Goal: Contribute content: Contribute content

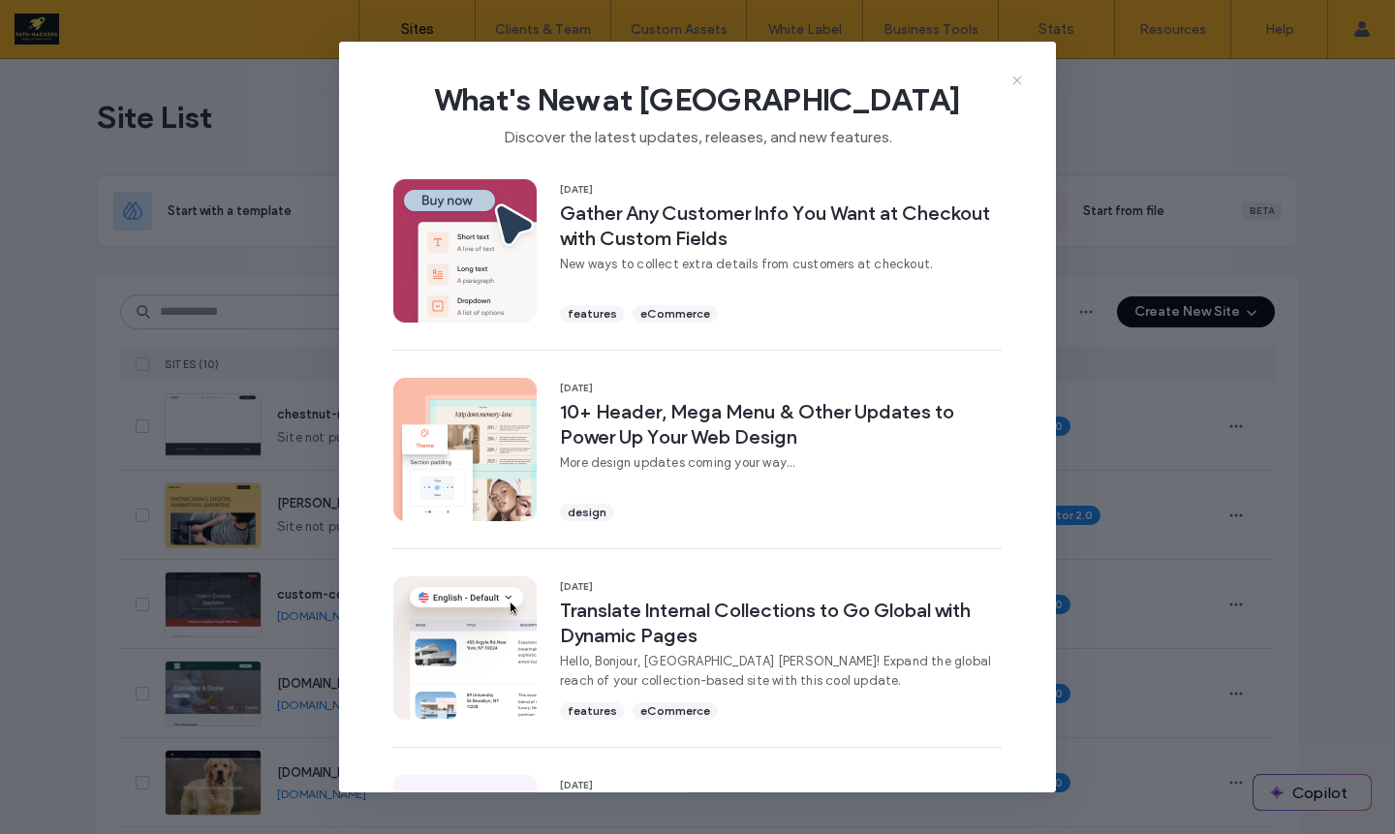
click at [1017, 84] on icon at bounding box center [1017, 81] width 16 height 16
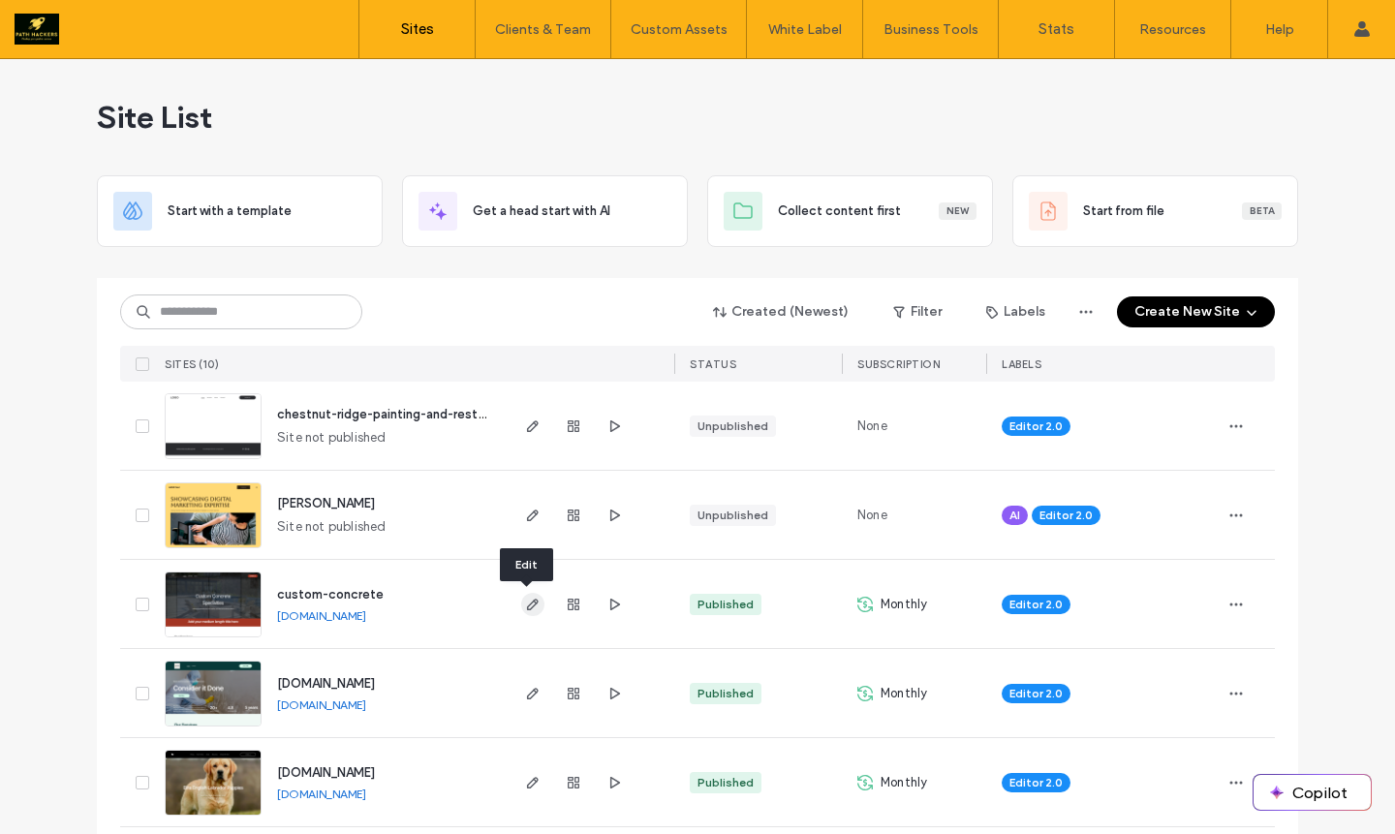
click at [525, 606] on icon "button" at bounding box center [533, 605] width 16 height 16
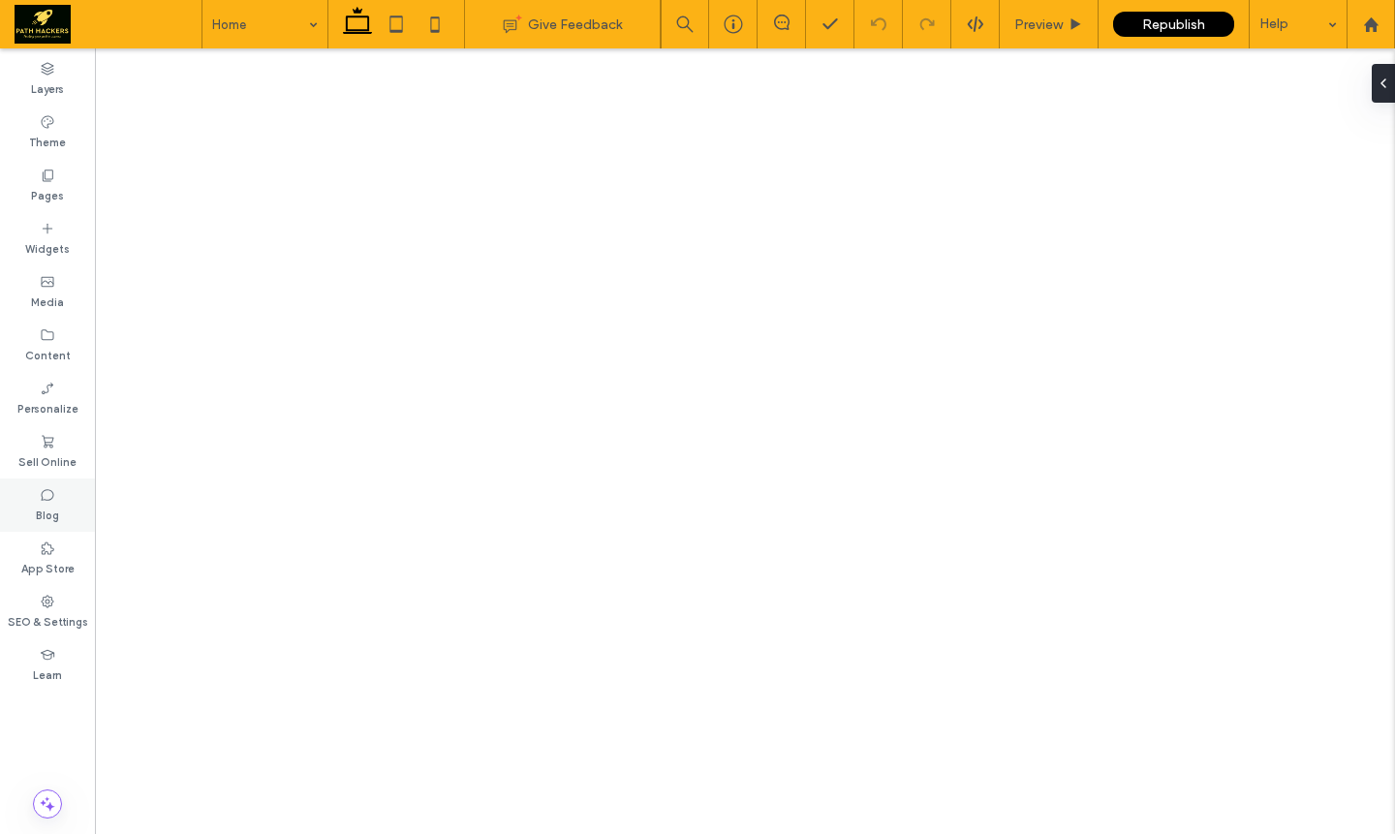
click at [59, 490] on div "Blog" at bounding box center [47, 505] width 95 height 53
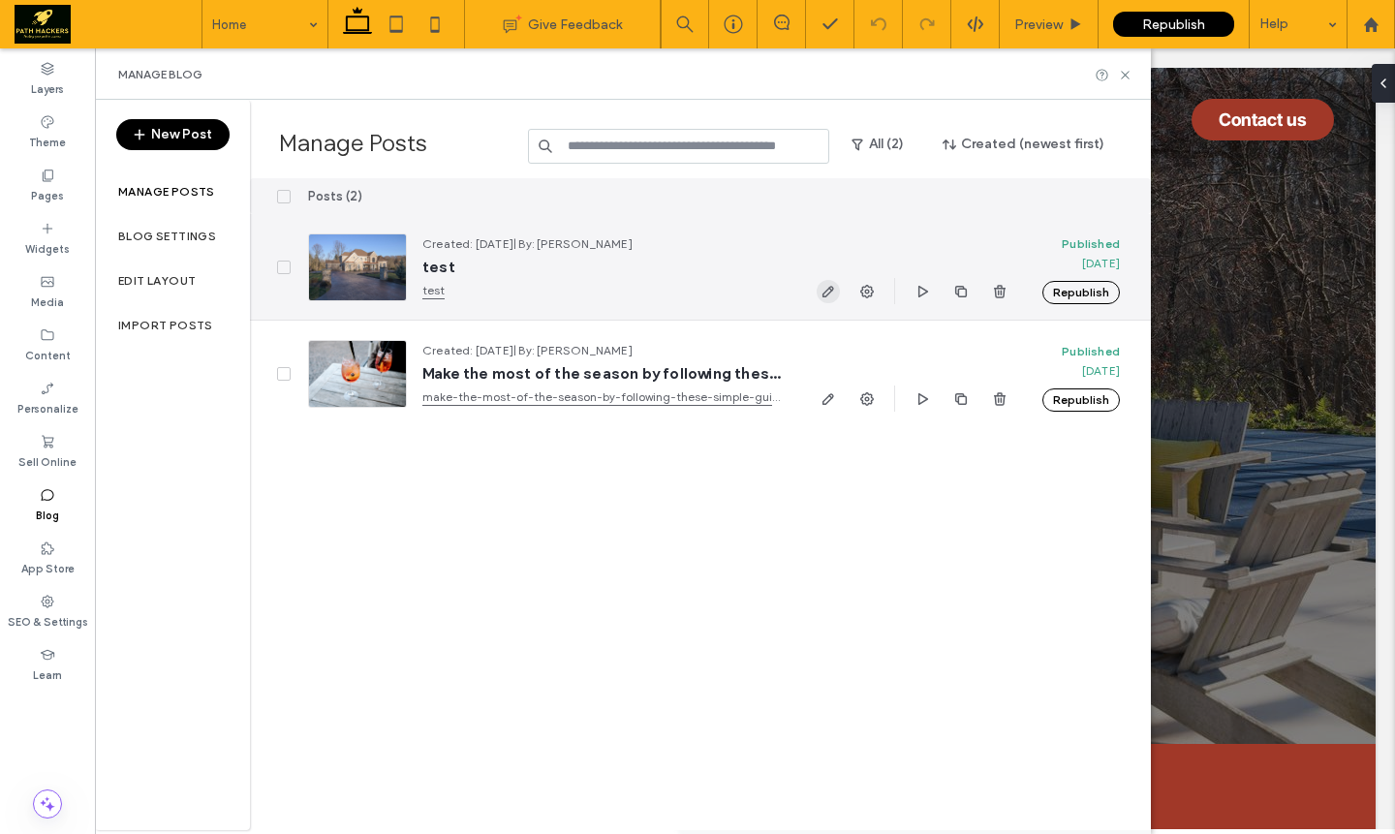
click at [821, 294] on icon "button" at bounding box center [829, 292] width 16 height 16
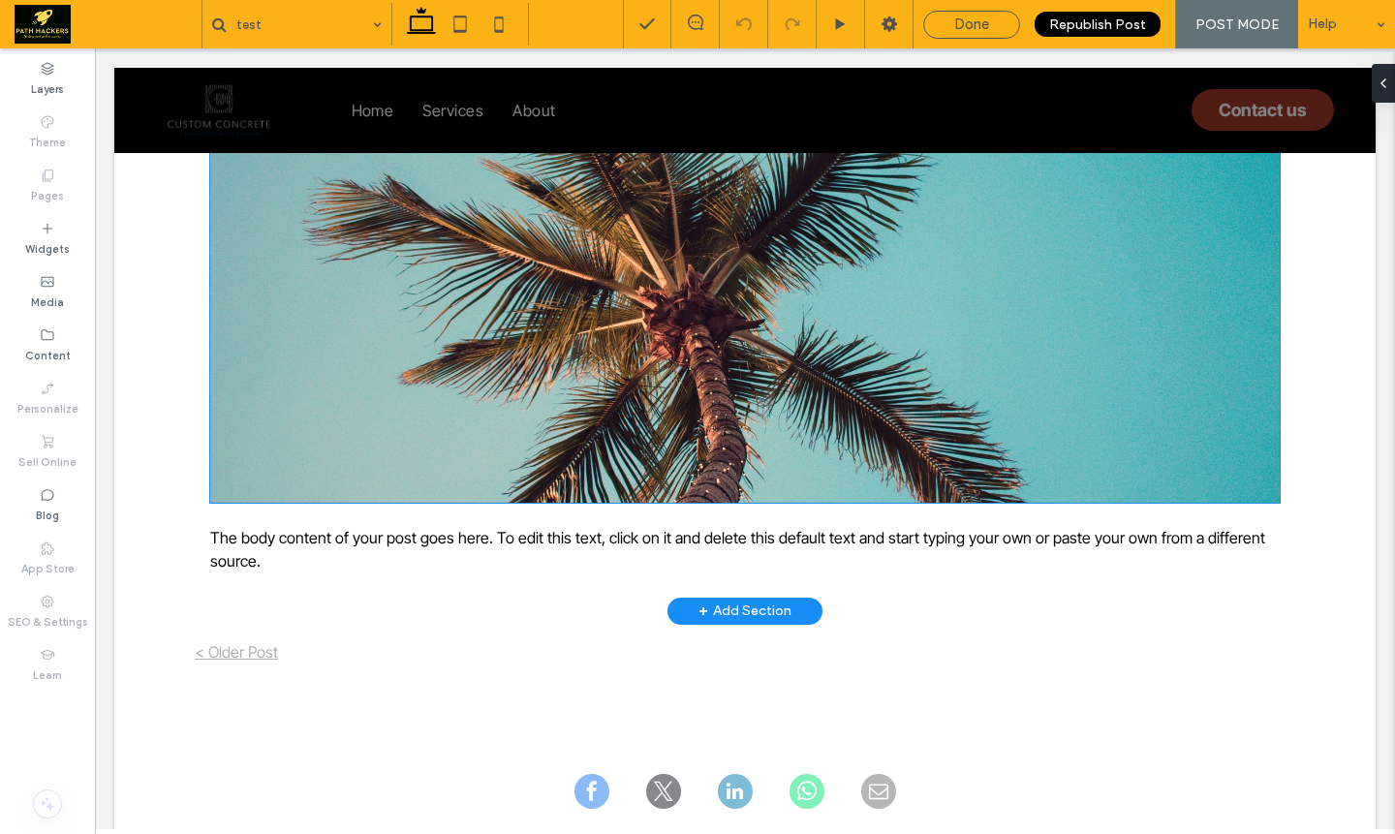
scroll to position [2316, 0]
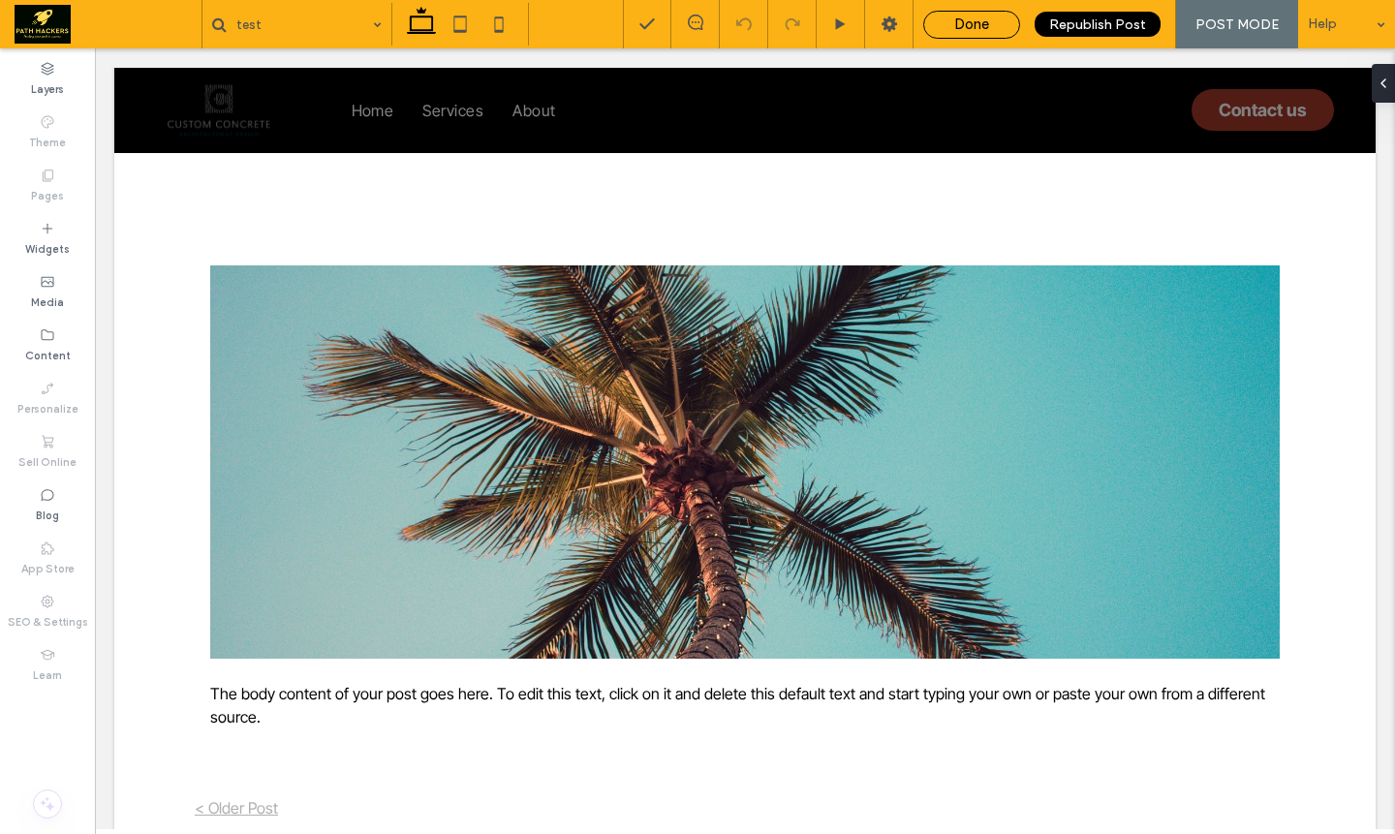
click at [989, 25] on span "Done" at bounding box center [971, 24] width 35 height 17
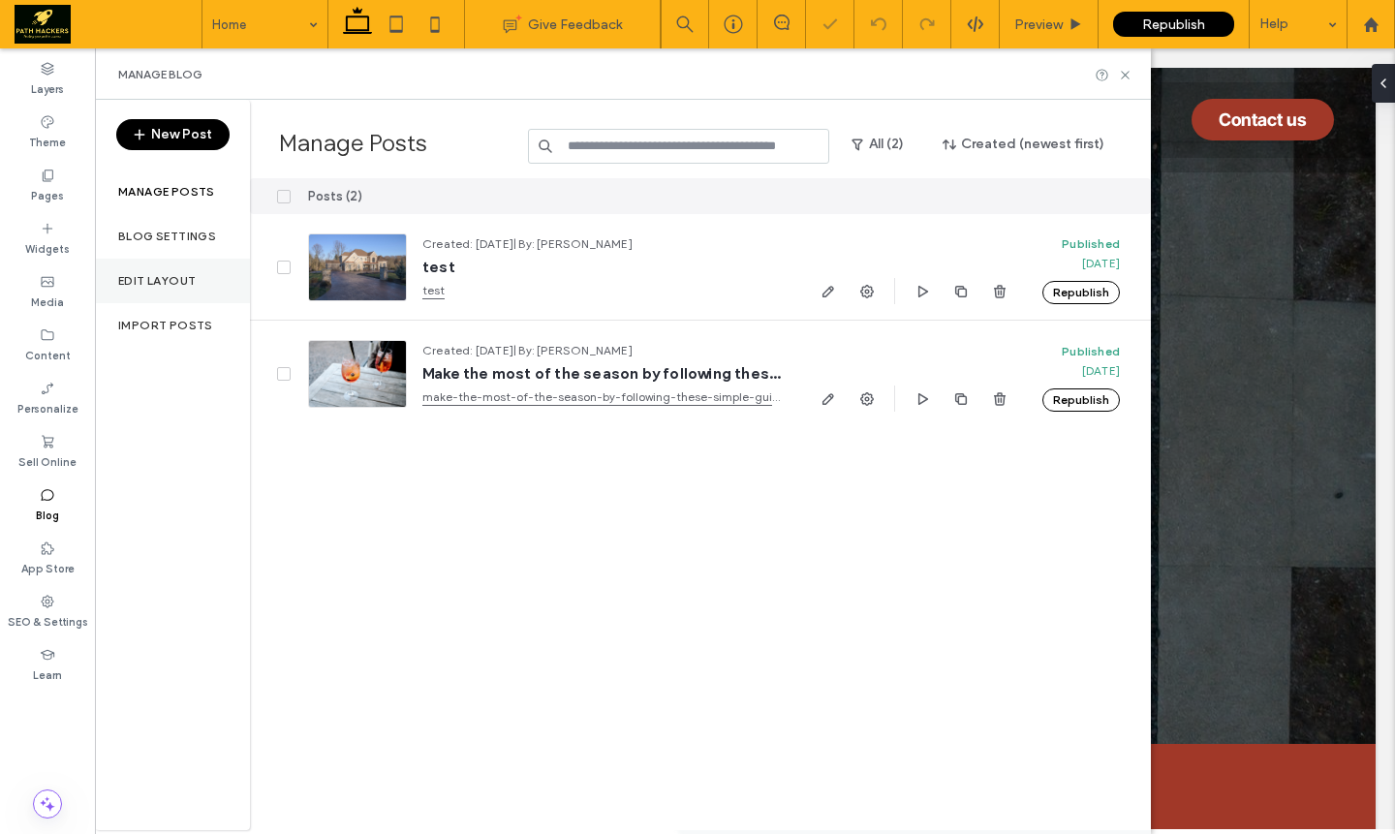
click at [177, 271] on div "Edit Layout" at bounding box center [172, 281] width 155 height 45
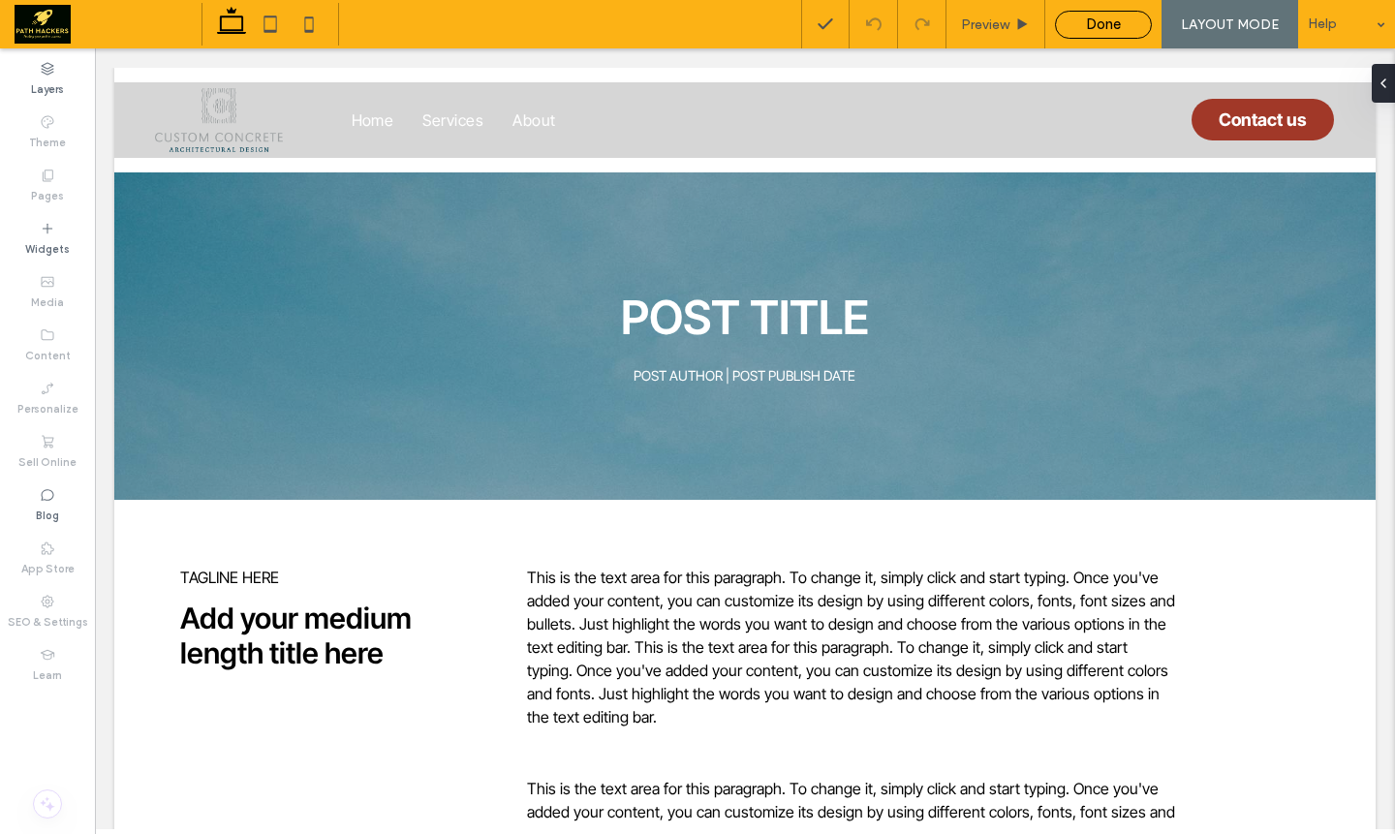
click at [1082, 28] on div "Done" at bounding box center [1103, 24] width 95 height 17
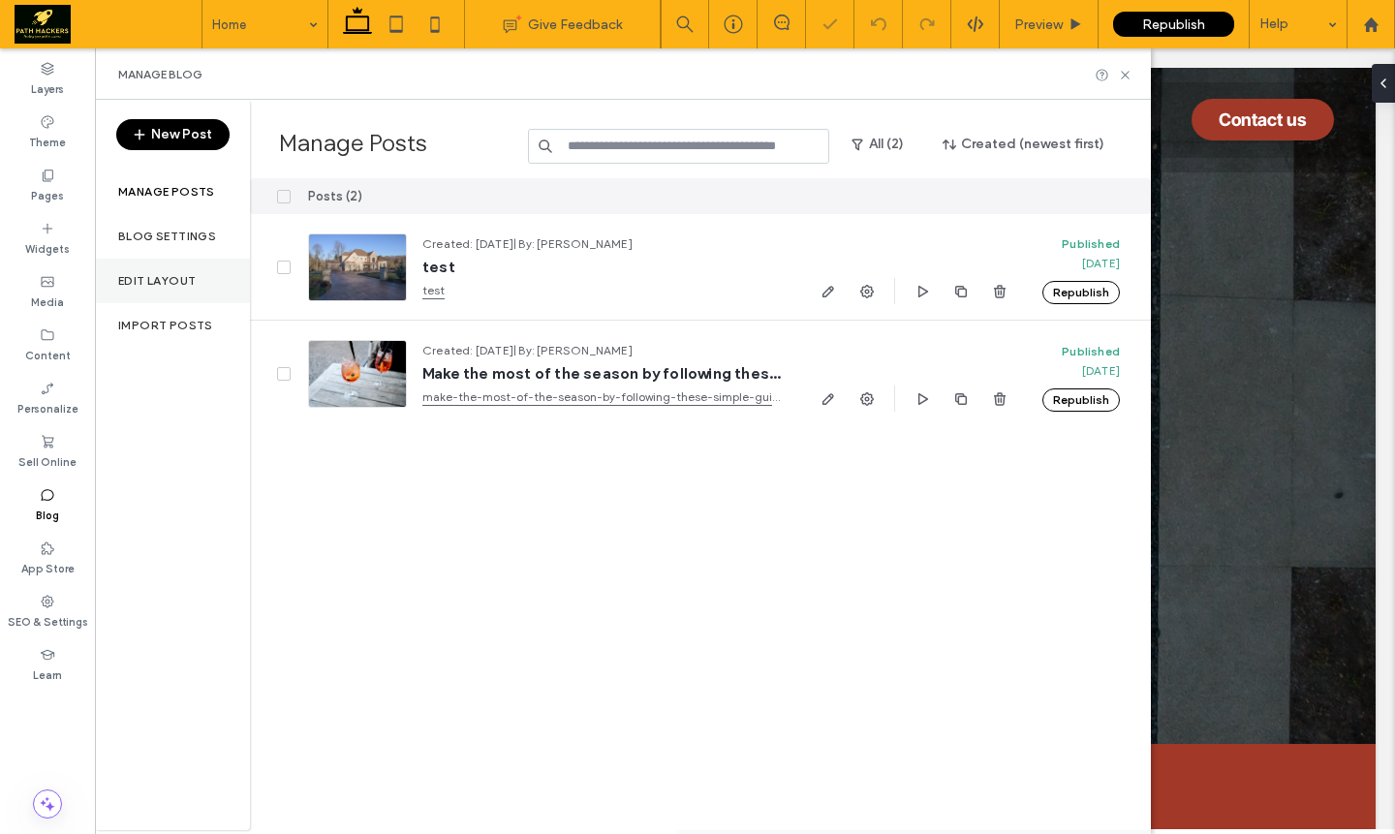
click at [180, 279] on label "Edit Layout" at bounding box center [157, 281] width 78 height 14
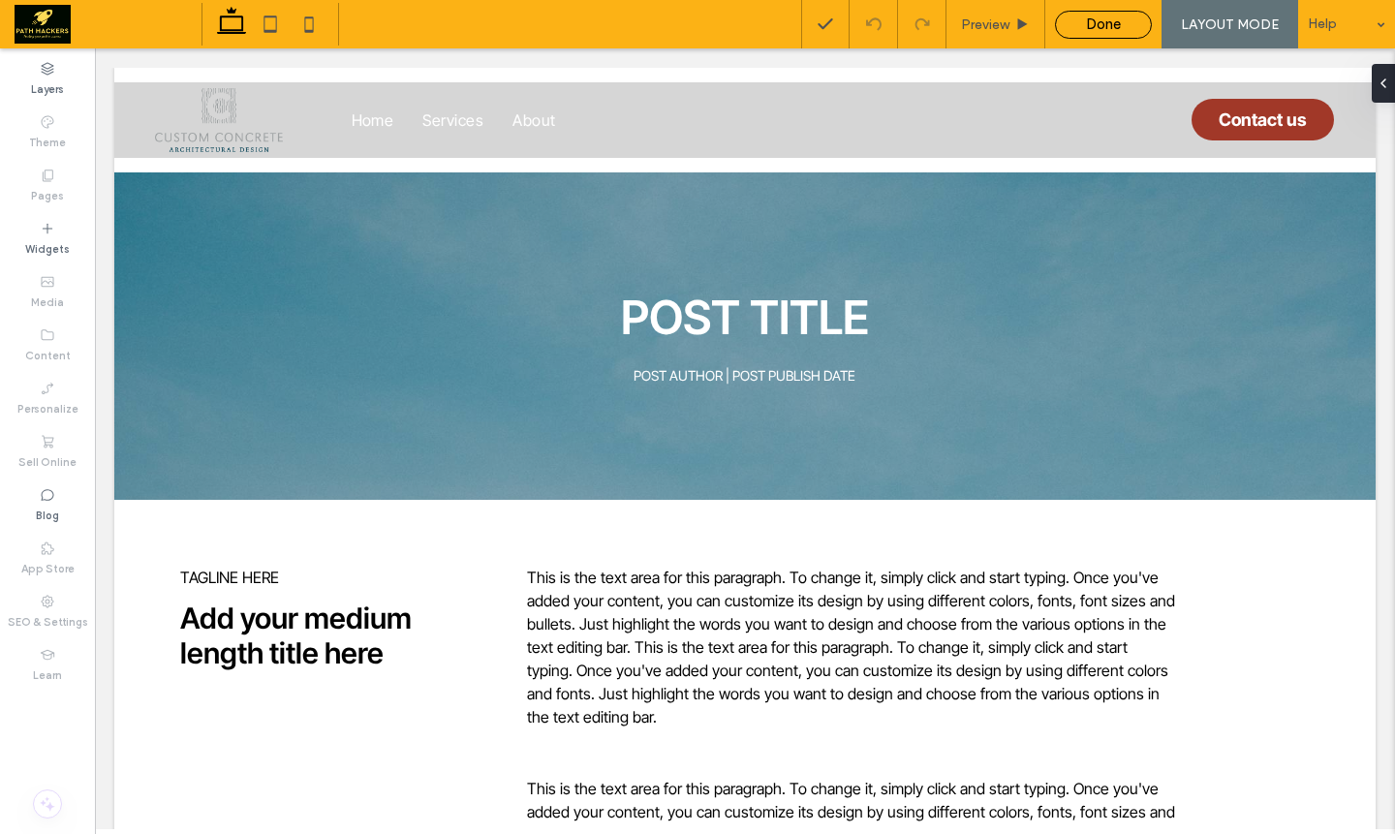
click at [1103, 36] on div "Done" at bounding box center [1103, 25] width 97 height 28
click at [1094, 30] on span "Done" at bounding box center [1103, 24] width 35 height 17
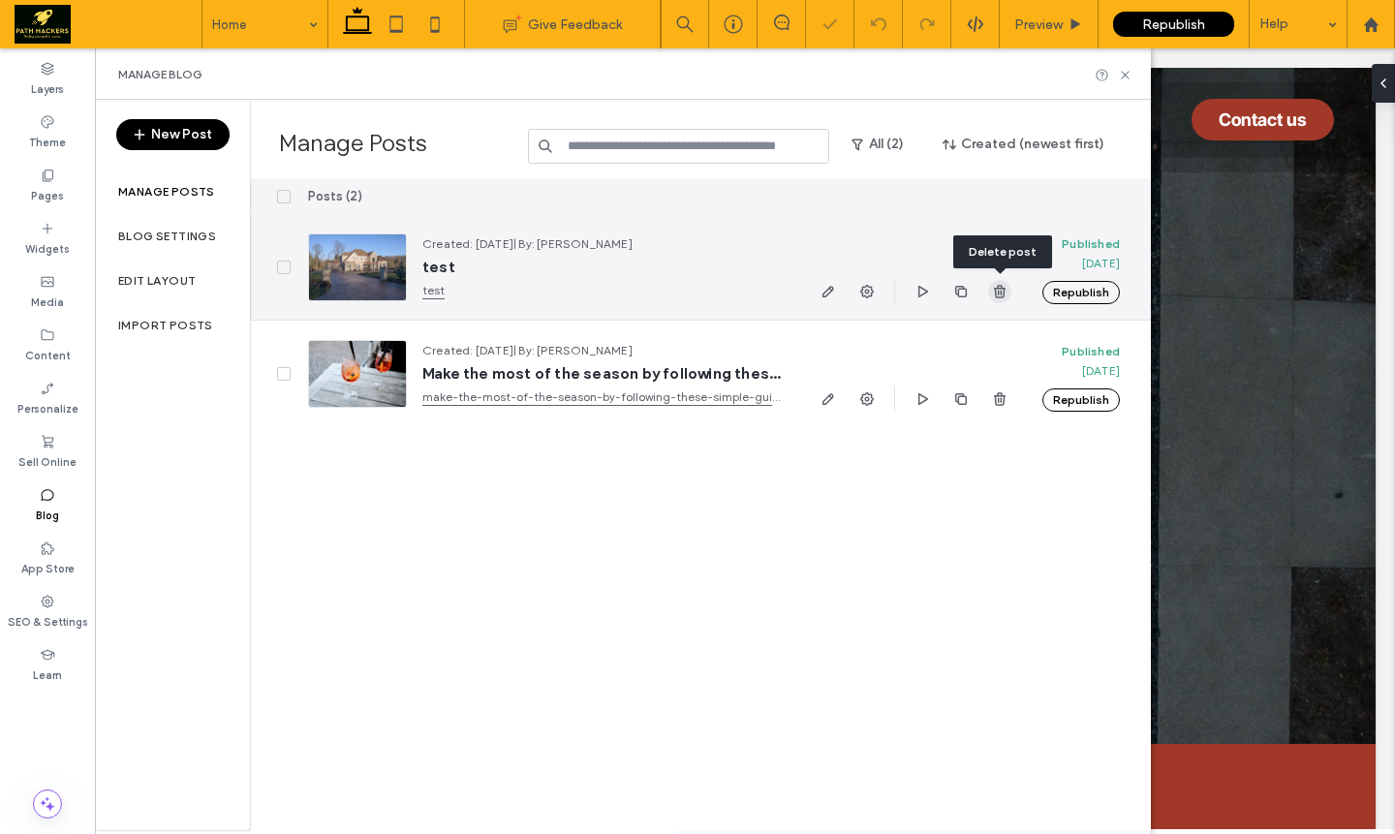
click at [1008, 294] on span "button" at bounding box center [999, 291] width 23 height 23
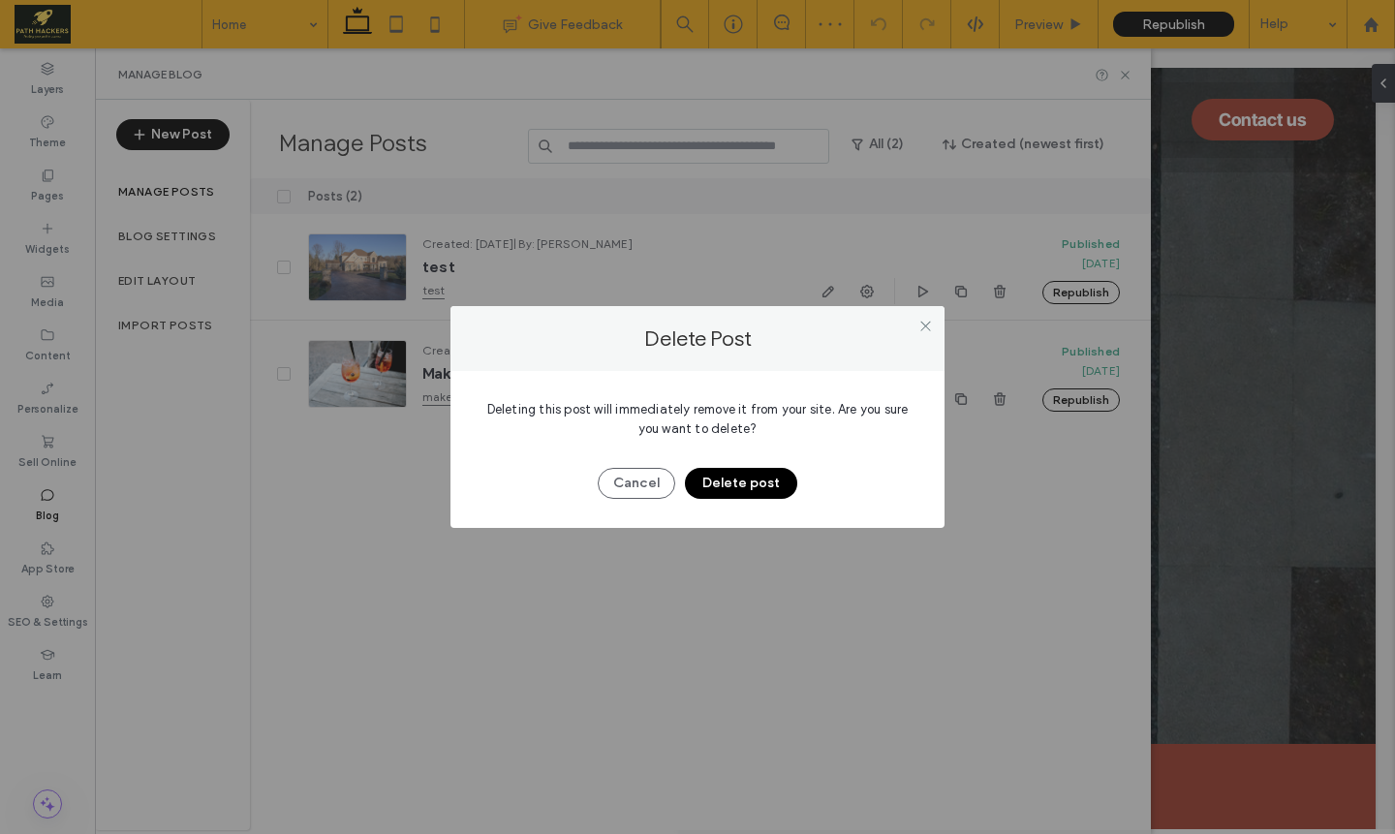
click at [762, 480] on button "Delete post" at bounding box center [741, 483] width 112 height 31
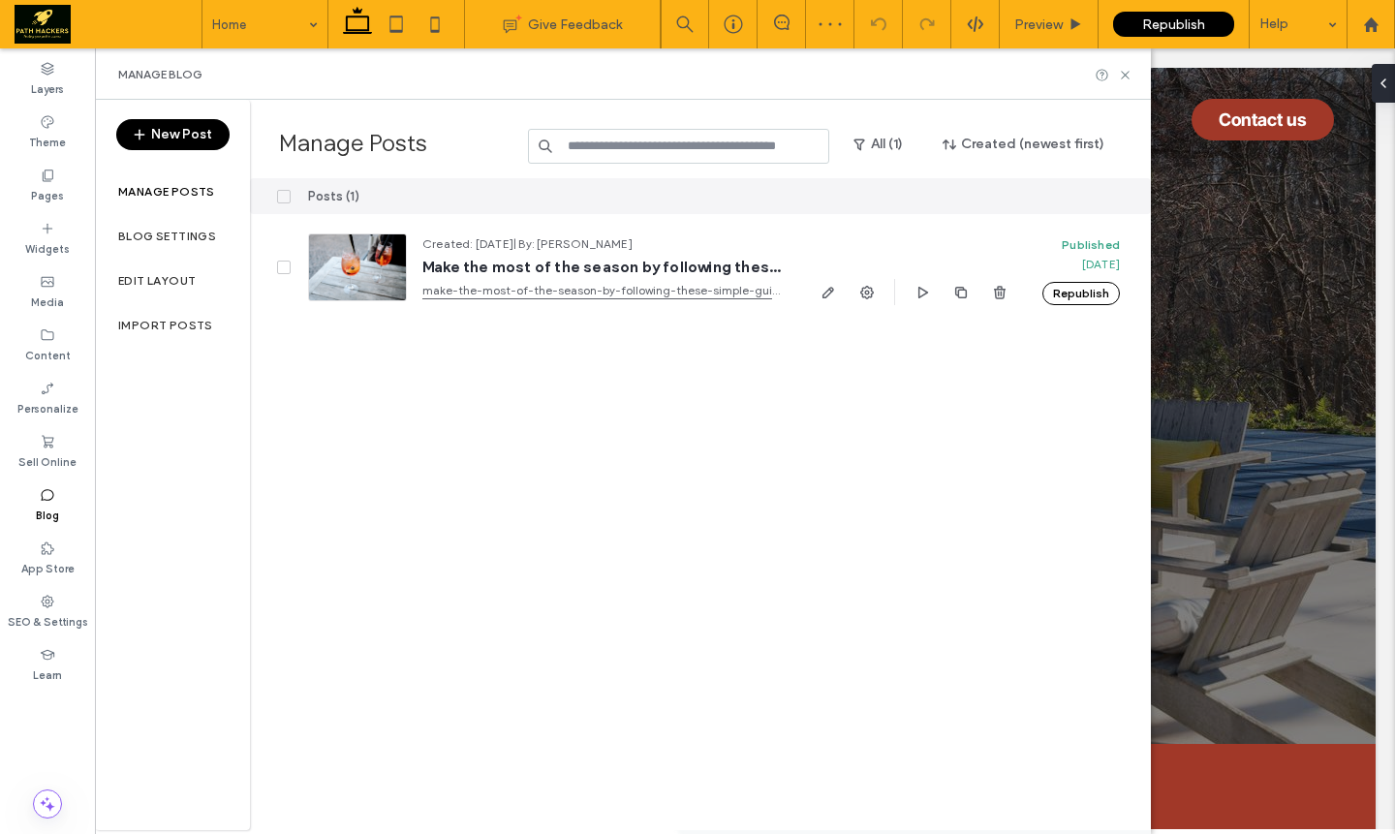
click at [207, 137] on button "New Post" at bounding box center [172, 134] width 113 height 31
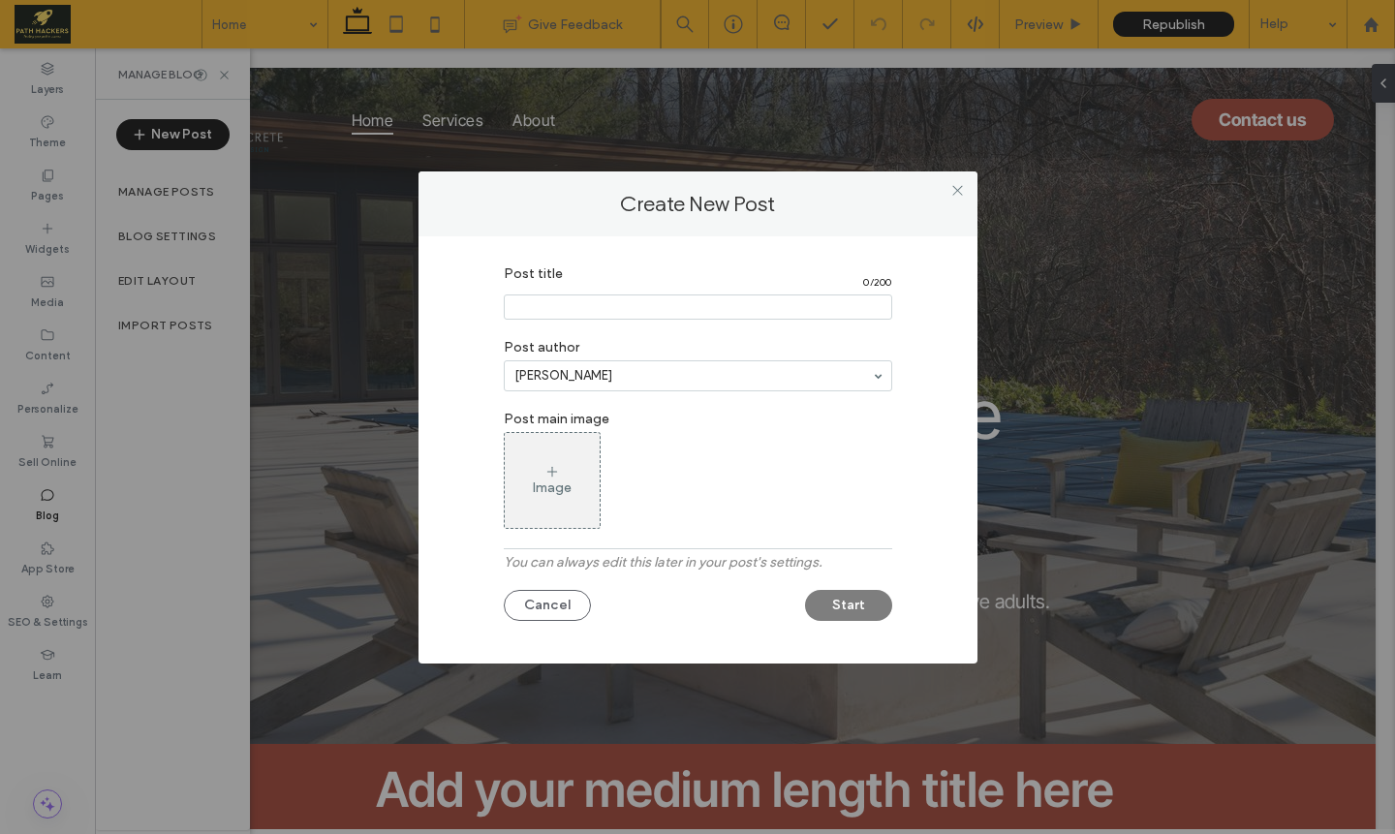
click at [610, 307] on input "Post title" at bounding box center [698, 307] width 388 height 25
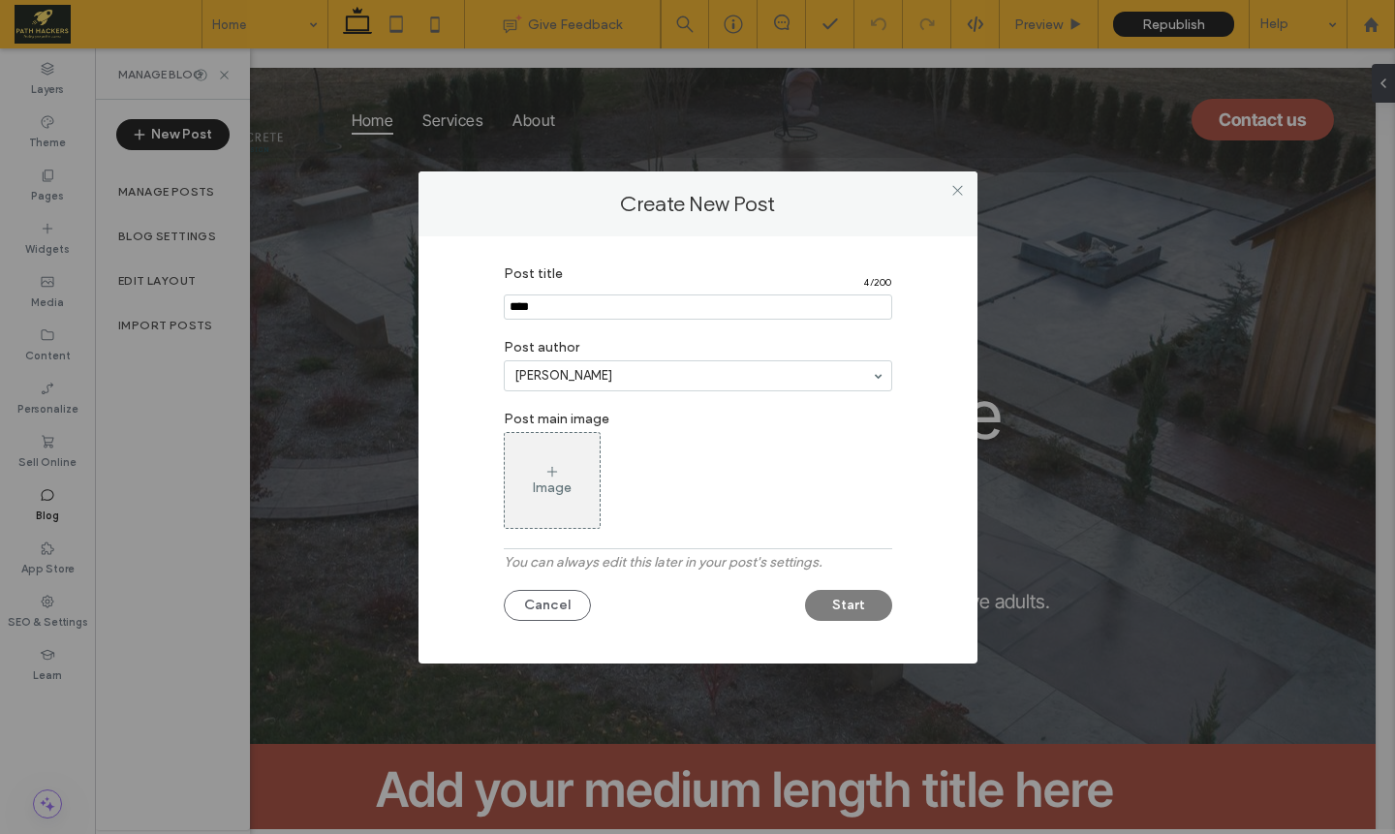
type input "****"
click at [898, 479] on div "Post title 4 / 200 Post author Akhil Paul Post main image Image You can always …" at bounding box center [698, 445] width 501 height 379
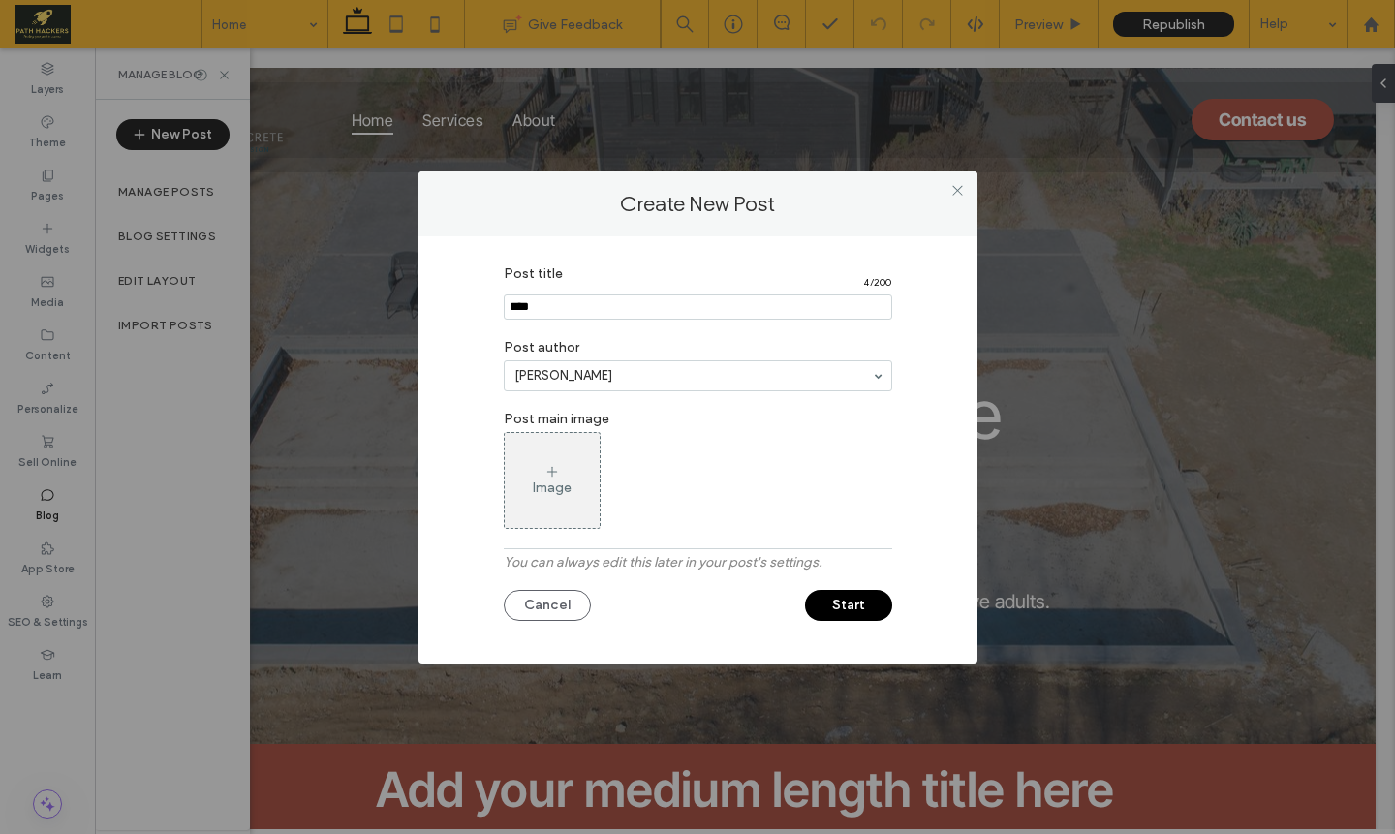
click at [863, 599] on button "Start" at bounding box center [848, 605] width 87 height 31
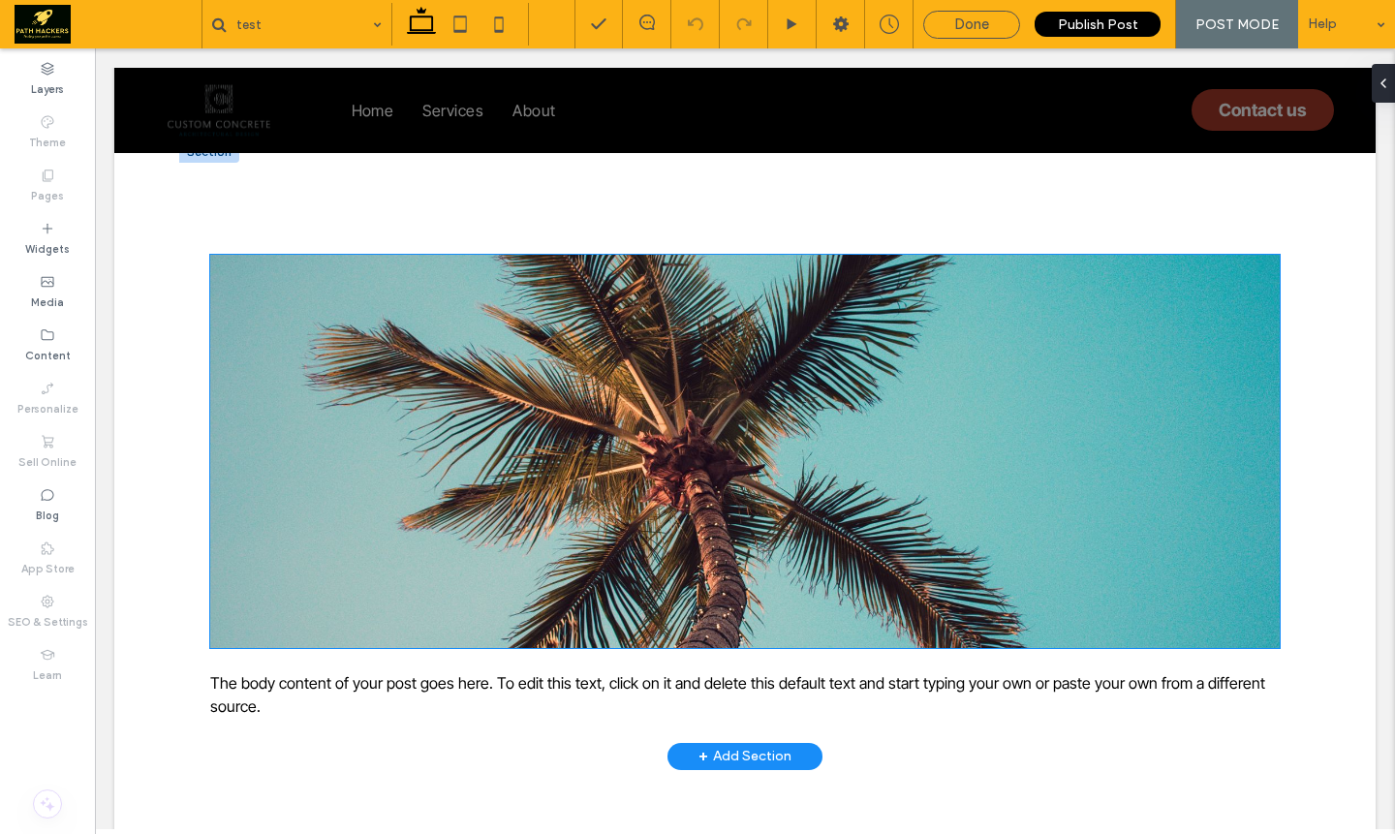
scroll to position [2269, 0]
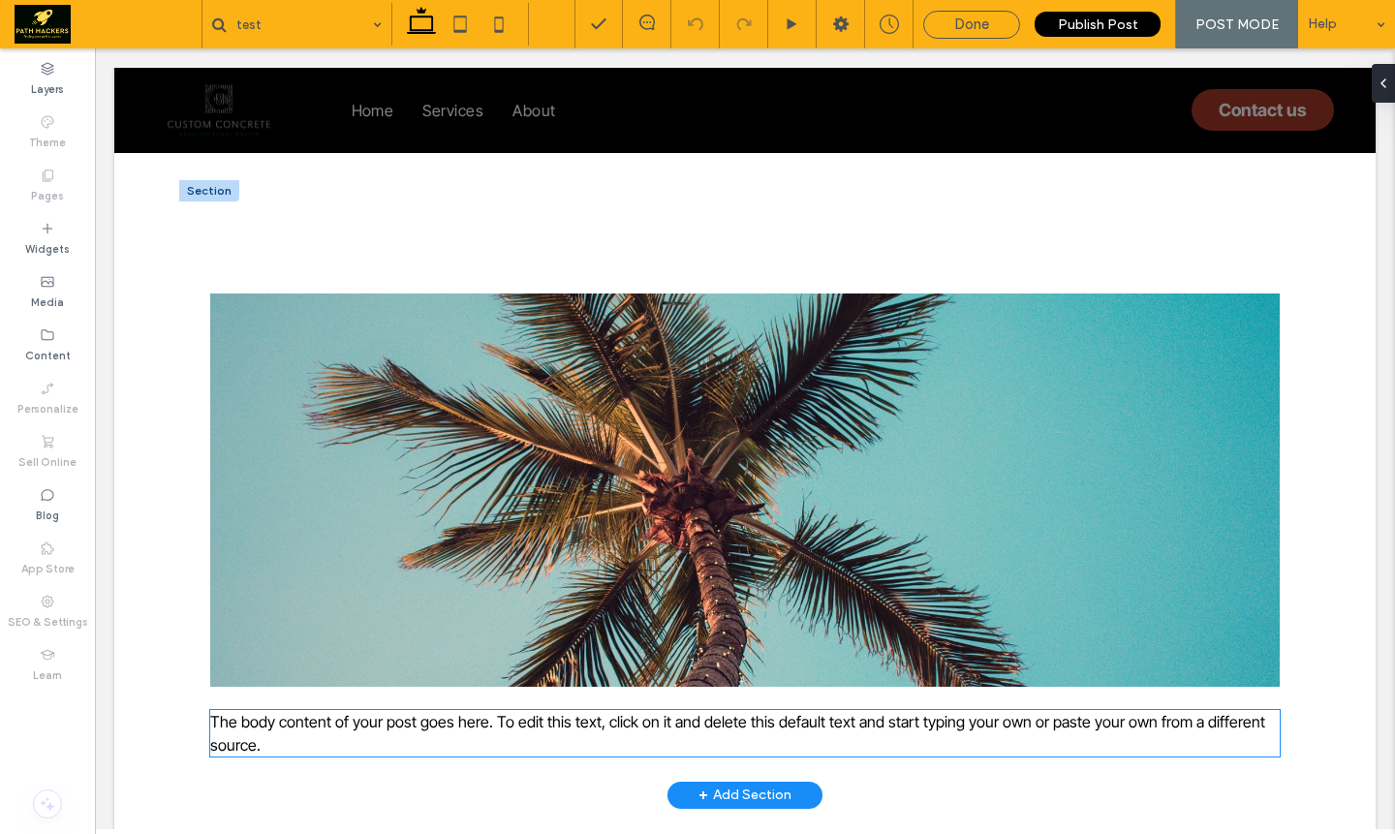
click at [816, 730] on p "The body content of your post goes here. To edit this text, click on it and del…" at bounding box center [745, 733] width 1070 height 47
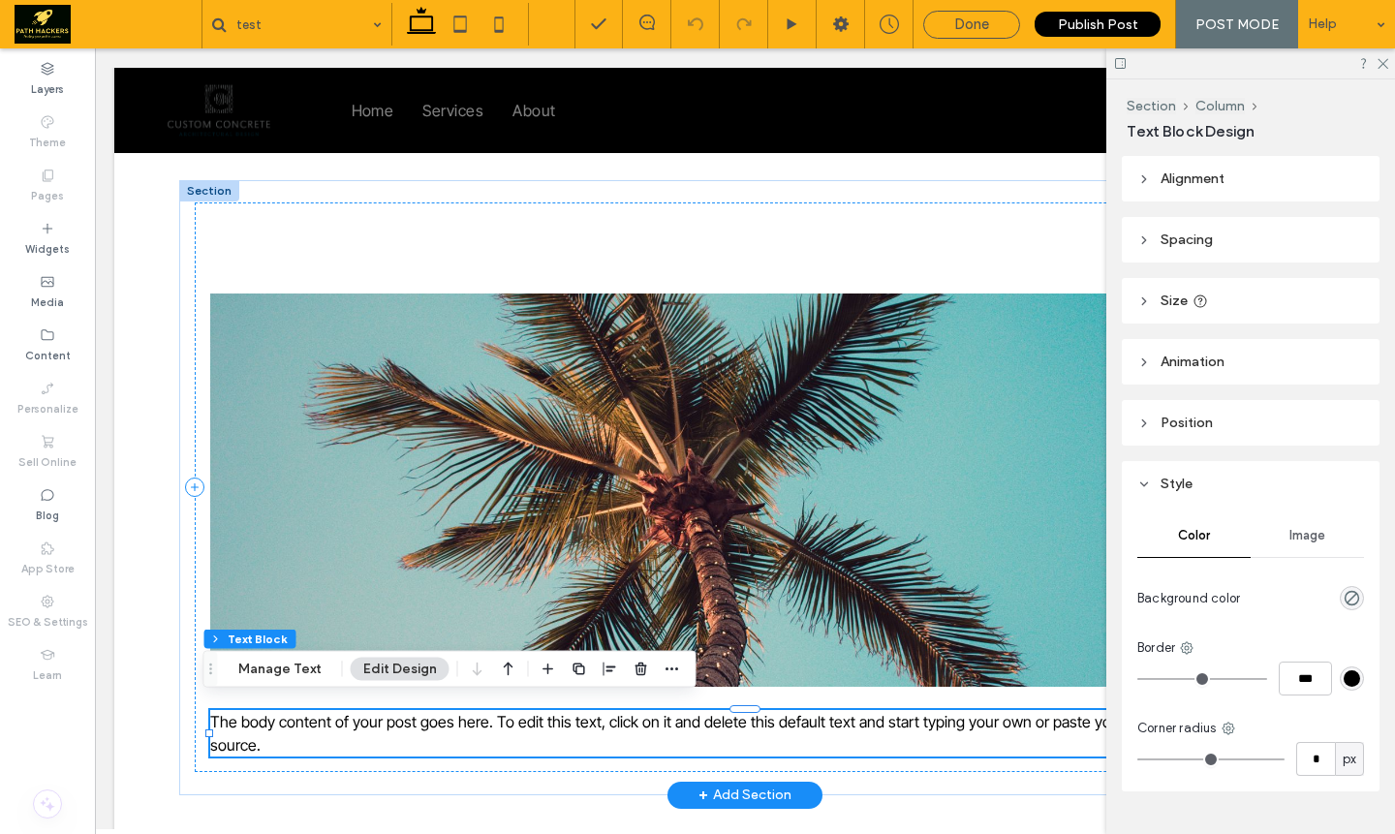
click at [820, 727] on p "The body content of your post goes here. To edit this text, click on it and del…" at bounding box center [745, 733] width 1070 height 47
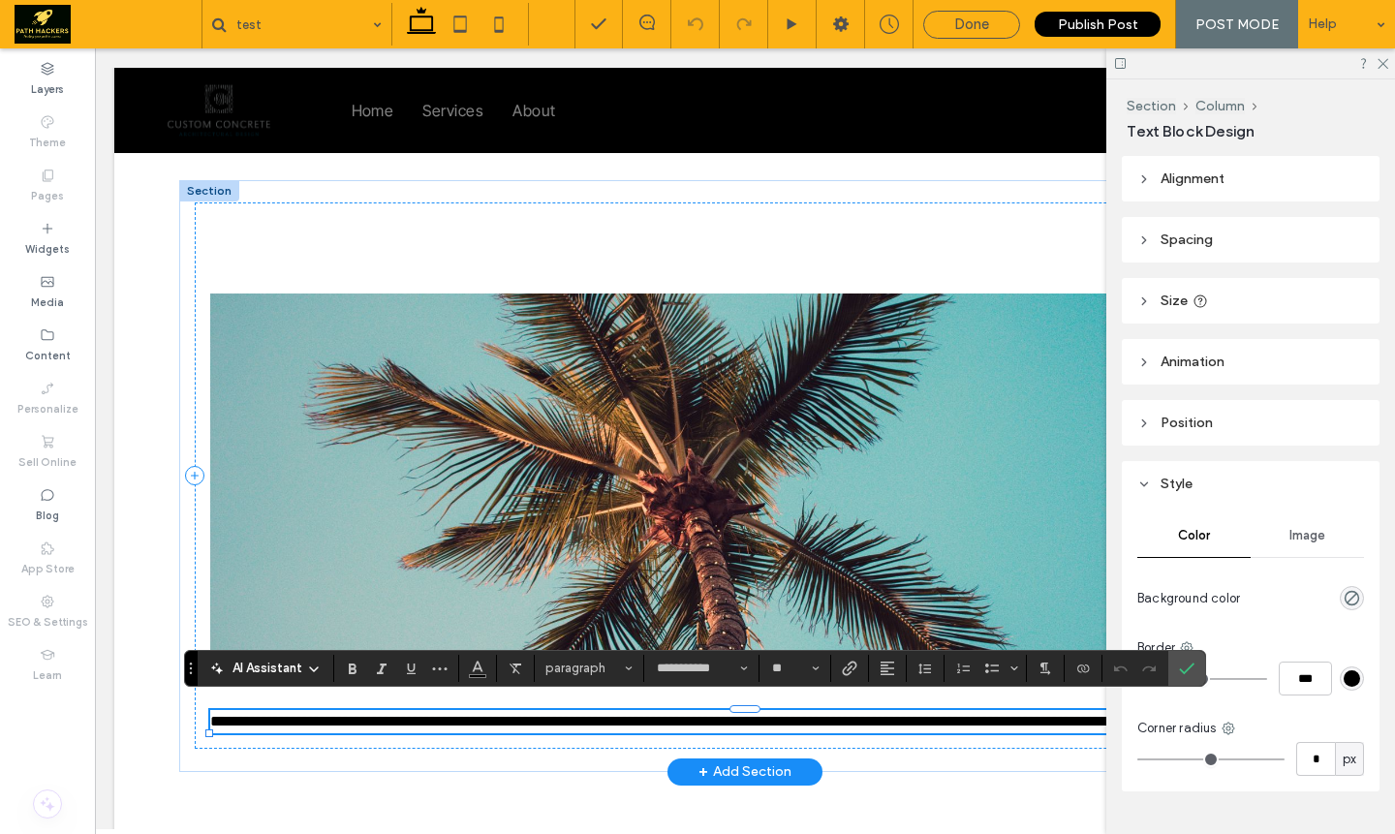
type input "**********"
type input "**"
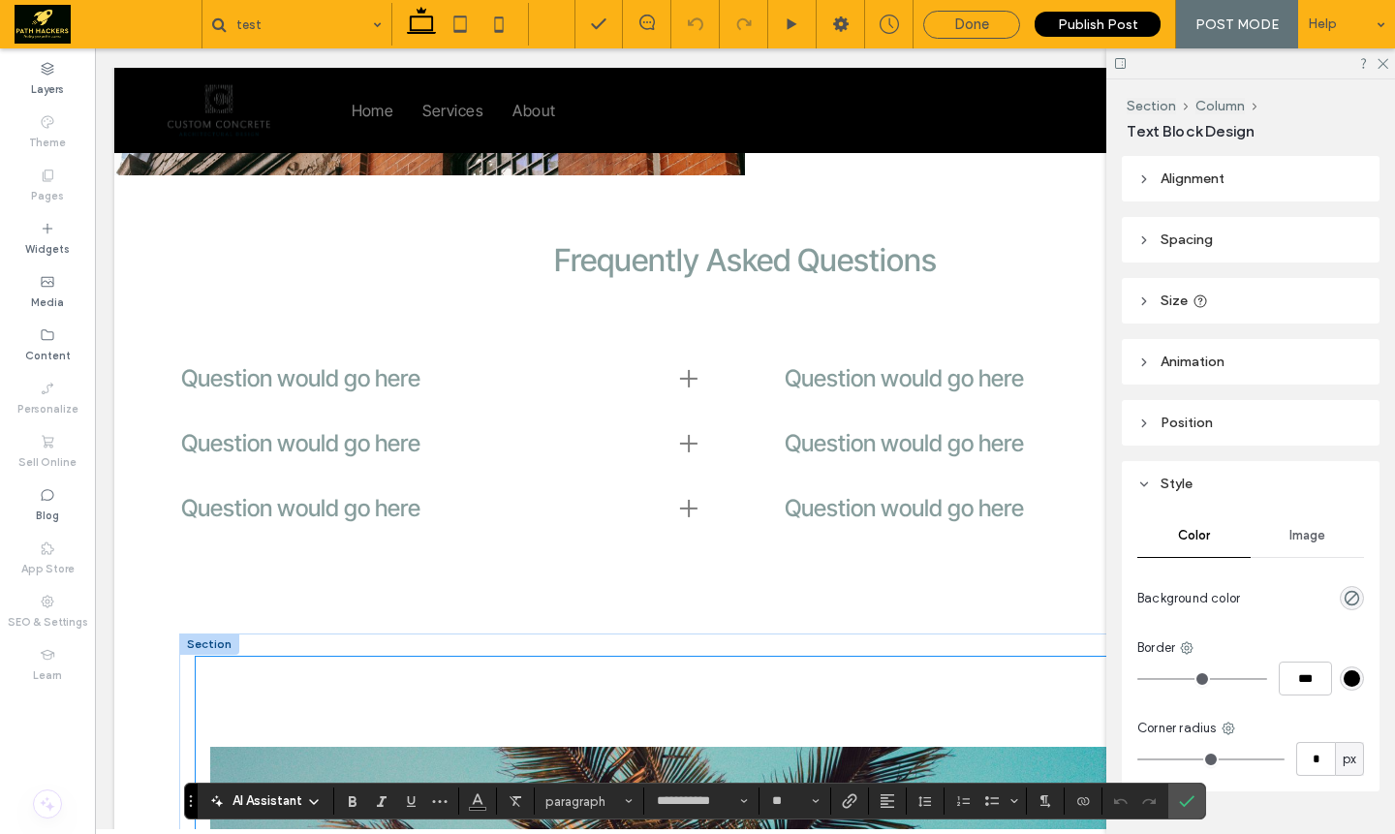
scroll to position [1798, 0]
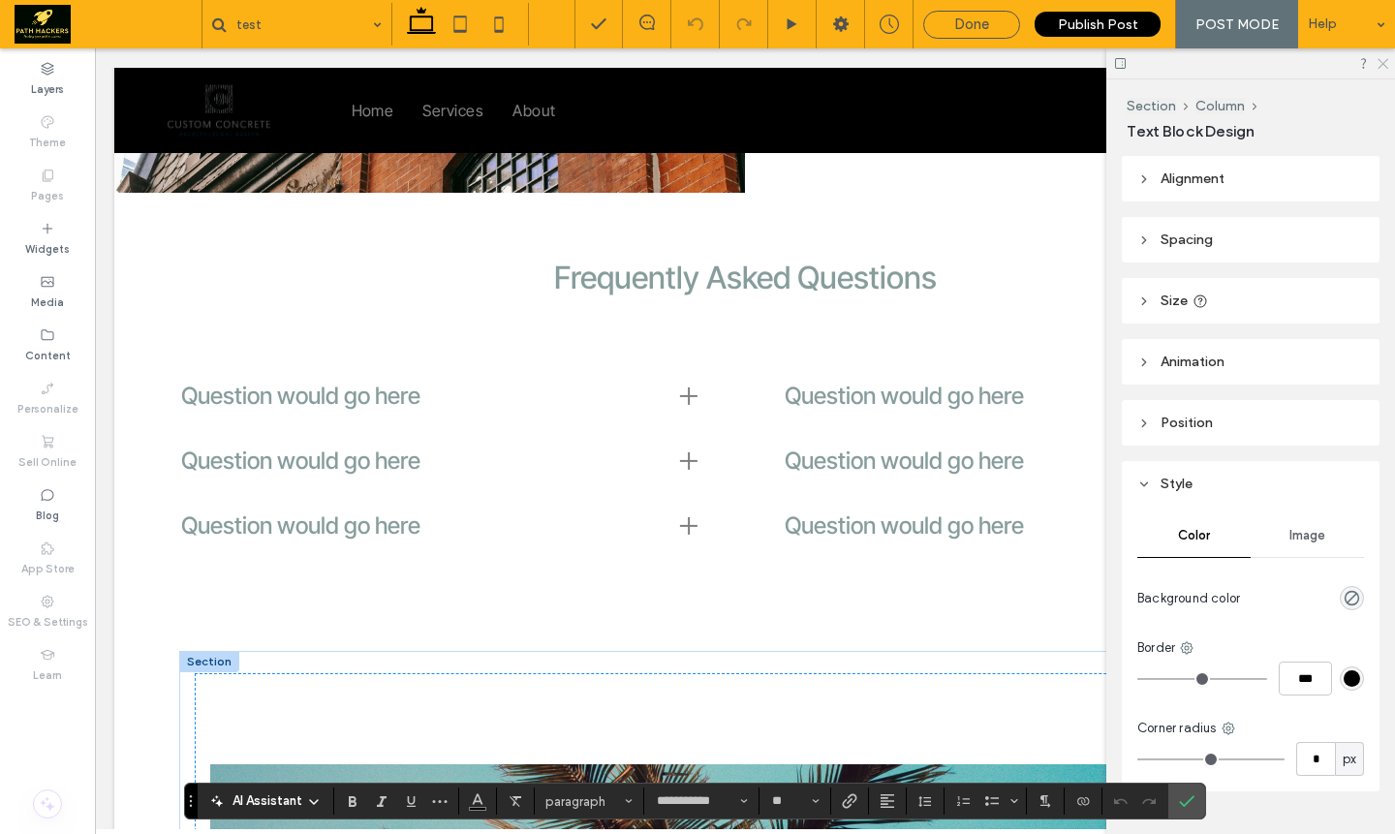
click at [1384, 66] on icon at bounding box center [1382, 62] width 13 height 13
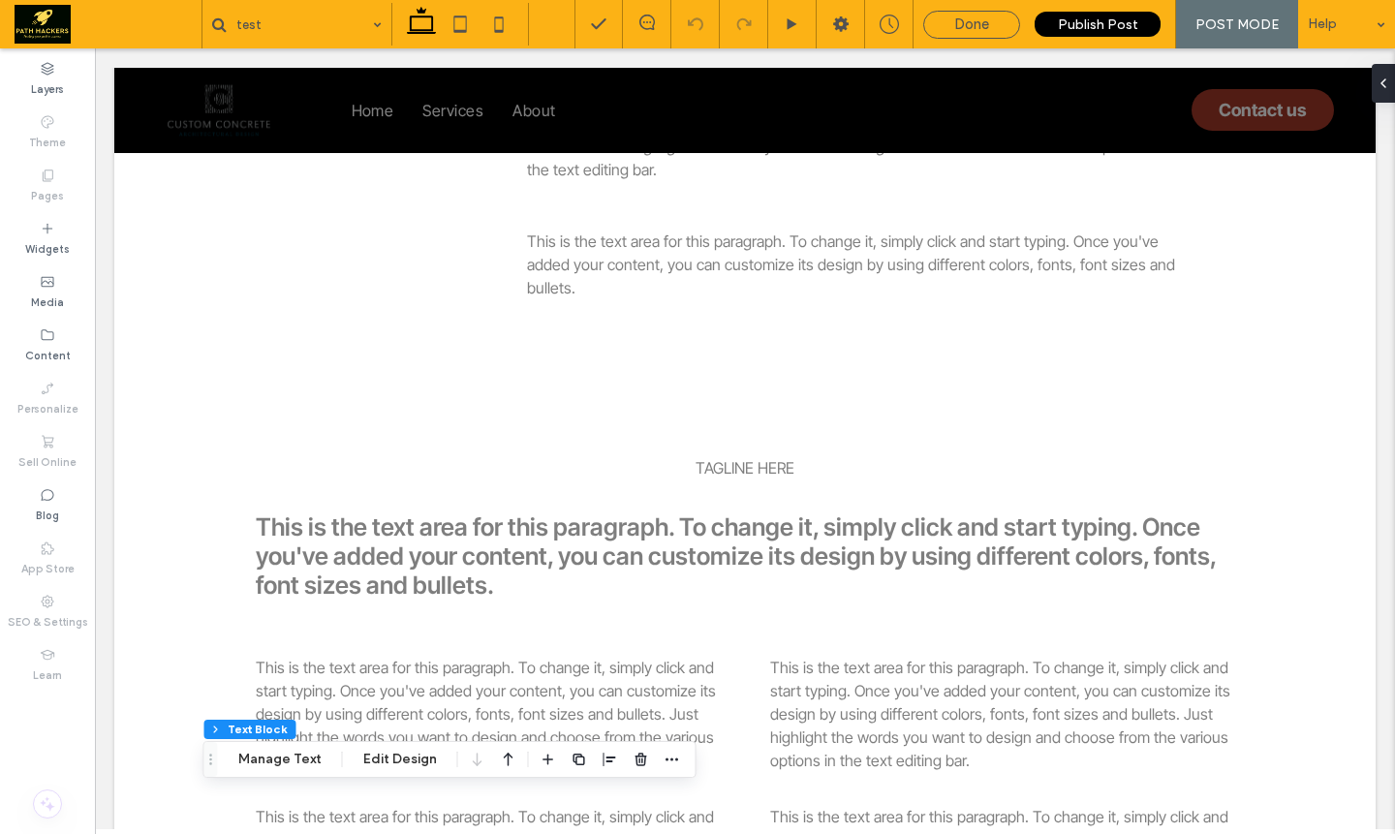
scroll to position [332, 0]
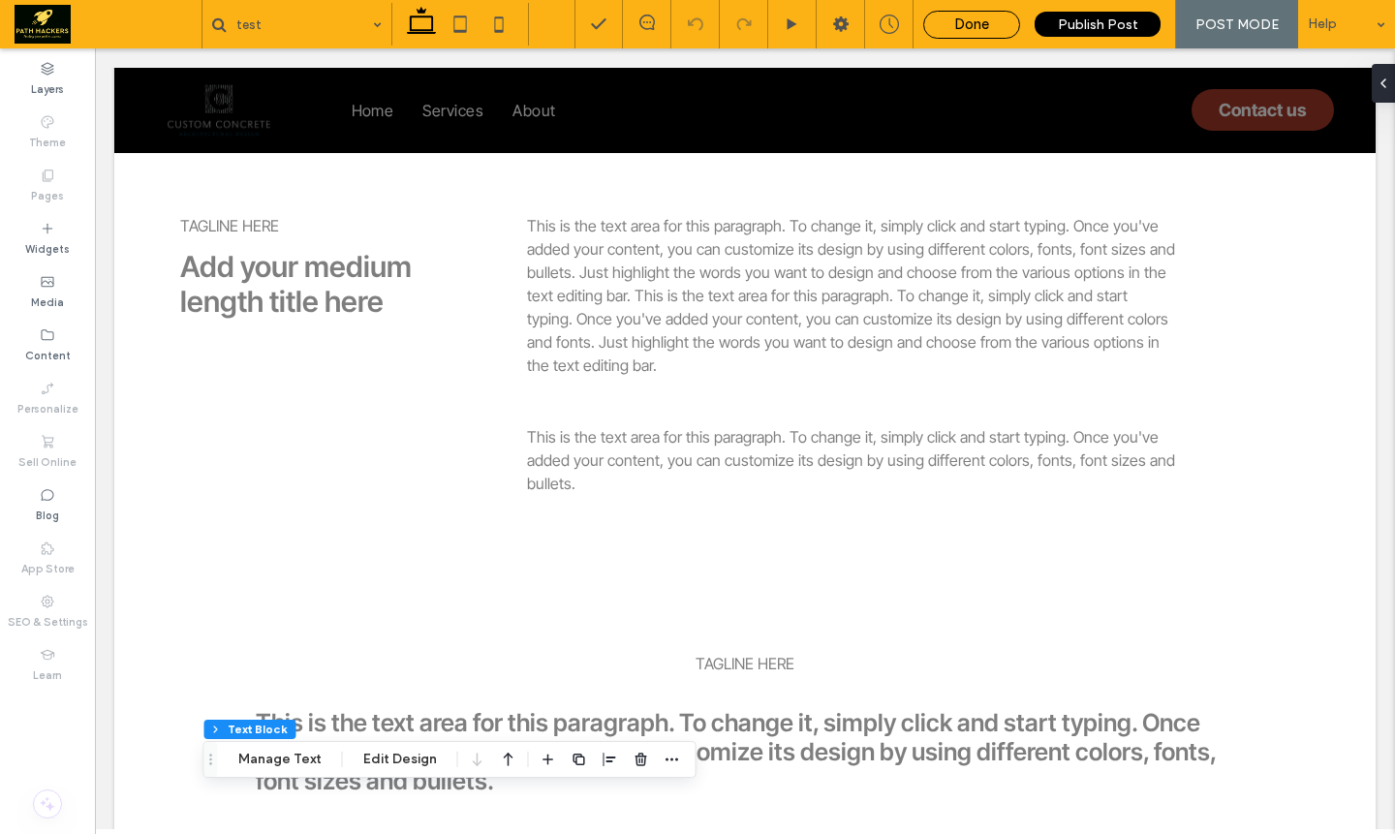
click at [986, 22] on span "Done" at bounding box center [971, 24] width 35 height 17
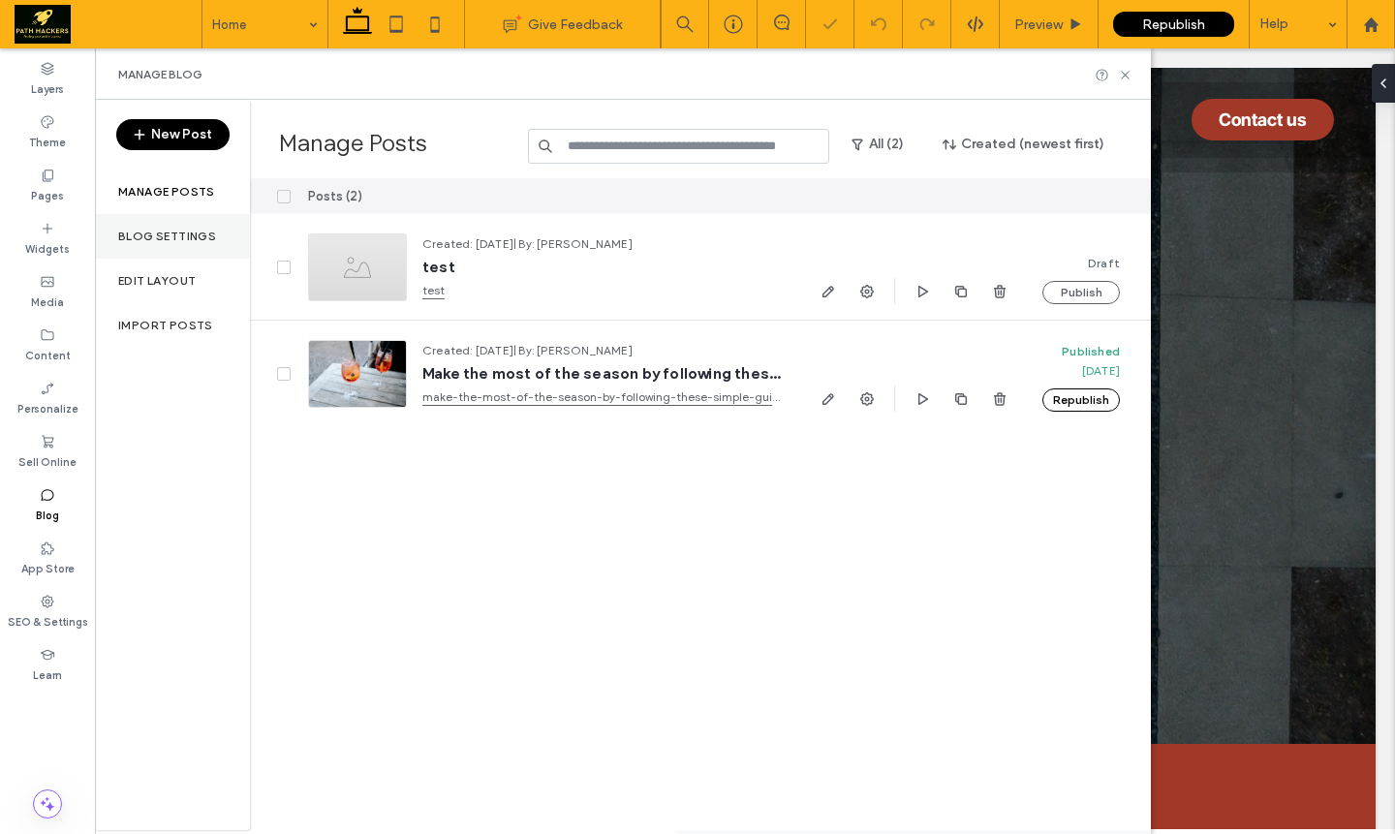
click at [154, 242] on label "Blog Settings" at bounding box center [167, 237] width 98 height 14
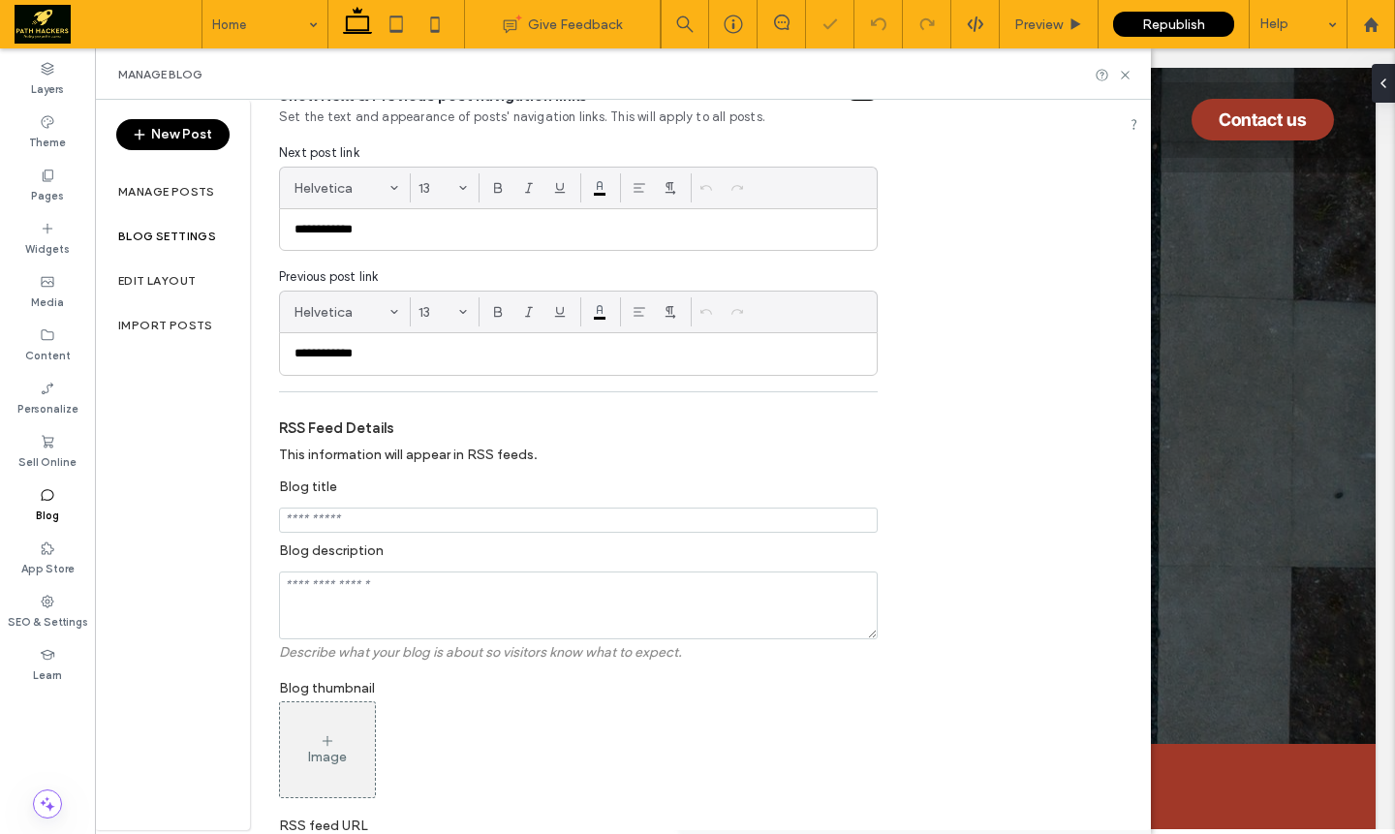
scroll to position [424, 0]
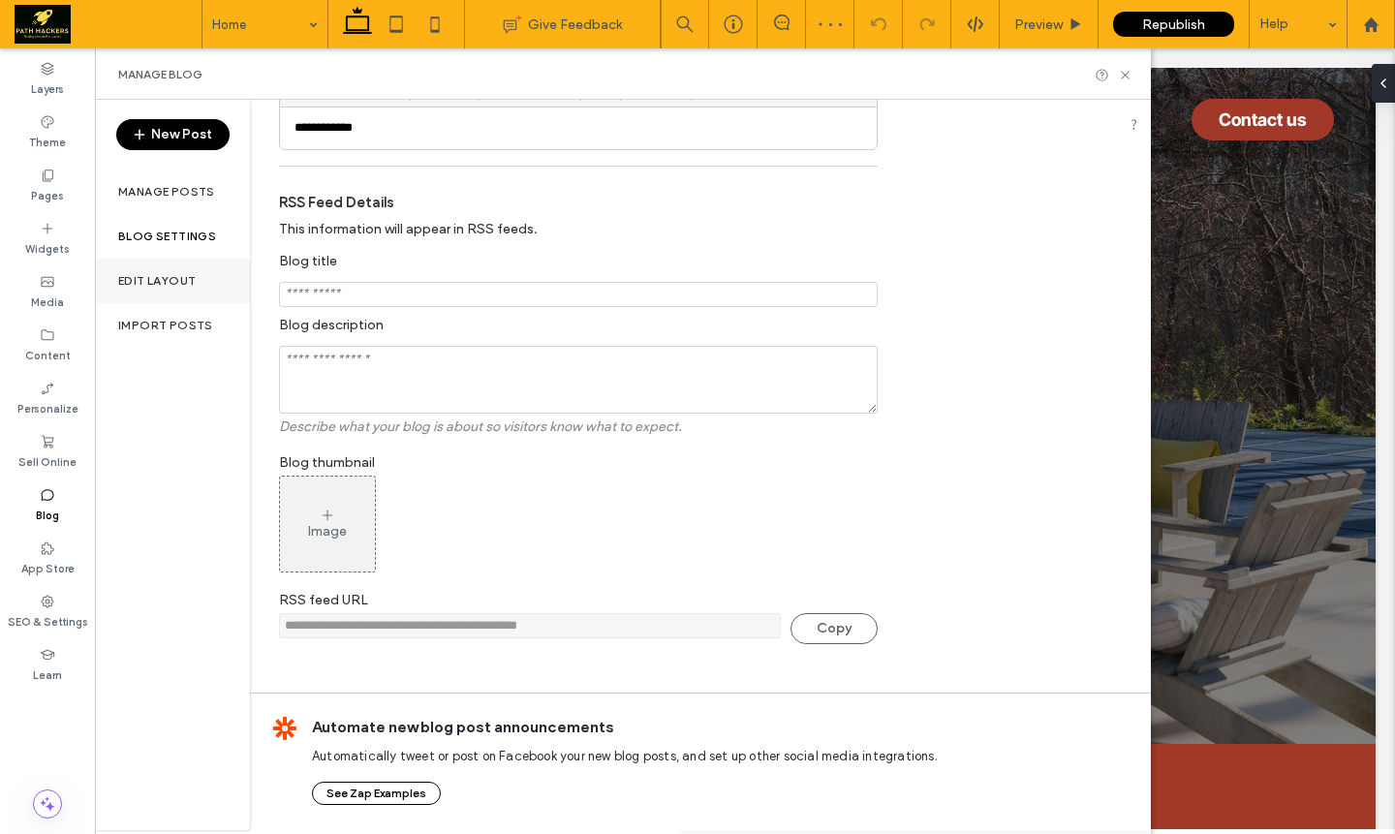
click at [194, 267] on div "Edit Layout" at bounding box center [172, 281] width 155 height 45
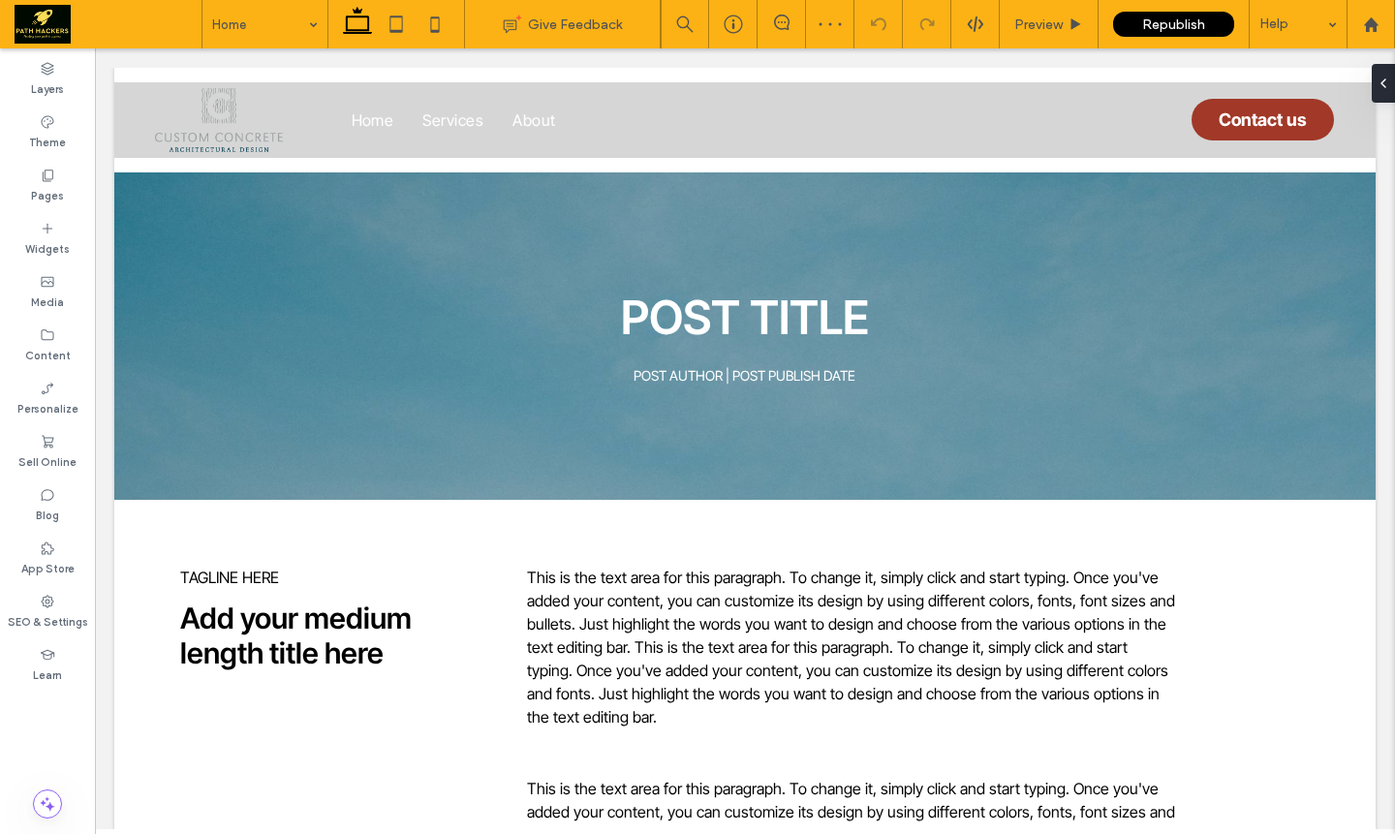
scroll to position [0, 0]
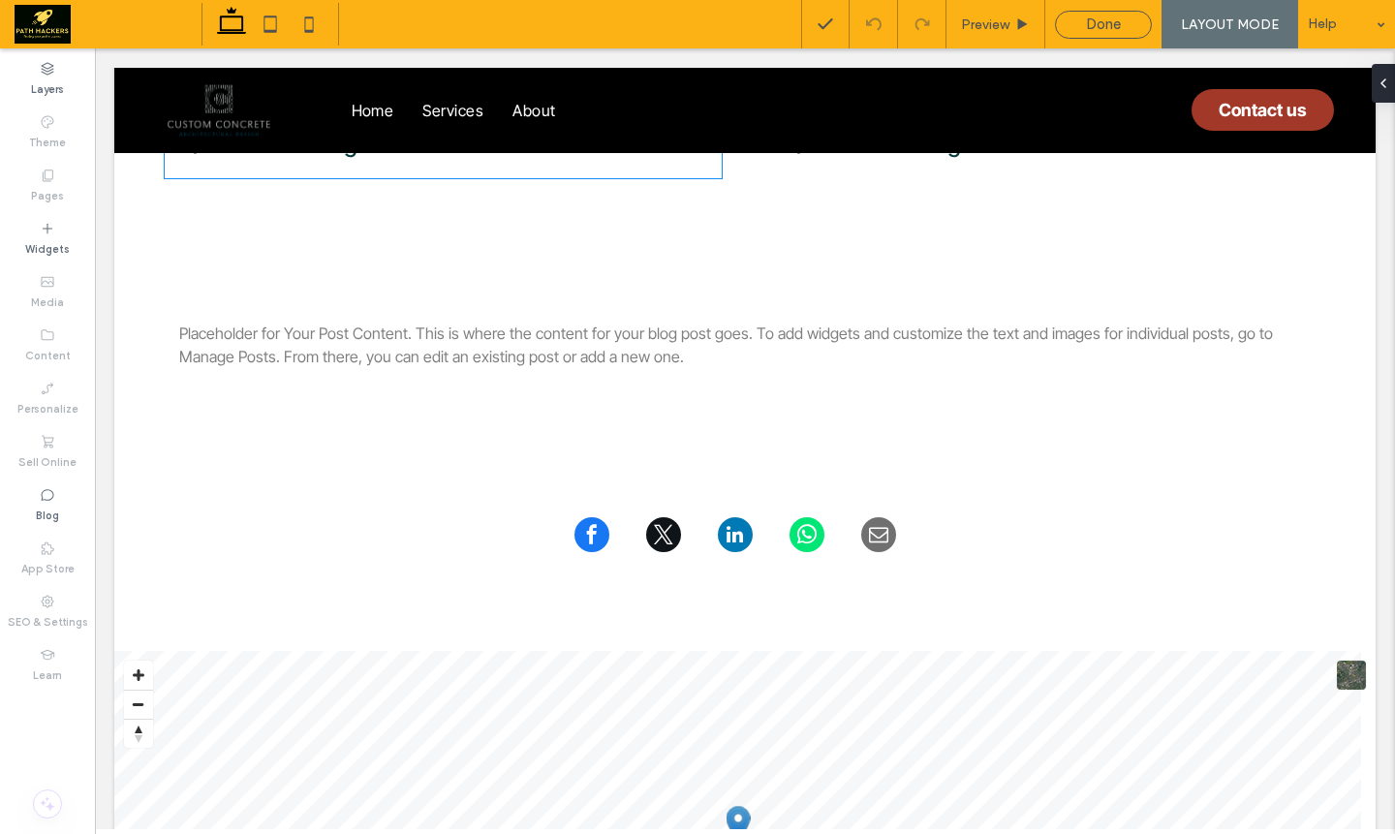
scroll to position [2200, 0]
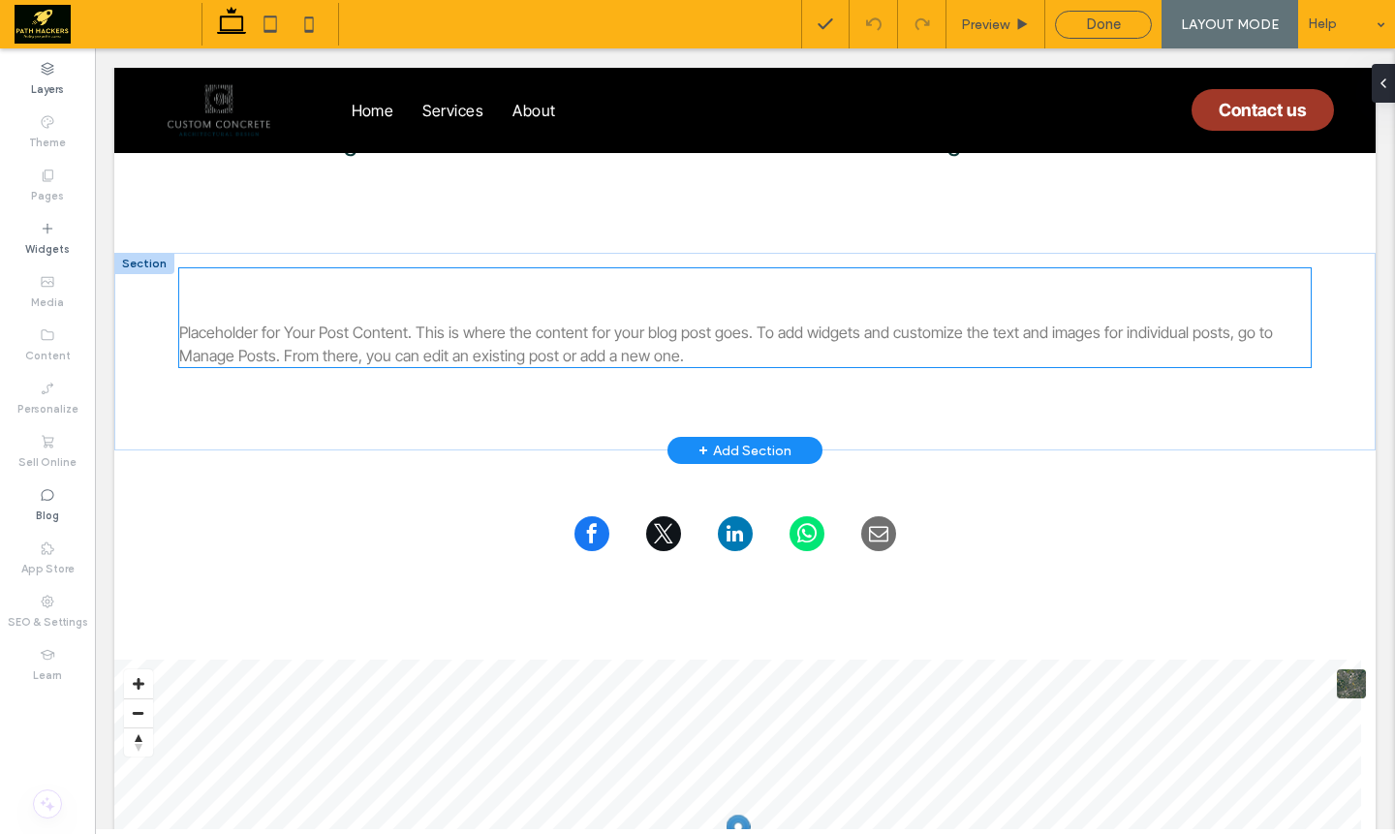
click at [632, 335] on p "Placeholder for Your Post Content. This is where the content for your blog post…" at bounding box center [745, 344] width 1132 height 47
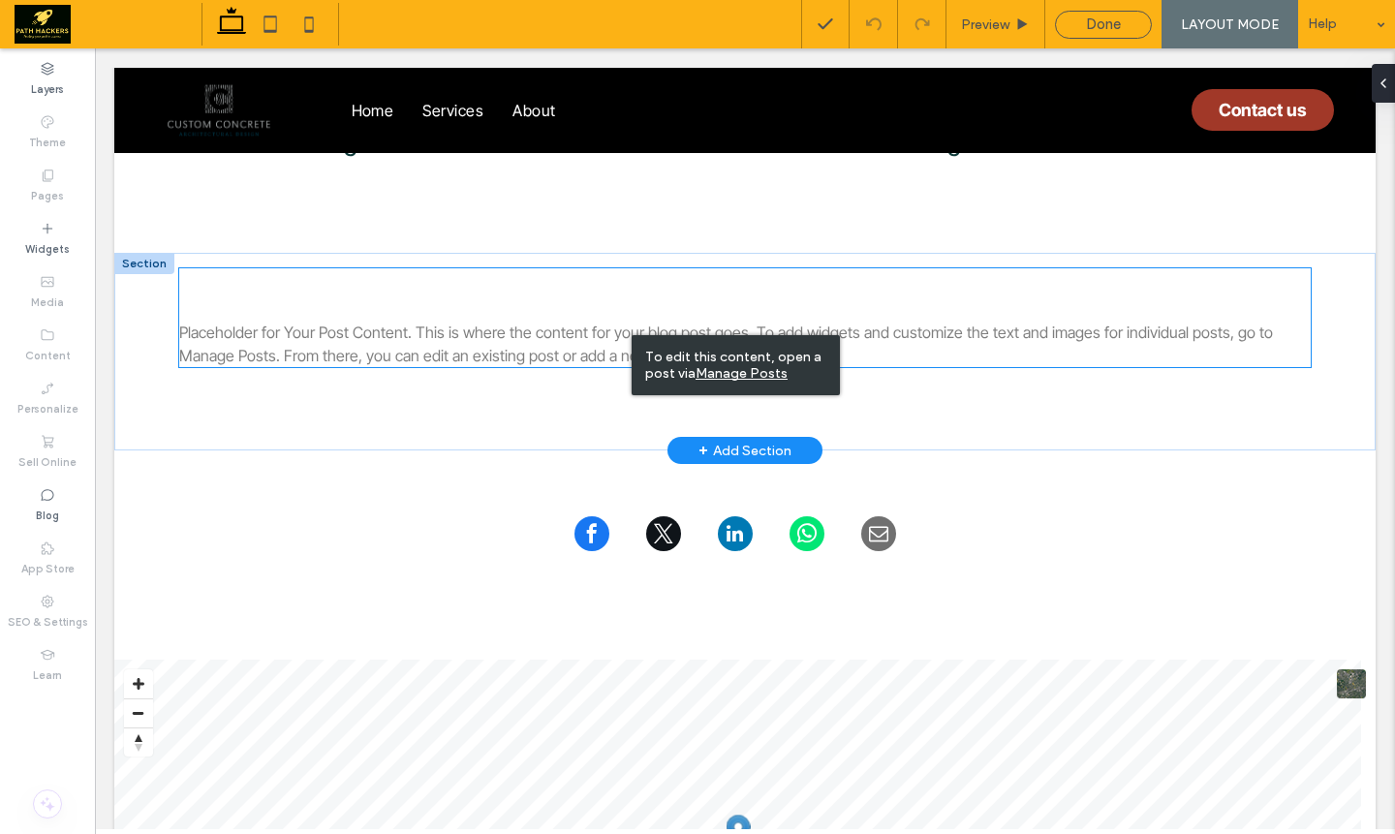
click at [546, 354] on p "Placeholder for Your Post Content. This is where the content for your blog post…" at bounding box center [745, 344] width 1132 height 47
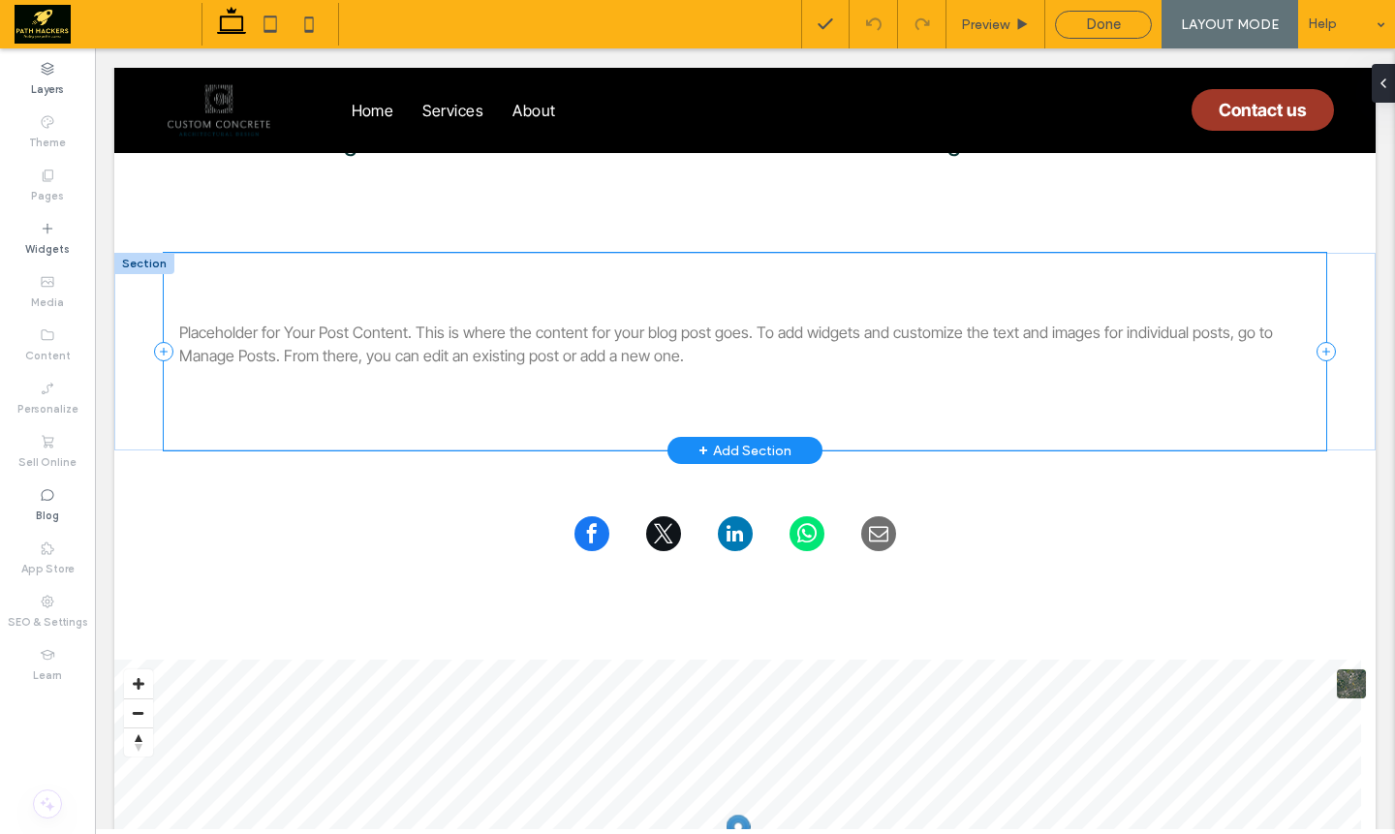
click at [518, 377] on div "Placeholder for Your Post Subtitle Placeholder for Your Post Content. This is w…" at bounding box center [745, 352] width 1163 height 198
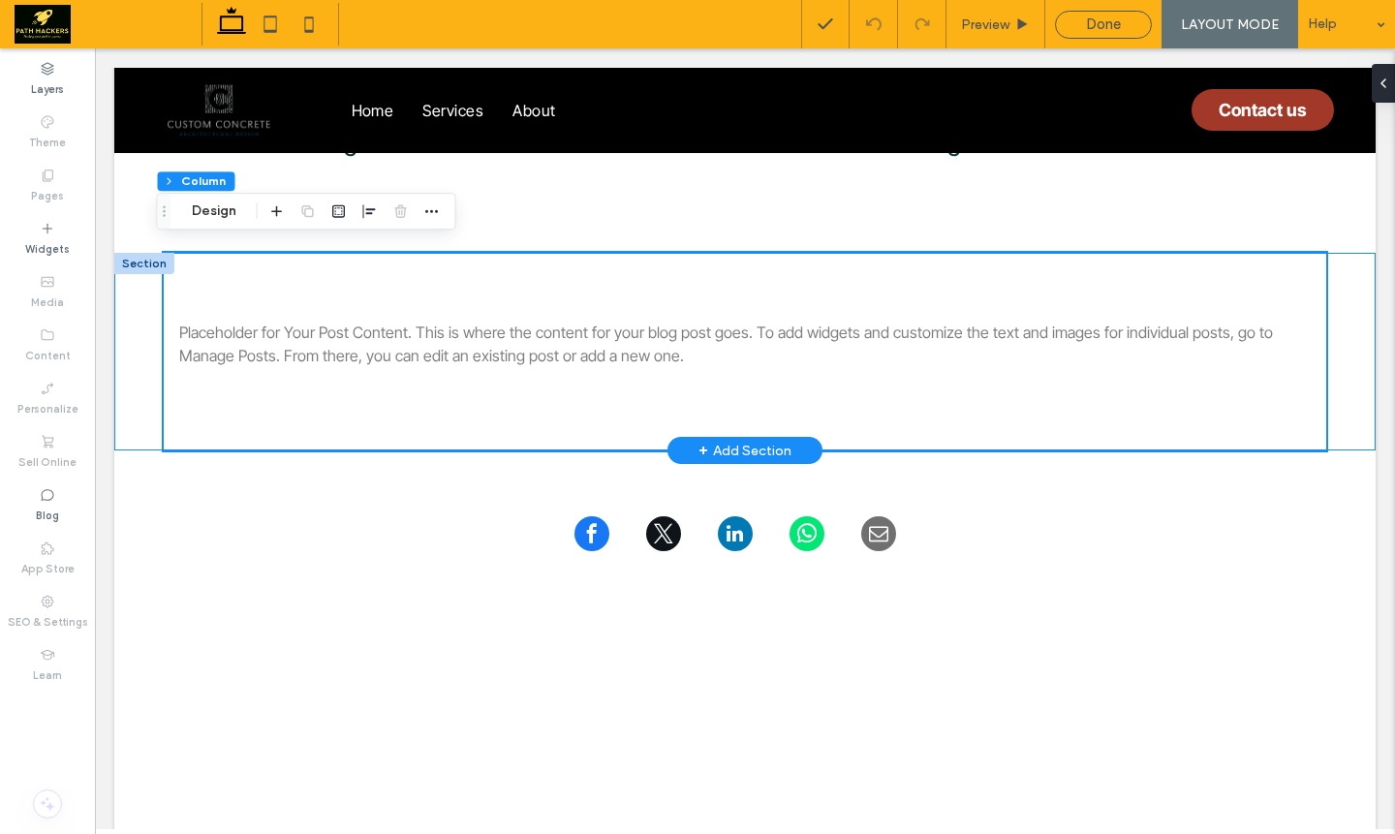
click at [134, 295] on div "Placeholder for Your Post Subtitle Placeholder for Your Post Content. This is w…" at bounding box center [744, 352] width 1261 height 198
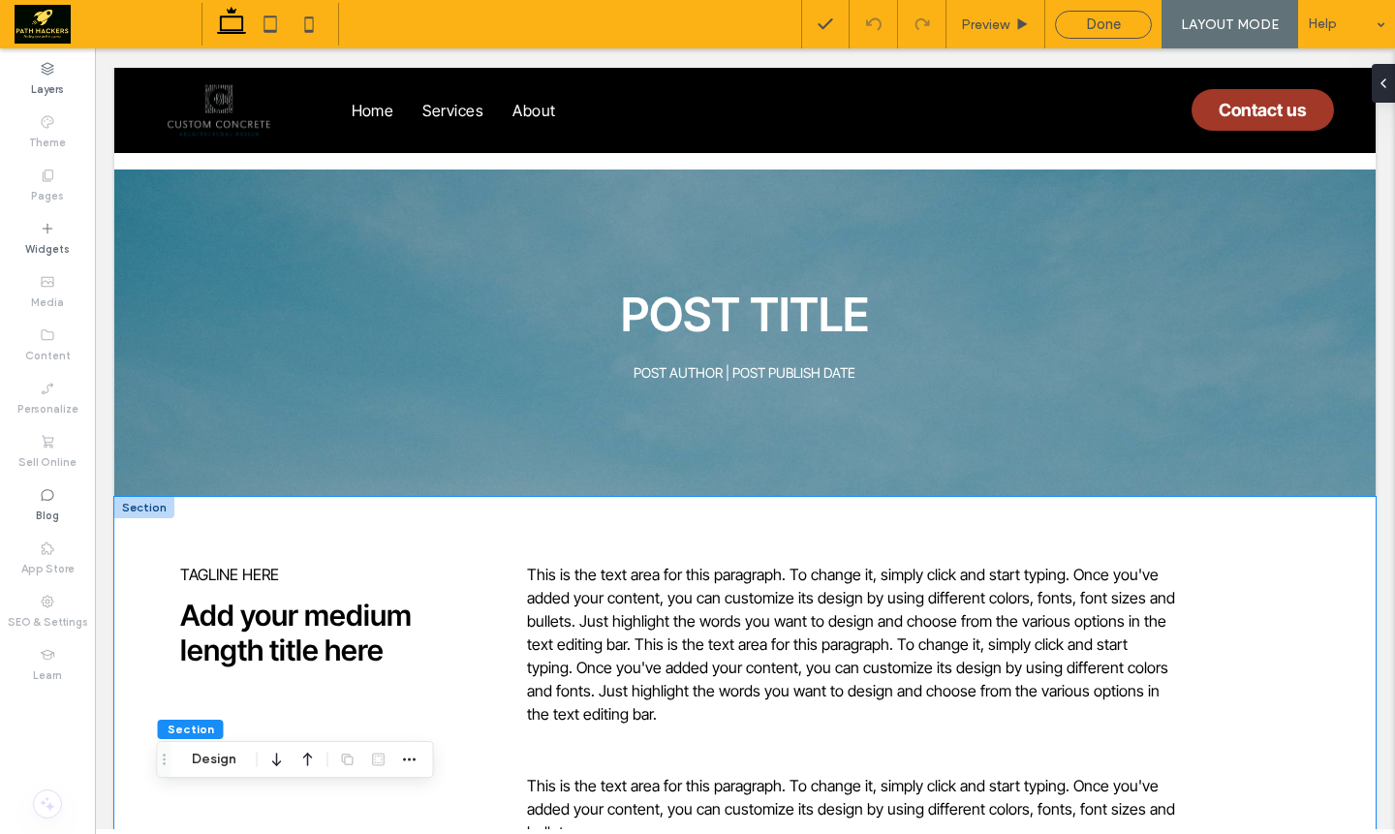
scroll to position [0, 0]
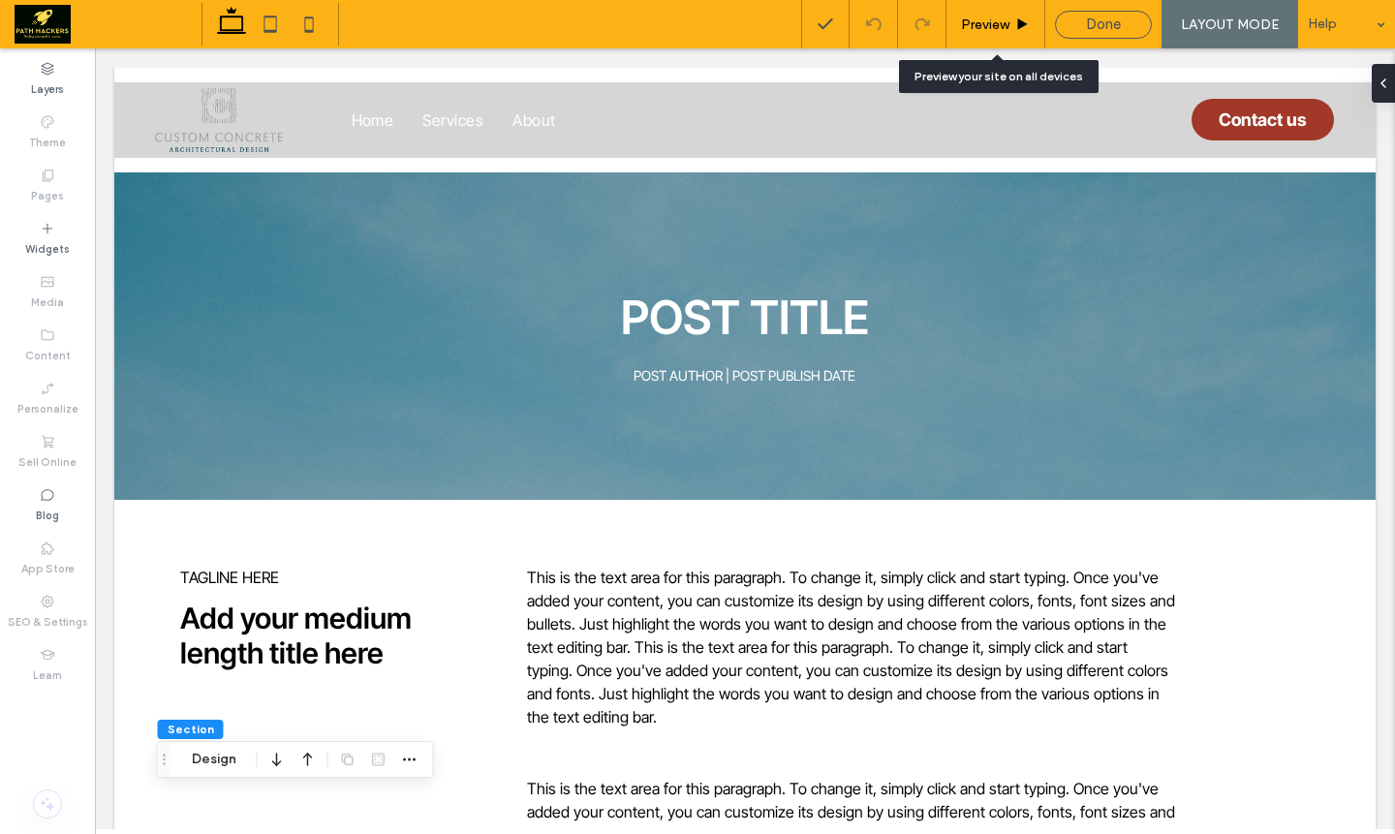
click at [979, 18] on span "Preview" at bounding box center [985, 24] width 48 height 16
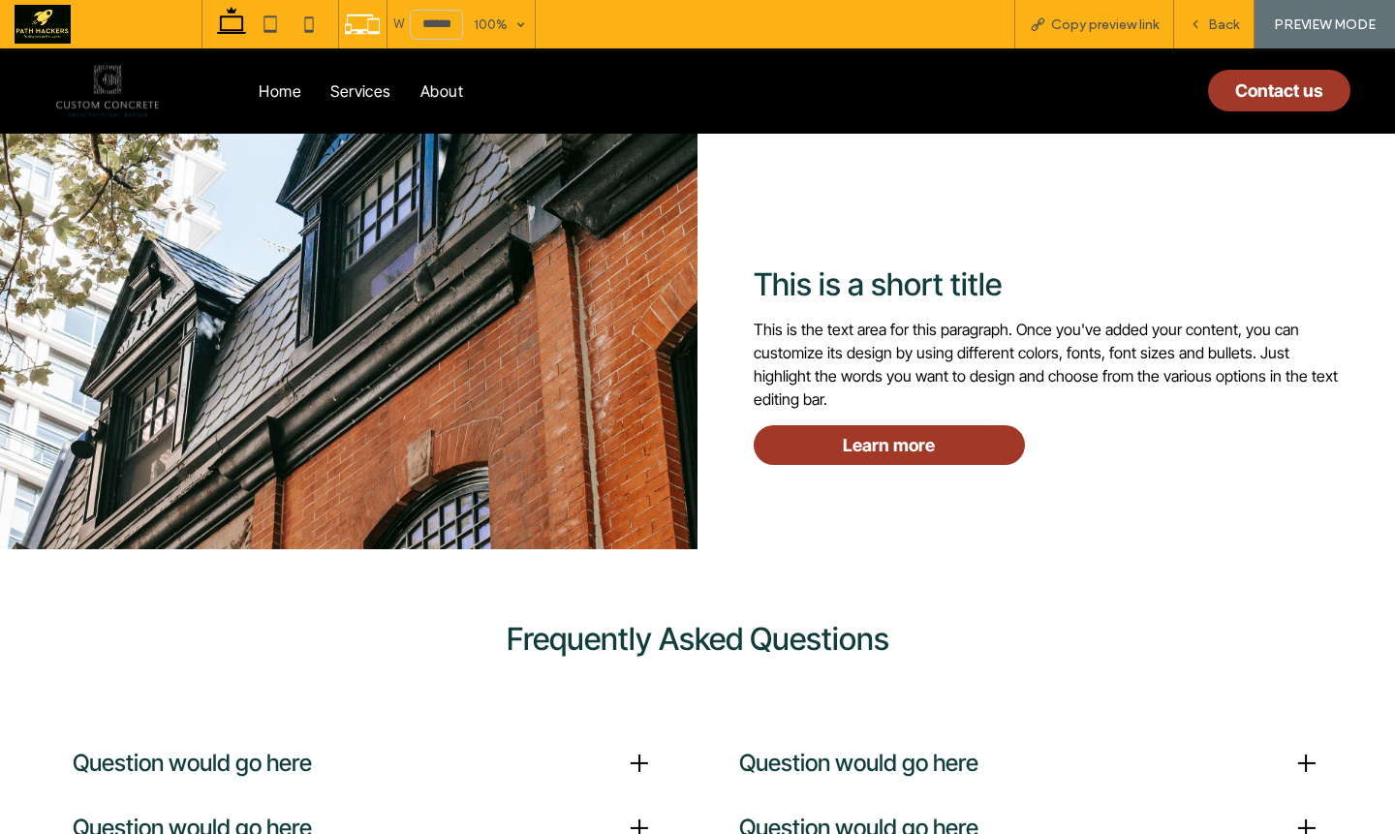
scroll to position [2387, 0]
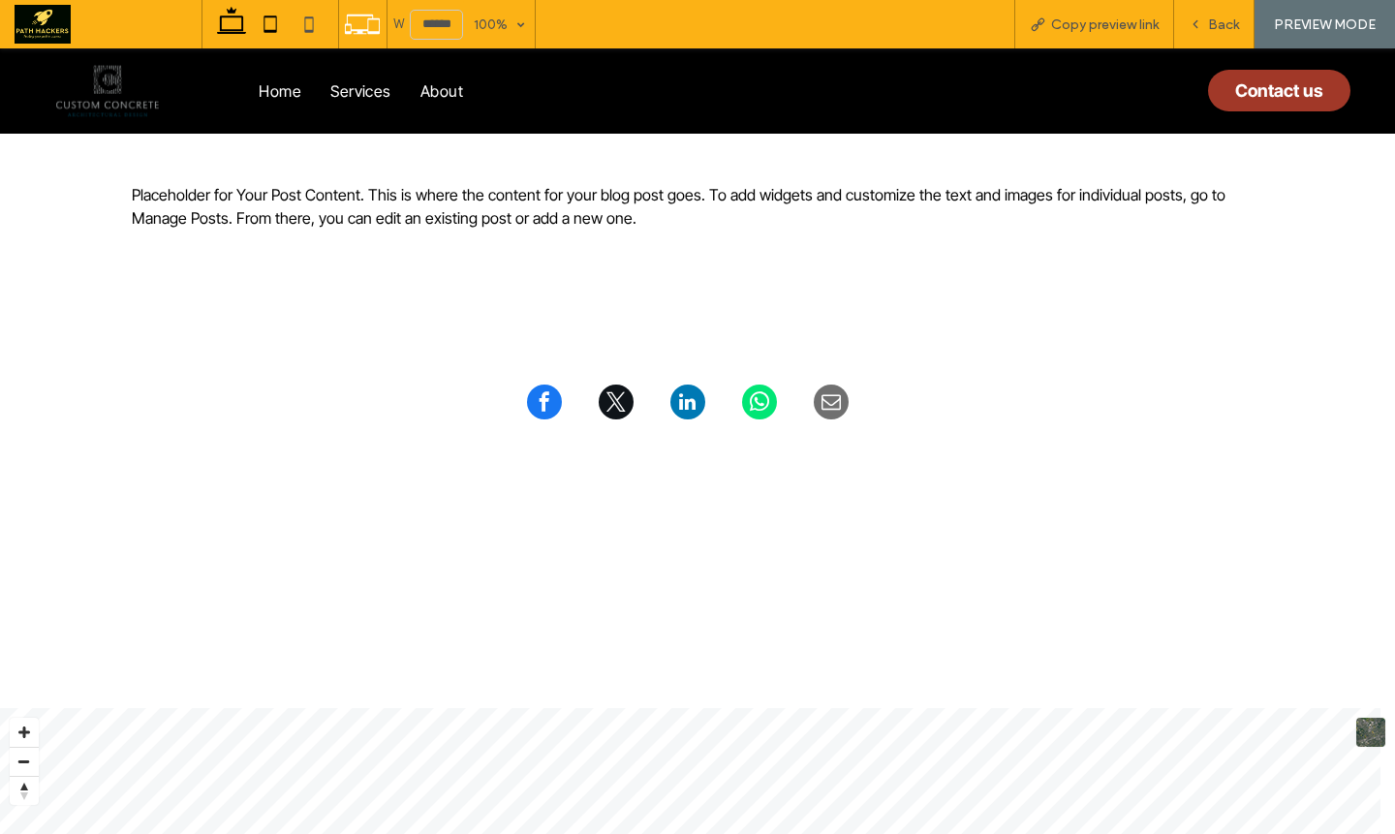
click at [272, 21] on icon at bounding box center [270, 24] width 39 height 39
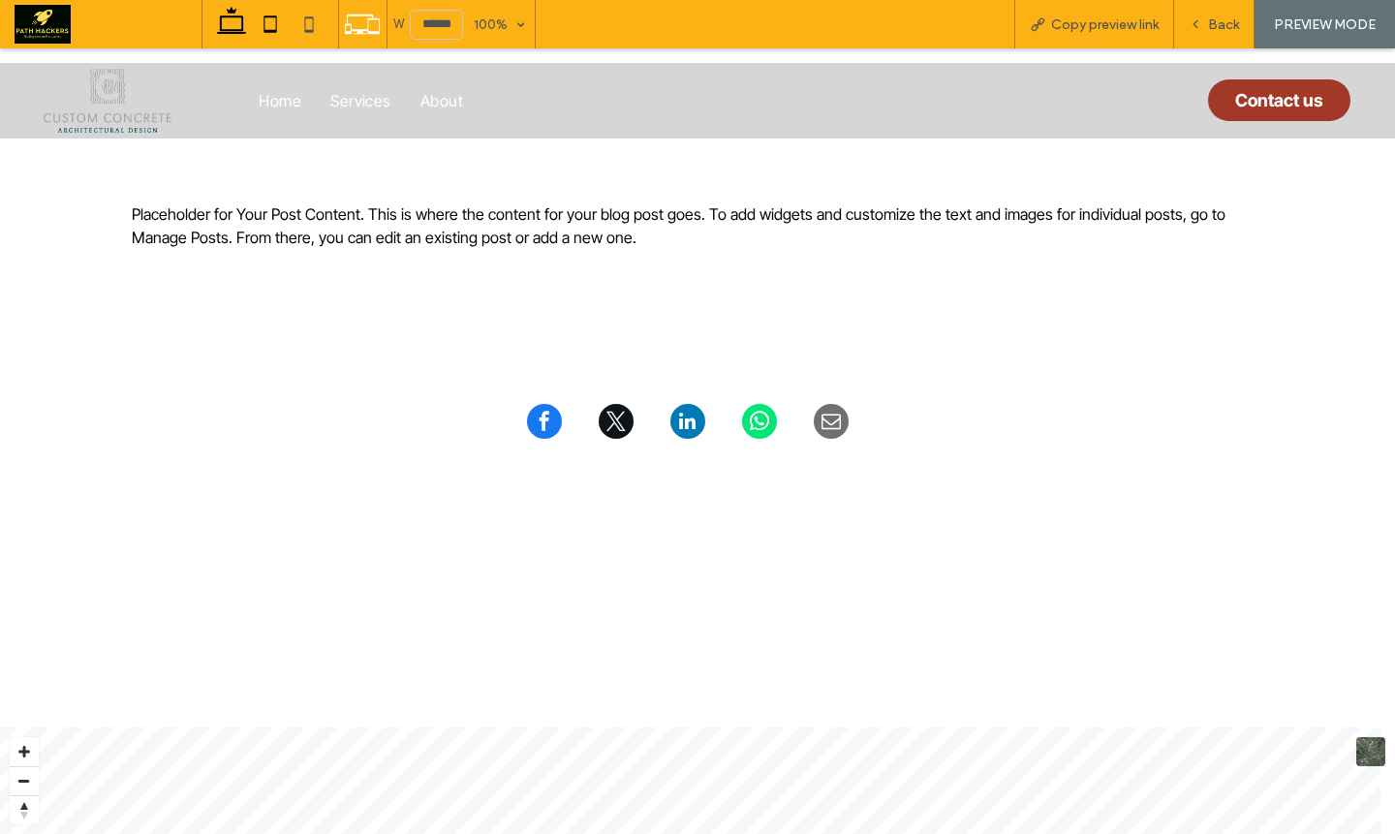
type input "*****"
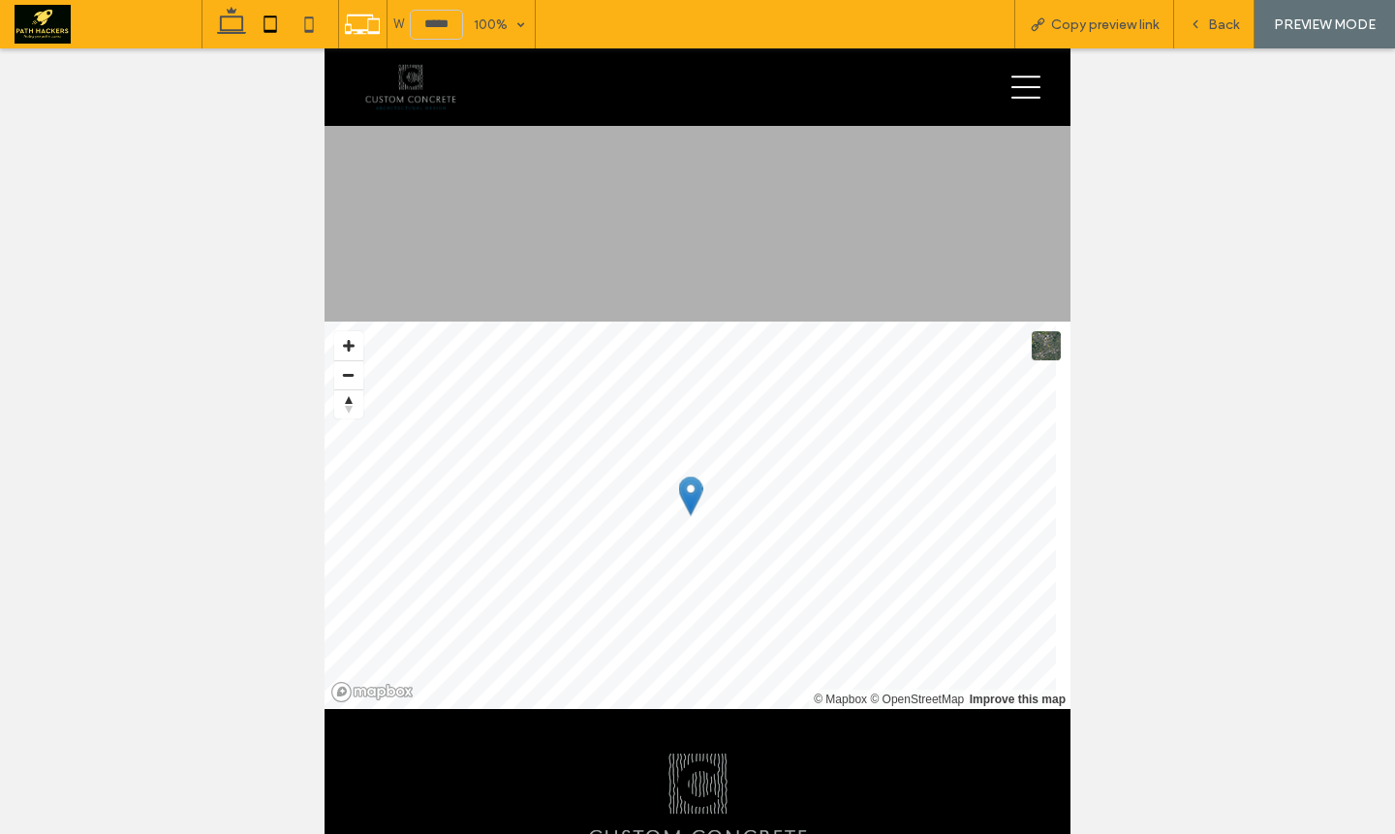
scroll to position [2102, 0]
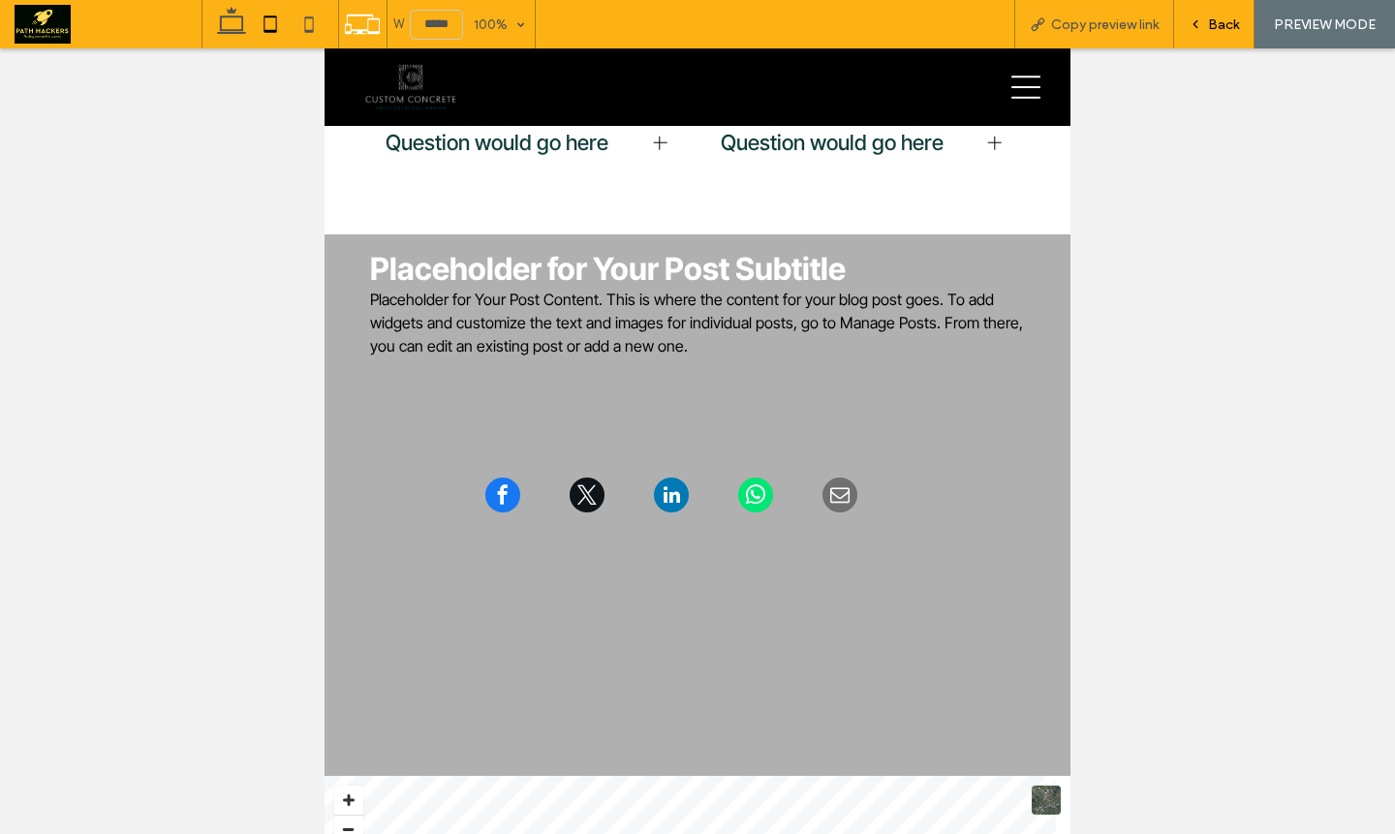
click at [1219, 24] on span "Back" at bounding box center [1223, 24] width 31 height 16
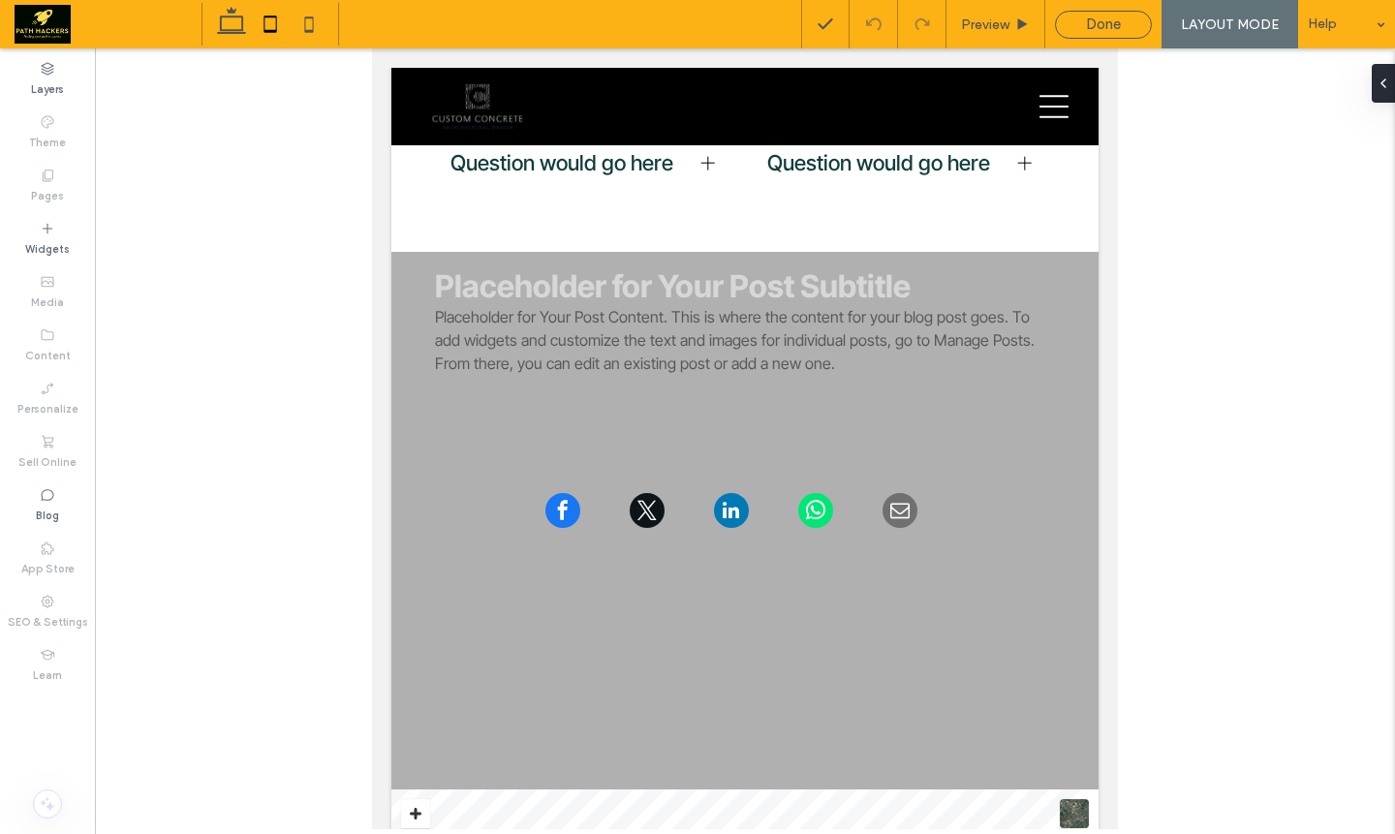
click at [328, 23] on div at bounding box center [271, 24] width 138 height 43
click at [317, 27] on icon at bounding box center [309, 24] width 39 height 39
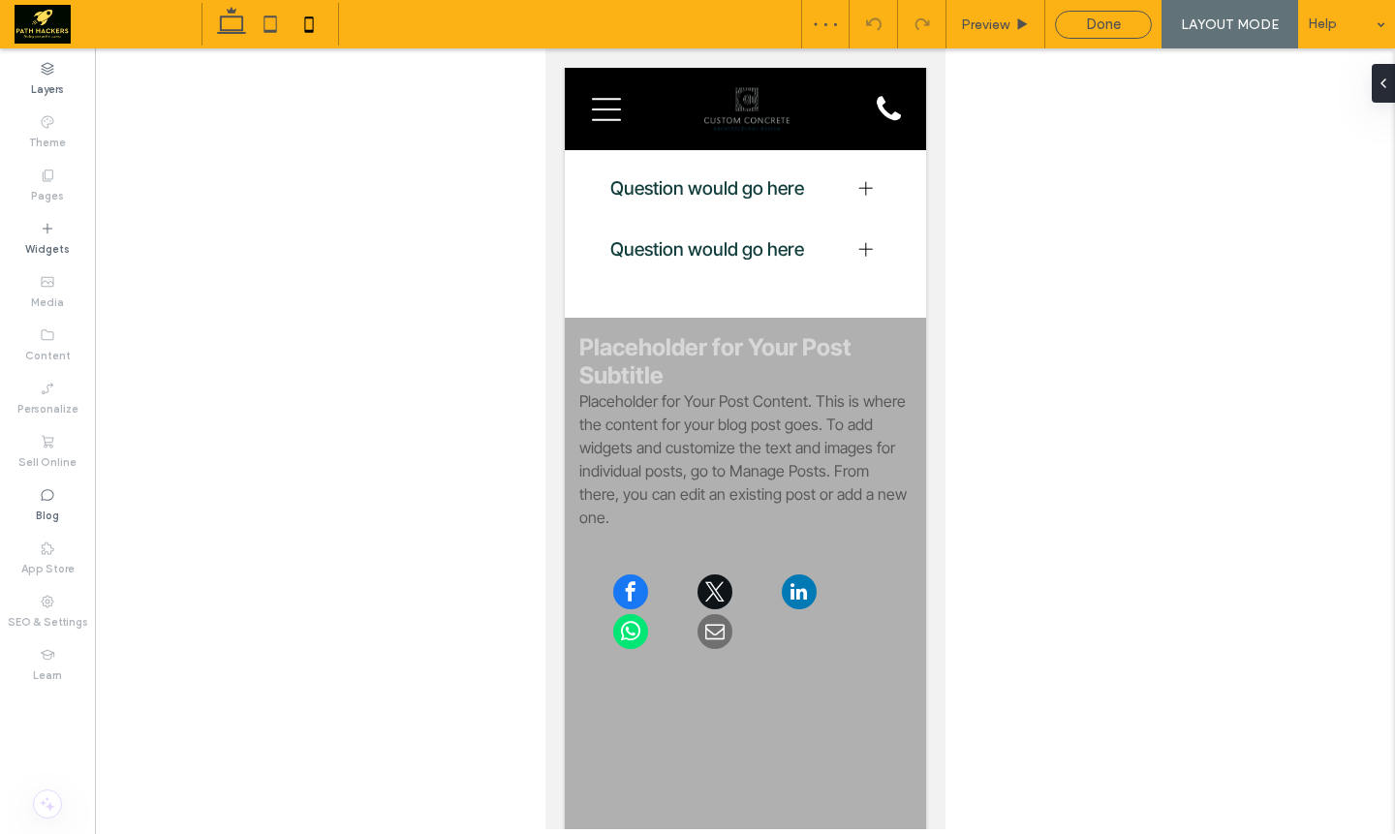
scroll to position [3055, 0]
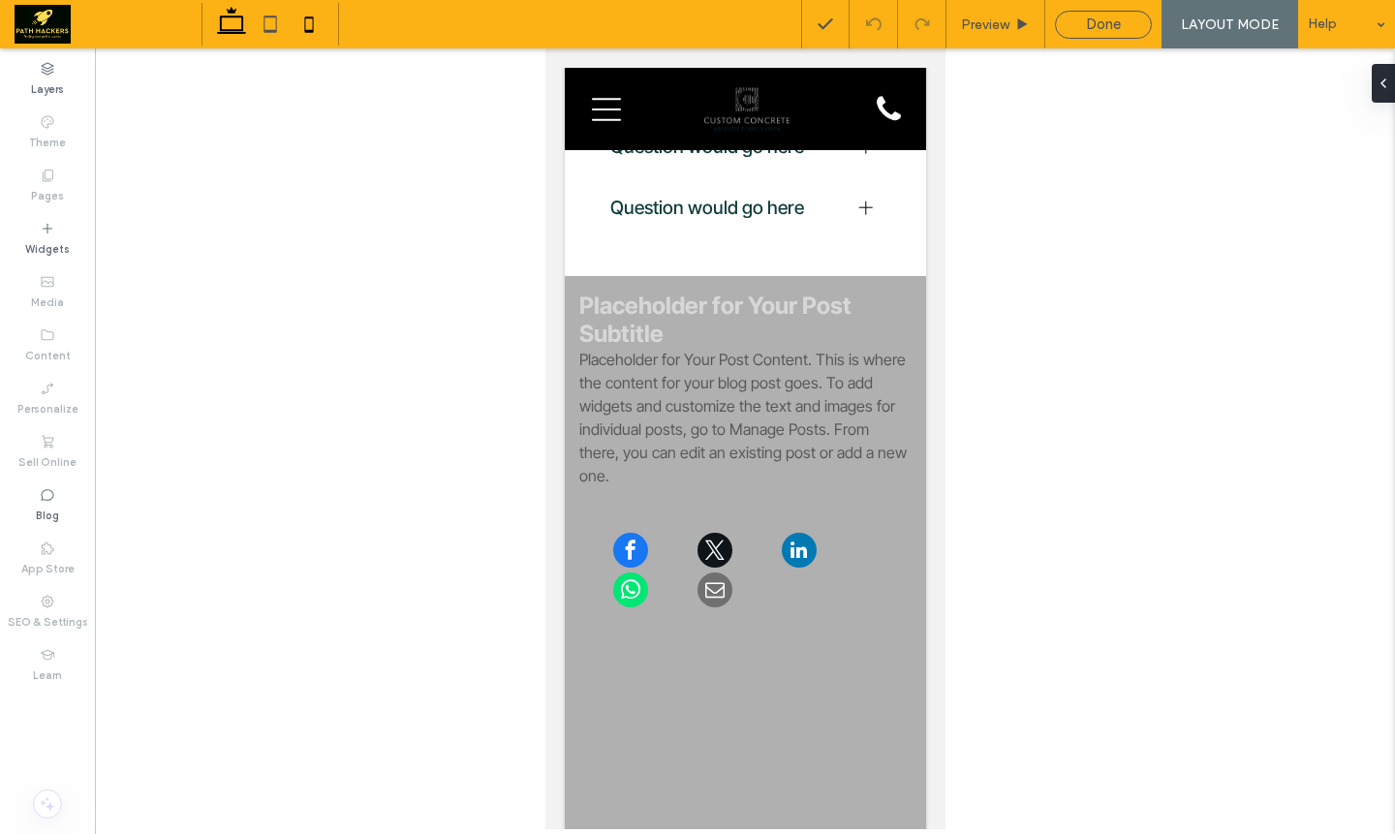
click at [227, 29] on use at bounding box center [231, 20] width 29 height 27
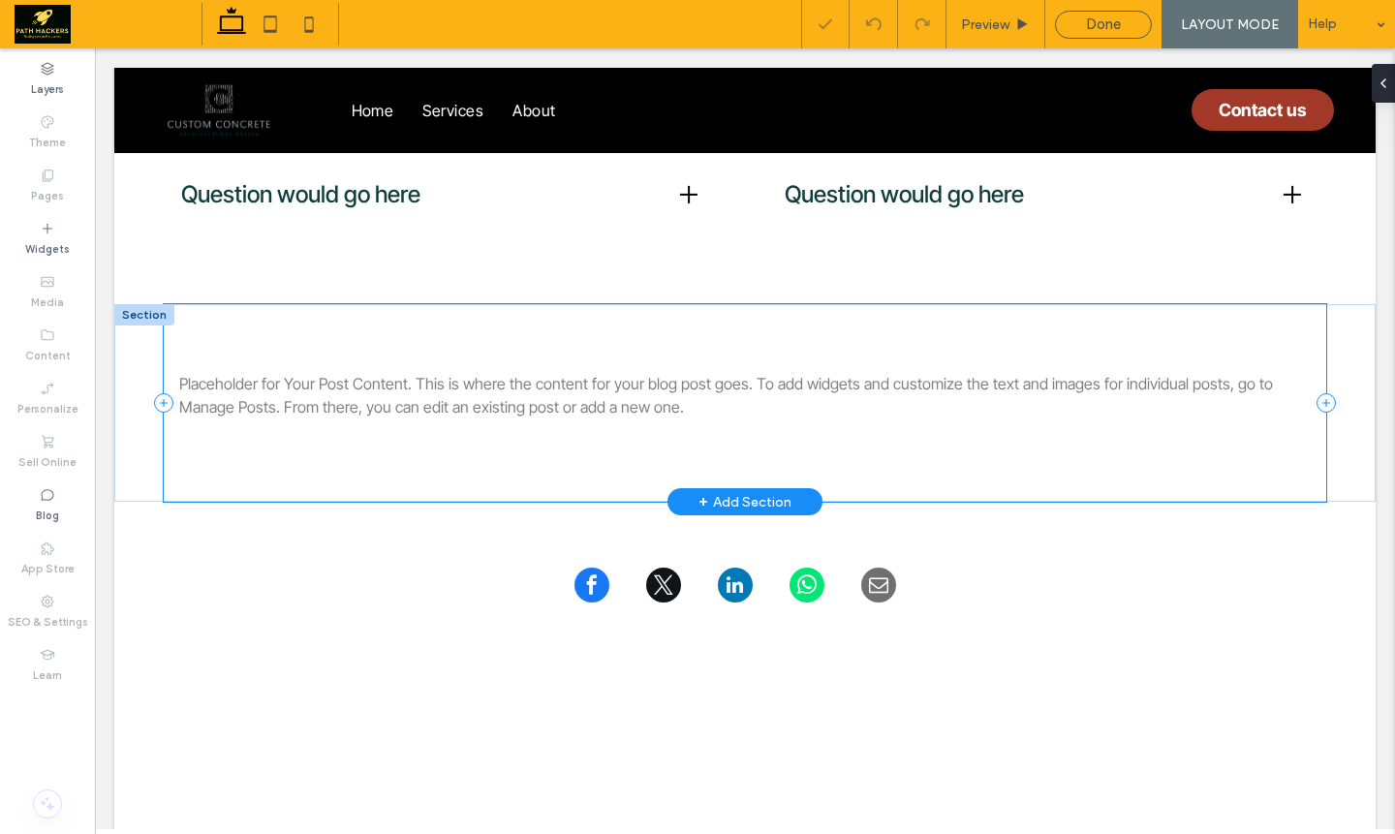
scroll to position [2126, 0]
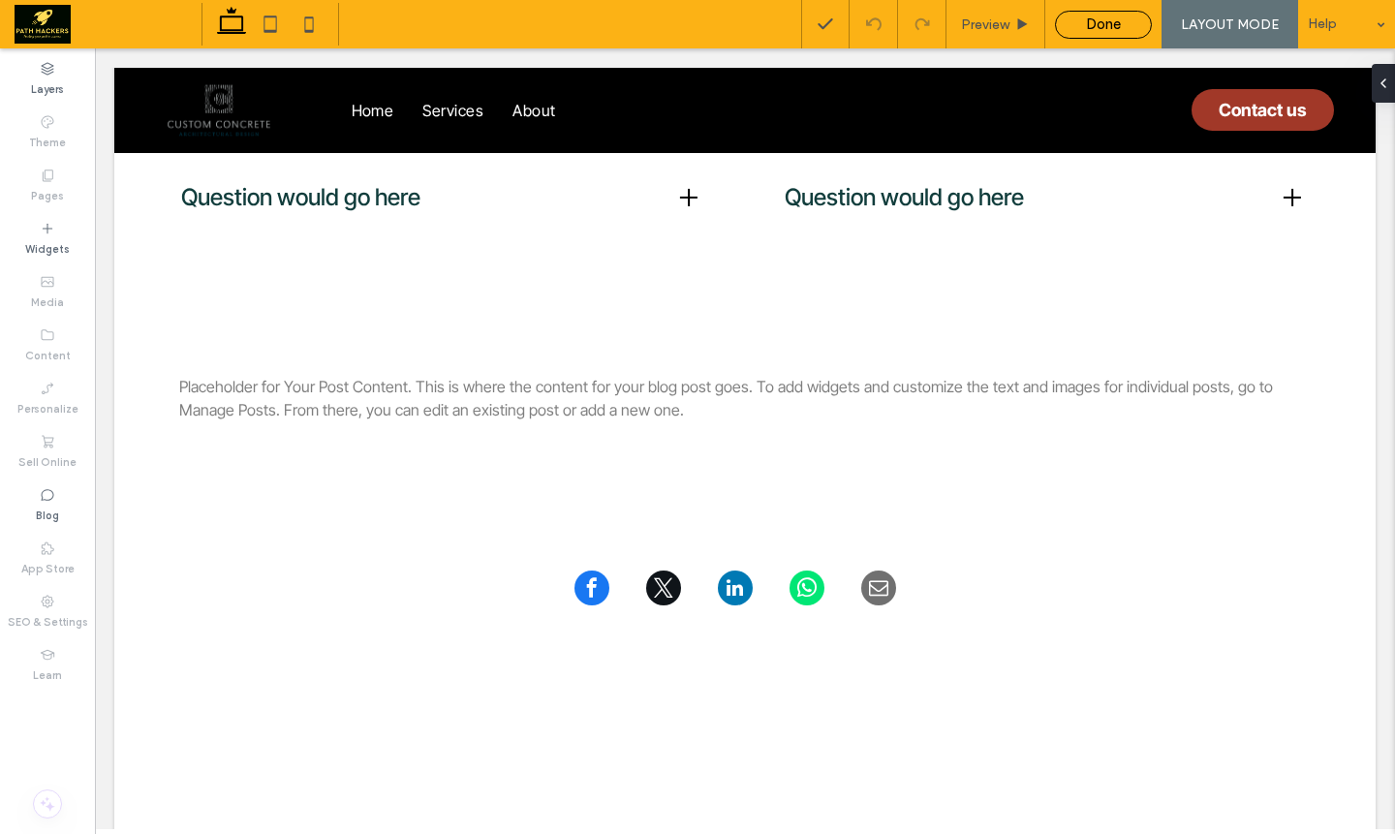
click at [1098, 30] on span "Done" at bounding box center [1103, 24] width 35 height 17
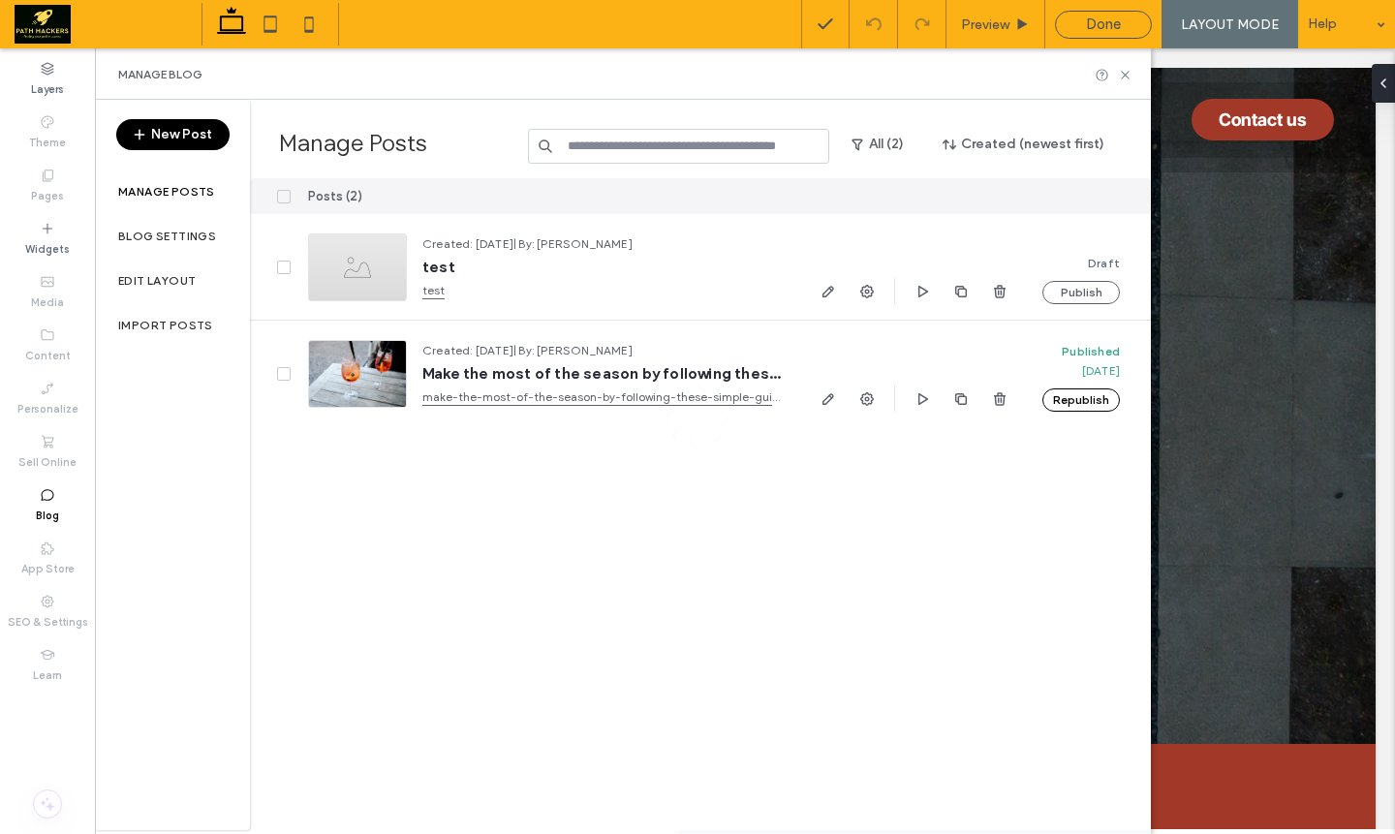
scroll to position [0, 0]
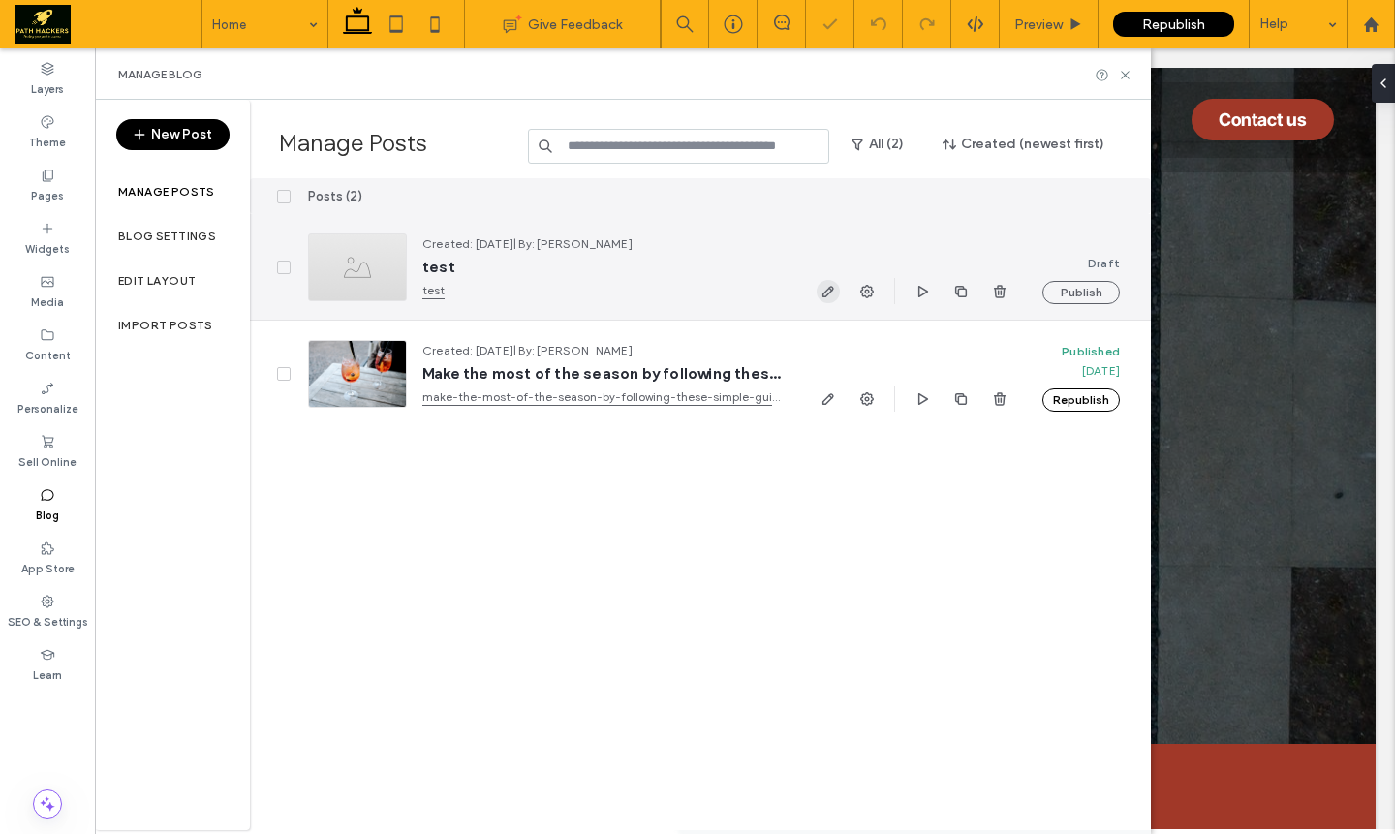
click at [828, 298] on span "button" at bounding box center [828, 291] width 23 height 23
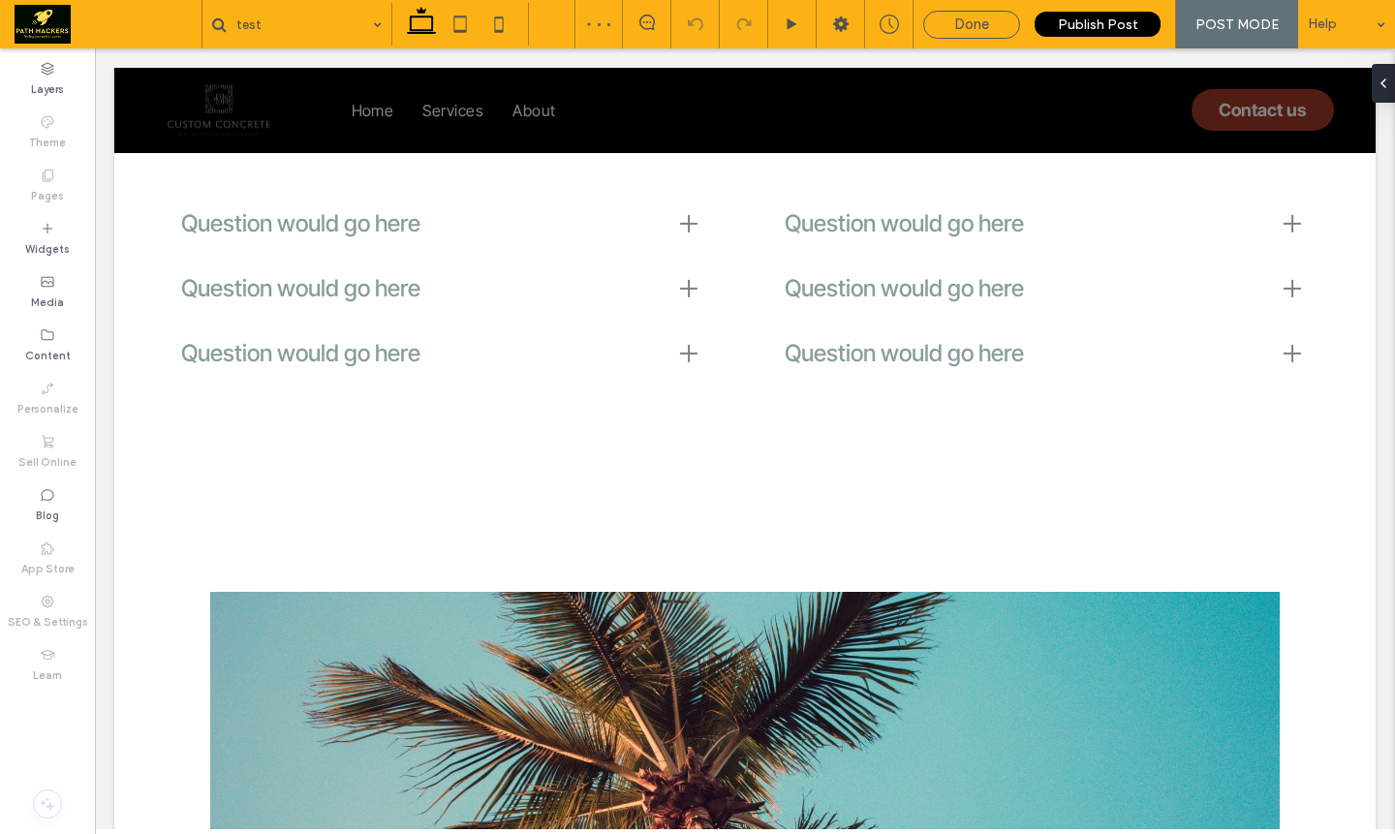
scroll to position [2200, 0]
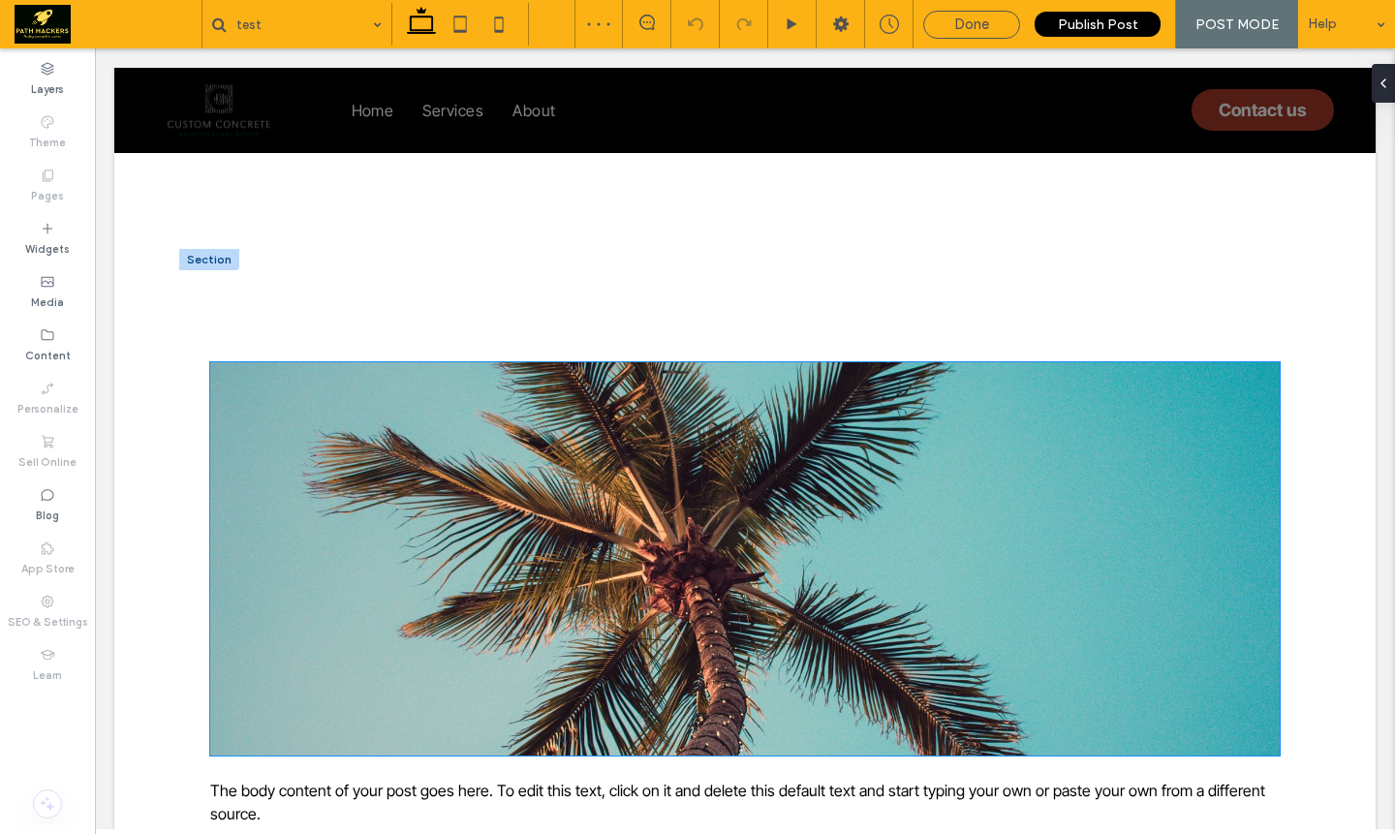
click at [789, 442] on img at bounding box center [745, 558] width 1070 height 393
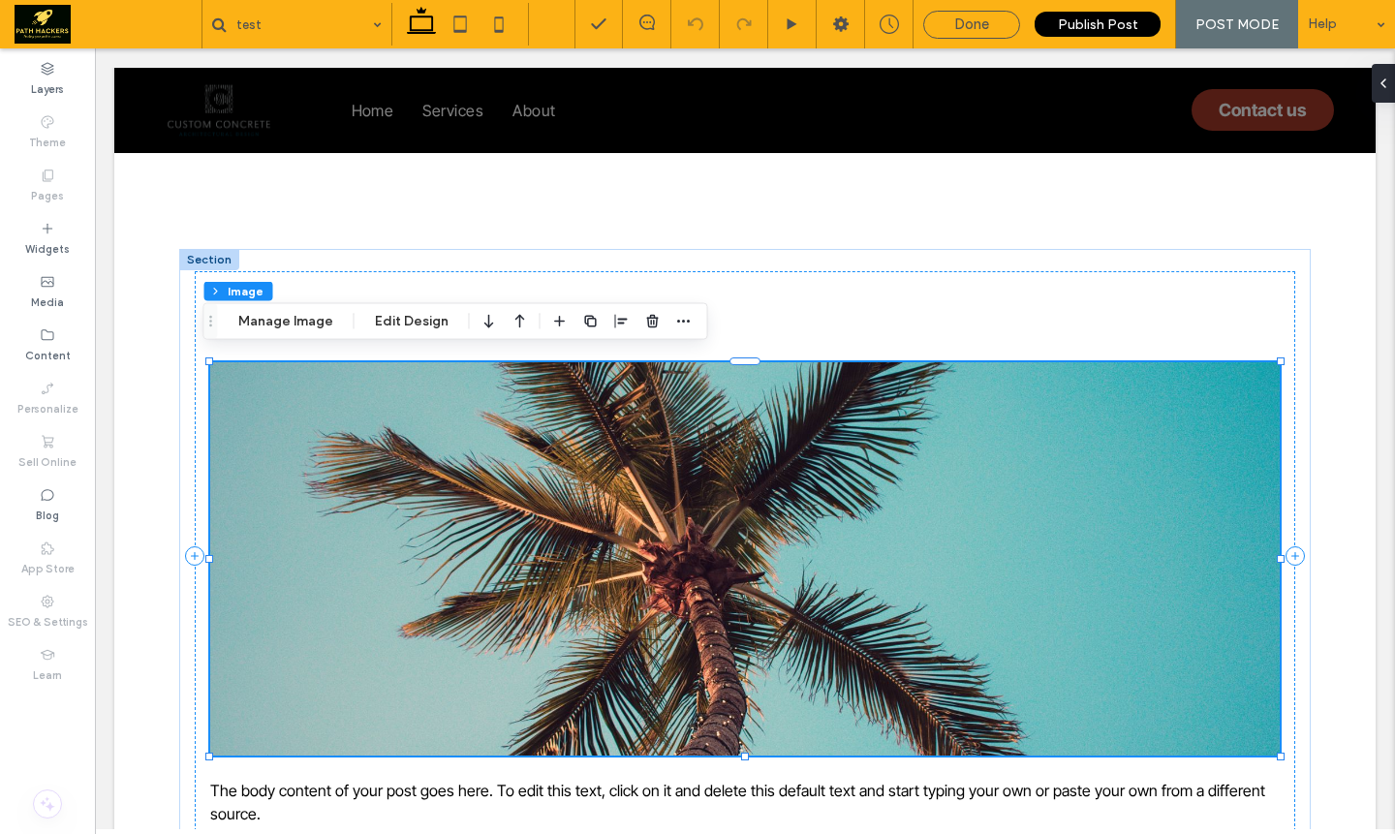
click at [642, 338] on div "Section Column Image Manage Image Edit Design" at bounding box center [455, 321] width 505 height 37
click at [648, 333] on div at bounding box center [652, 321] width 23 height 35
click at [649, 329] on span "button" at bounding box center [652, 321] width 23 height 23
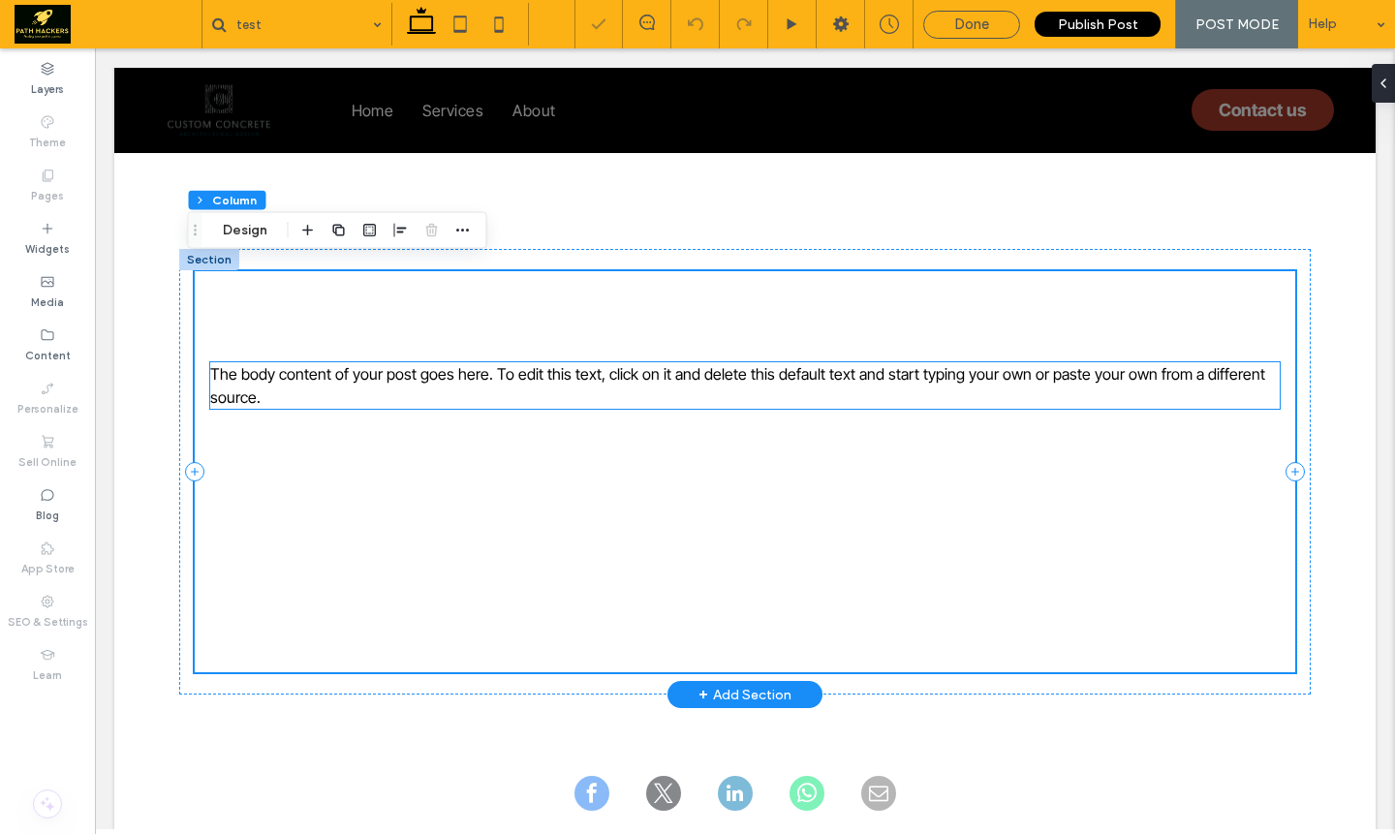
click at [599, 388] on p "The body content of your post goes here. To edit this text, click on it and del…" at bounding box center [745, 385] width 1070 height 47
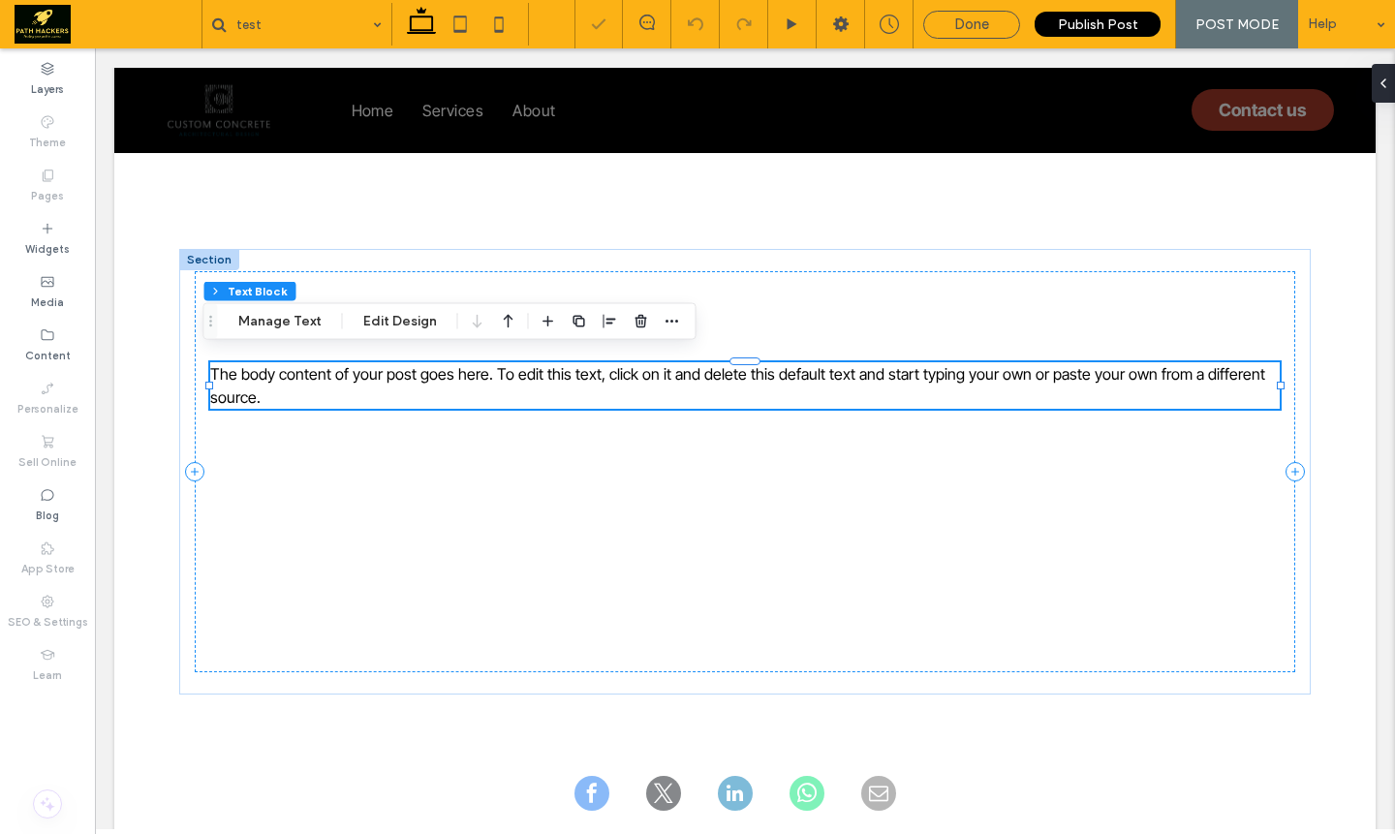
click at [635, 333] on div at bounding box center [641, 321] width 23 height 35
click at [636, 328] on span "button" at bounding box center [641, 321] width 23 height 23
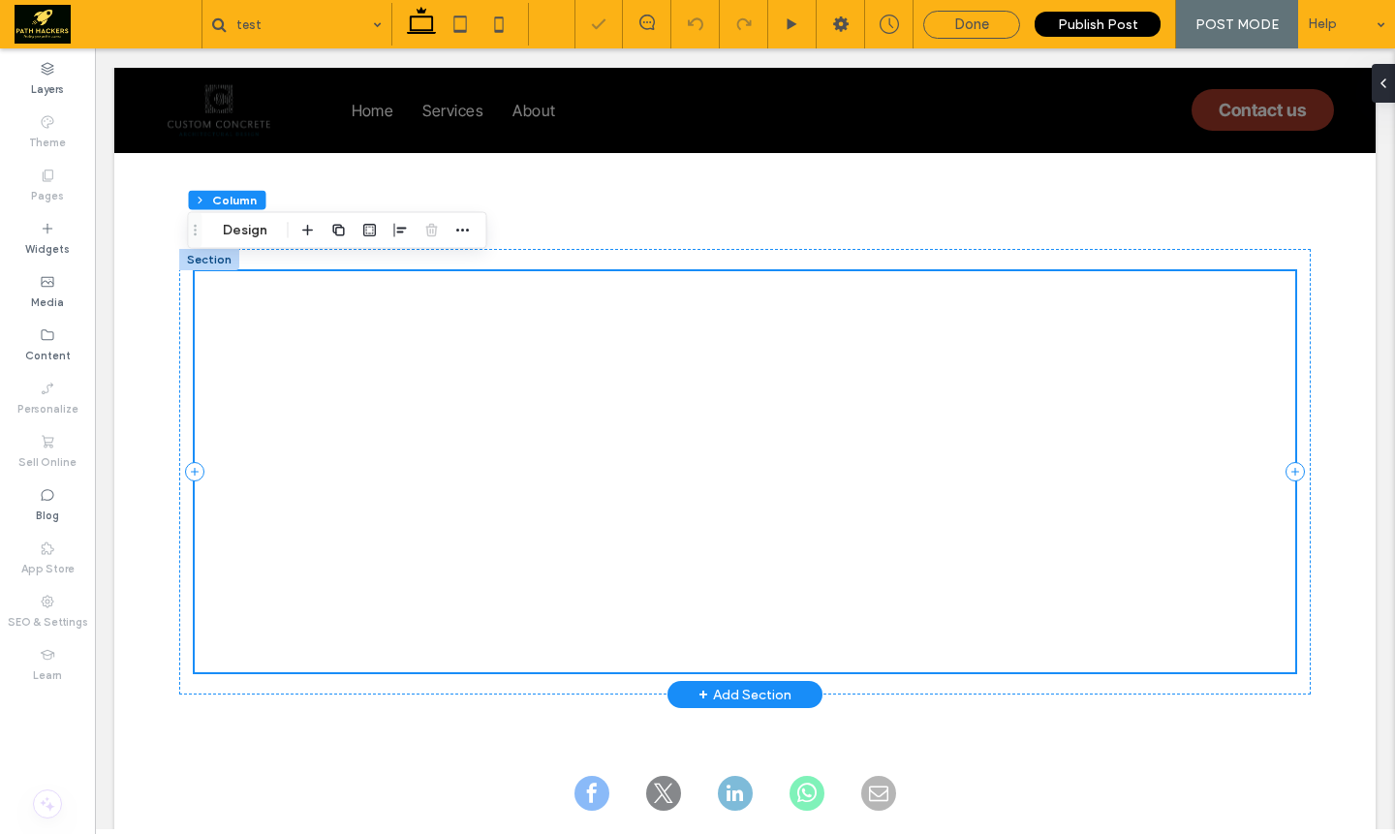
click at [634, 399] on div "This is a subtitle for your new post" at bounding box center [745, 471] width 1101 height 400
click at [399, 397] on div "This is a subtitle for your new post" at bounding box center [745, 471] width 1101 height 400
click at [456, 232] on icon "button" at bounding box center [463, 231] width 16 height 16
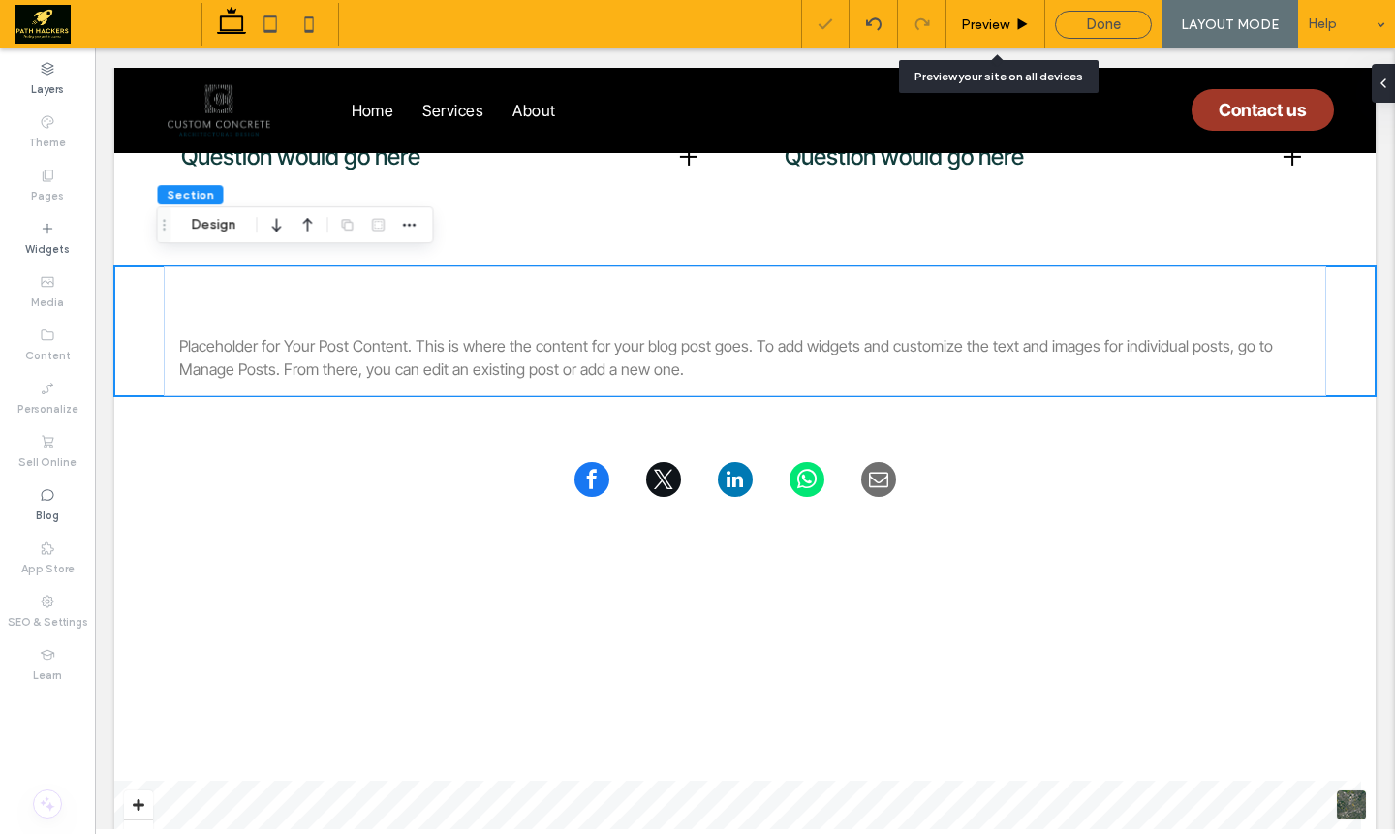
click at [1005, 19] on span "Preview" at bounding box center [985, 24] width 48 height 16
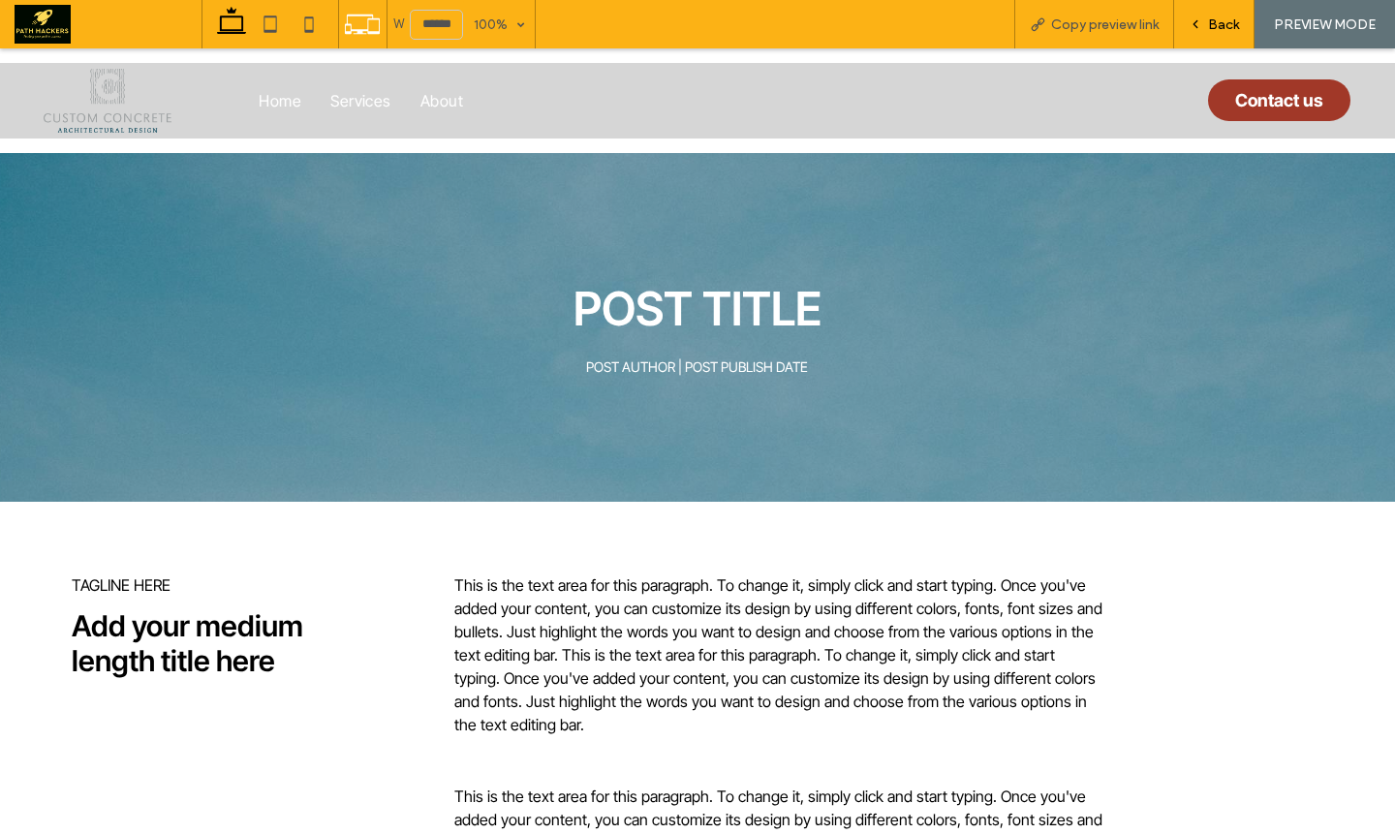
click at [1211, 18] on span "Back" at bounding box center [1223, 24] width 31 height 16
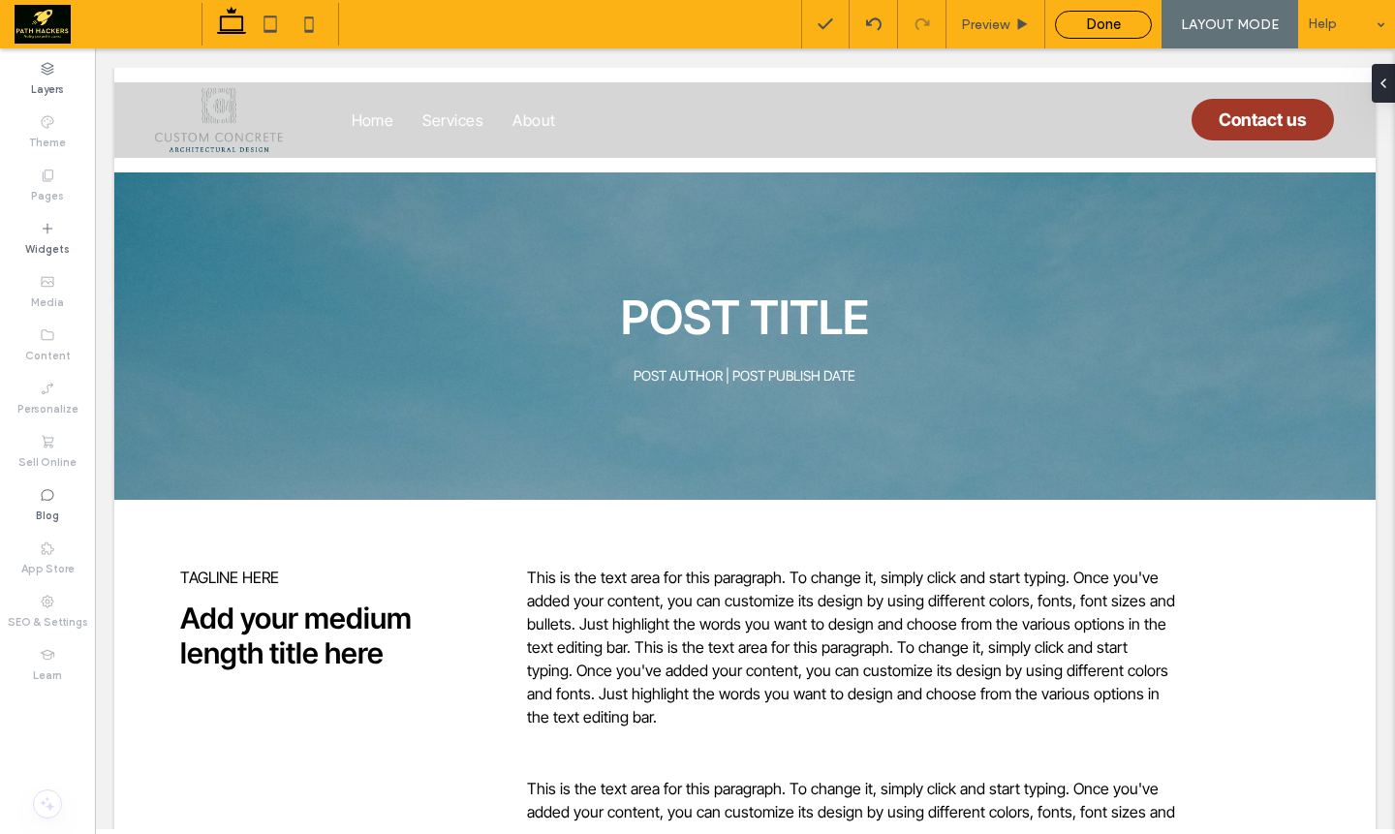
click at [1105, 25] on span "Done" at bounding box center [1103, 24] width 35 height 17
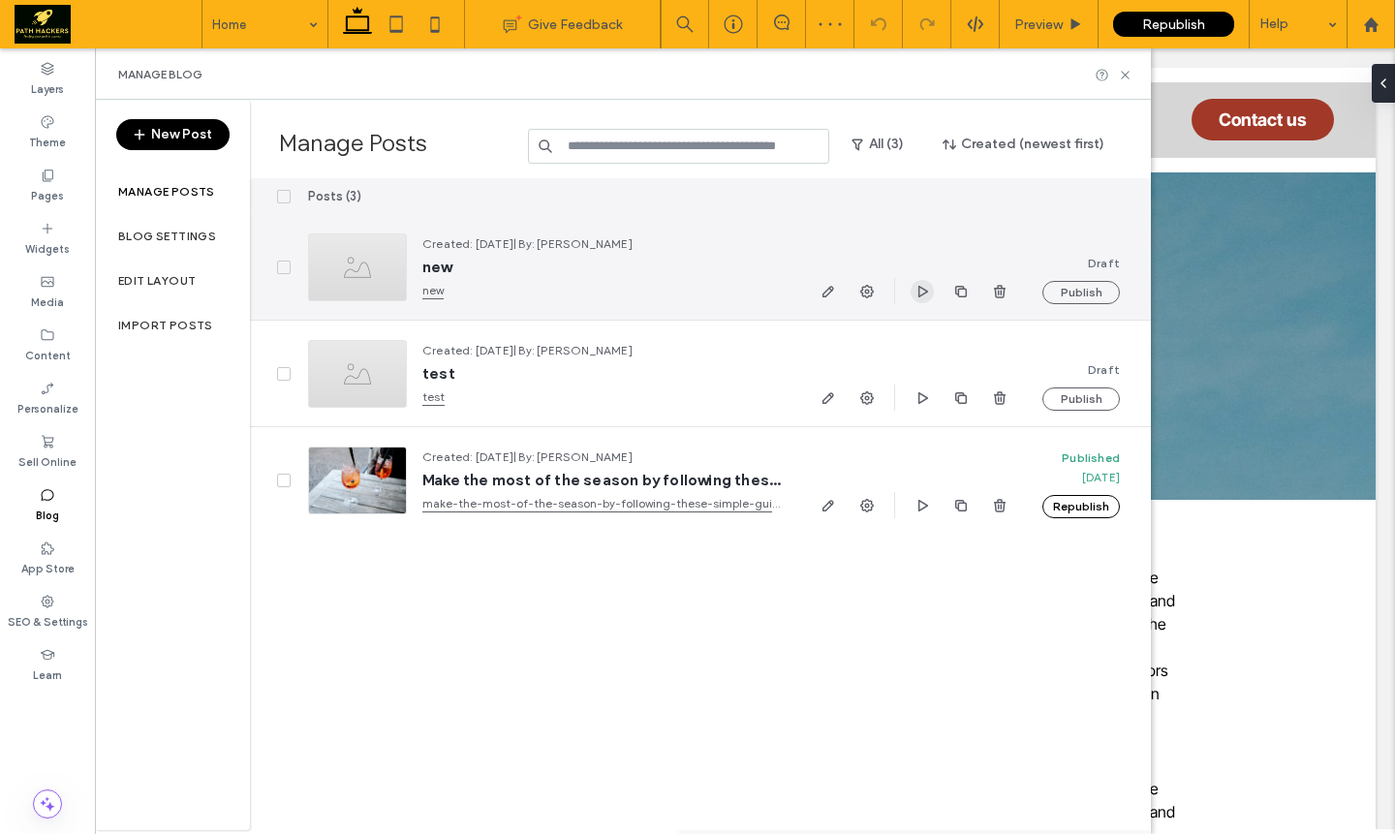
click at [925, 293] on icon "button" at bounding box center [923, 292] width 16 height 16
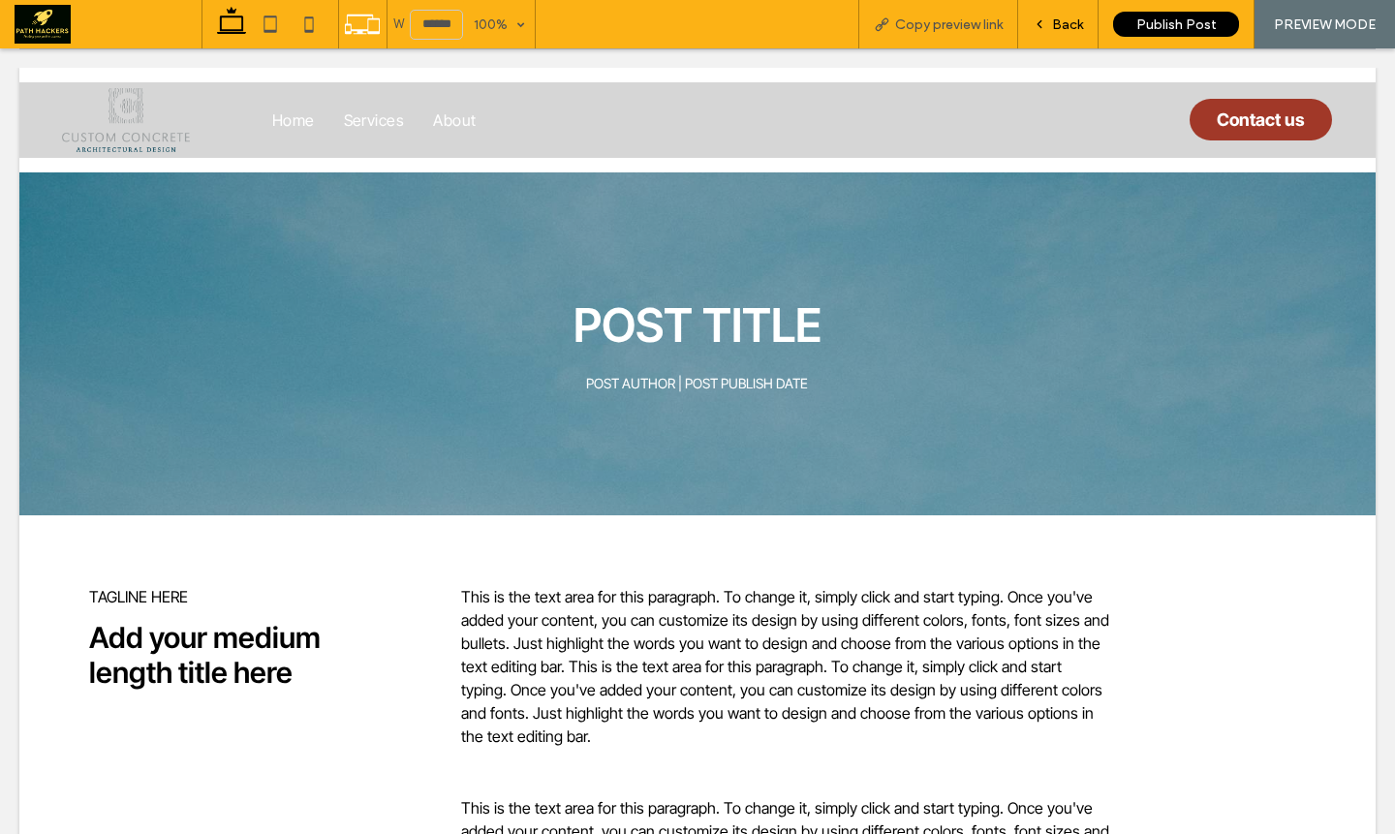
click at [1064, 9] on div "Back" at bounding box center [1058, 24] width 80 height 48
click at [1051, 20] on div "Back" at bounding box center [1057, 24] width 79 height 16
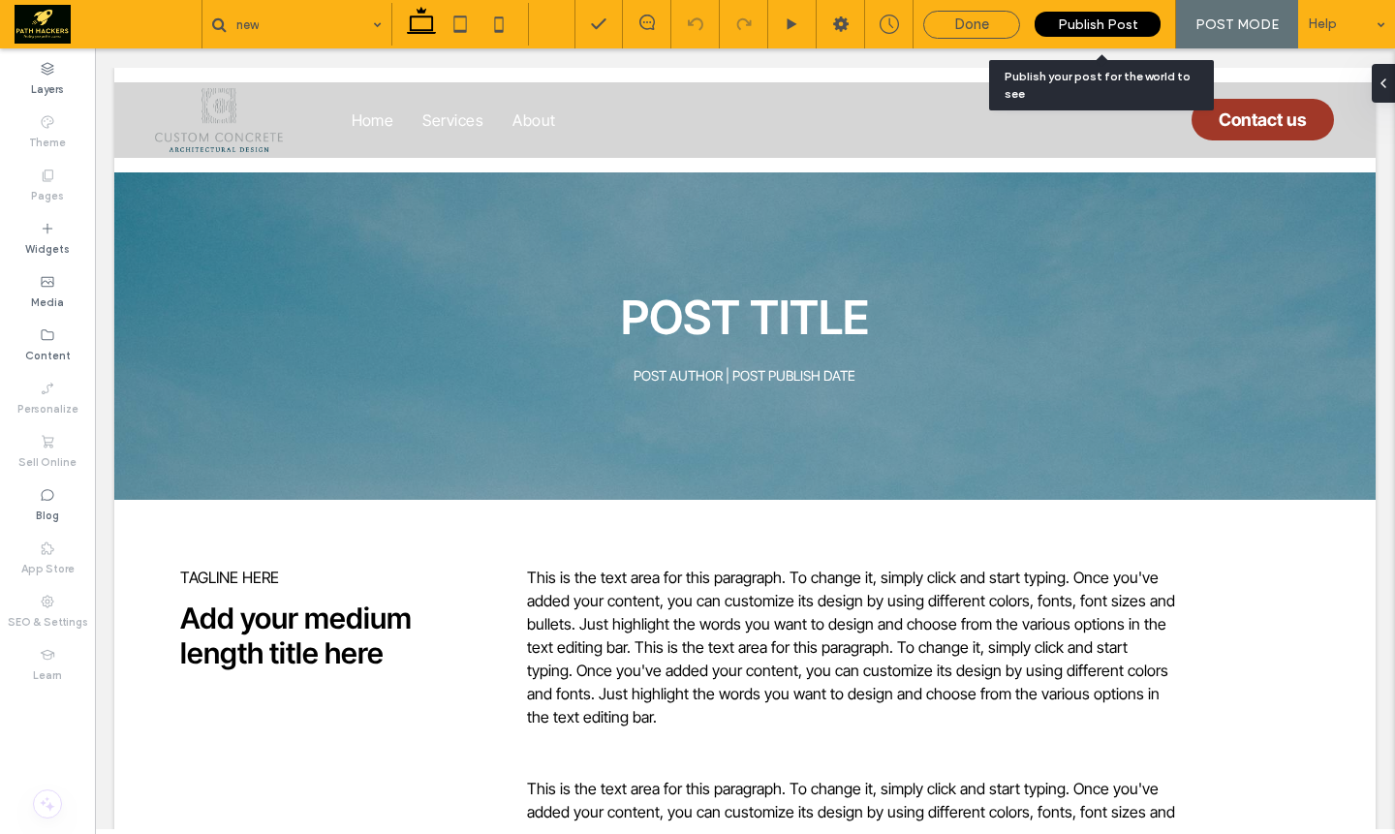
type input "**"
type input "***"
type input "**"
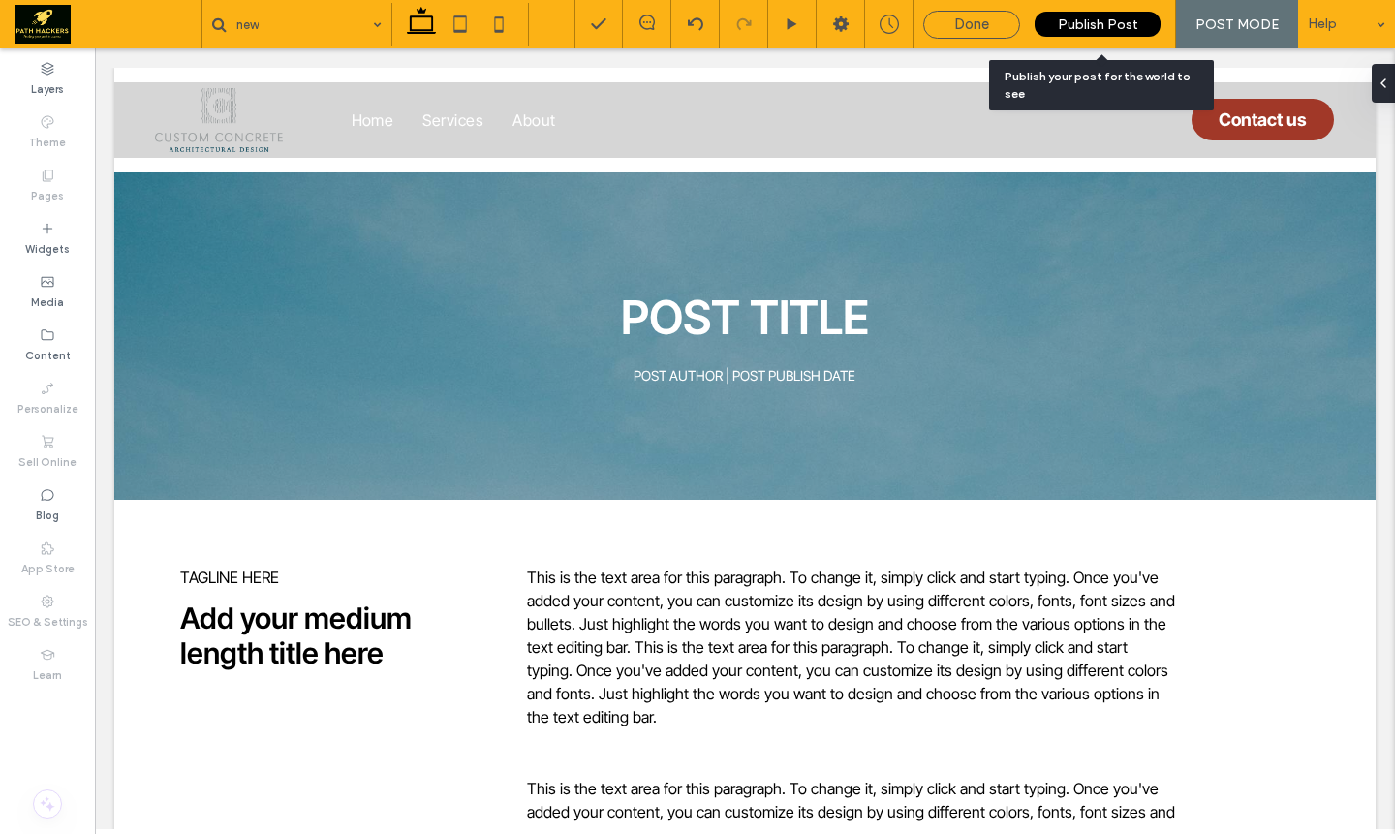
type input "**"
click at [412, 566] on div at bounding box center [394, 563] width 85 height 35
click at [419, 564] on use "button" at bounding box center [425, 564] width 13 height 3
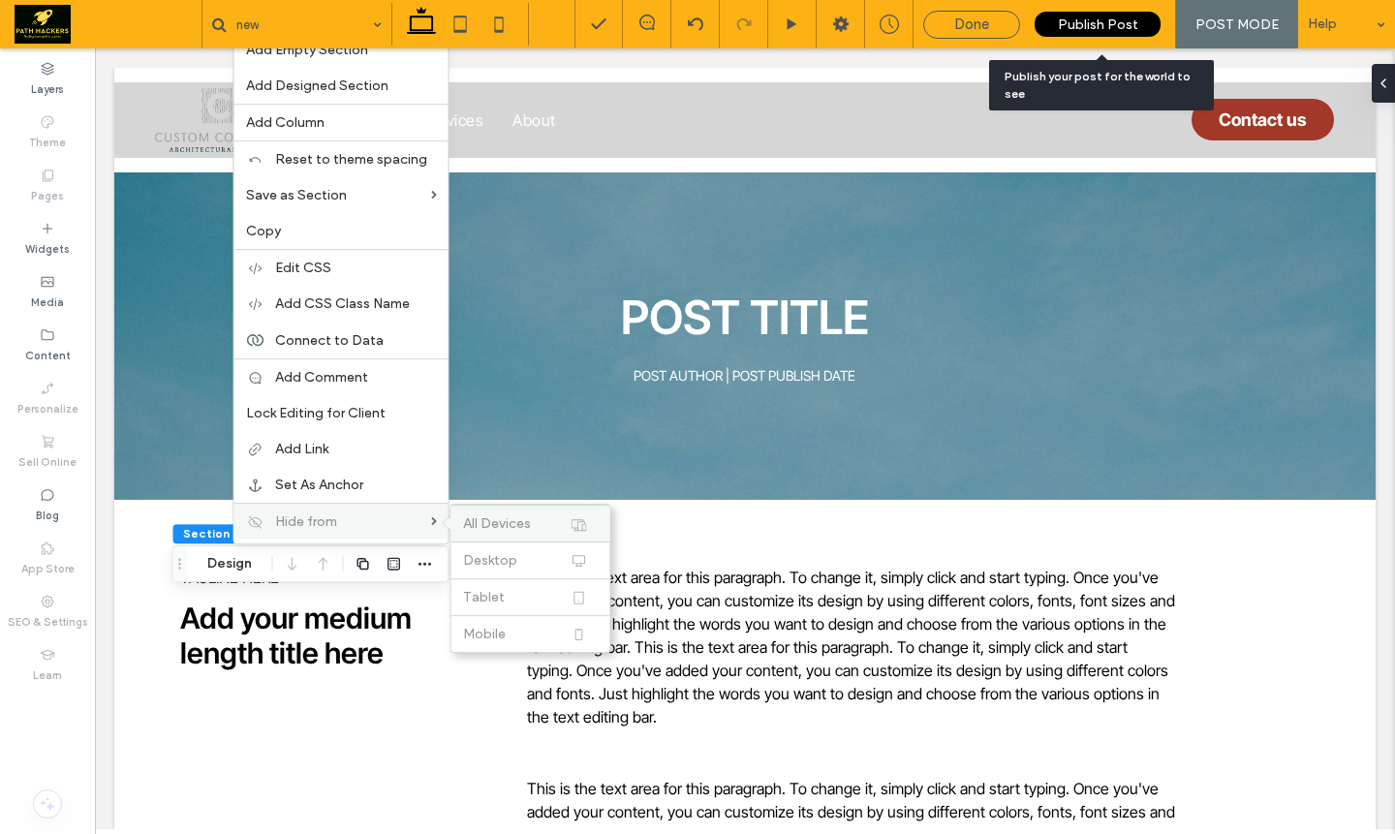
click at [525, 520] on span "All Devices" at bounding box center [497, 523] width 68 height 16
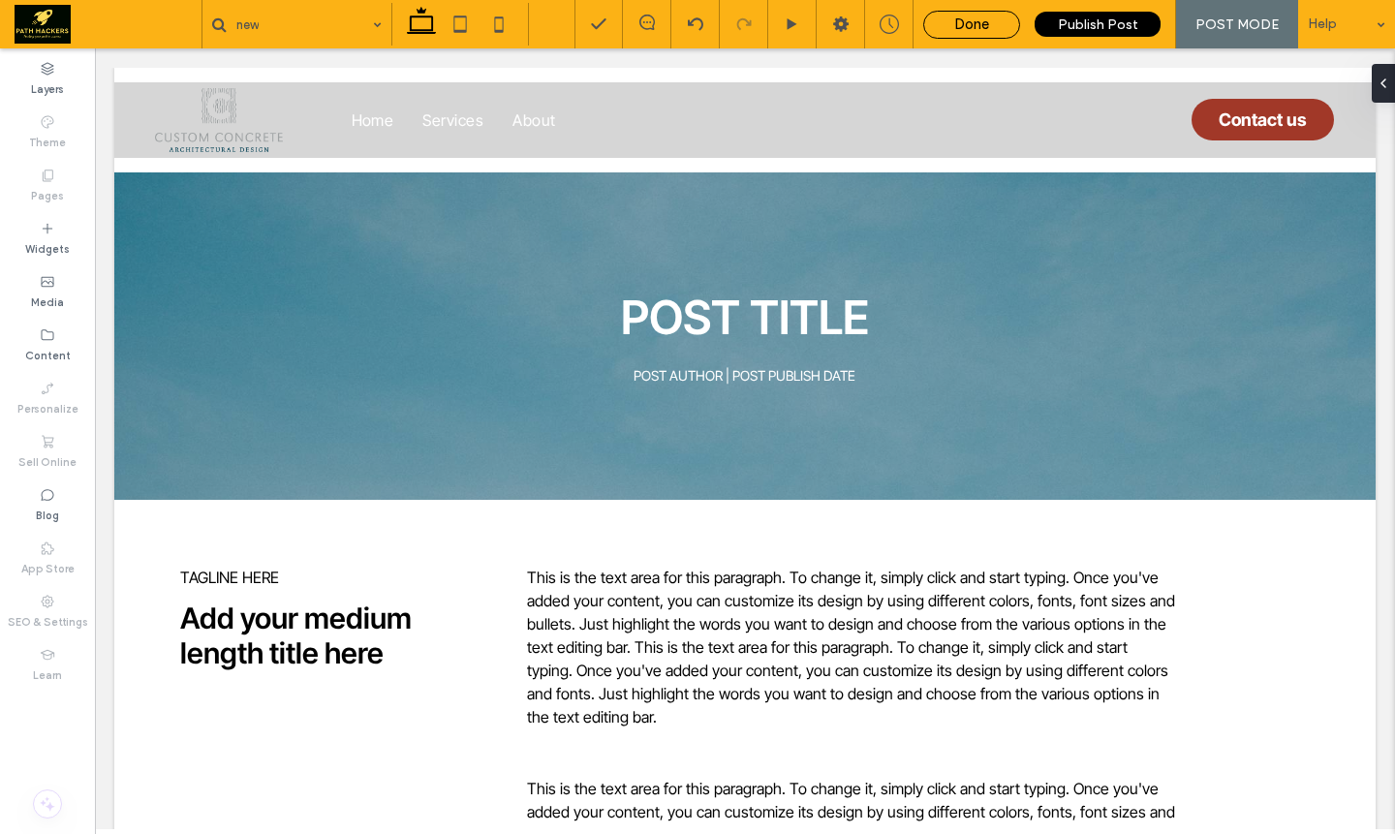
click at [1004, 26] on div "Done" at bounding box center [971, 24] width 95 height 17
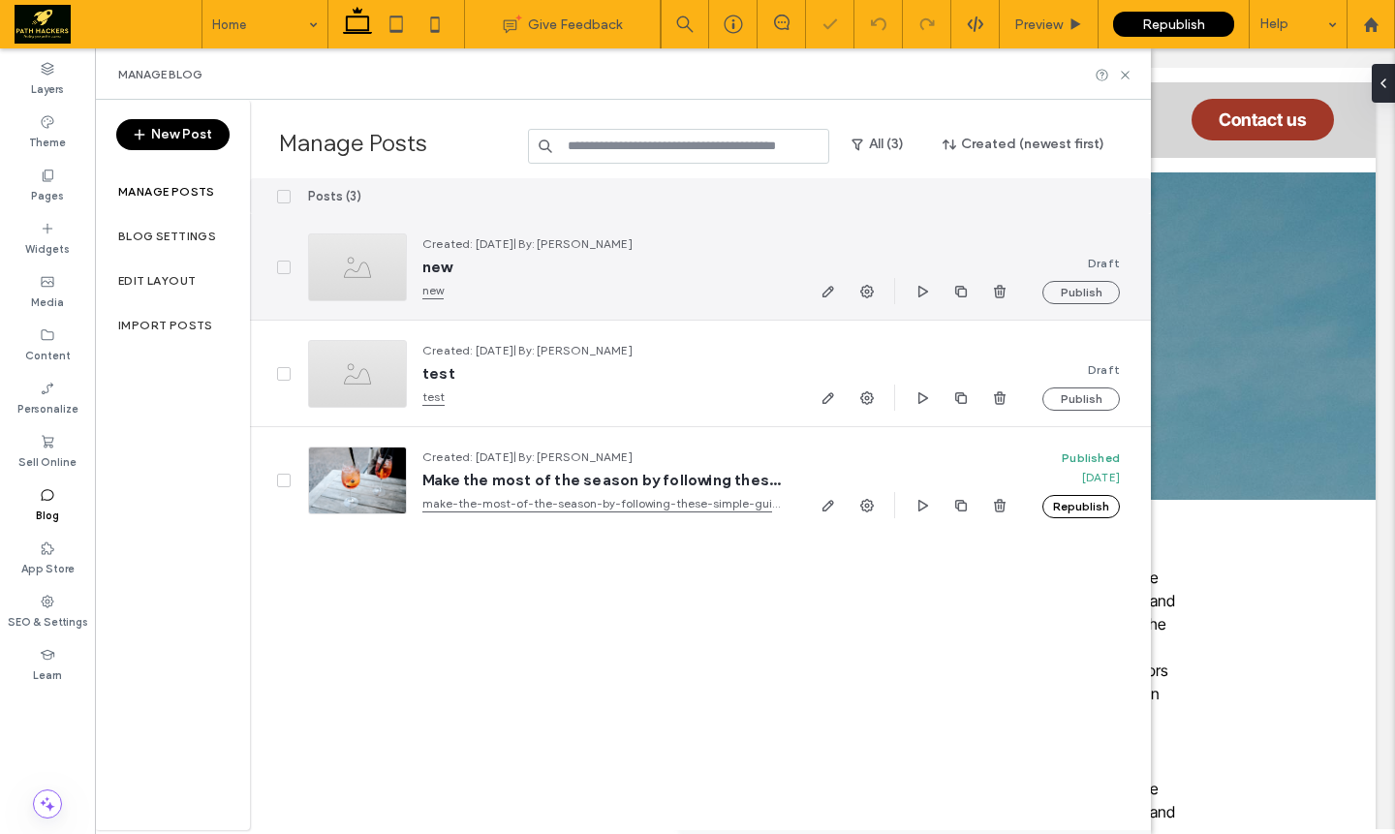
click at [909, 295] on div at bounding box center [914, 291] width 195 height 26
click at [915, 293] on icon "button" at bounding box center [923, 292] width 16 height 16
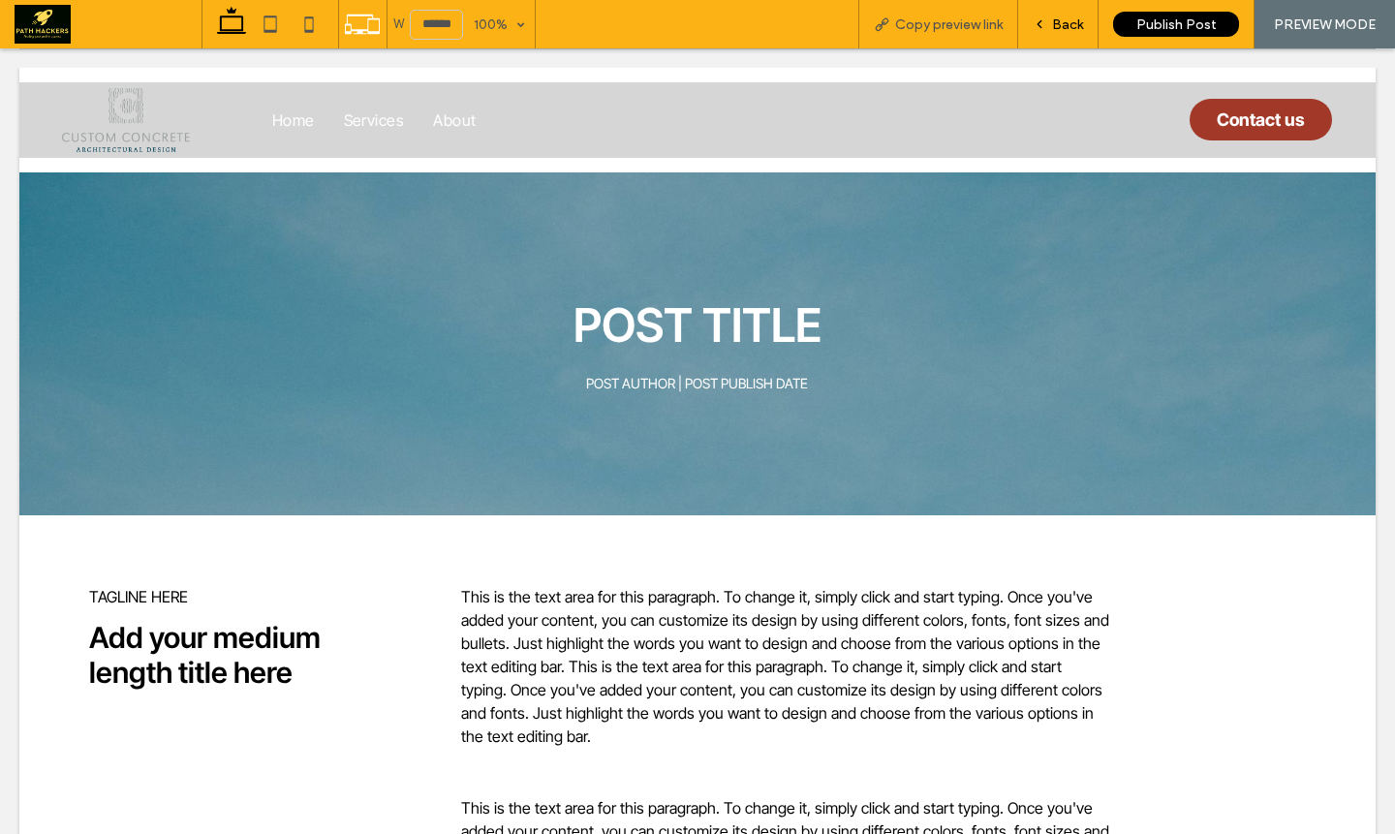
click at [1060, 21] on span "Back" at bounding box center [1067, 24] width 31 height 16
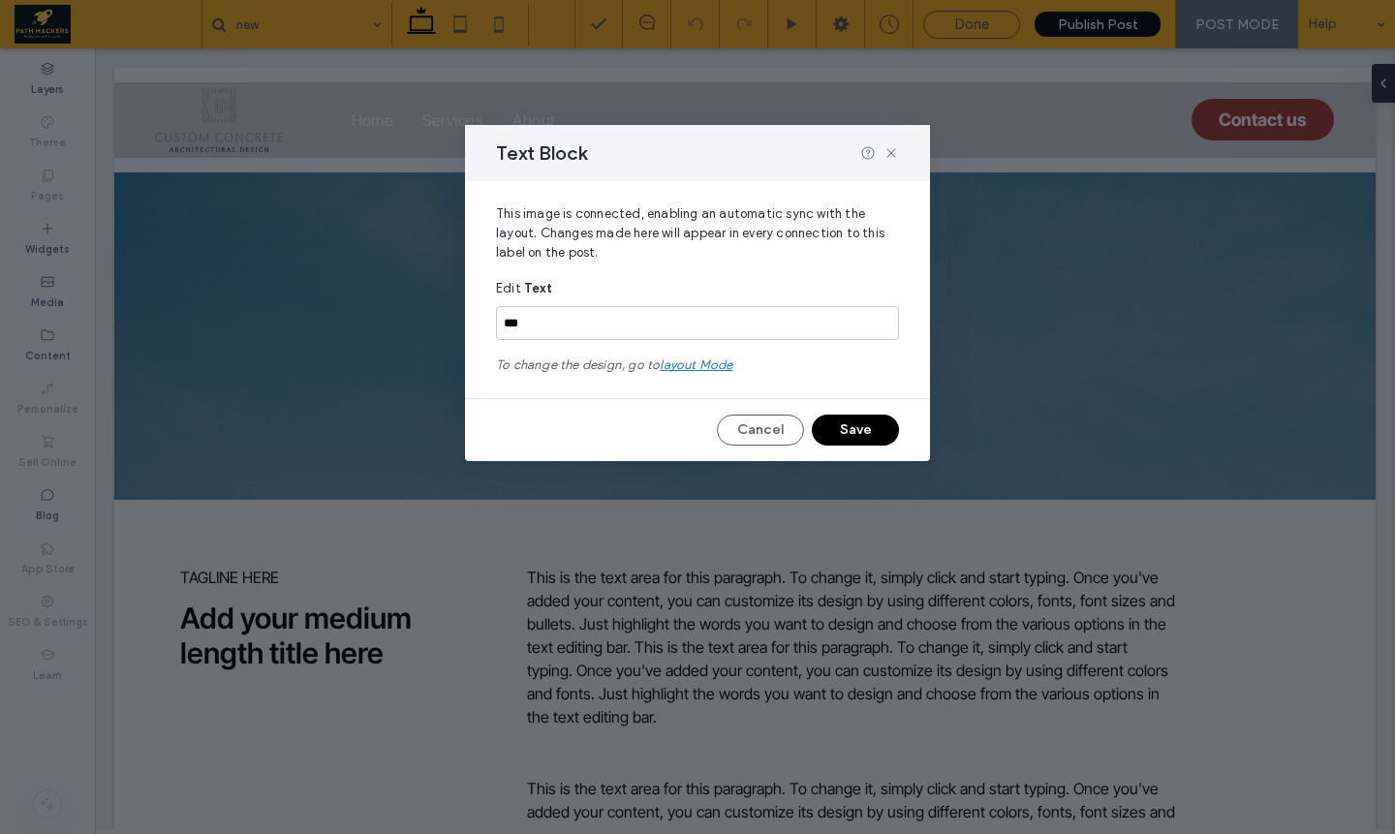
click at [869, 415] on button "Save" at bounding box center [855, 430] width 87 height 31
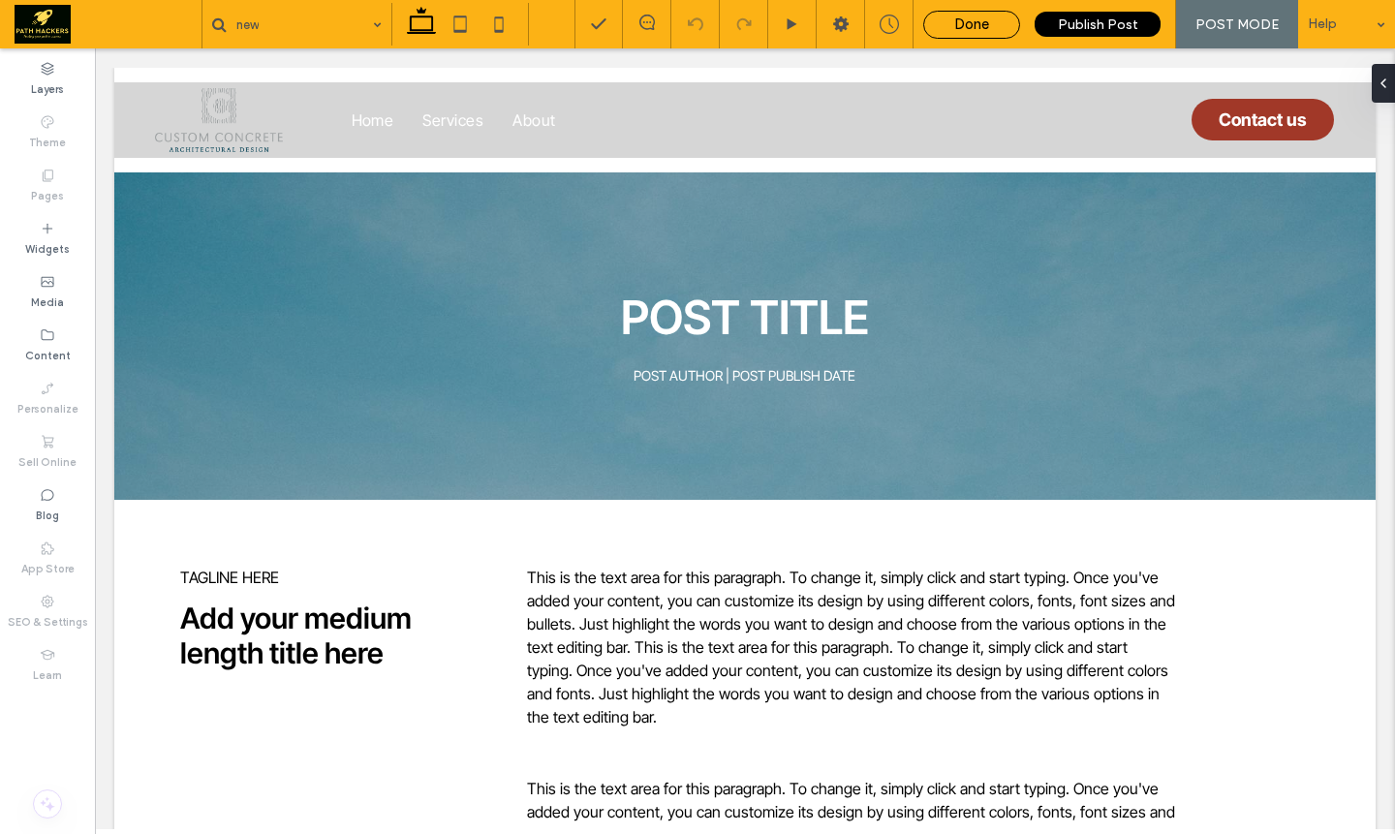
click at [988, 30] on span "Done" at bounding box center [971, 24] width 35 height 17
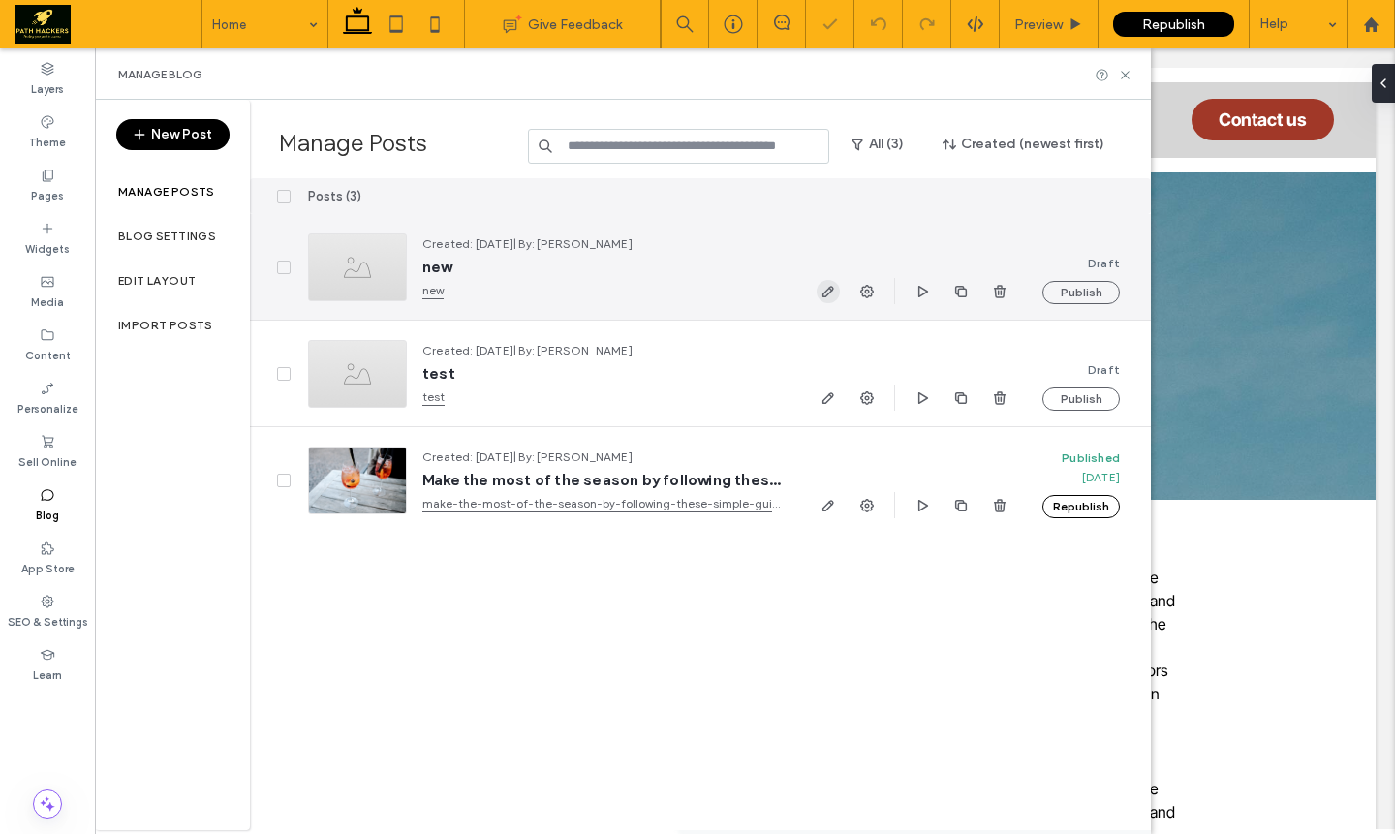
click at [832, 296] on icon "button" at bounding box center [829, 292] width 16 height 16
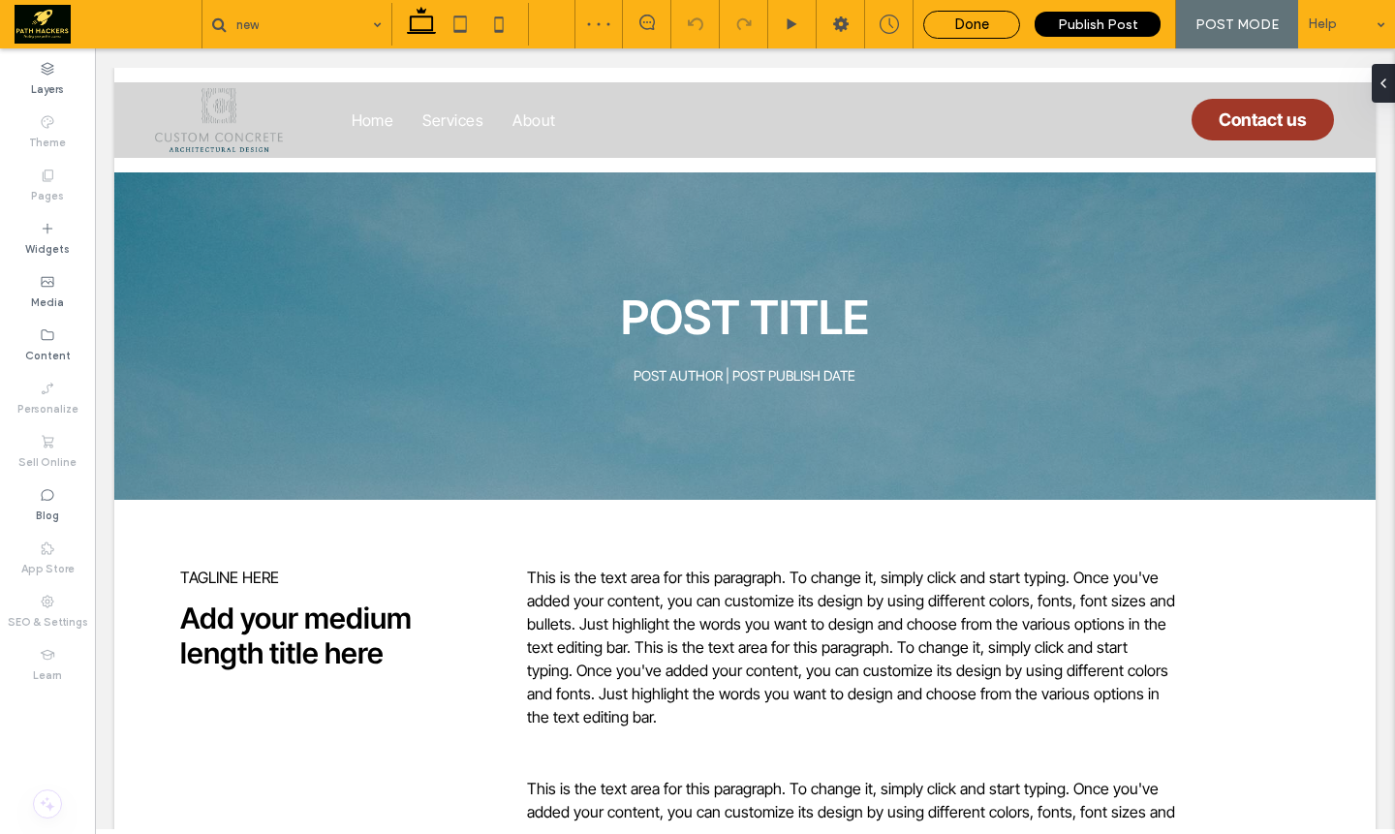
click at [967, 36] on div "Done" at bounding box center [971, 25] width 97 height 28
click at [989, 30] on span "Done" at bounding box center [971, 24] width 35 height 17
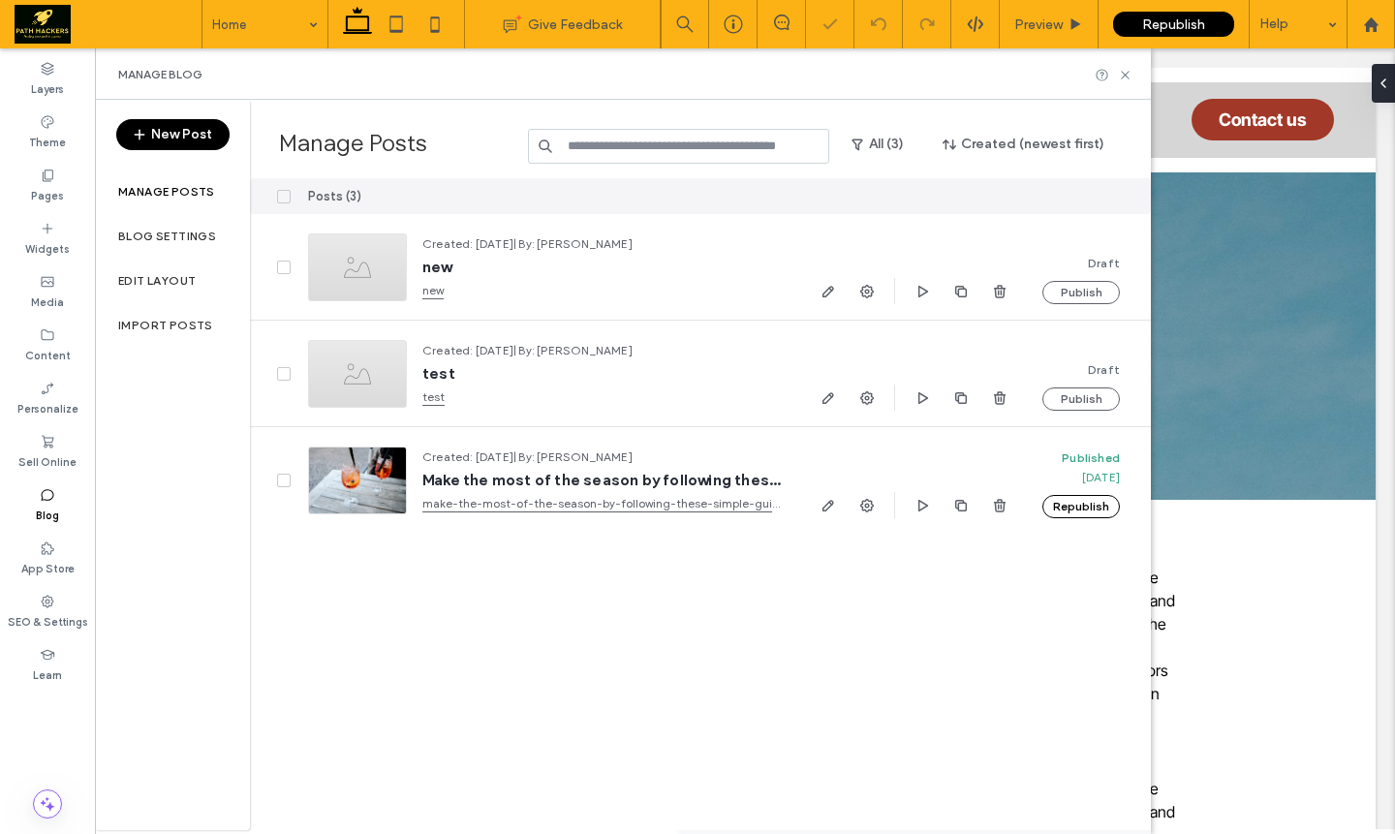
click at [191, 148] on button "New Post" at bounding box center [172, 134] width 113 height 31
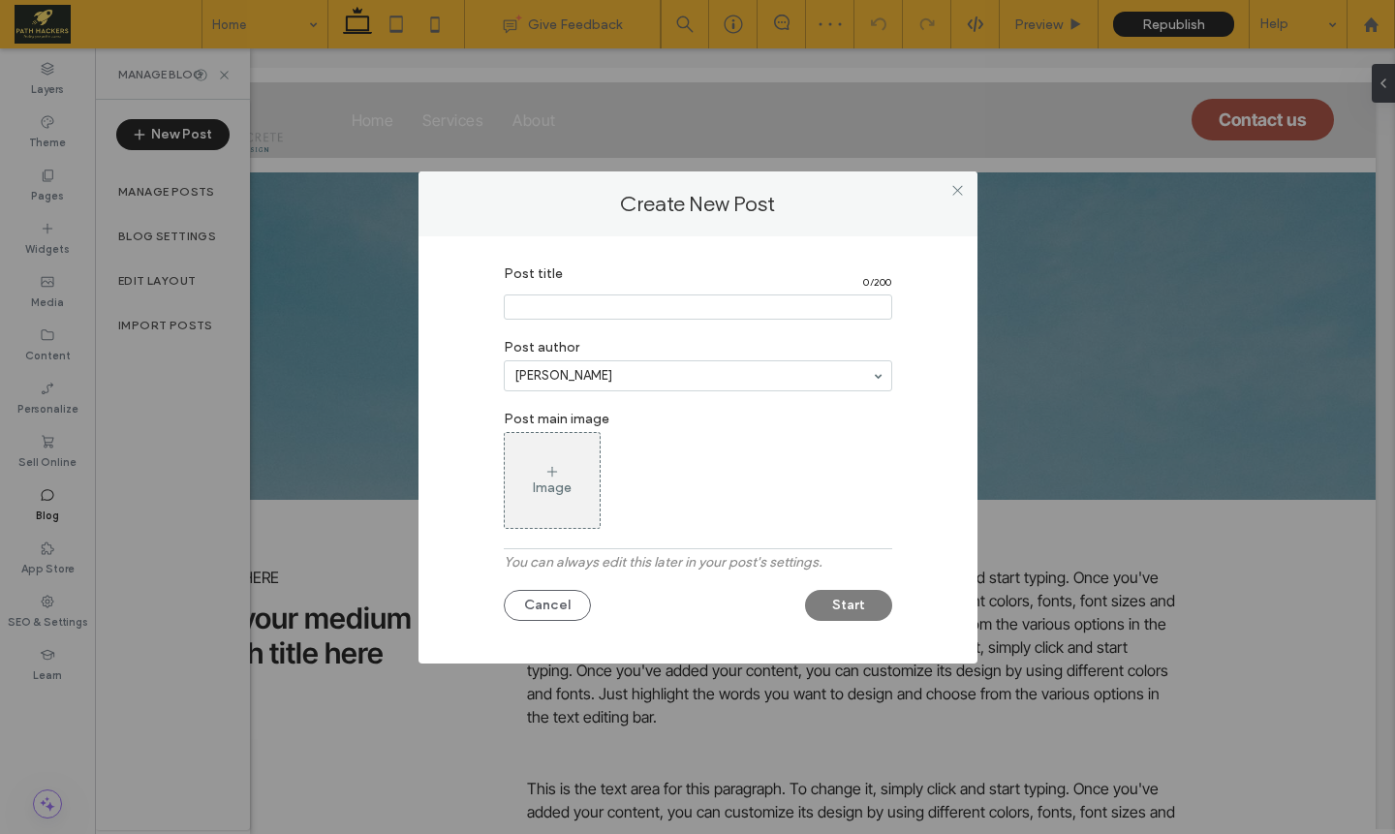
click at [639, 306] on input "Post title" at bounding box center [698, 307] width 388 height 25
type input "*******"
click at [940, 523] on div "Post title 7 / 200 Post author Akhil Paul Post main image Image You can always …" at bounding box center [698, 445] width 501 height 379
click at [868, 606] on button "Start" at bounding box center [848, 605] width 87 height 31
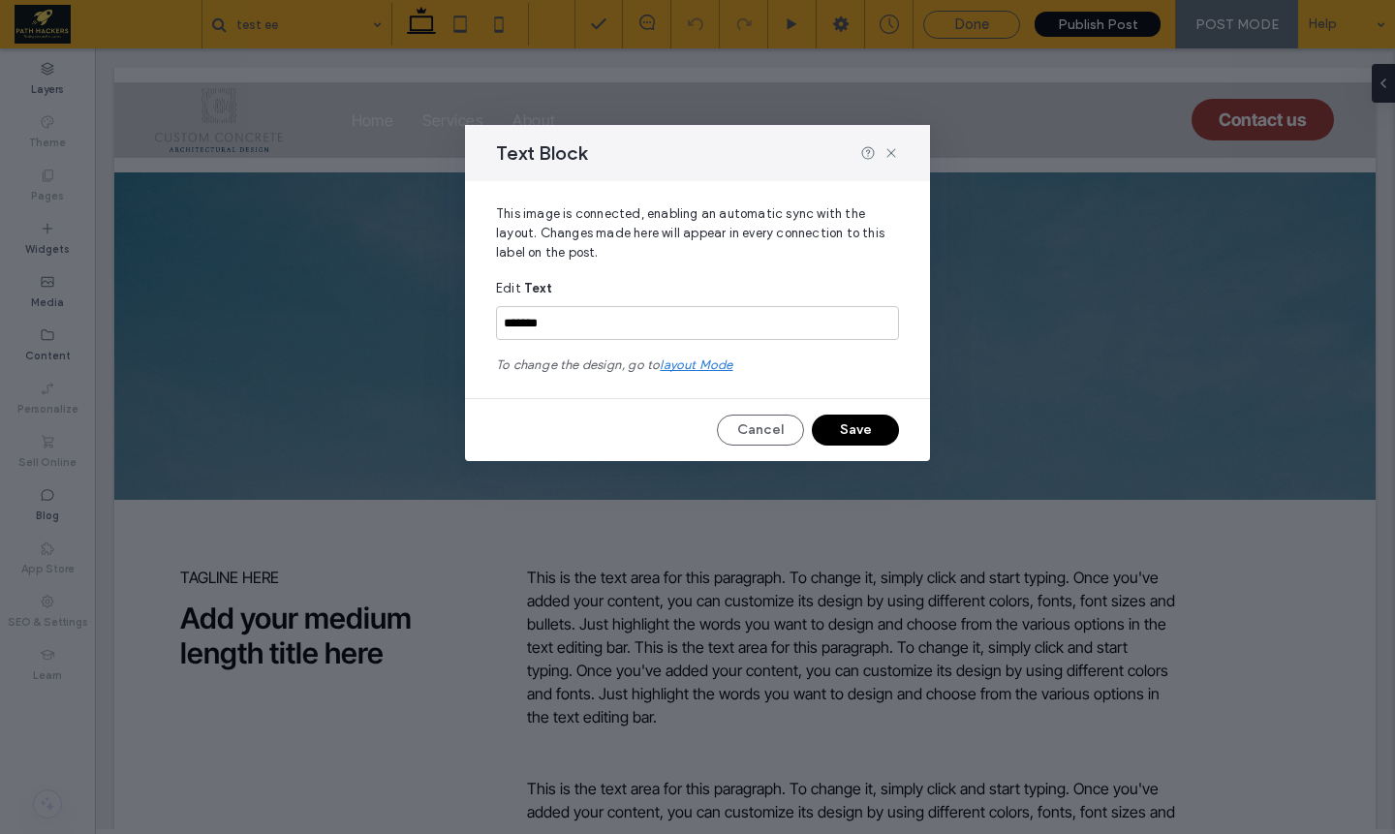
click at [849, 422] on button "Save" at bounding box center [855, 430] width 87 height 31
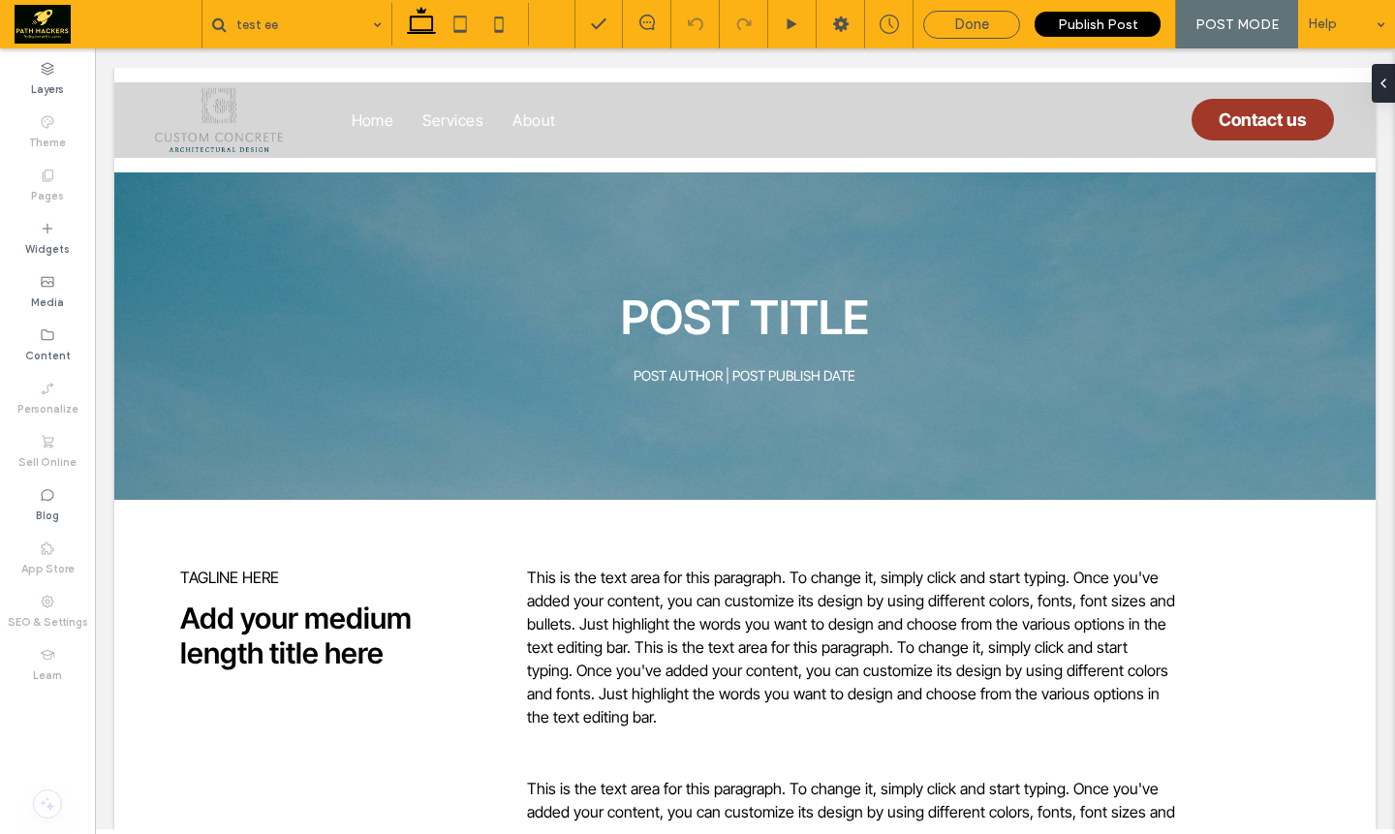
click at [1227, 38] on div "POST MODE" at bounding box center [1237, 24] width 122 height 48
click at [1219, 23] on span "POST MODE" at bounding box center [1236, 24] width 83 height 16
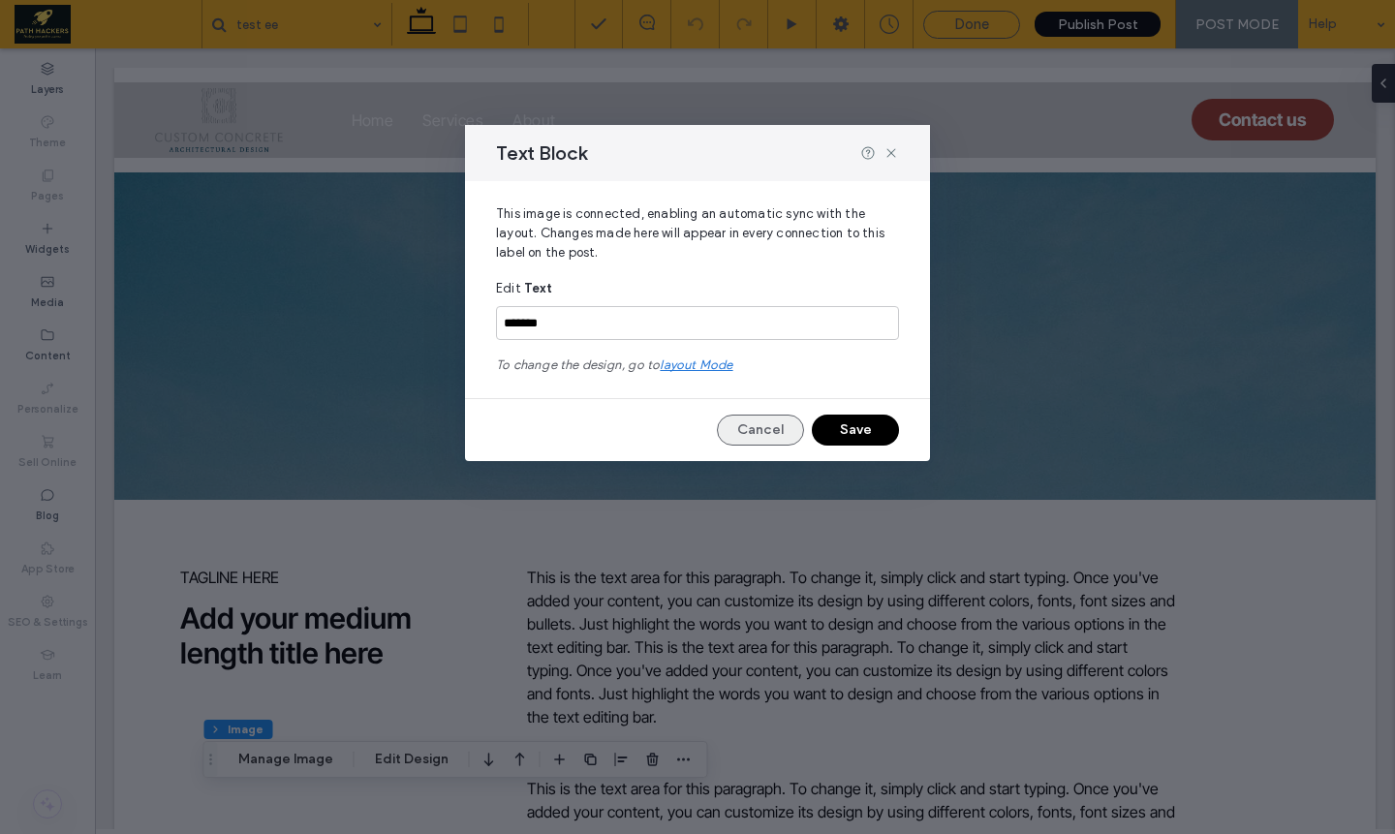
click at [779, 437] on button "Cancel" at bounding box center [760, 430] width 87 height 31
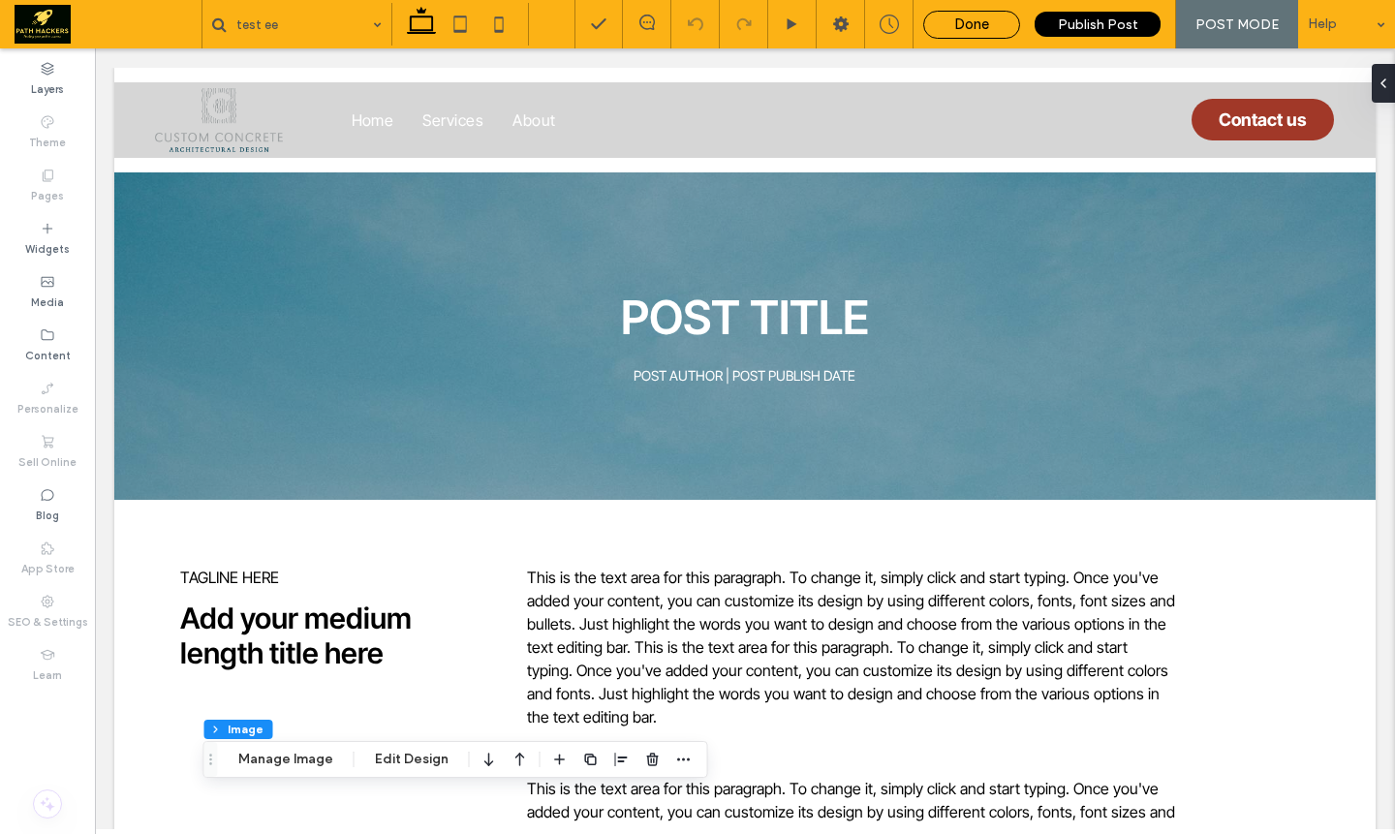
click at [994, 30] on div "Done" at bounding box center [971, 24] width 95 height 17
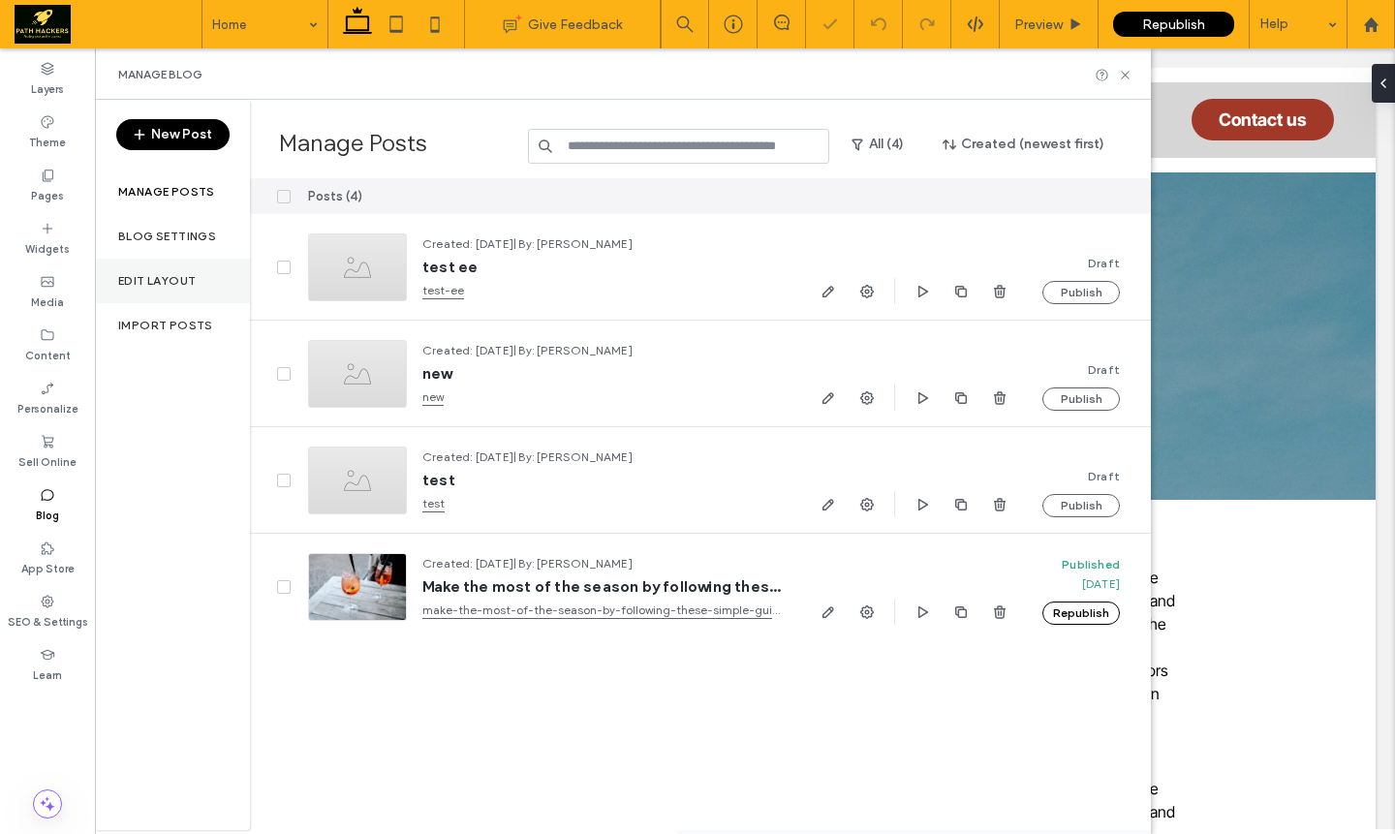
click at [174, 283] on label "Edit Layout" at bounding box center [157, 281] width 78 height 14
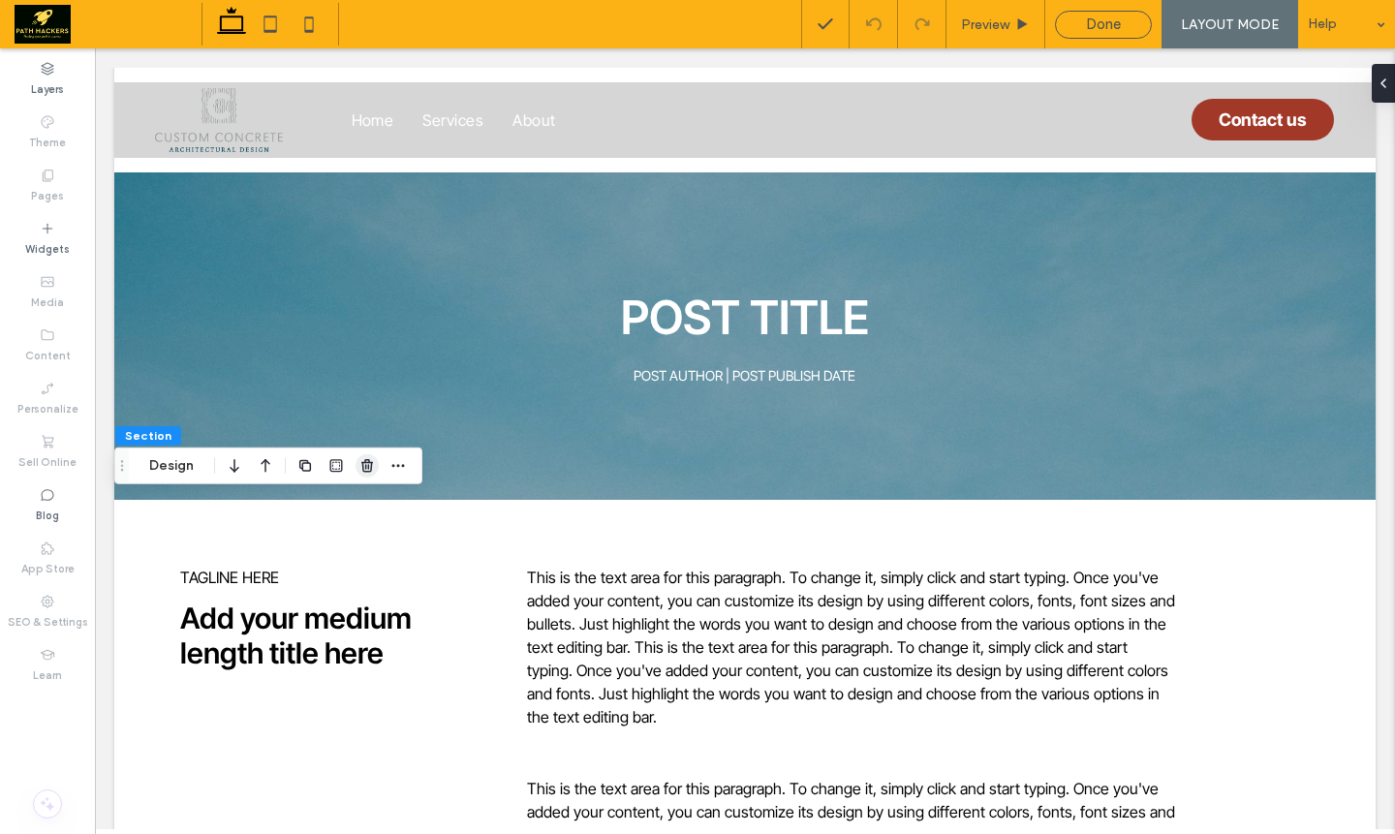
click at [376, 464] on span "button" at bounding box center [367, 465] width 23 height 23
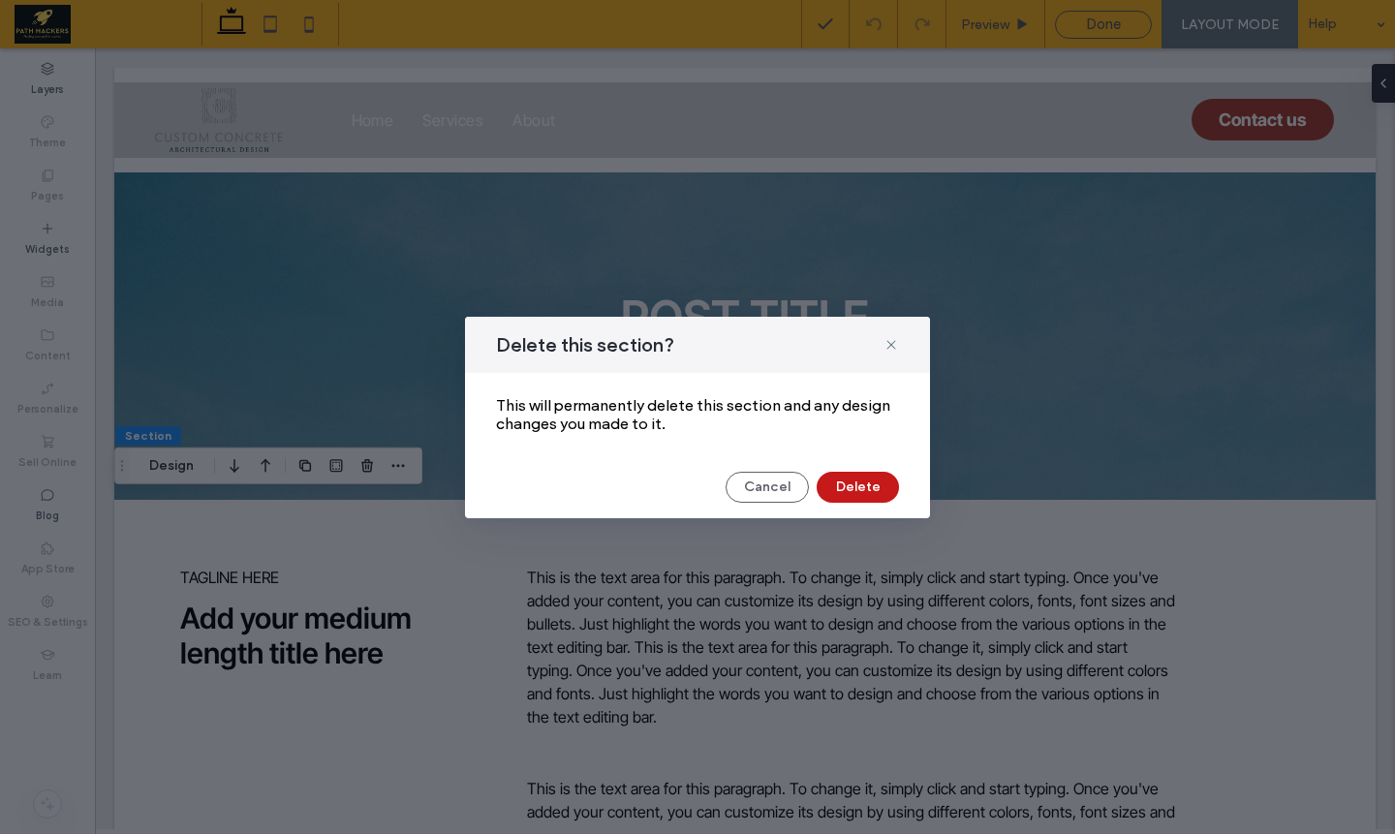
click at [872, 496] on button "Delete" at bounding box center [858, 487] width 82 height 31
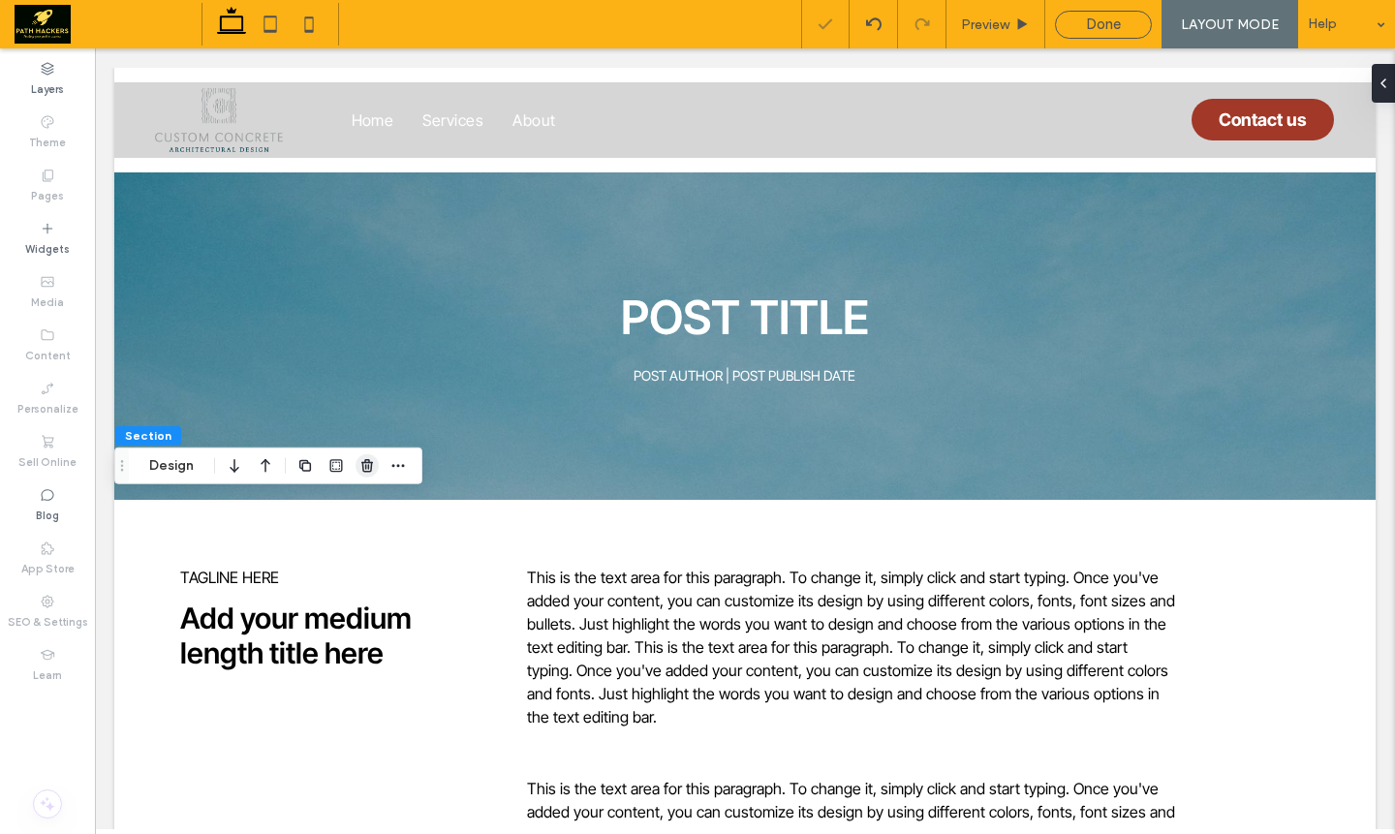
click at [361, 473] on icon "button" at bounding box center [367, 466] width 16 height 16
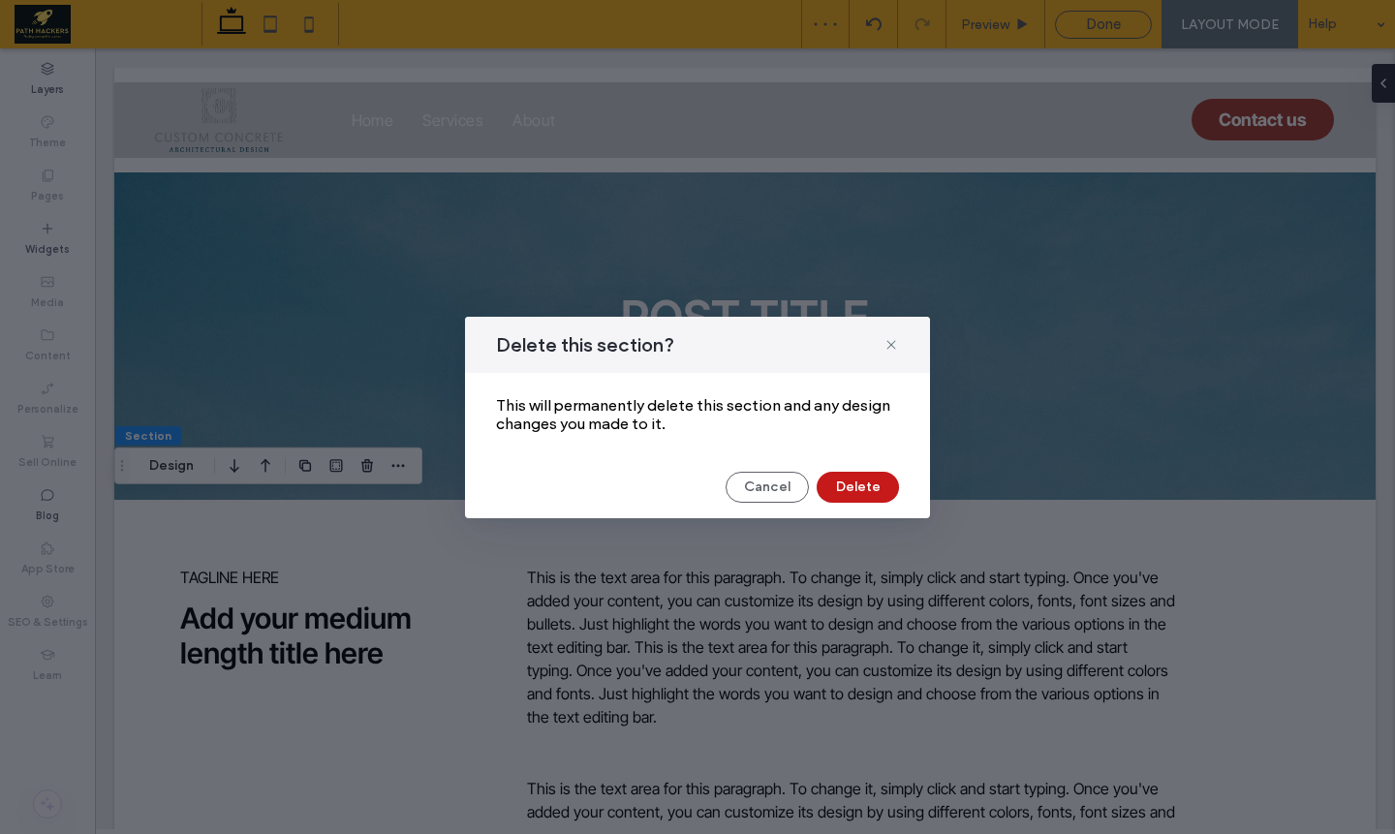
click at [817, 488] on button "Delete" at bounding box center [858, 487] width 82 height 31
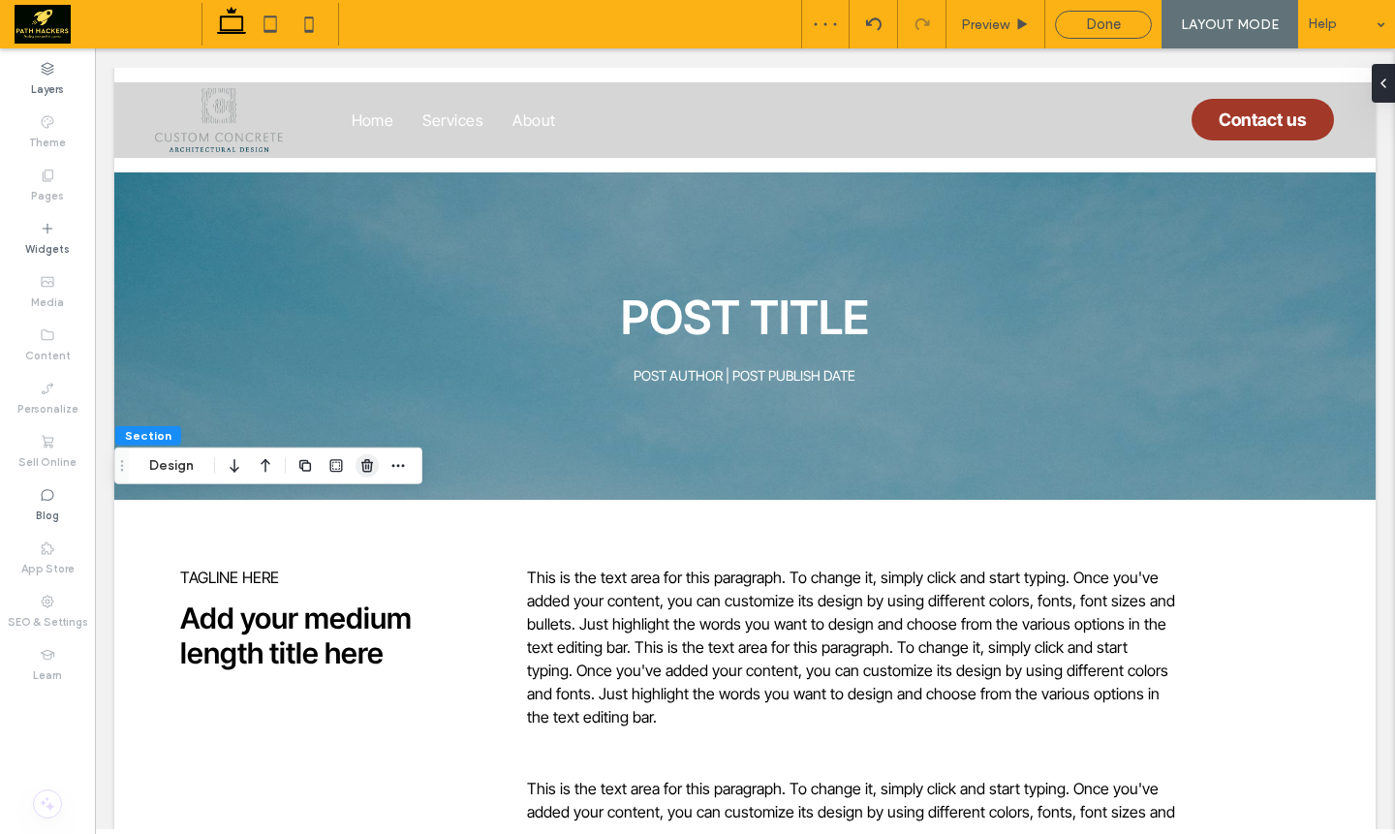
click at [372, 466] on icon "button" at bounding box center [367, 466] width 16 height 16
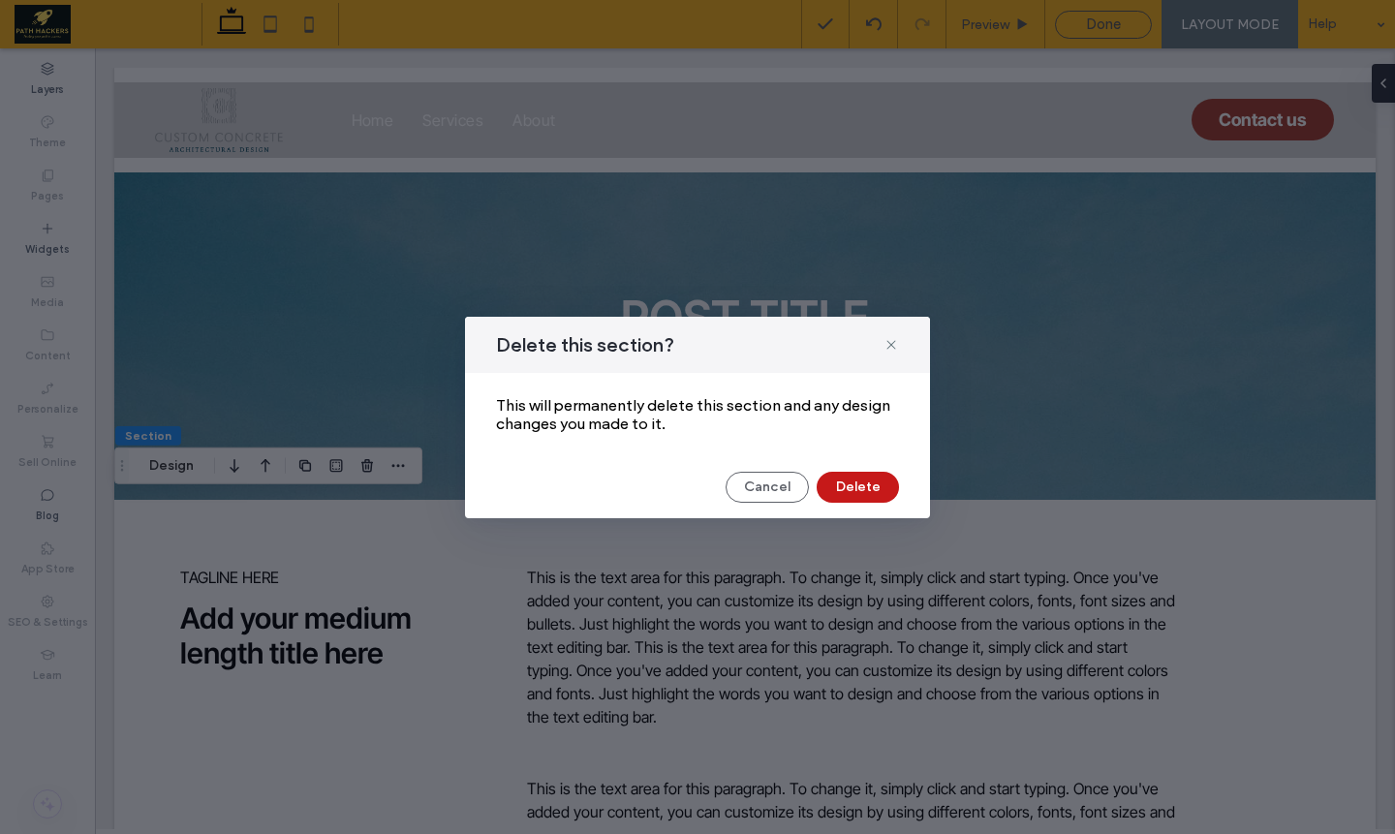
click at [856, 485] on button "Delete" at bounding box center [858, 487] width 82 height 31
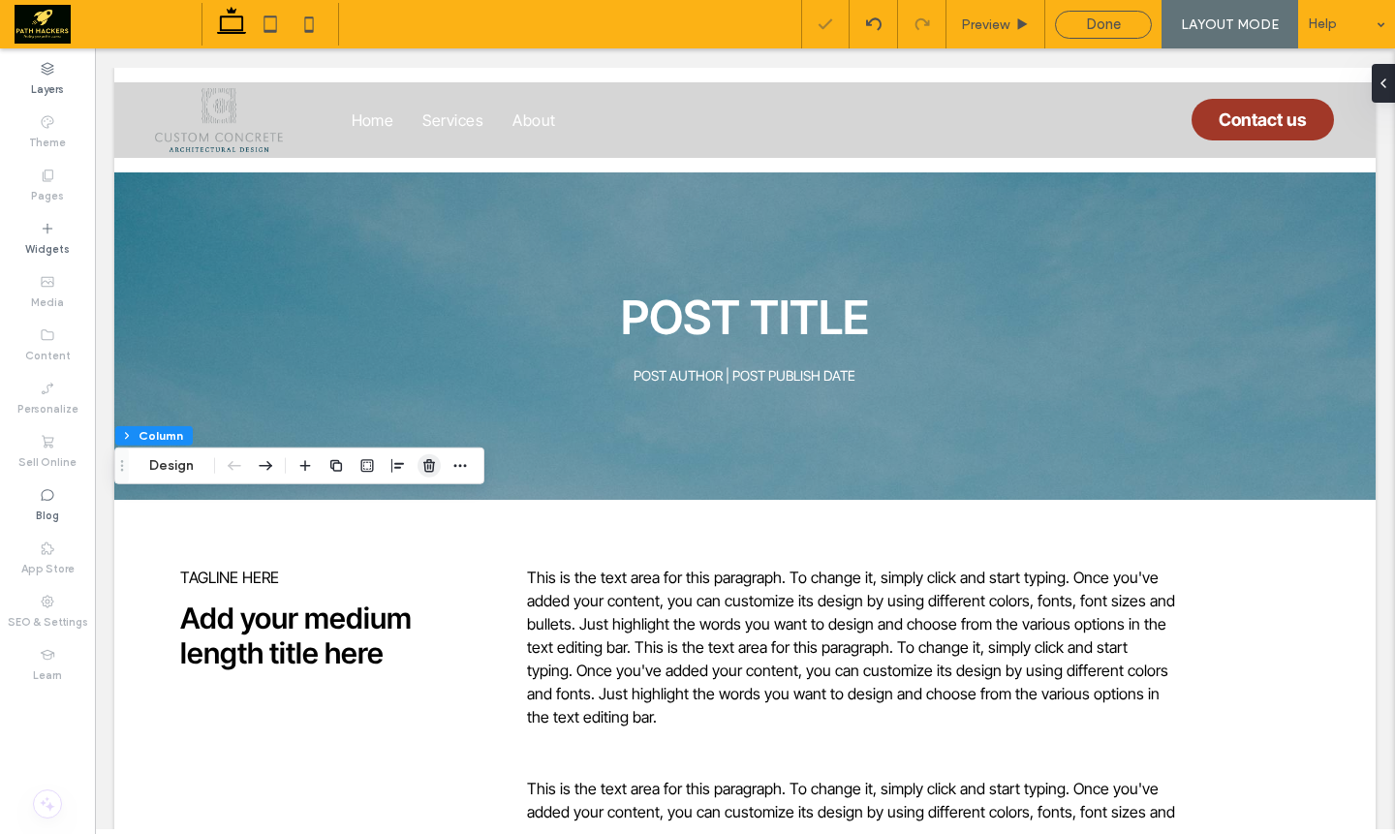
click at [427, 459] on use "button" at bounding box center [429, 465] width 12 height 13
click at [375, 466] on span "button" at bounding box center [367, 465] width 23 height 23
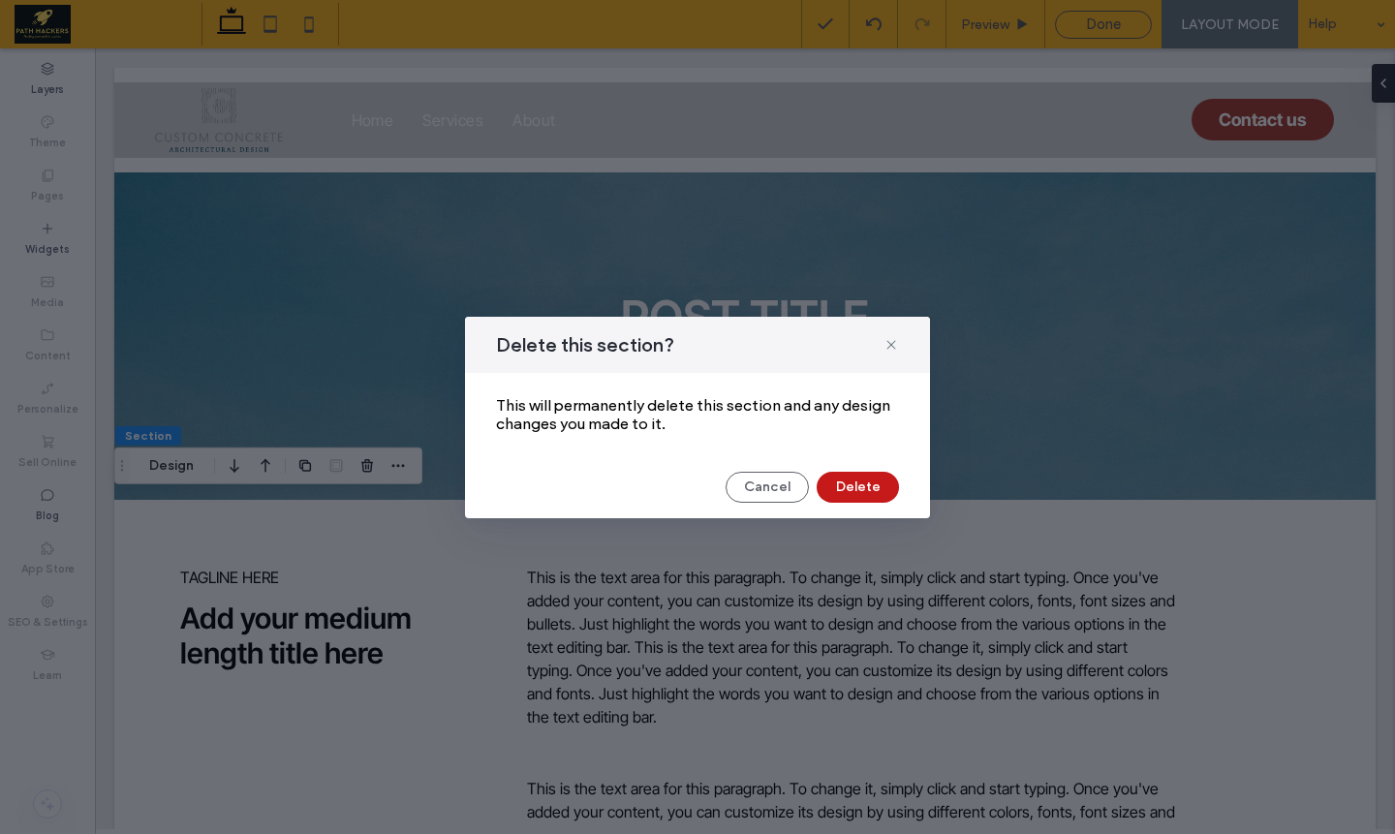
click at [859, 479] on button "Delete" at bounding box center [858, 487] width 82 height 31
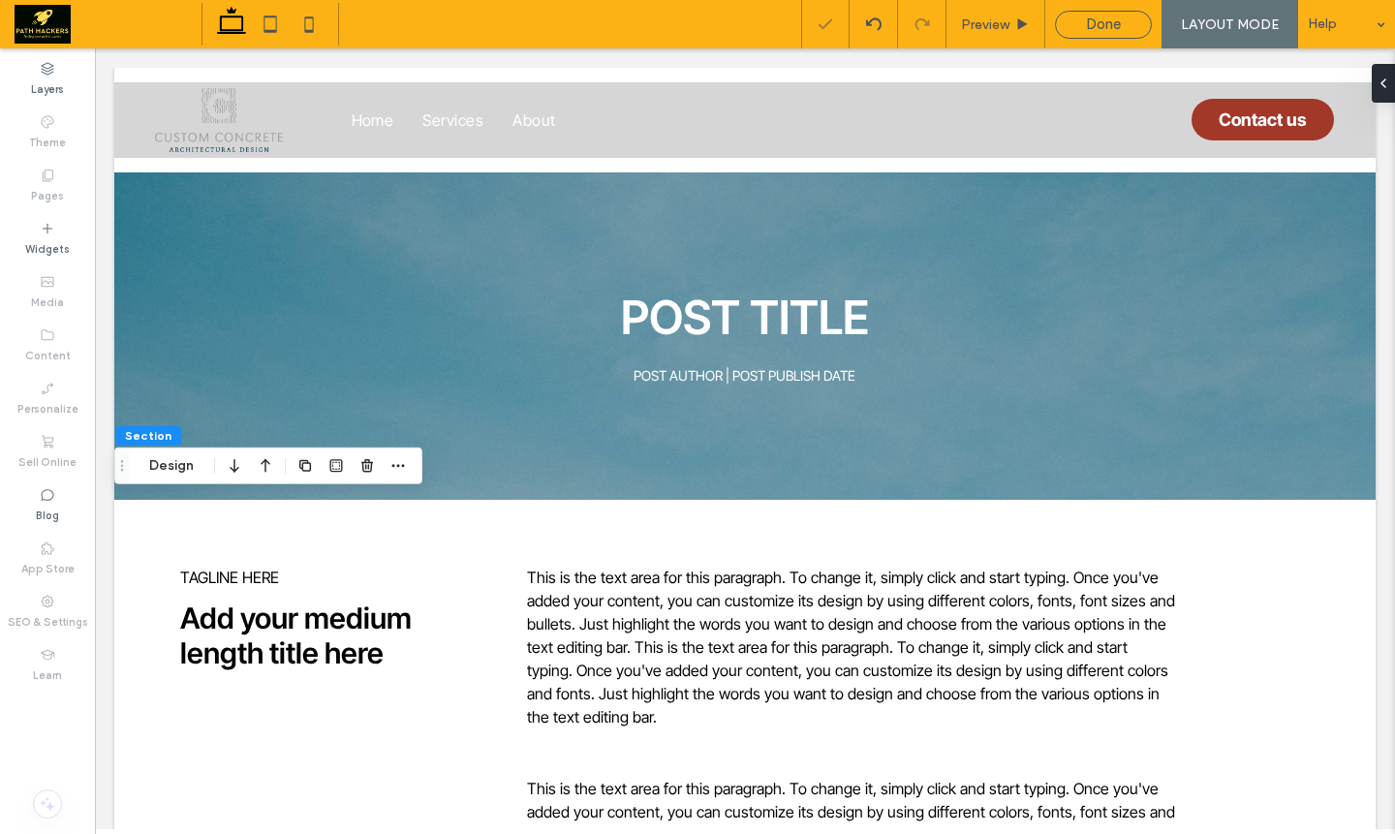
click at [362, 480] on div at bounding box center [367, 466] width 23 height 35
click at [371, 472] on icon "button" at bounding box center [367, 466] width 16 height 16
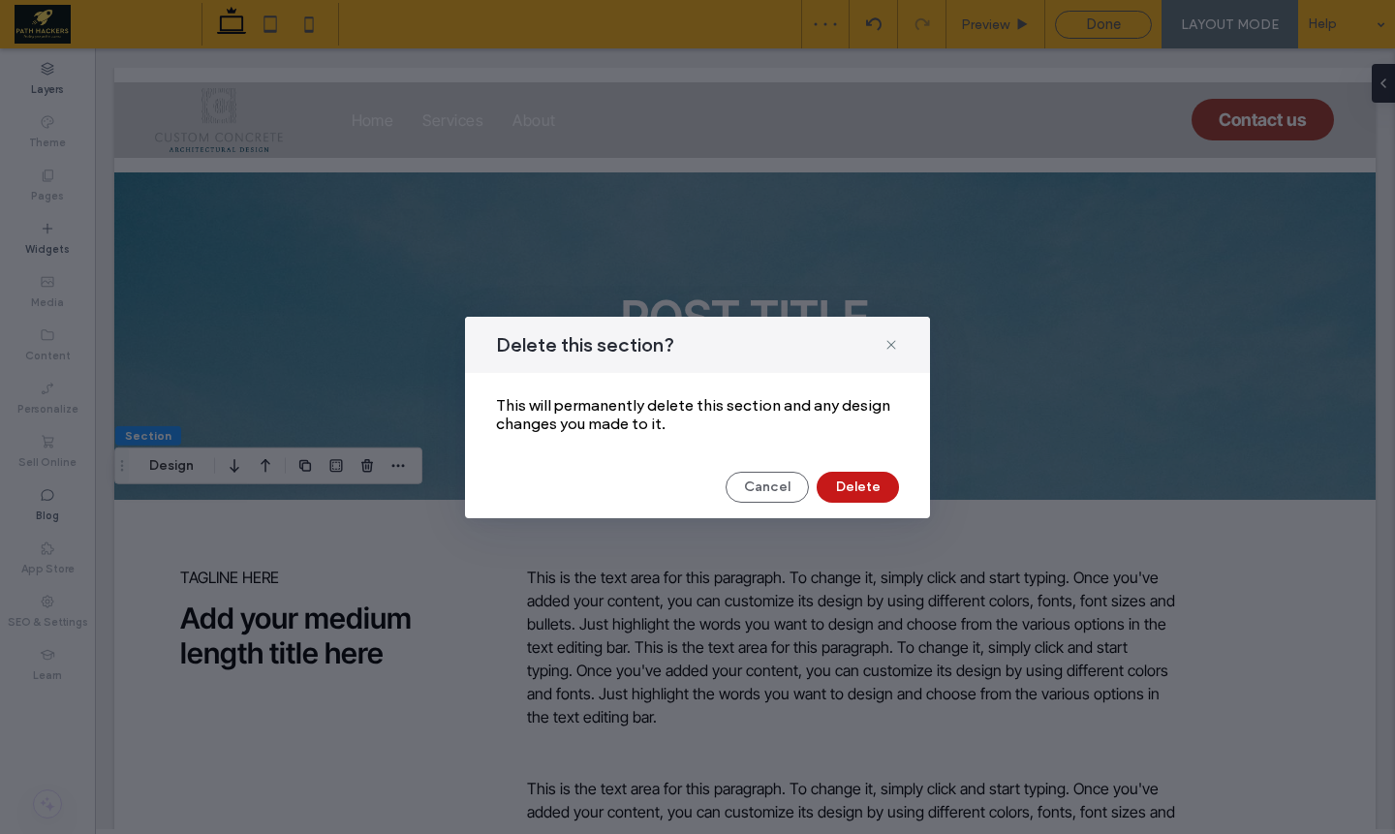
click at [844, 481] on button "Delete" at bounding box center [858, 487] width 82 height 31
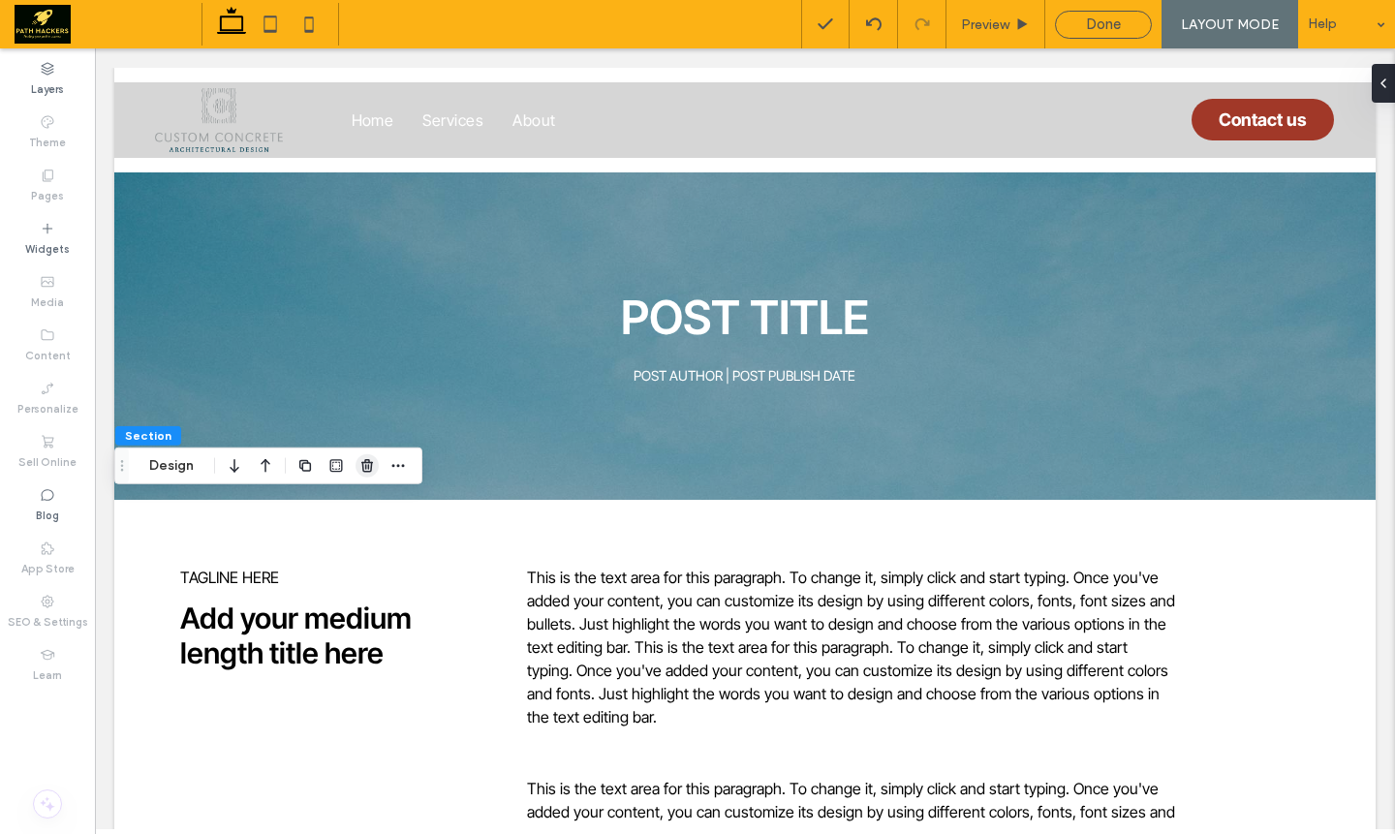
click at [374, 467] on icon "button" at bounding box center [367, 466] width 16 height 16
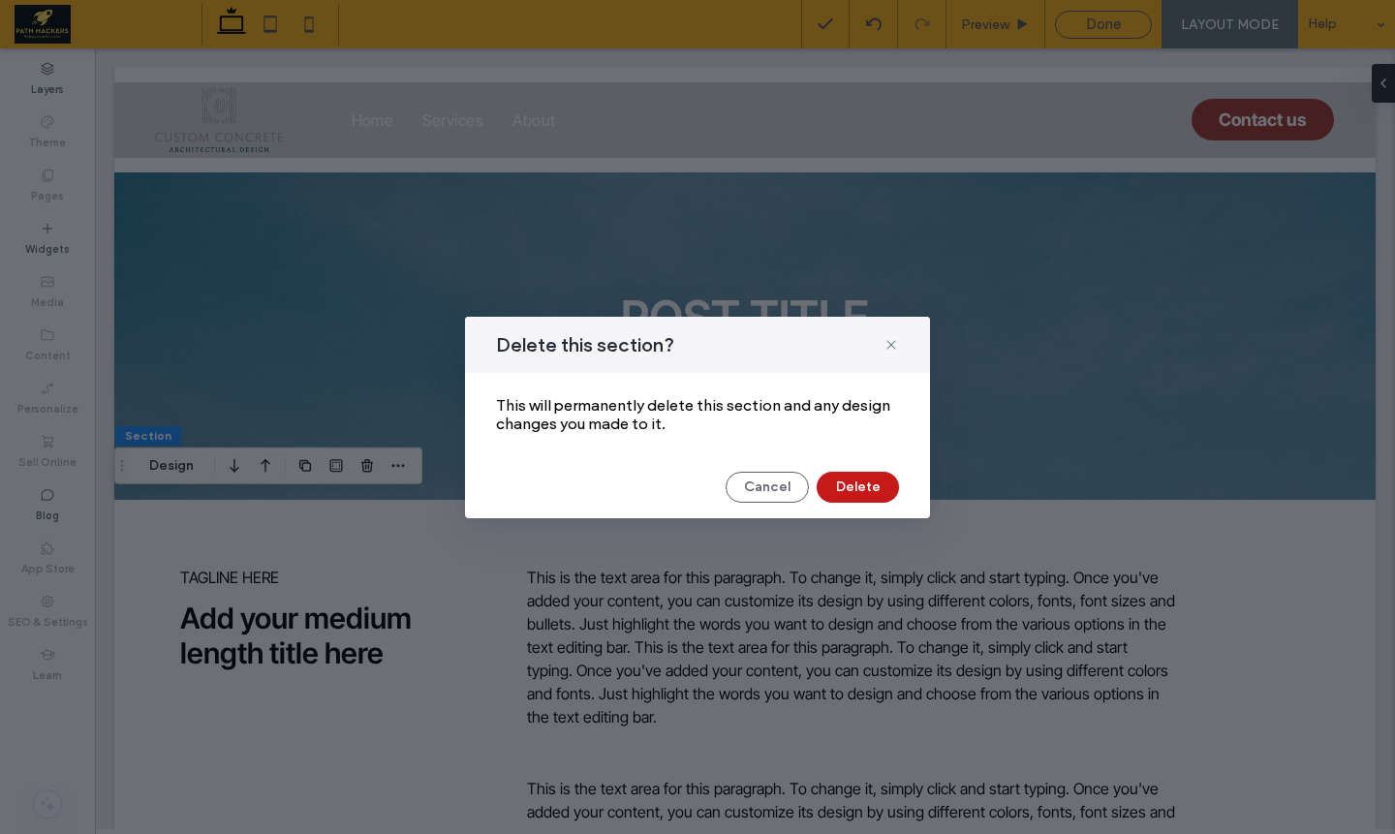
click at [850, 485] on button "Delete" at bounding box center [858, 487] width 82 height 31
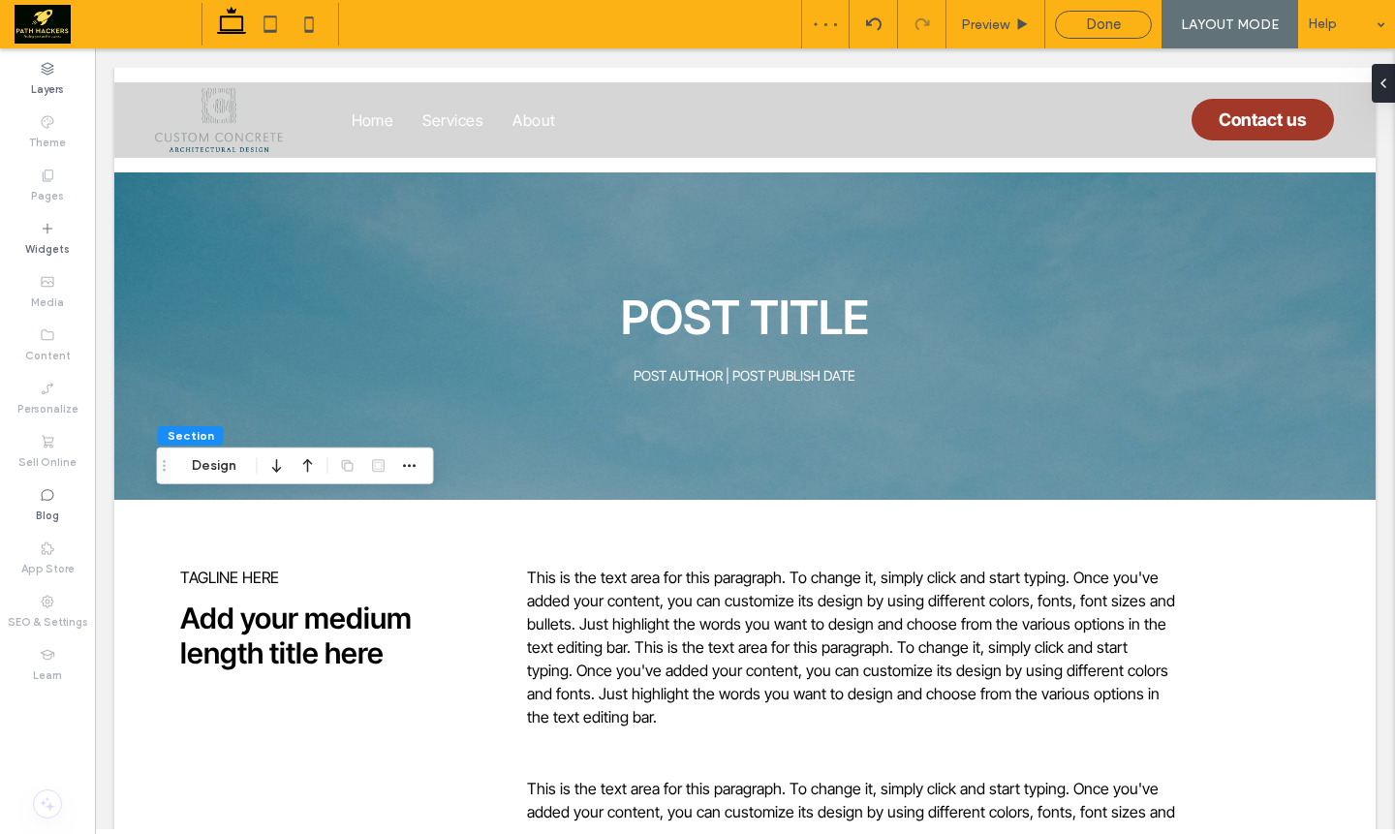
click at [373, 470] on div at bounding box center [378, 466] width 23 height 35
click at [1108, 33] on div "Done" at bounding box center [1103, 25] width 97 height 28
click at [1101, 31] on span "Done" at bounding box center [1103, 24] width 35 height 17
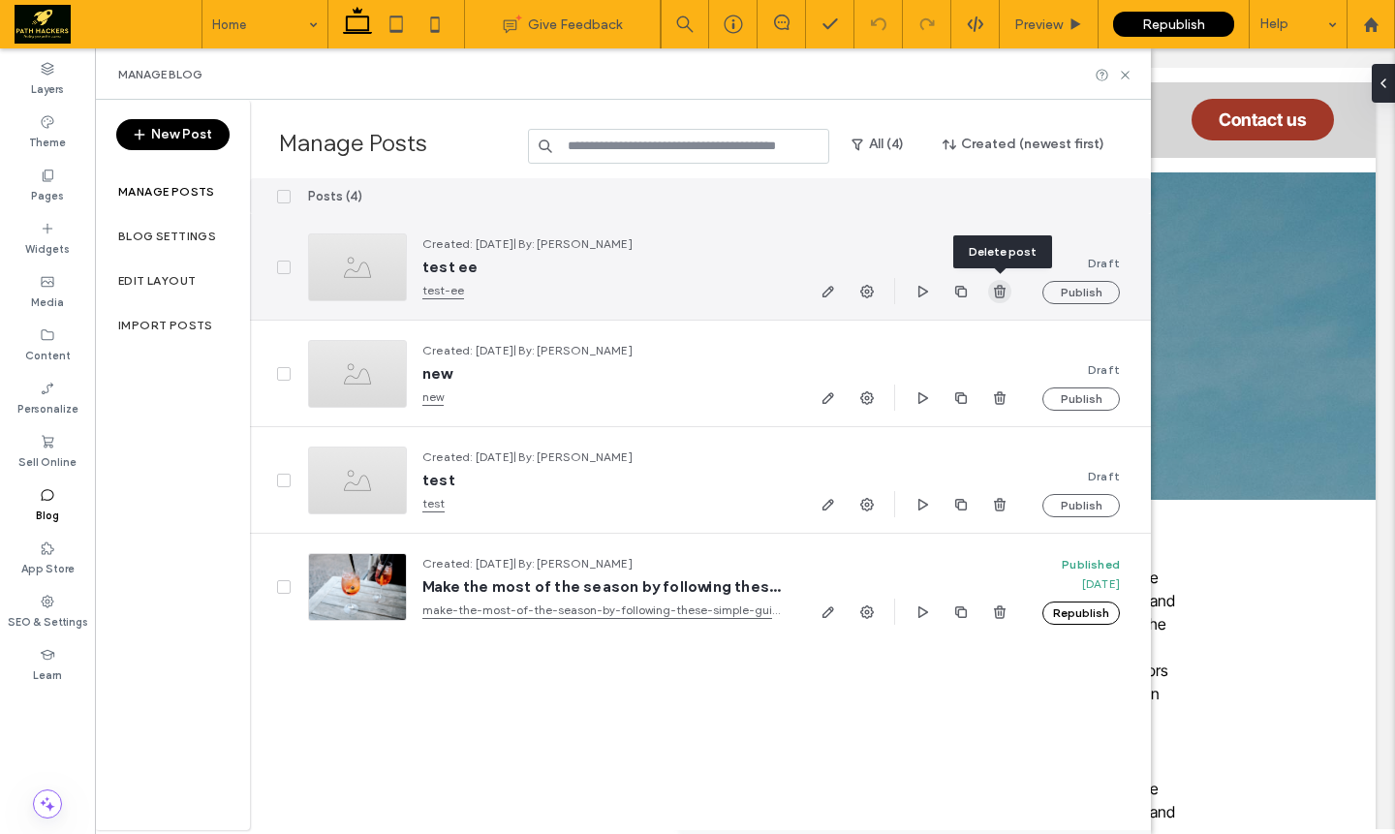
click at [1008, 295] on span "button" at bounding box center [999, 291] width 23 height 23
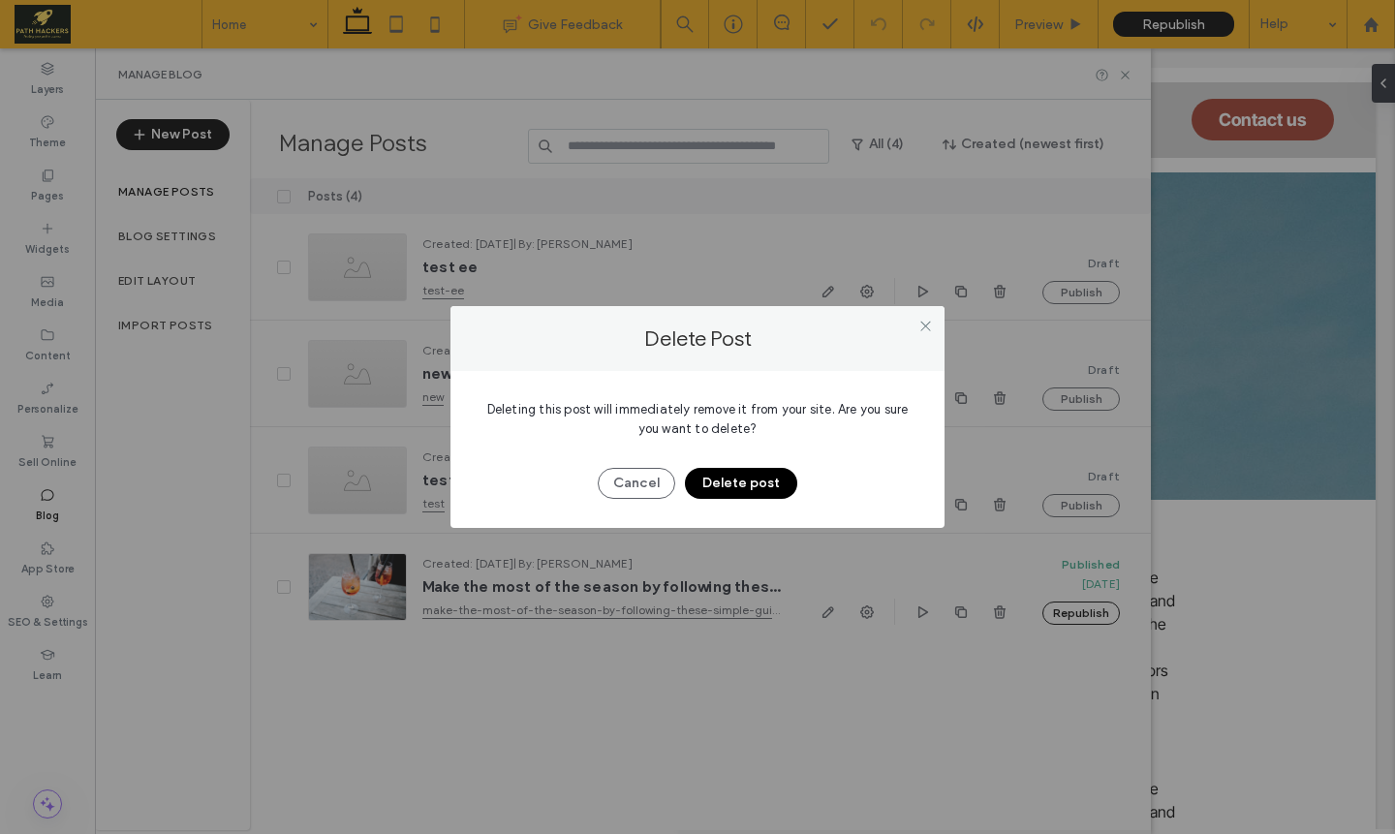
click at [738, 476] on button "Delete post" at bounding box center [741, 483] width 112 height 31
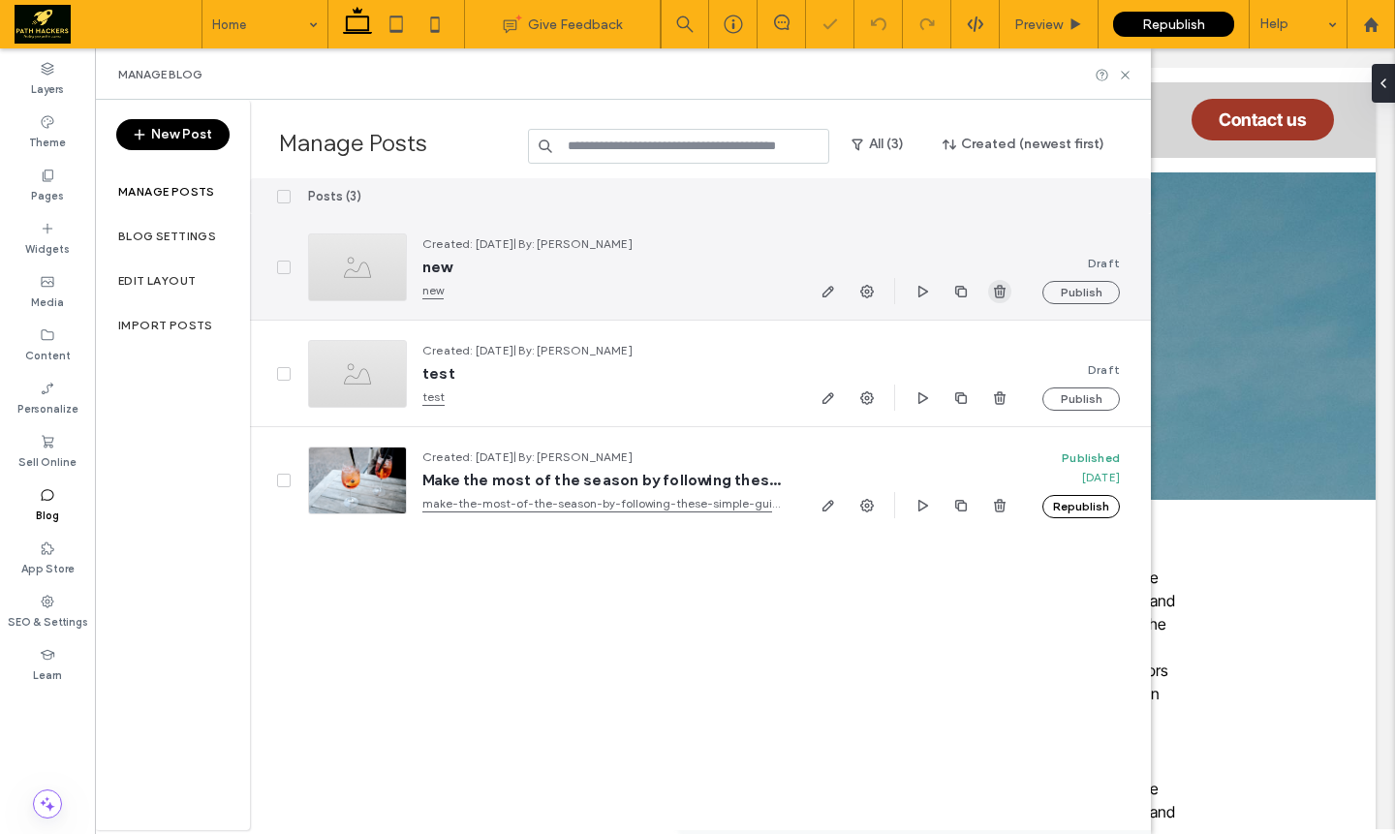
click at [999, 285] on use "button" at bounding box center [1000, 291] width 12 height 13
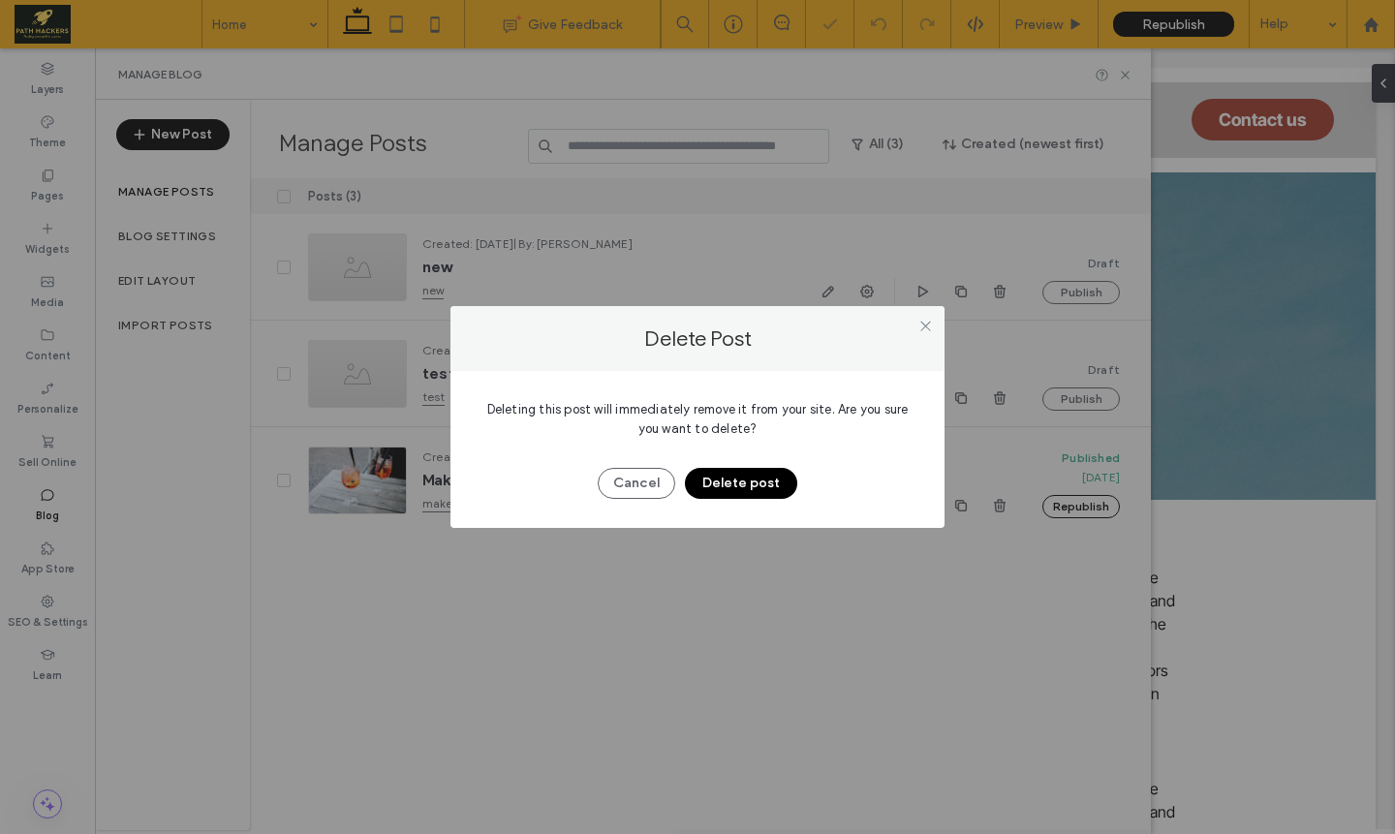
click at [770, 480] on button "Delete post" at bounding box center [741, 483] width 112 height 31
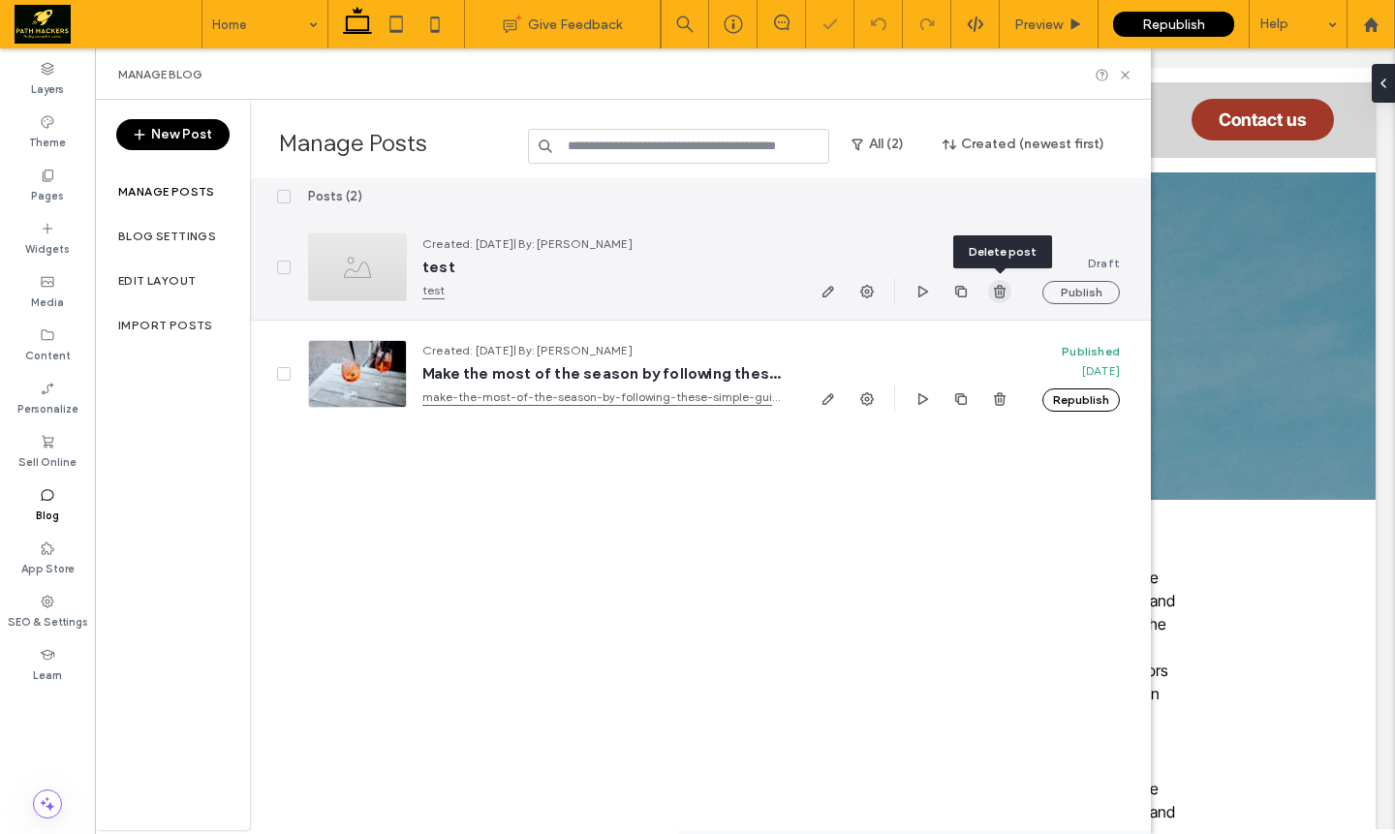
click at [1004, 290] on use "button" at bounding box center [1000, 291] width 12 height 13
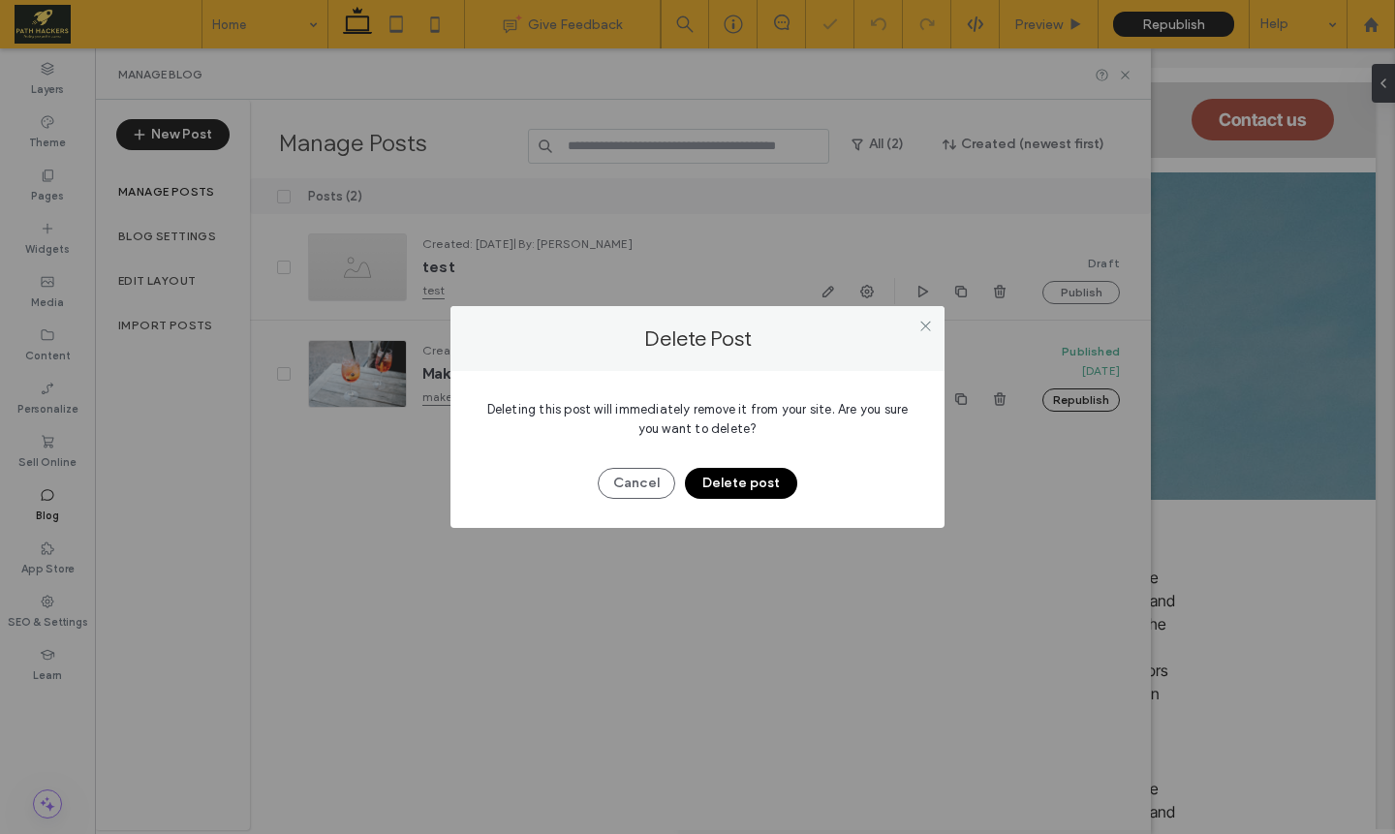
click at [775, 473] on button "Delete post" at bounding box center [741, 483] width 112 height 31
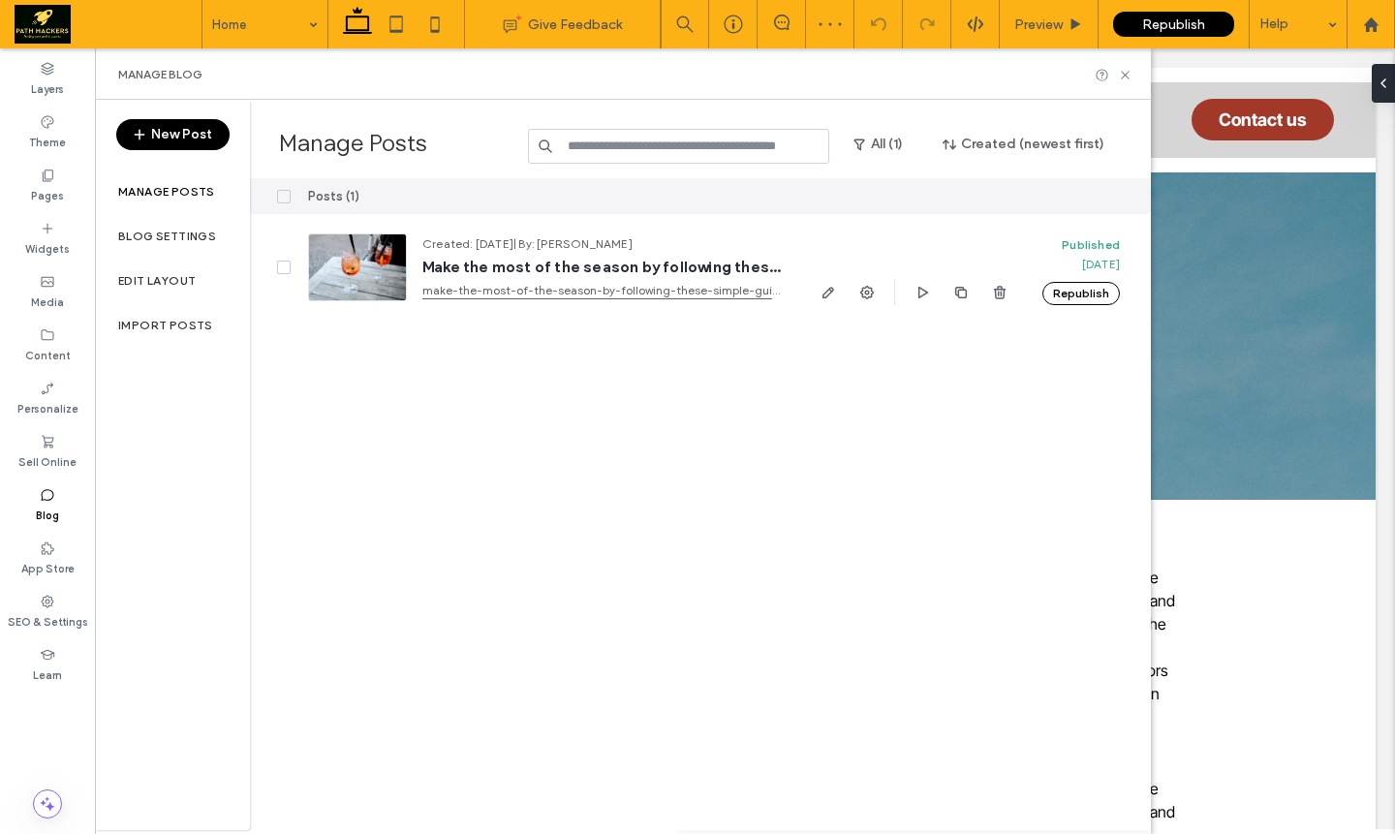
click at [147, 129] on icon "button" at bounding box center [140, 135] width 16 height 16
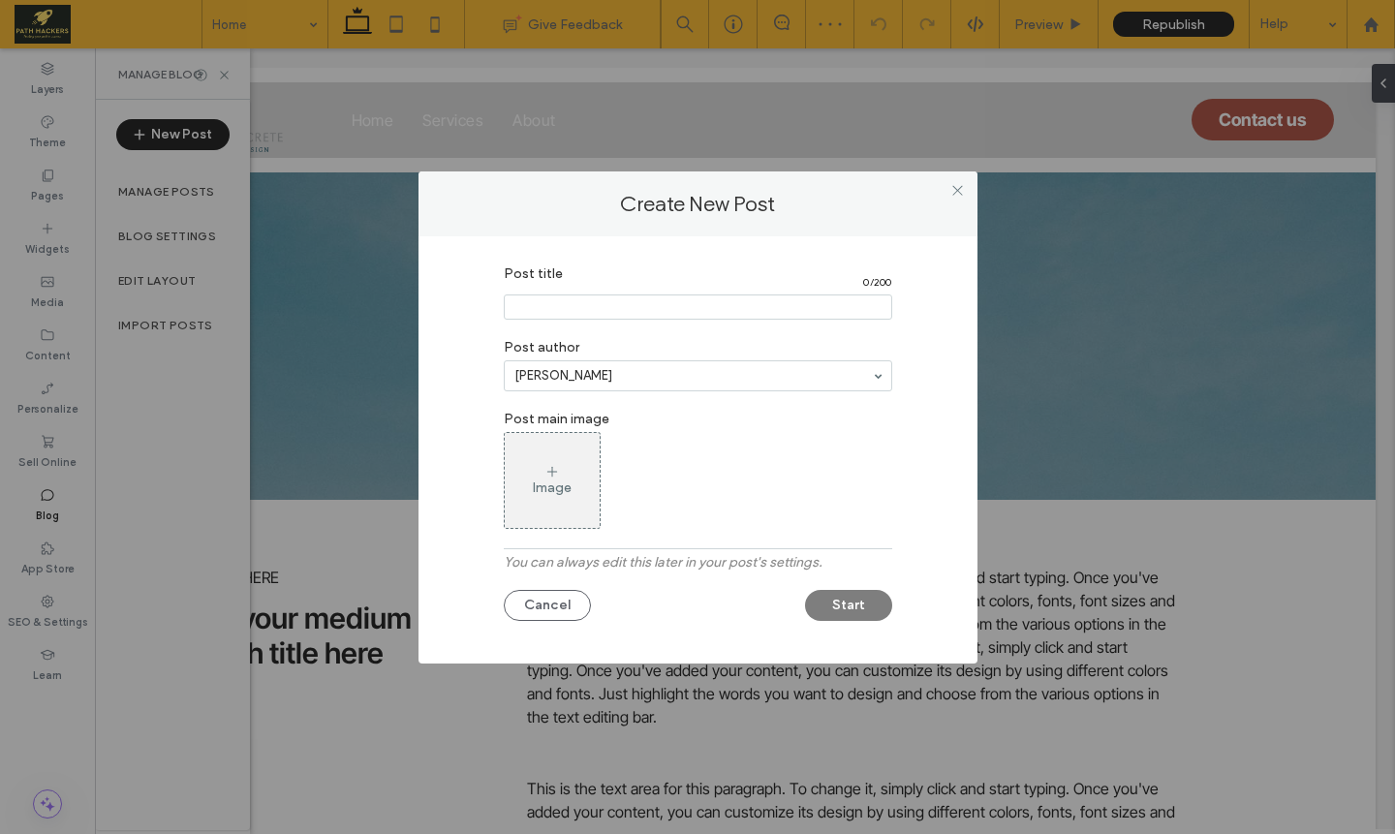
click at [662, 314] on input "Post title" at bounding box center [698, 307] width 388 height 25
type input "*********"
click at [859, 490] on div "Image" at bounding box center [698, 480] width 388 height 97
click at [853, 590] on button "Start" at bounding box center [848, 605] width 87 height 31
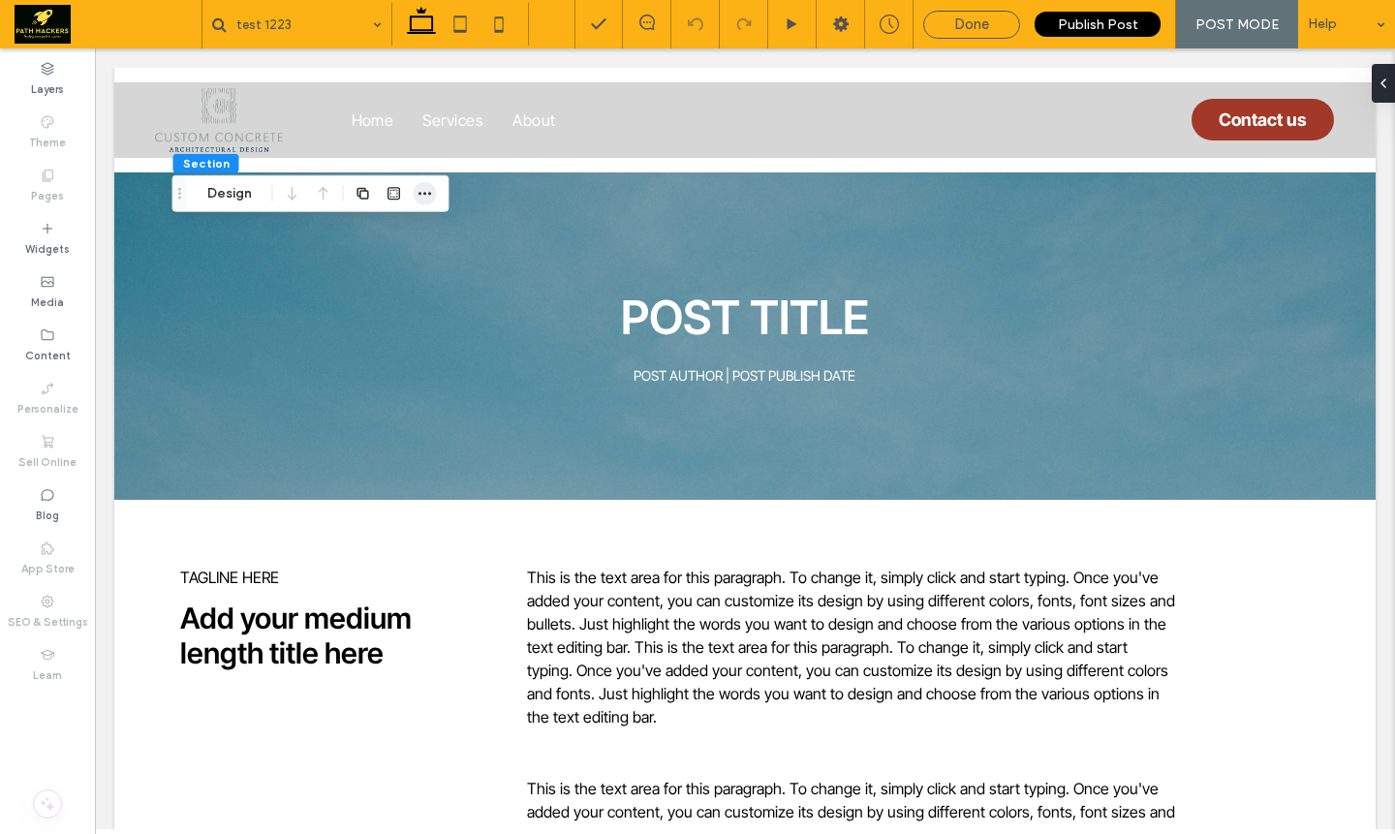
click at [419, 194] on icon "button" at bounding box center [426, 194] width 16 height 16
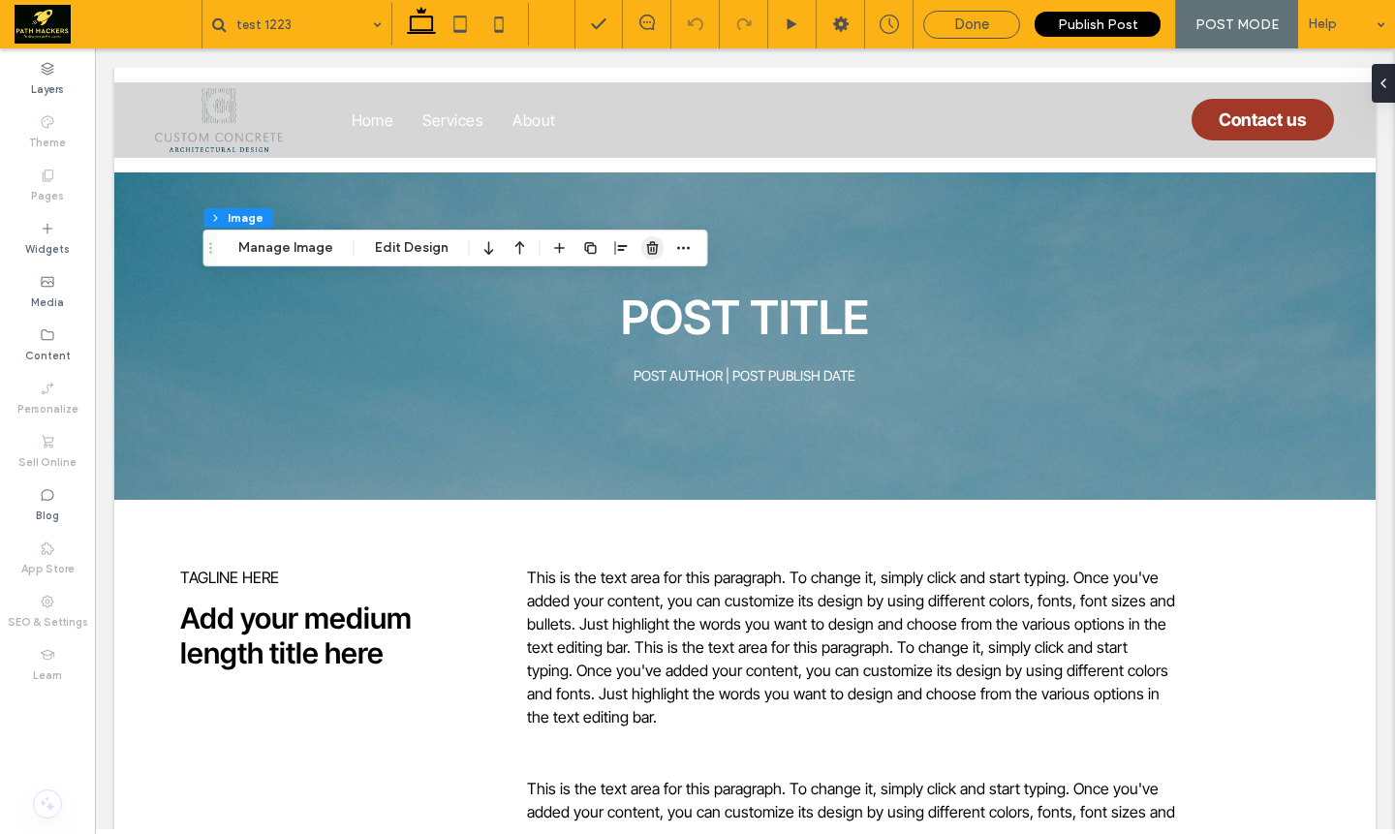
click at [645, 250] on icon "button" at bounding box center [653, 248] width 16 height 16
click at [641, 251] on icon "button" at bounding box center [642, 248] width 16 height 16
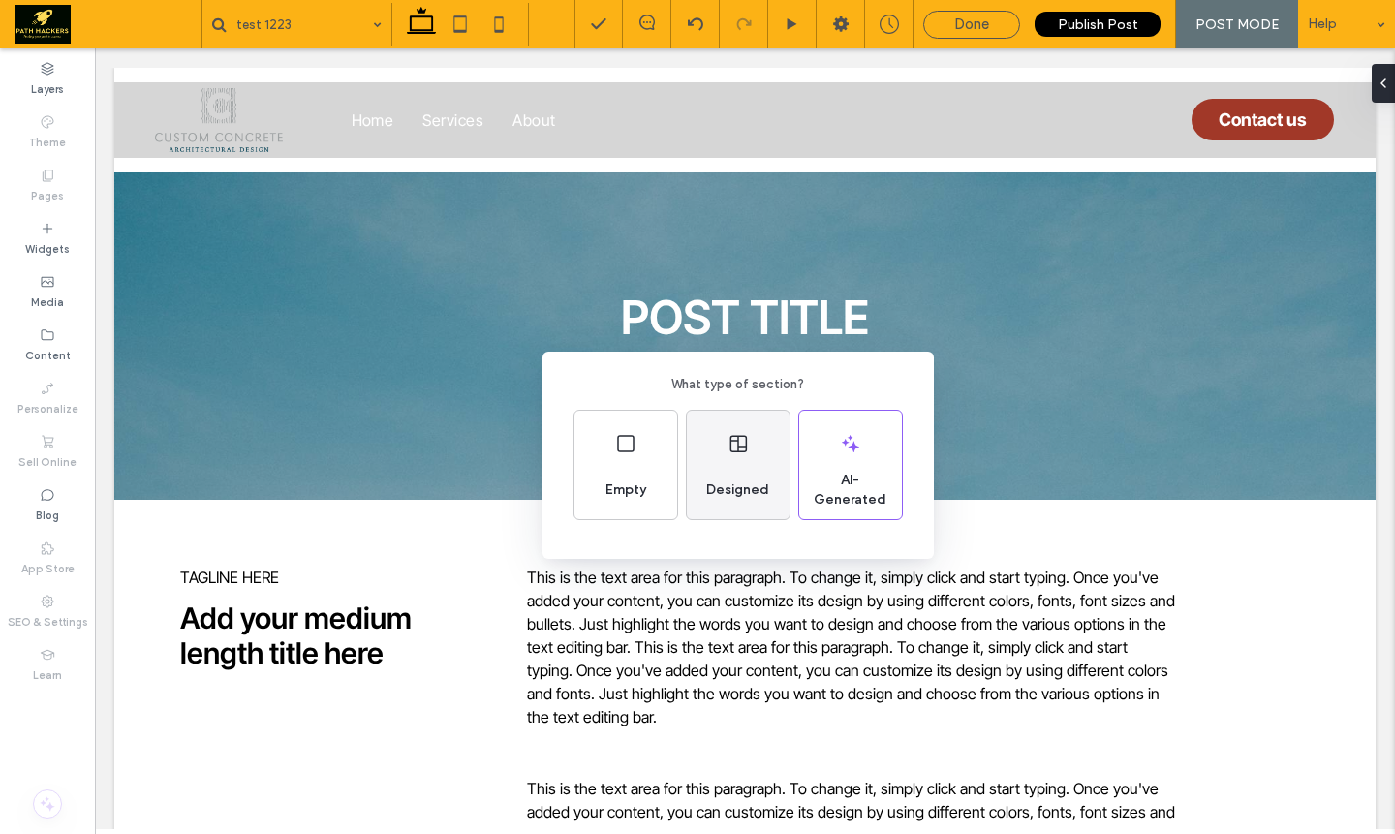
click at [720, 494] on span "Designed" at bounding box center [737, 490] width 78 height 19
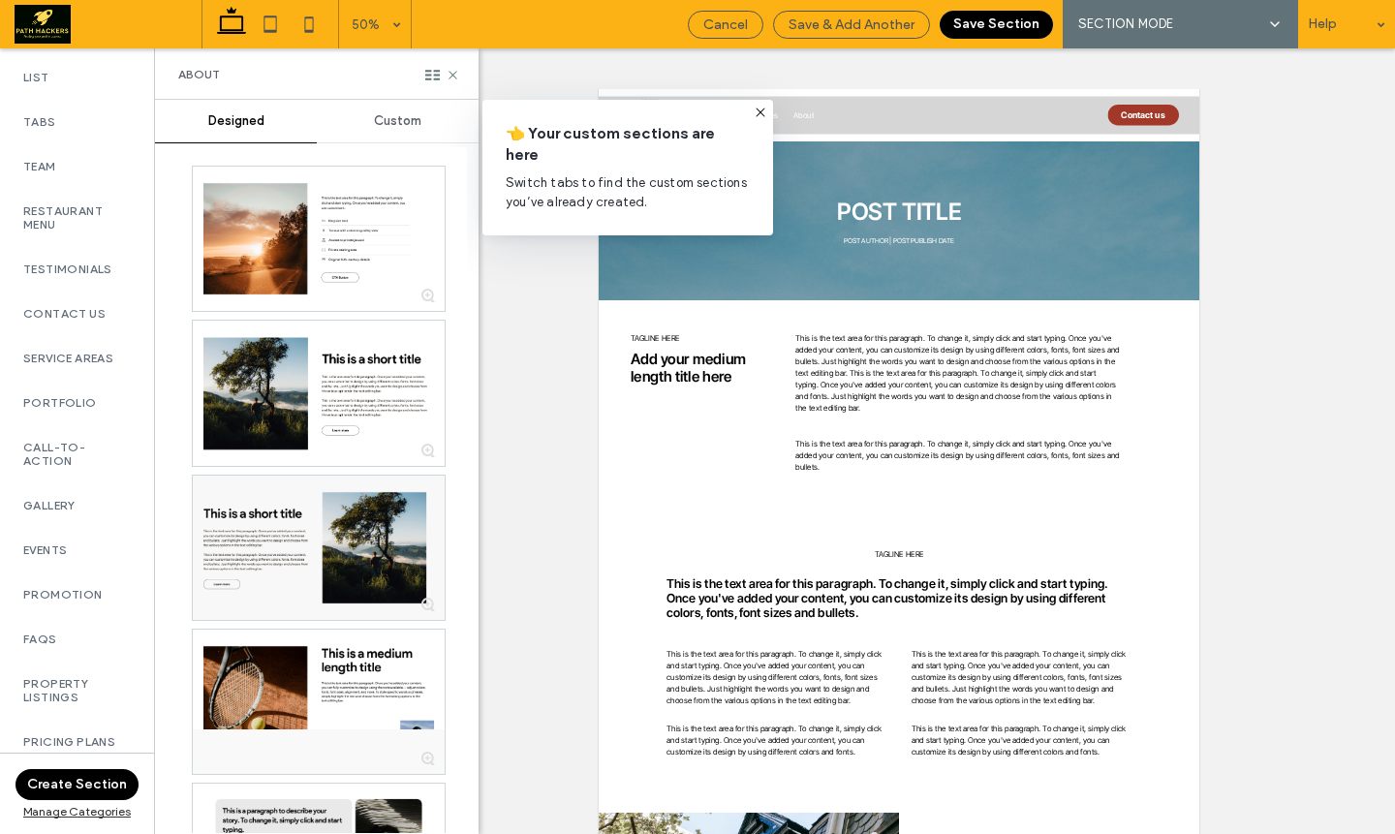
scroll to position [779, 0]
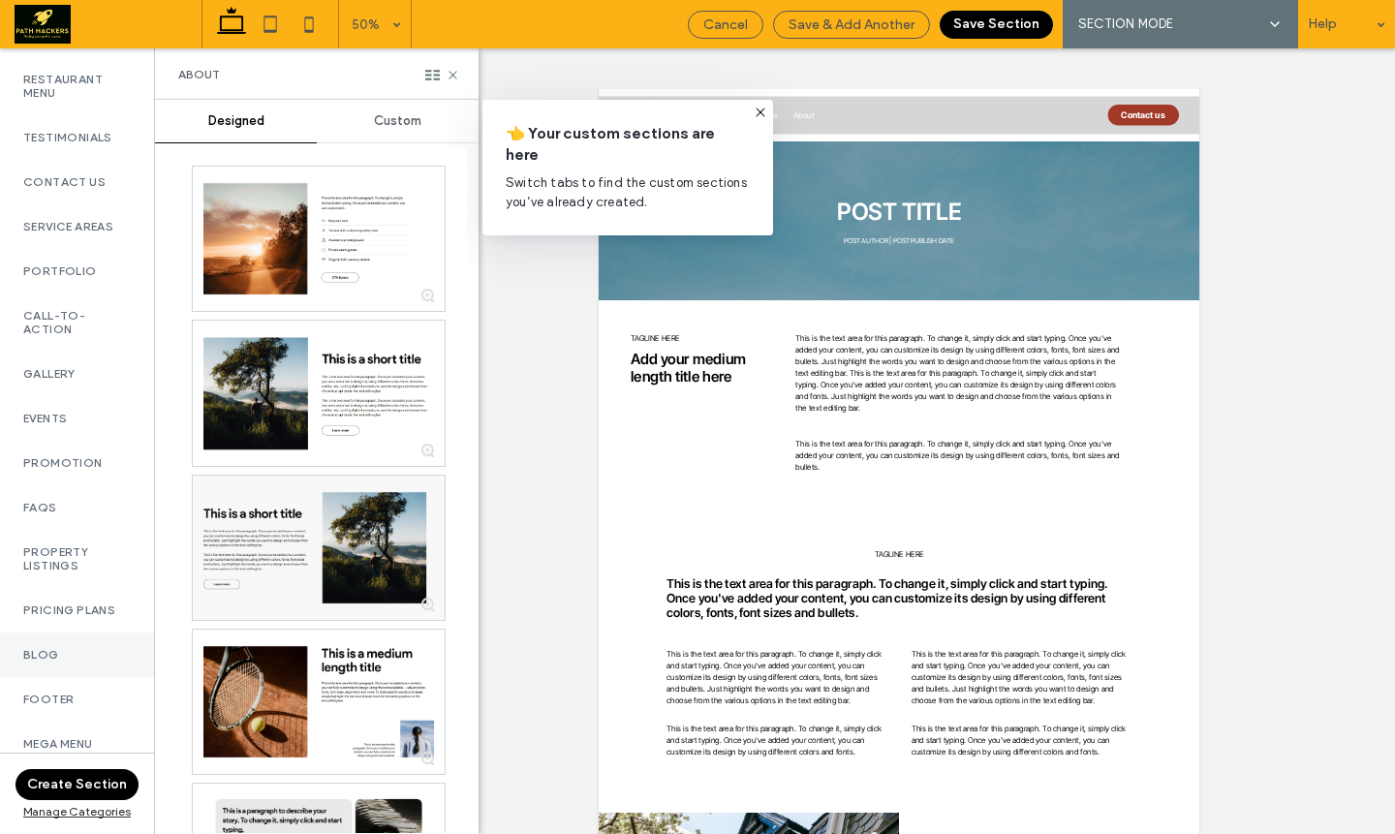
click at [110, 650] on label "Blog" at bounding box center [77, 655] width 108 height 14
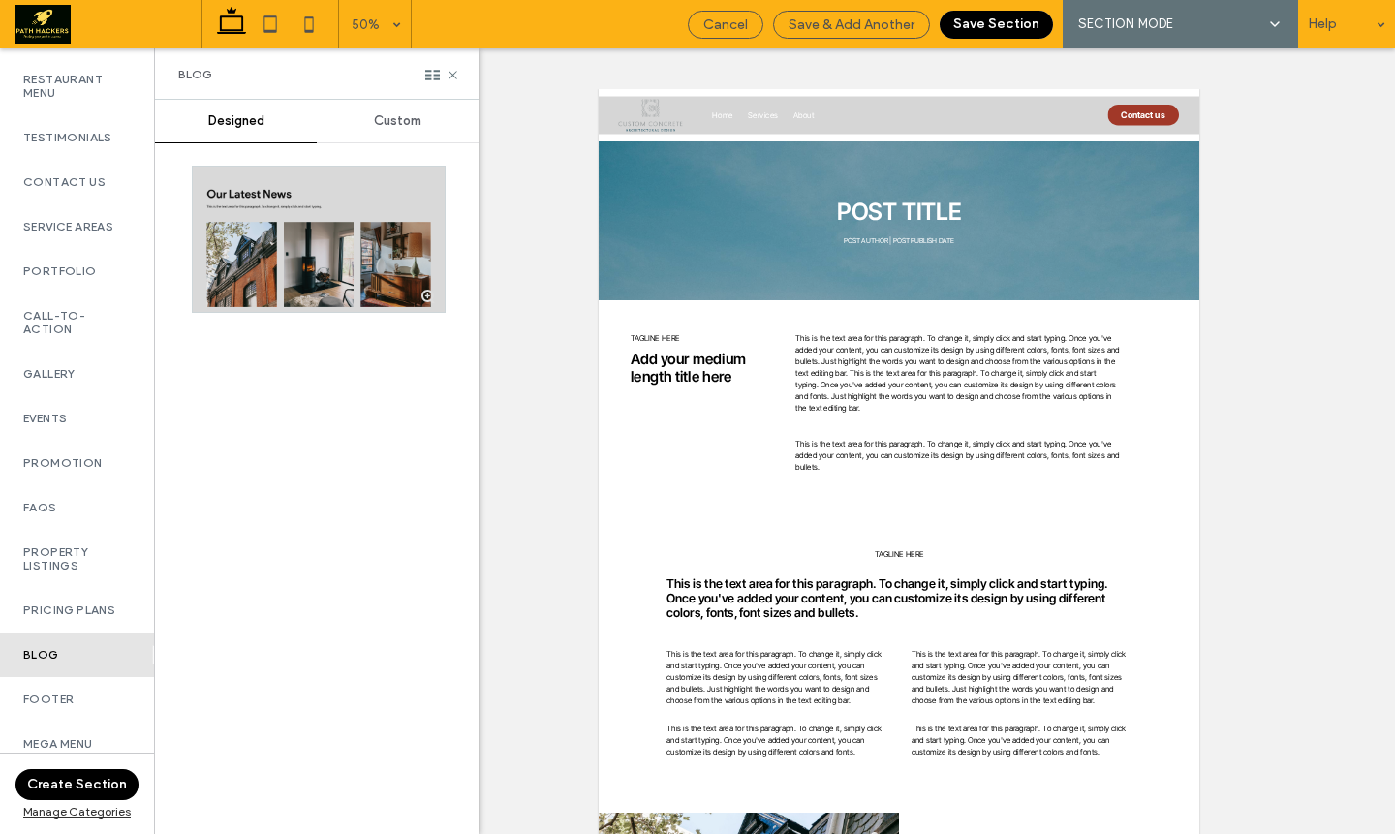
click at [254, 296] on div at bounding box center [319, 239] width 252 height 145
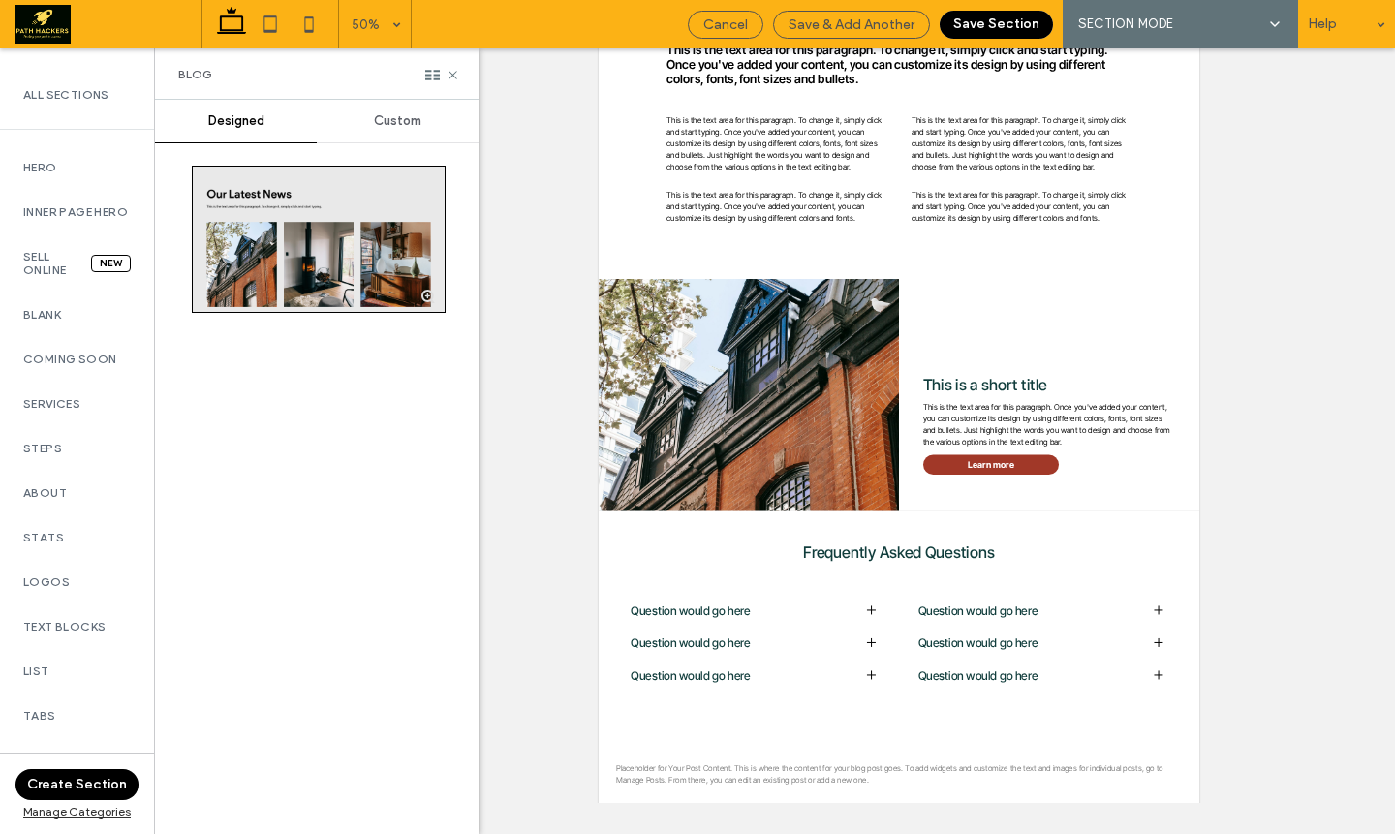
scroll to position [0, 0]
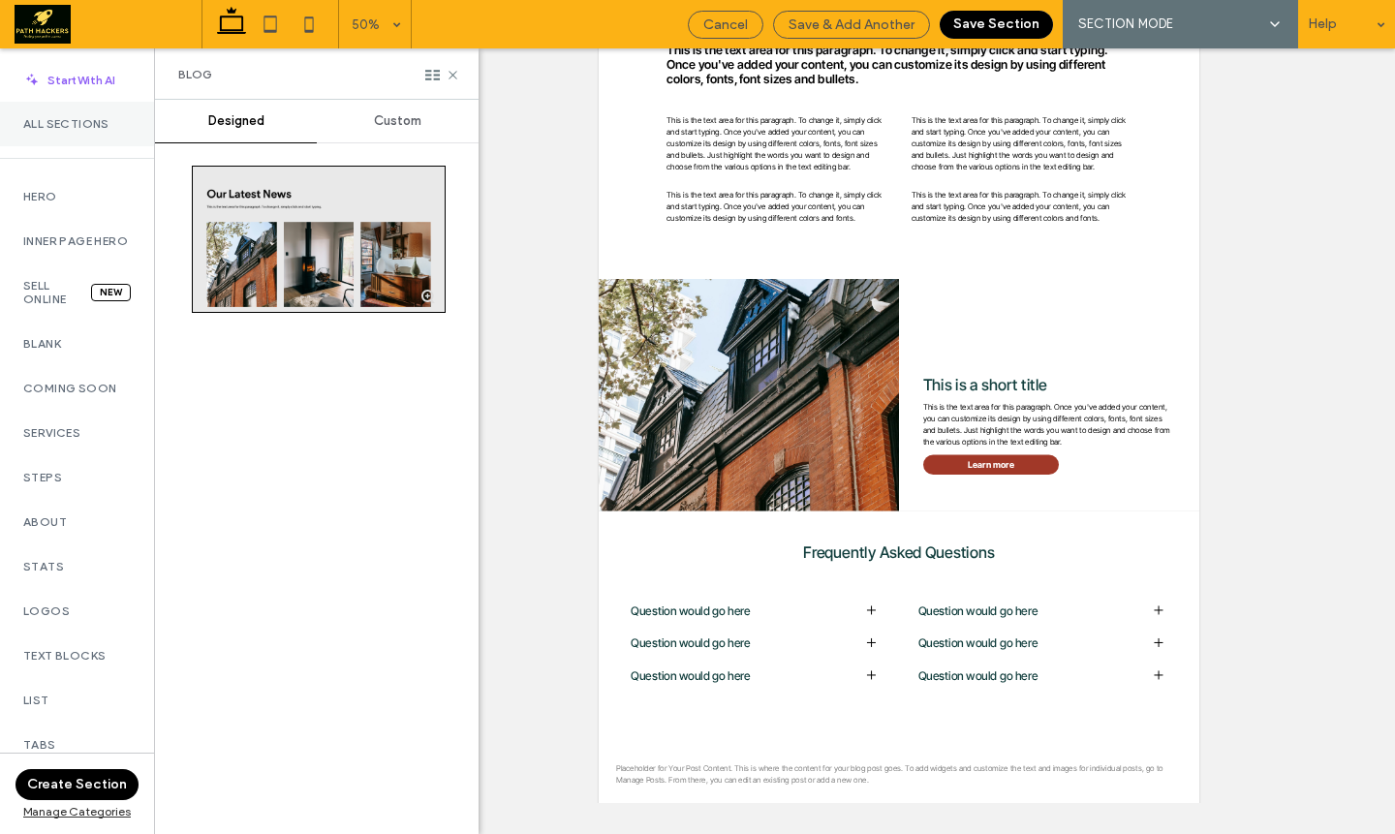
click at [71, 125] on label "All Sections" at bounding box center [77, 124] width 108 height 14
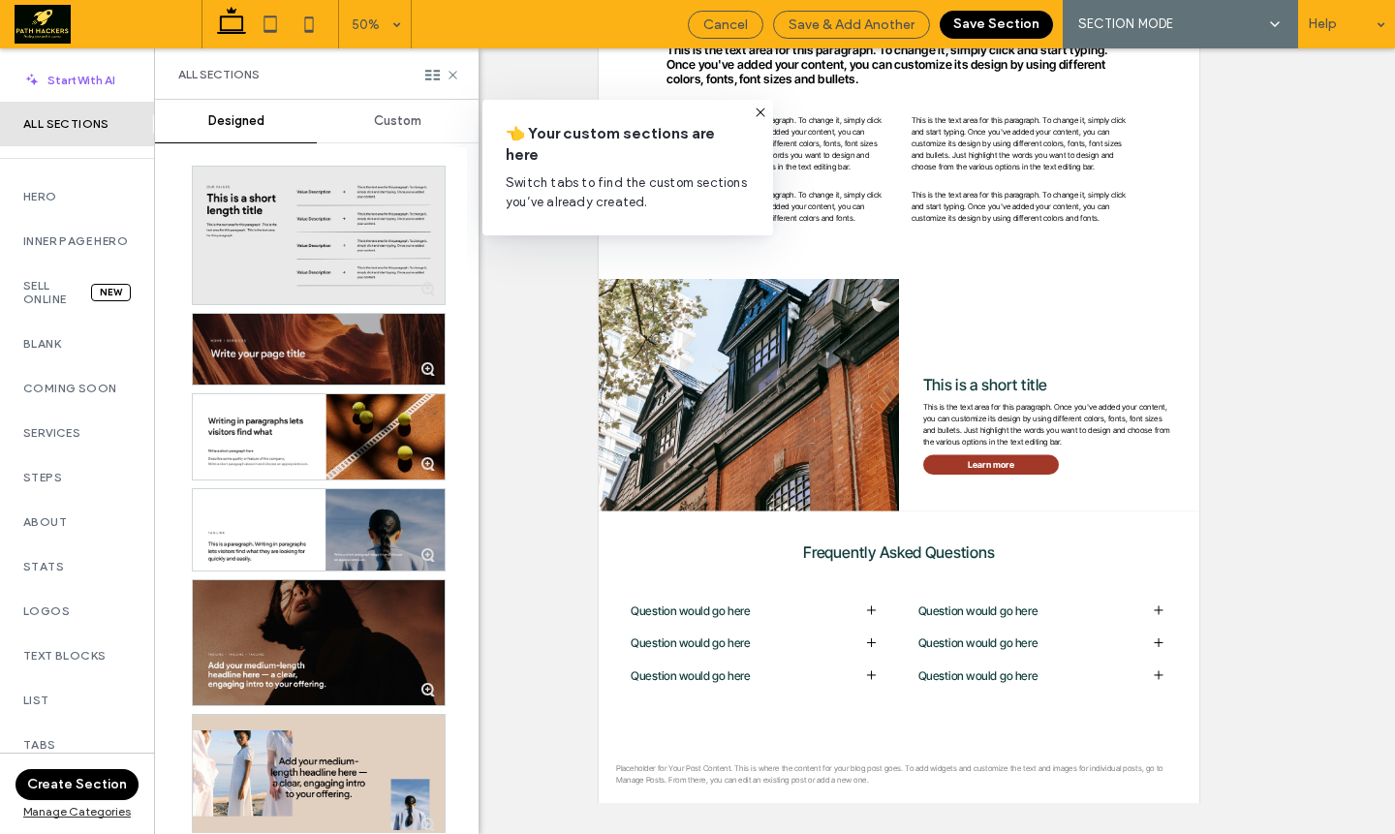
click at [335, 341] on div at bounding box center [319, 349] width 252 height 71
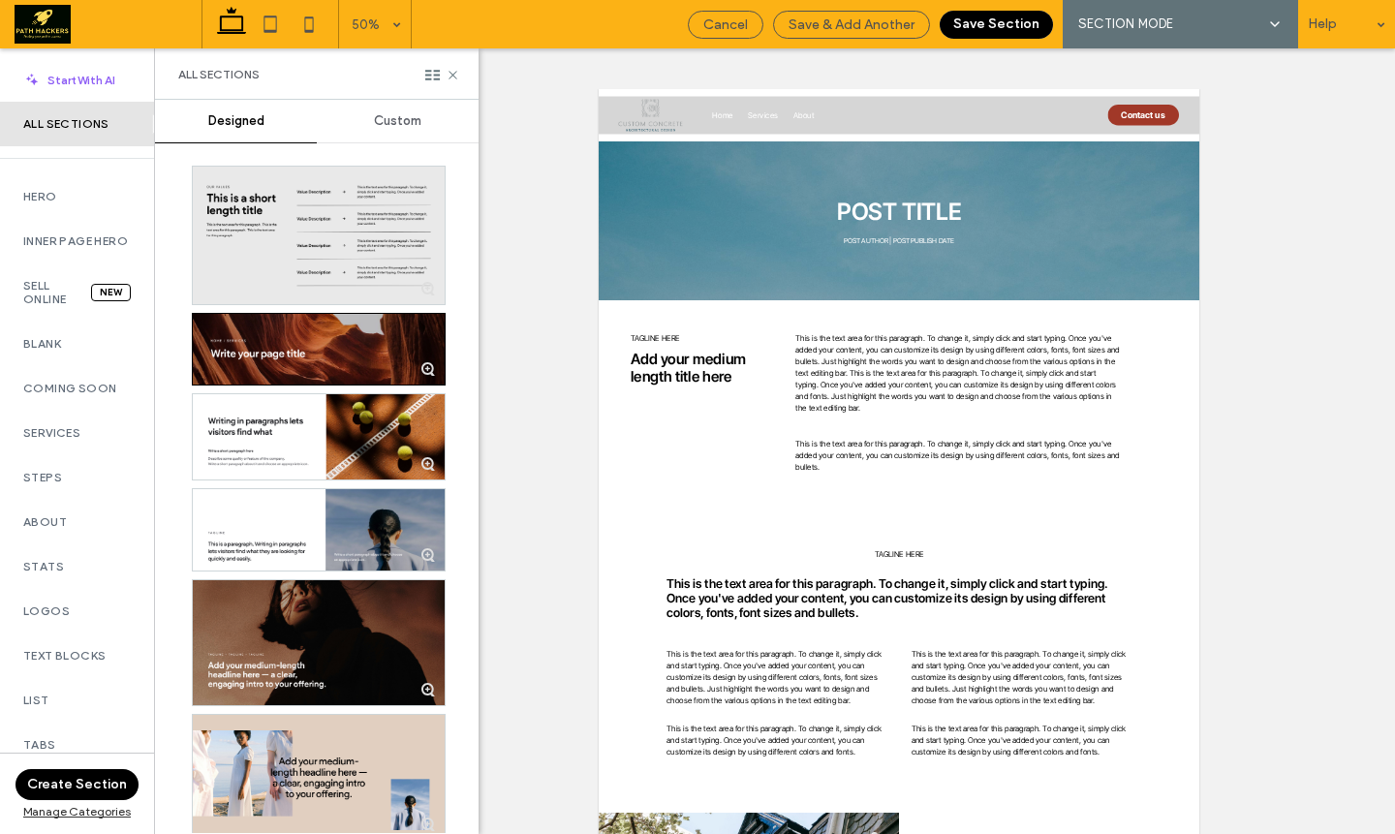
click at [973, 22] on button "Save Section" at bounding box center [996, 25] width 113 height 28
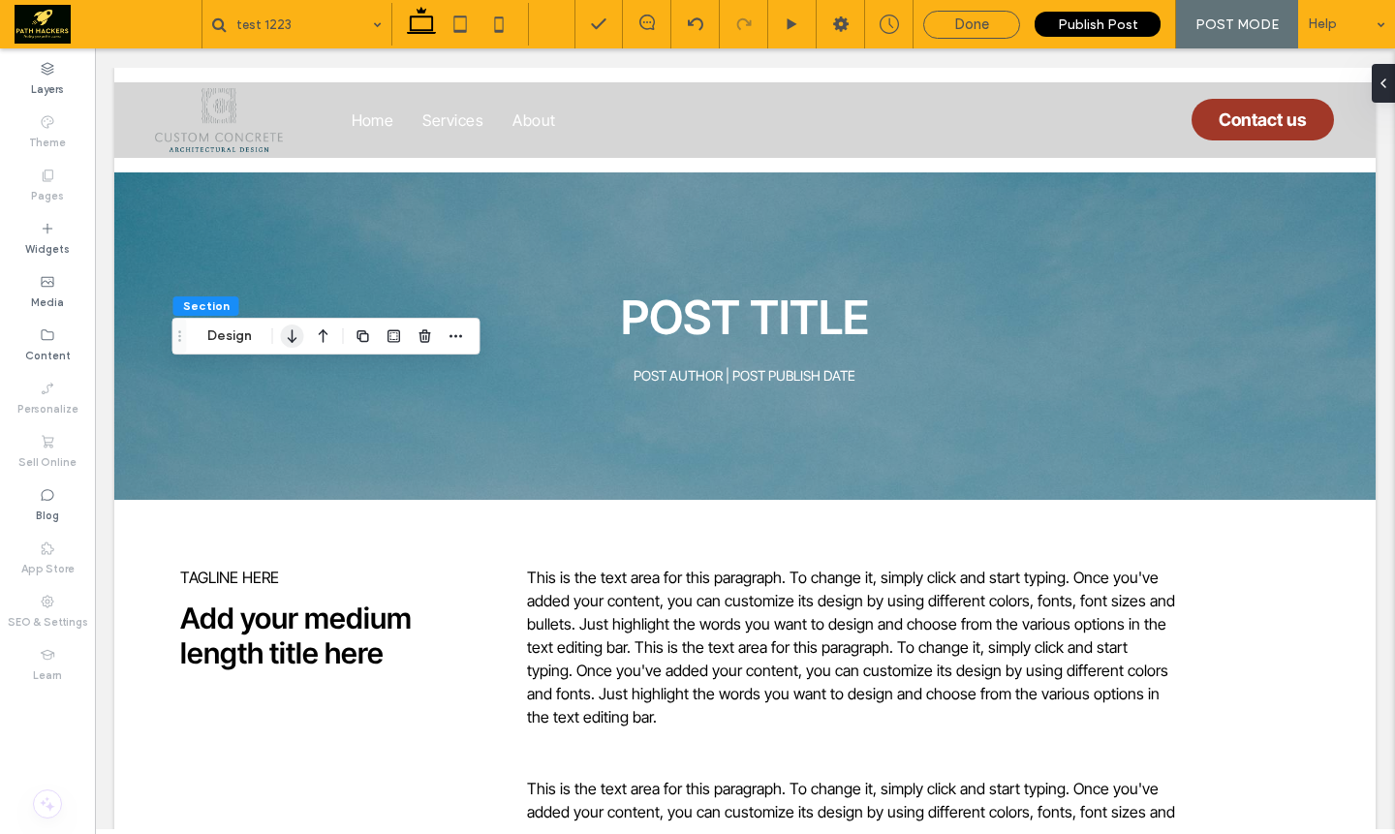
click at [299, 345] on icon "button" at bounding box center [292, 336] width 23 height 35
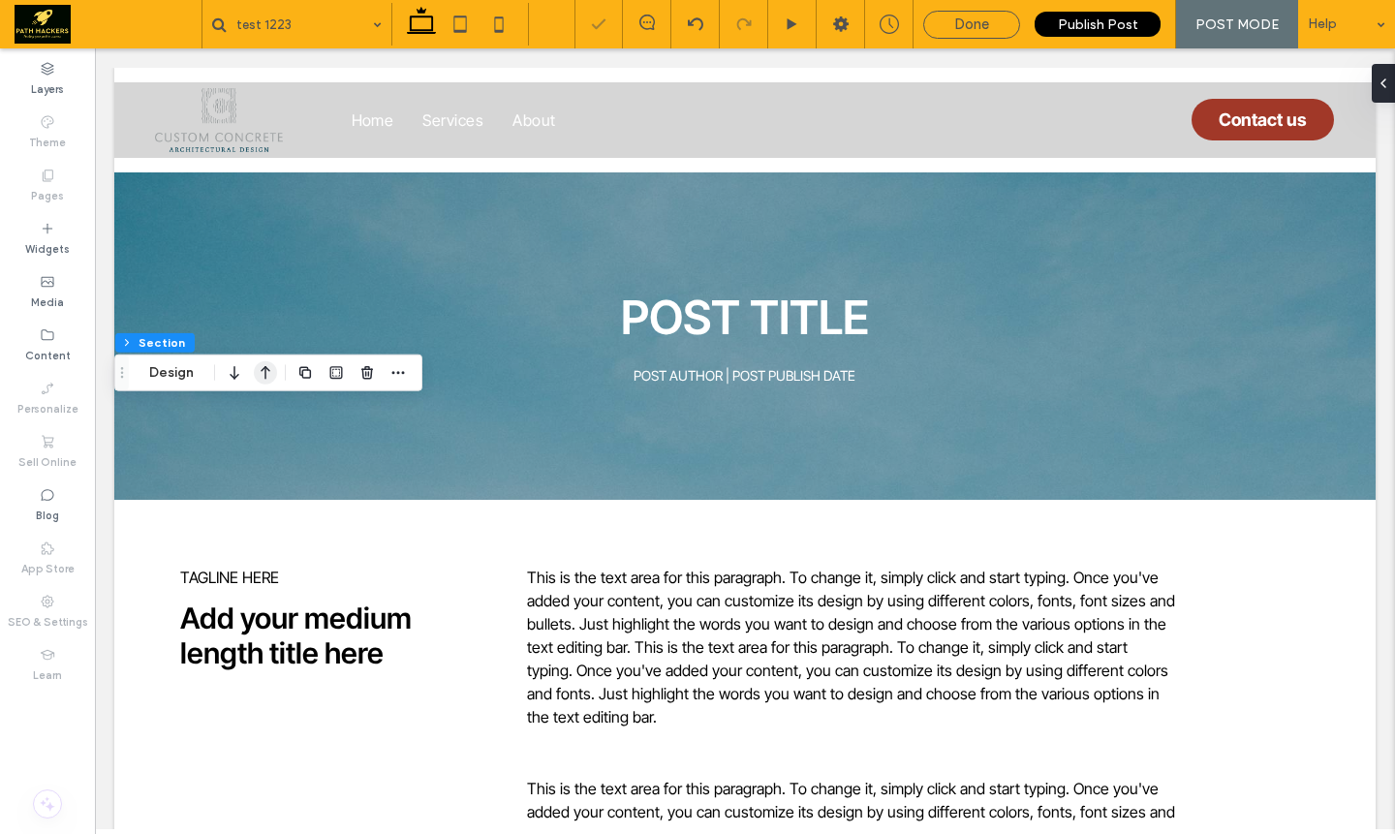
click at [268, 388] on icon "button" at bounding box center [265, 373] width 23 height 35
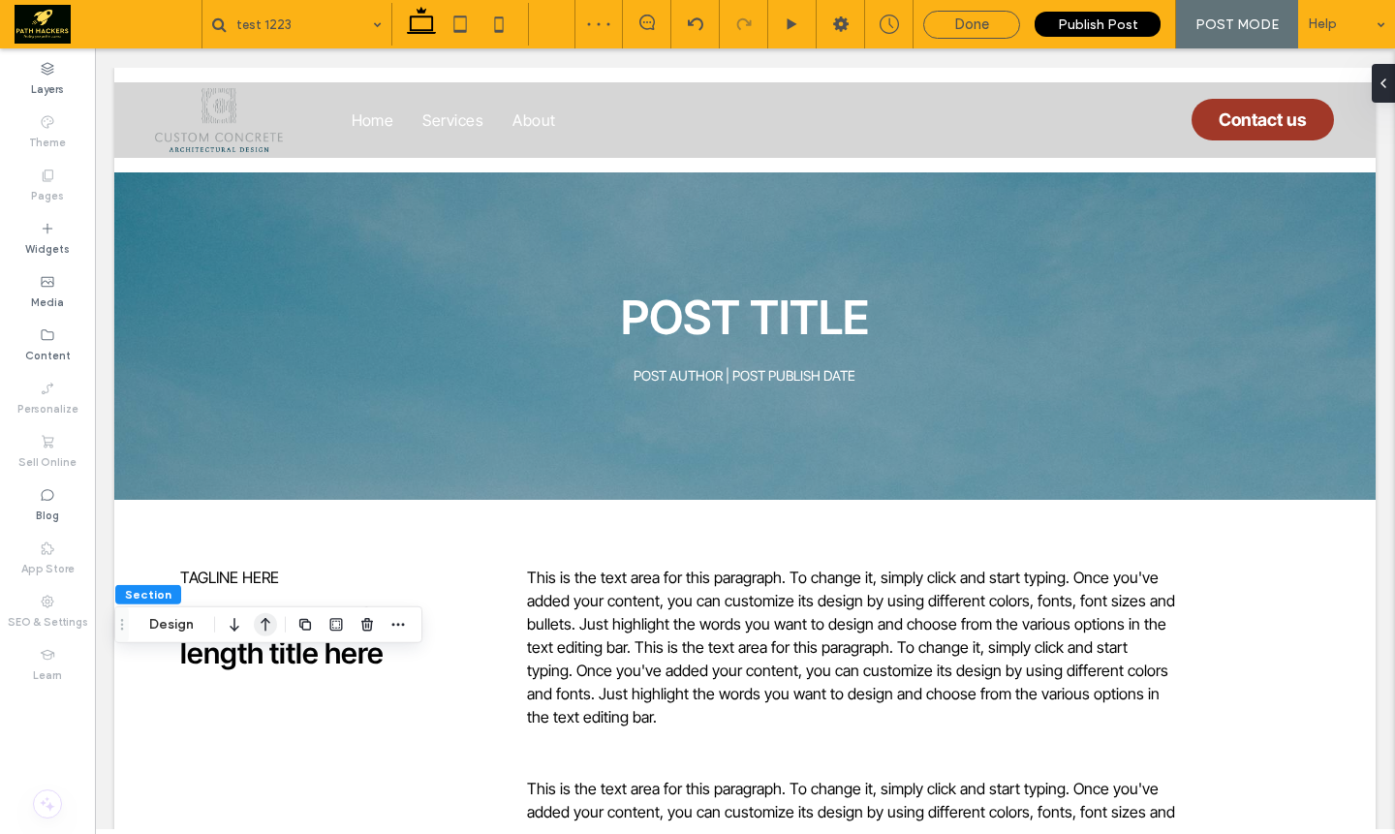
click at [257, 613] on icon "button" at bounding box center [265, 624] width 23 height 35
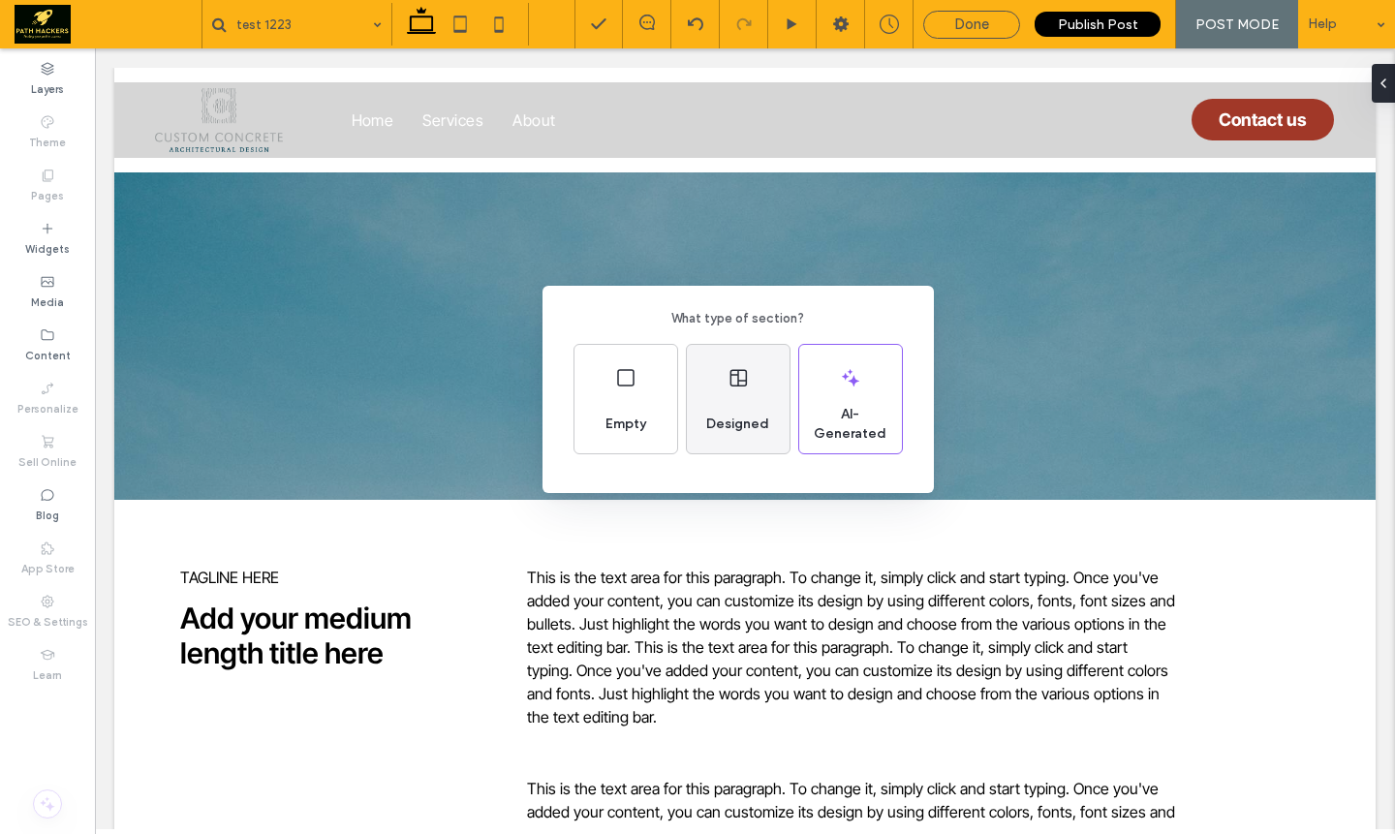
click at [721, 415] on span "Designed" at bounding box center [737, 424] width 78 height 19
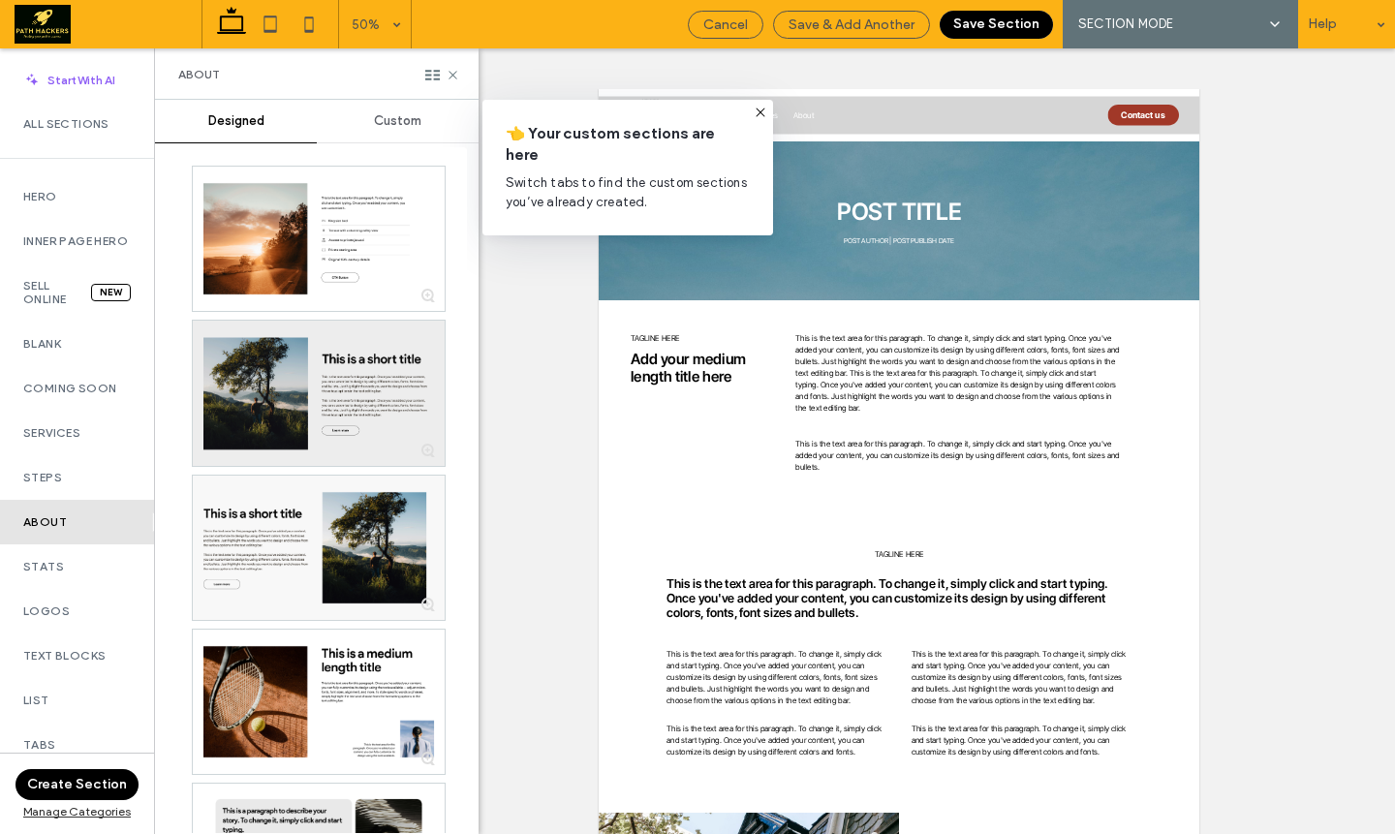
click at [256, 403] on div at bounding box center [319, 393] width 252 height 144
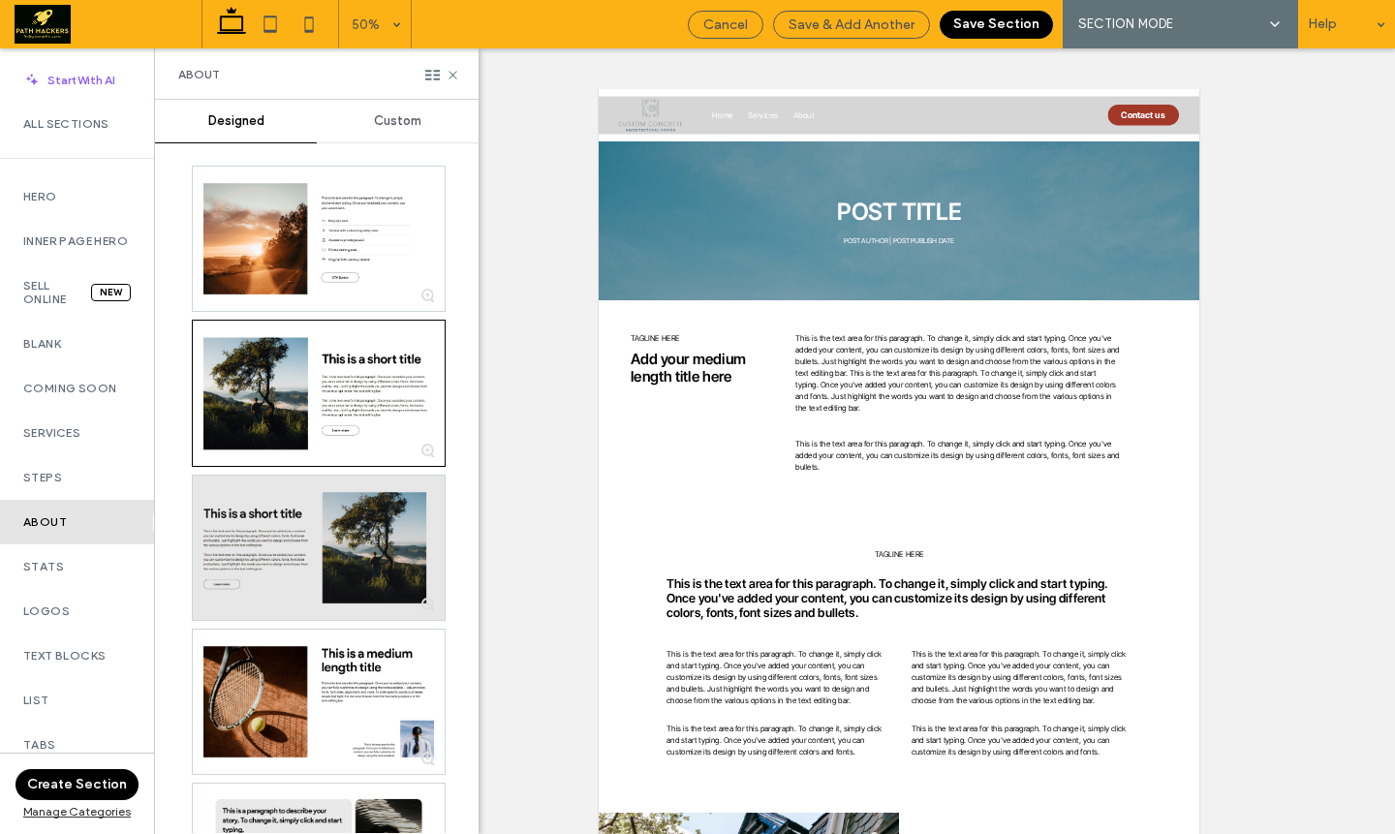
click at [260, 505] on div at bounding box center [319, 548] width 252 height 144
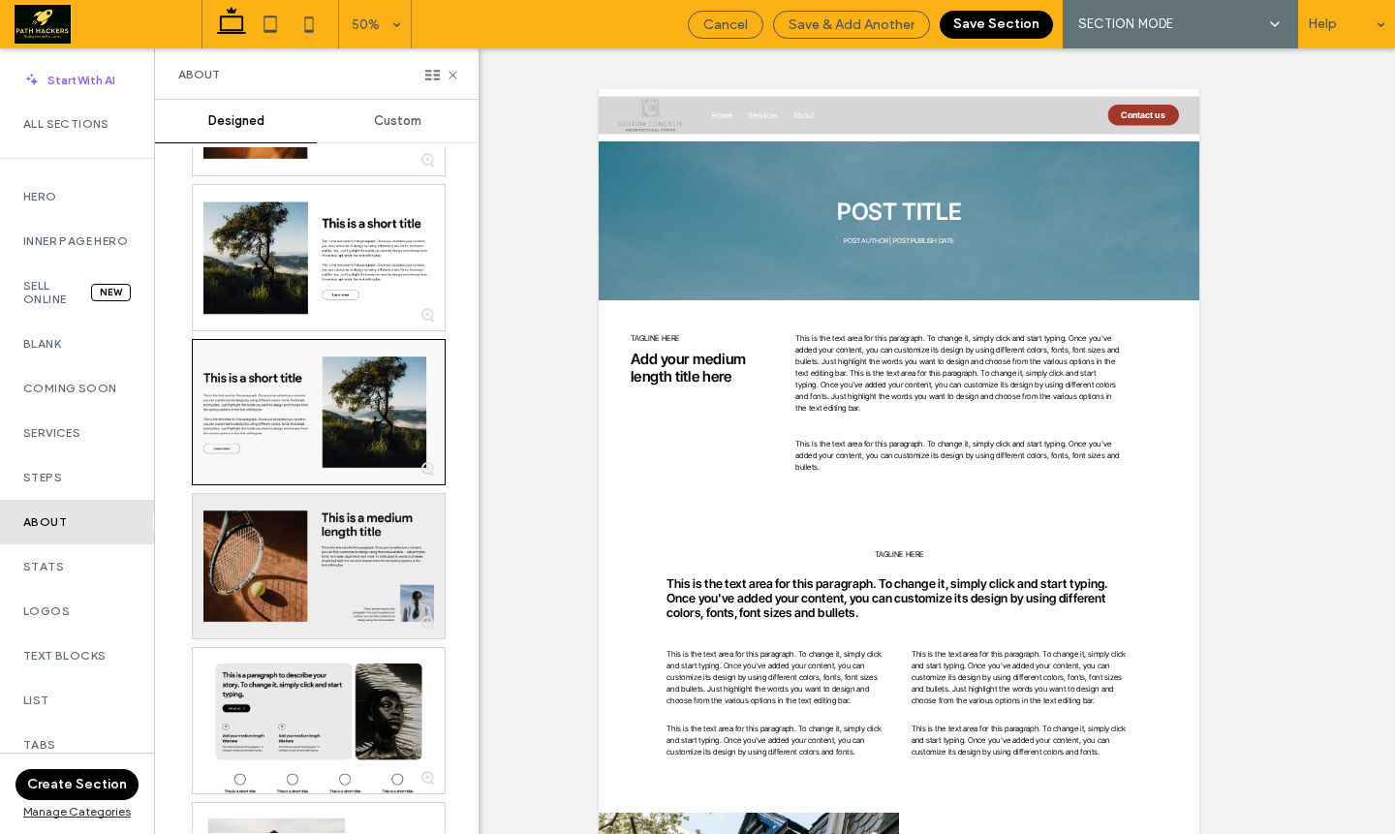
scroll to position [137, 0]
click at [276, 560] on div at bounding box center [319, 565] width 252 height 144
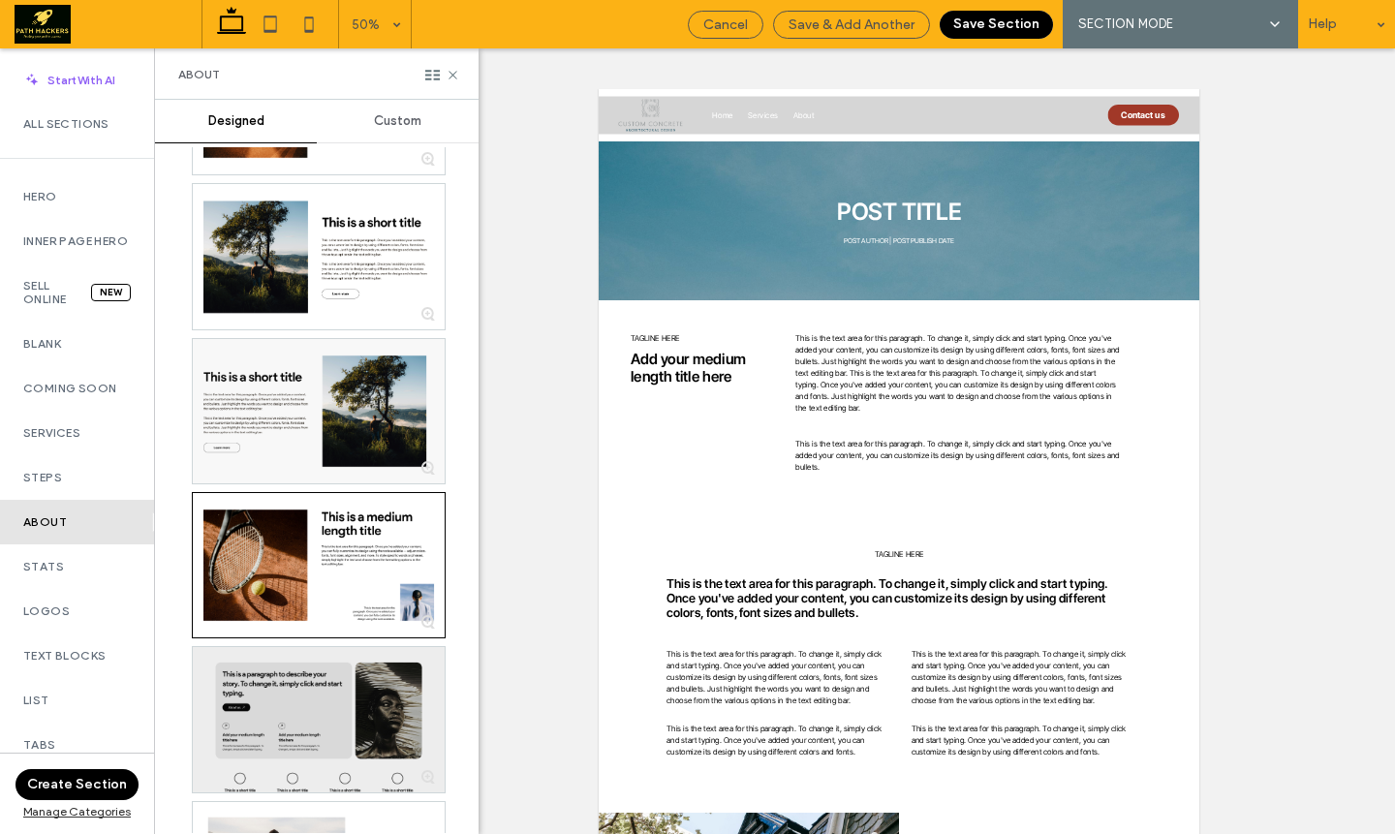
click at [262, 717] on div at bounding box center [319, 719] width 252 height 145
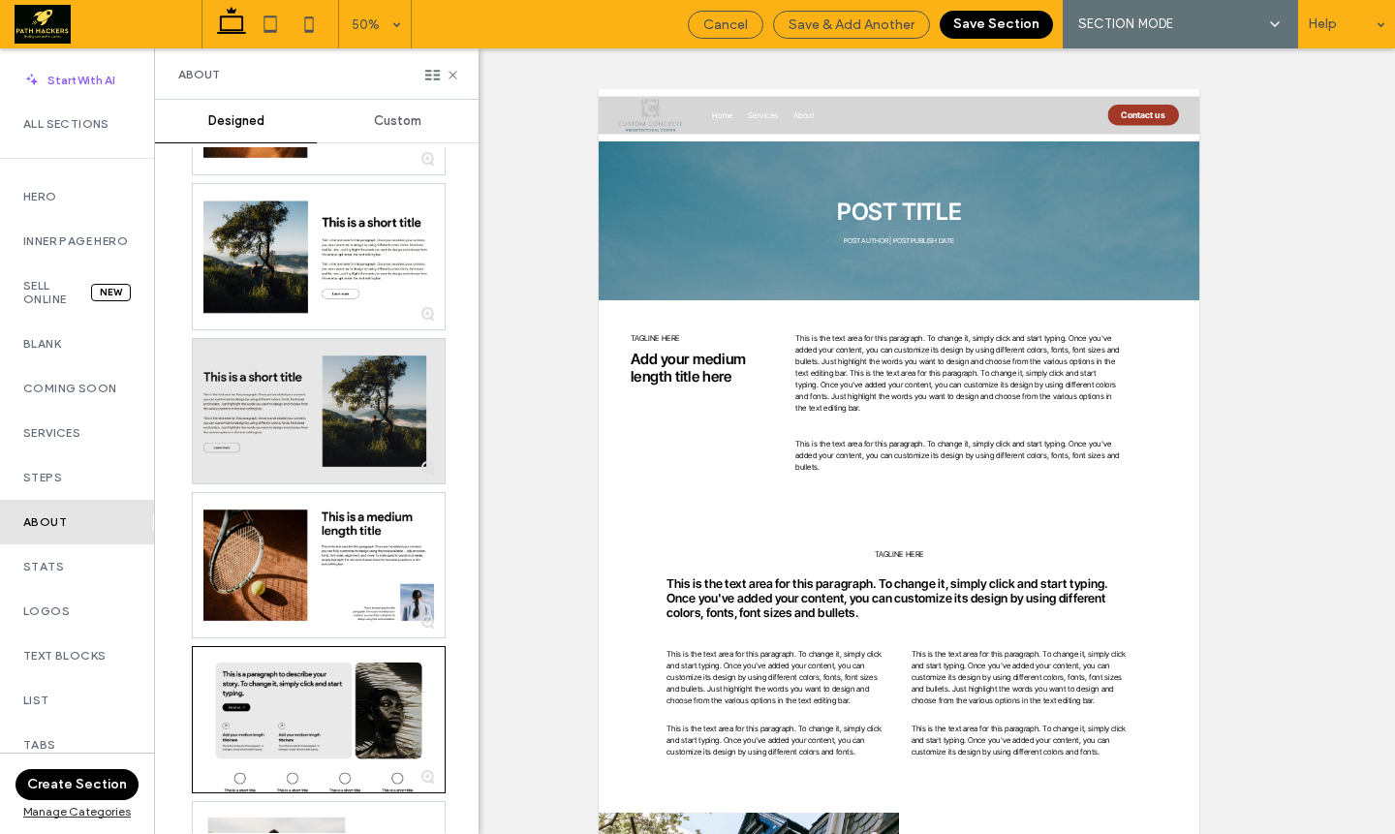
click at [285, 411] on div at bounding box center [319, 411] width 252 height 144
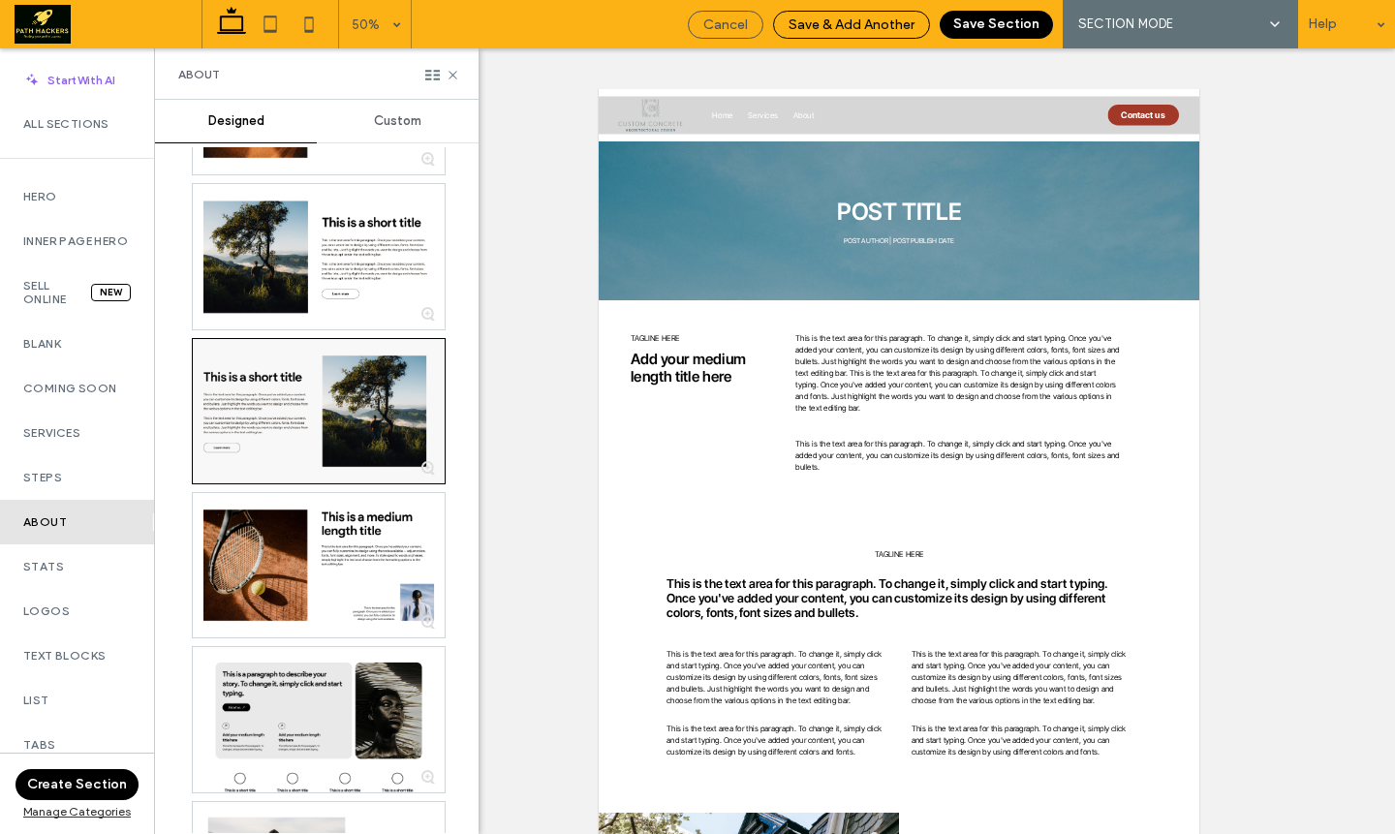
click at [872, 18] on span "Save & Add Another" at bounding box center [852, 24] width 126 height 16
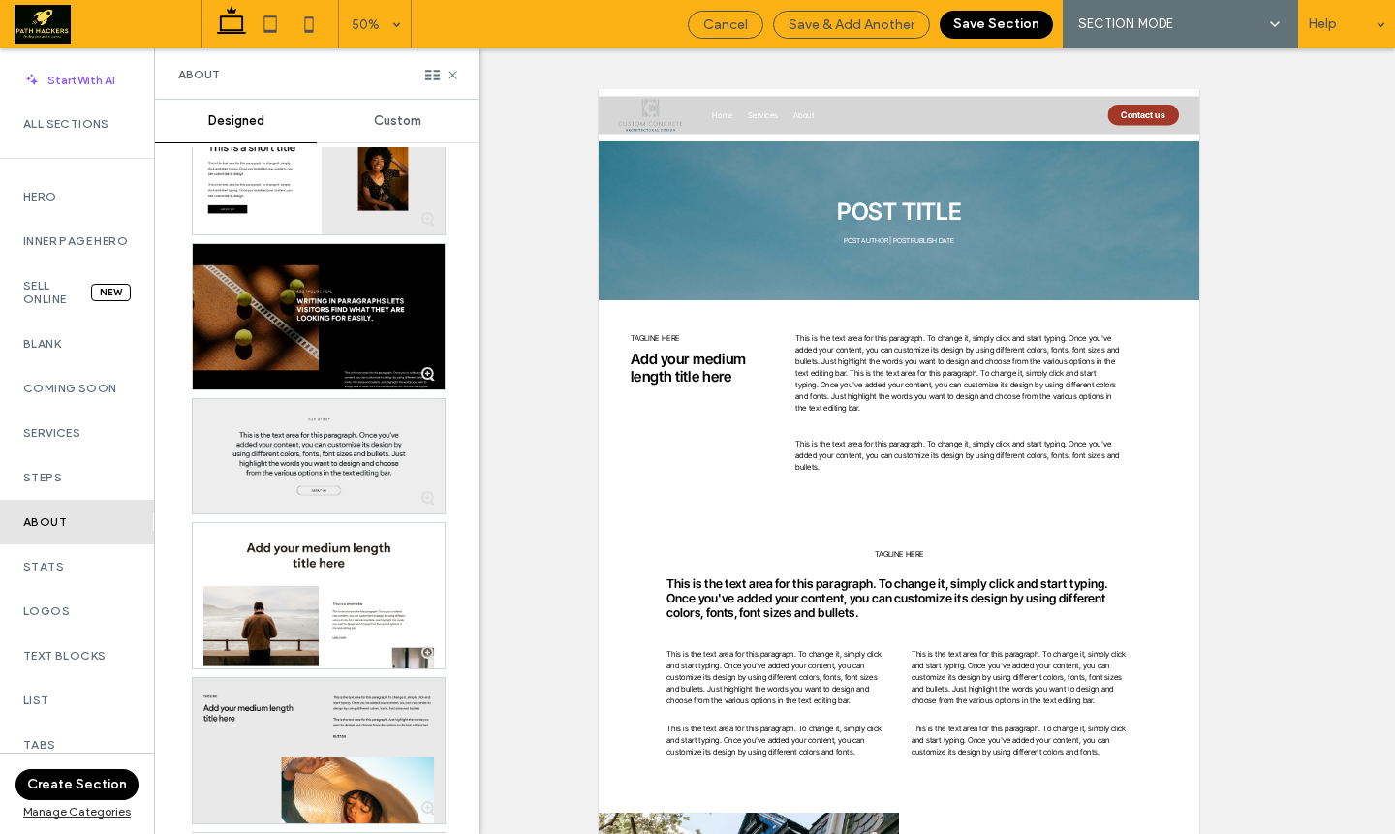
scroll to position [1976, 0]
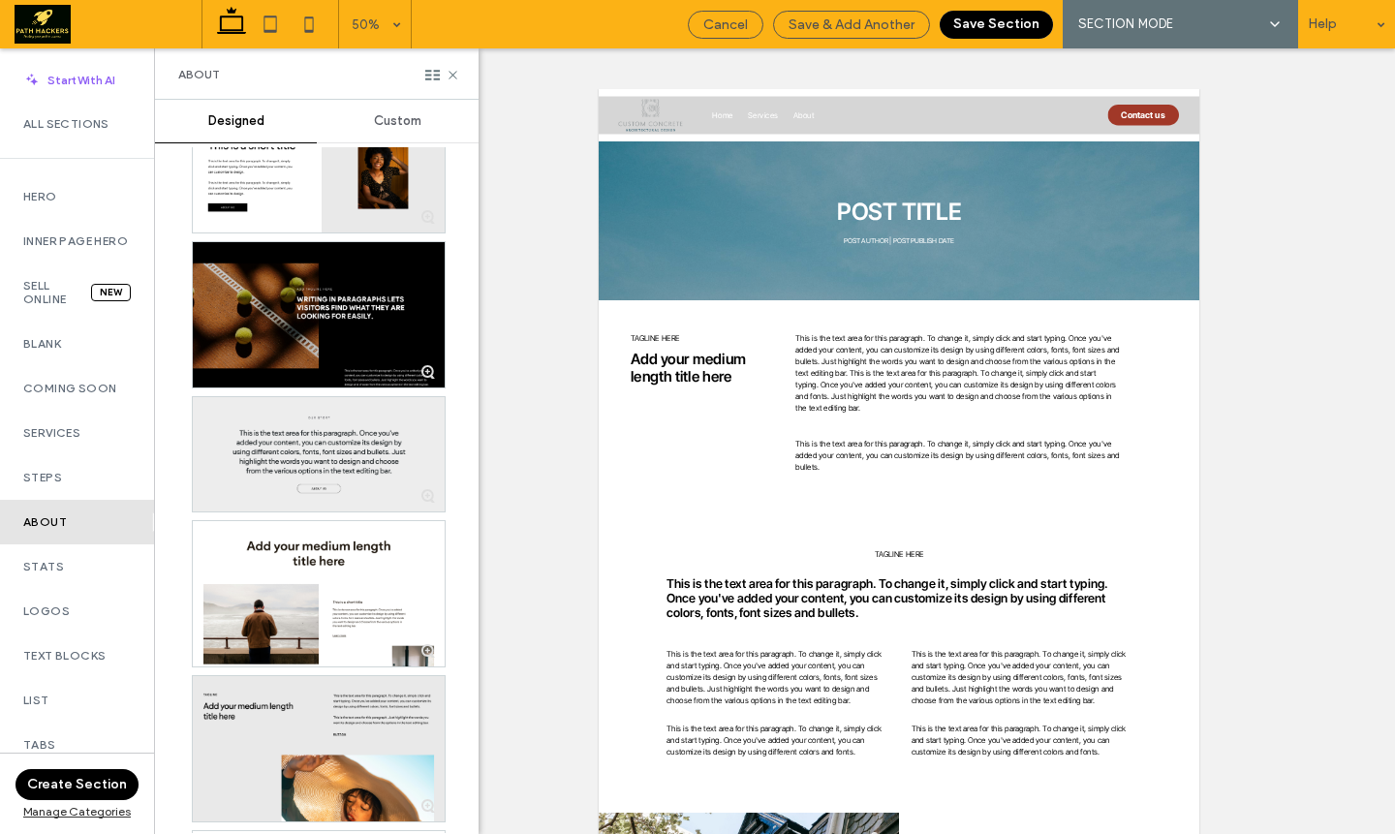
click at [287, 450] on div at bounding box center [319, 454] width 252 height 114
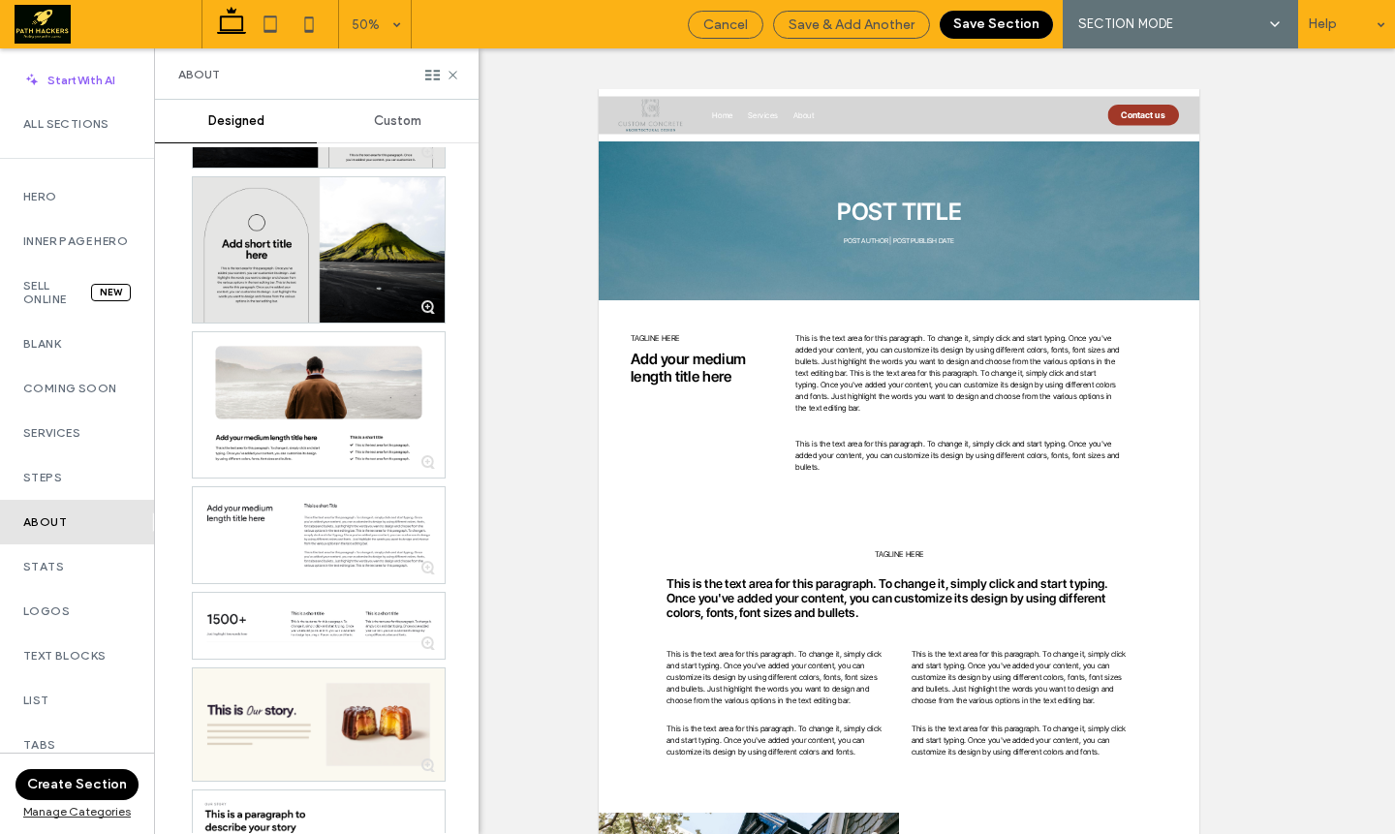
scroll to position [2942, 0]
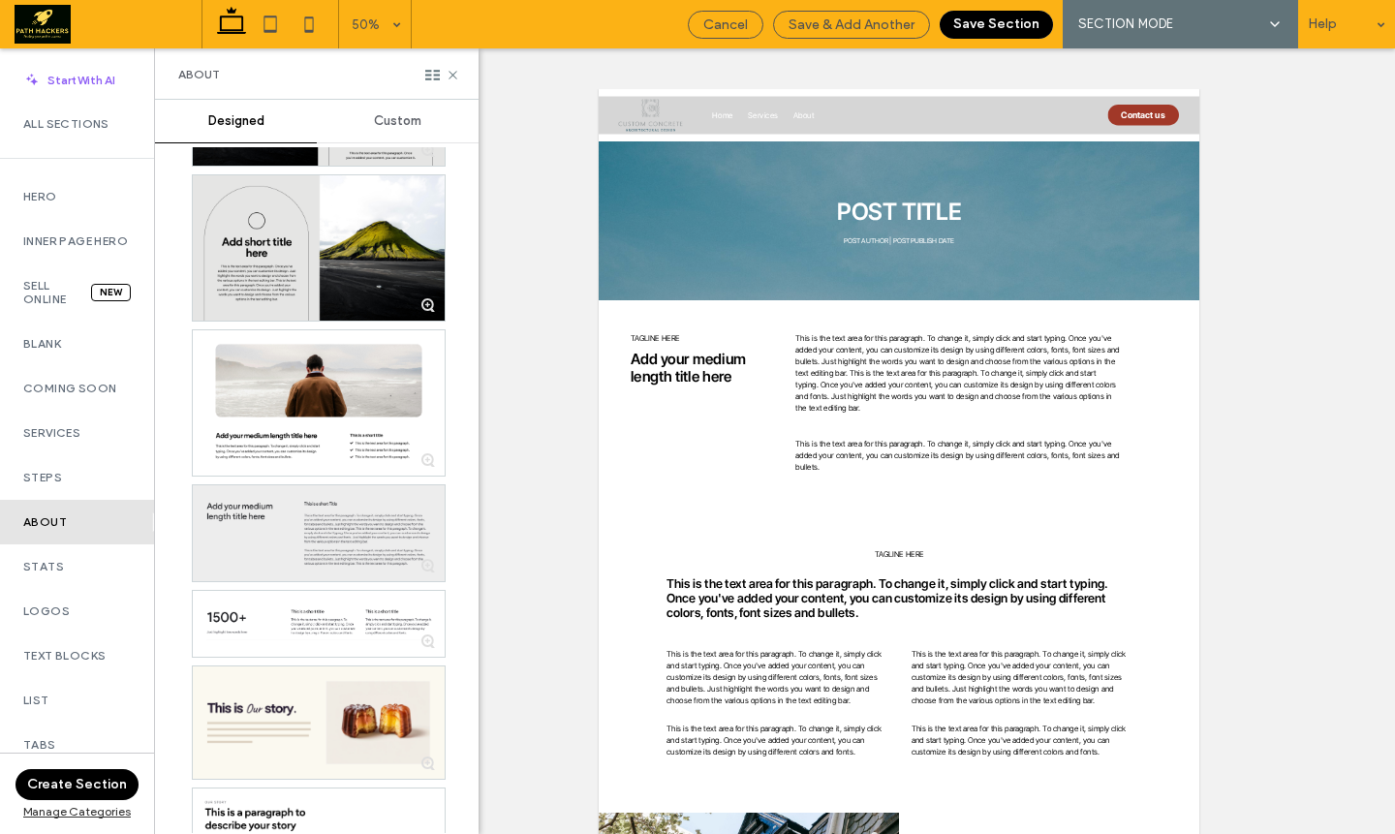
click at [333, 514] on div at bounding box center [319, 533] width 252 height 96
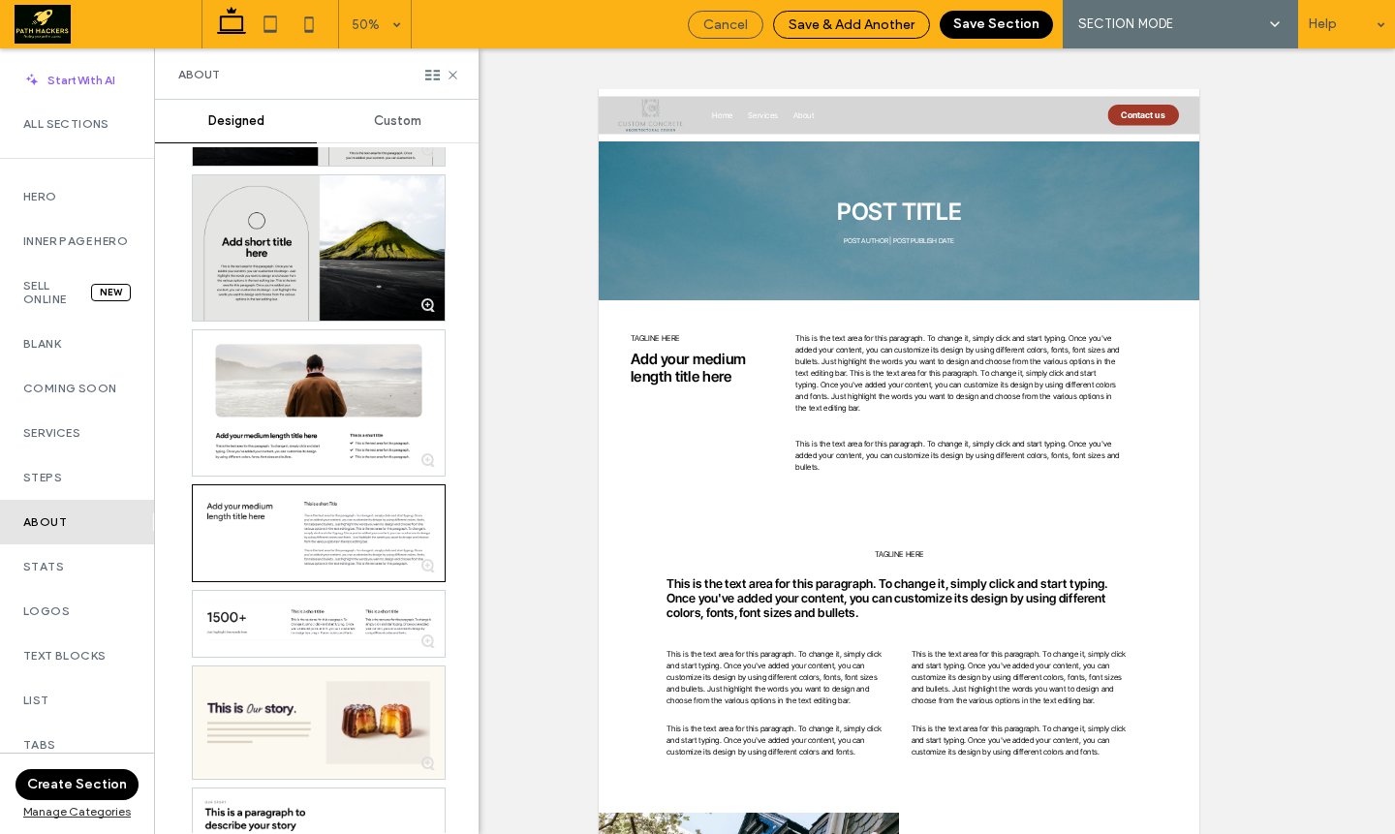
click at [917, 30] on div "Save & Add Another" at bounding box center [851, 24] width 155 height 16
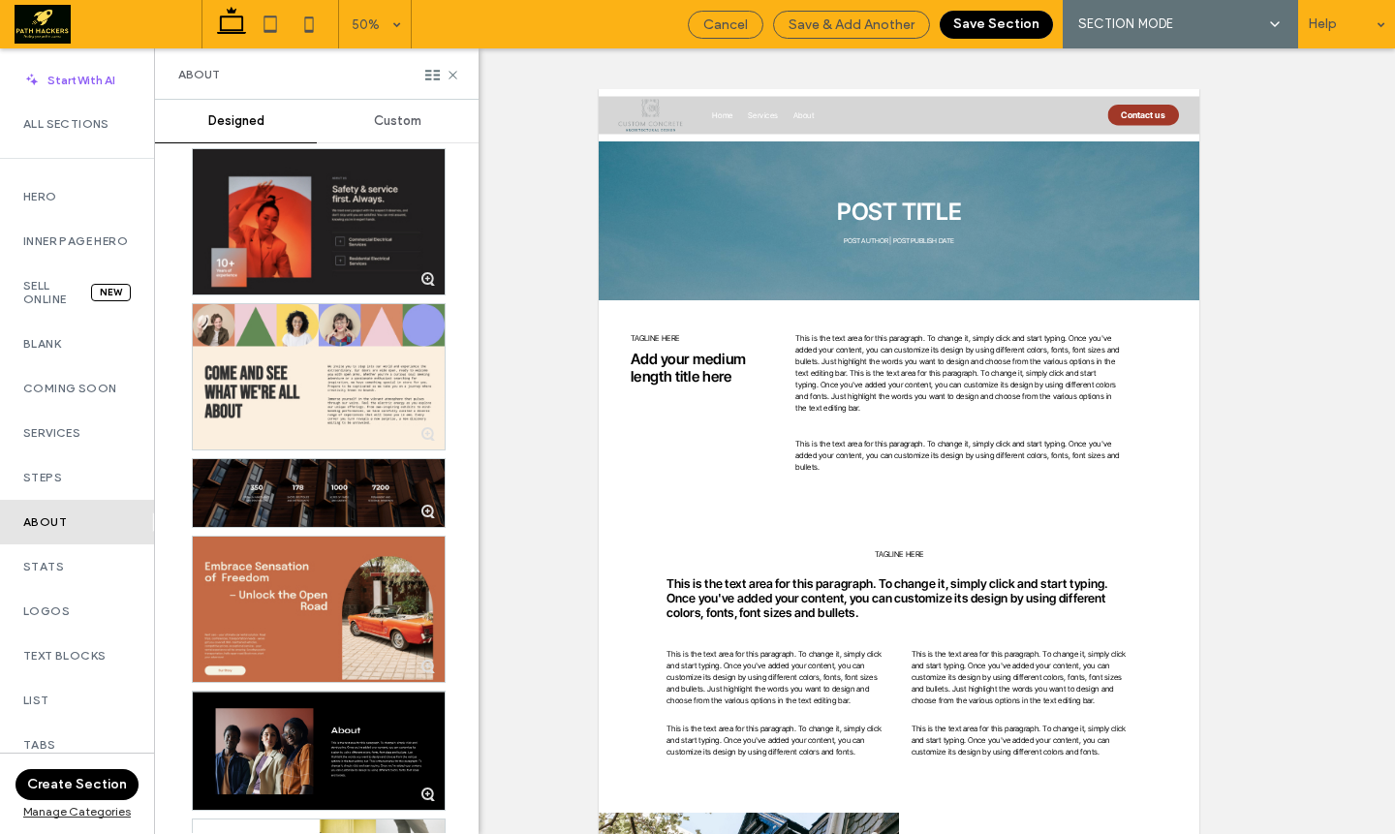
scroll to position [5118, 0]
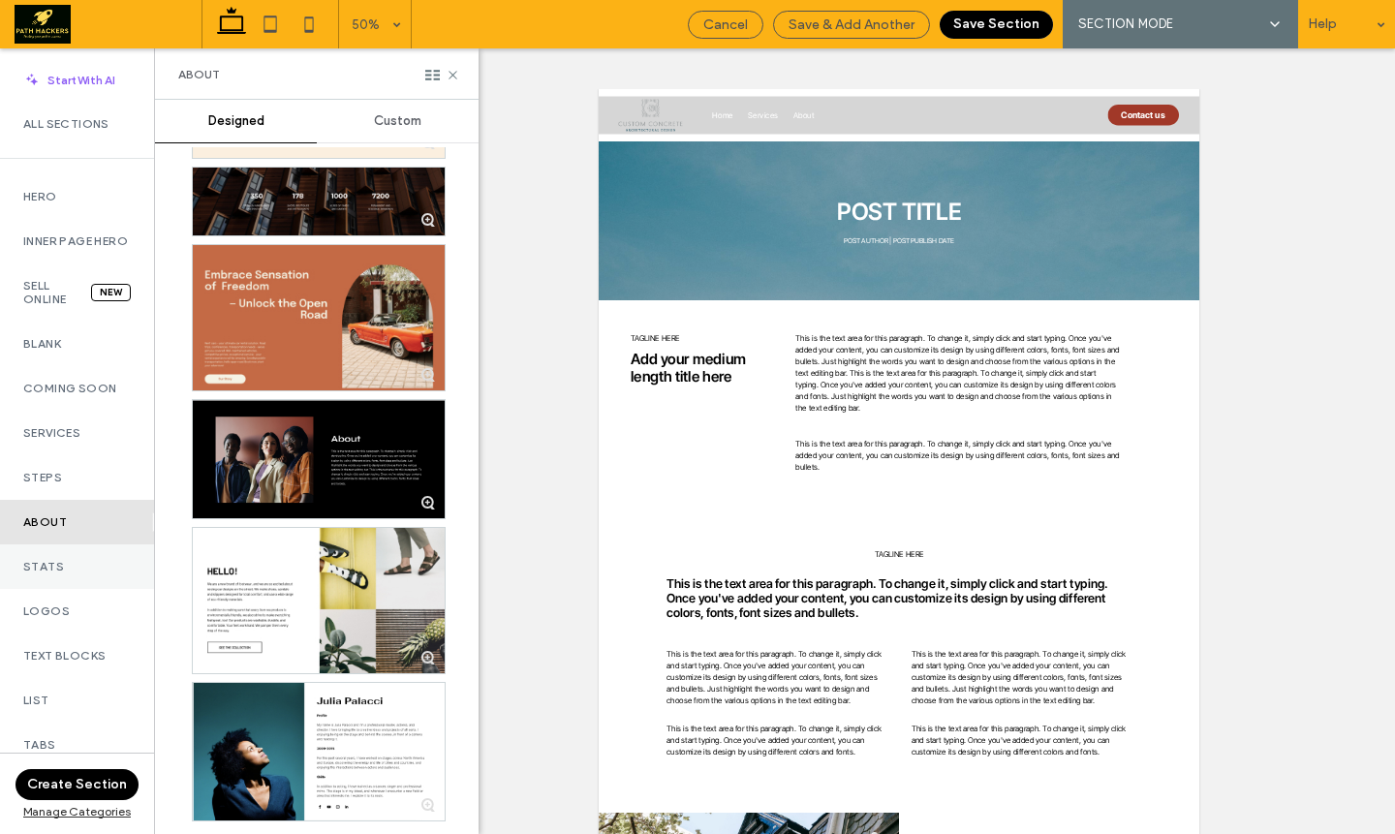
click at [86, 574] on label "Stats" at bounding box center [77, 567] width 108 height 14
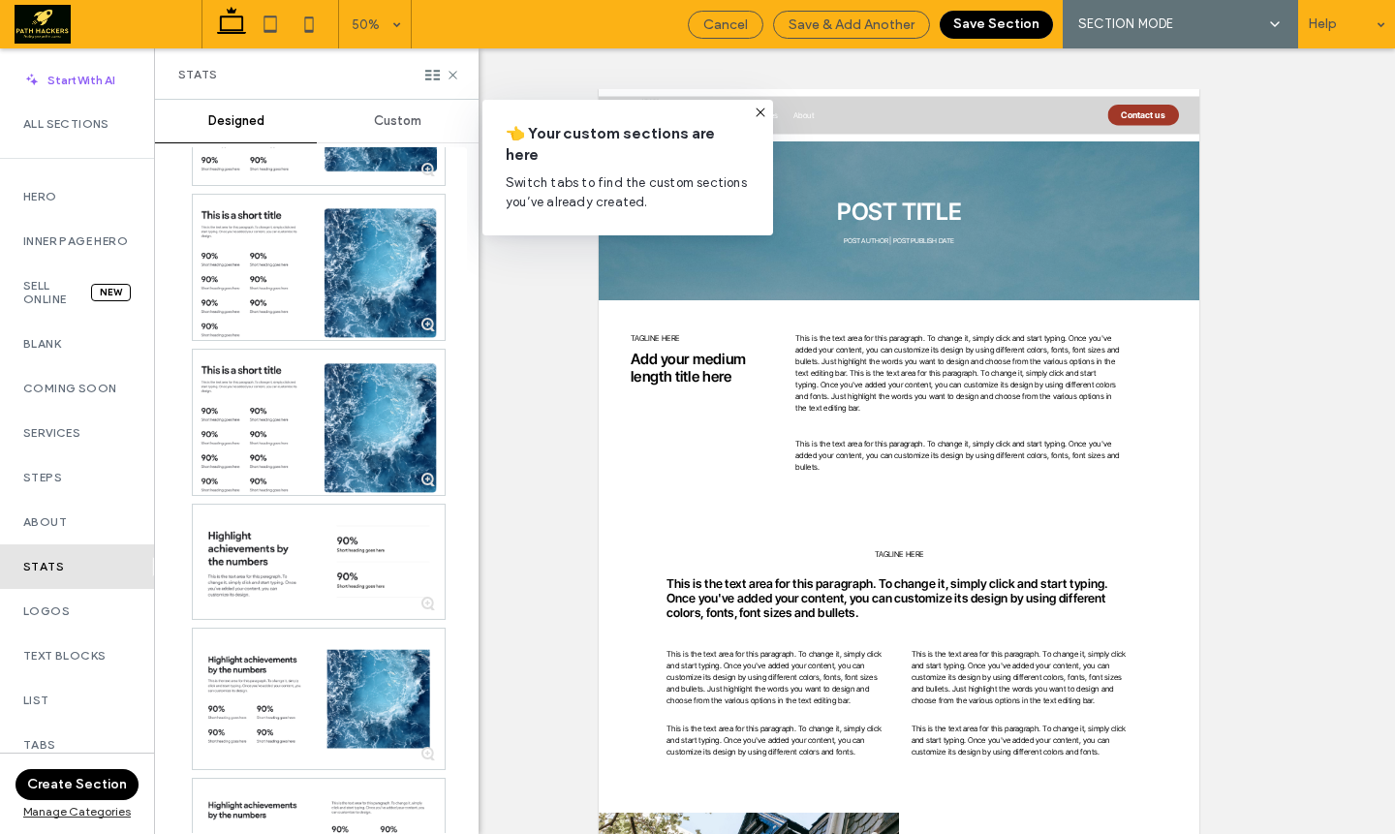
scroll to position [3209, 0]
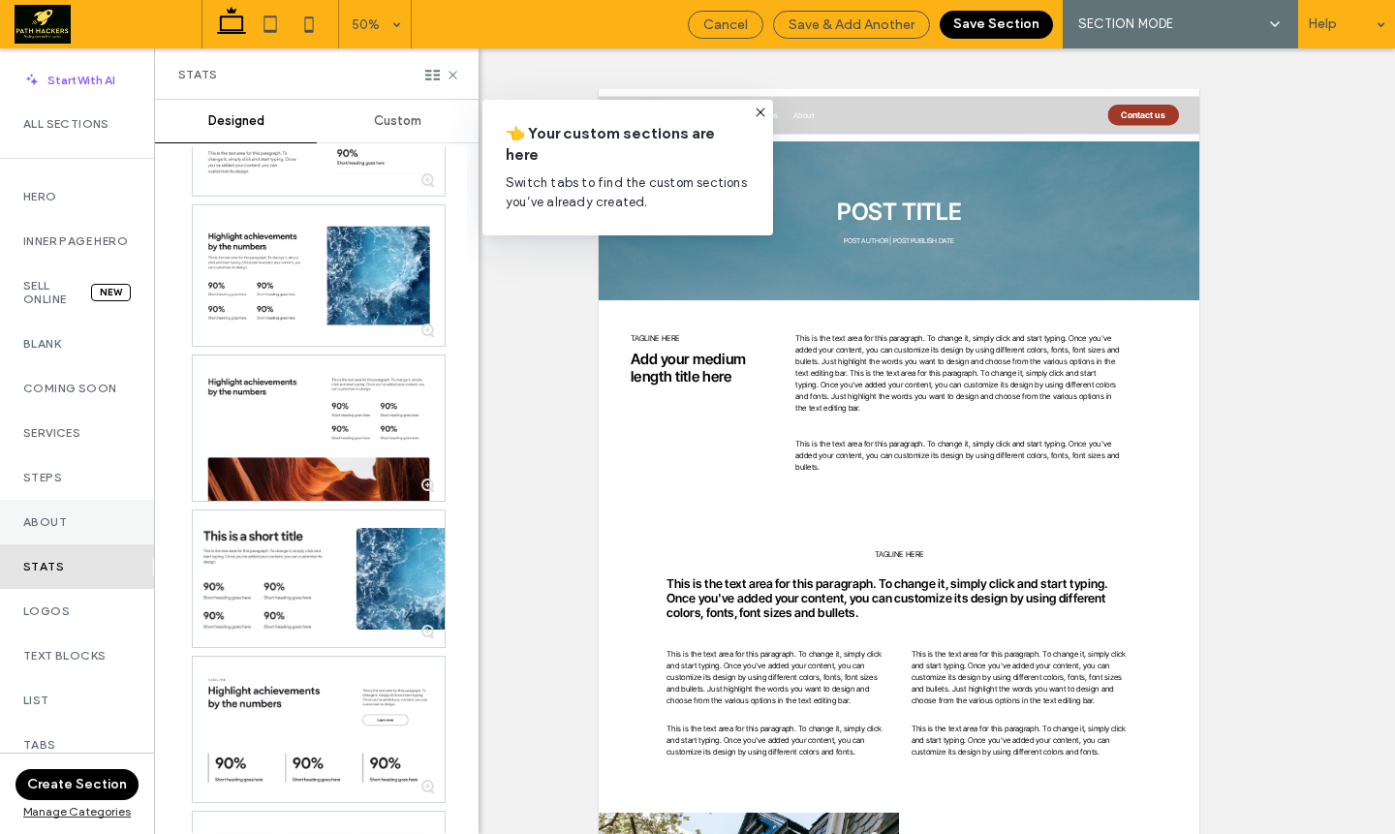
click at [90, 520] on div "About" at bounding box center [77, 522] width 154 height 45
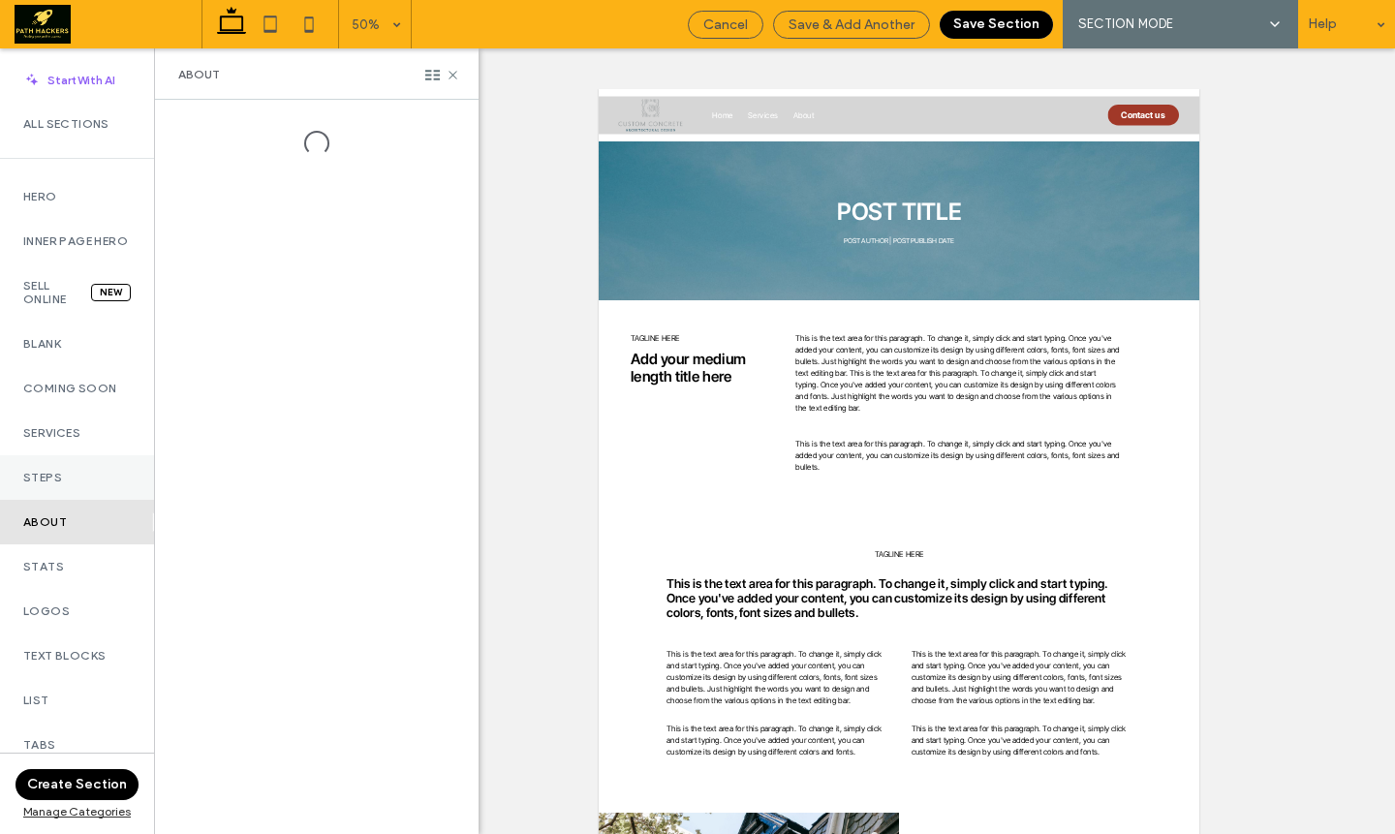
click at [102, 498] on div "Steps" at bounding box center [77, 477] width 154 height 45
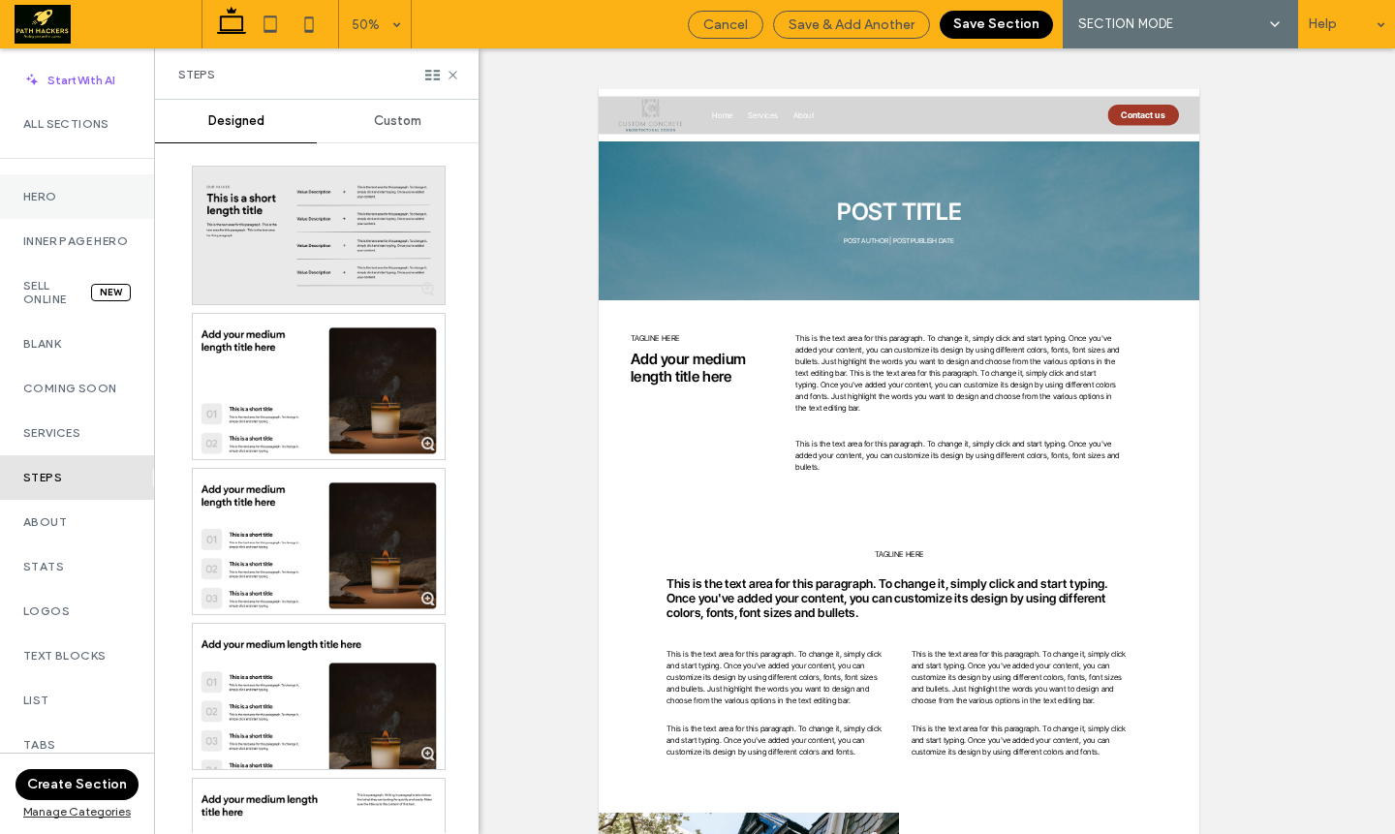
click at [78, 193] on label "Hero" at bounding box center [77, 197] width 108 height 14
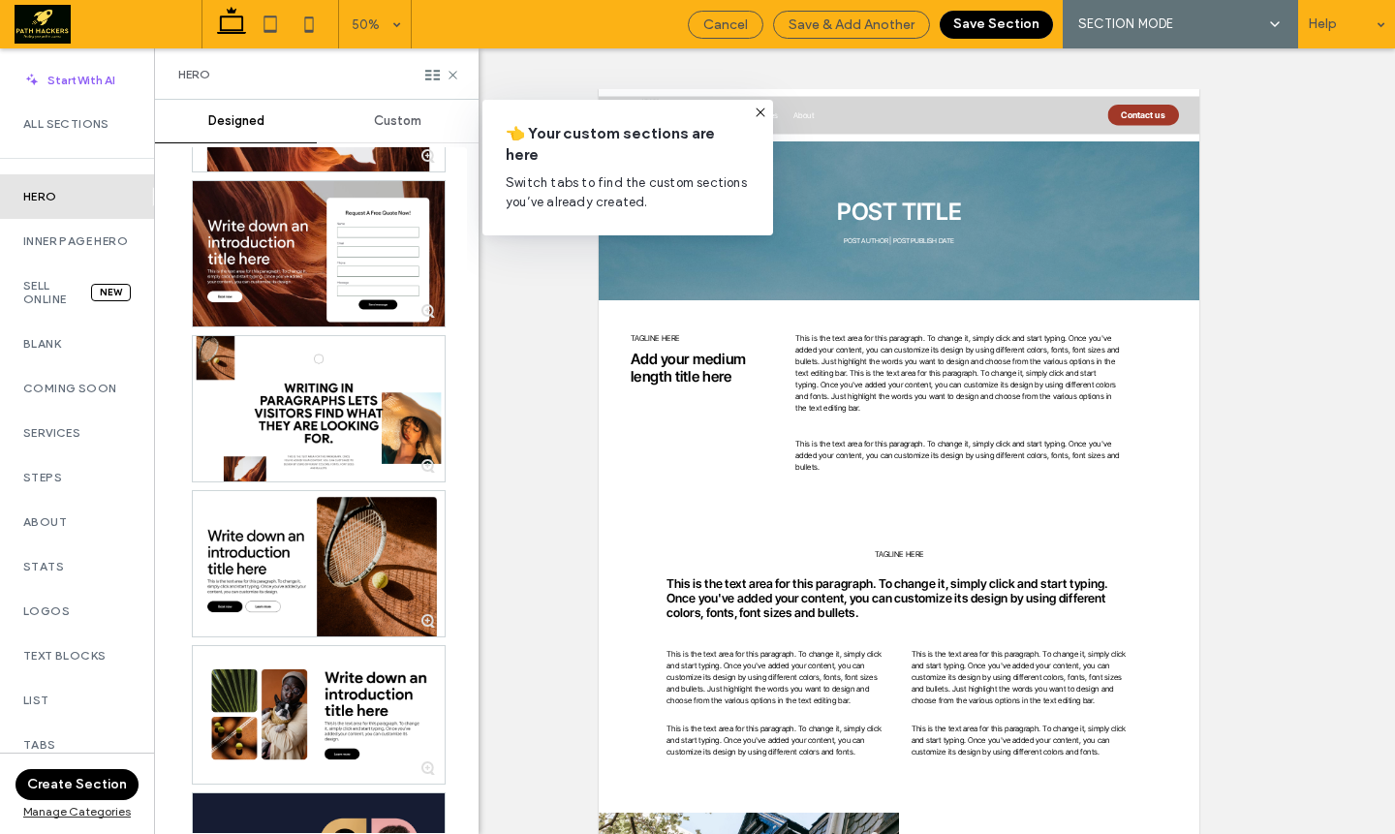
scroll to position [7672, 0]
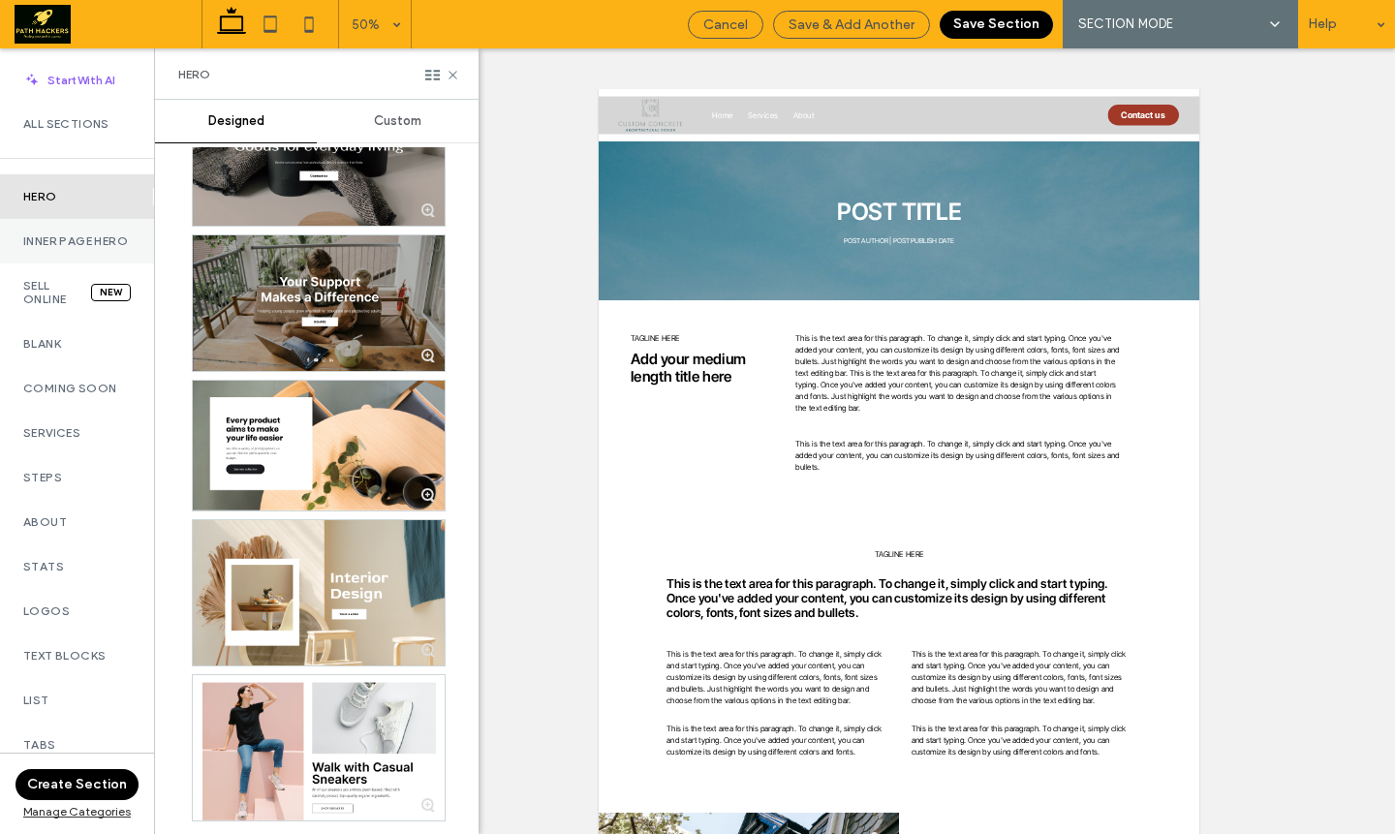
click at [60, 264] on div "Inner Page Hero" at bounding box center [77, 241] width 154 height 45
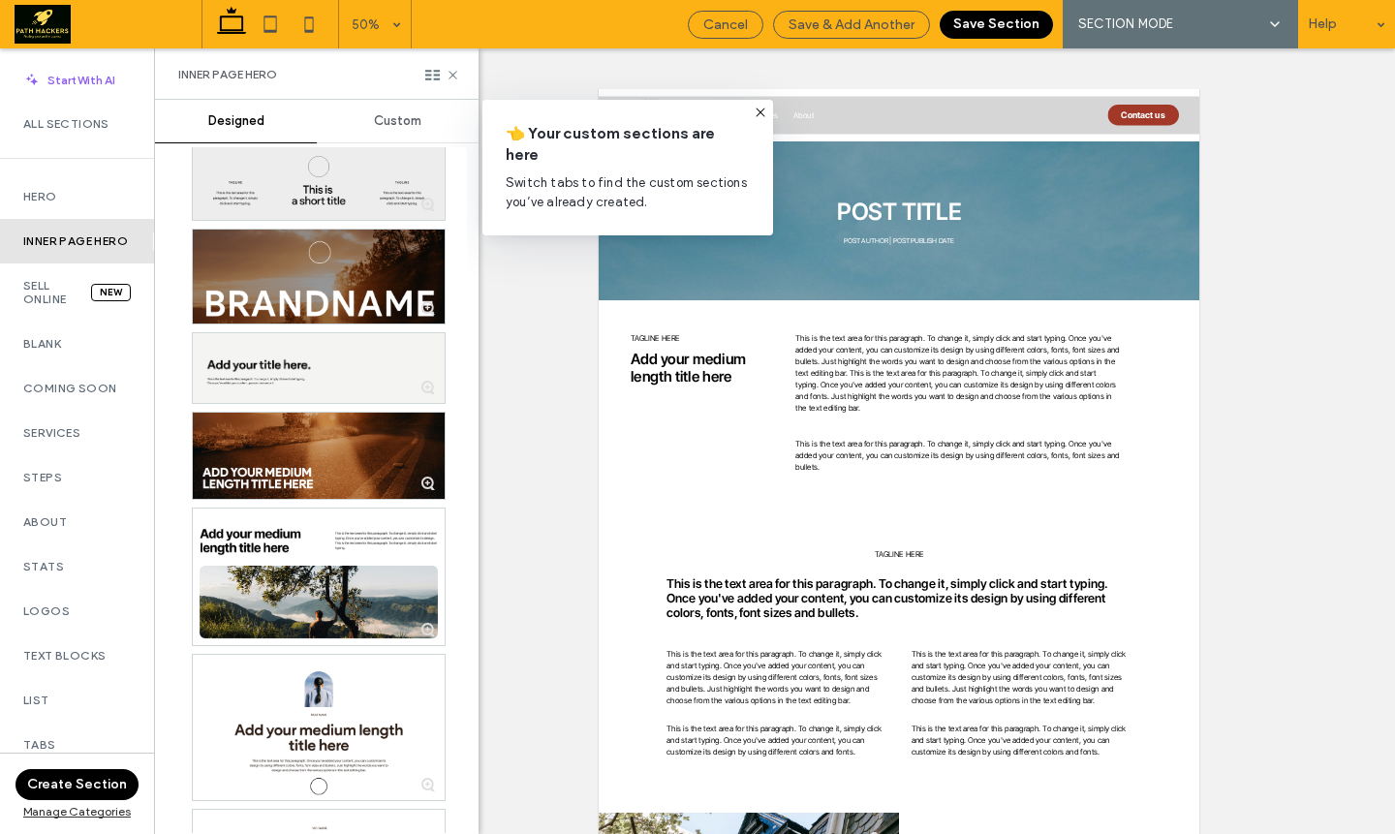
scroll to position [1677, 0]
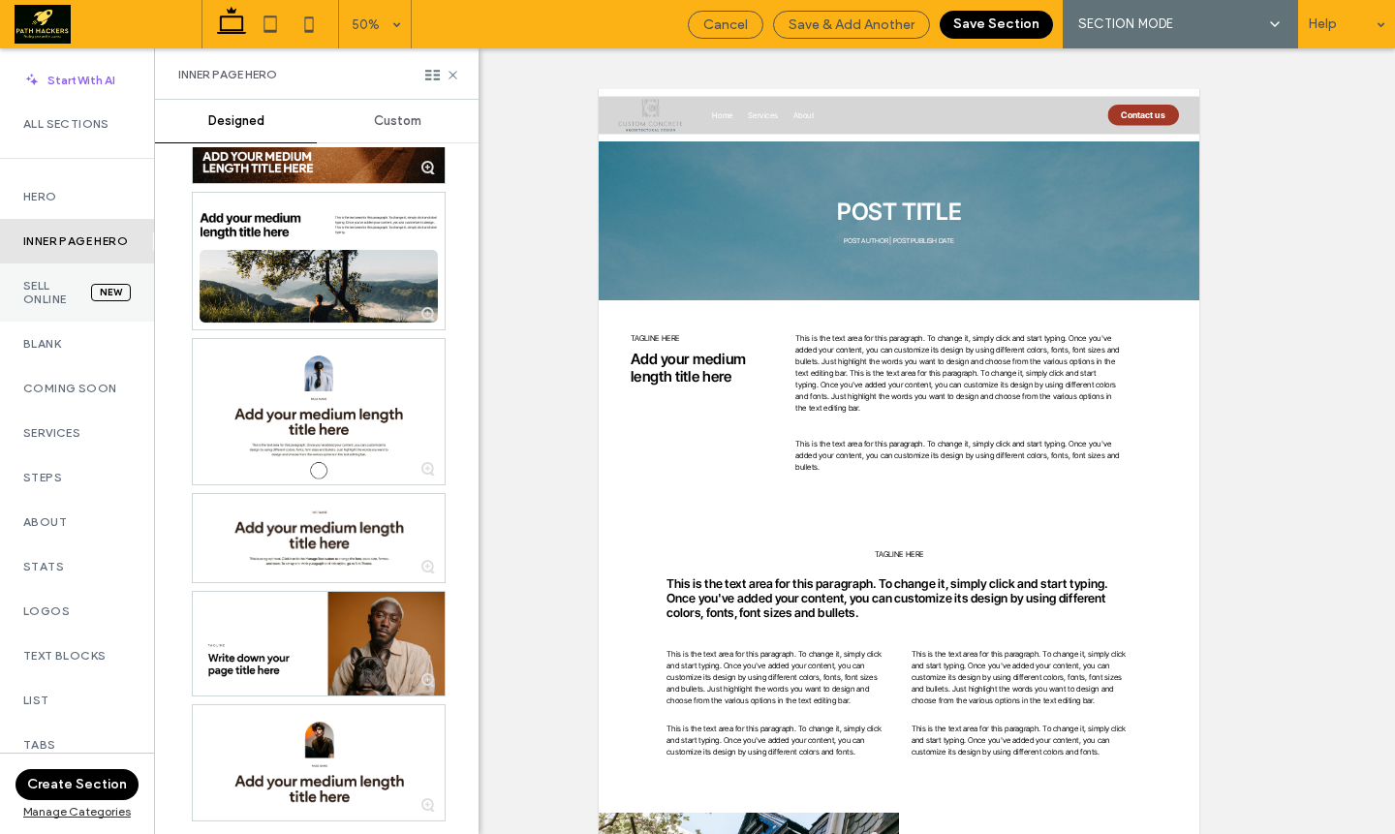
click at [78, 306] on label "Sell Online" at bounding box center [57, 292] width 68 height 27
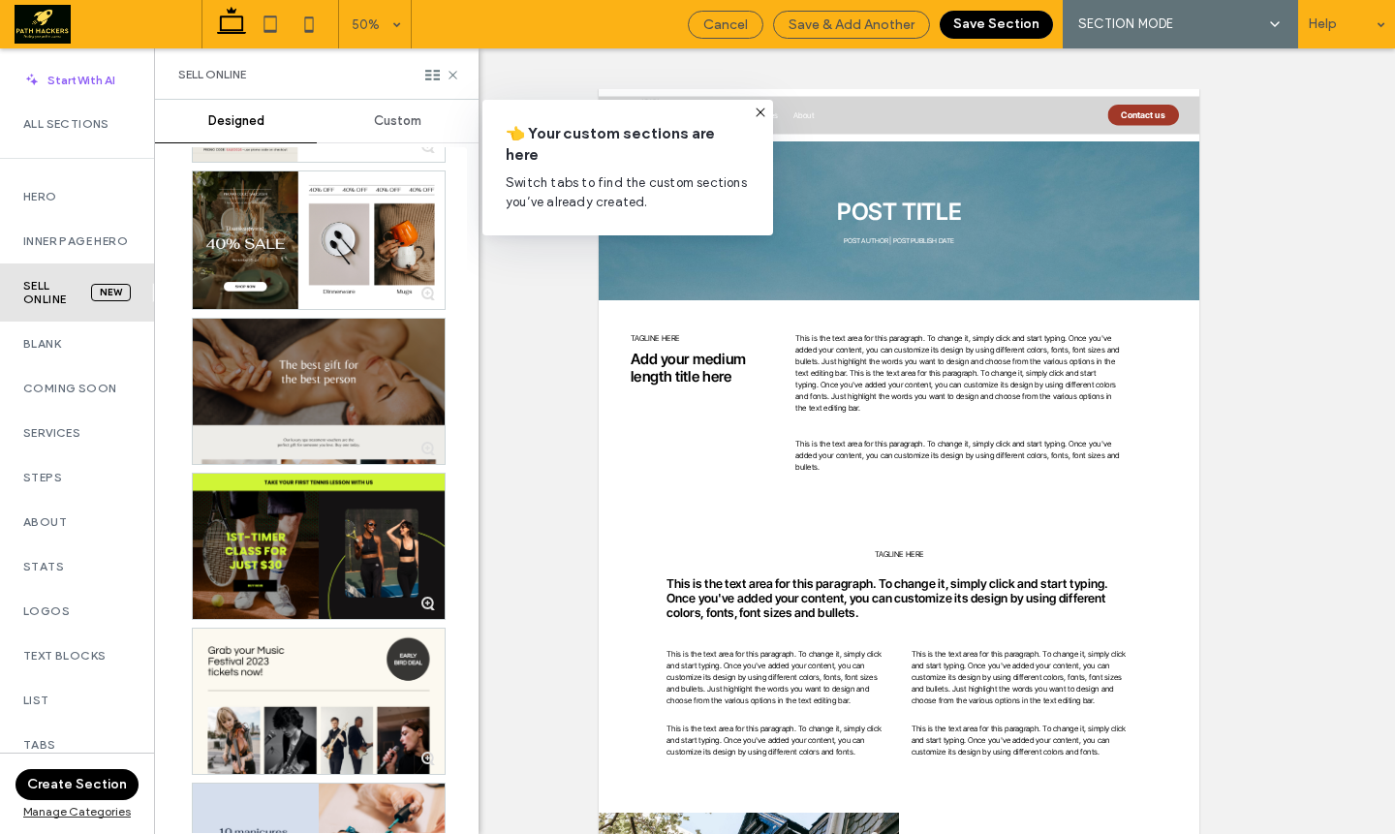
scroll to position [1106, 0]
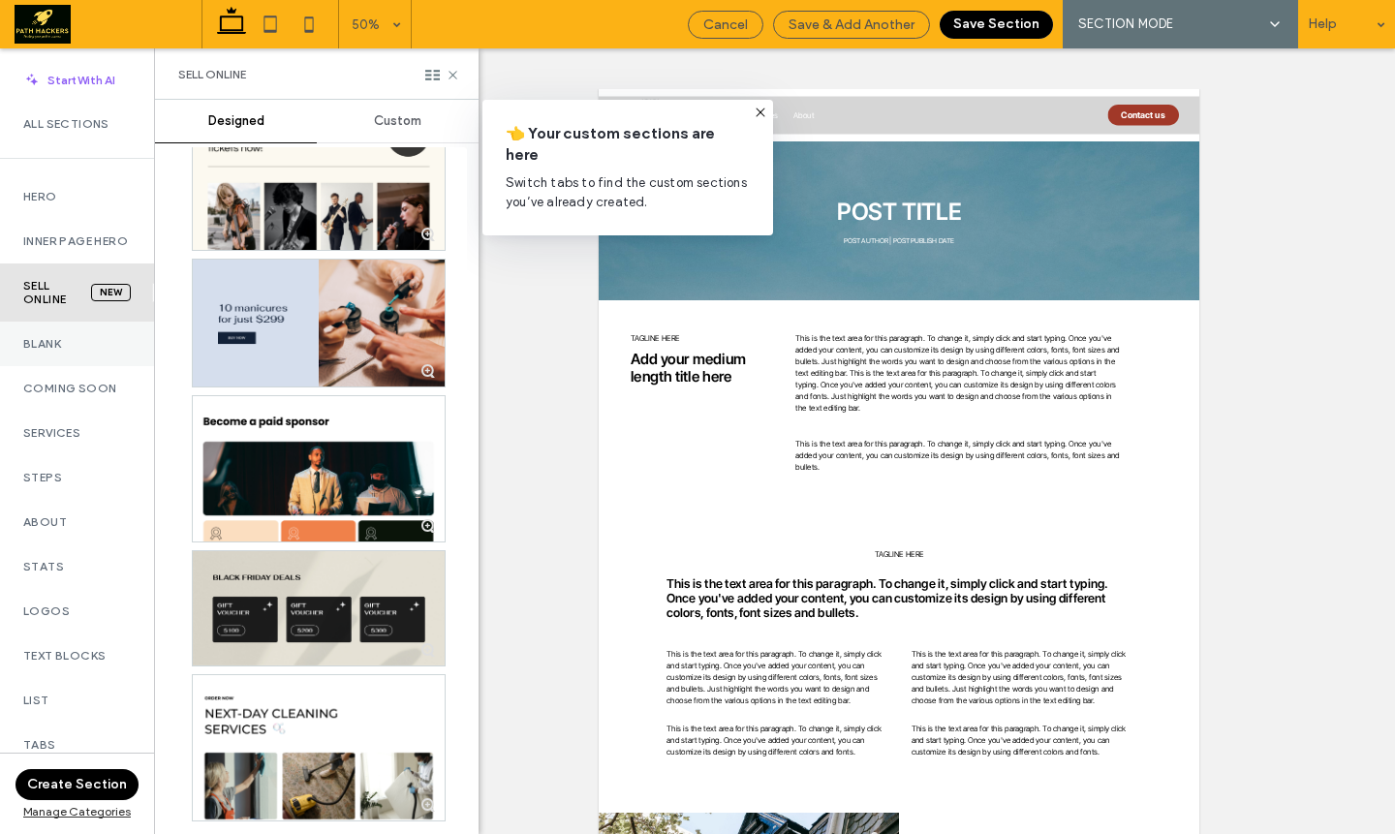
click at [81, 351] on label "Blank" at bounding box center [77, 344] width 108 height 14
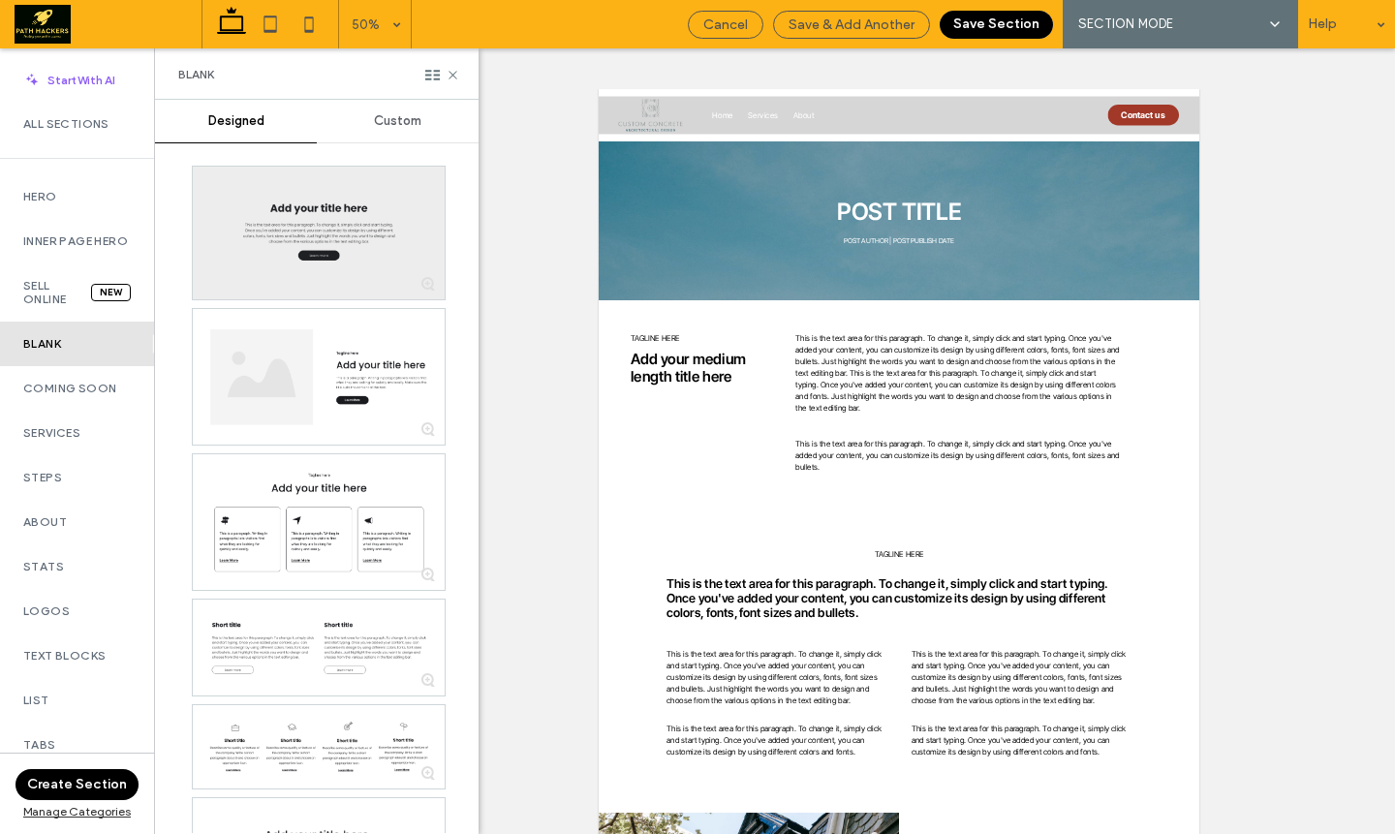
click at [309, 250] on div at bounding box center [319, 233] width 252 height 133
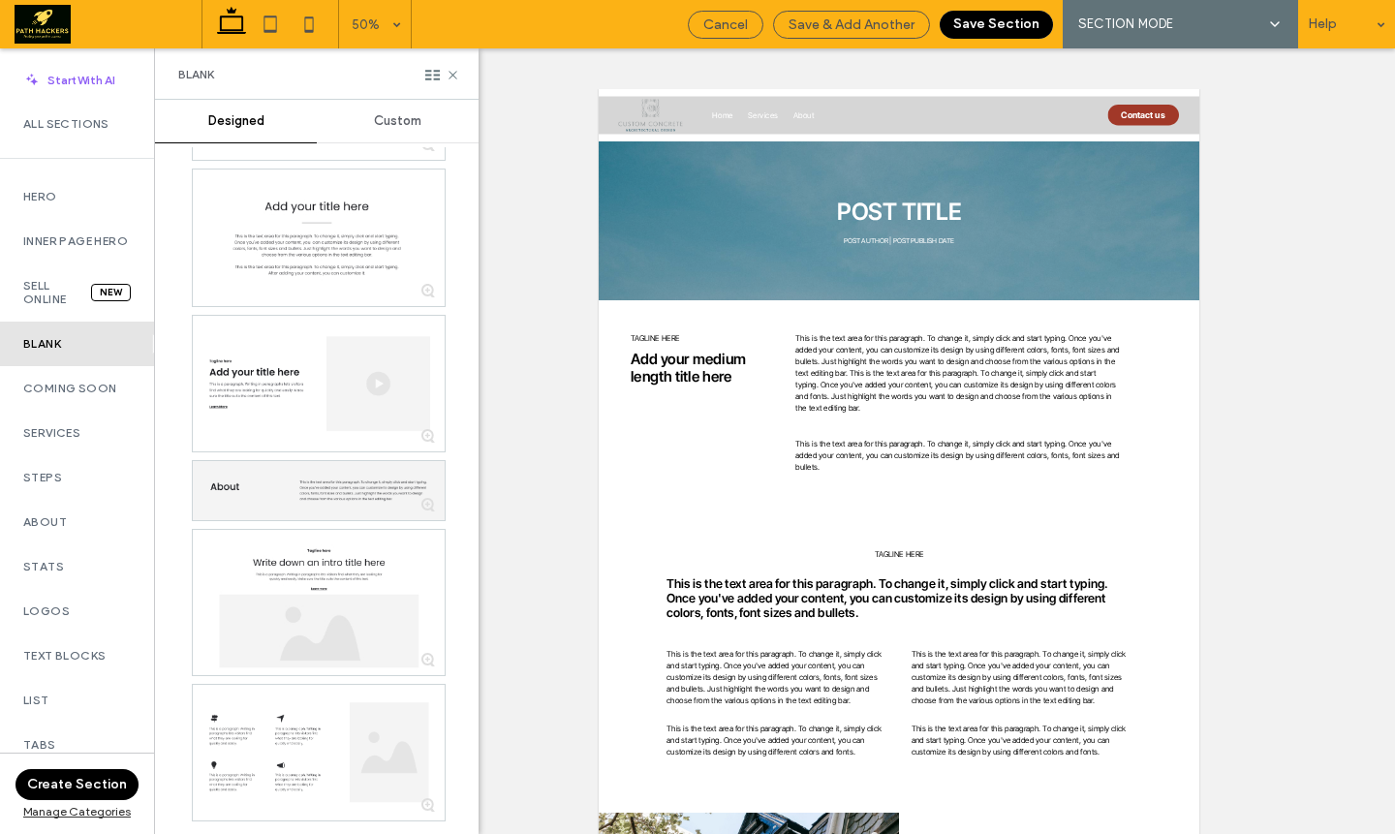
scroll to position [458, 0]
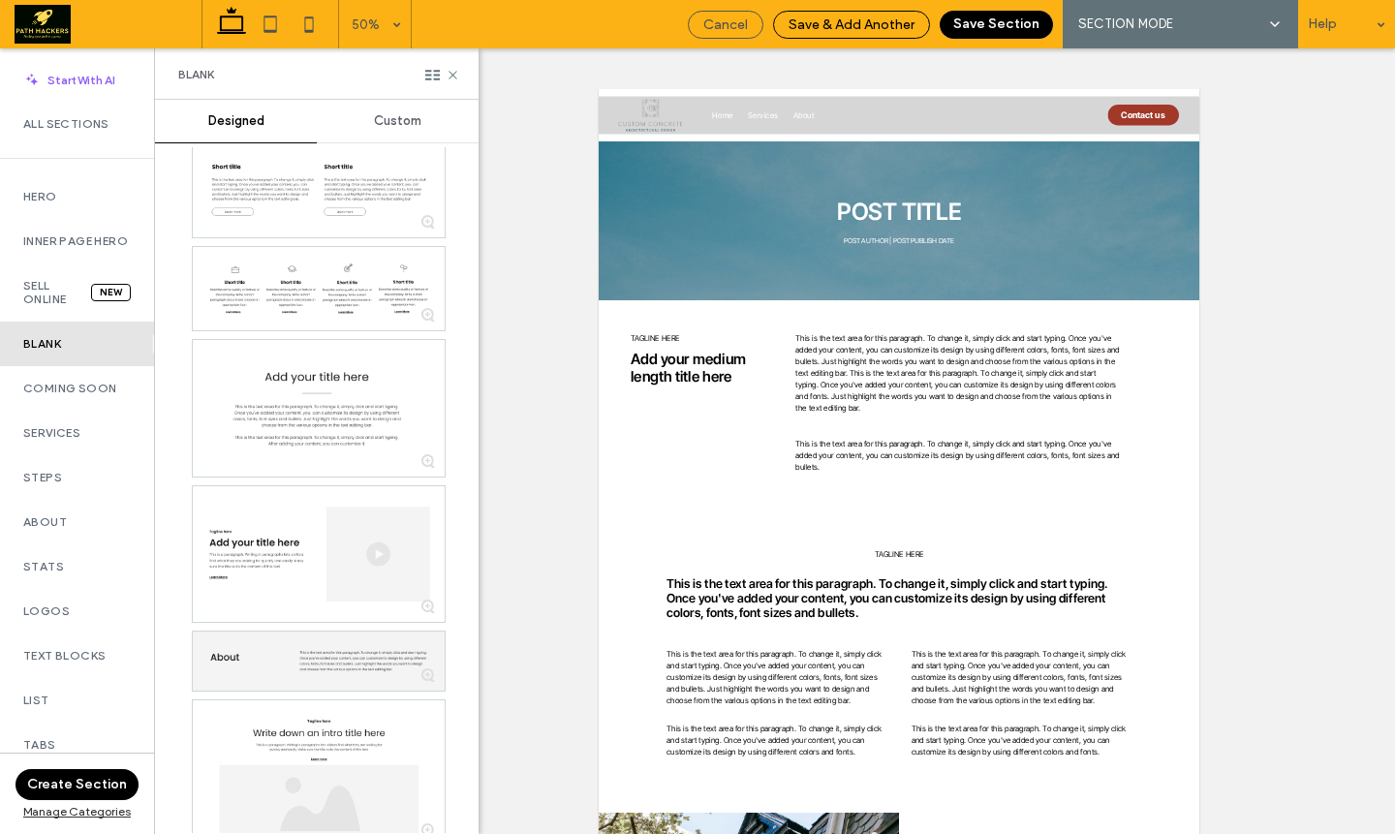
click at [889, 31] on span "Save & Add Another" at bounding box center [852, 24] width 126 height 16
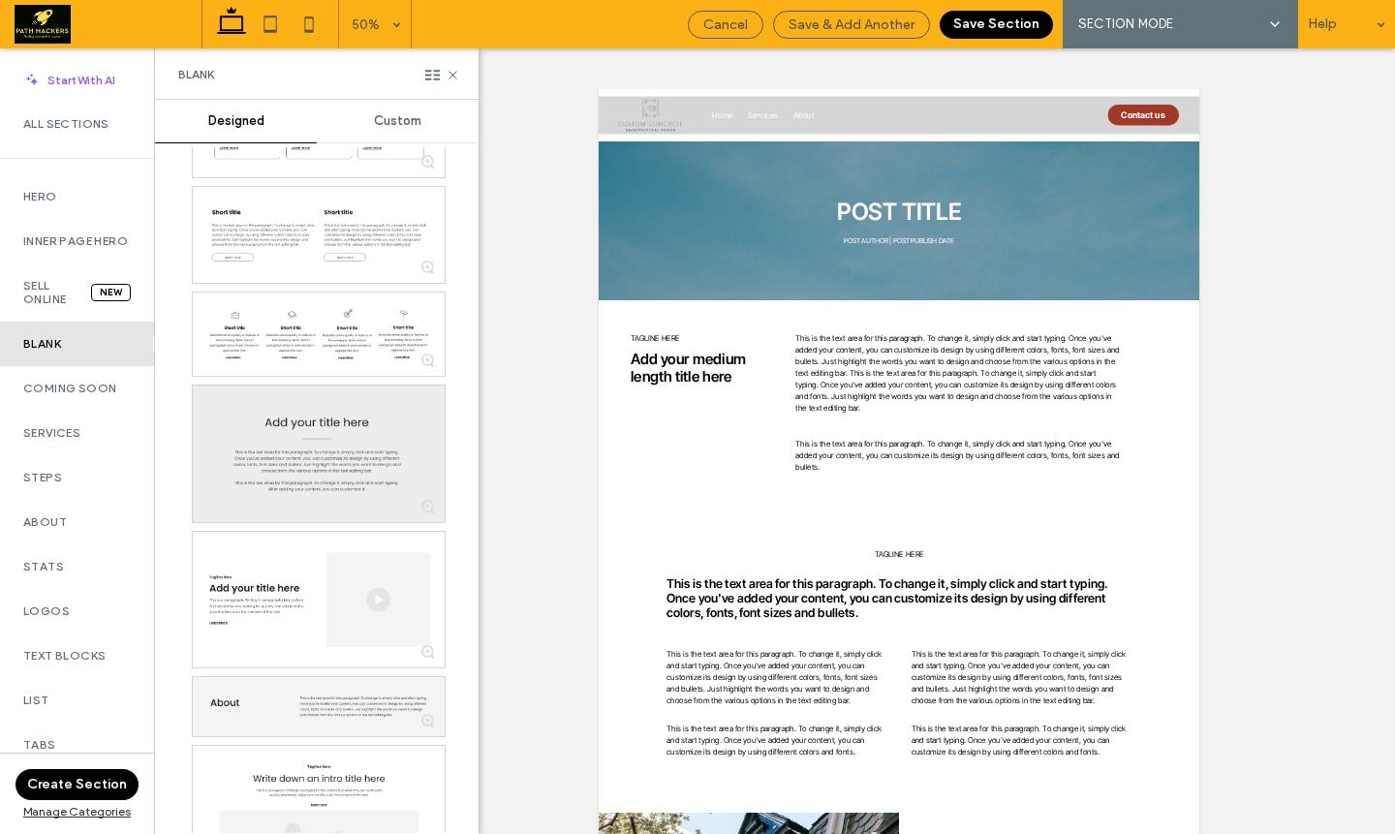
scroll to position [440, 0]
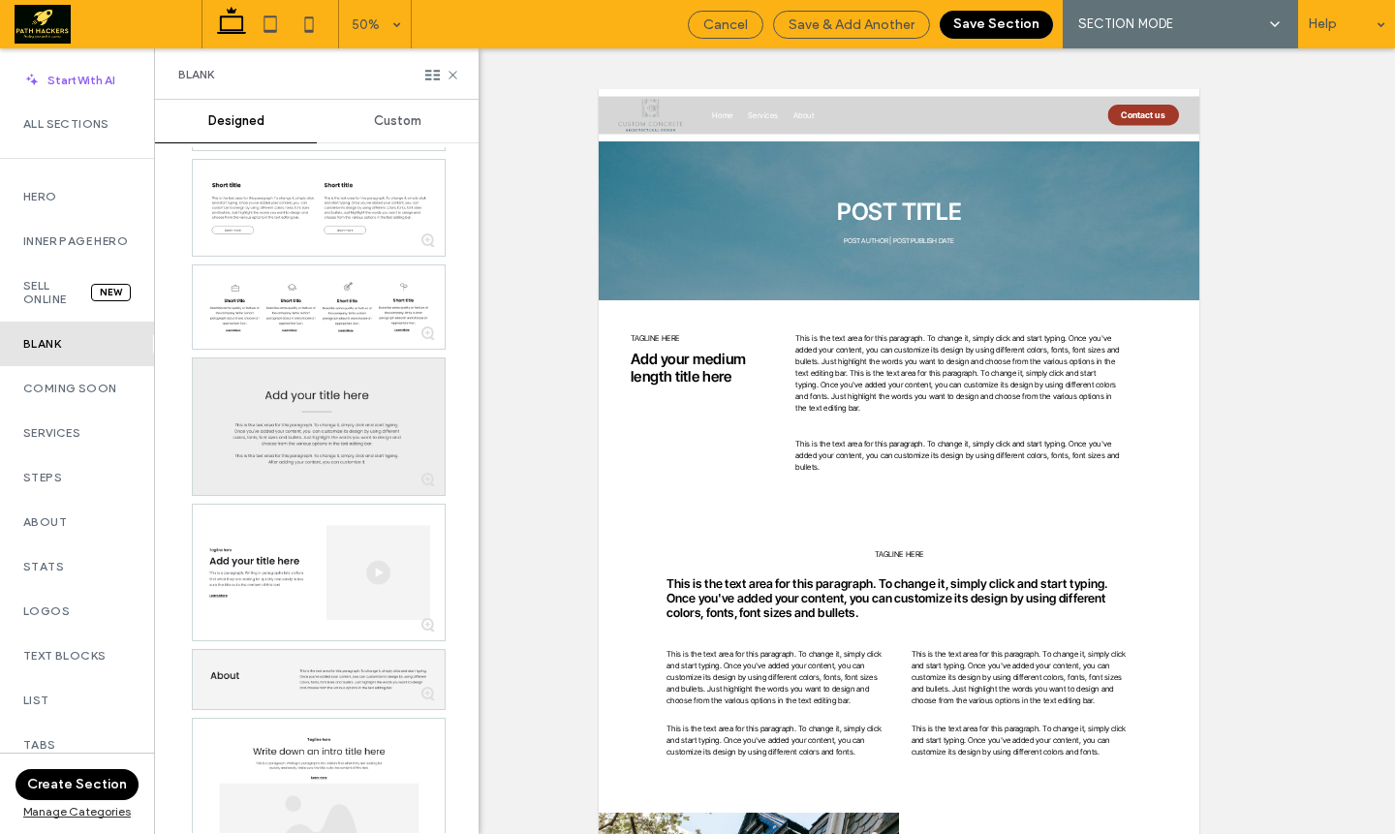
click at [323, 429] on div at bounding box center [319, 426] width 252 height 137
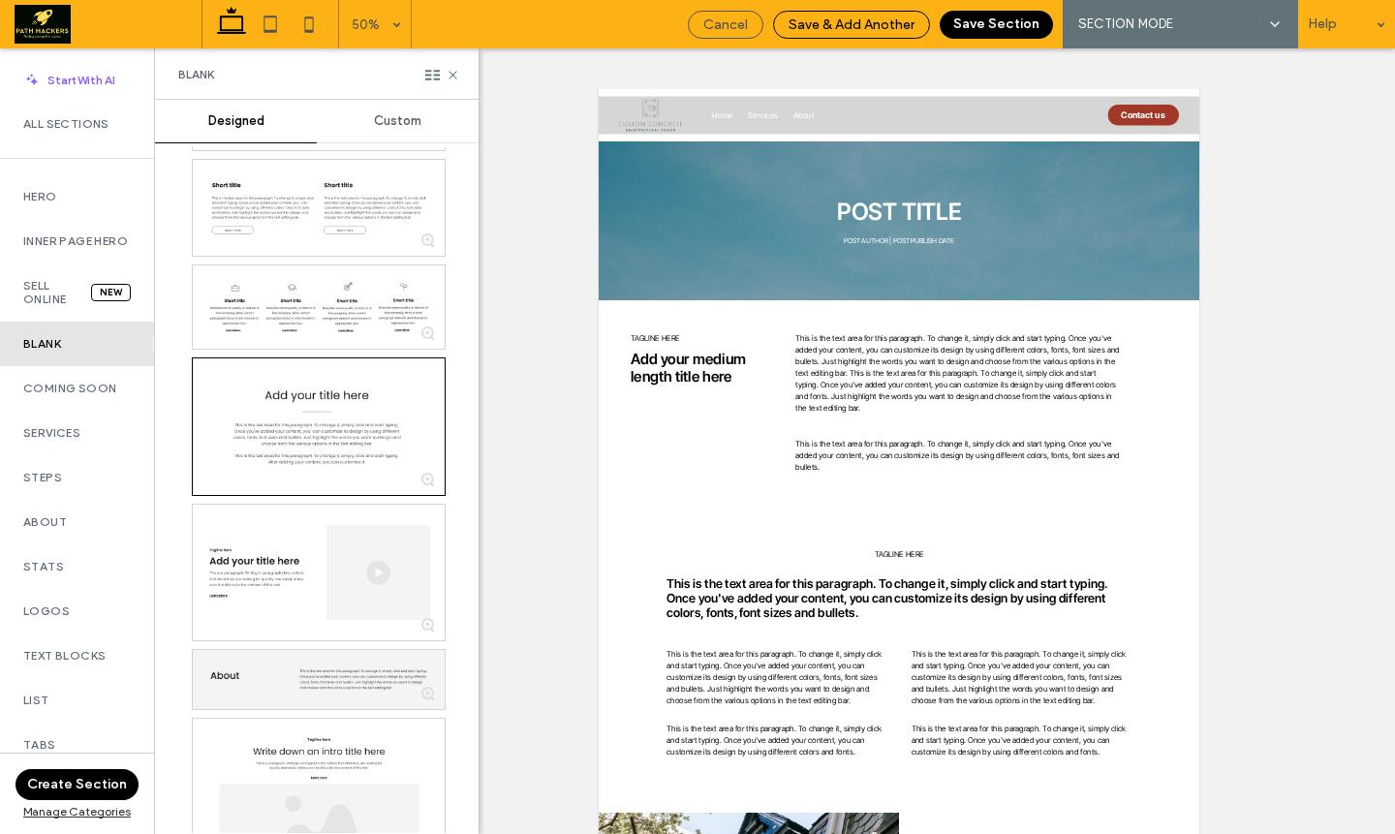
click at [873, 20] on span "Save & Add Another" at bounding box center [852, 24] width 126 height 16
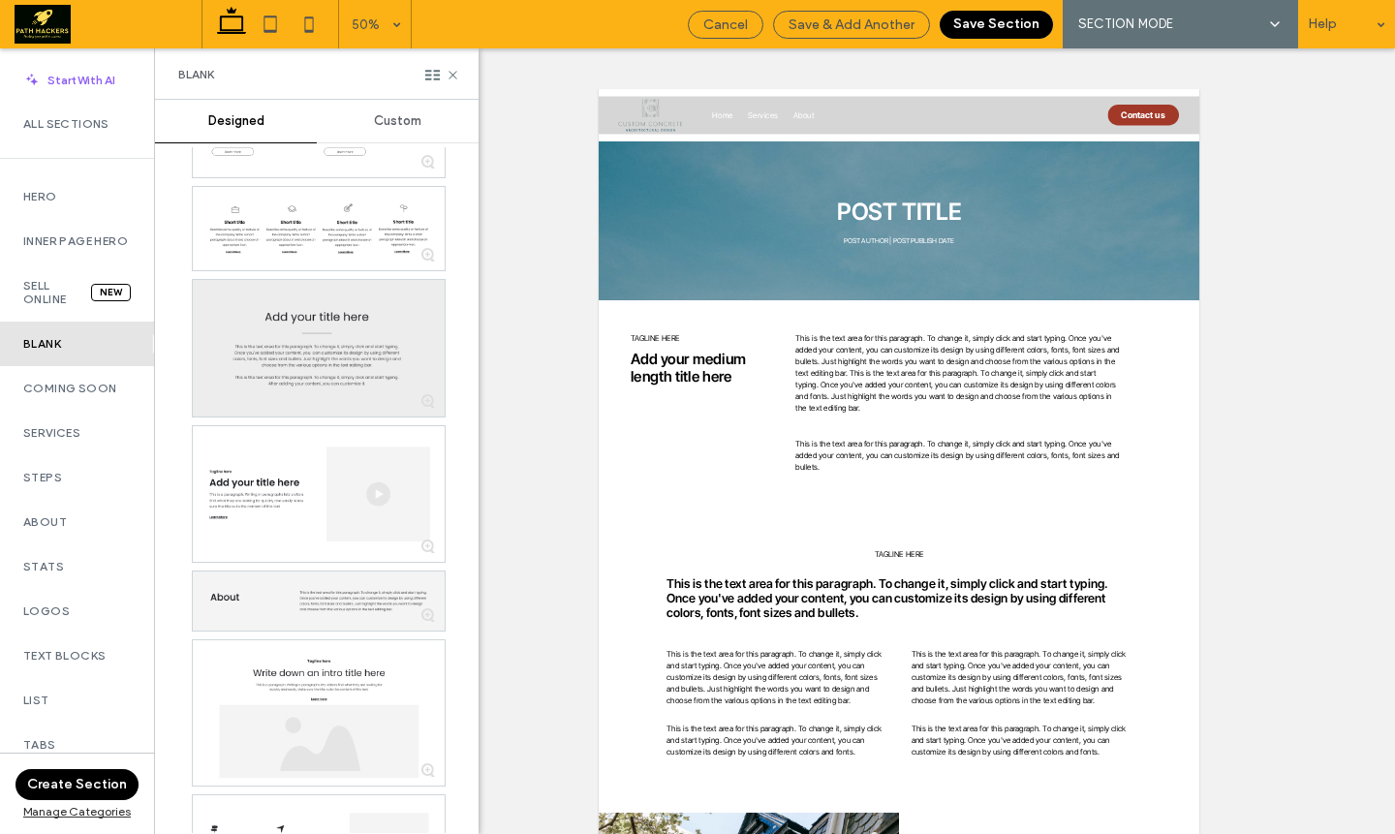
scroll to position [629, 0]
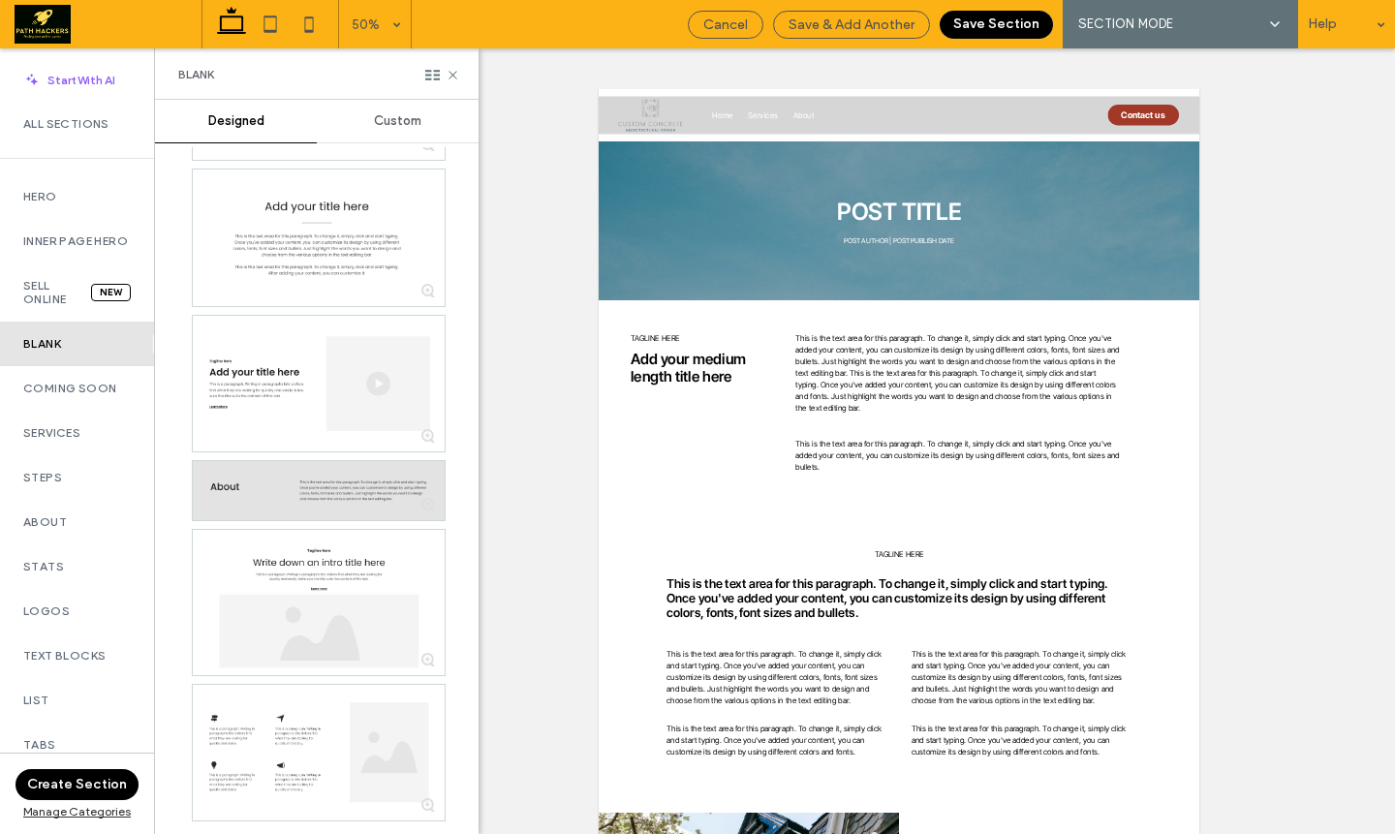
click at [313, 505] on div at bounding box center [319, 490] width 252 height 59
click at [820, 34] on div "Save & Add Another" at bounding box center [851, 25] width 157 height 28
click at [52, 395] on label "Coming Soon" at bounding box center [77, 389] width 108 height 14
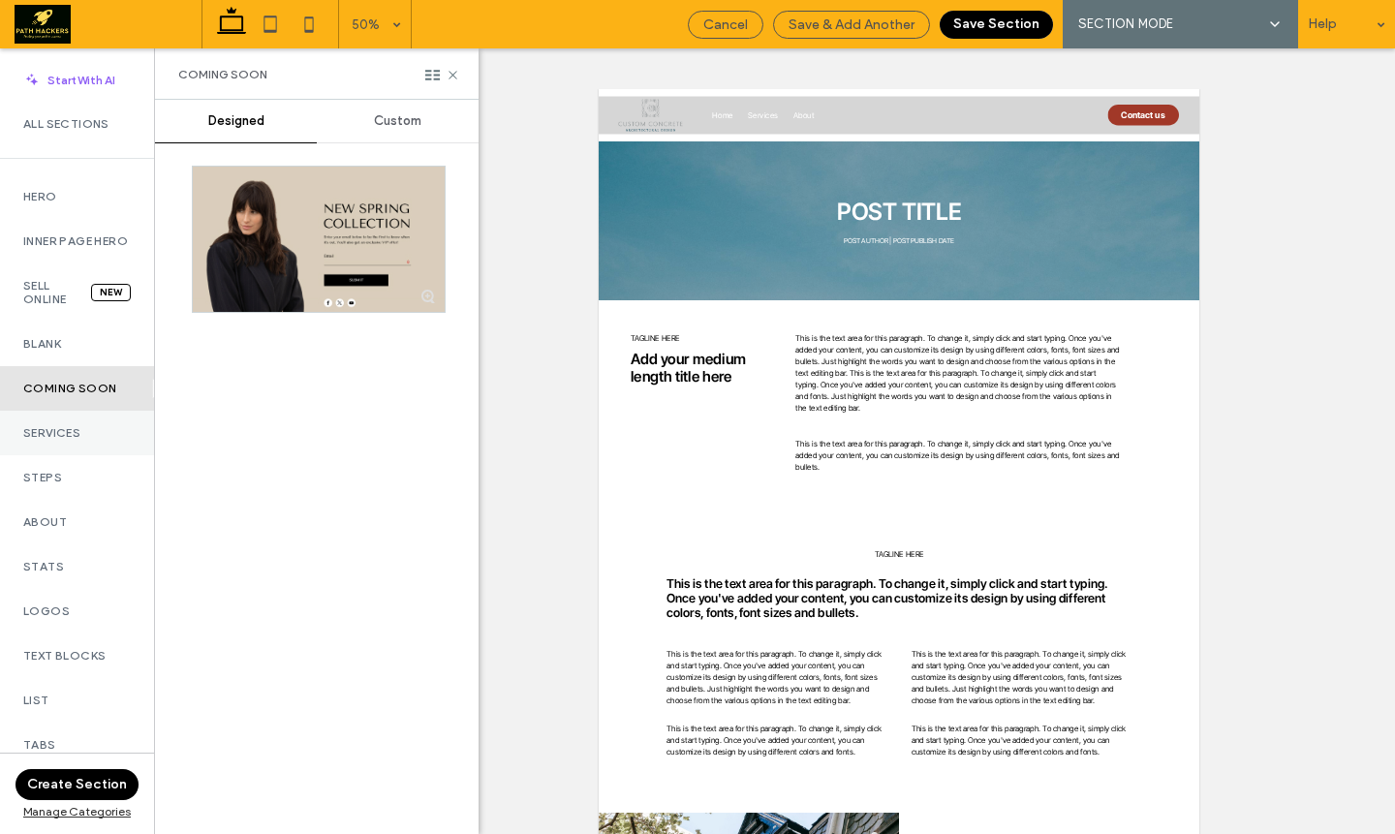
click at [50, 455] on div "Services" at bounding box center [77, 433] width 154 height 45
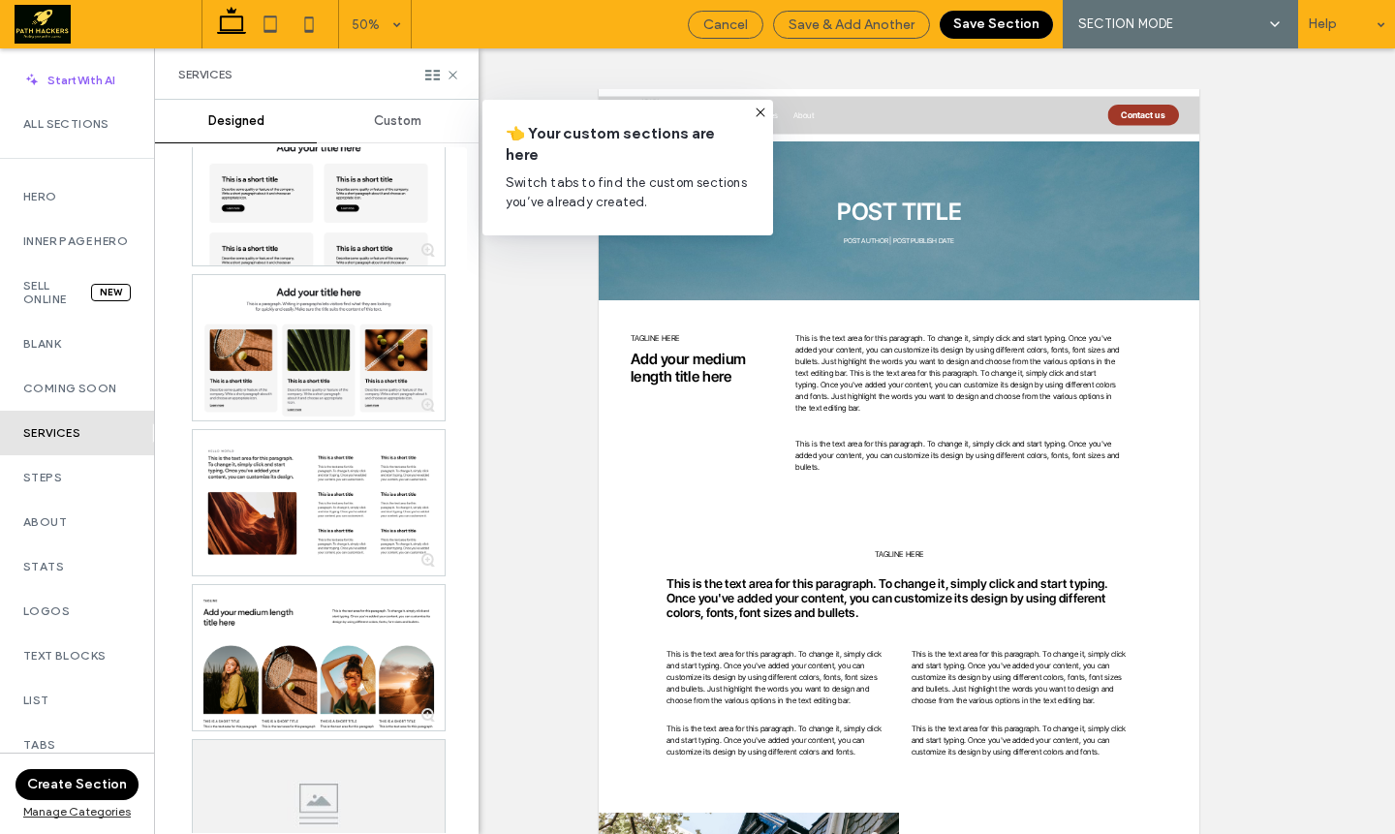
scroll to position [20808, 0]
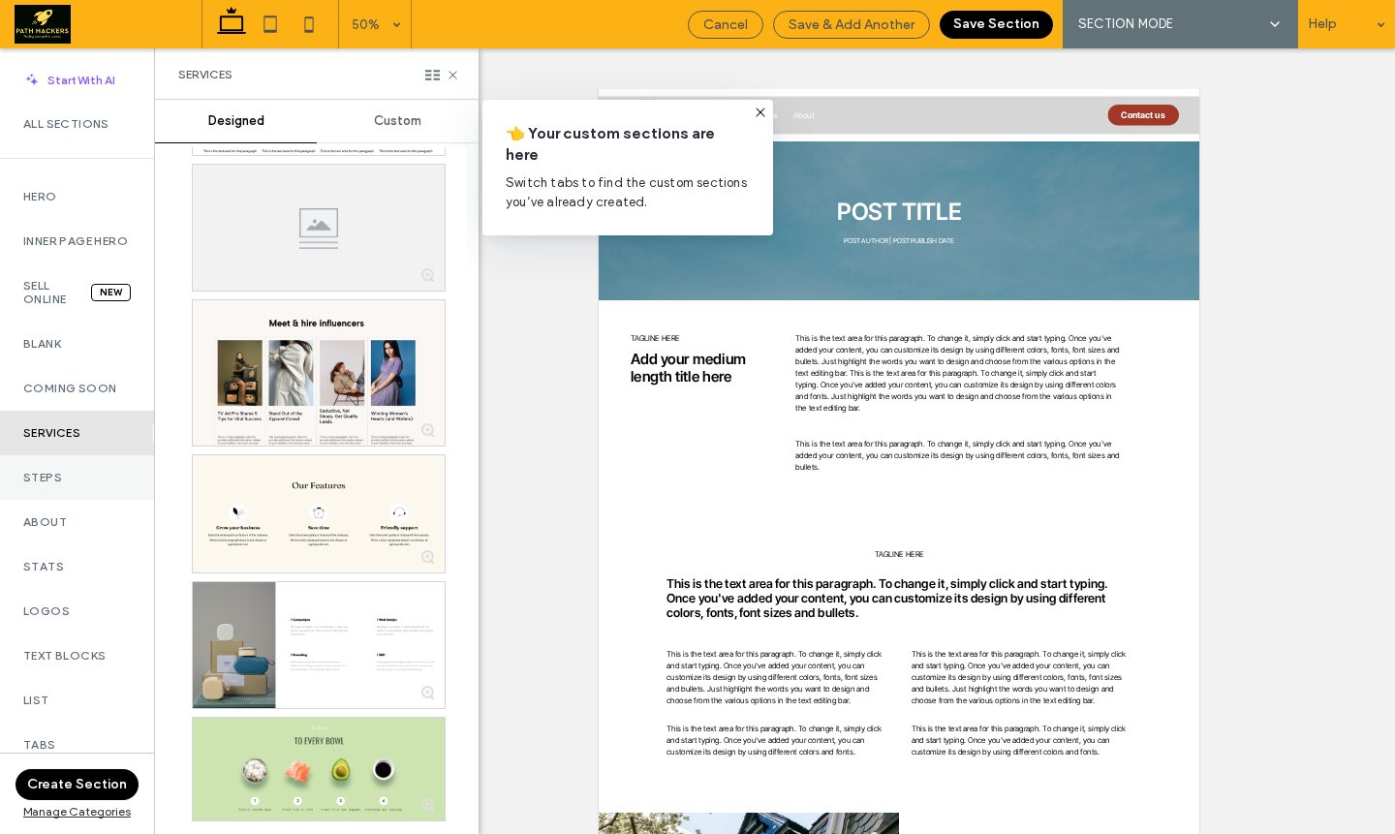
click at [79, 500] on div "Steps" at bounding box center [77, 477] width 154 height 45
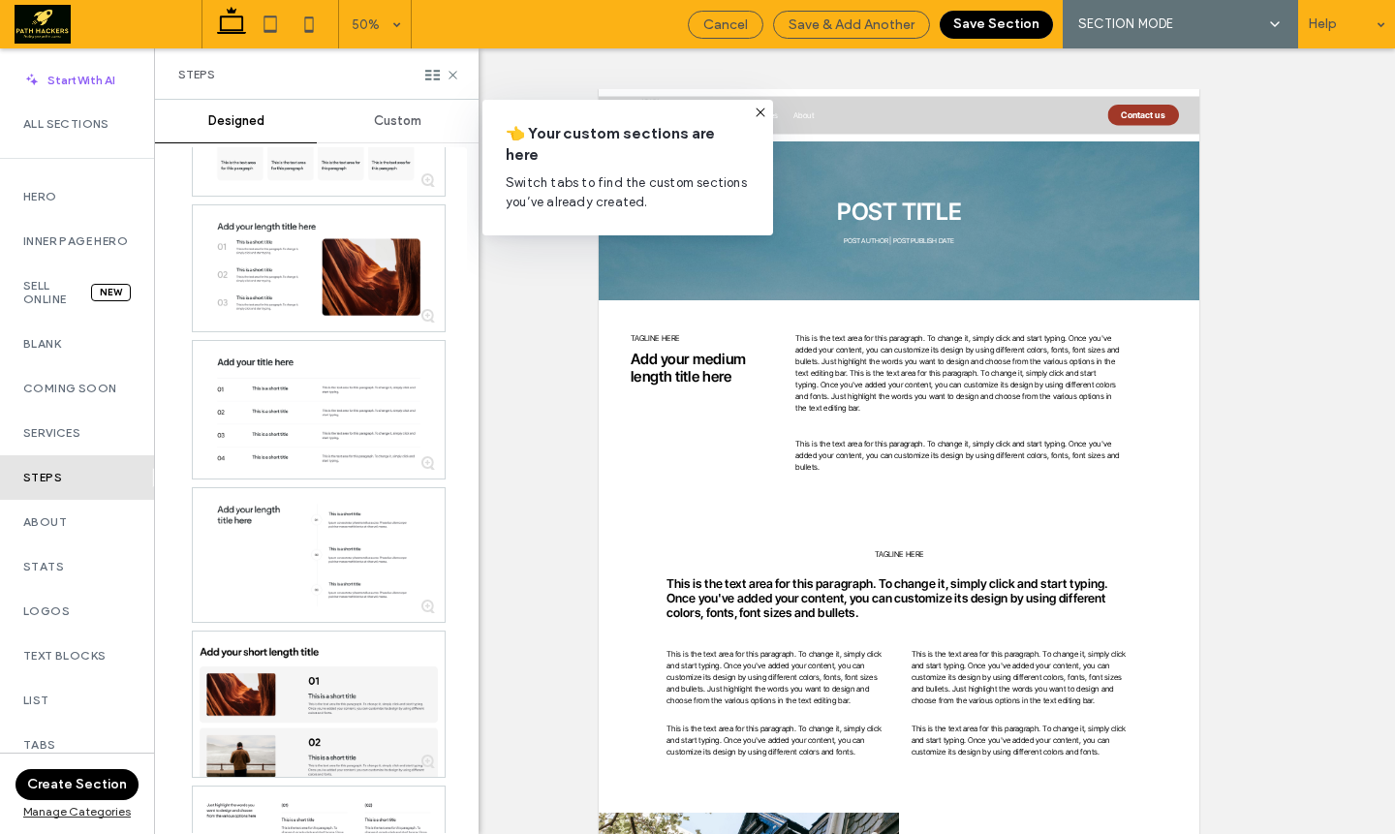
scroll to position [3756, 0]
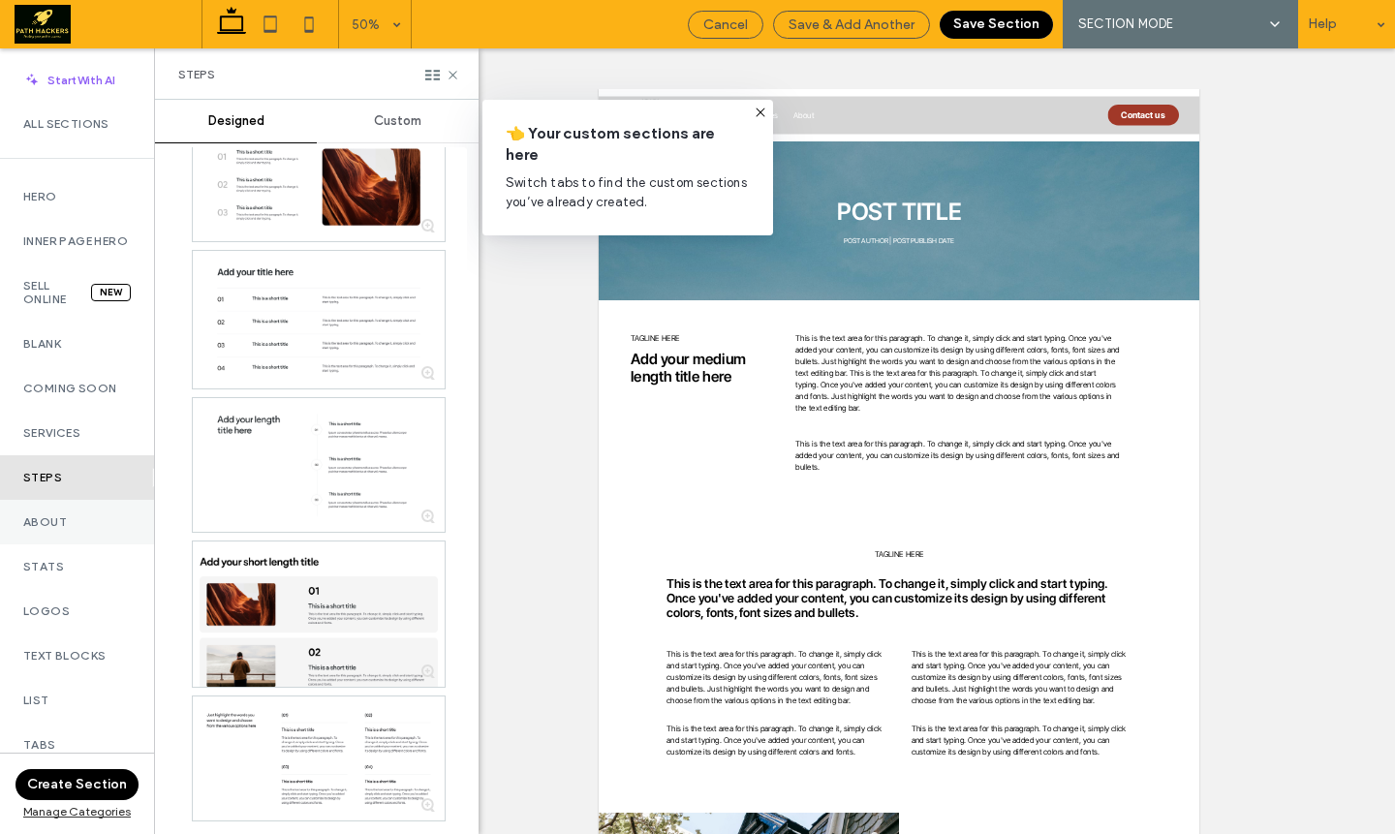
click at [71, 529] on label "About" at bounding box center [77, 522] width 108 height 14
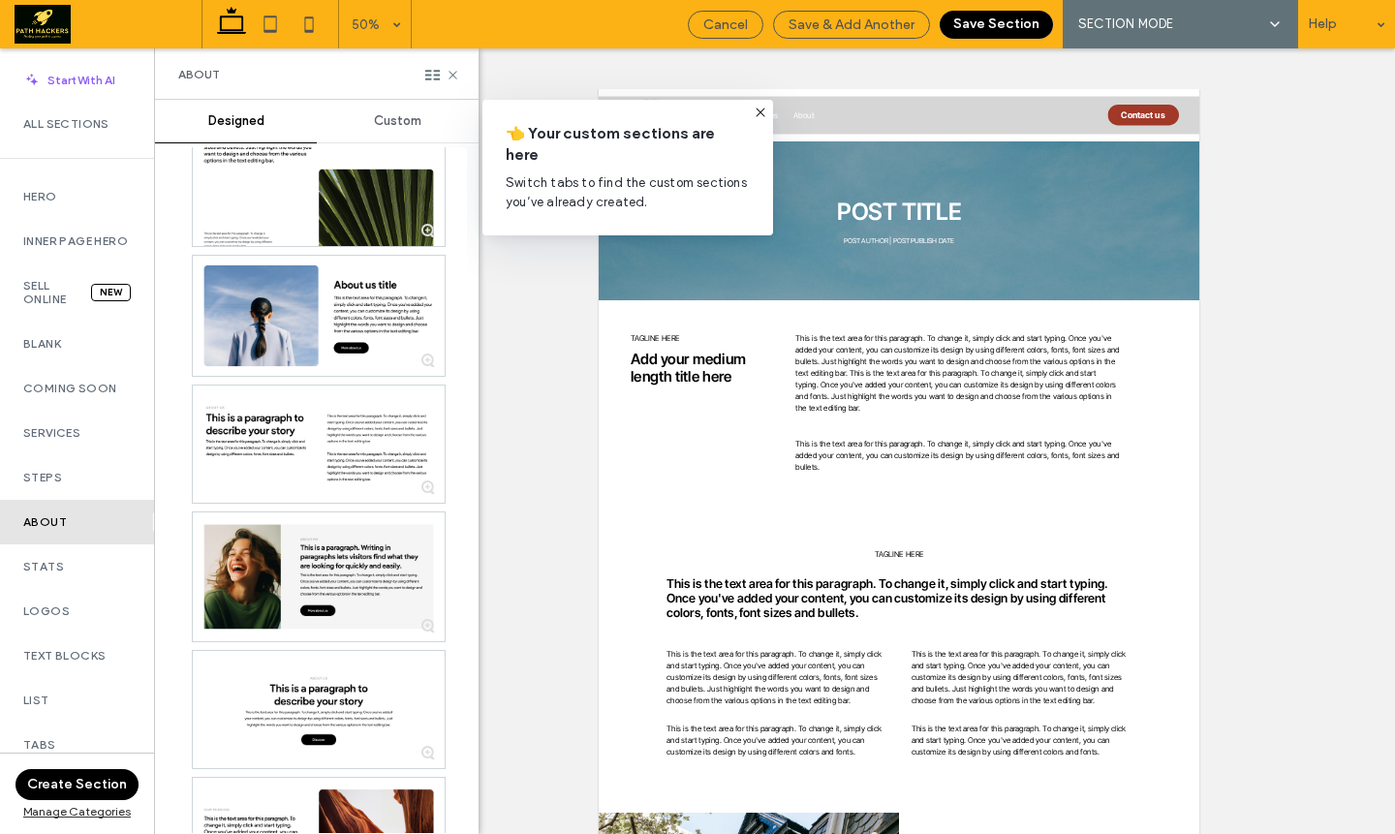
scroll to position [3777, 0]
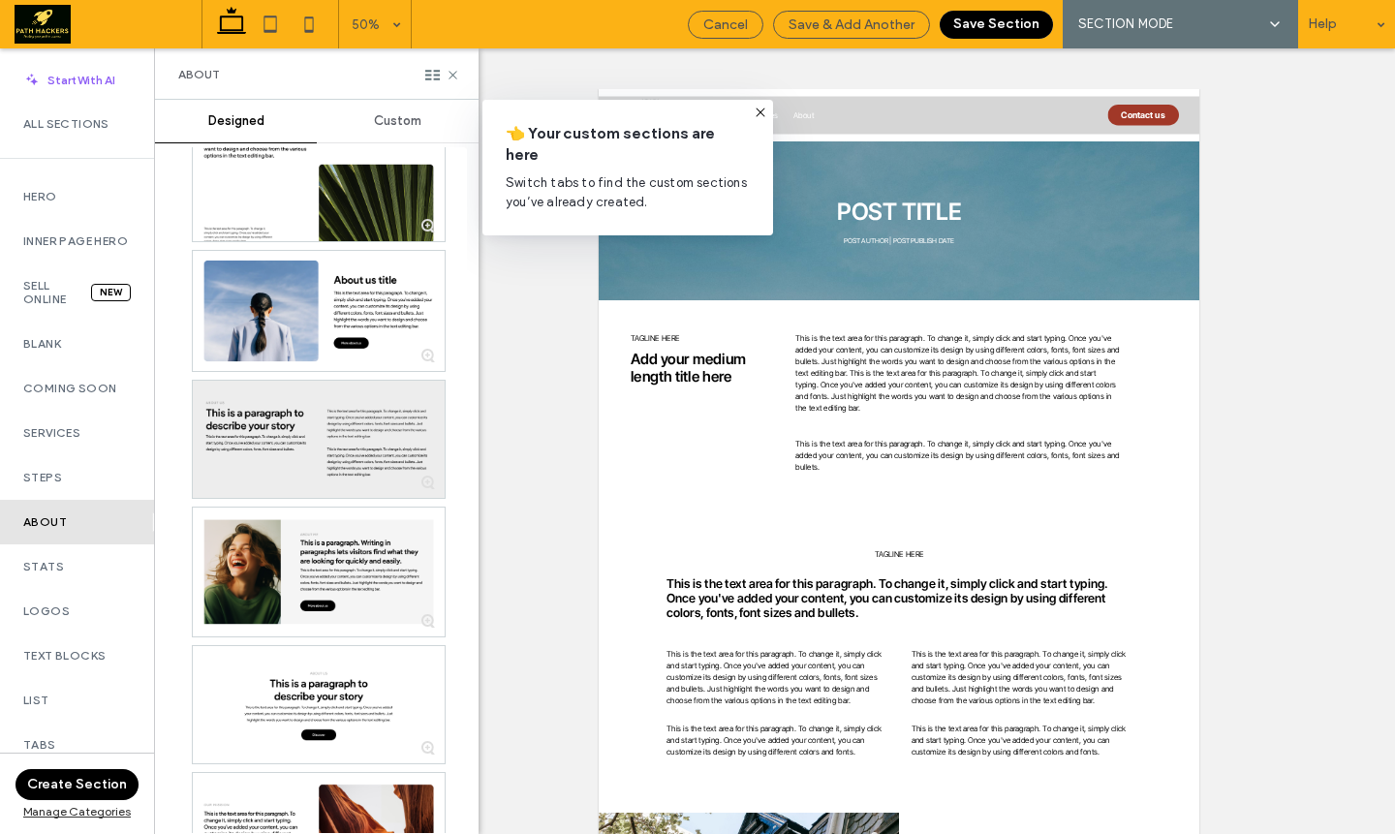
click at [313, 478] on div at bounding box center [319, 439] width 252 height 117
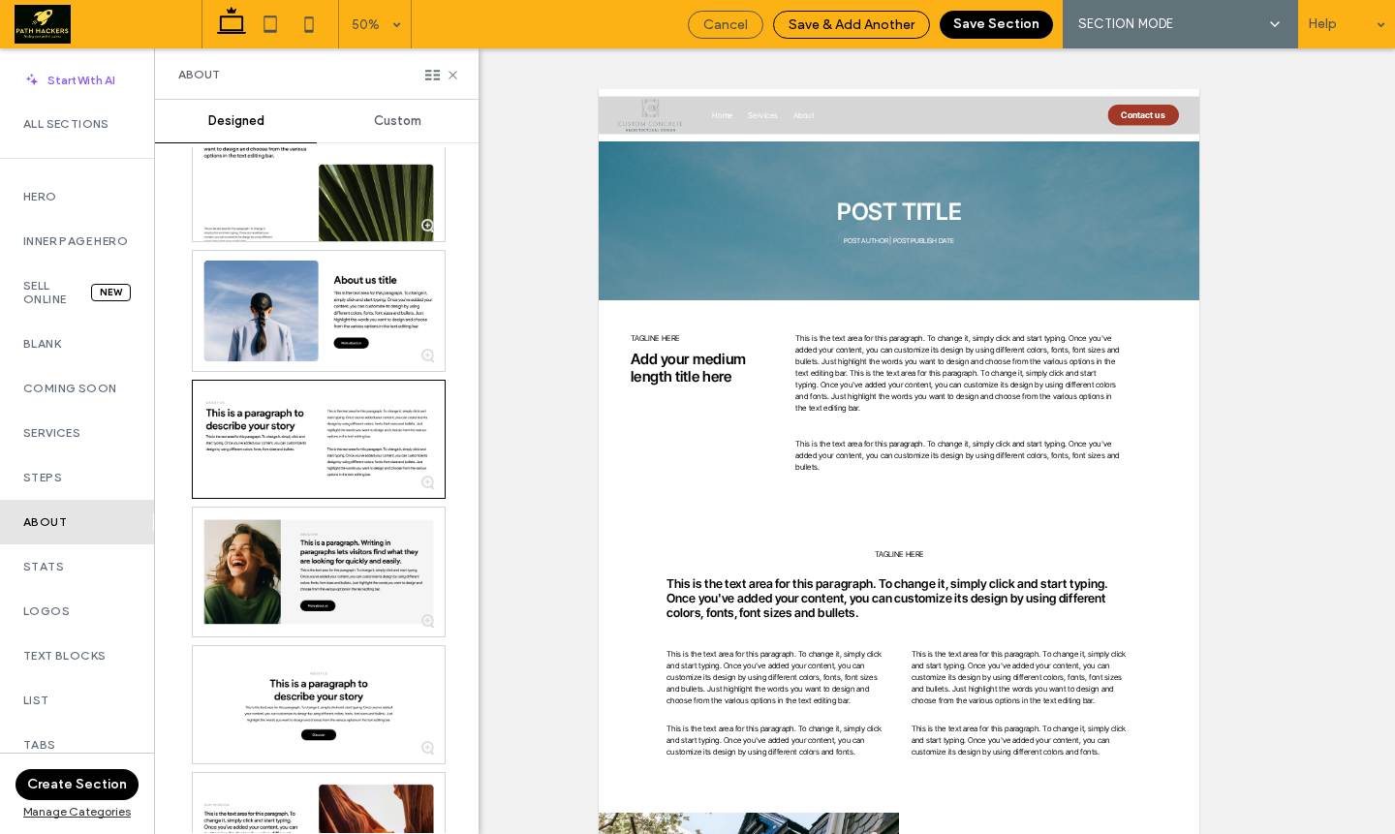
click at [906, 26] on span "Save & Add Another" at bounding box center [852, 24] width 126 height 16
click at [89, 657] on div "Text Blocks" at bounding box center [77, 656] width 154 height 45
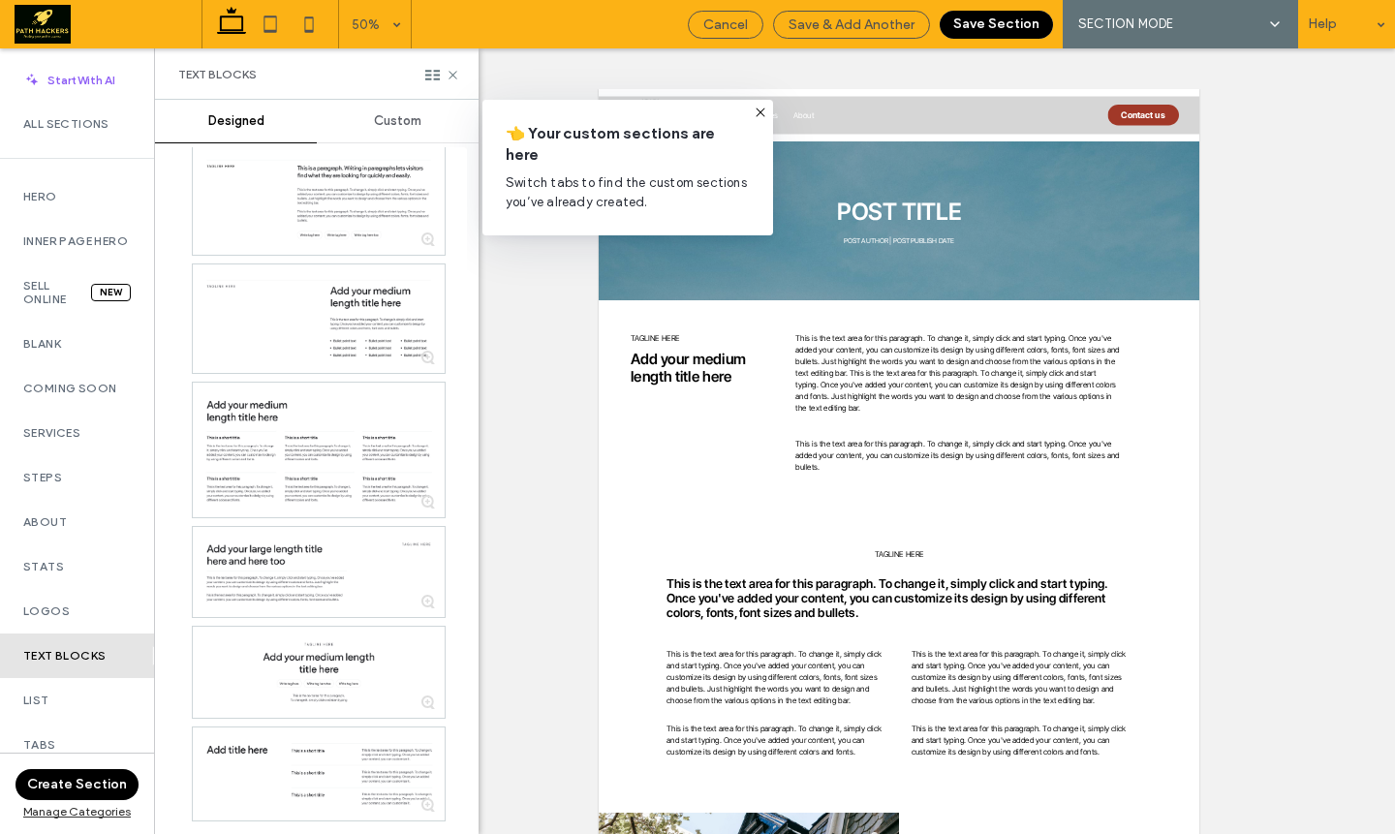
scroll to position [0, 0]
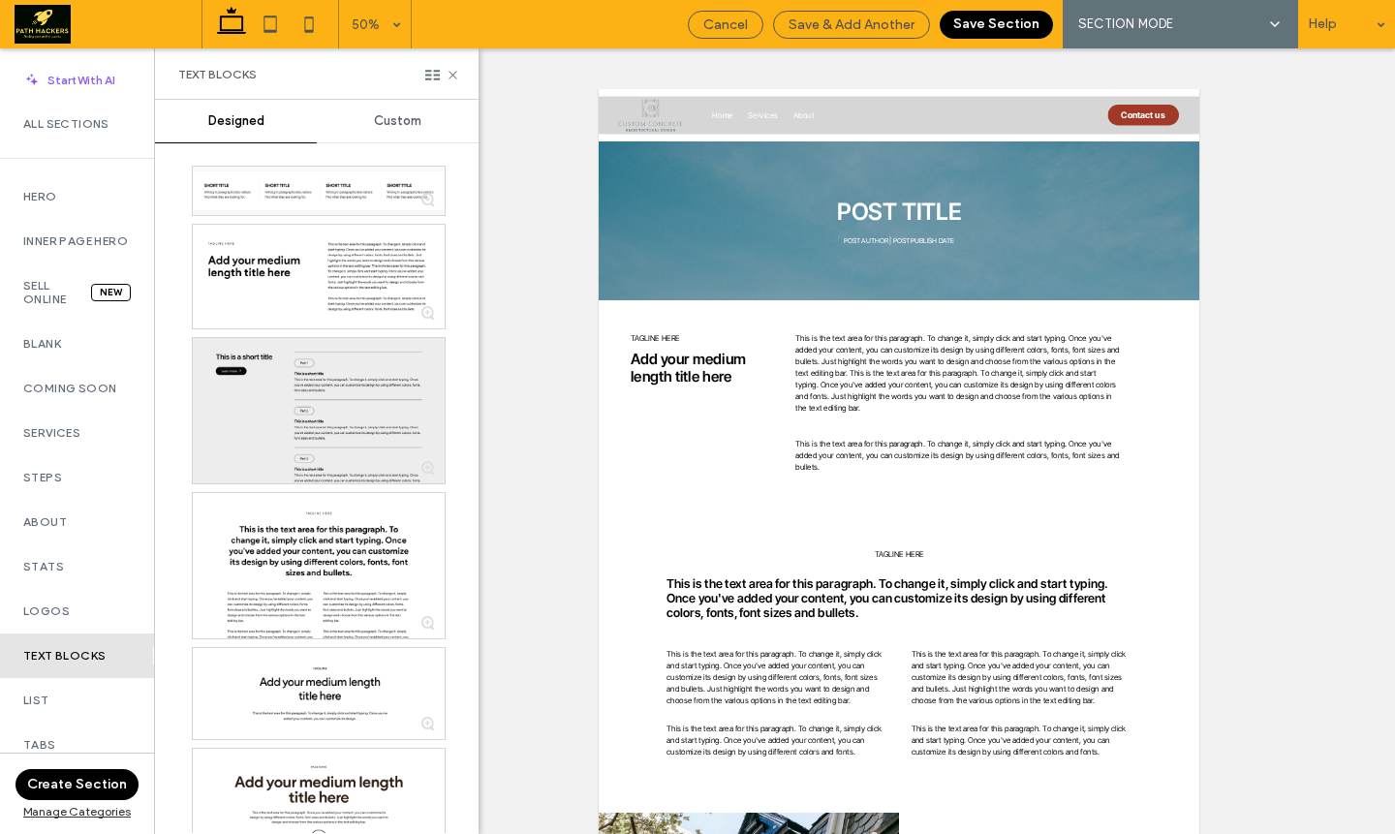
click at [360, 439] on div at bounding box center [319, 410] width 252 height 145
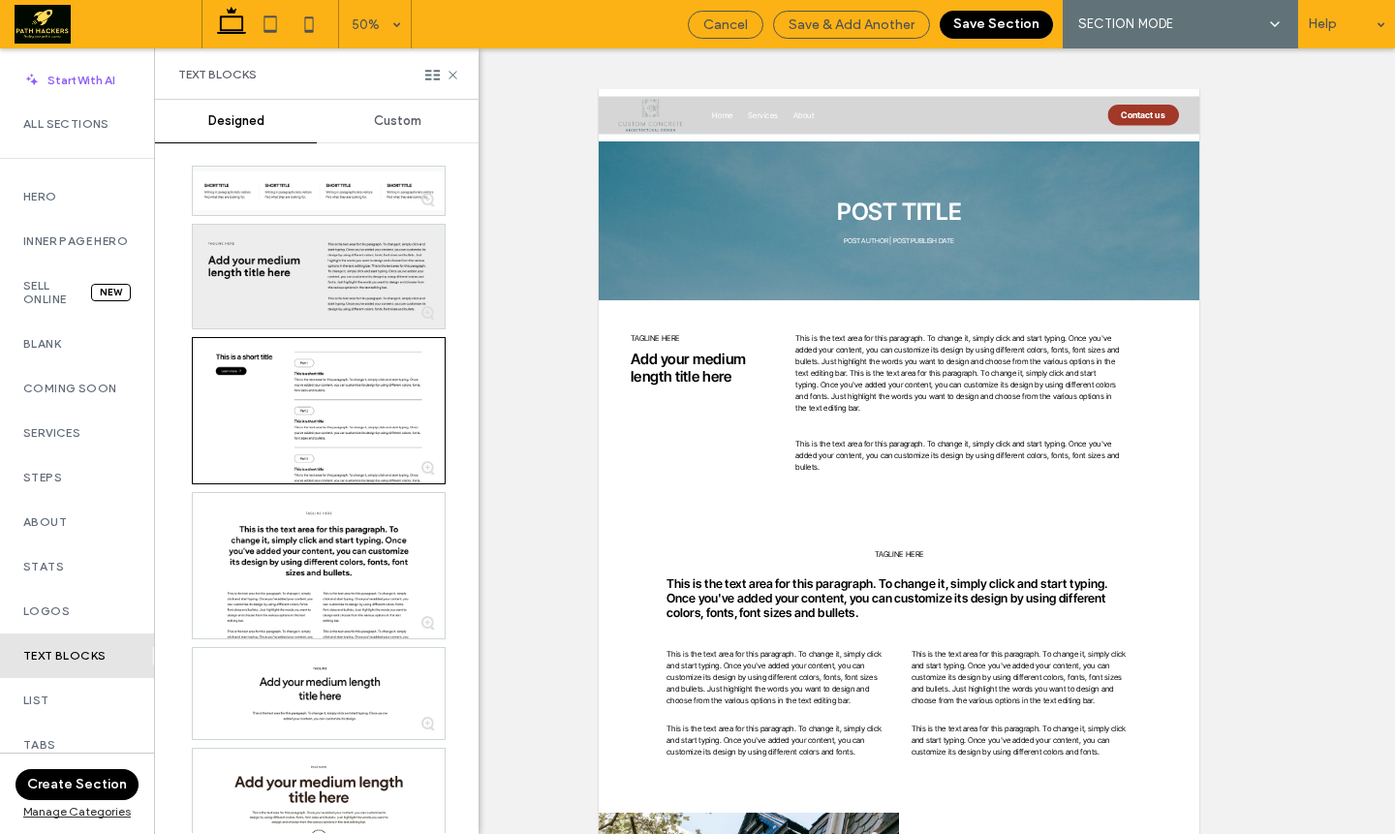
click at [368, 269] on div at bounding box center [319, 277] width 252 height 104
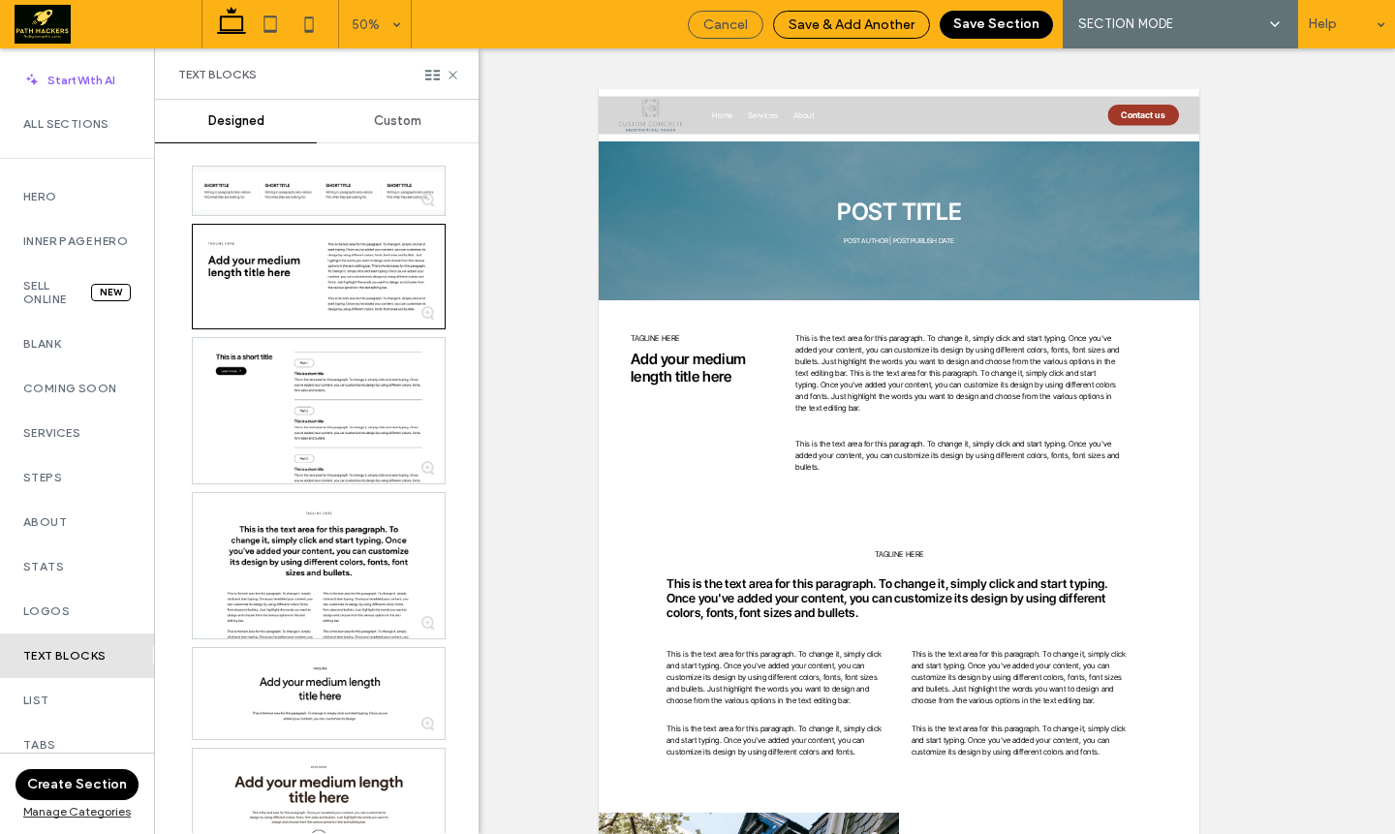
click at [860, 30] on span "Save & Add Another" at bounding box center [852, 24] width 126 height 16
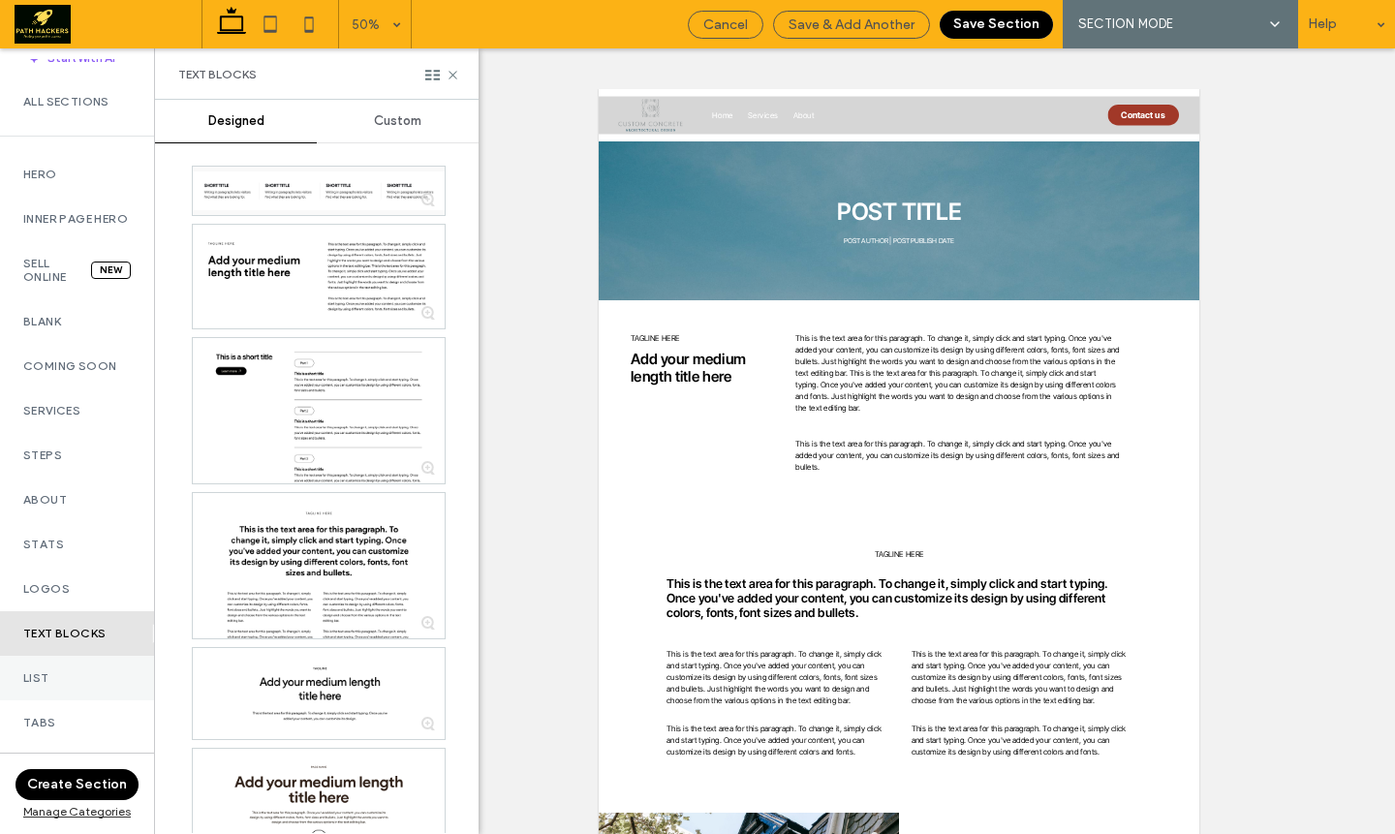
click at [83, 711] on div "Start With AI All Sections Hero Inner Page Hero Sell Online New Blank Coming So…" at bounding box center [77, 446] width 154 height 775
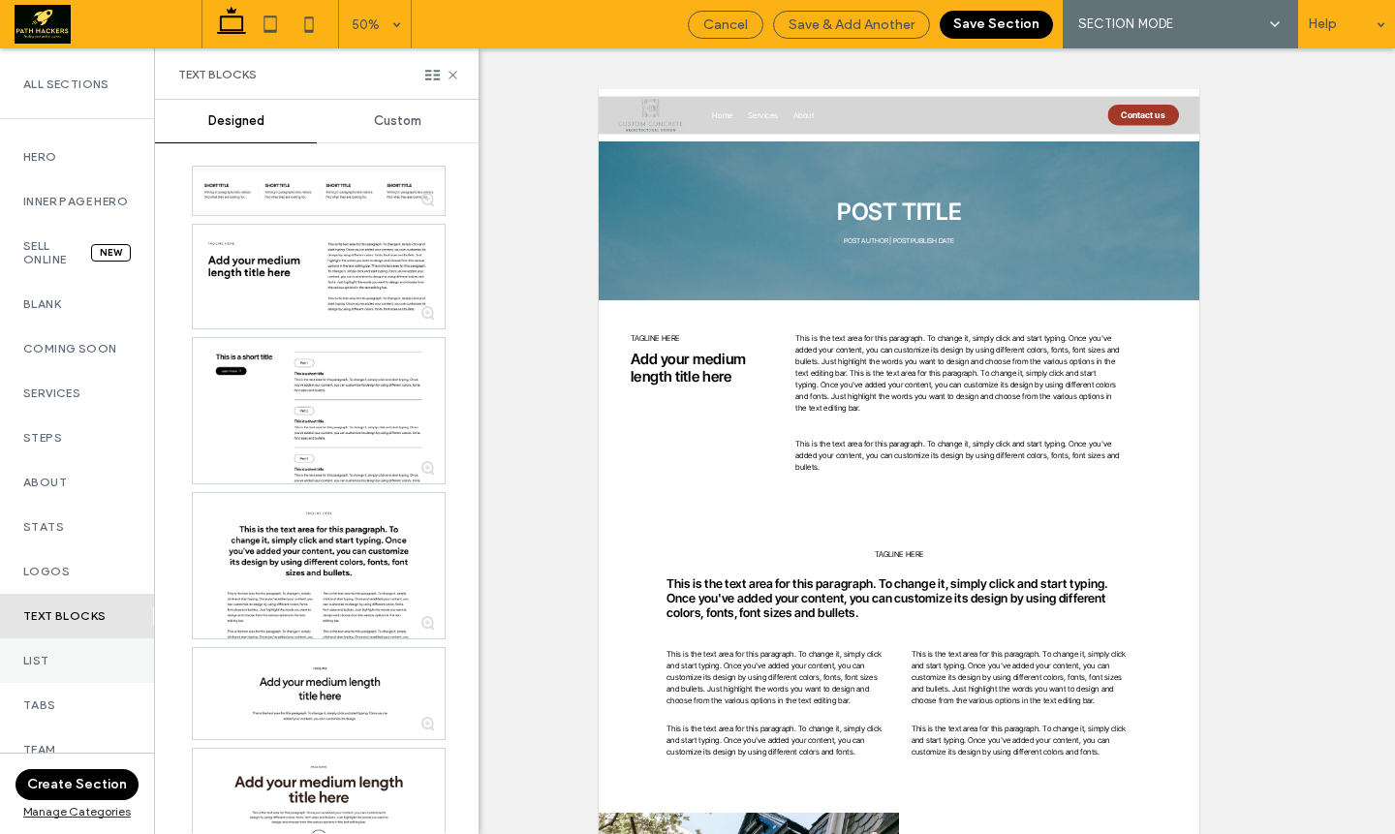
click at [95, 683] on div "List" at bounding box center [77, 660] width 154 height 45
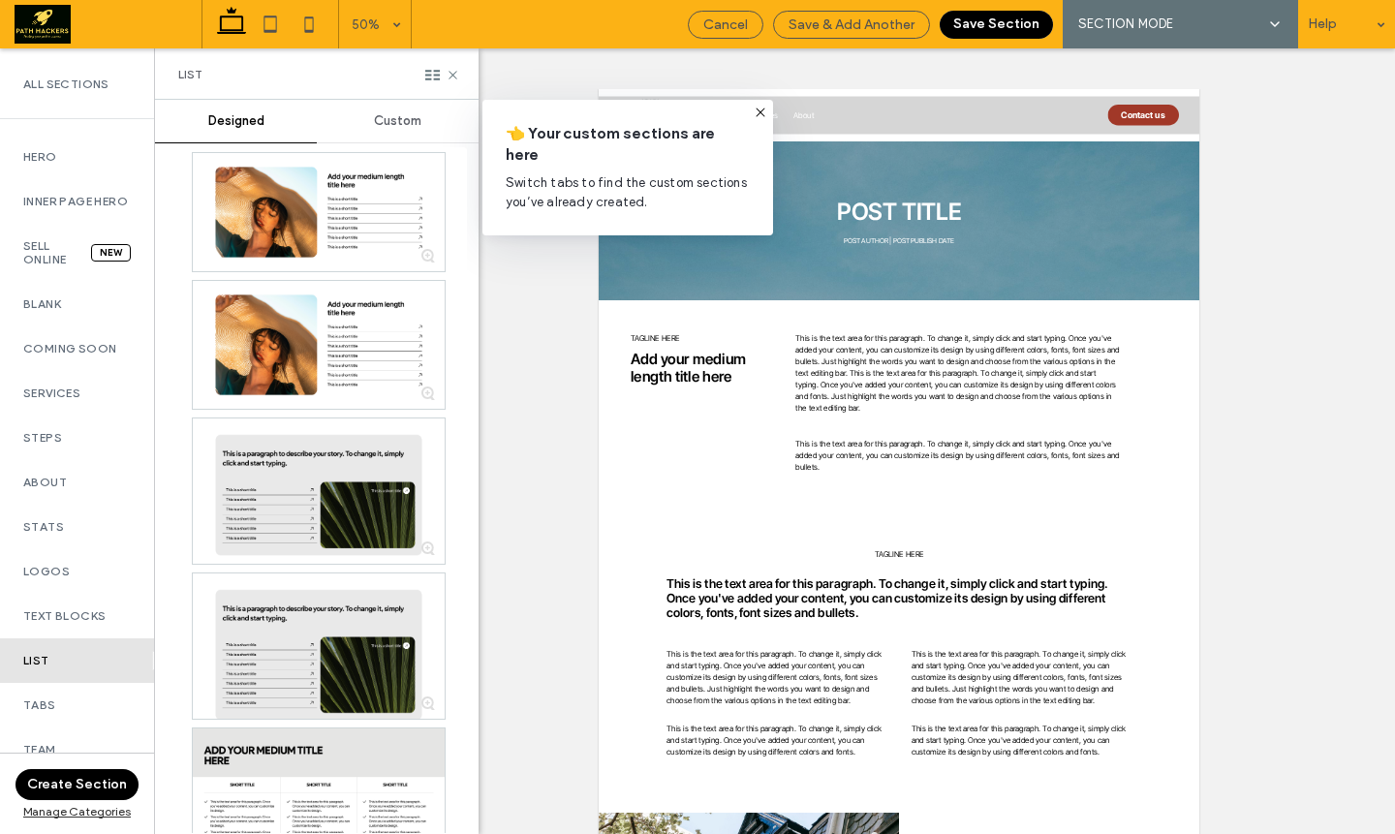
scroll to position [1516, 0]
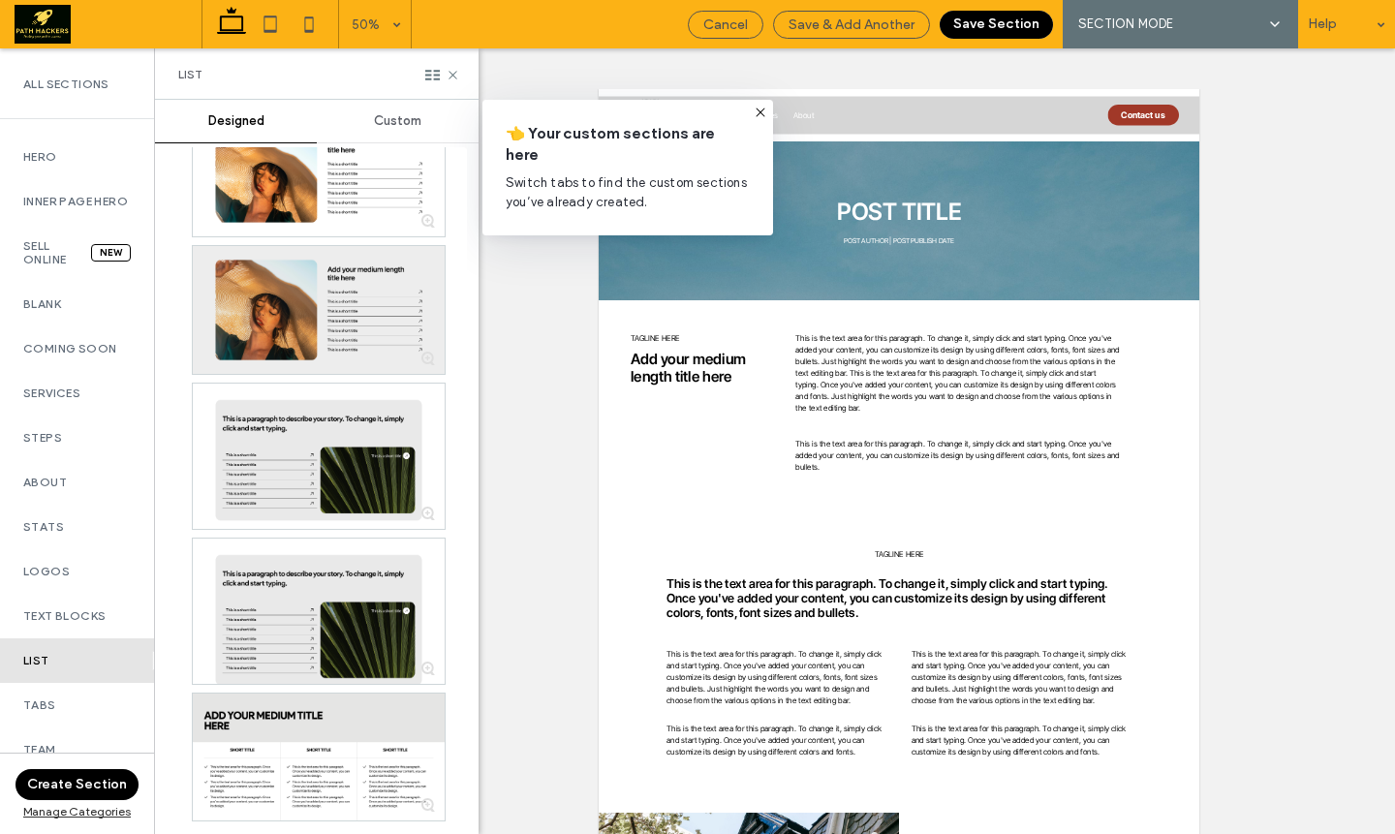
click at [314, 353] on div at bounding box center [319, 310] width 252 height 128
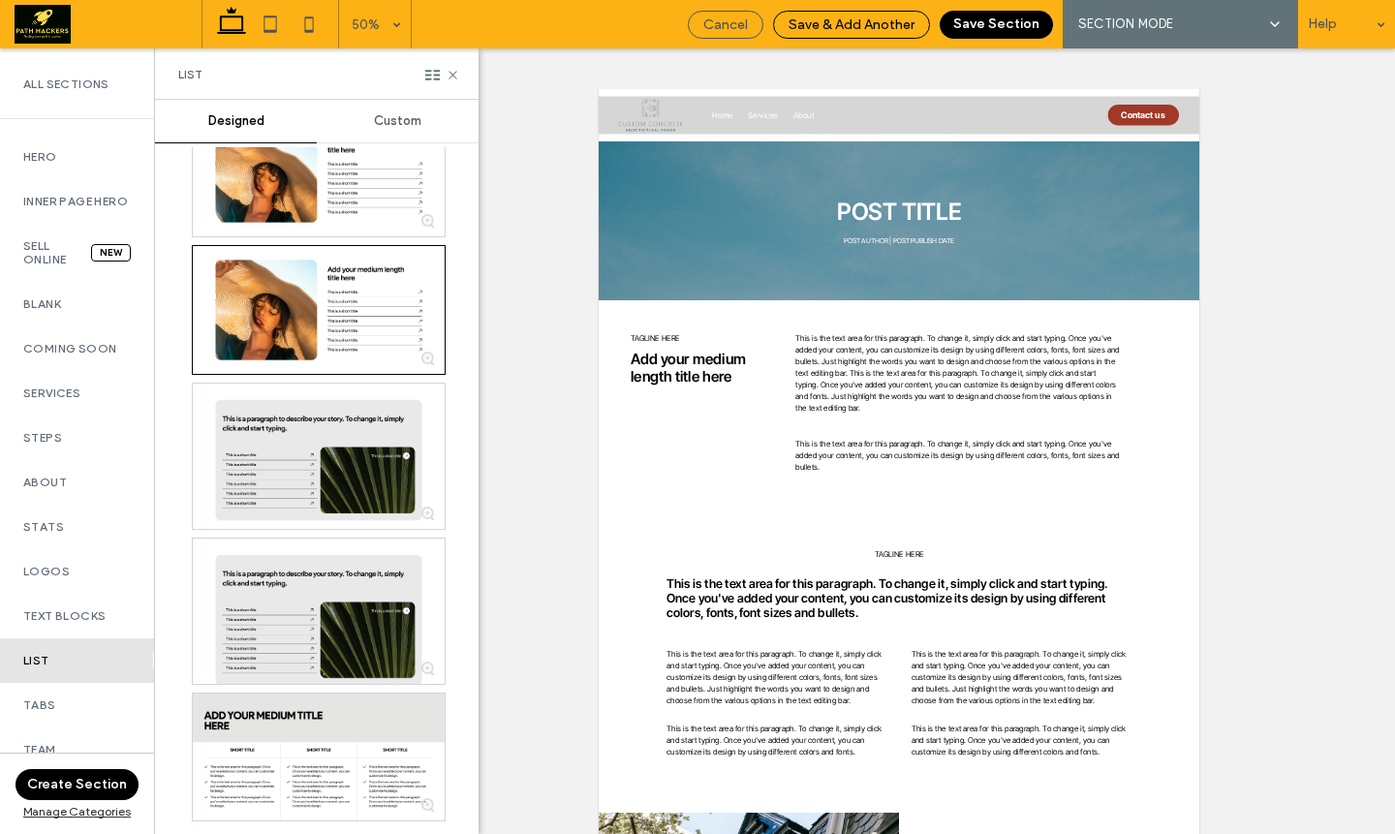
click at [899, 35] on div "Save & Add Another" at bounding box center [851, 25] width 157 height 28
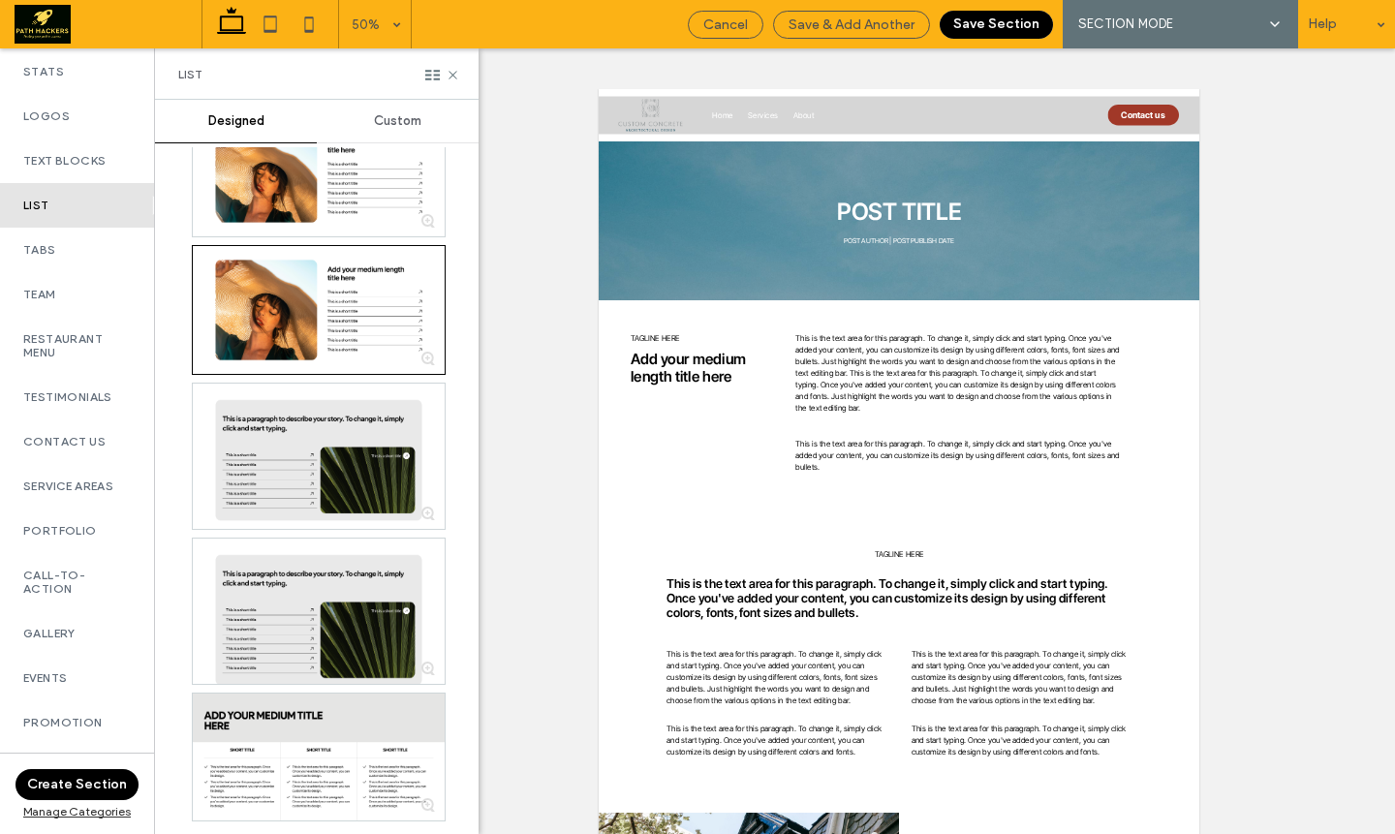
scroll to position [499, 0]
click at [833, 31] on span "Save & Add Another" at bounding box center [852, 24] width 126 height 16
click at [87, 268] on div "Tabs" at bounding box center [77, 246] width 154 height 45
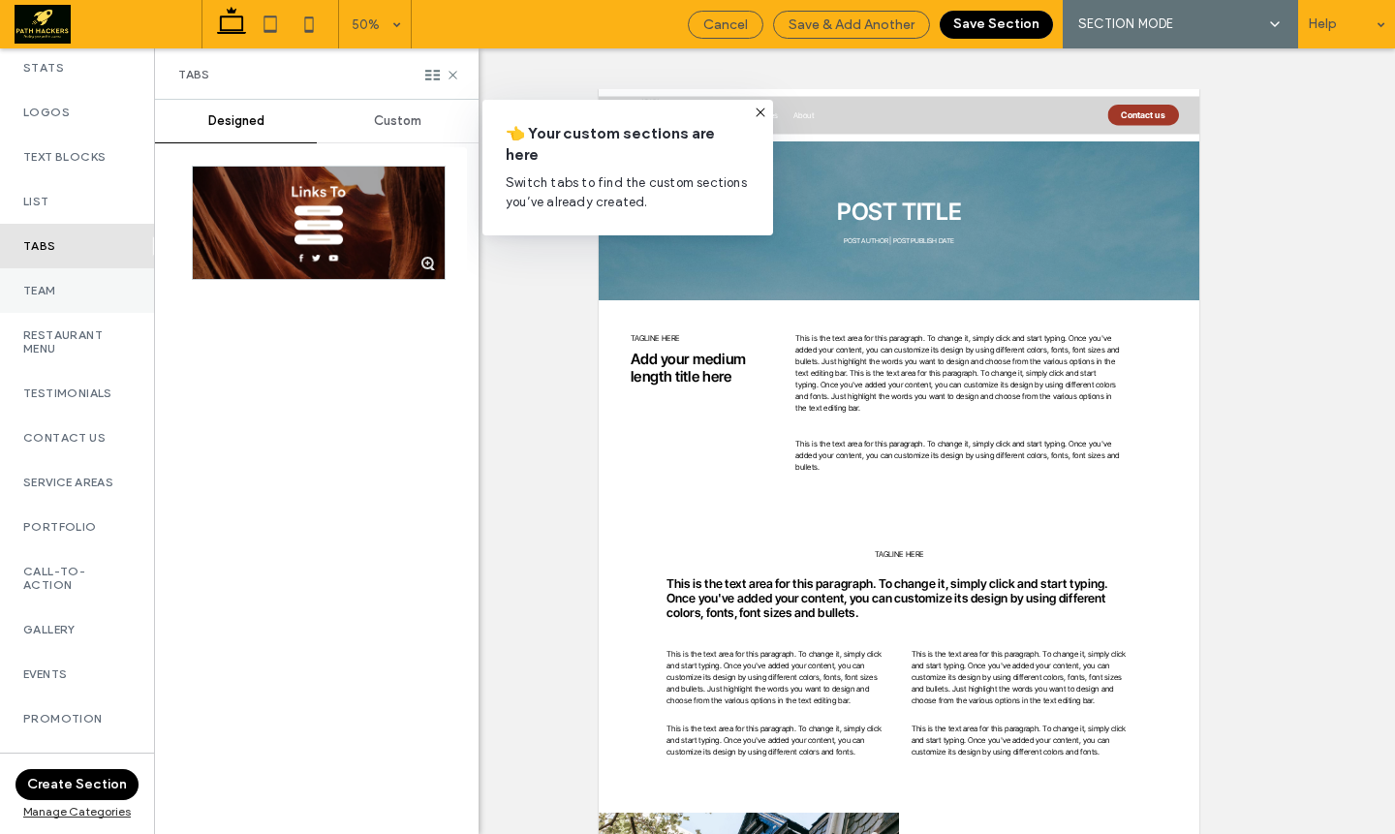
click at [81, 297] on label "Team" at bounding box center [77, 291] width 108 height 14
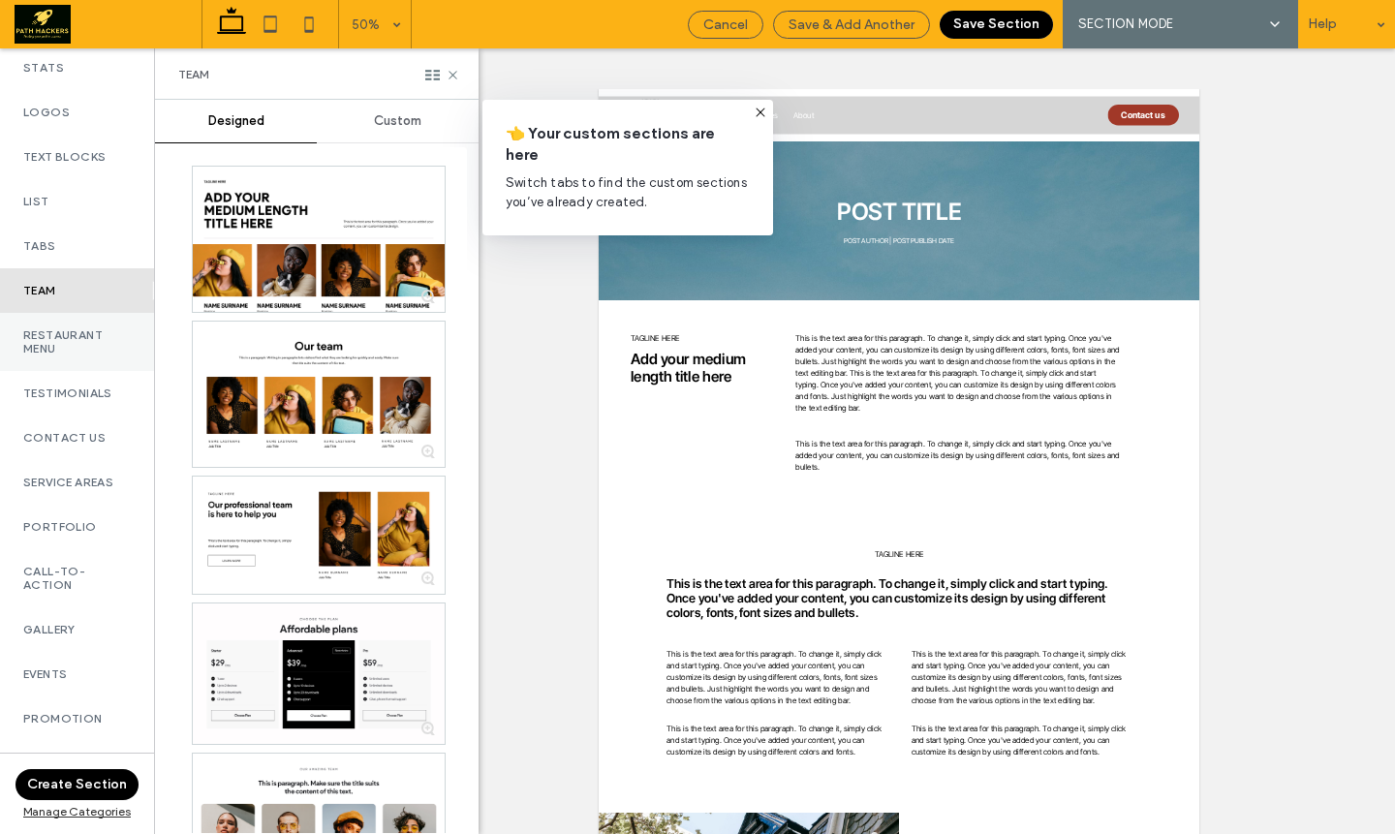
click at [78, 353] on label "Restaurant Menu" at bounding box center [77, 341] width 108 height 27
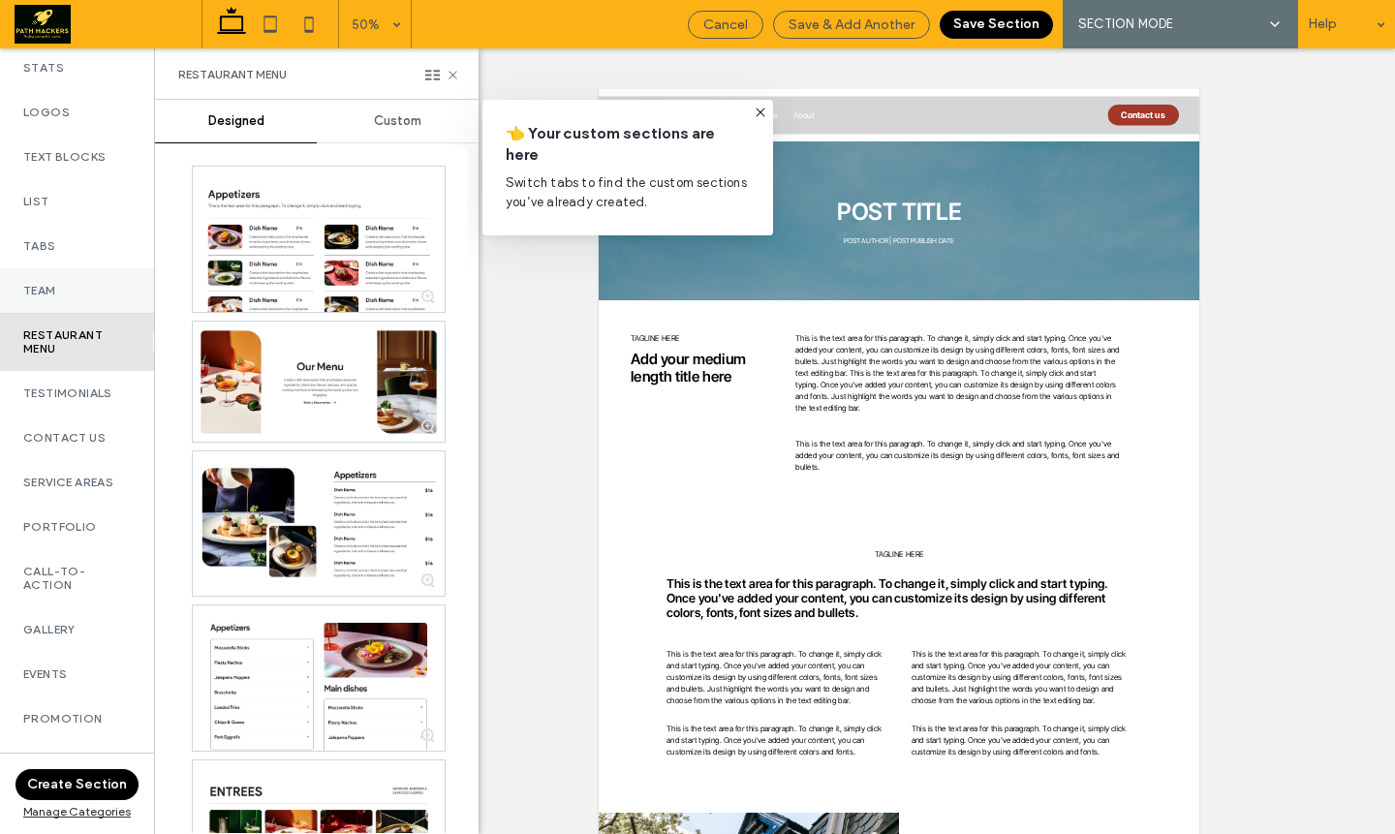
click at [67, 312] on div "Team" at bounding box center [77, 290] width 154 height 45
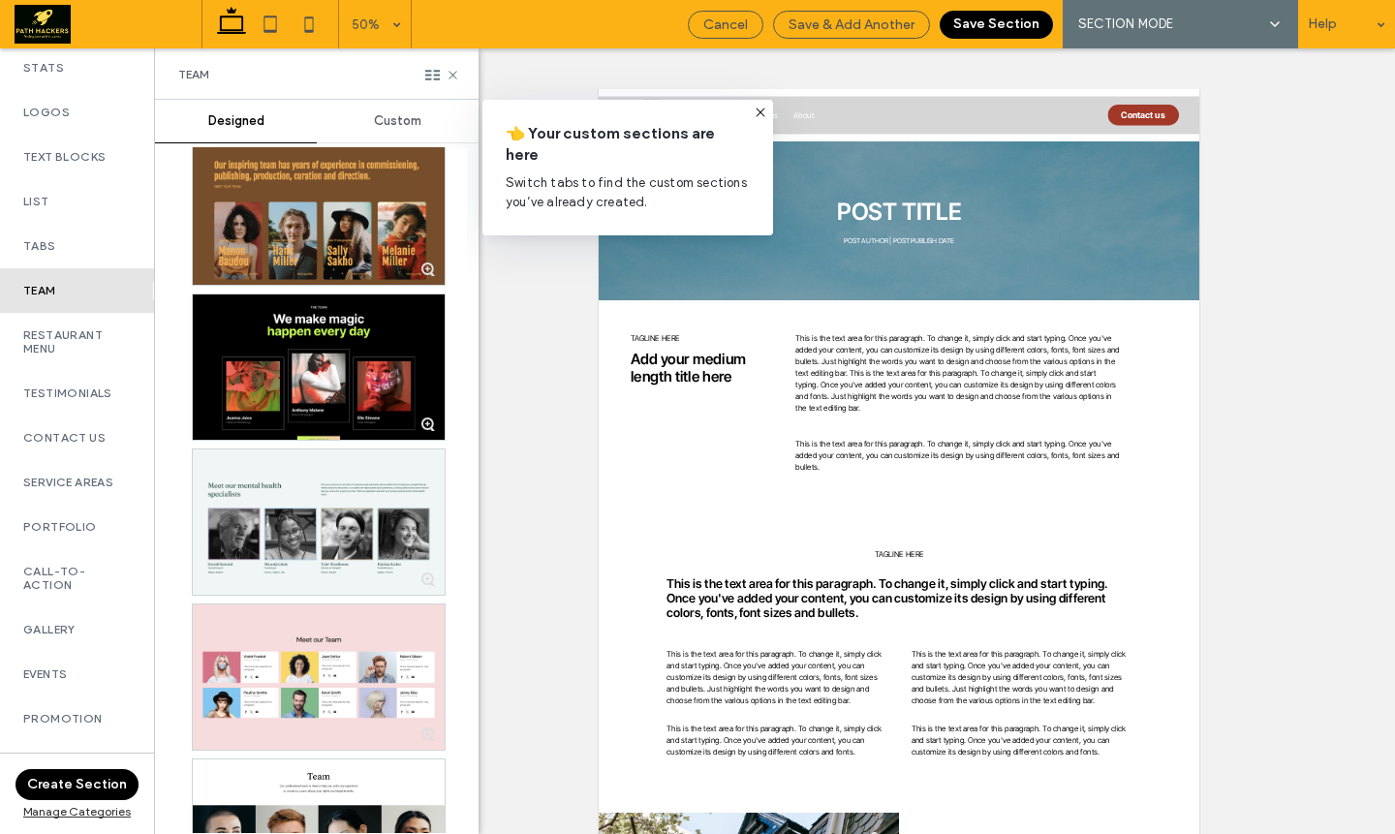
scroll to position [3888, 0]
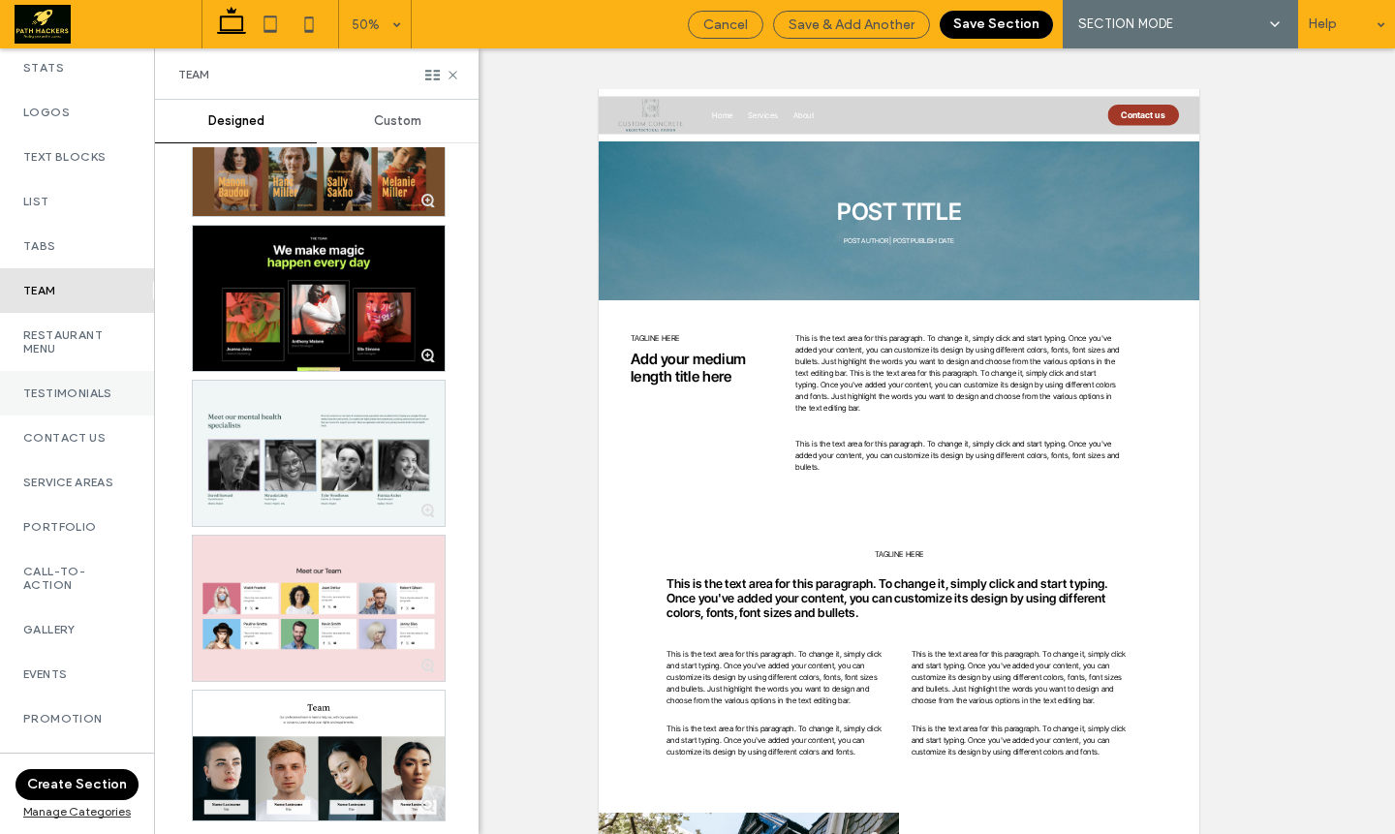
click at [94, 385] on div "Testimonials" at bounding box center [77, 393] width 154 height 45
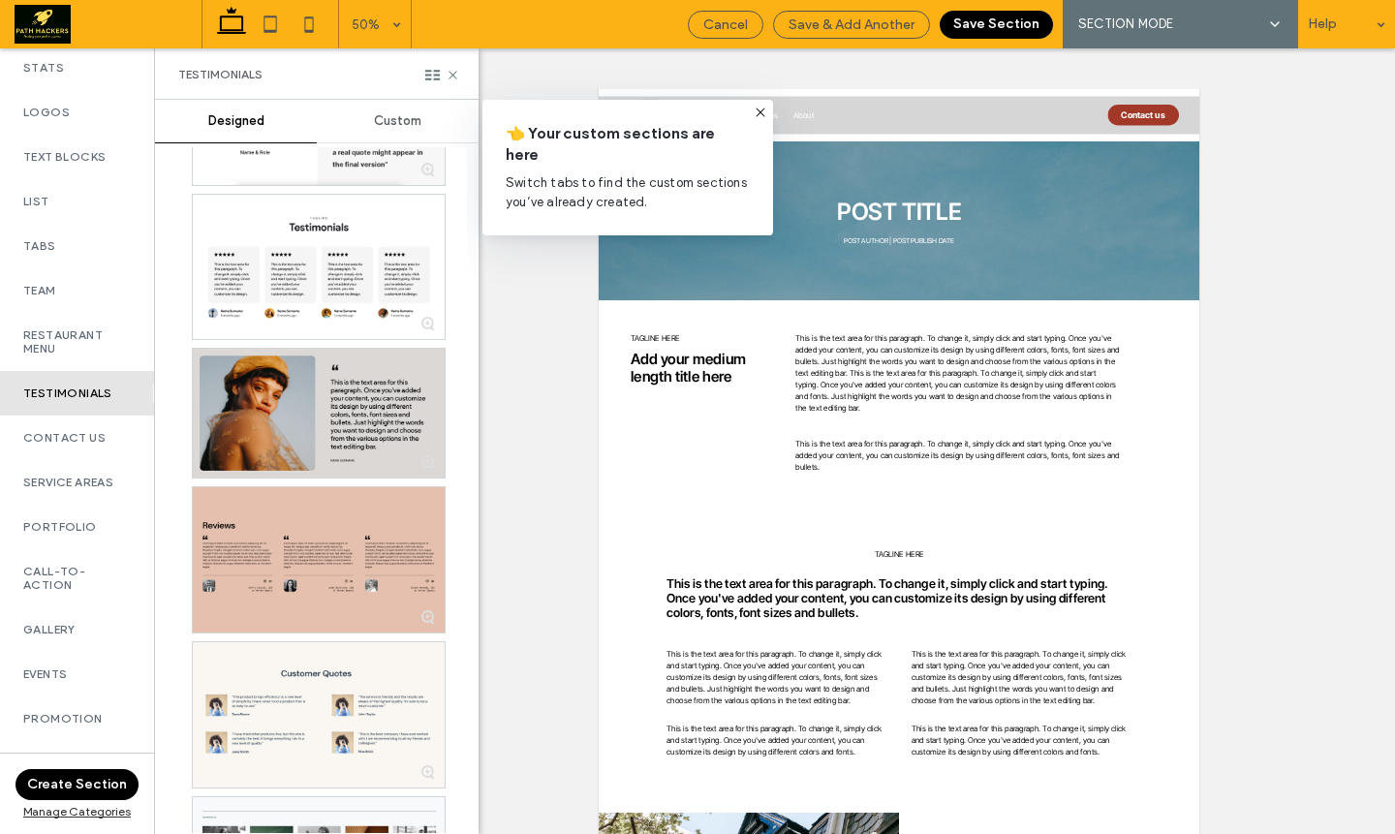
scroll to position [4561, 0]
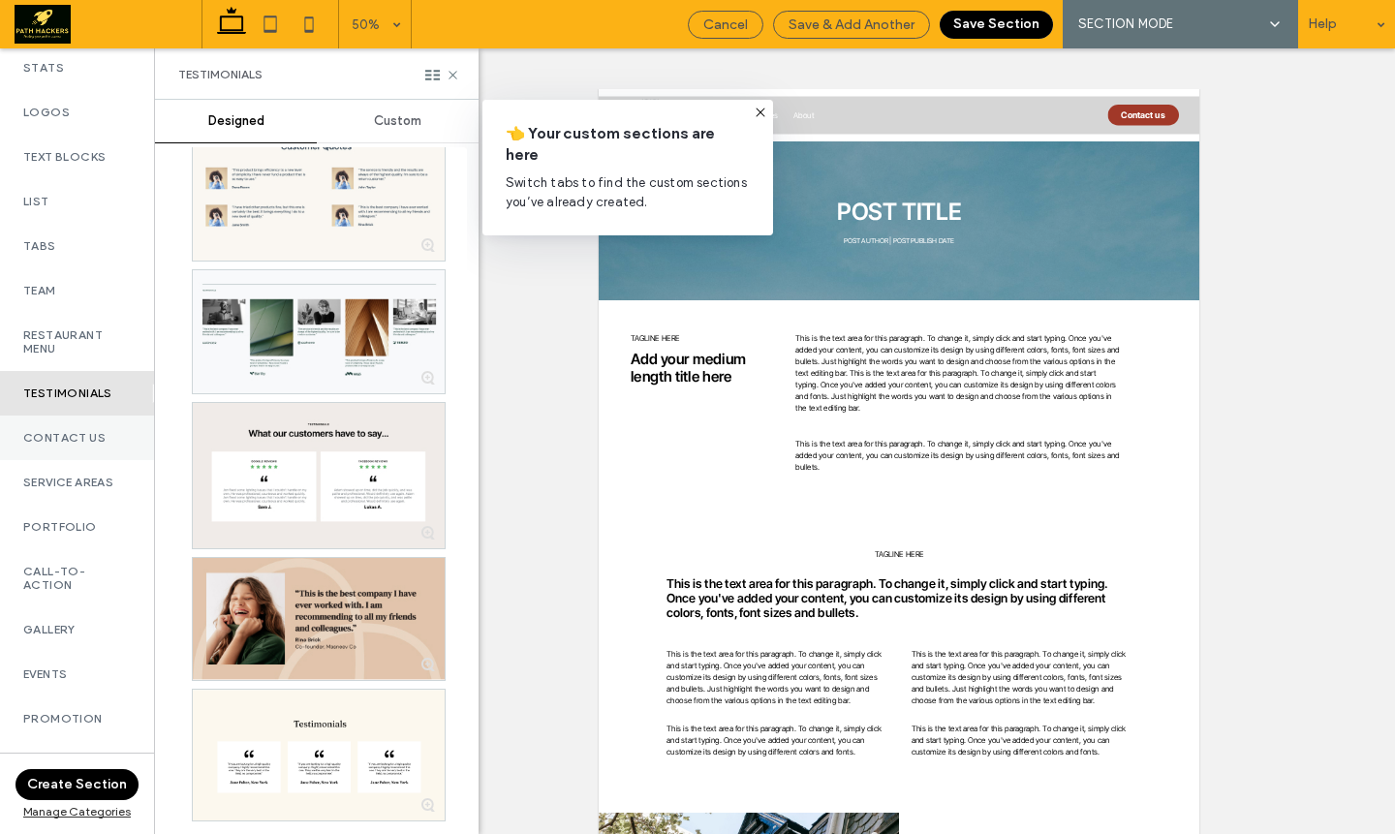
click at [80, 459] on div "Contact Us" at bounding box center [77, 438] width 154 height 45
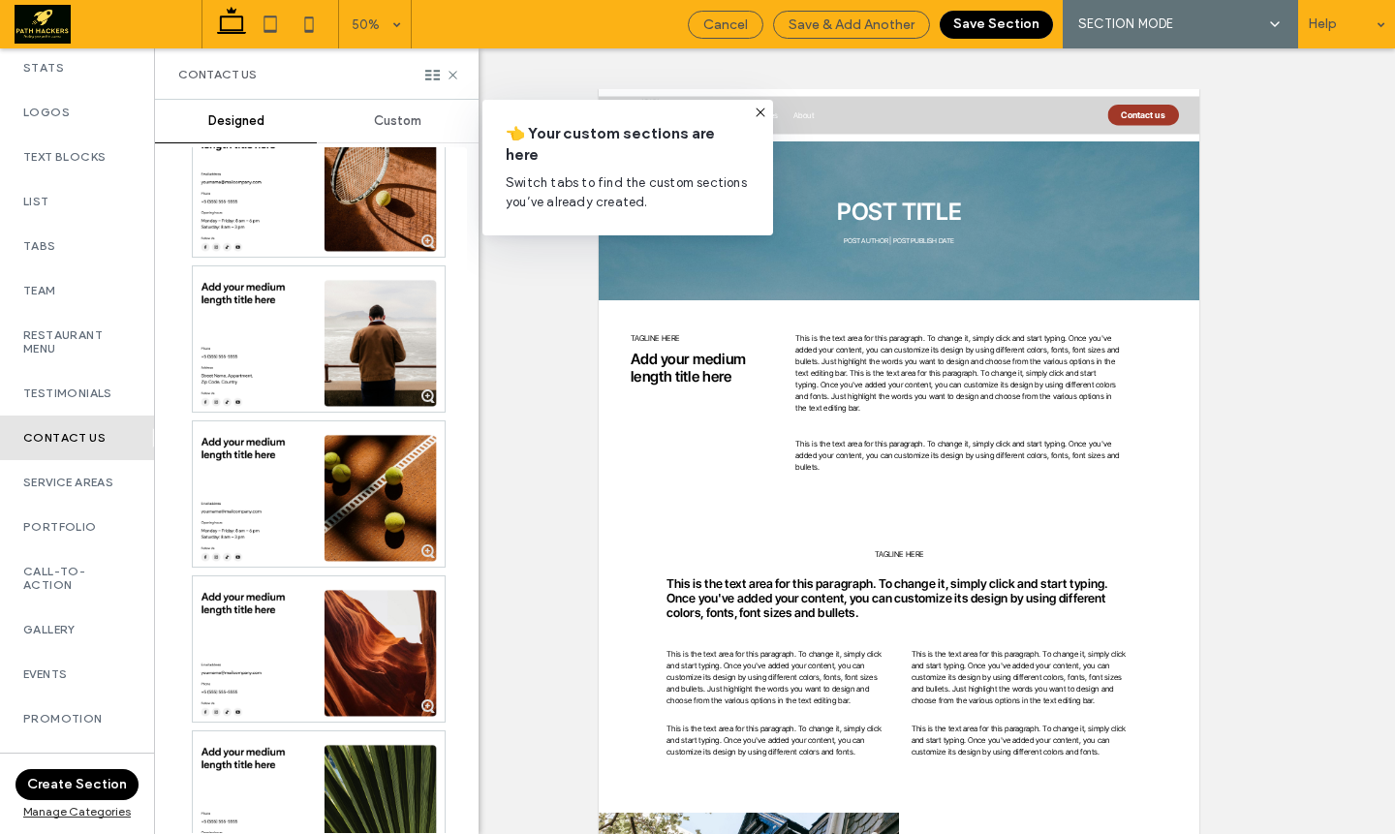
scroll to position [5686, 0]
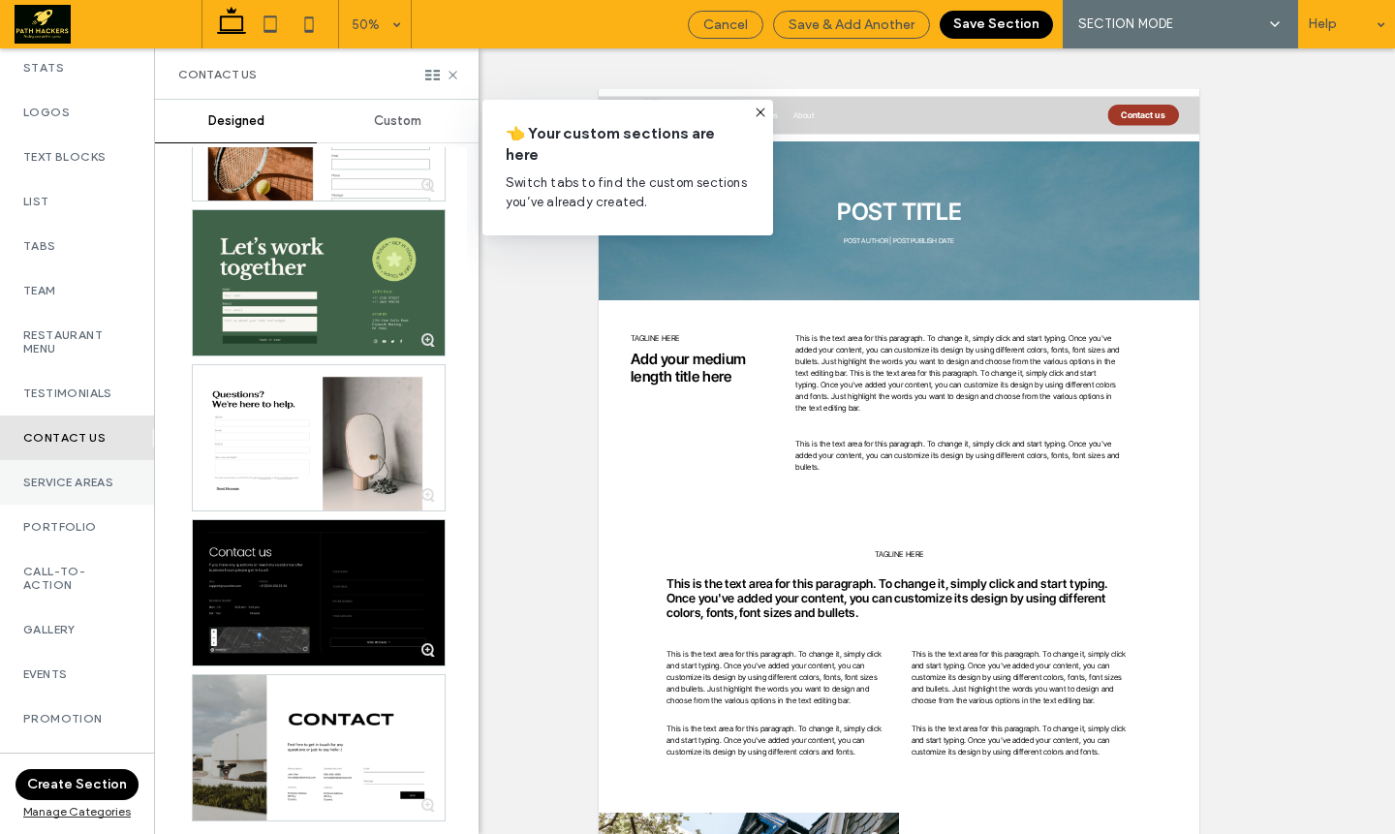
click at [60, 505] on div "Service Areas" at bounding box center [77, 482] width 154 height 45
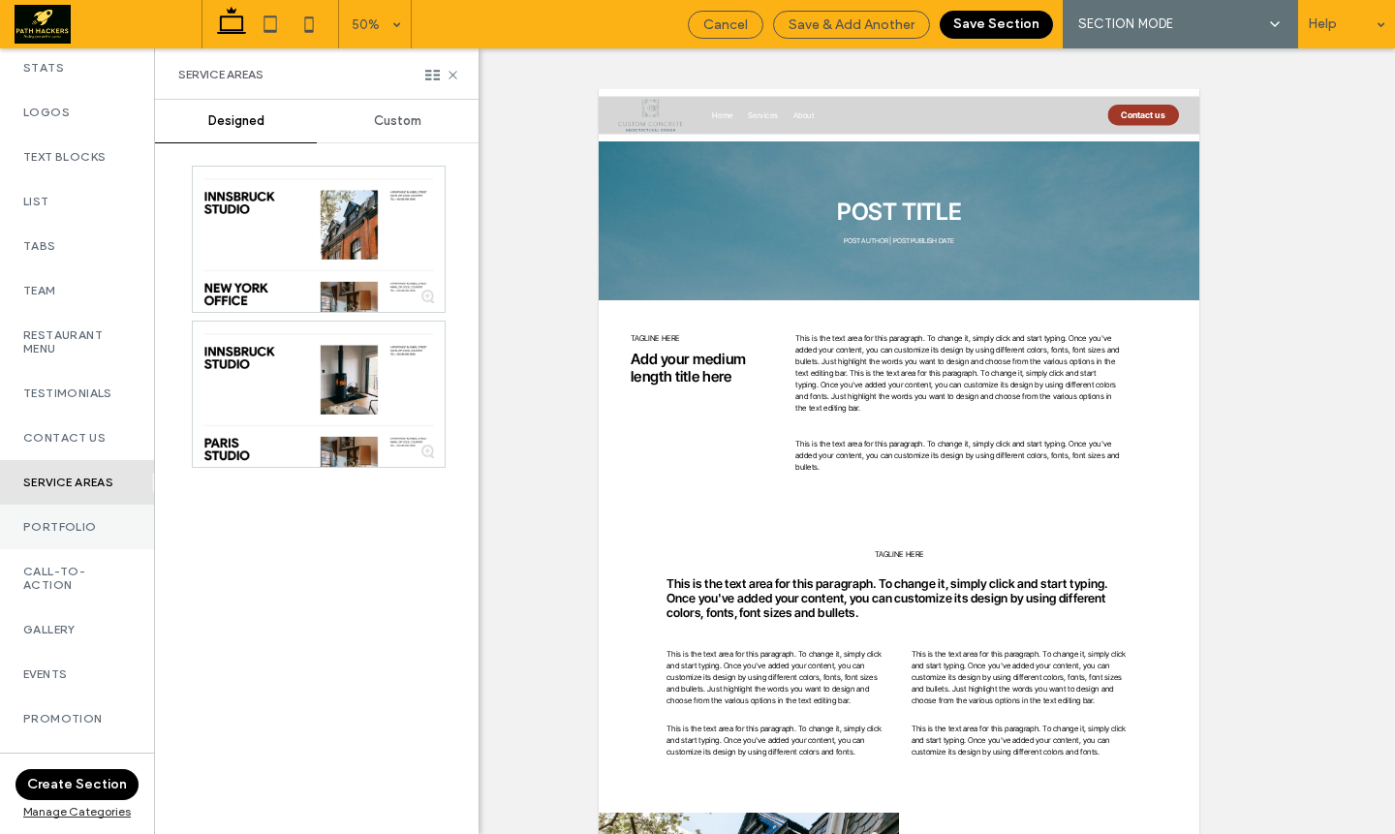
click at [101, 534] on label "Portfolio" at bounding box center [77, 527] width 108 height 14
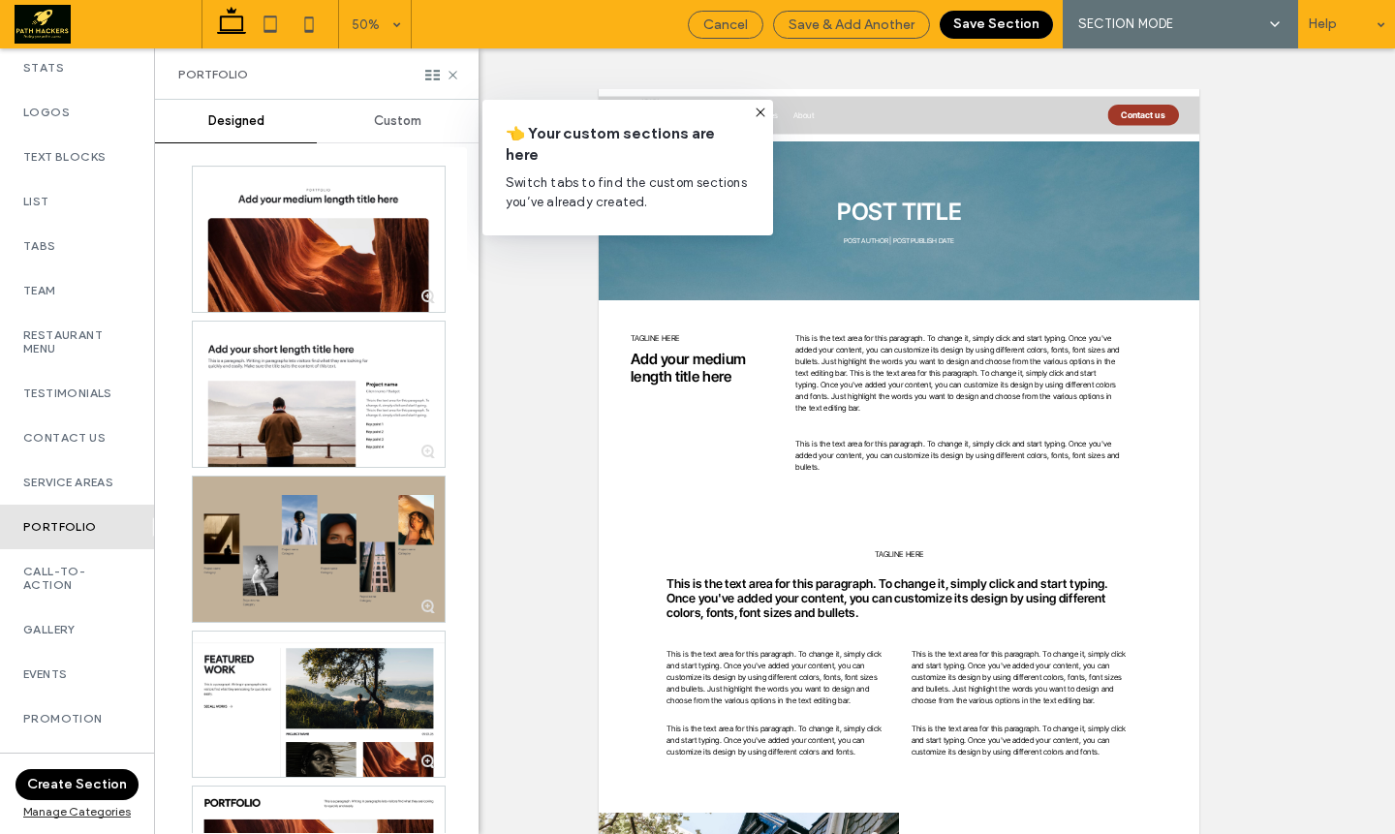
scroll to position [2581, 0]
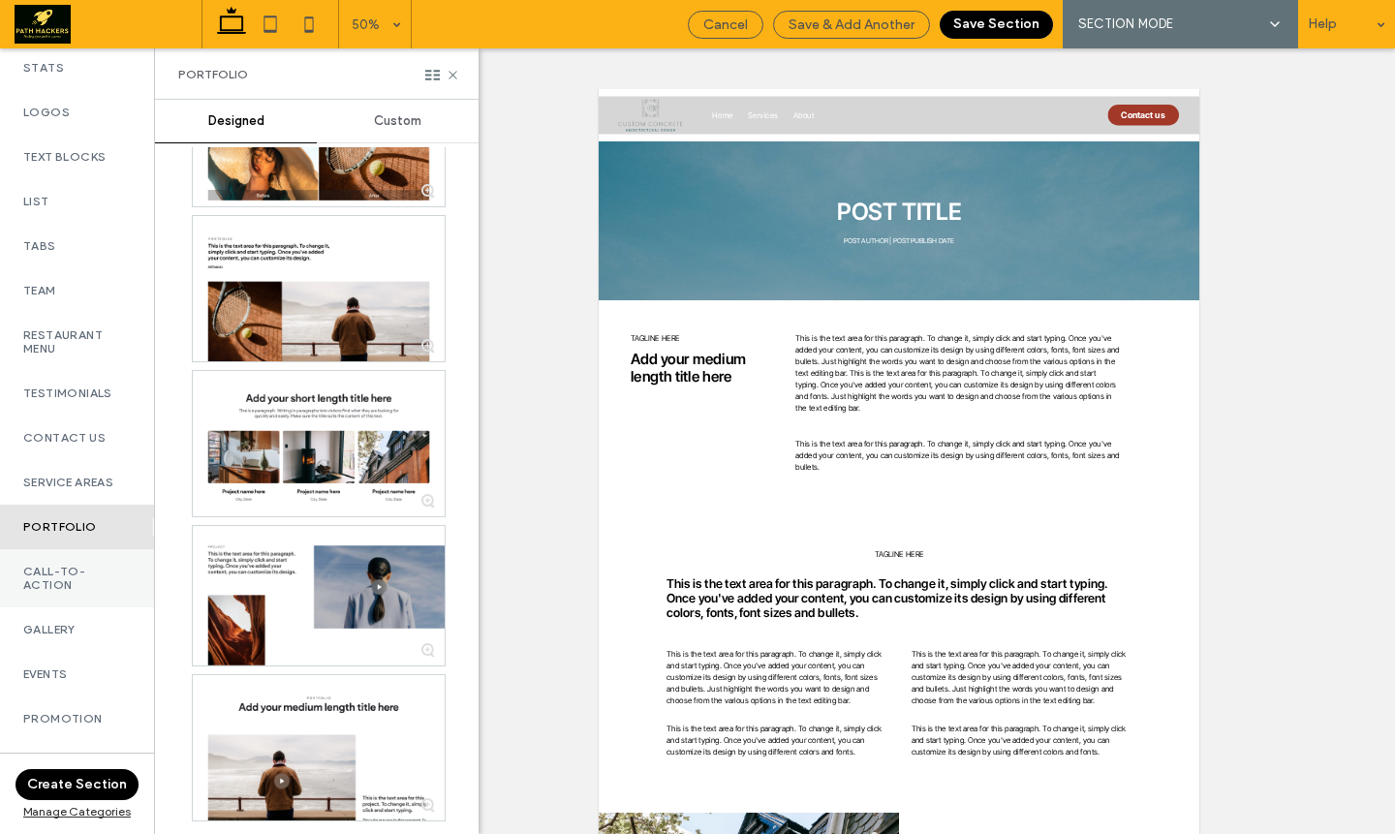
click at [57, 585] on label "Call-To-Action" at bounding box center [77, 578] width 108 height 27
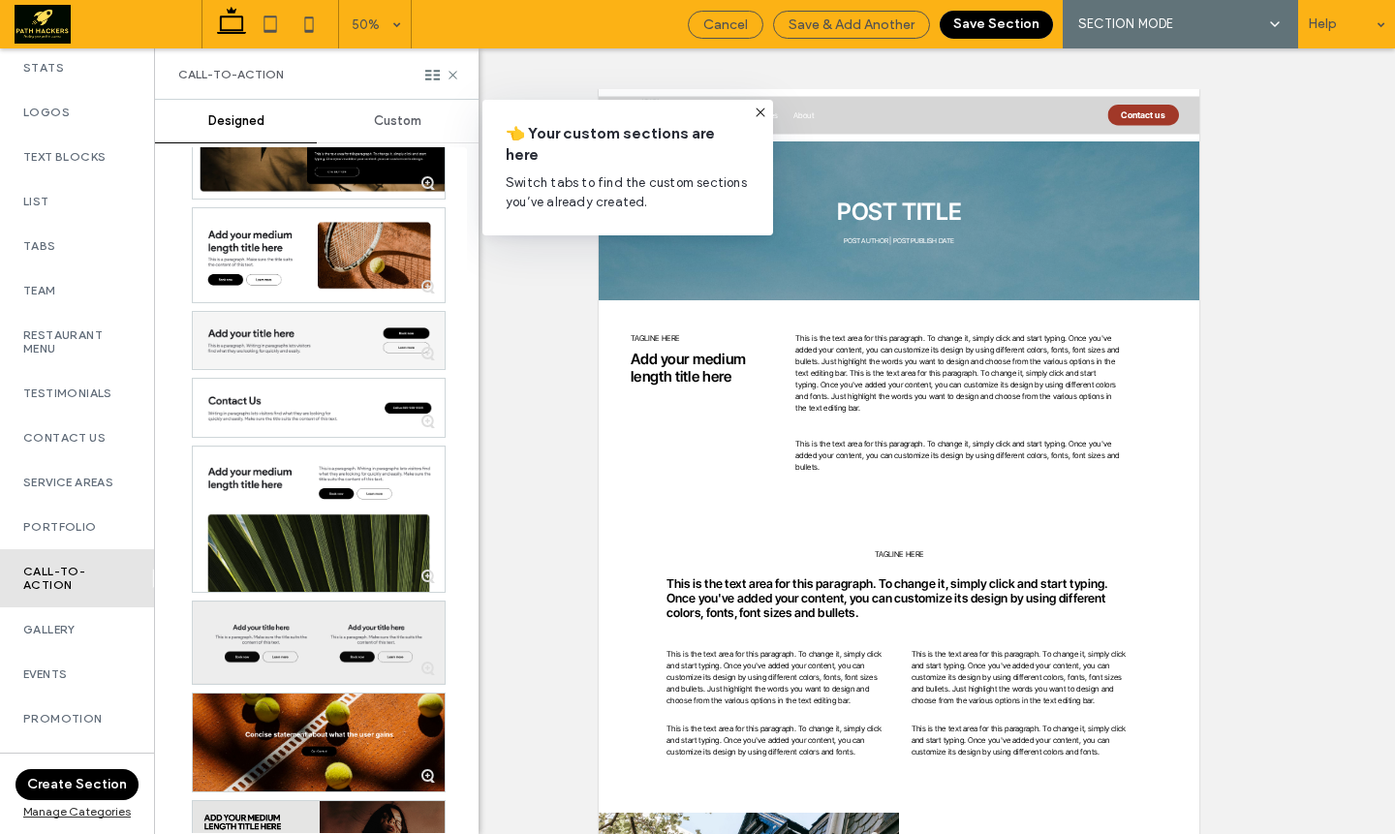
scroll to position [2710, 0]
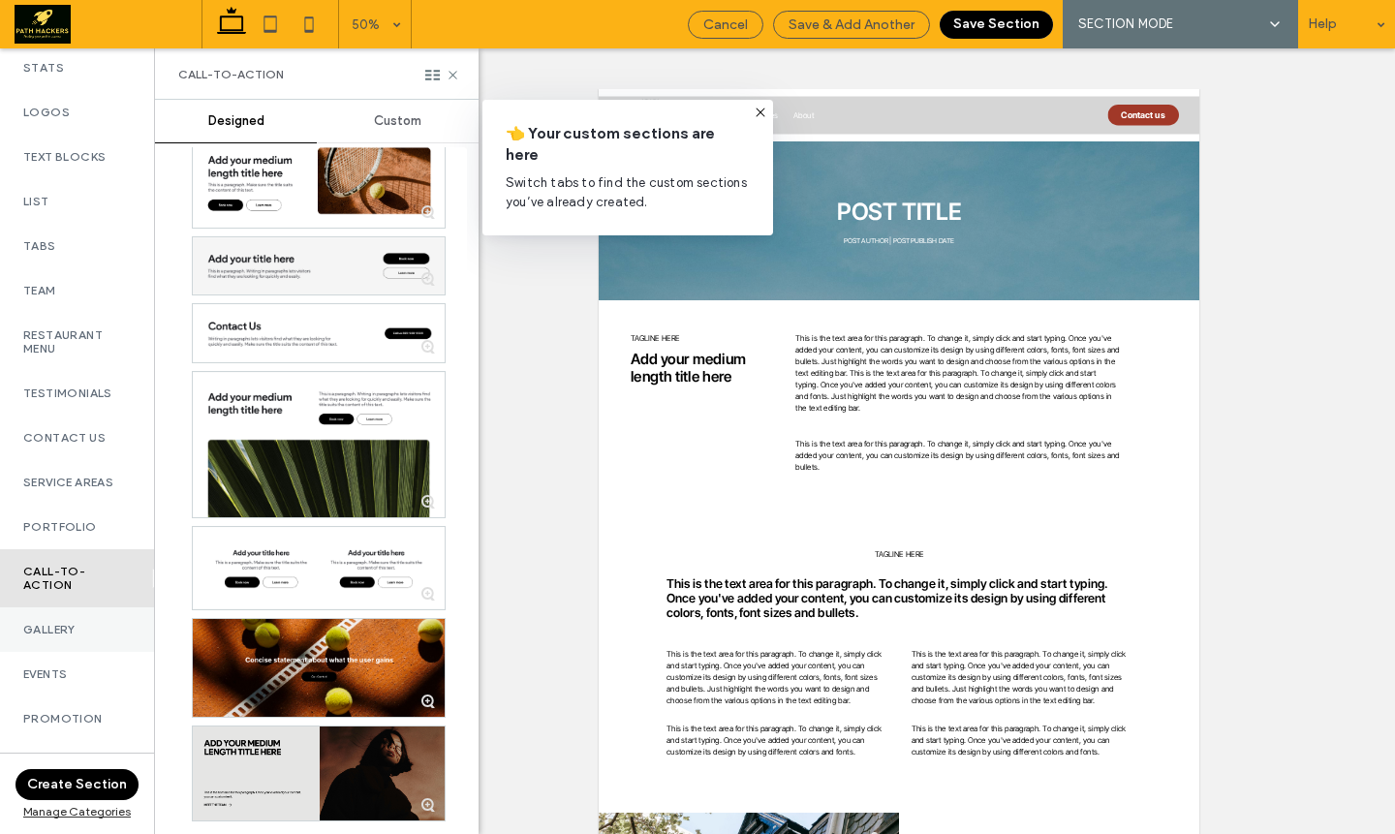
click at [69, 652] on div "Gallery" at bounding box center [77, 629] width 154 height 45
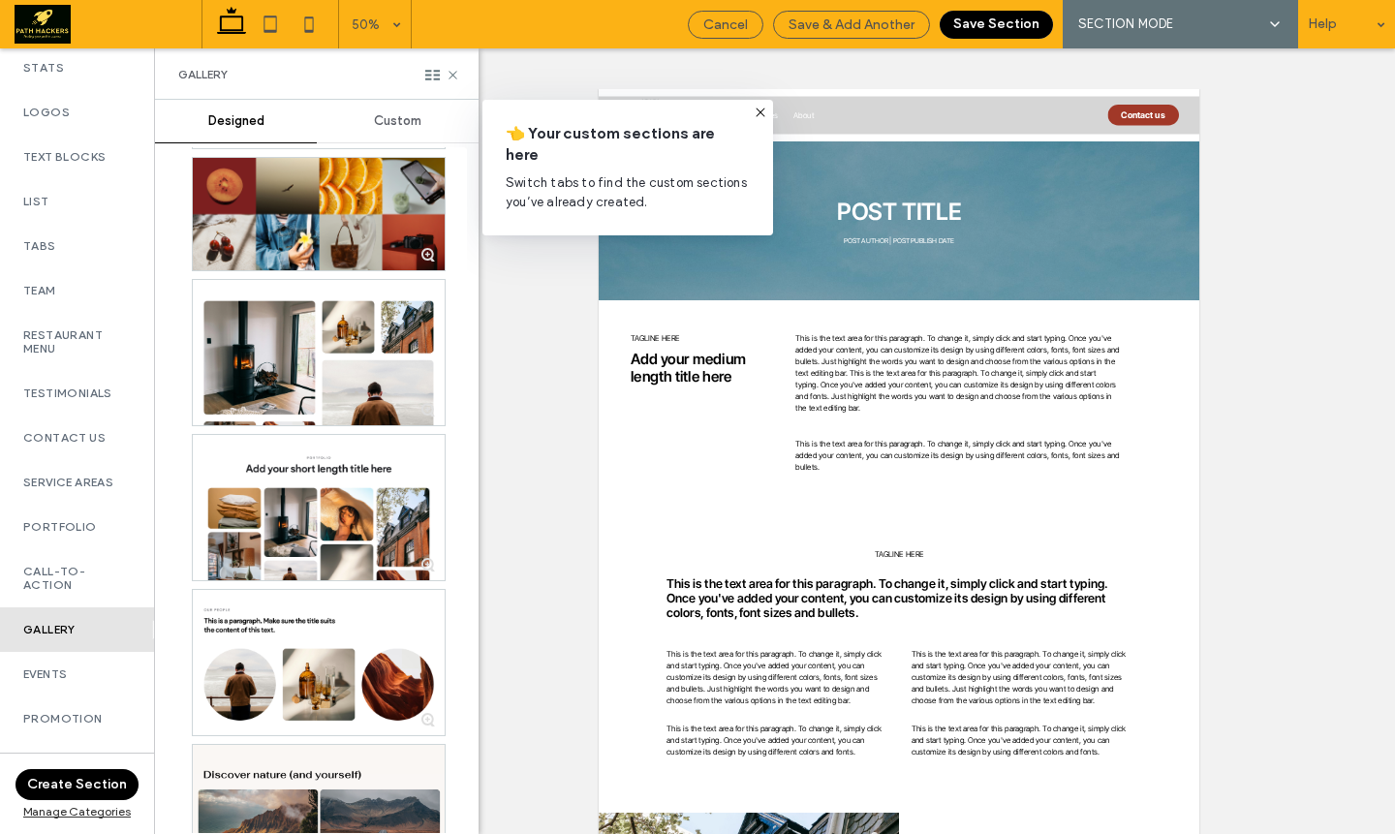
scroll to position [2431, 0]
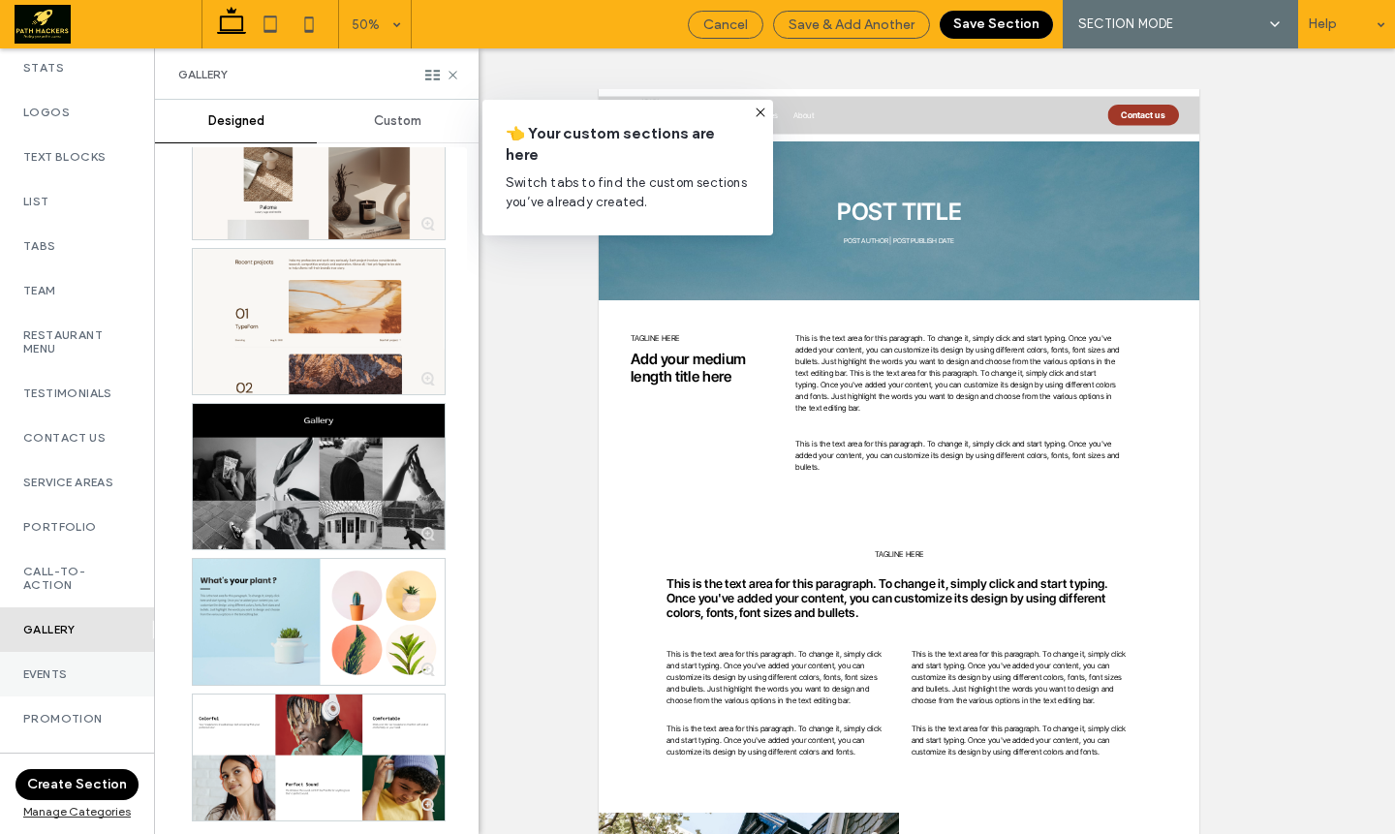
click at [94, 666] on div "Events" at bounding box center [77, 674] width 154 height 45
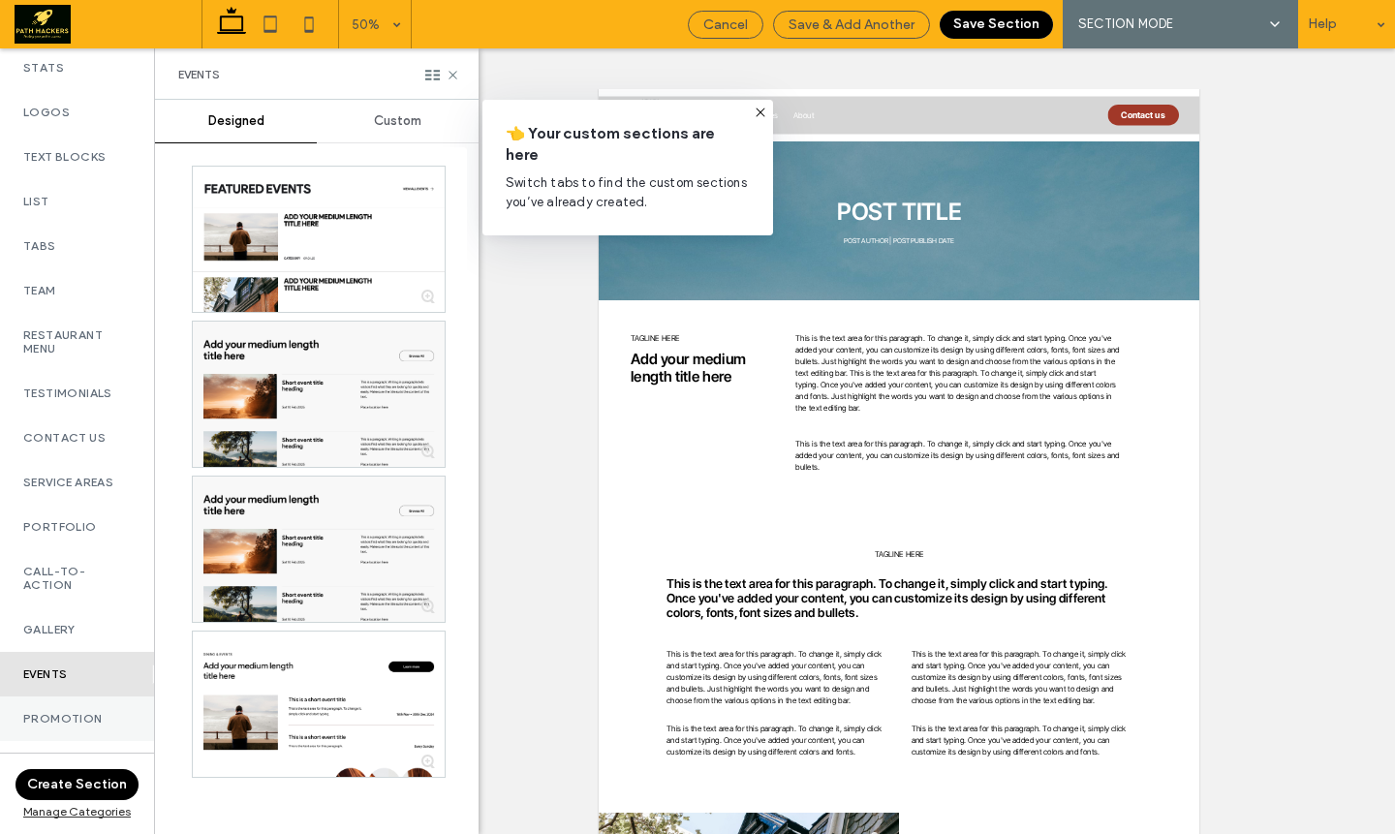
click at [77, 719] on div "Promotion" at bounding box center [77, 719] width 154 height 45
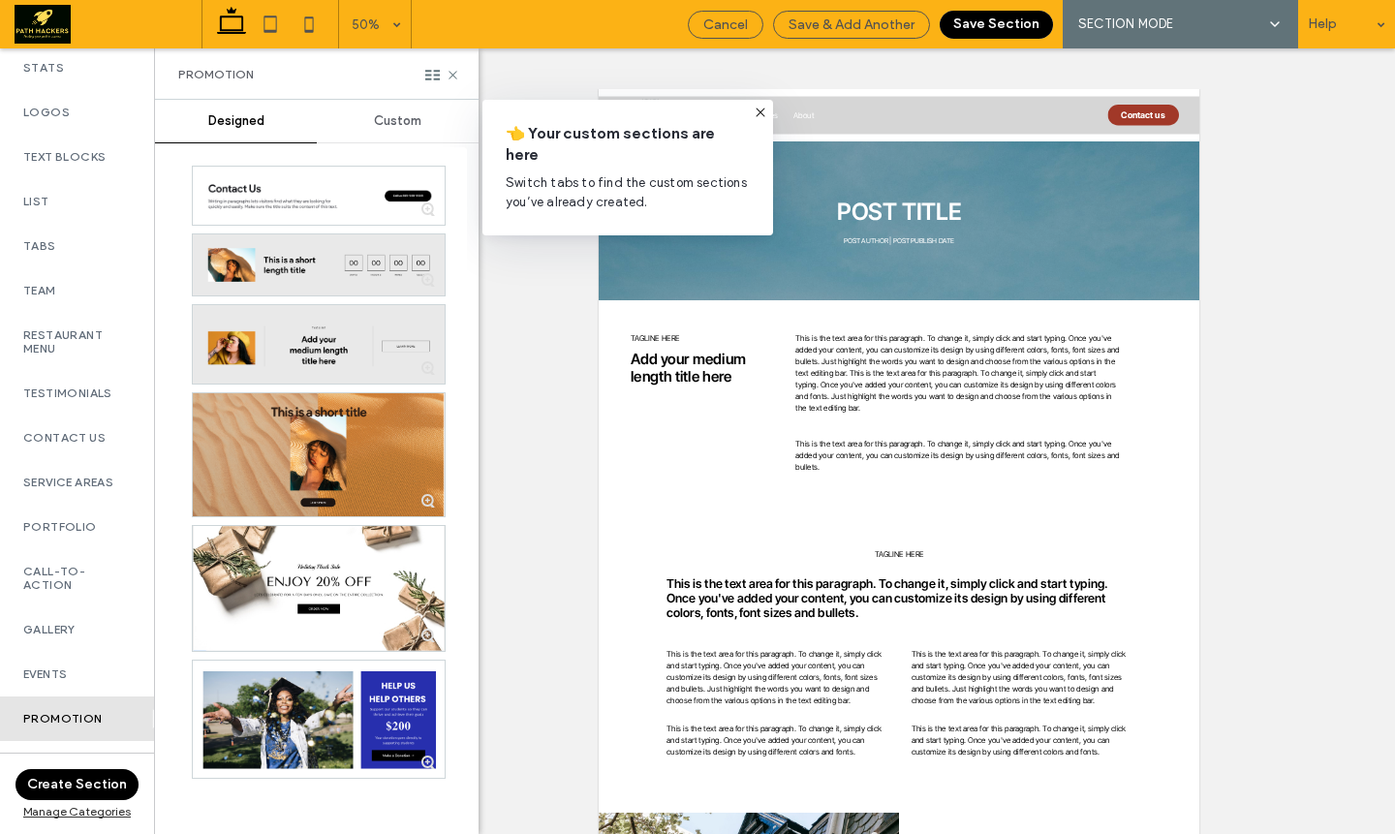
click at [977, 30] on button "Save Section" at bounding box center [996, 25] width 113 height 28
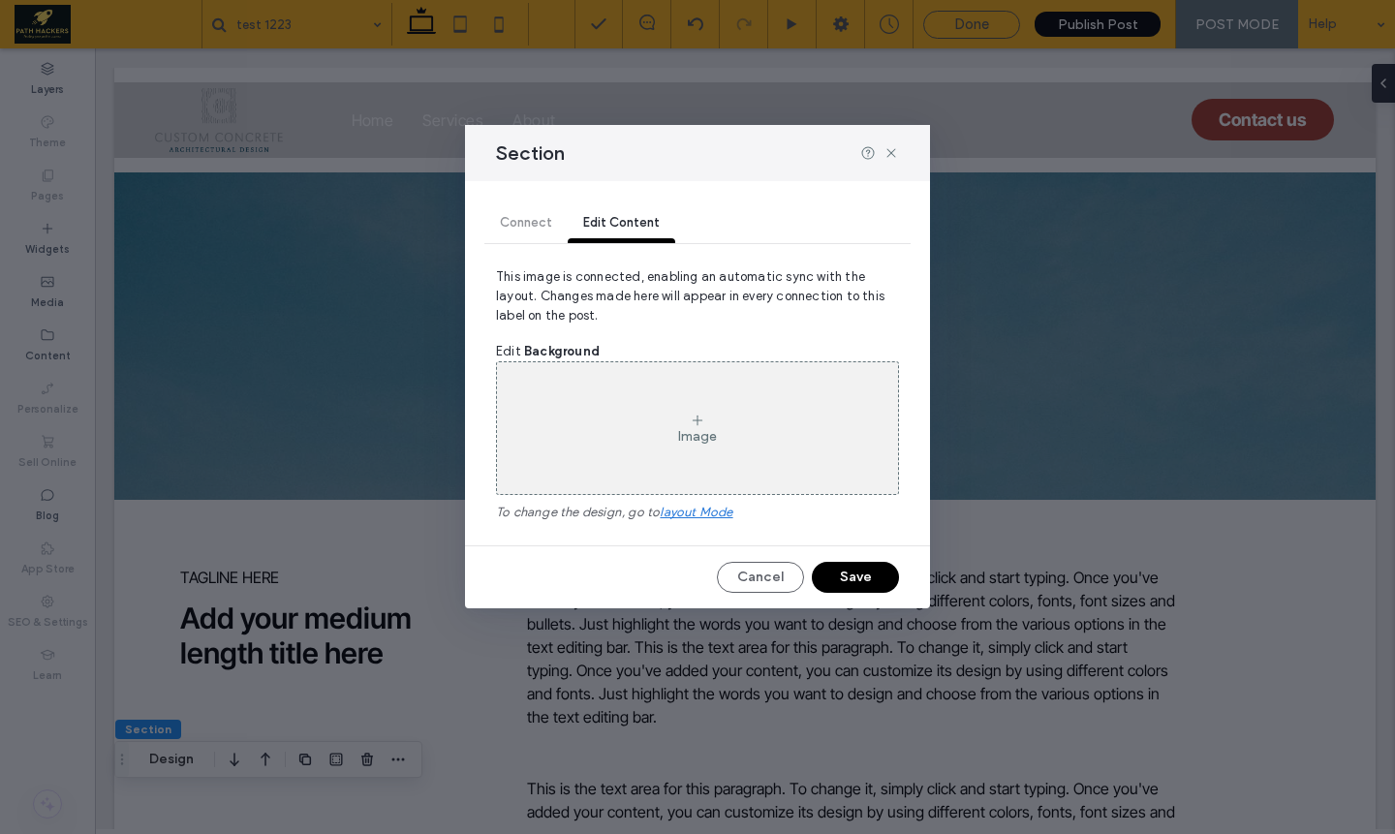
click at [701, 425] on icon at bounding box center [698, 421] width 16 height 16
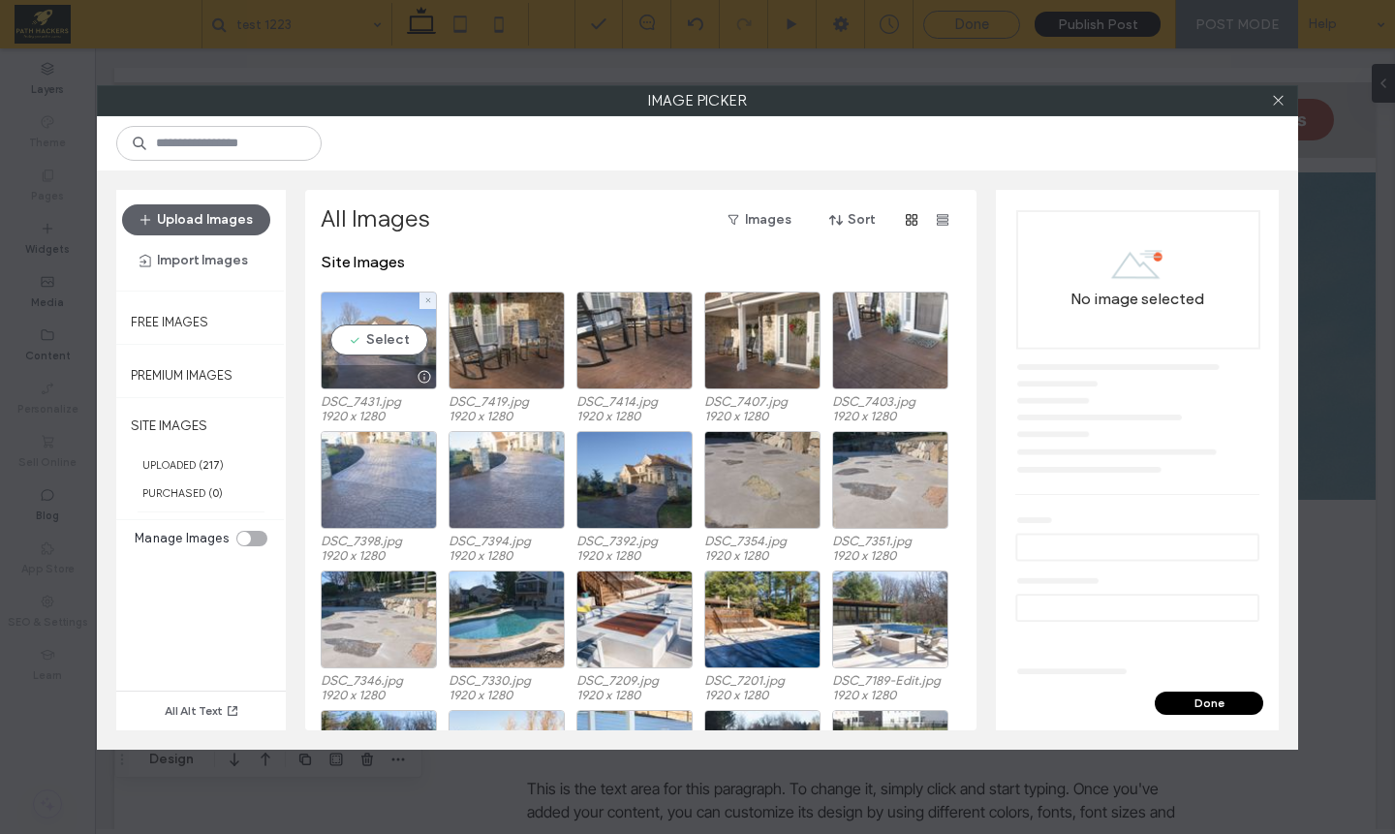
click at [407, 342] on div "Select" at bounding box center [379, 341] width 116 height 98
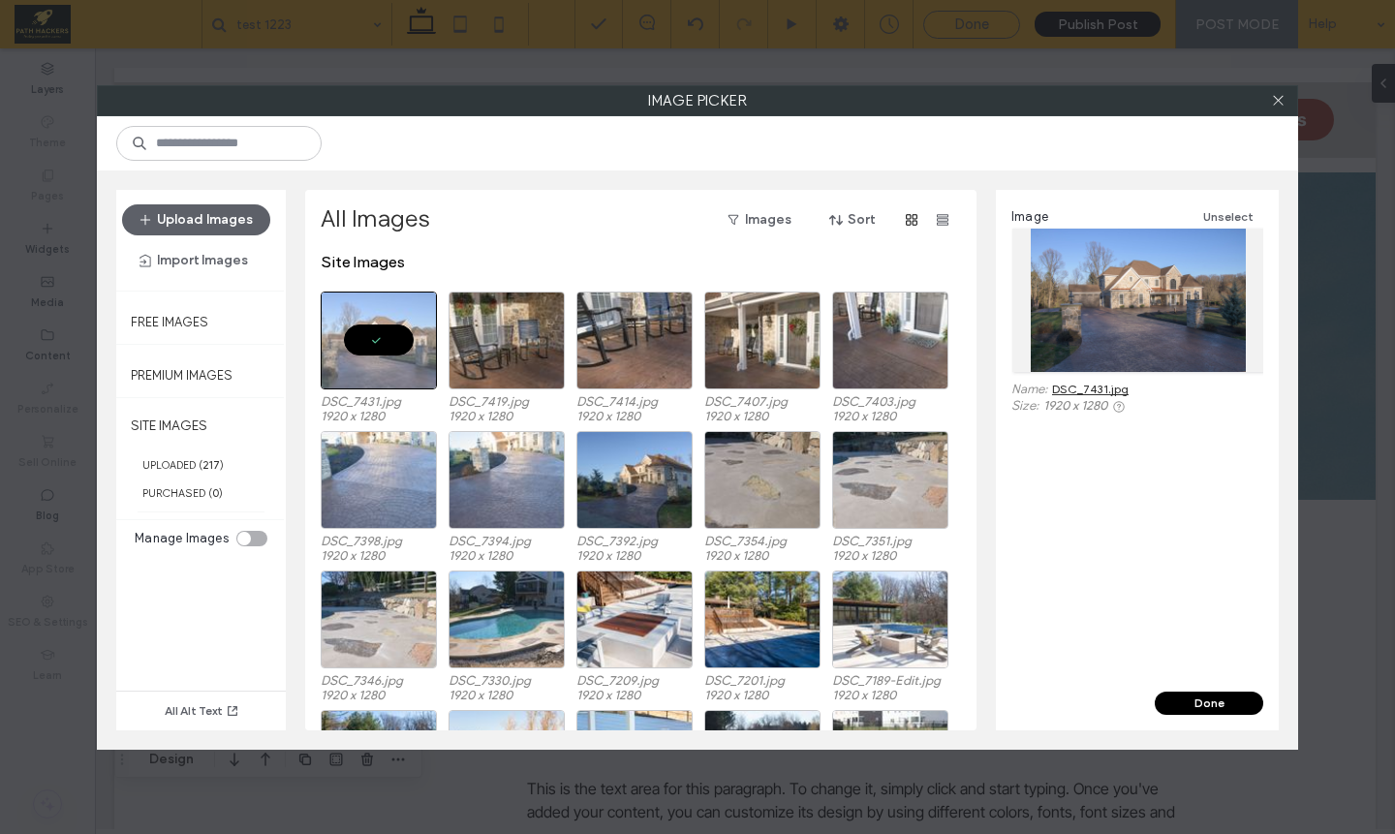
click at [1234, 704] on button "Done" at bounding box center [1209, 703] width 109 height 23
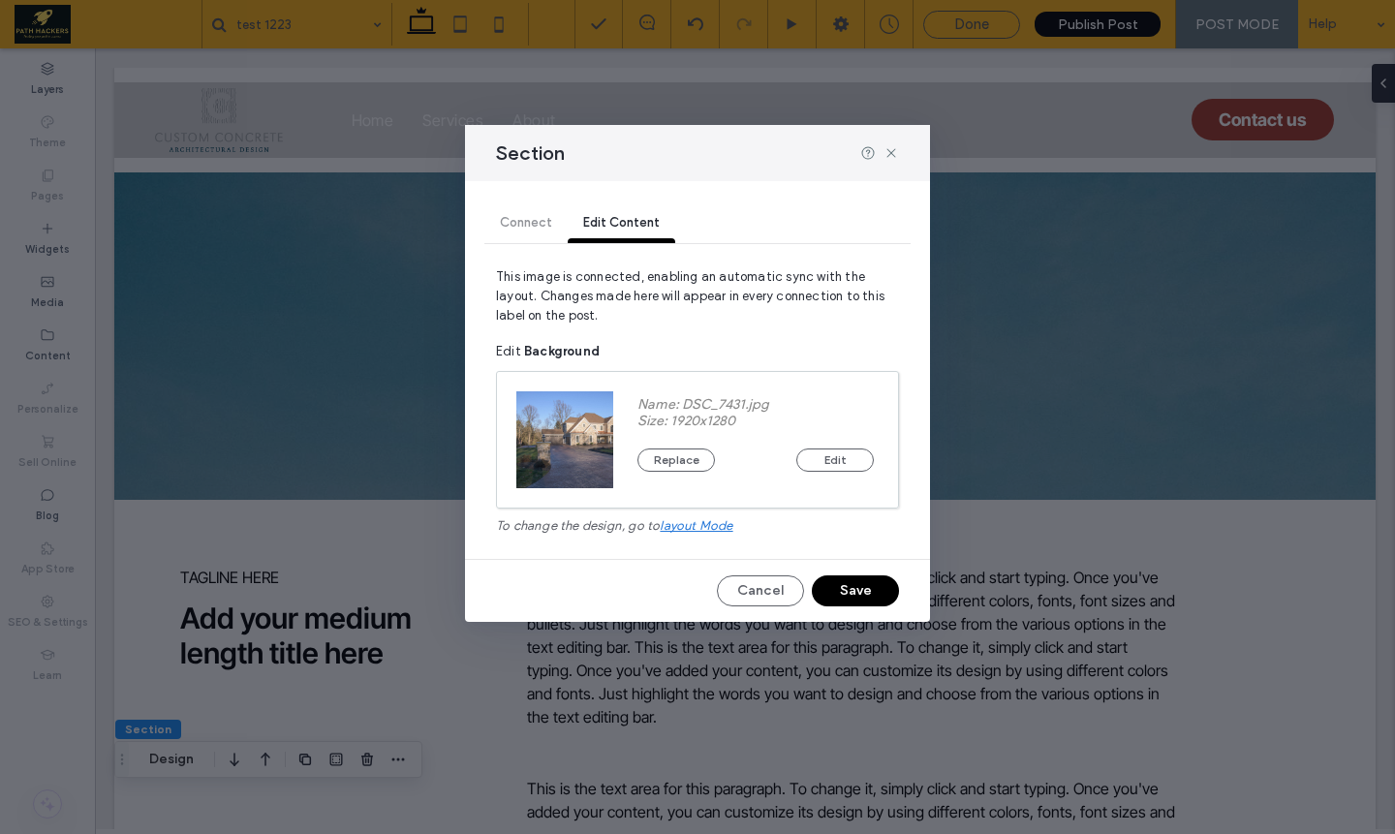
click at [870, 582] on button "Save" at bounding box center [855, 590] width 87 height 31
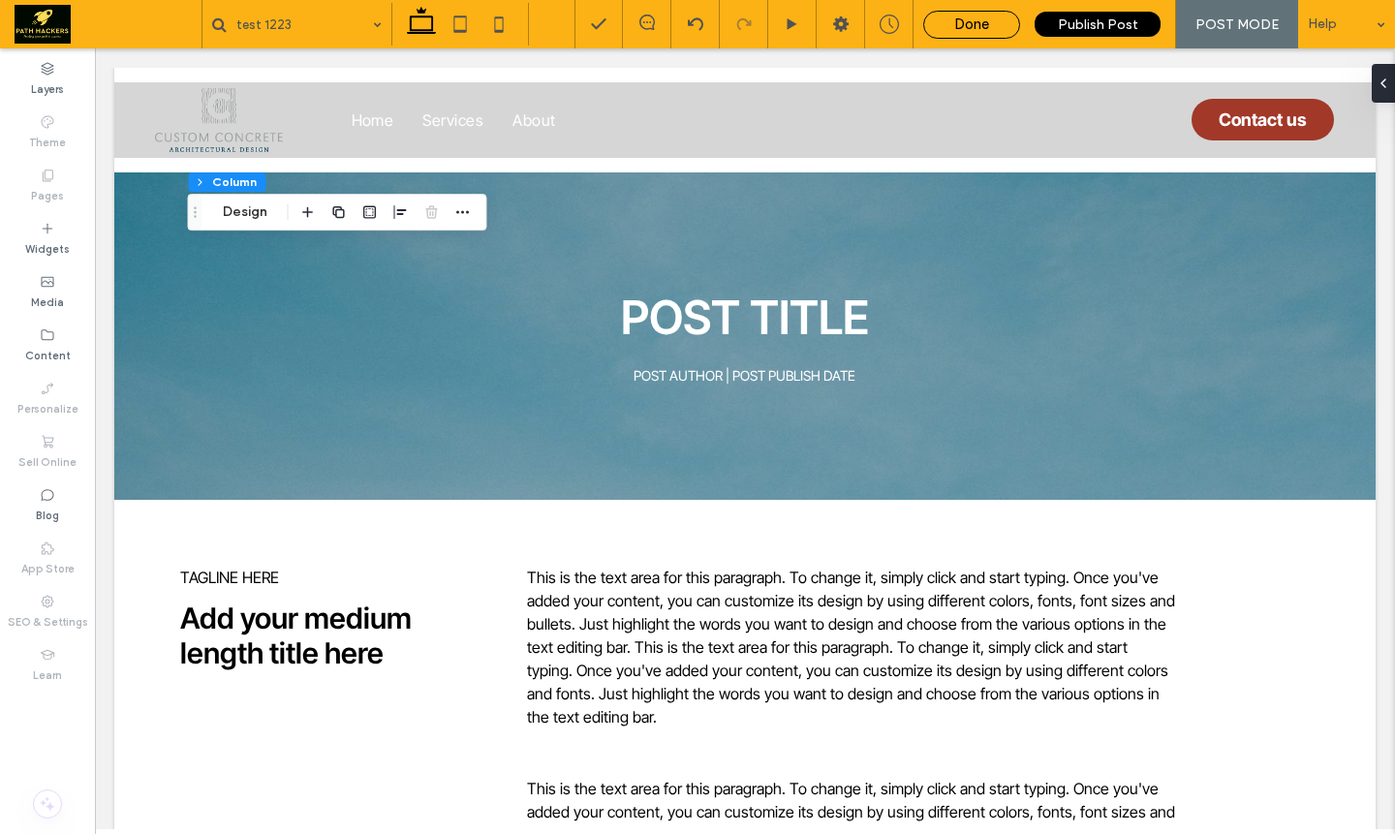
click at [989, 24] on span "Done" at bounding box center [971, 24] width 35 height 17
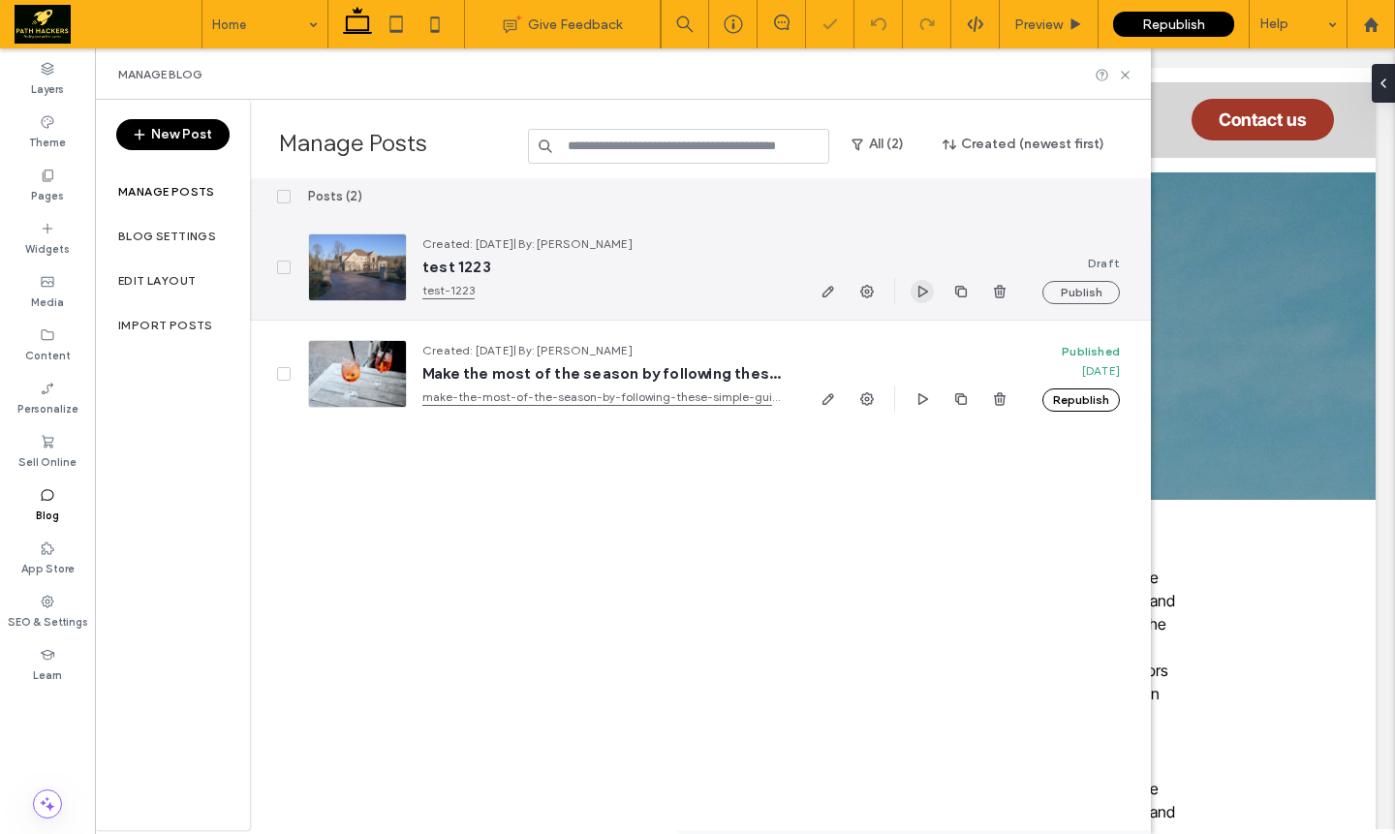
click at [916, 295] on icon "button" at bounding box center [923, 292] width 16 height 16
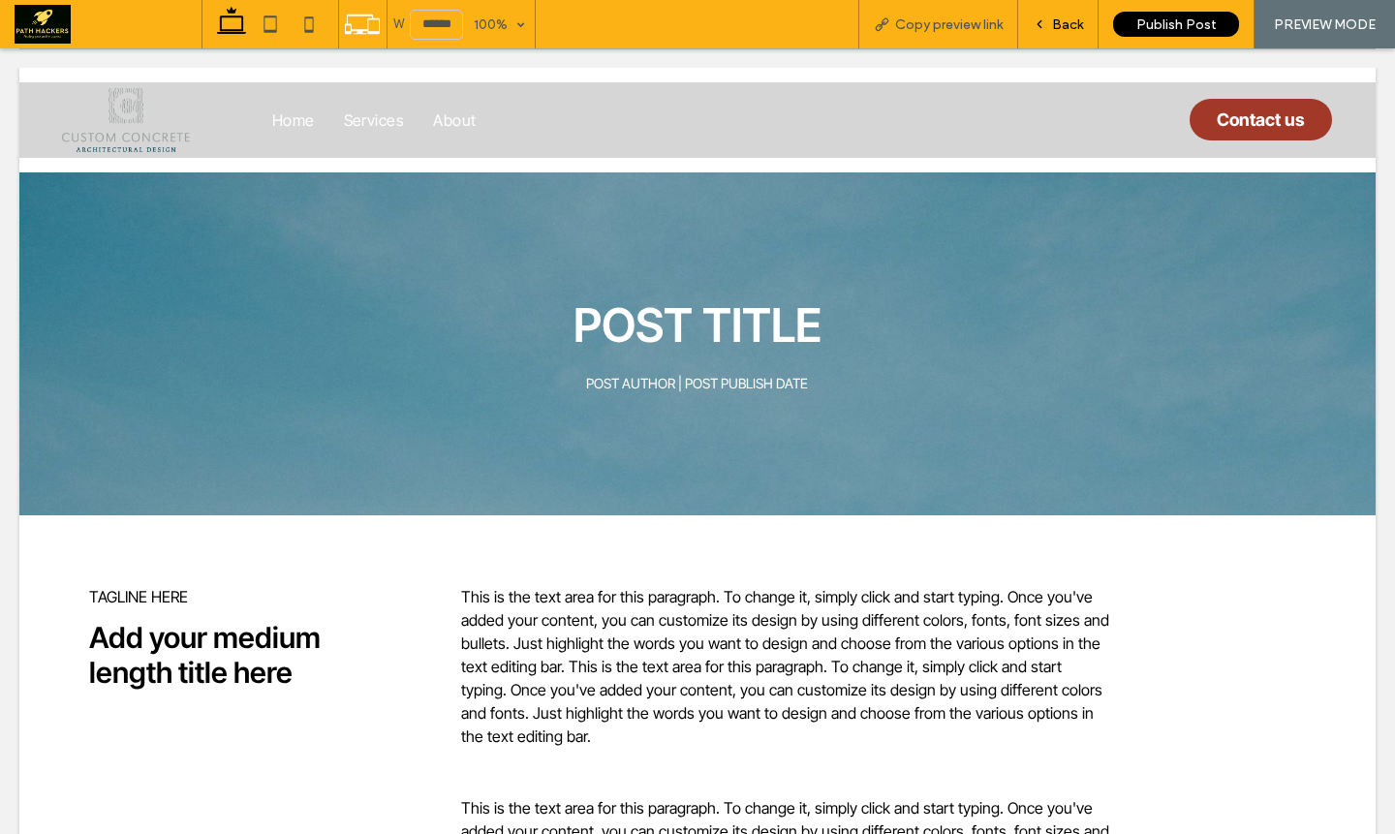
click at [1074, 24] on span "Back" at bounding box center [1067, 24] width 31 height 16
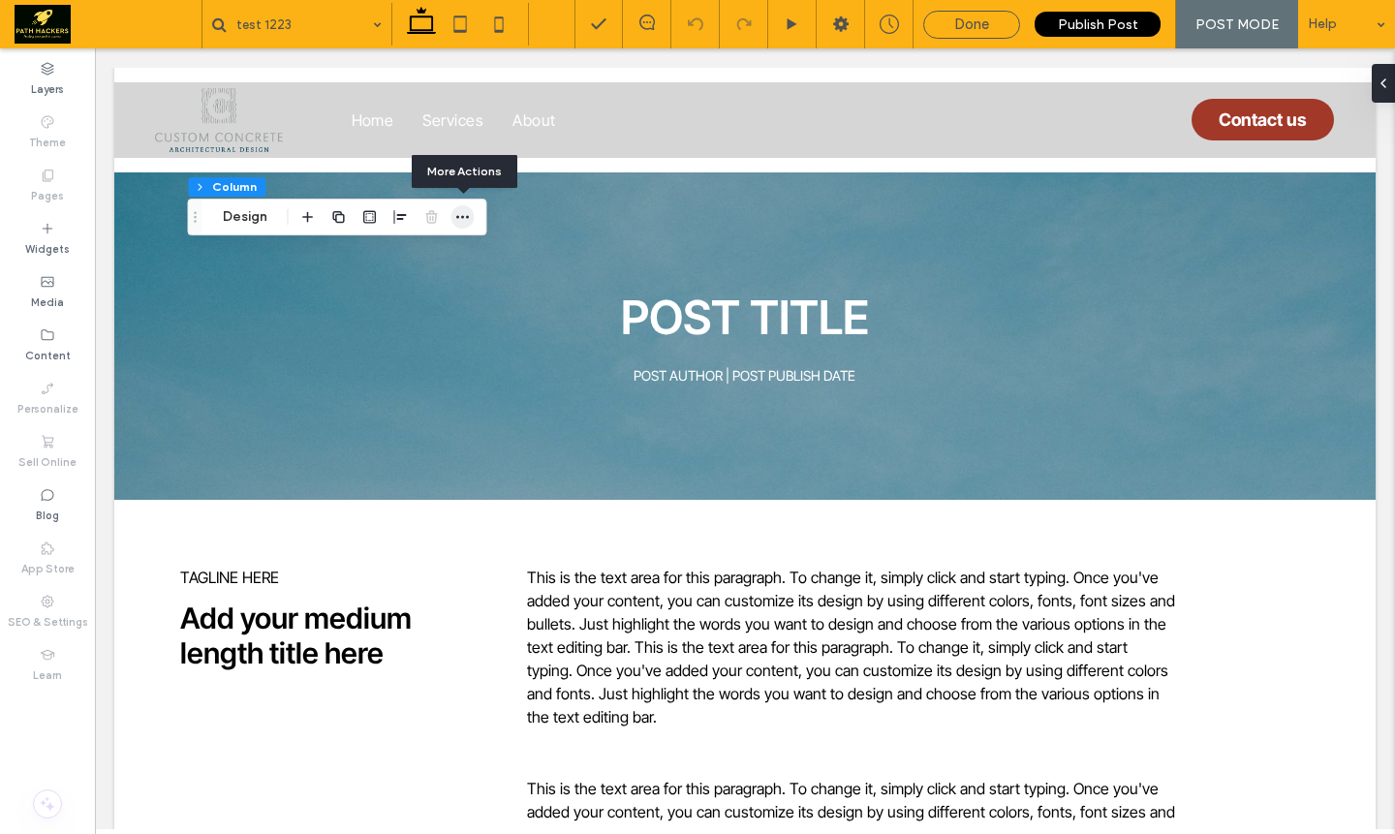
click at [457, 219] on icon "button" at bounding box center [463, 217] width 16 height 16
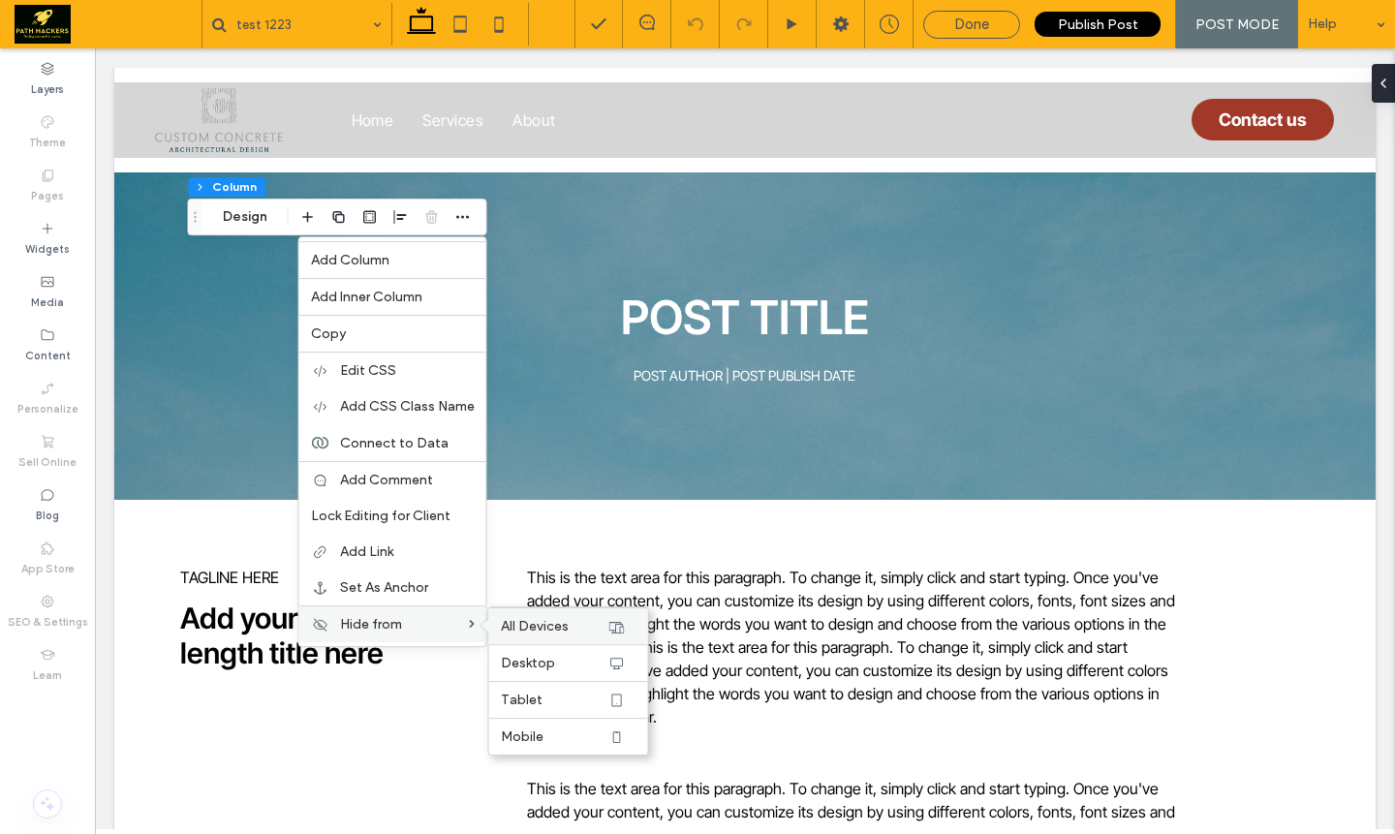
click at [538, 621] on span "All Devices" at bounding box center [535, 626] width 68 height 16
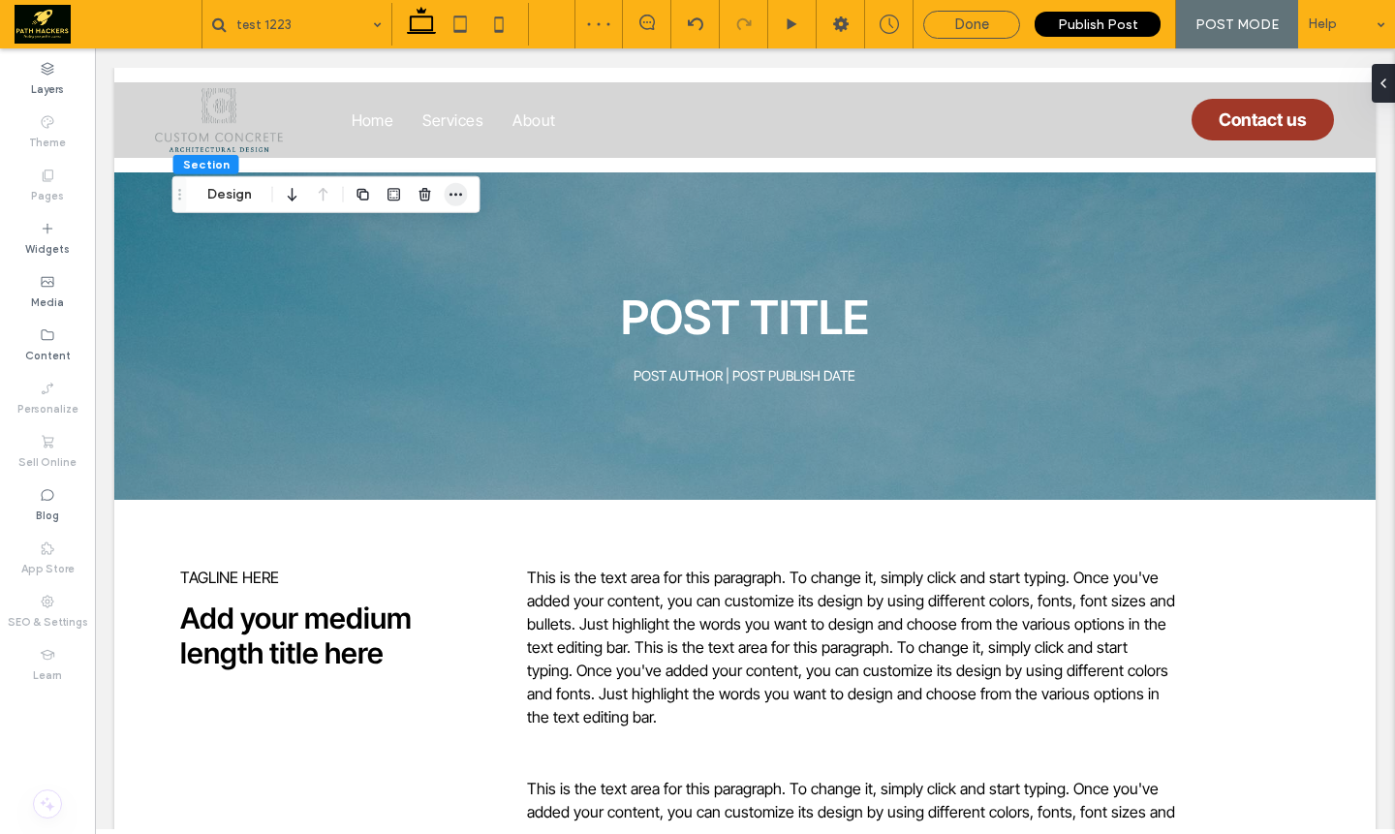
click at [447, 199] on span "button" at bounding box center [456, 194] width 23 height 23
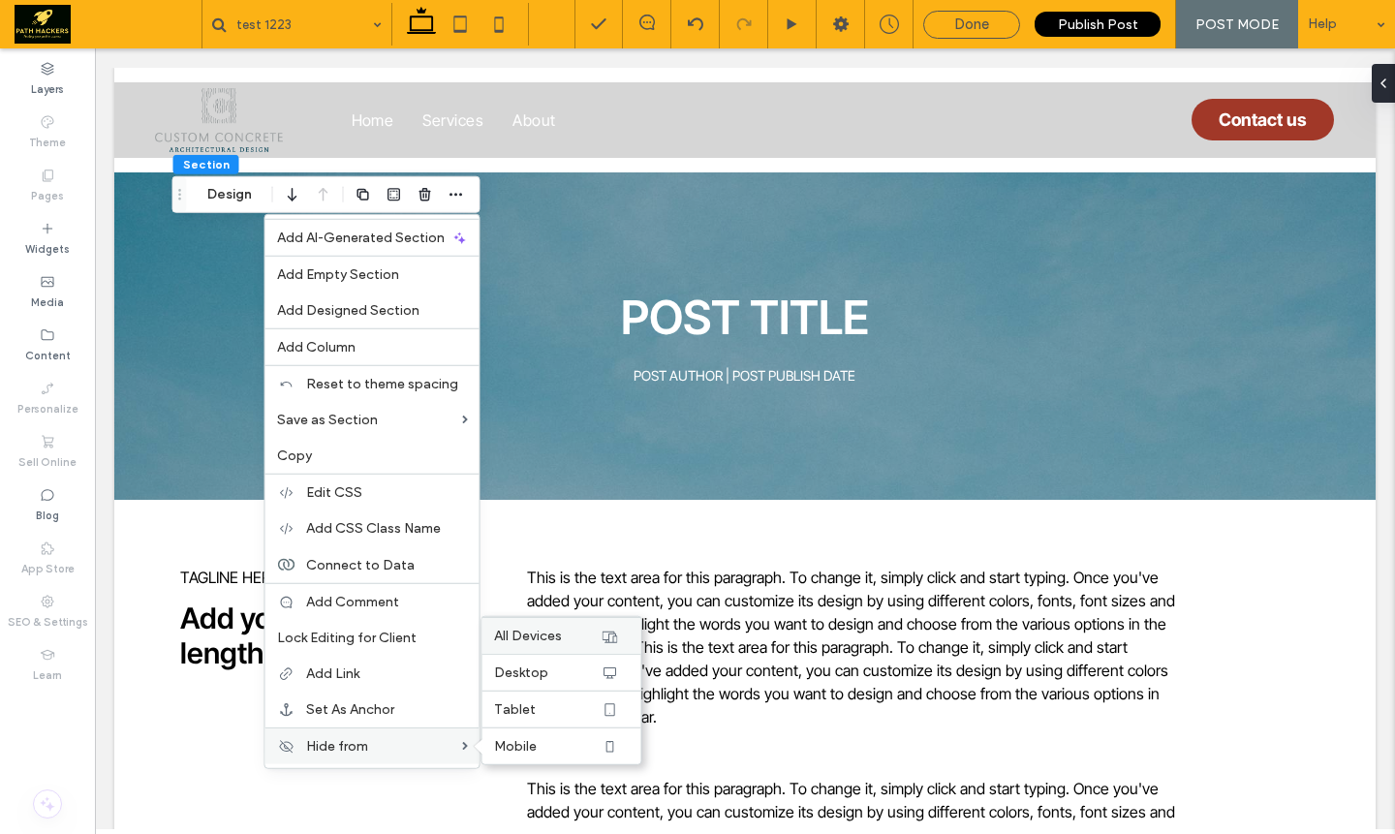
click at [558, 637] on span "All Devices" at bounding box center [528, 636] width 68 height 16
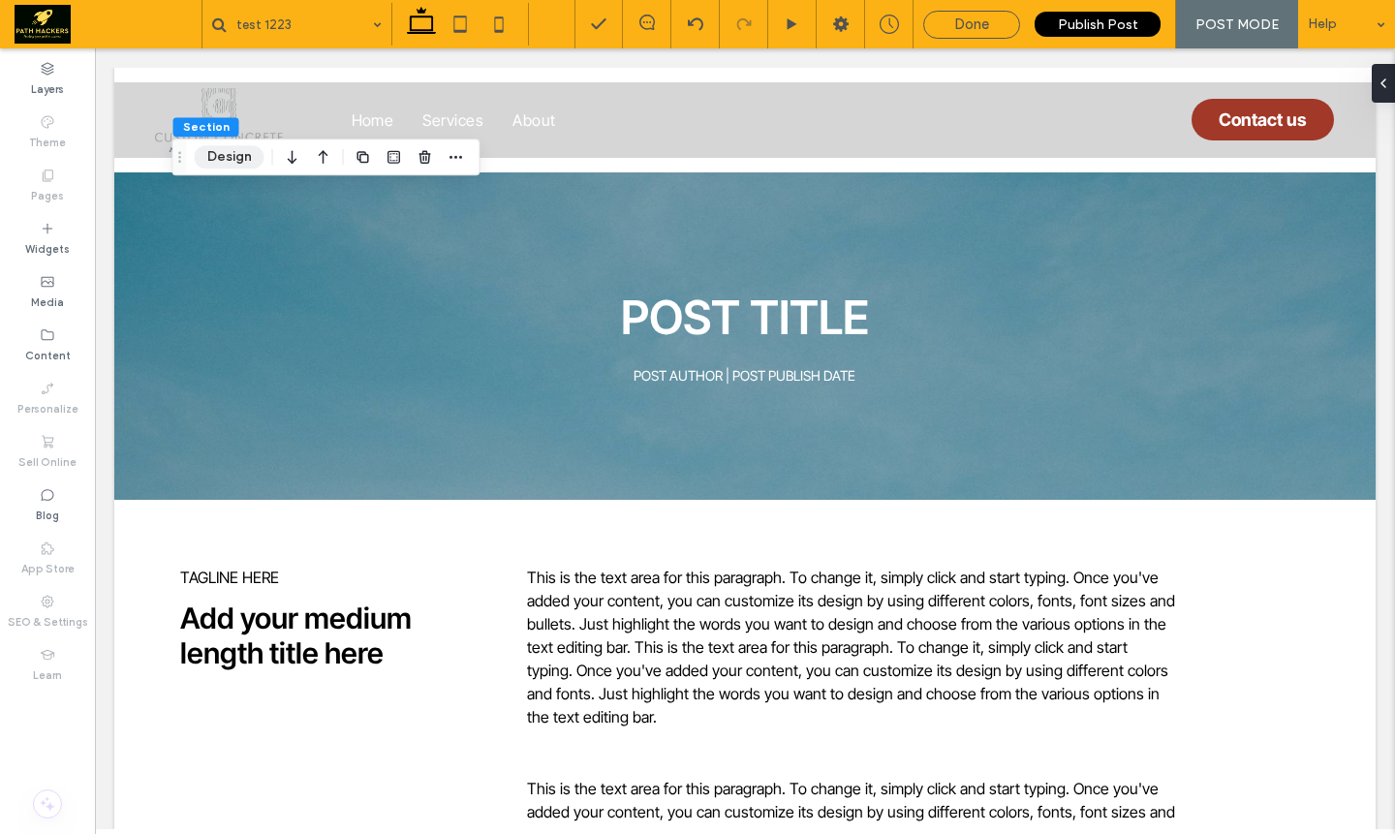
click at [251, 159] on button "Design" at bounding box center [230, 156] width 70 height 23
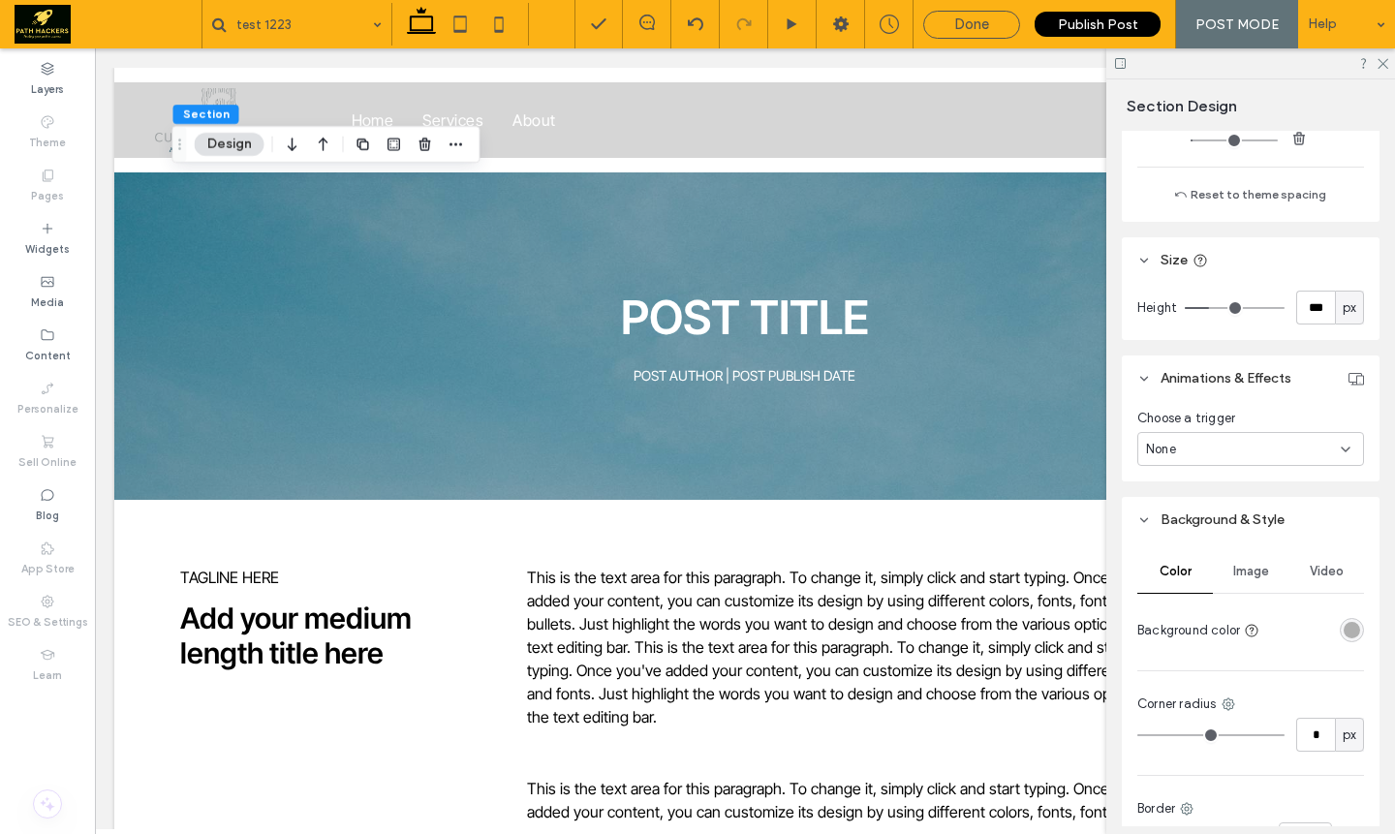
scroll to position [594, 0]
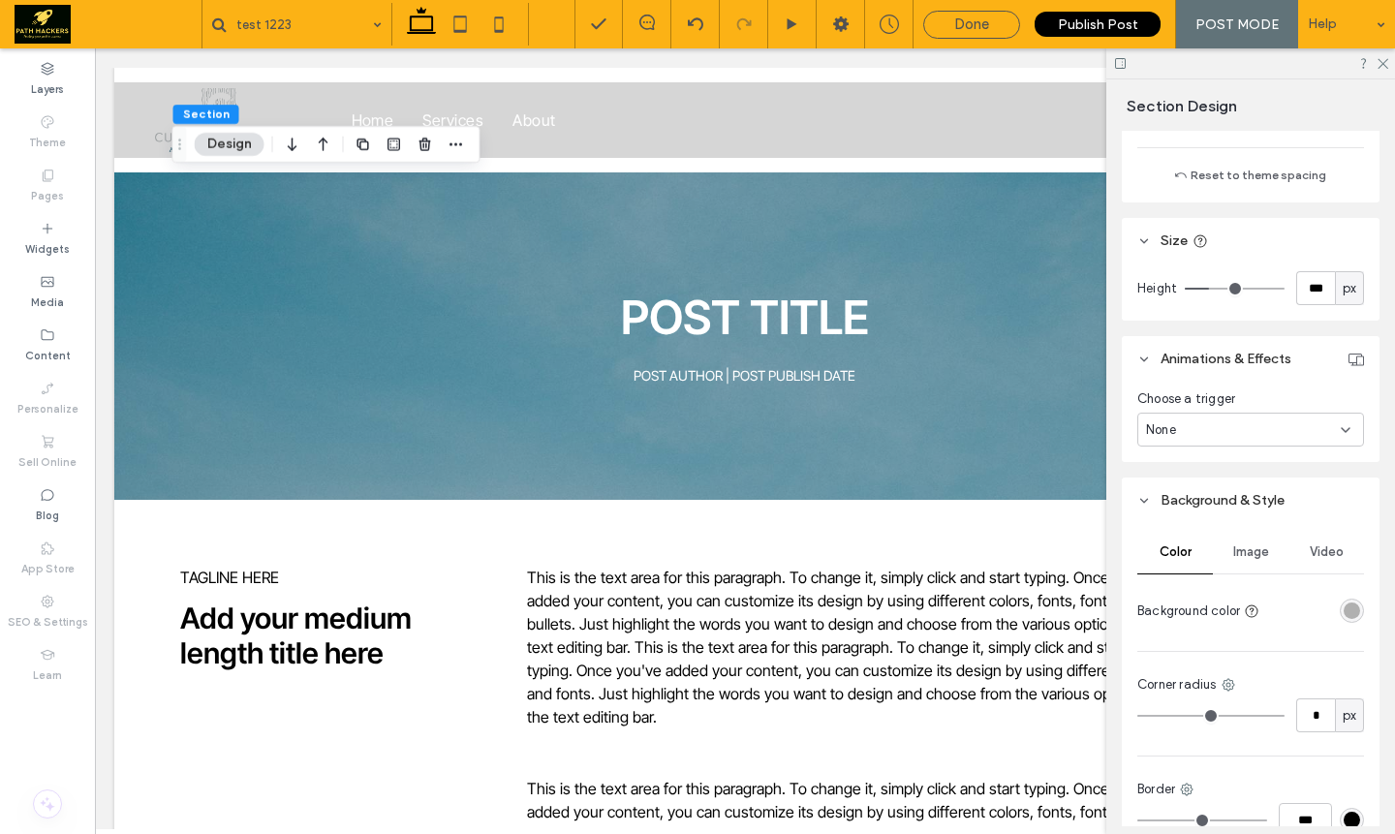
click at [1341, 620] on div "rgba(176,176,176,1)" at bounding box center [1352, 611] width 24 height 24
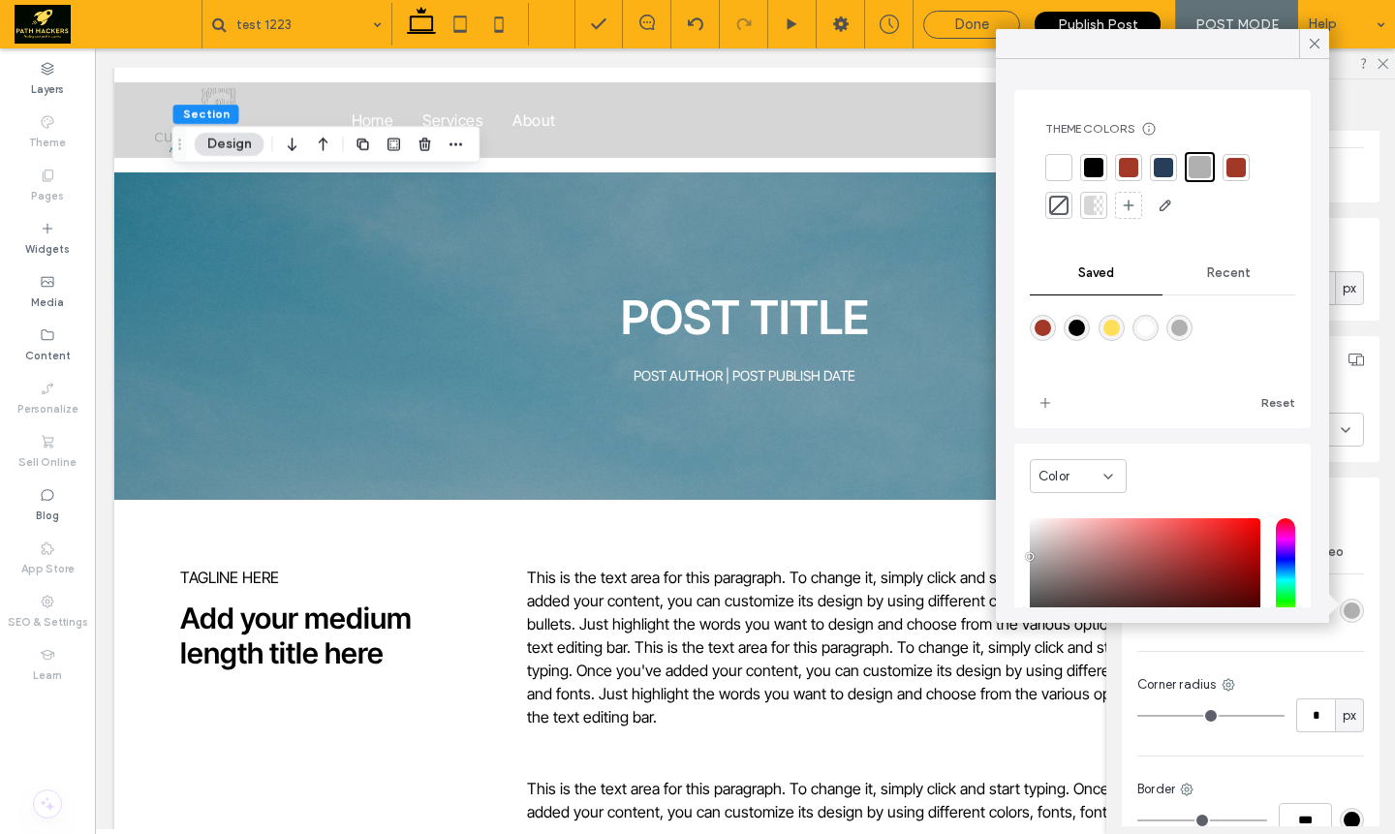
click at [1051, 173] on div at bounding box center [1058, 167] width 19 height 19
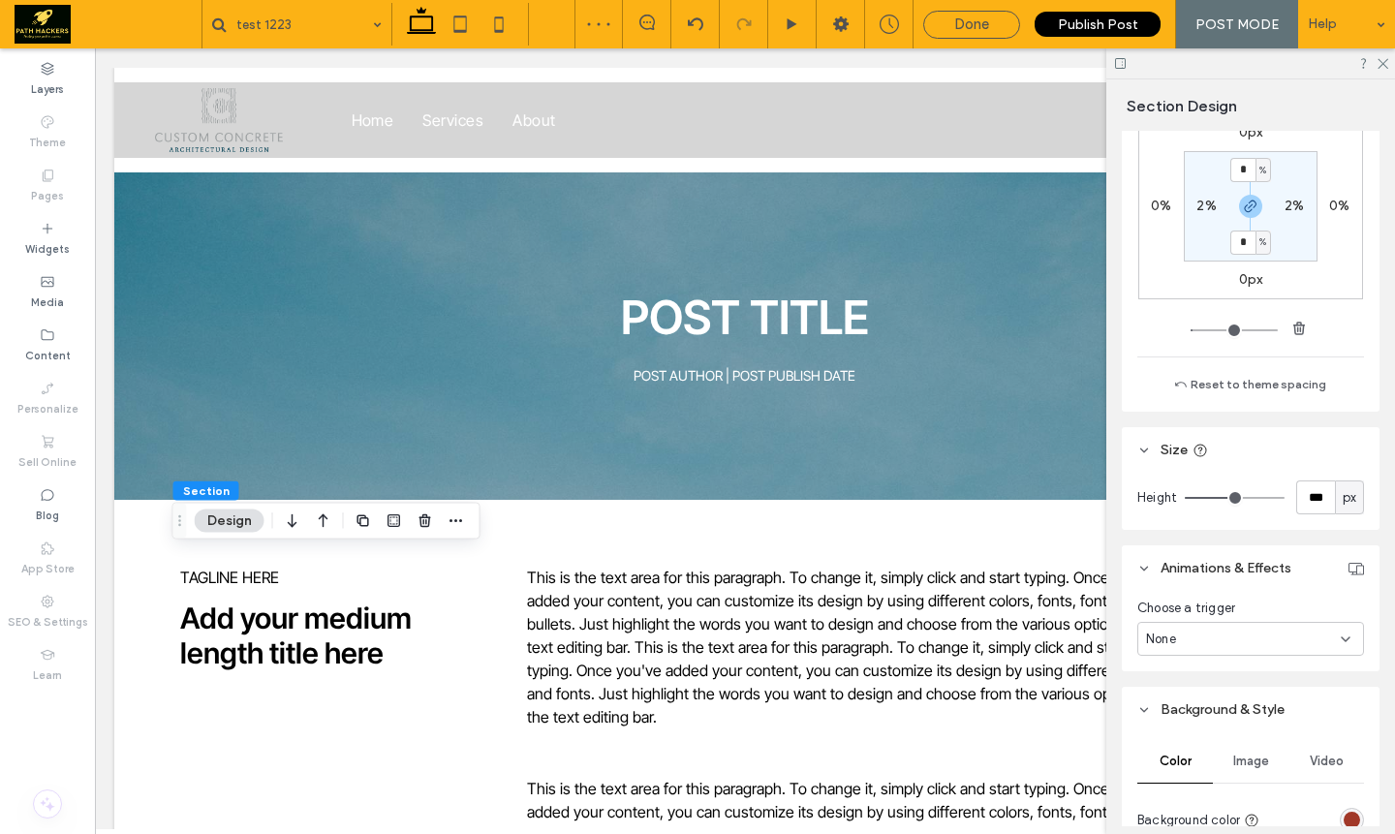
scroll to position [542, 0]
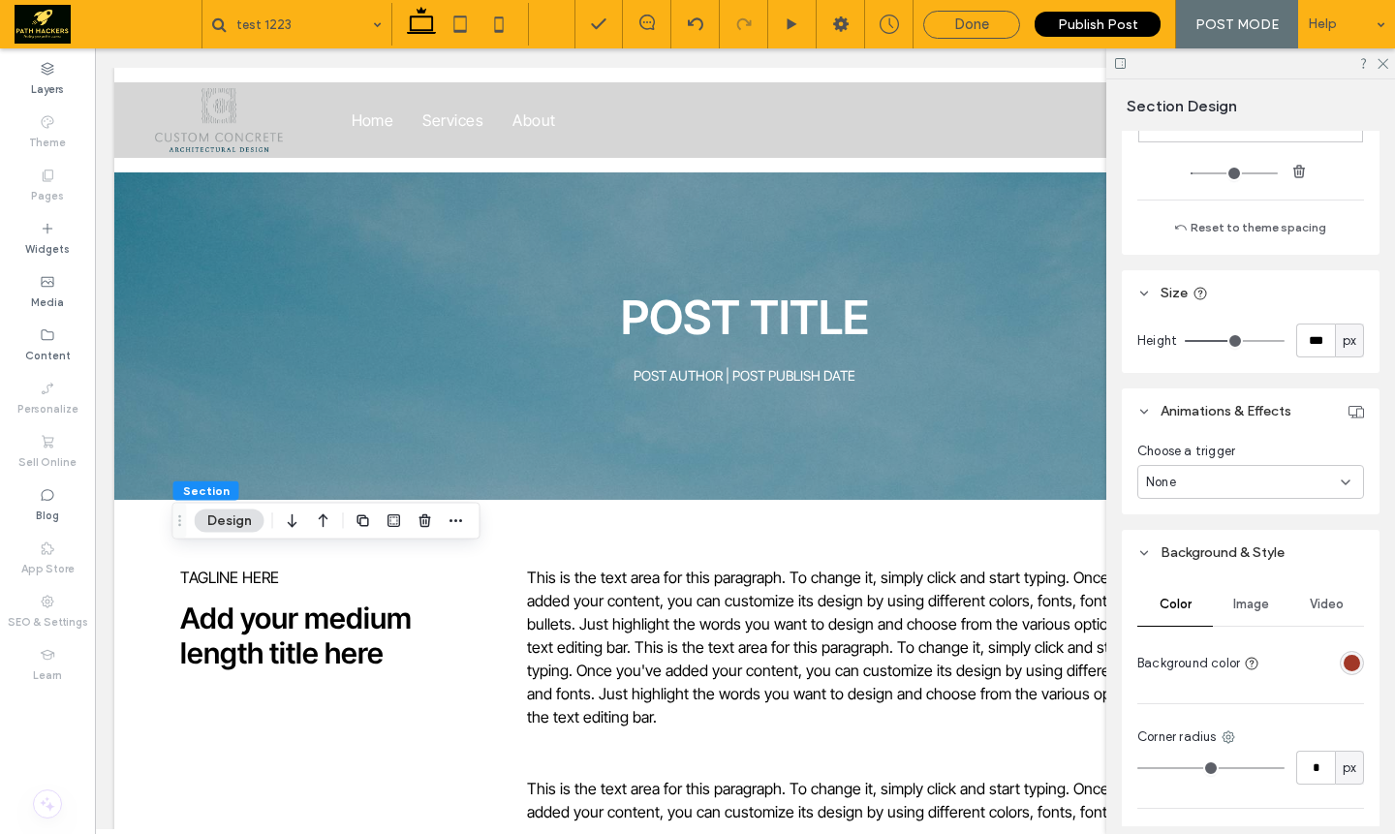
click at [1344, 667] on div "rgba(161,56,40,1)" at bounding box center [1352, 663] width 16 height 16
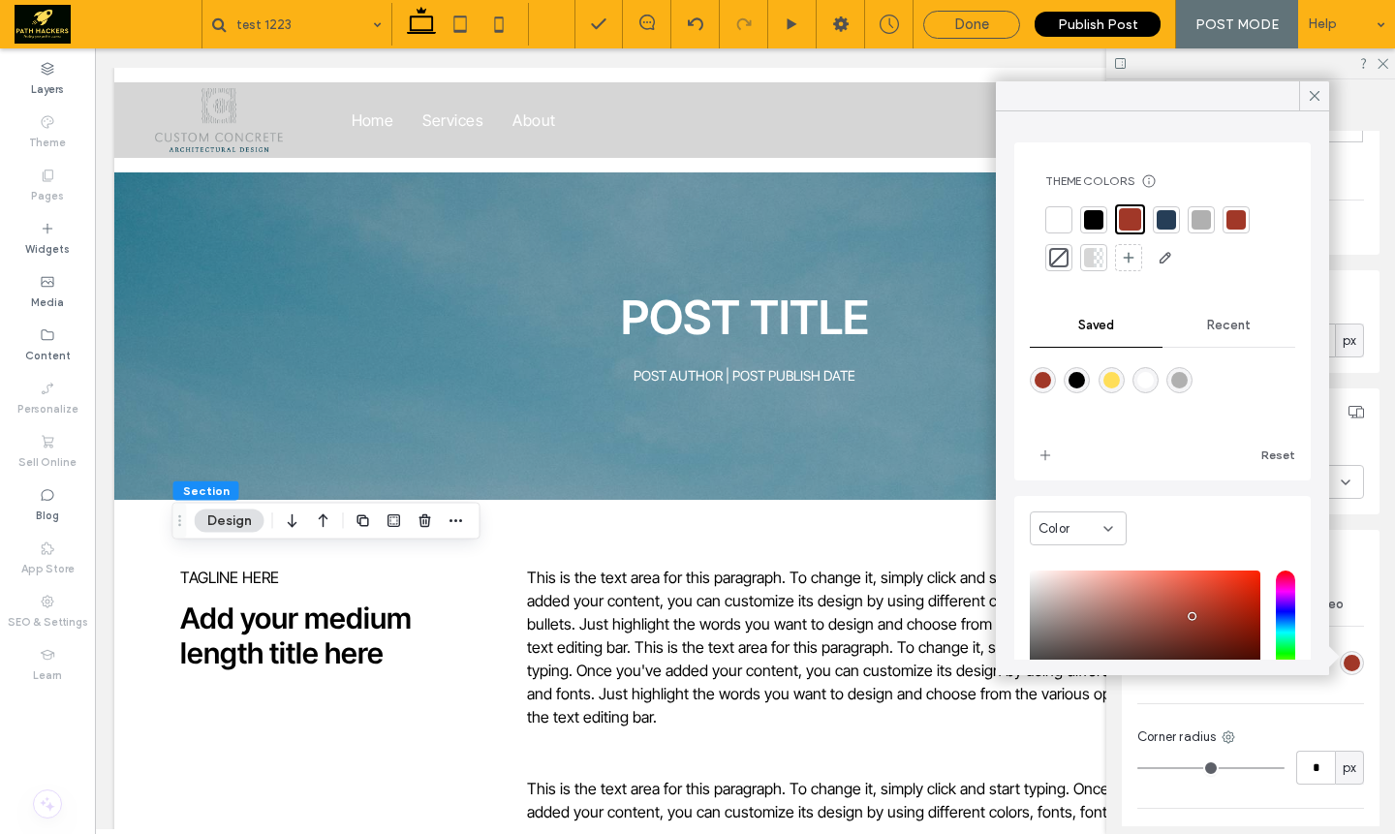
click at [1058, 228] on div at bounding box center [1058, 219] width 19 height 19
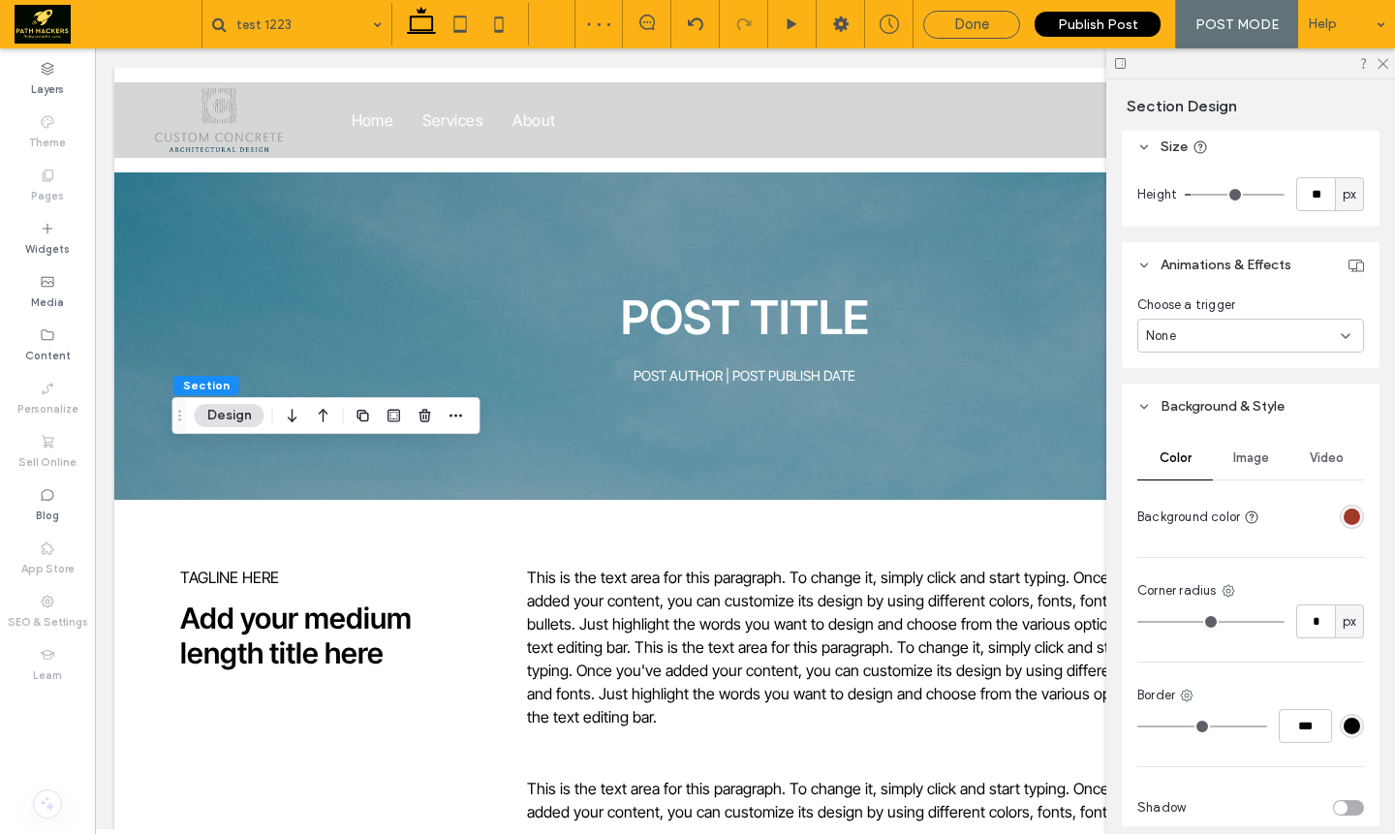
scroll to position [690, 0]
click at [1344, 520] on div "rgba(161,56,40,1)" at bounding box center [1352, 515] width 16 height 16
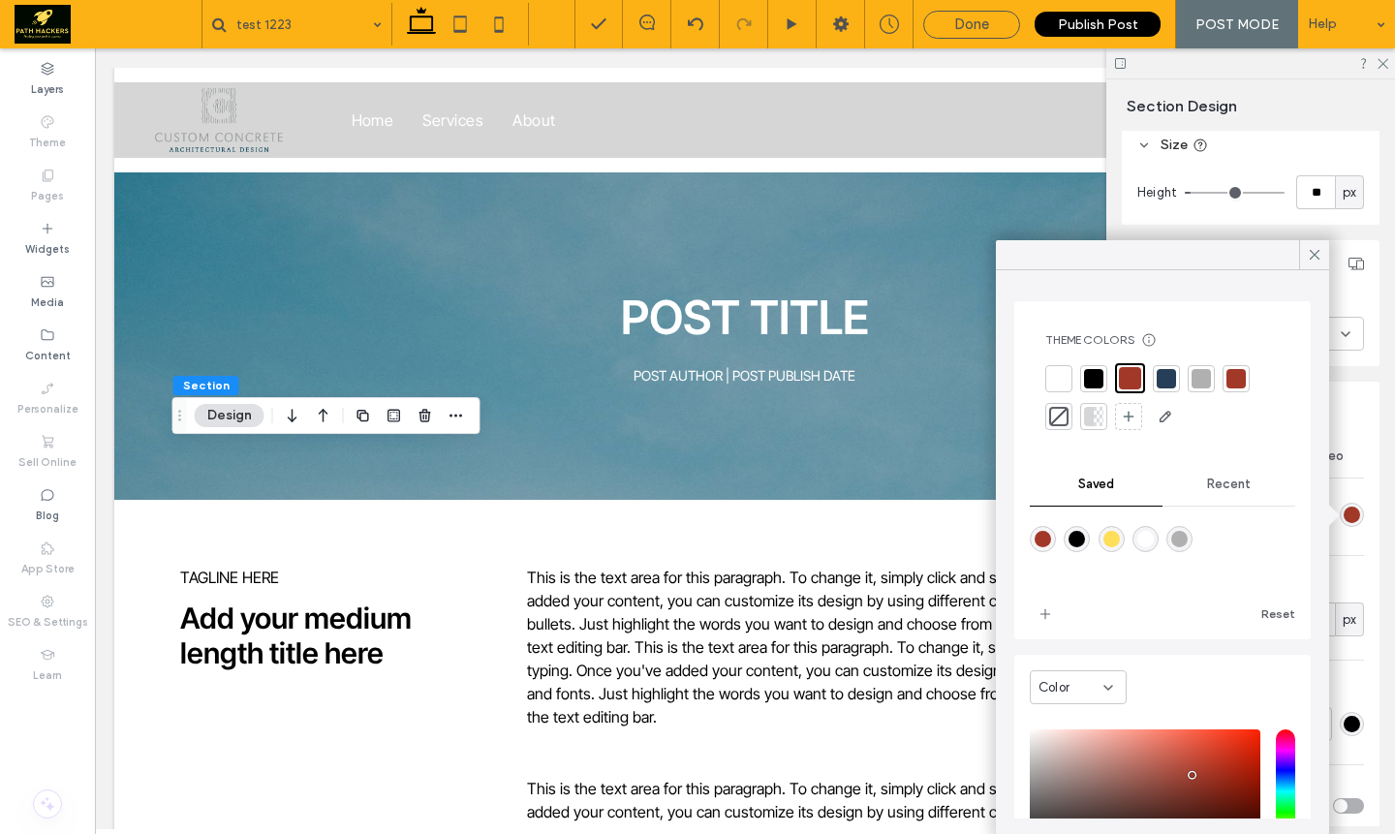
click at [1052, 376] on div at bounding box center [1058, 378] width 19 height 19
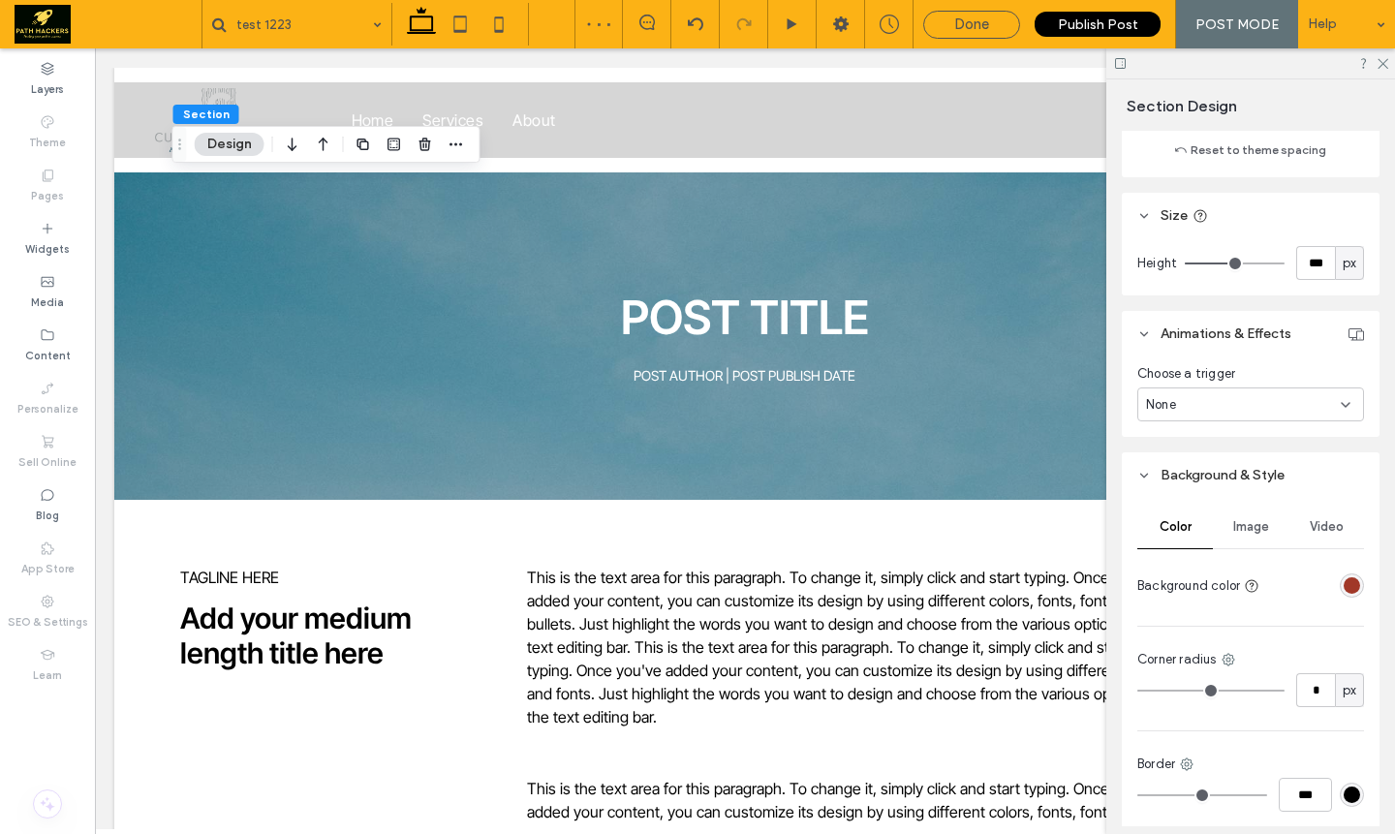
scroll to position [676, 0]
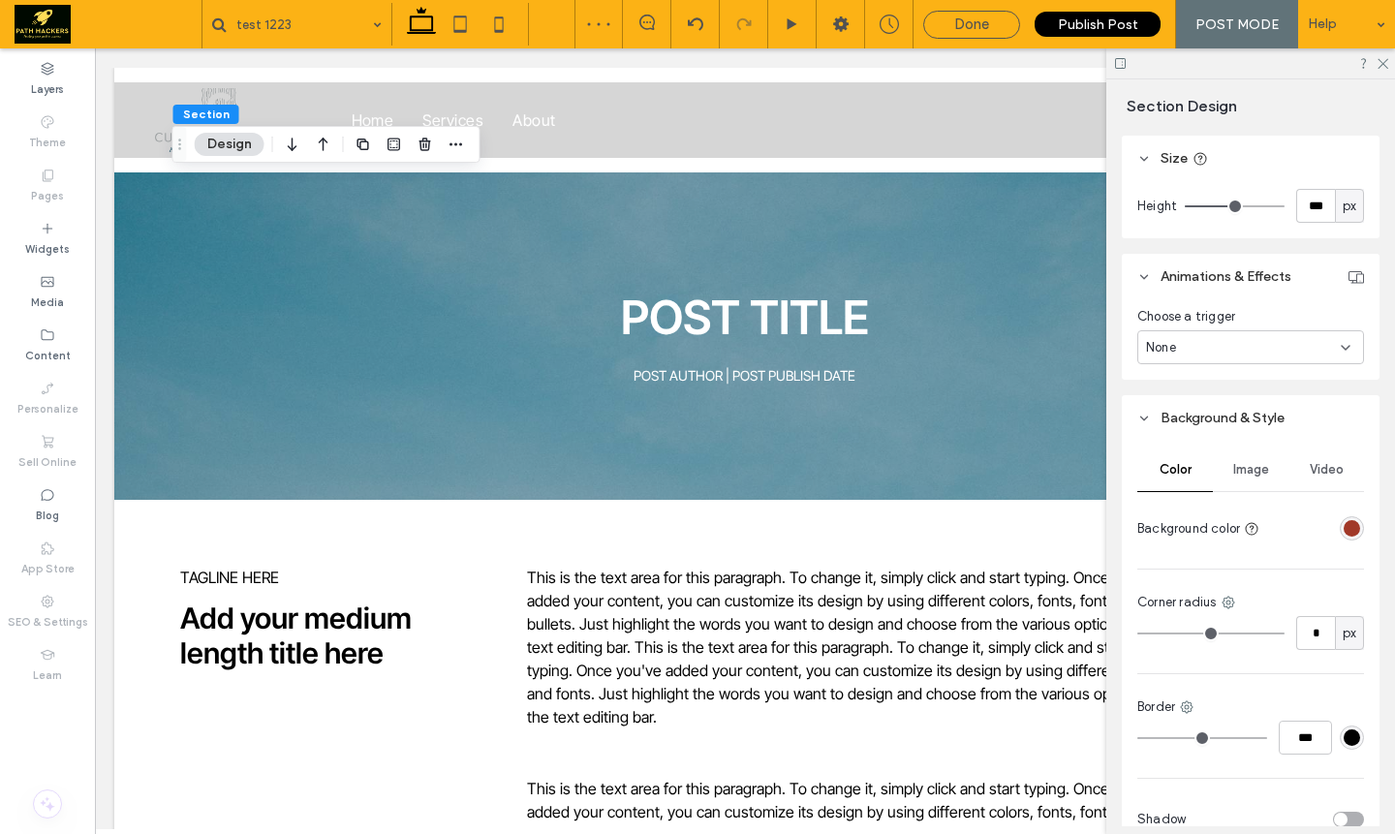
click at [1344, 528] on div "rgba(161,56,40,1)" at bounding box center [1352, 528] width 16 height 16
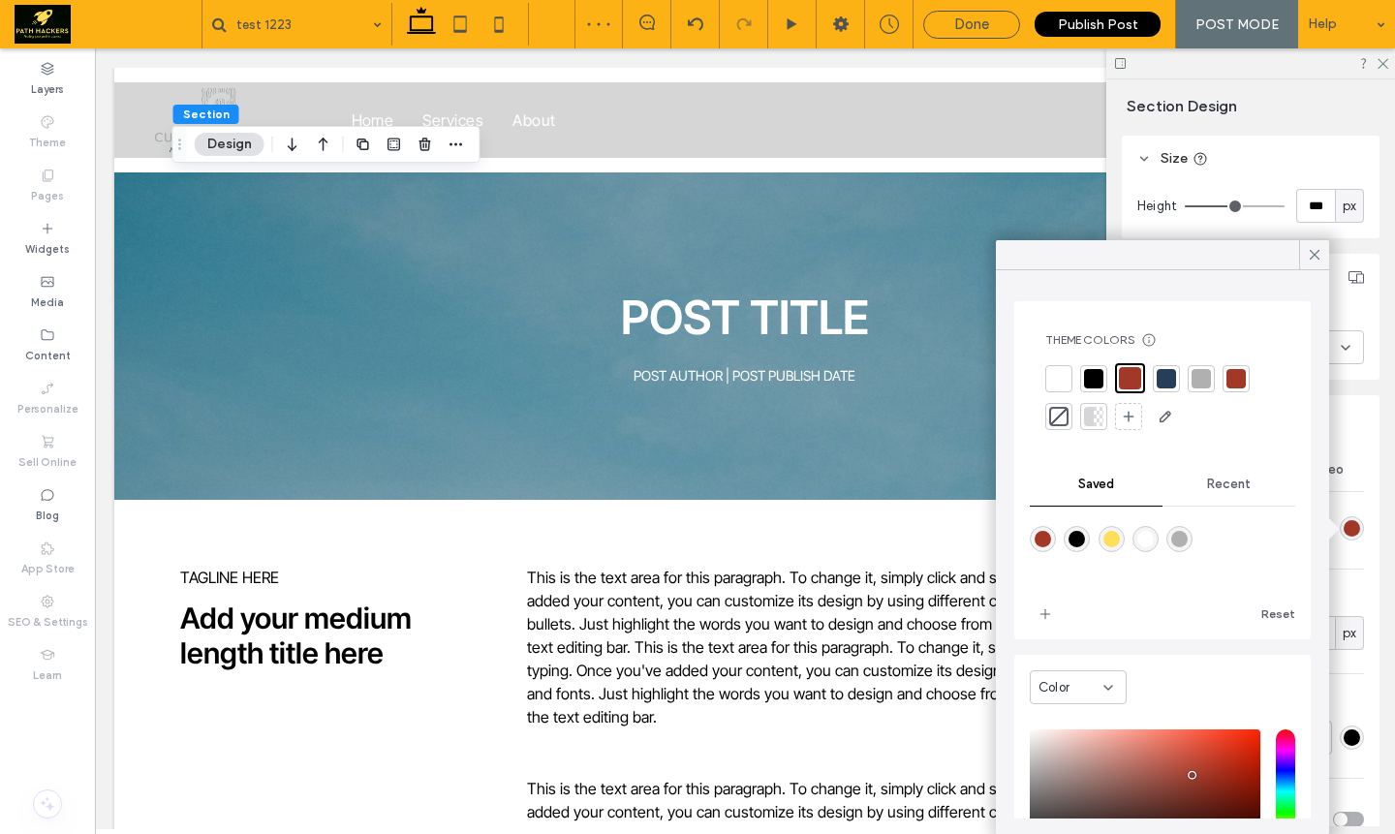
click at [1056, 376] on div at bounding box center [1058, 378] width 19 height 19
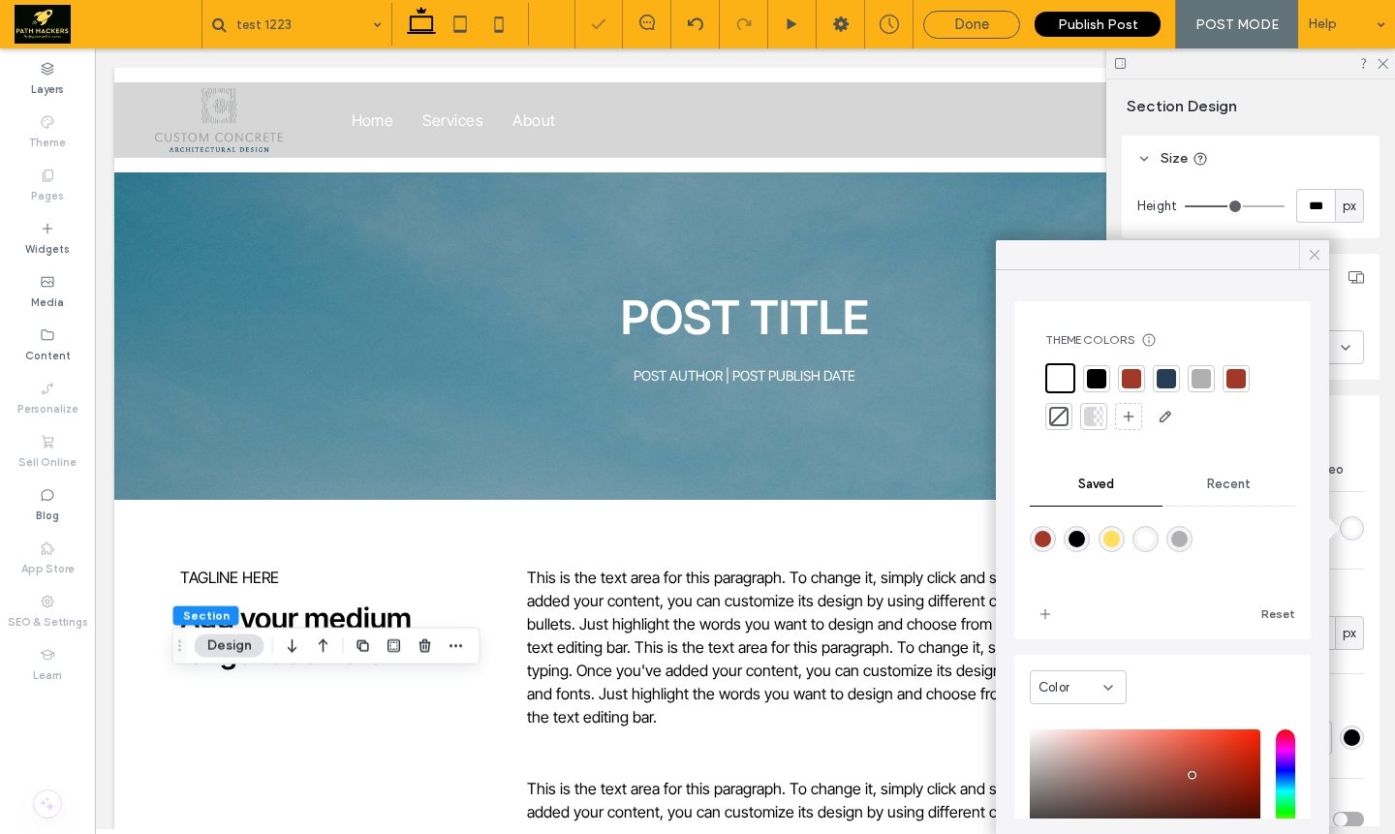
click at [1319, 253] on icon at bounding box center [1314, 254] width 17 height 17
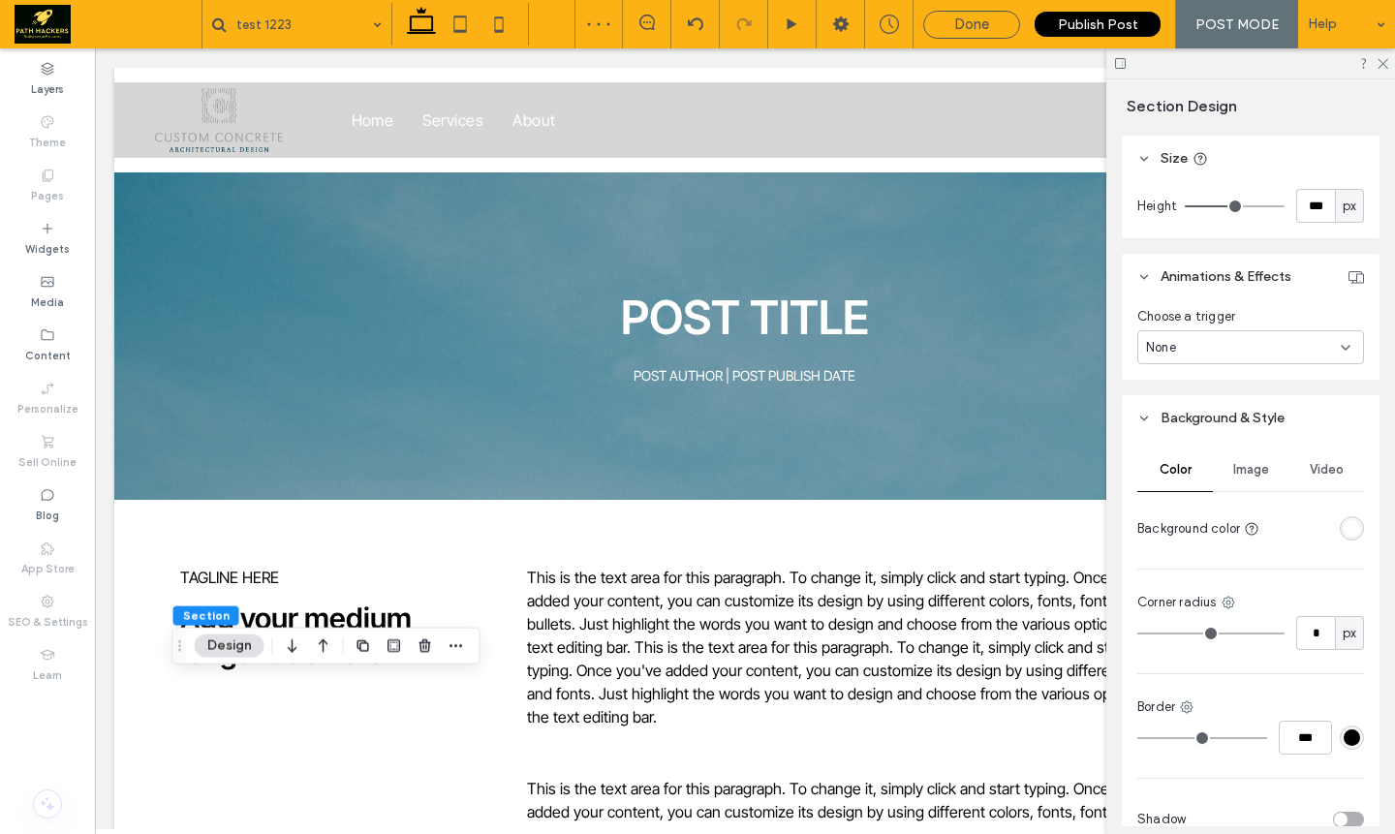
click at [1389, 67] on div at bounding box center [1250, 63] width 289 height 30
click at [1384, 66] on icon at bounding box center [1382, 62] width 13 height 13
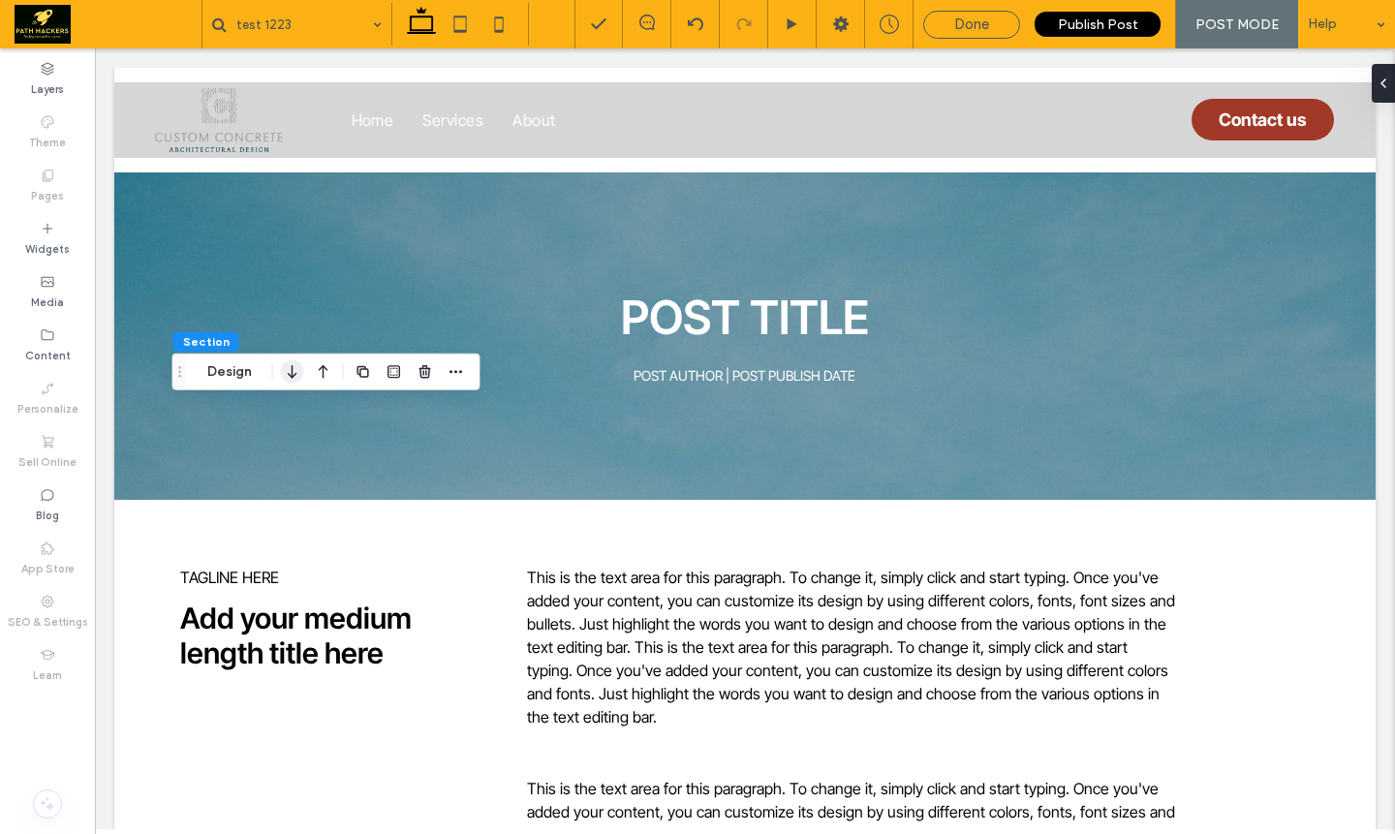
click at [299, 375] on icon "button" at bounding box center [292, 372] width 23 height 35
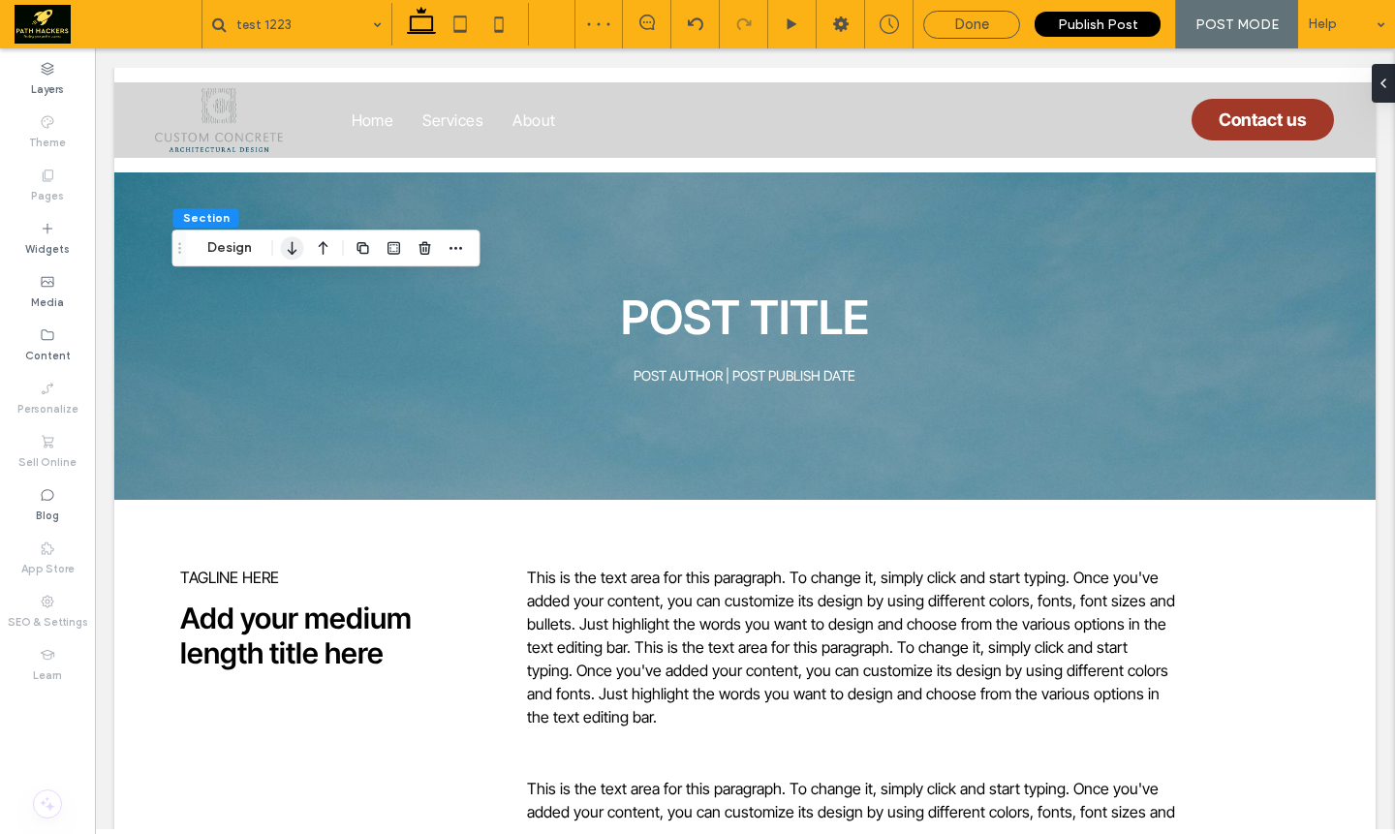
click at [293, 259] on icon "button" at bounding box center [292, 248] width 23 height 35
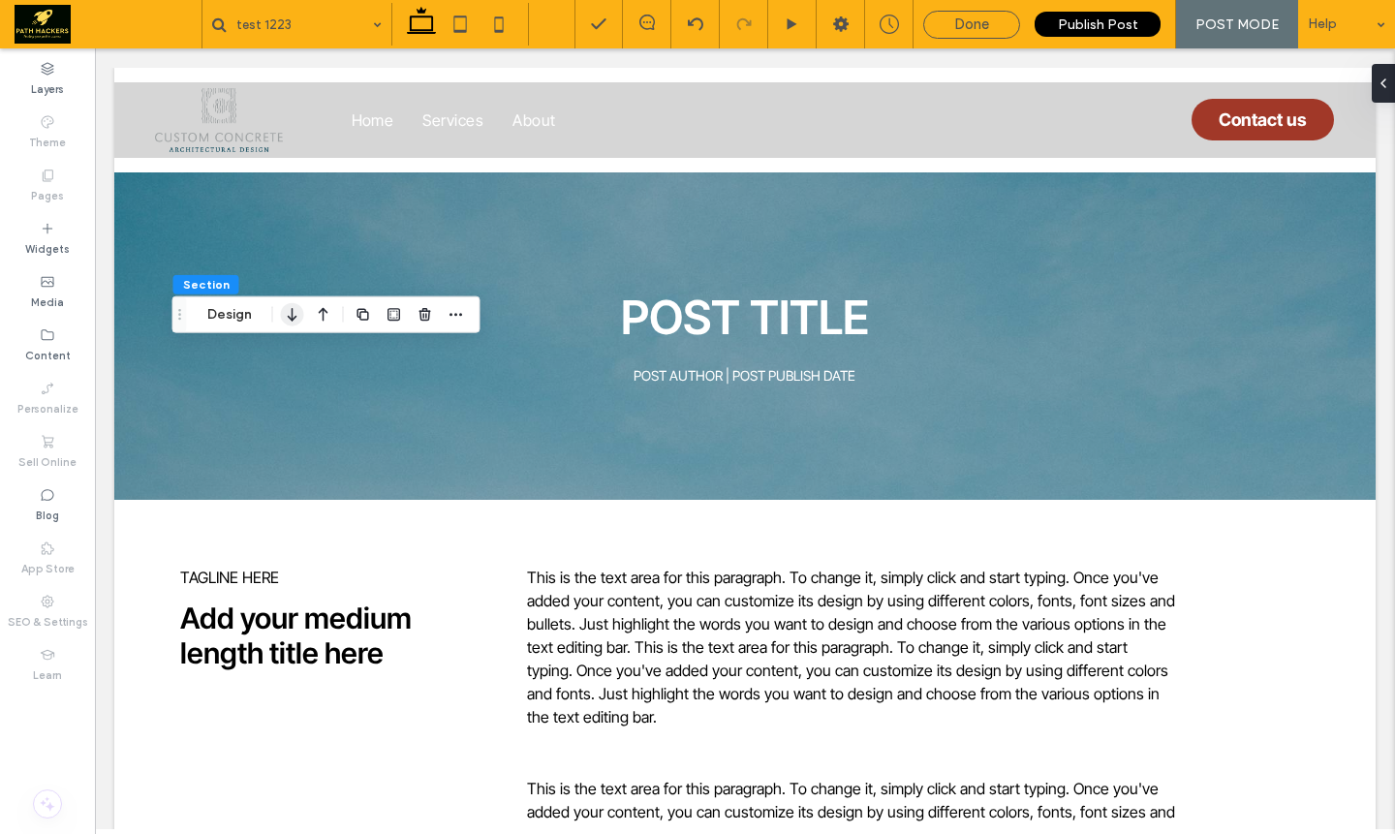
click at [289, 317] on use "button" at bounding box center [292, 315] width 9 height 14
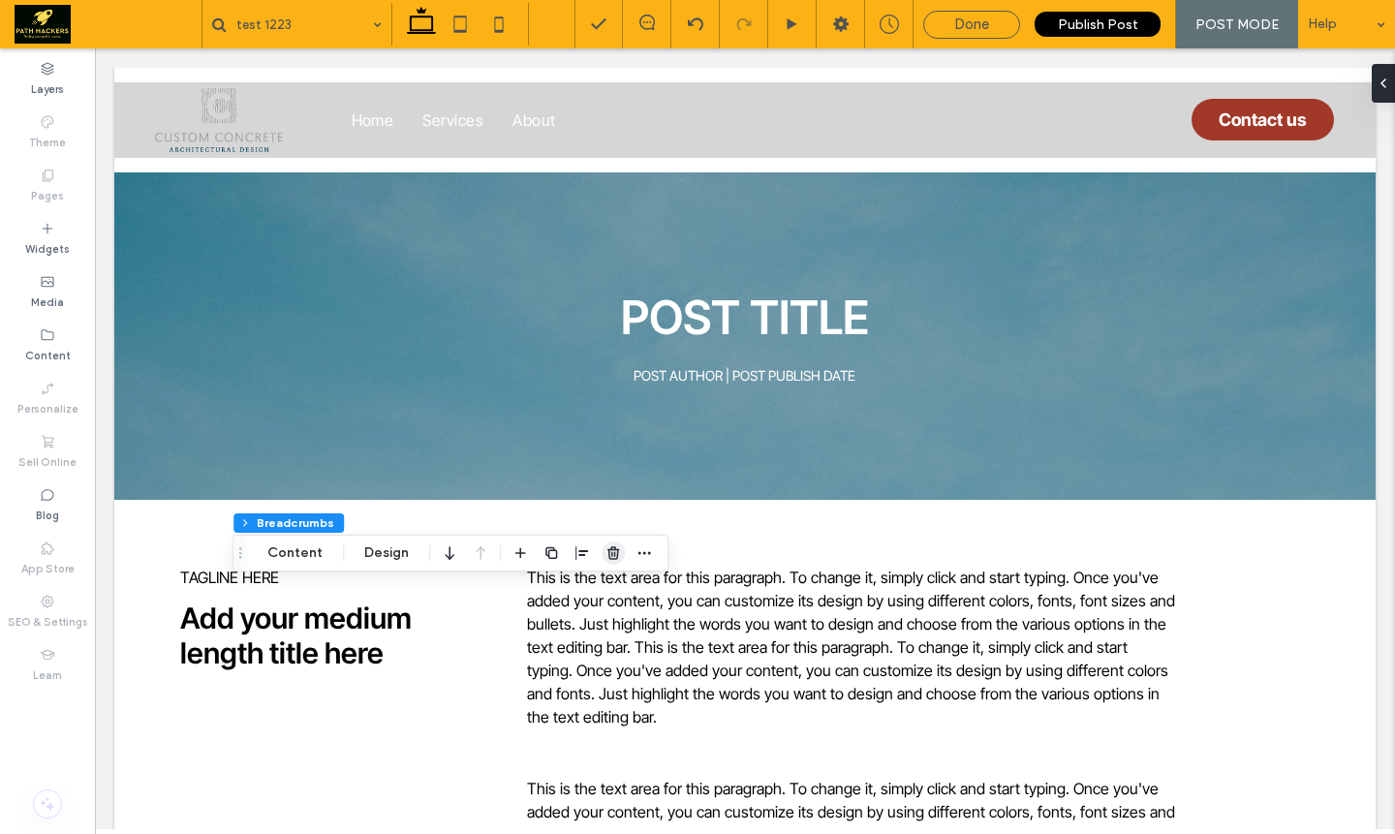
click at [618, 560] on icon "button" at bounding box center [613, 553] width 16 height 16
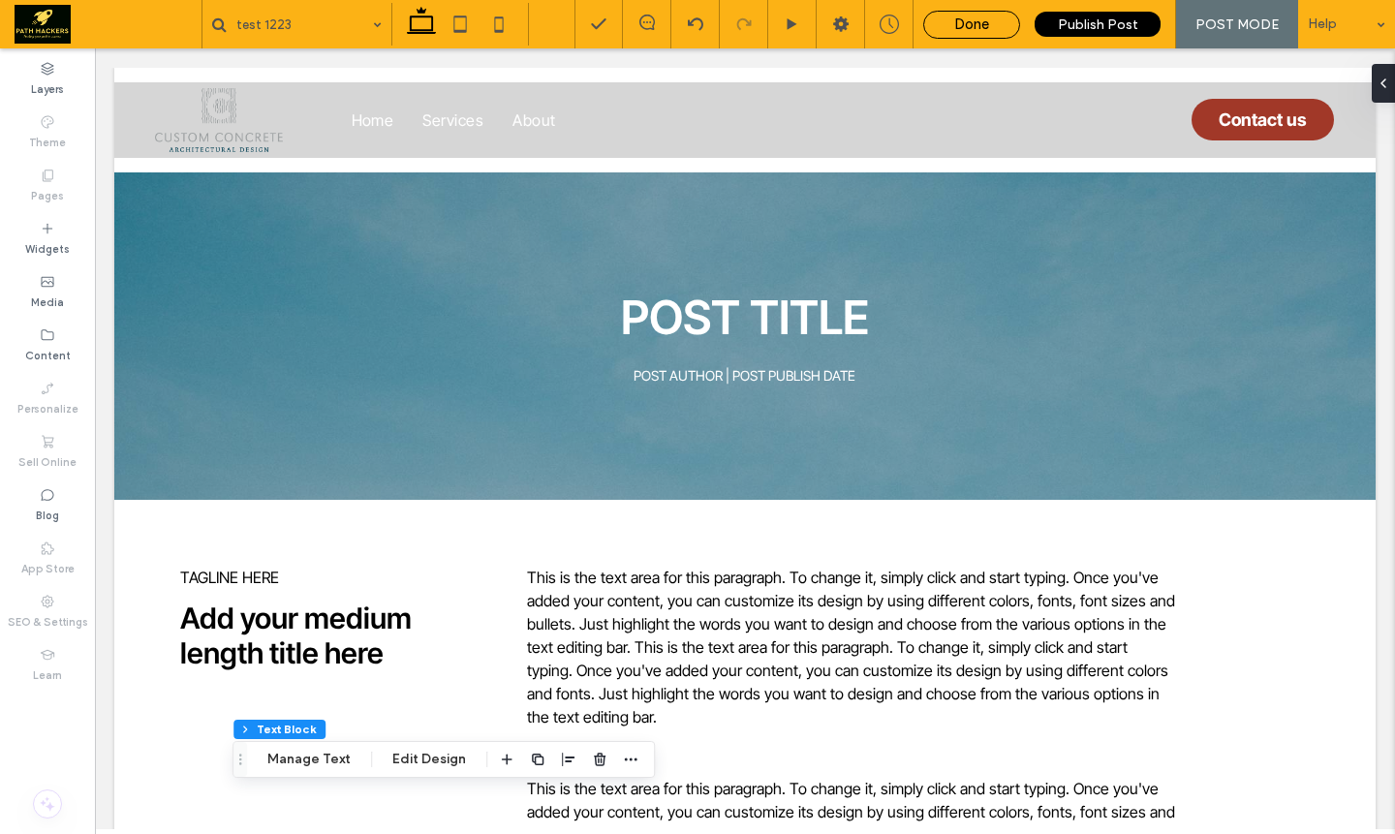
click at [995, 24] on div "Done" at bounding box center [971, 24] width 95 height 17
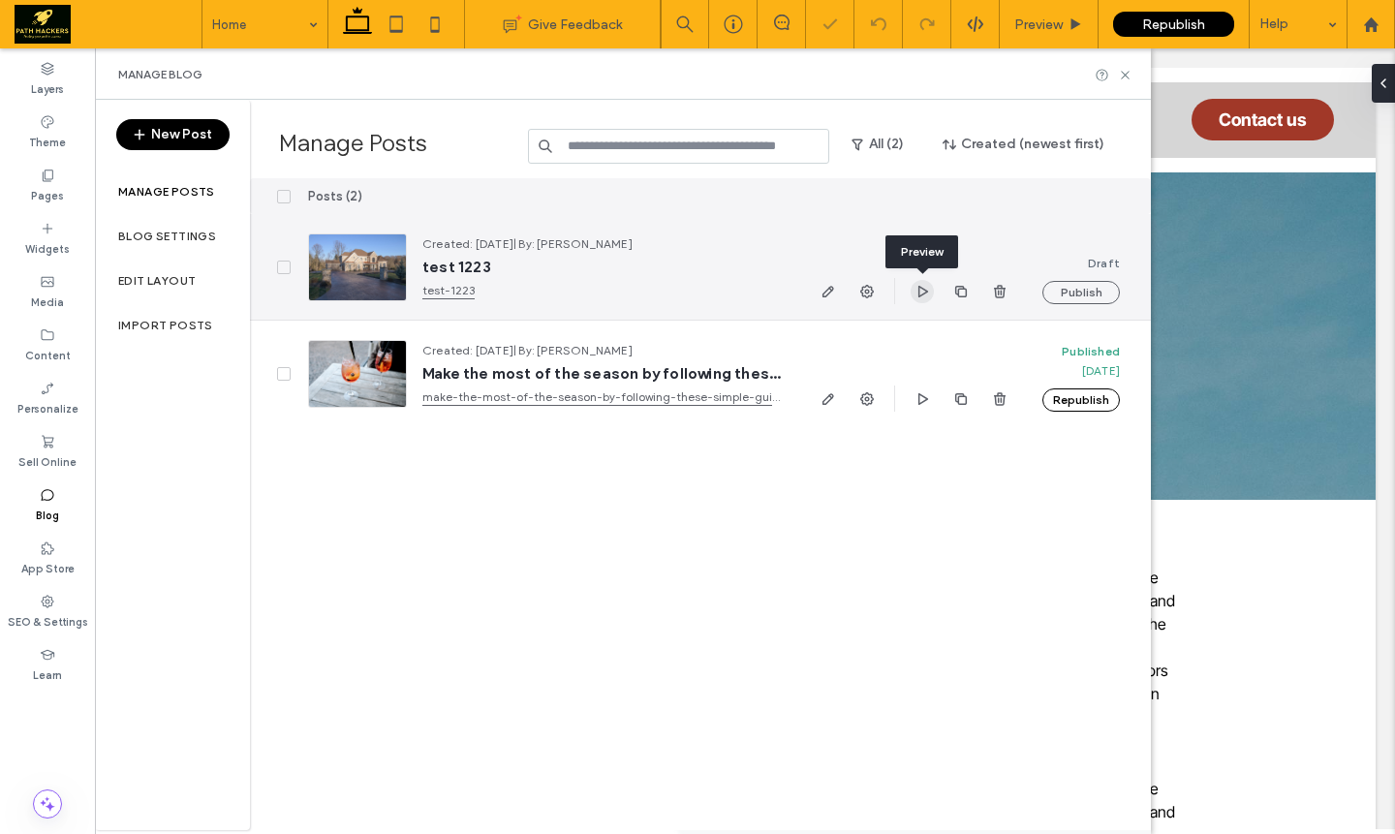
click at [923, 288] on use "button" at bounding box center [923, 291] width 10 height 12
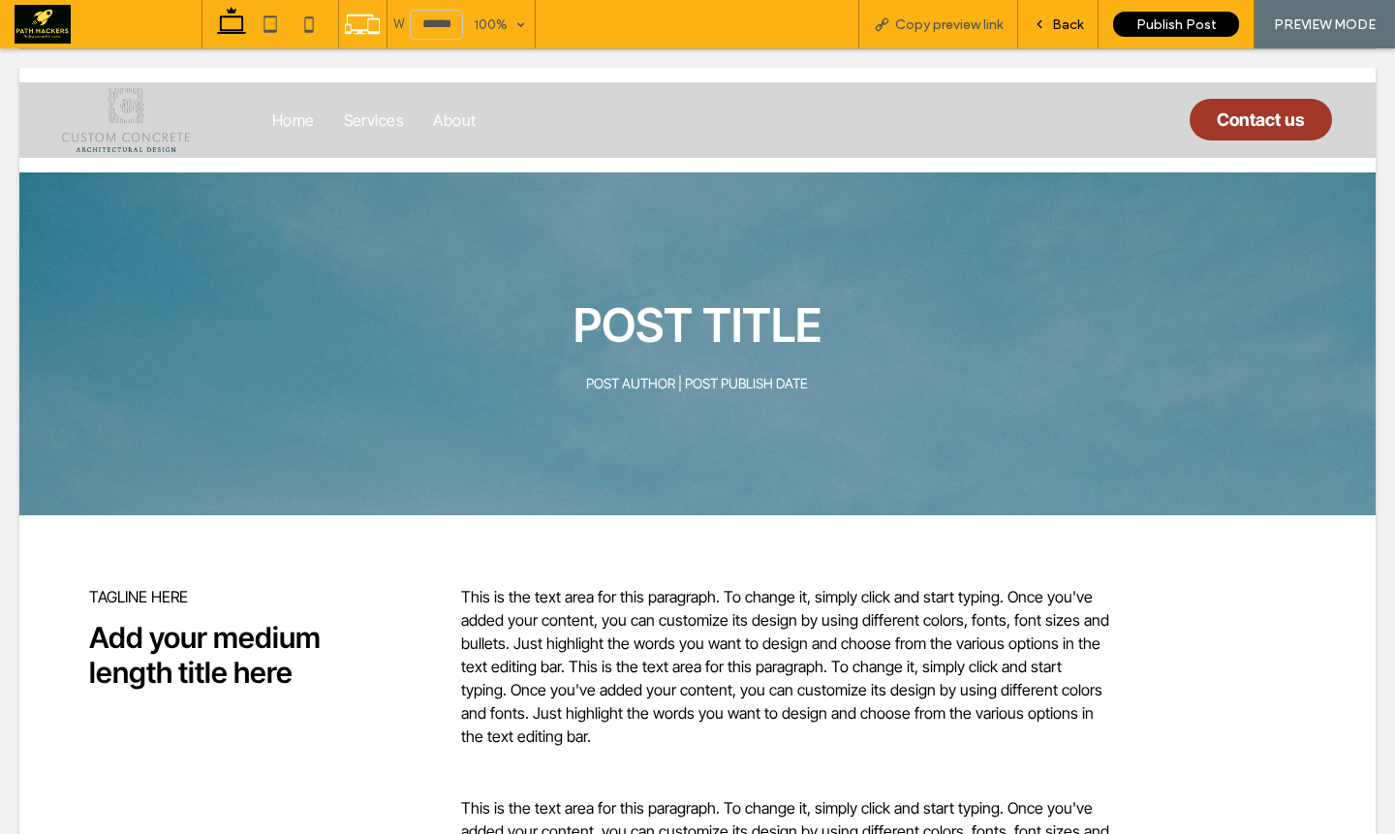
click at [1076, 17] on span "Back" at bounding box center [1067, 24] width 31 height 16
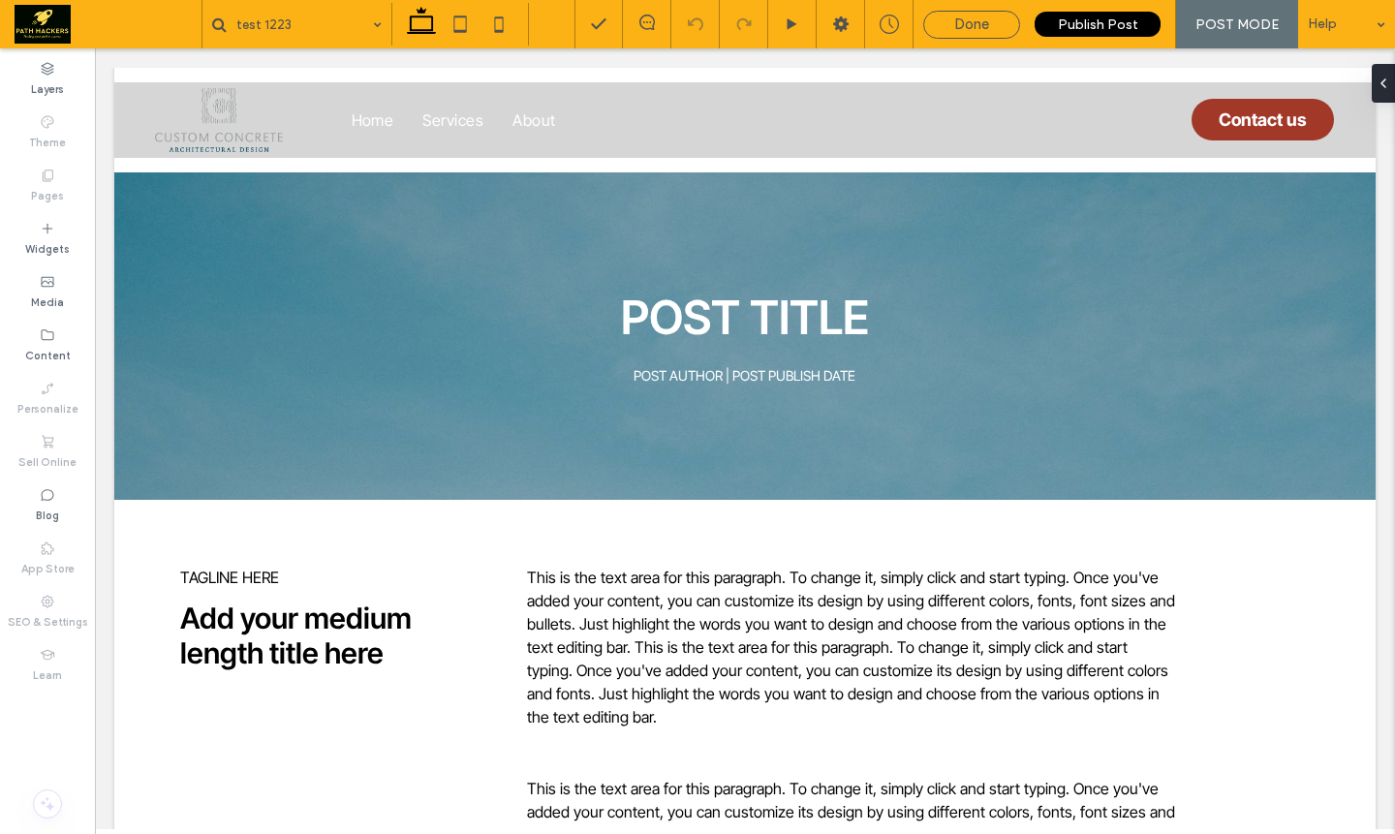
type input "***"
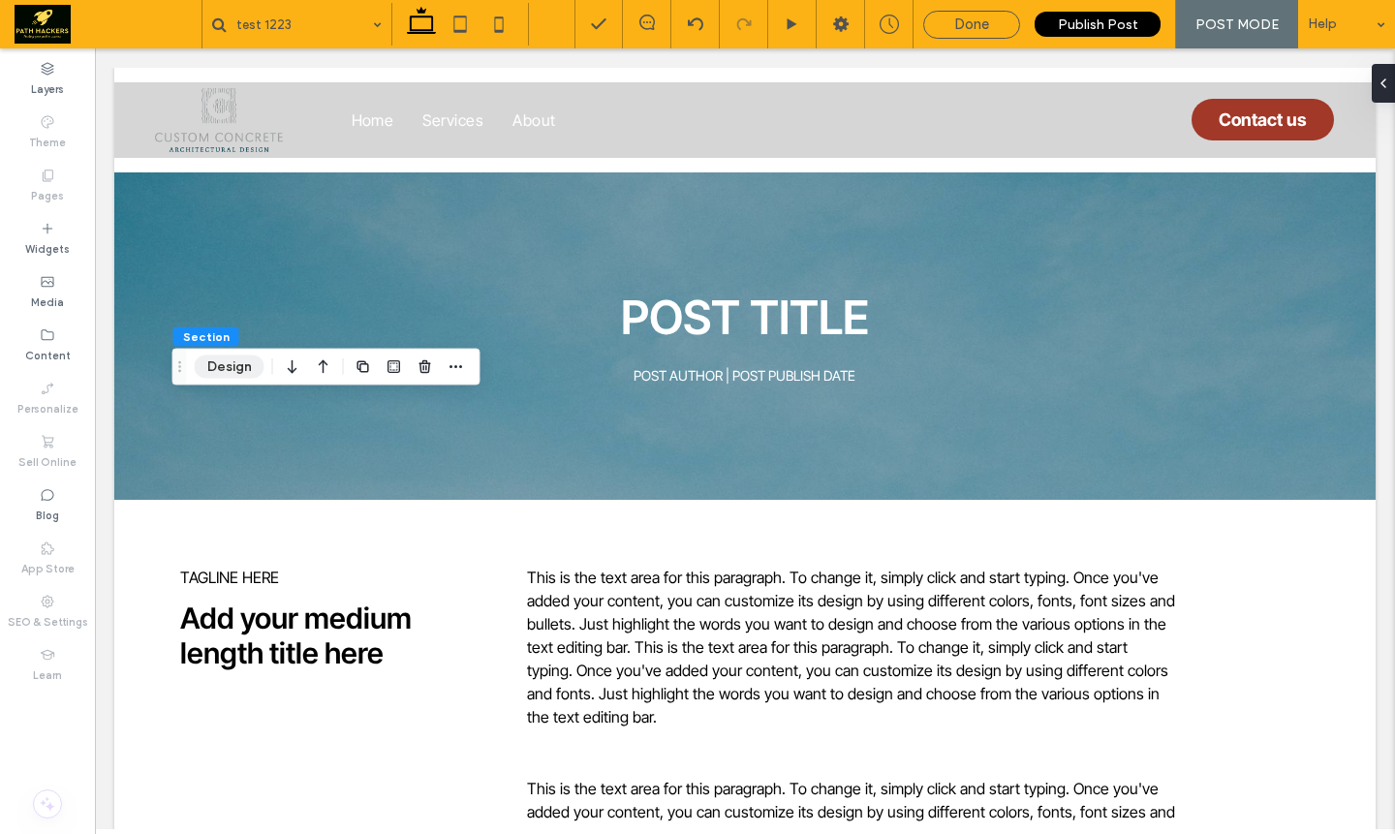
click at [255, 369] on button "Design" at bounding box center [230, 367] width 70 height 23
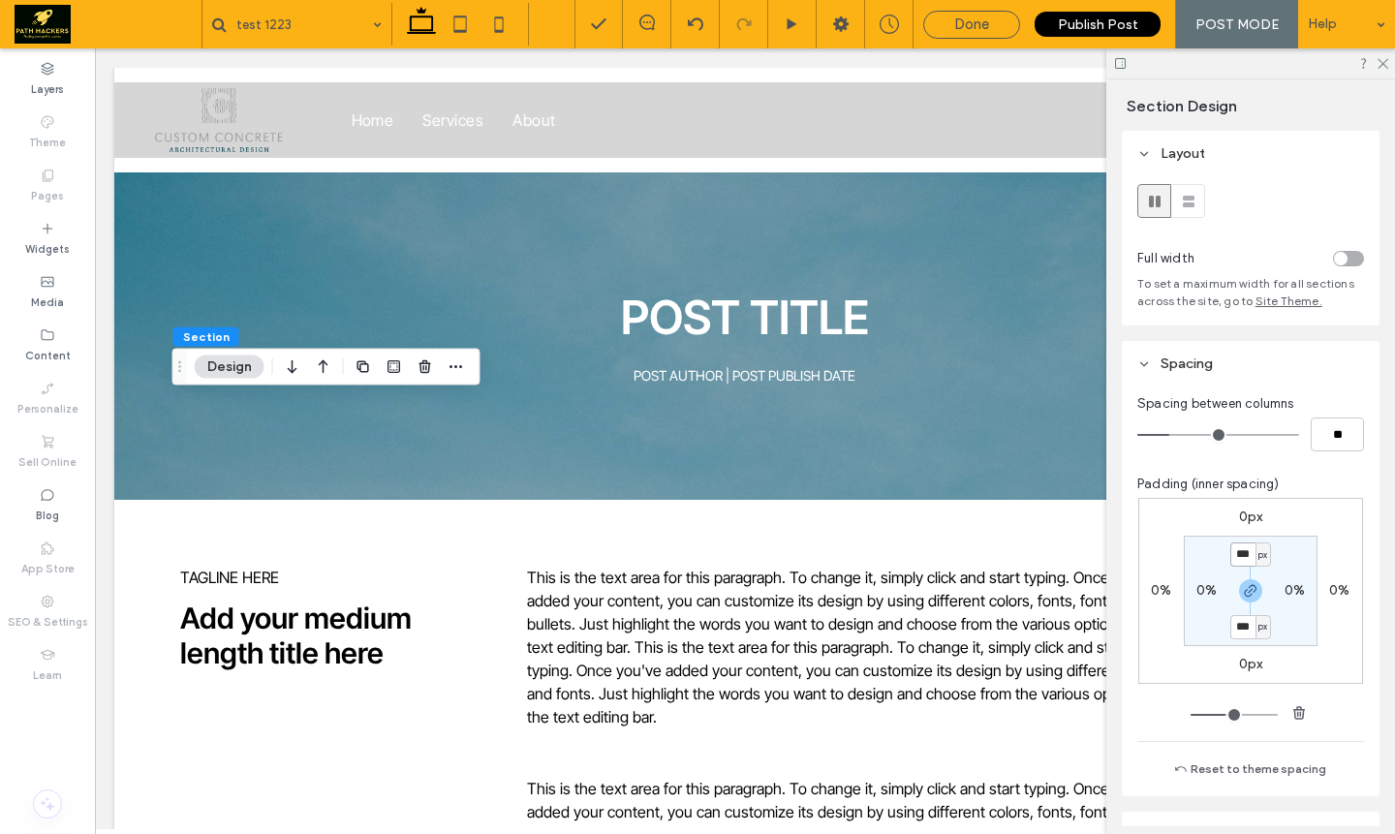
click at [1235, 555] on input "***" at bounding box center [1242, 555] width 25 height 24
type input "**"
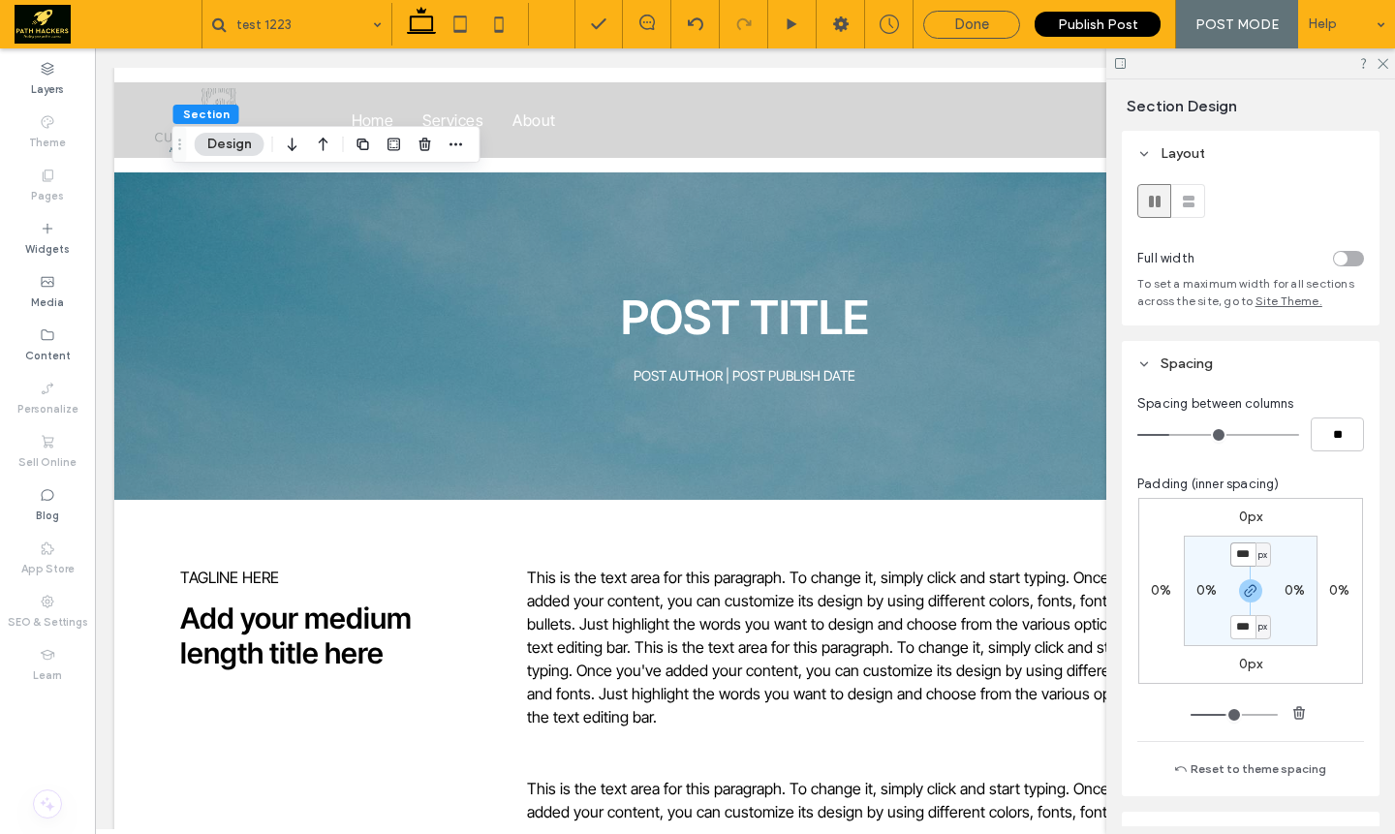
click at [1232, 564] on input "***" at bounding box center [1242, 555] width 25 height 24
type input "**"
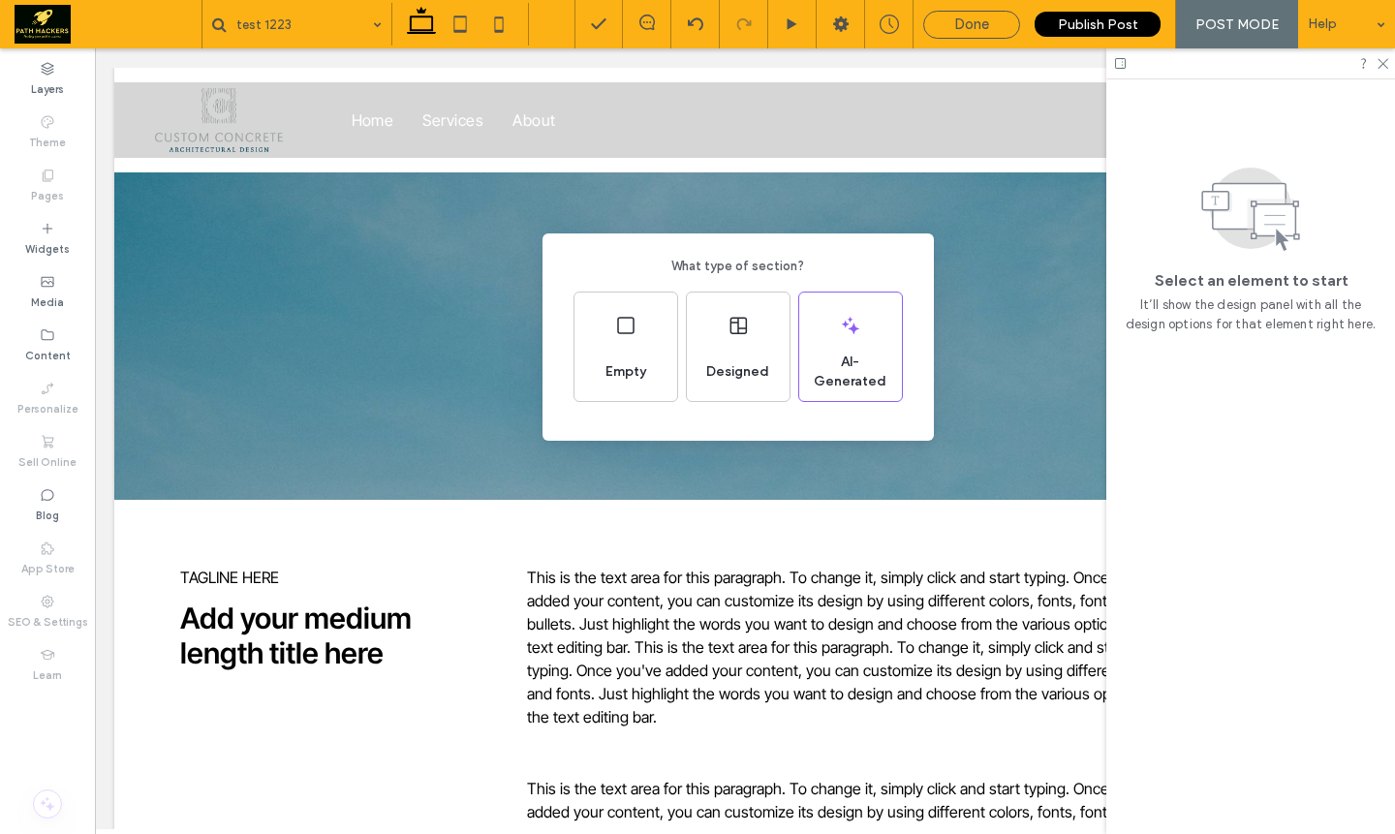
click at [761, 535] on div "What type of section? Empty Designed AI-Generated" at bounding box center [697, 464] width 1395 height 929
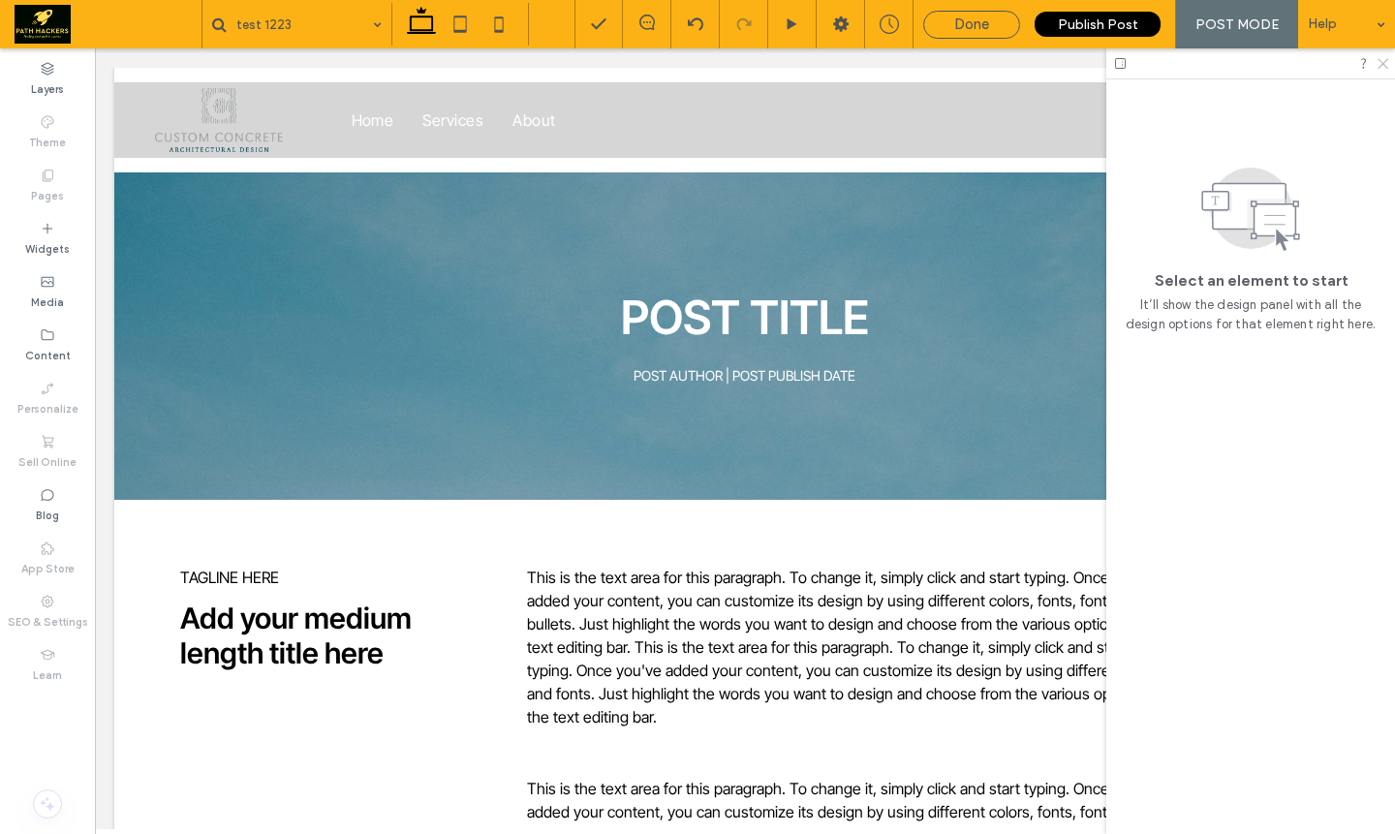
click at [1385, 68] on icon at bounding box center [1382, 62] width 13 height 13
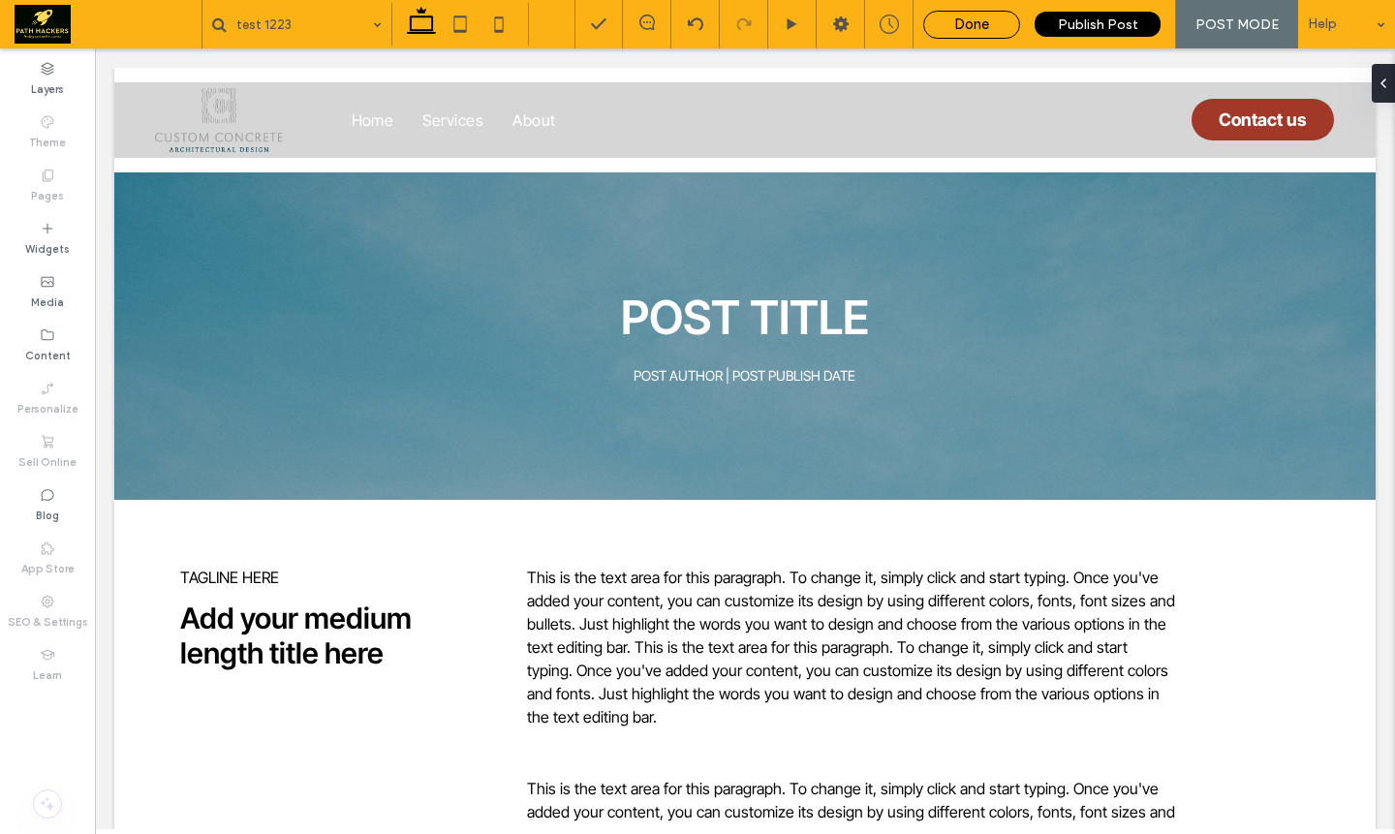
click at [959, 28] on span "Done" at bounding box center [971, 24] width 35 height 17
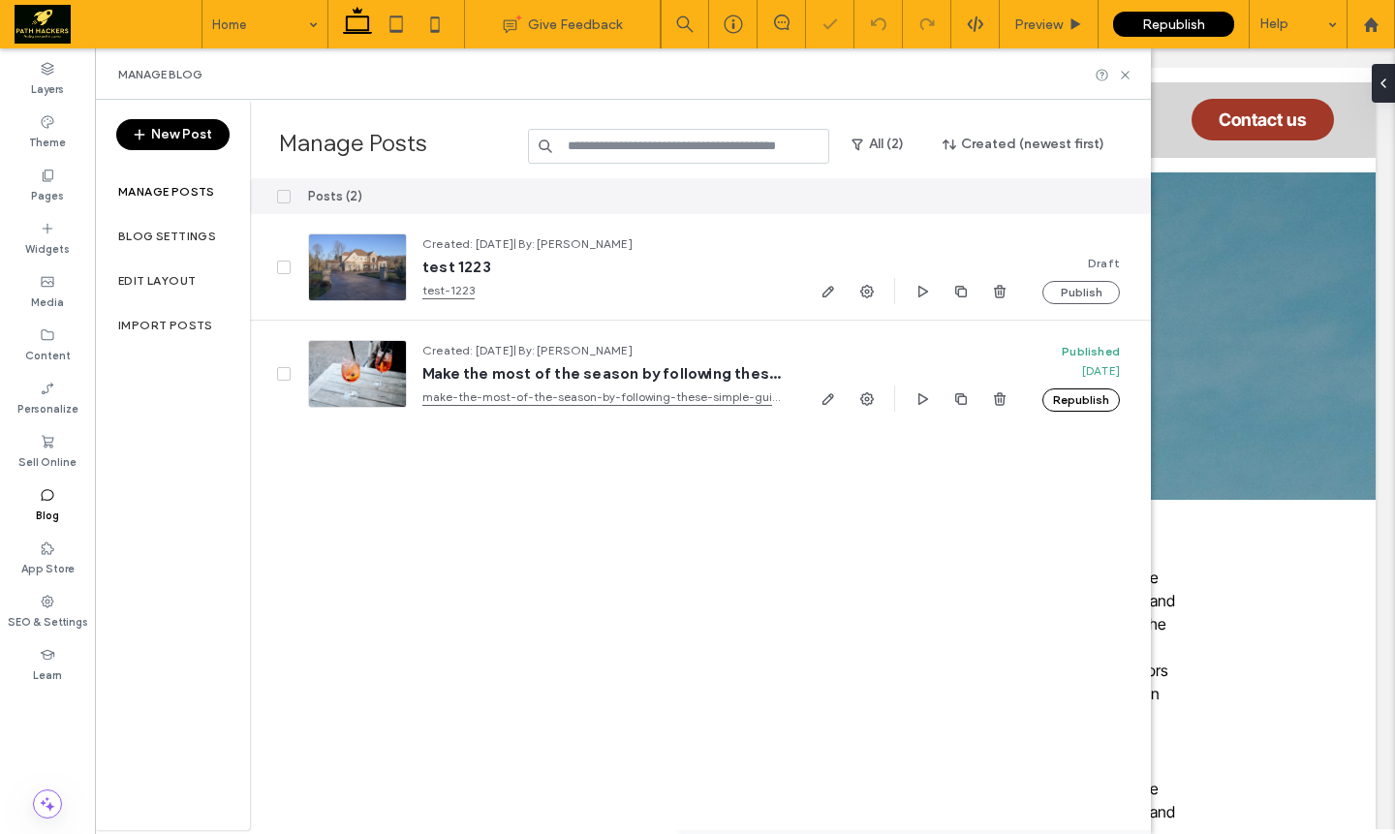
click at [1125, 81] on div "Manage Blog" at bounding box center [622, 75] width 1009 height 16
click at [1126, 76] on use at bounding box center [1125, 75] width 8 height 8
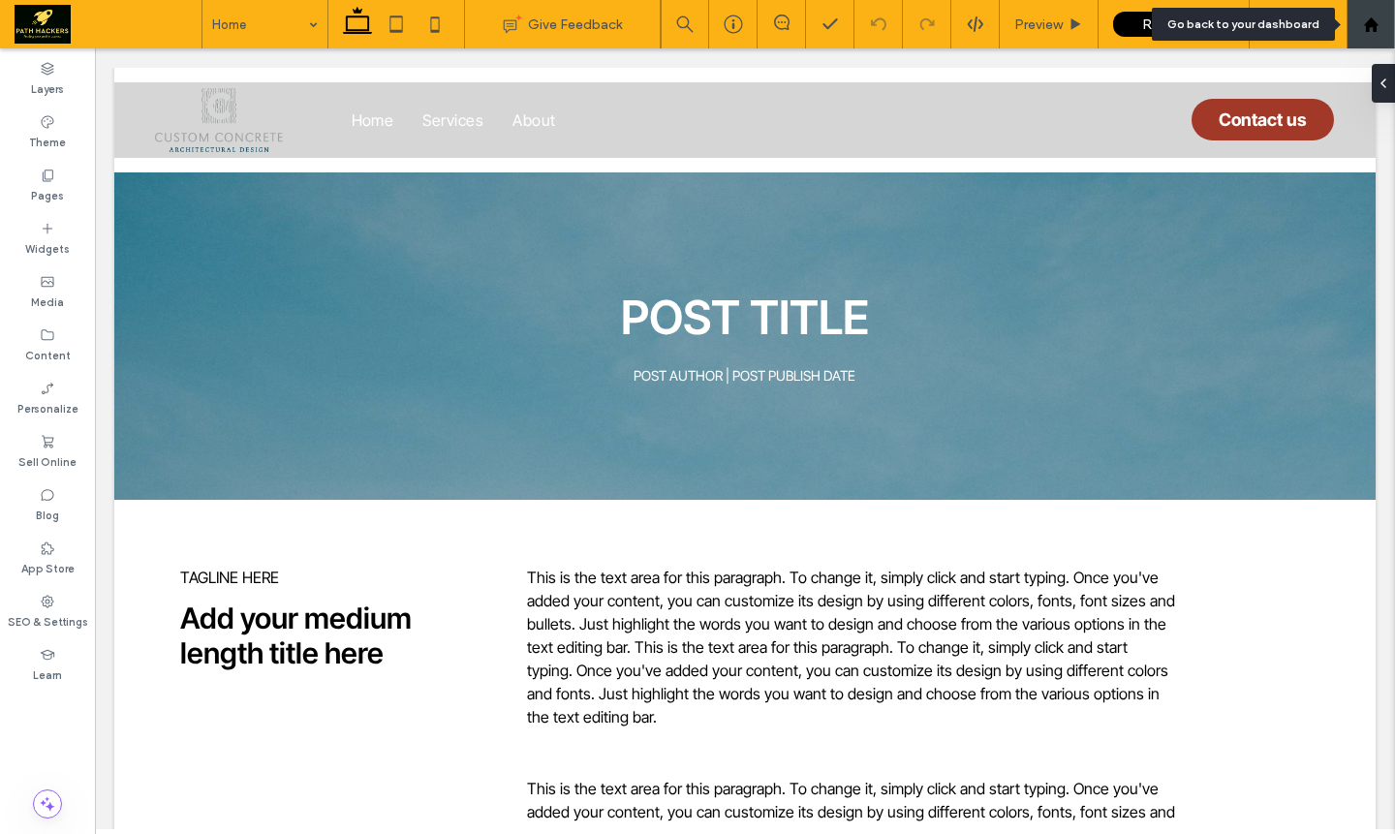
click at [1379, 28] on icon at bounding box center [1371, 24] width 16 height 16
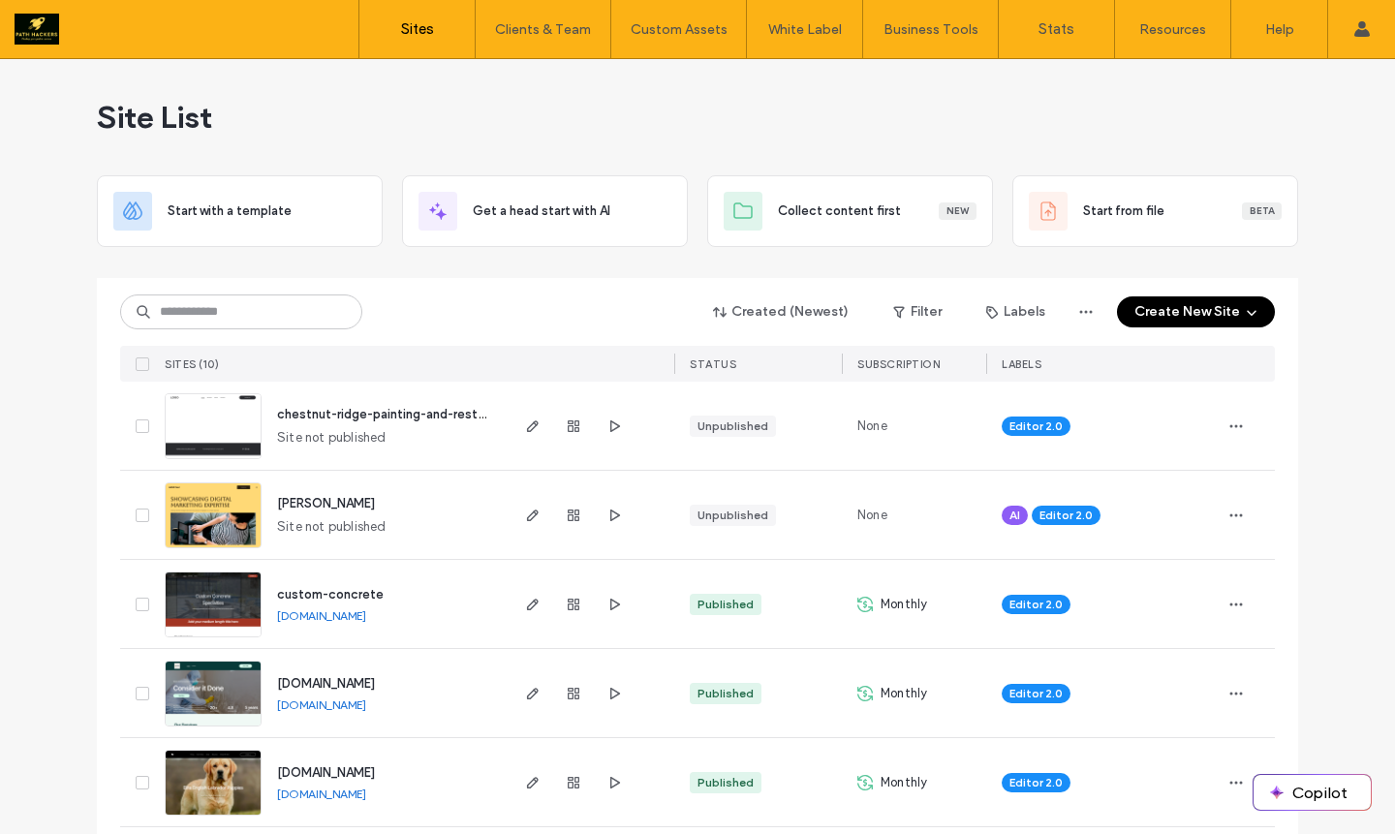
click at [1163, 312] on button "Create New Site" at bounding box center [1196, 311] width 158 height 31
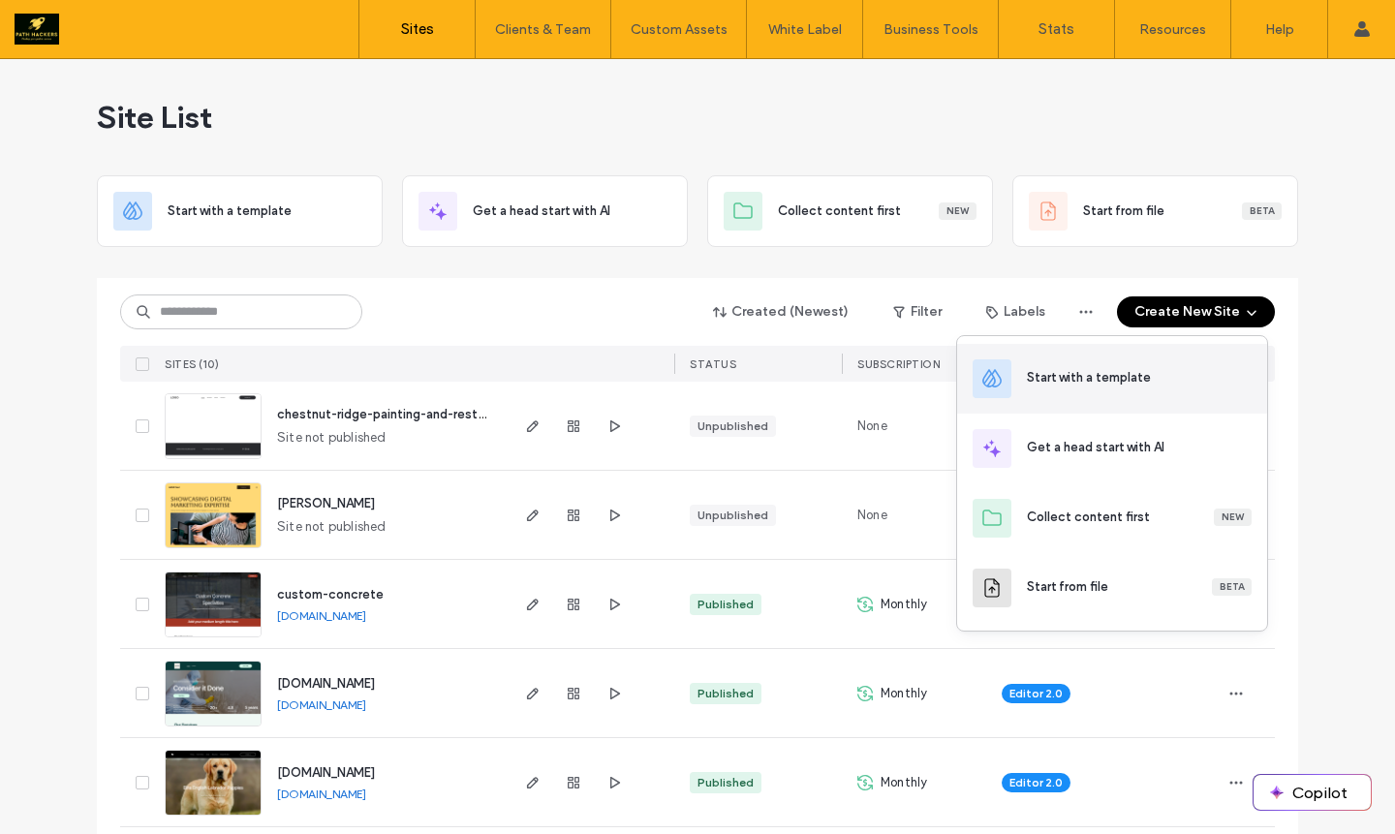
click at [1078, 368] on div "Start with a template" at bounding box center [1089, 377] width 124 height 19
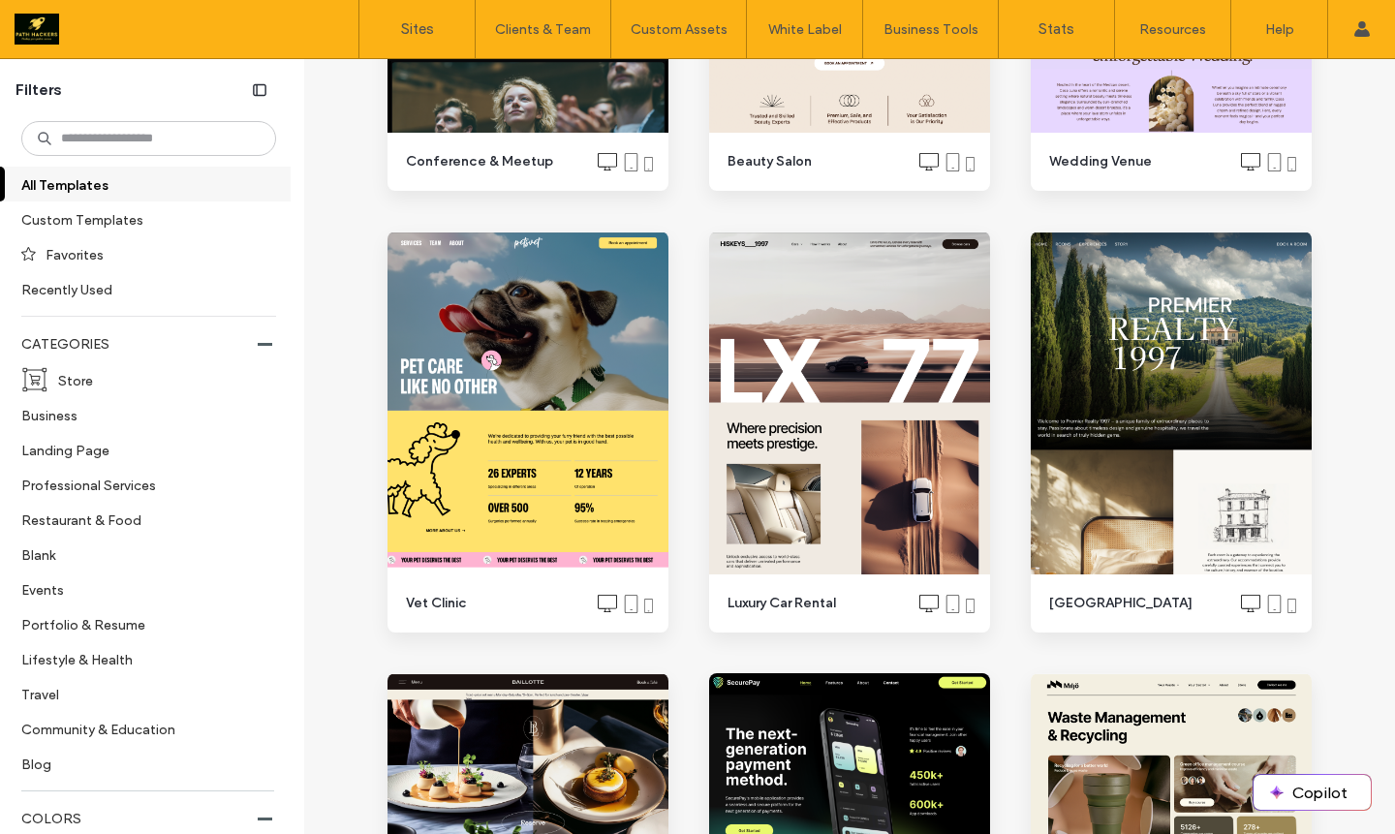
scroll to position [1444, 0]
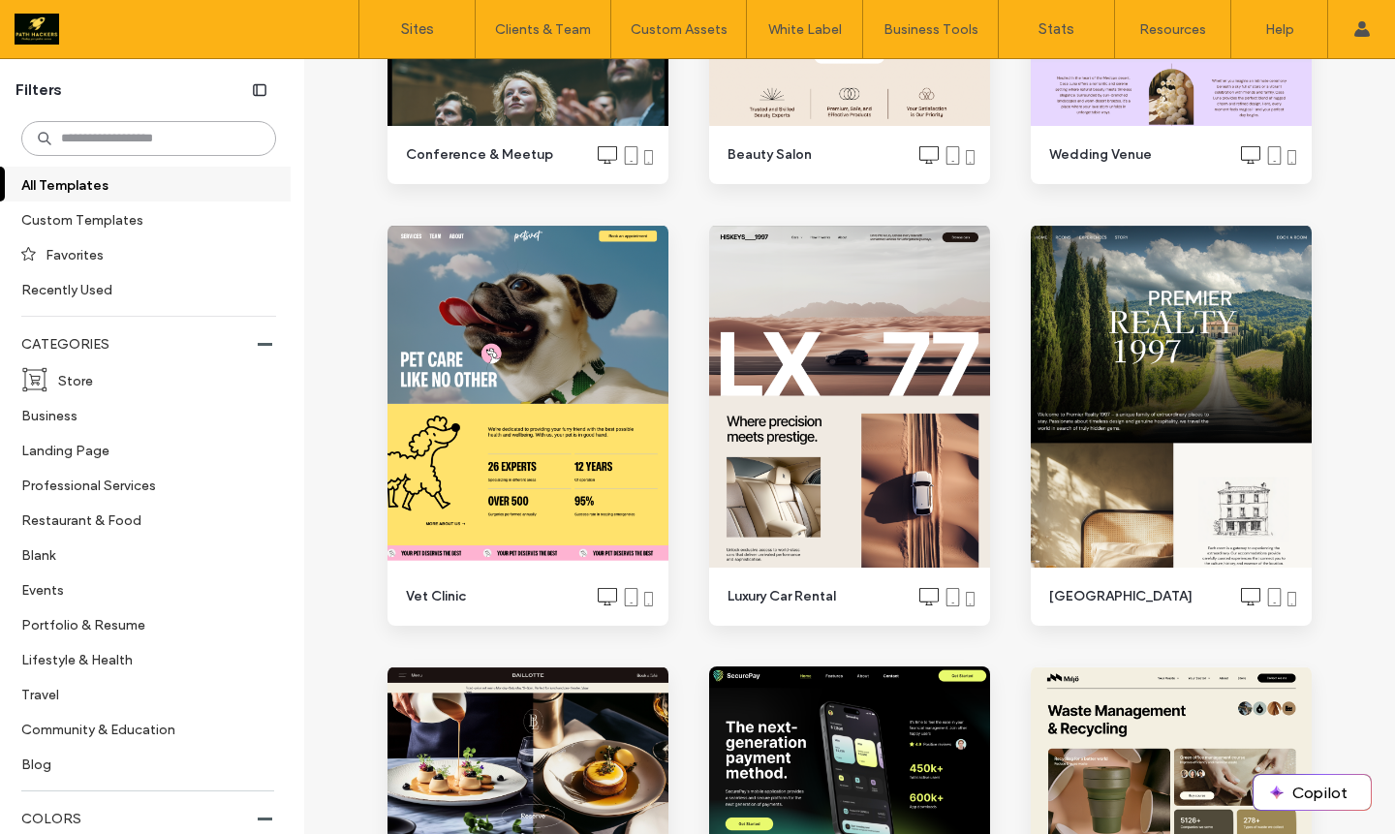
click at [139, 138] on input at bounding box center [148, 138] width 255 height 35
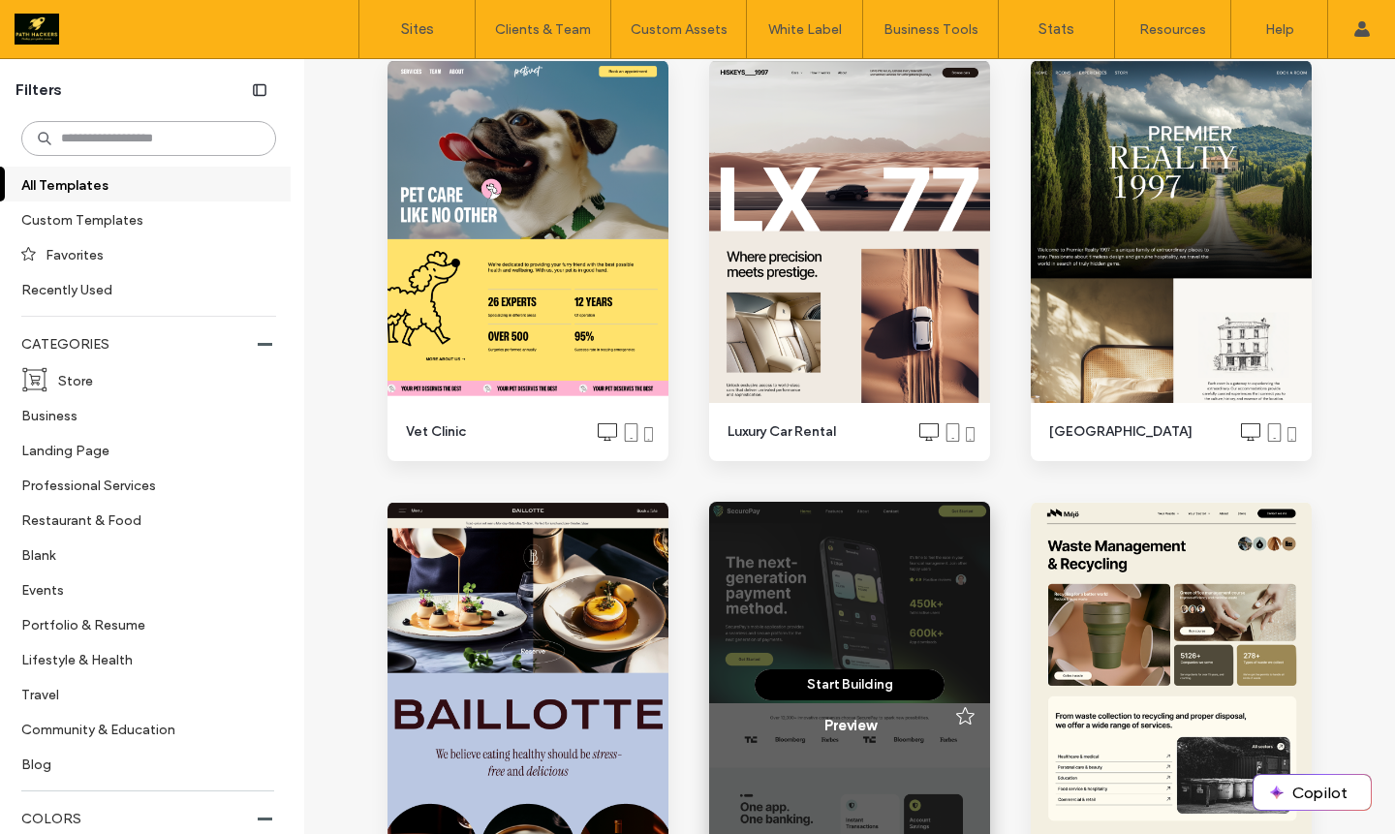
scroll to position [1816, 0]
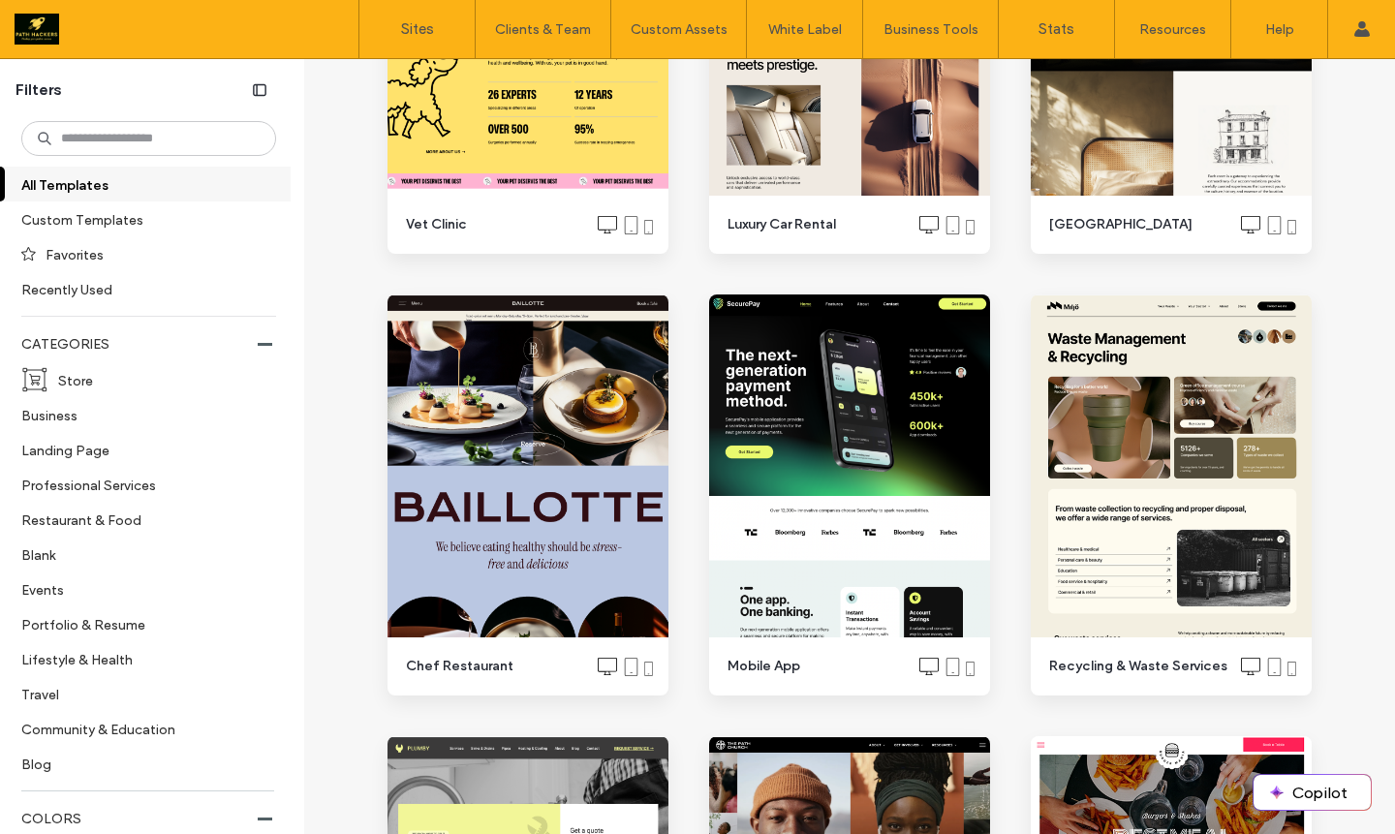
click at [1011, 399] on div "Kickstart your site creation with AI Let's Go Start Building Preview Cleaning S…" at bounding box center [849, 495] width 965 height 3976
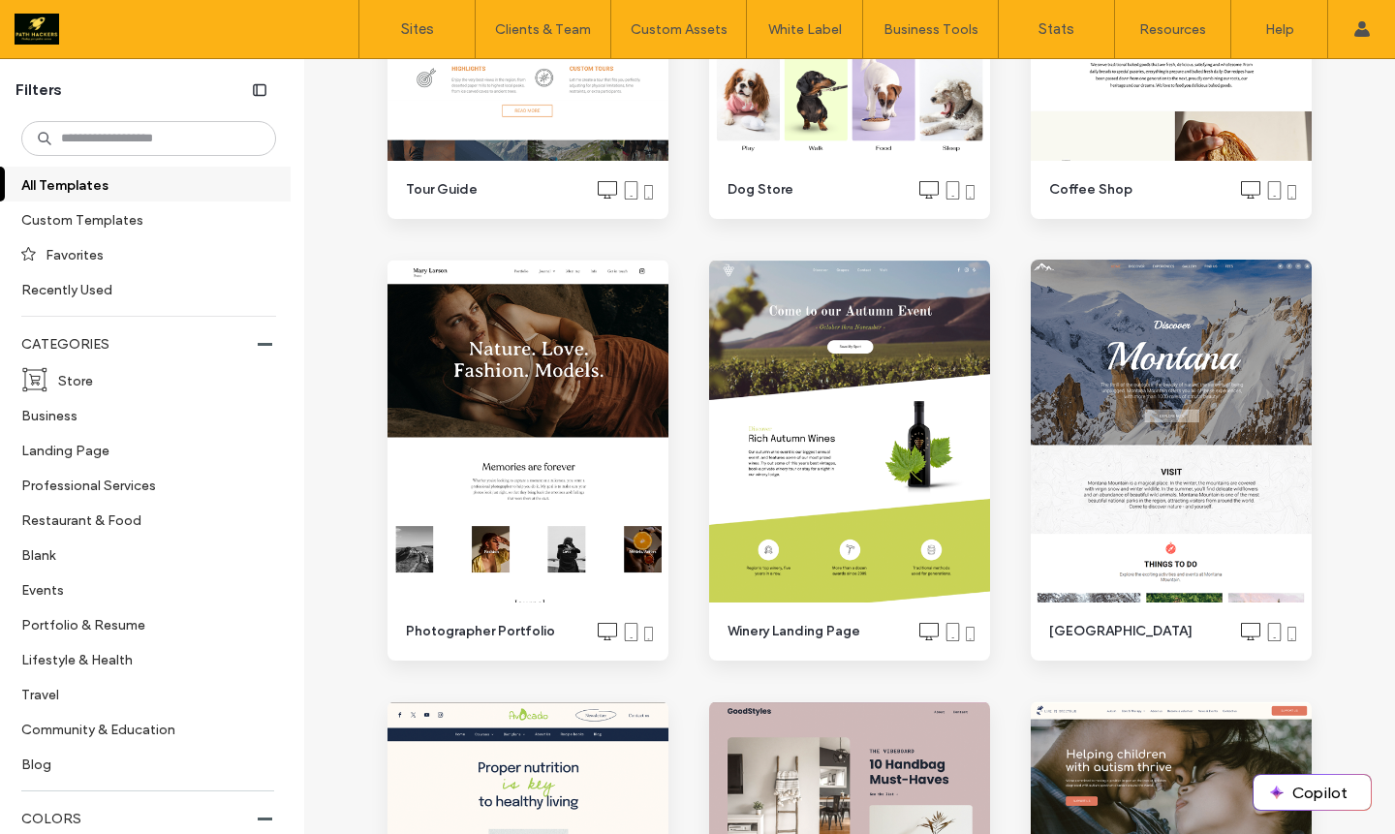
scroll to position [0, 0]
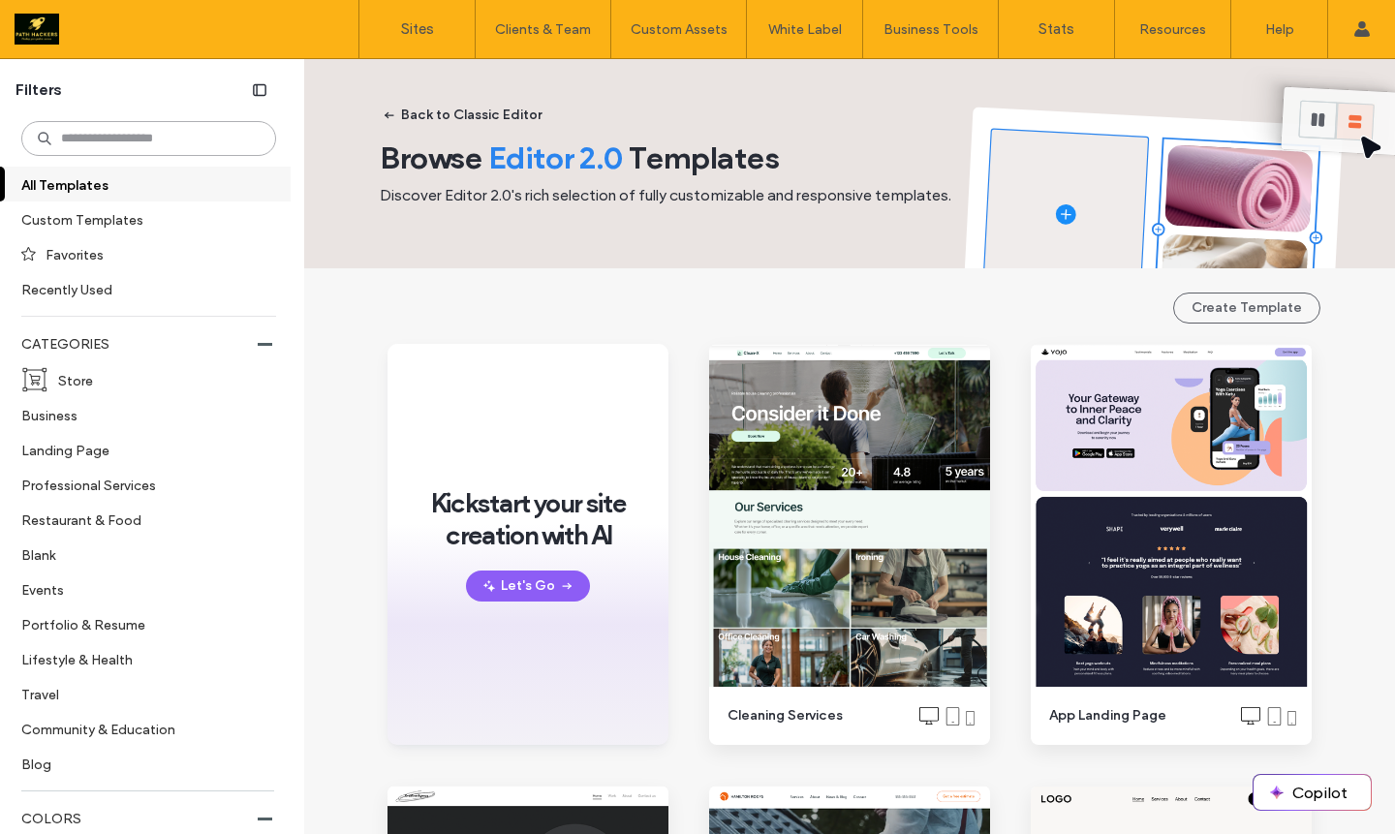
click at [159, 144] on input at bounding box center [148, 138] width 255 height 35
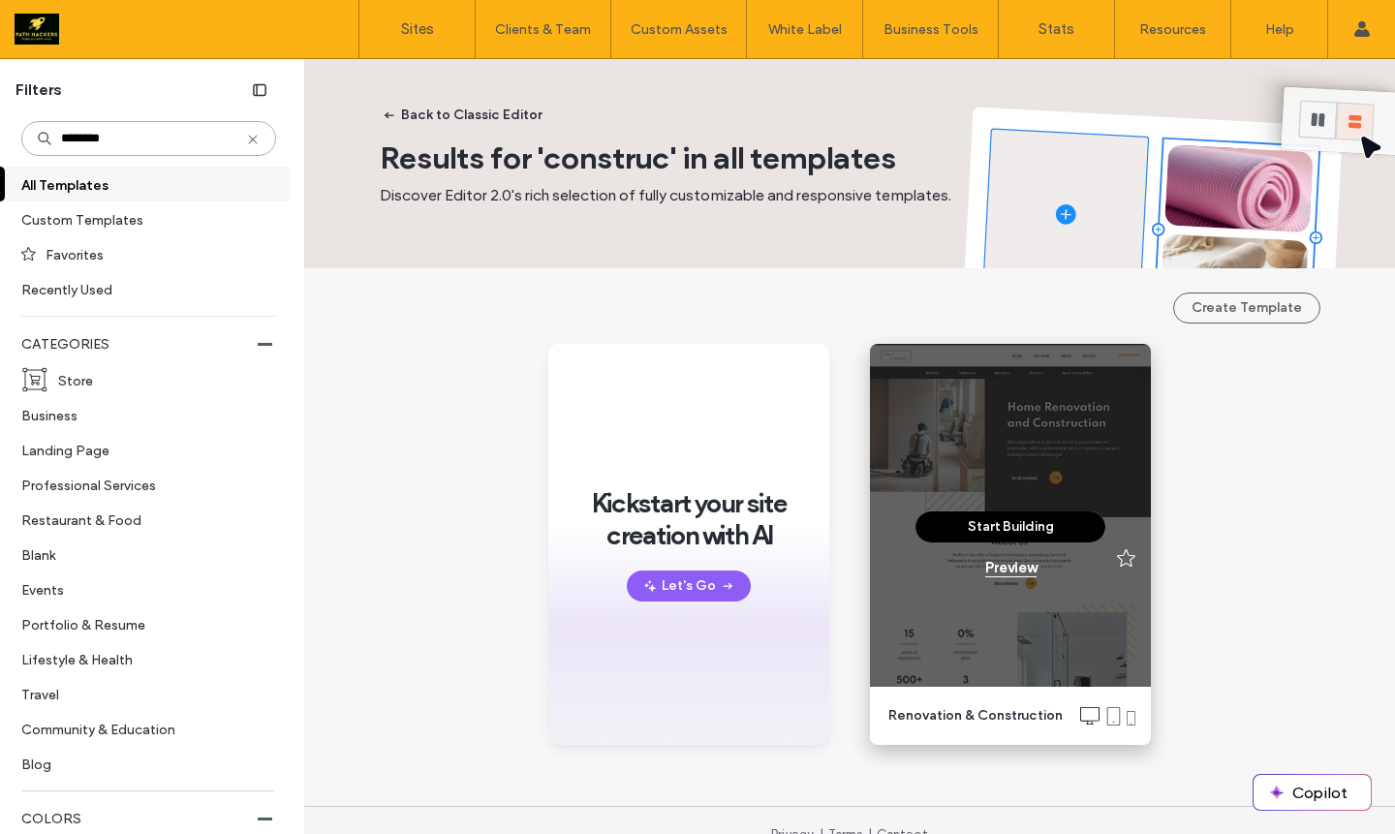
type input "********"
click at [1002, 566] on div "Preview" at bounding box center [1010, 567] width 51 height 17
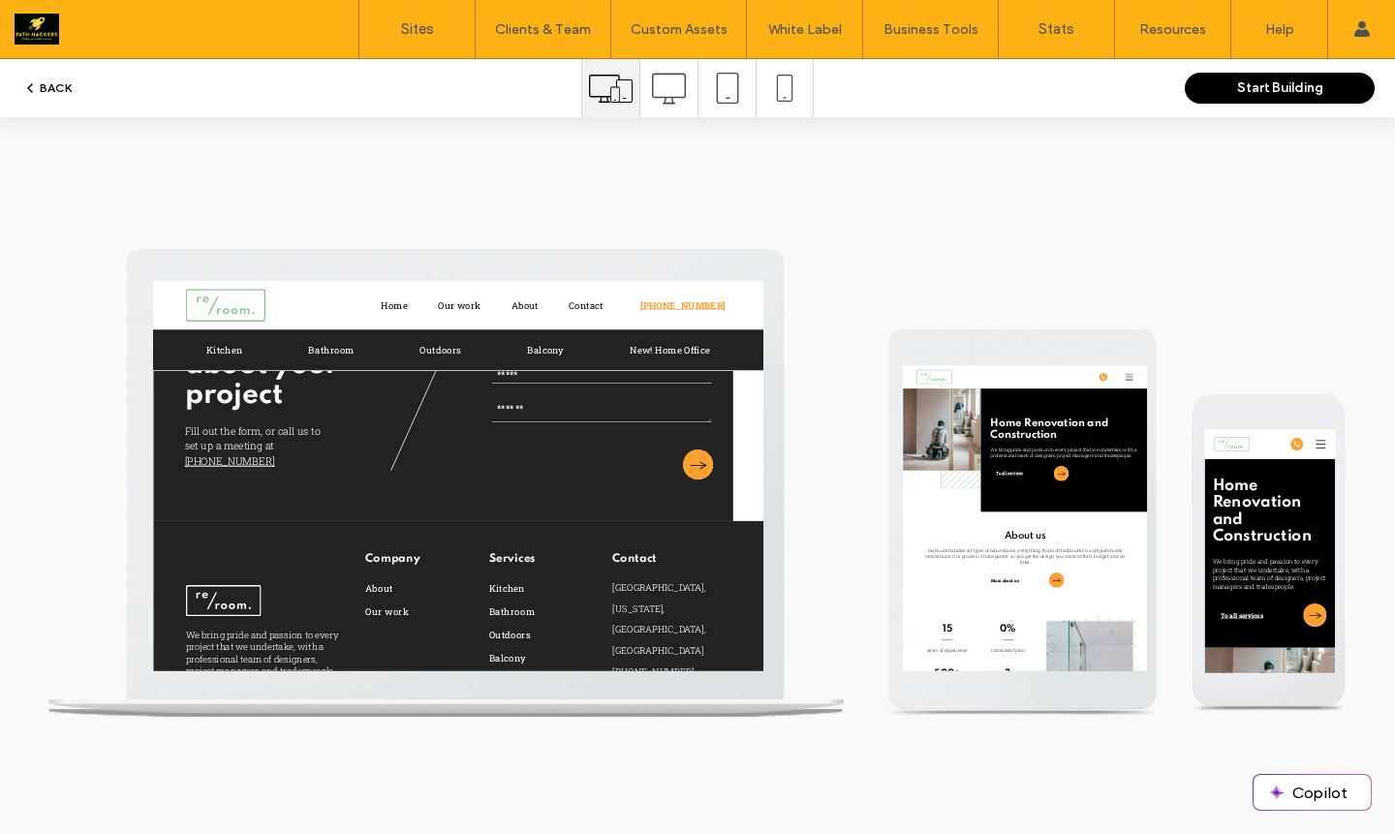
scroll to position [5371, 0]
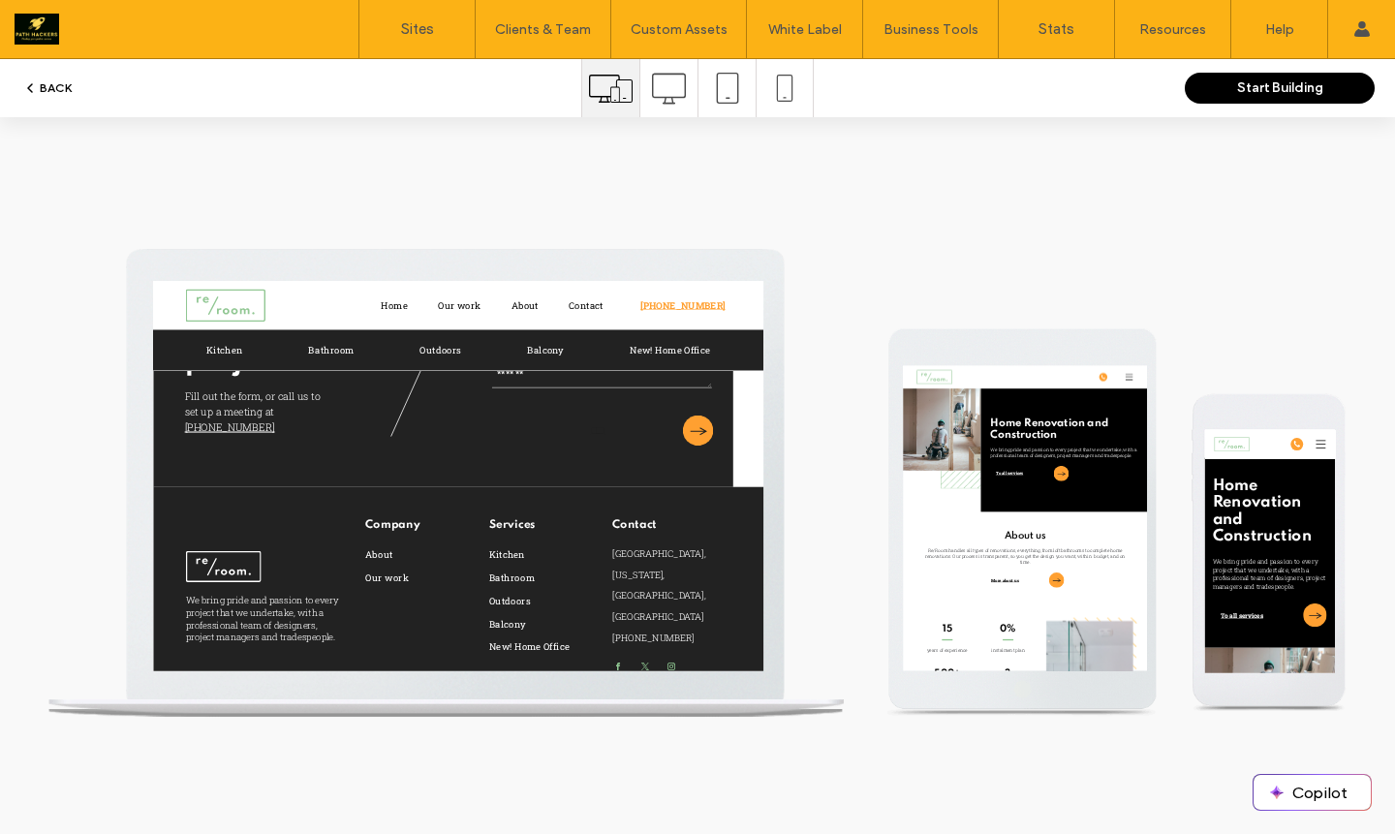
click at [47, 95] on button "BACK" at bounding box center [46, 88] width 49 height 23
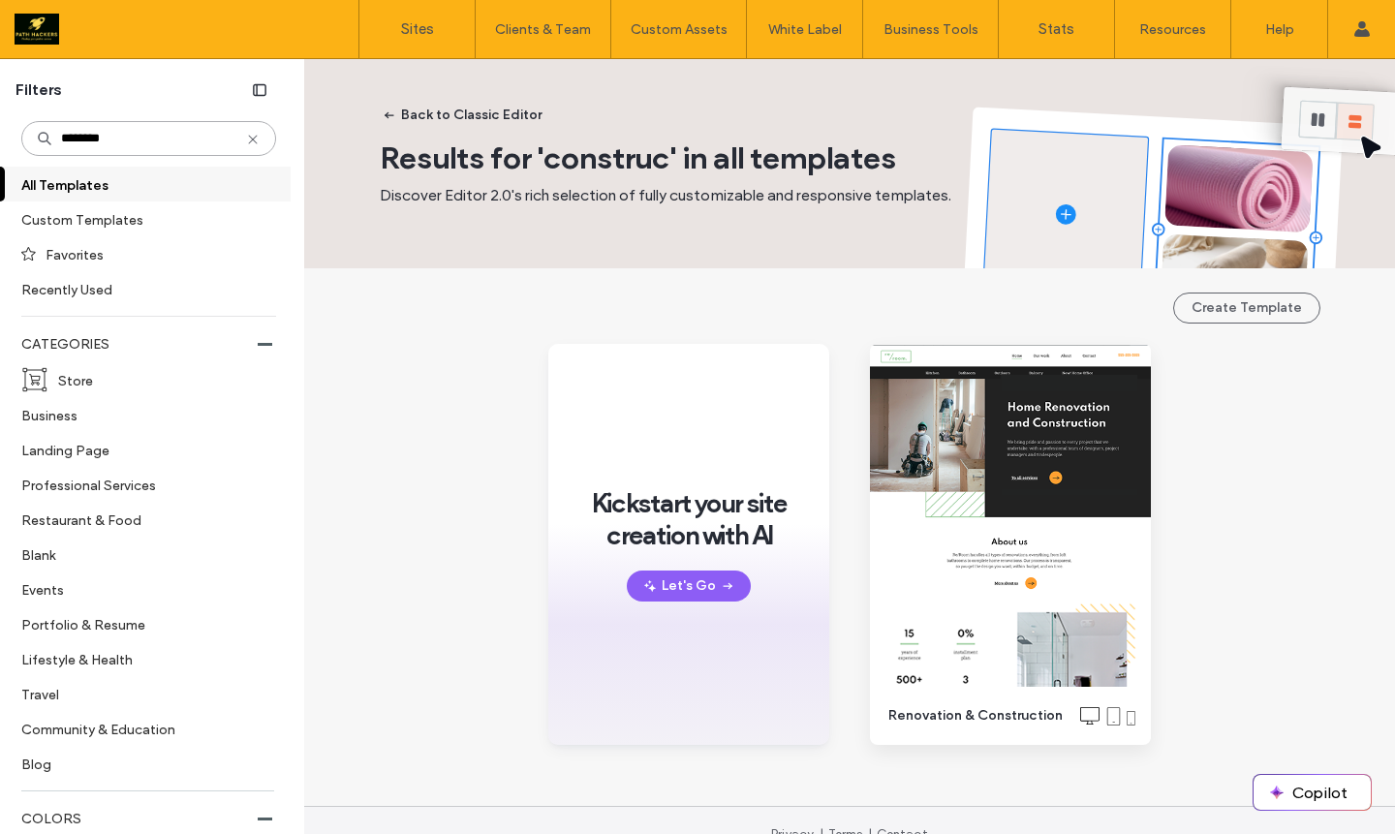
click at [146, 148] on input "********" at bounding box center [148, 138] width 255 height 35
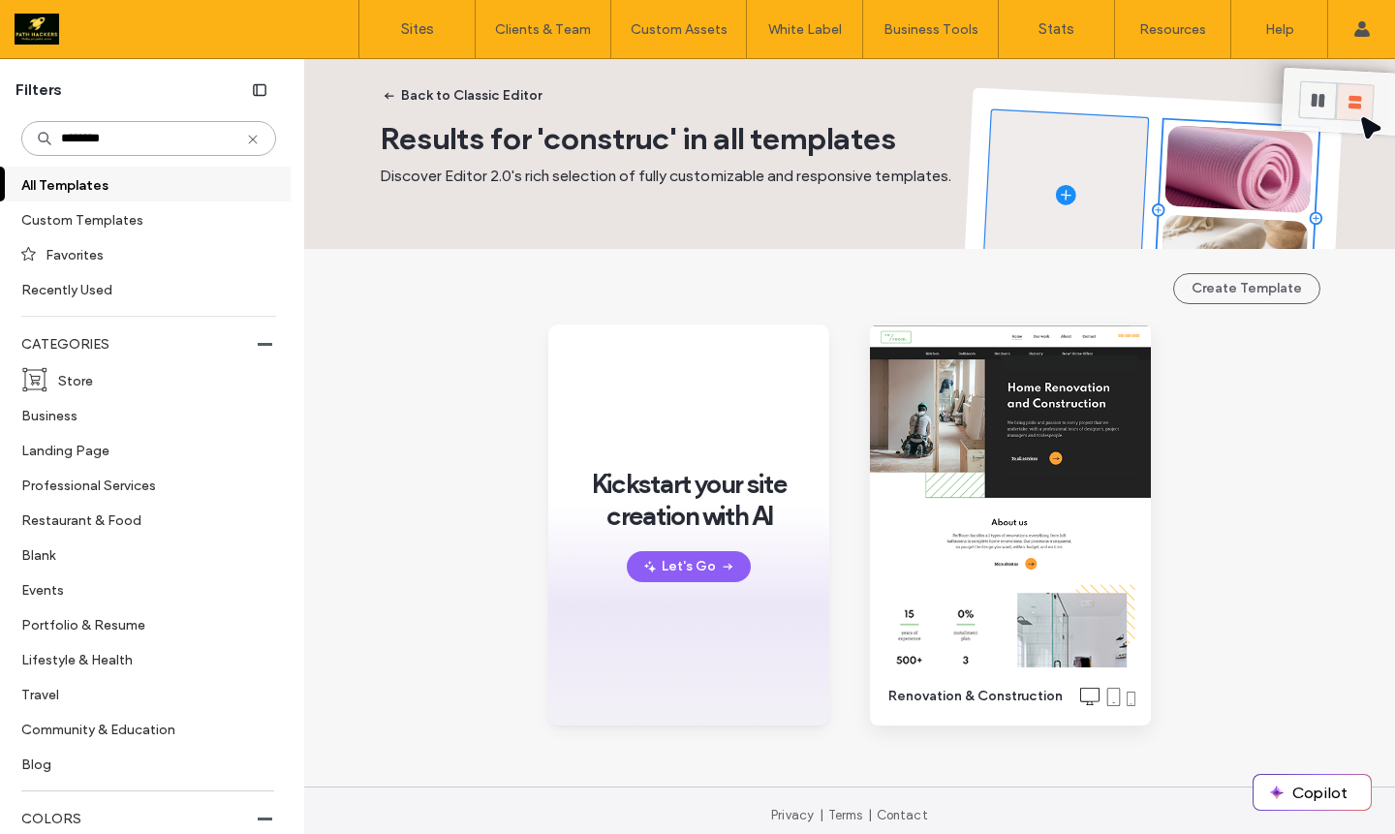
scroll to position [29, 0]
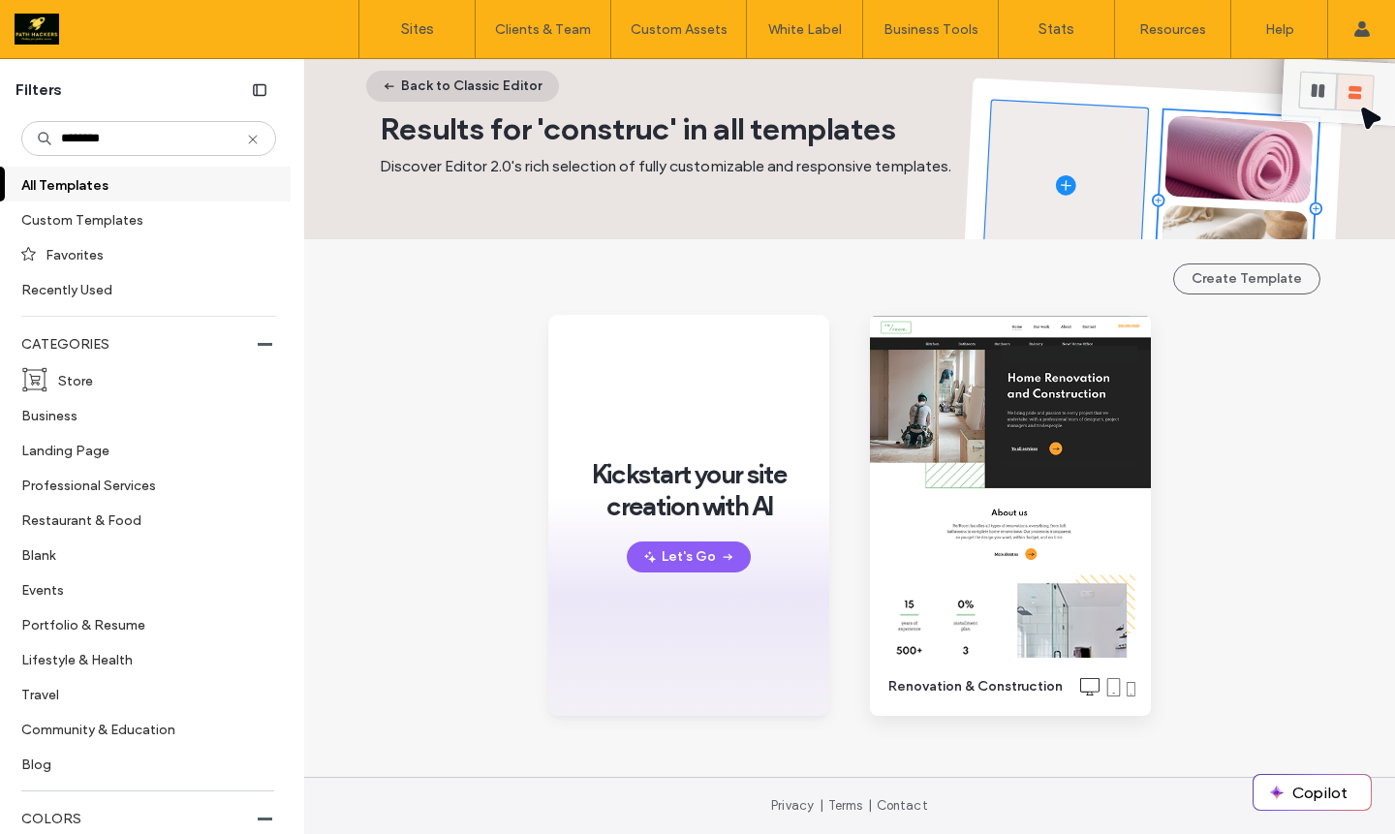
click at [463, 91] on button "Back to Classic Editor" at bounding box center [462, 86] width 193 height 31
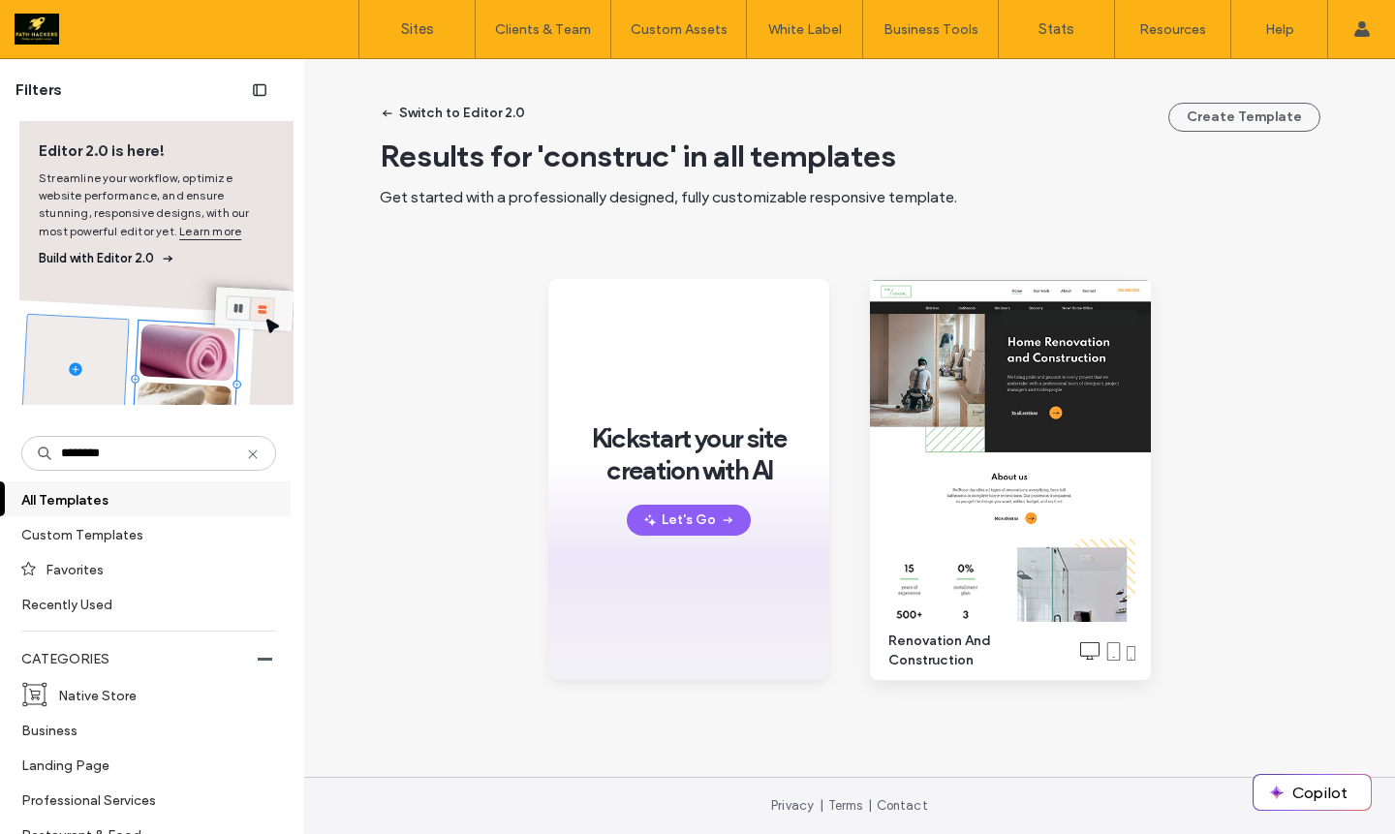
scroll to position [0, 0]
click at [432, 112] on button "Switch to Editor 2.0" at bounding box center [453, 113] width 178 height 31
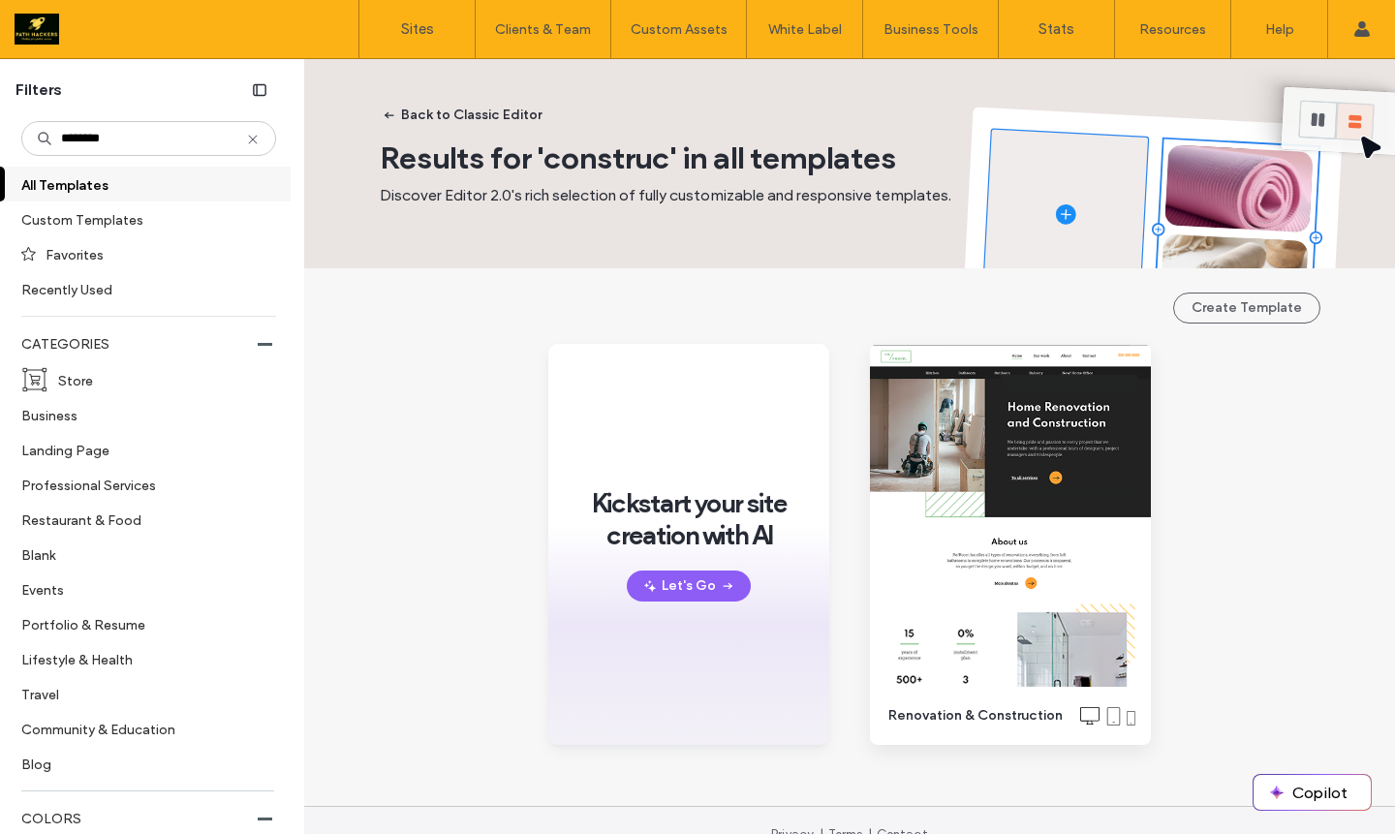
click at [161, 188] on label "All Templates" at bounding box center [139, 185] width 237 height 34
click at [245, 132] on icon at bounding box center [253, 140] width 16 height 16
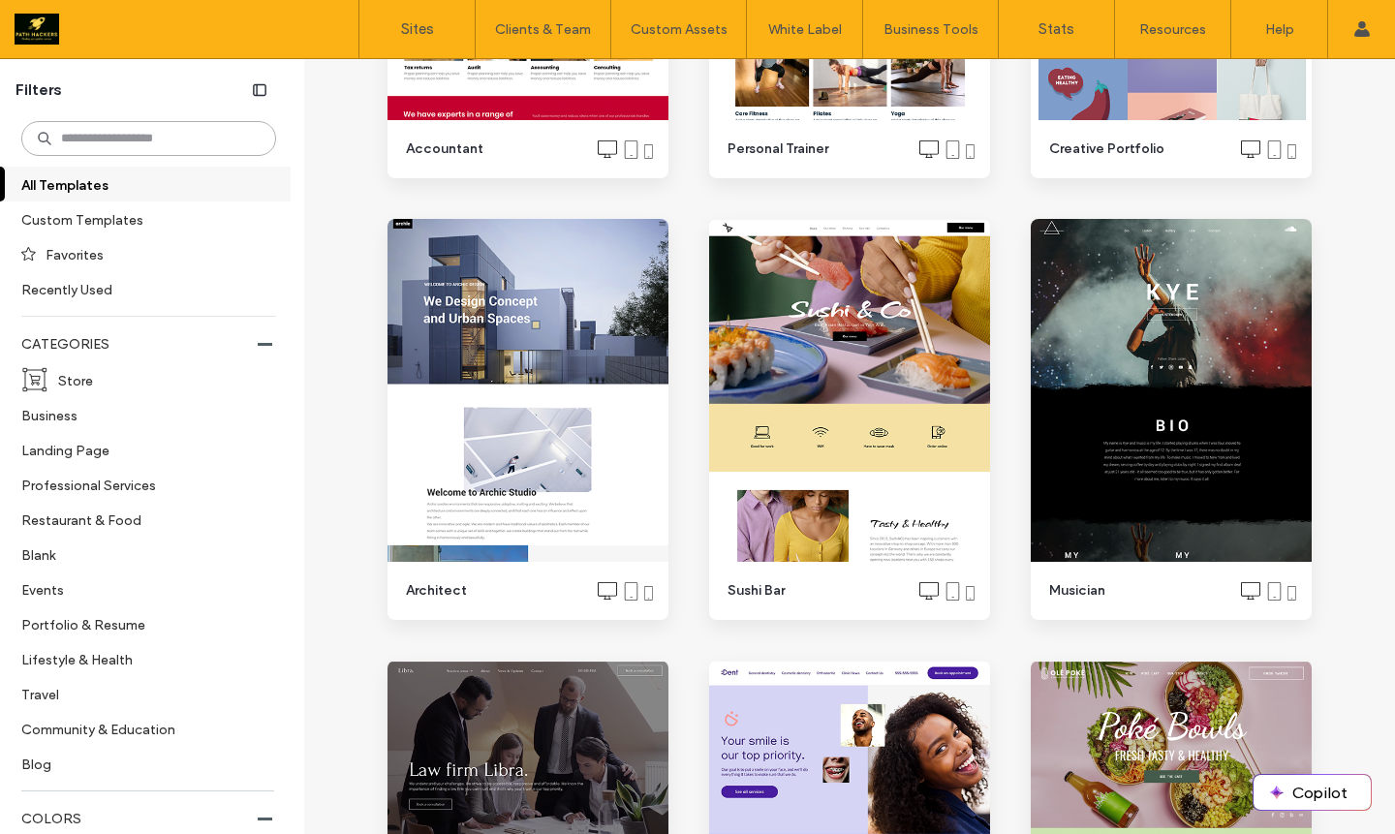
scroll to position [7209, 0]
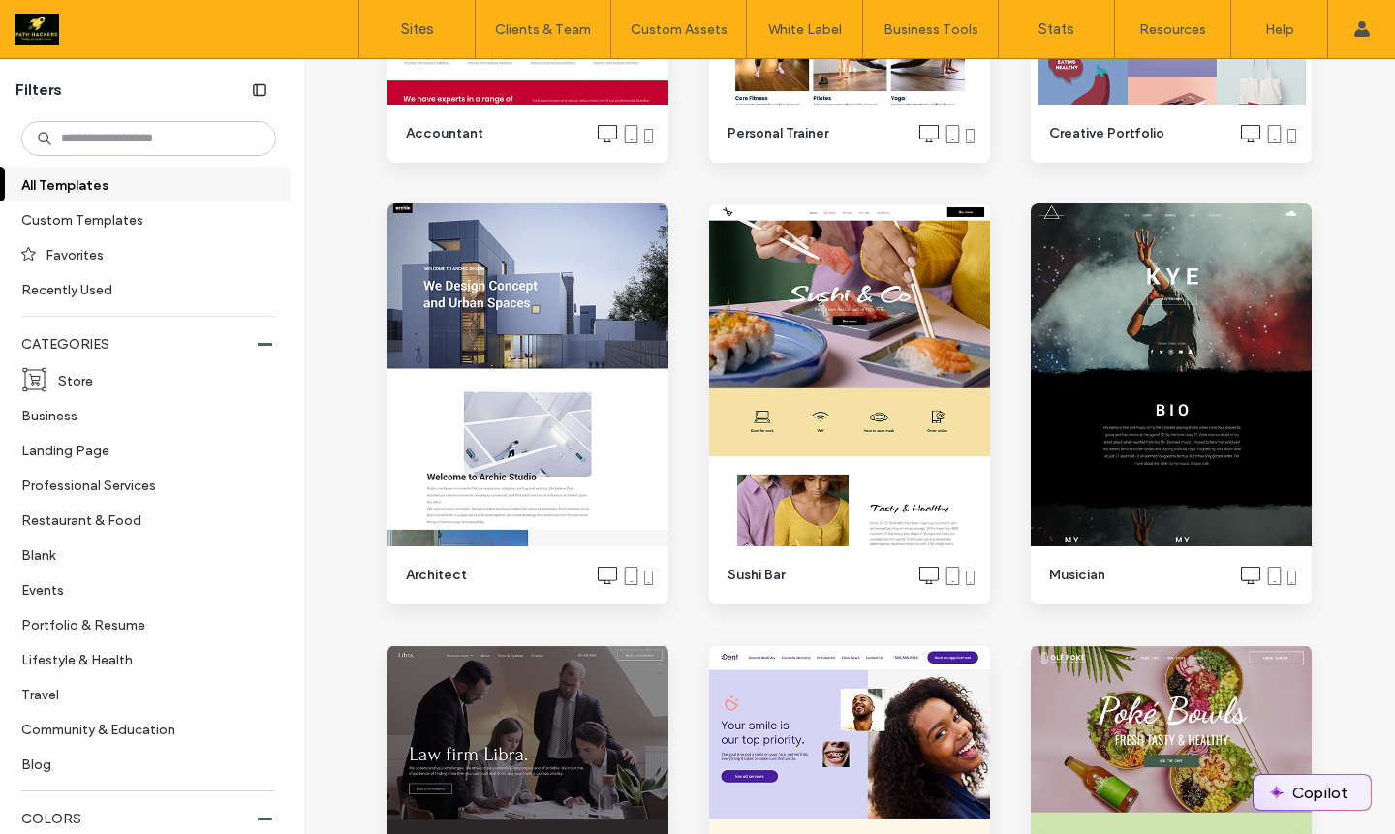
click at [1332, 802] on button "Copilot" at bounding box center [1312, 792] width 117 height 35
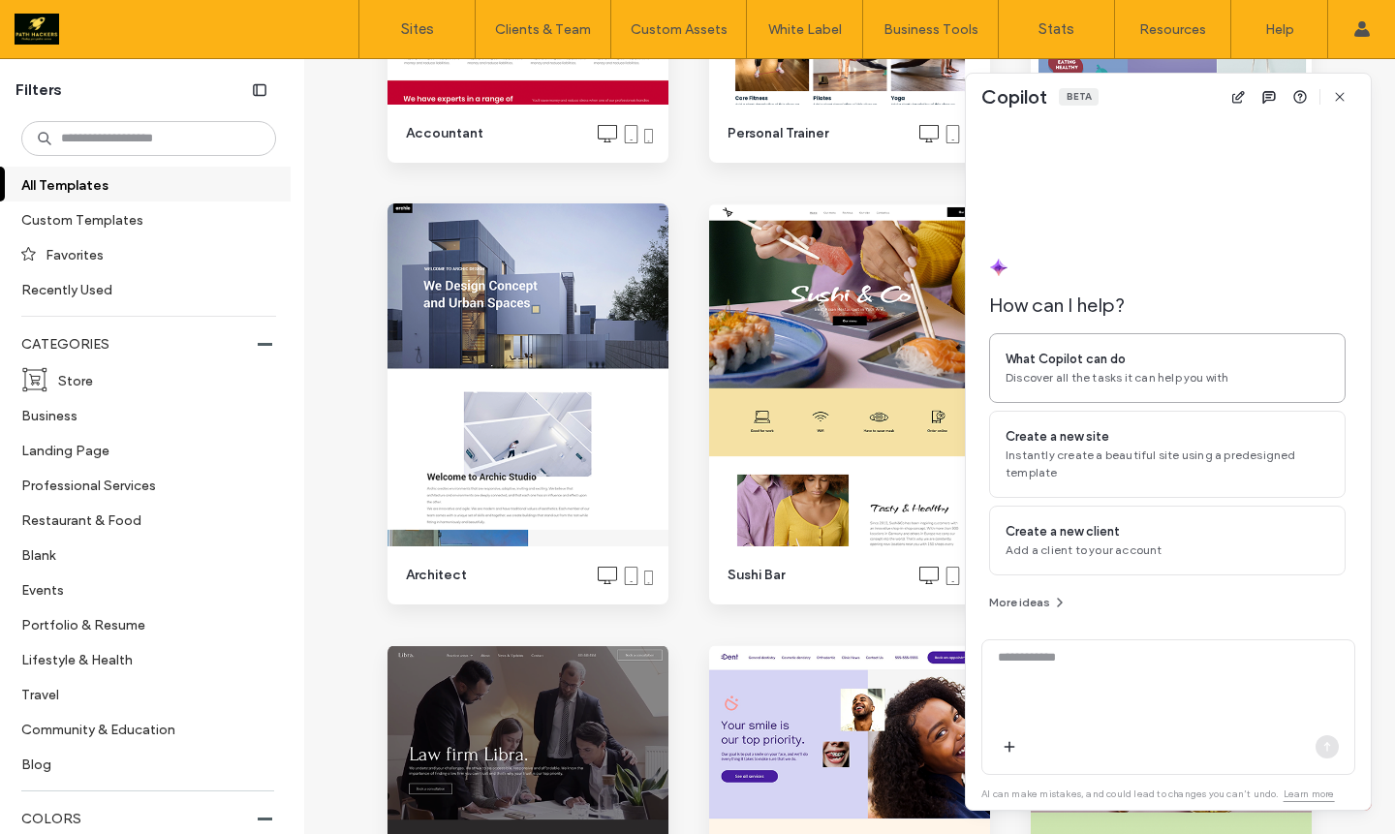
click at [1202, 360] on div "What Copilot can do" at bounding box center [1168, 359] width 324 height 19
type textarea "**********"
click at [1331, 747] on icon "button" at bounding box center [1327, 747] width 16 height 16
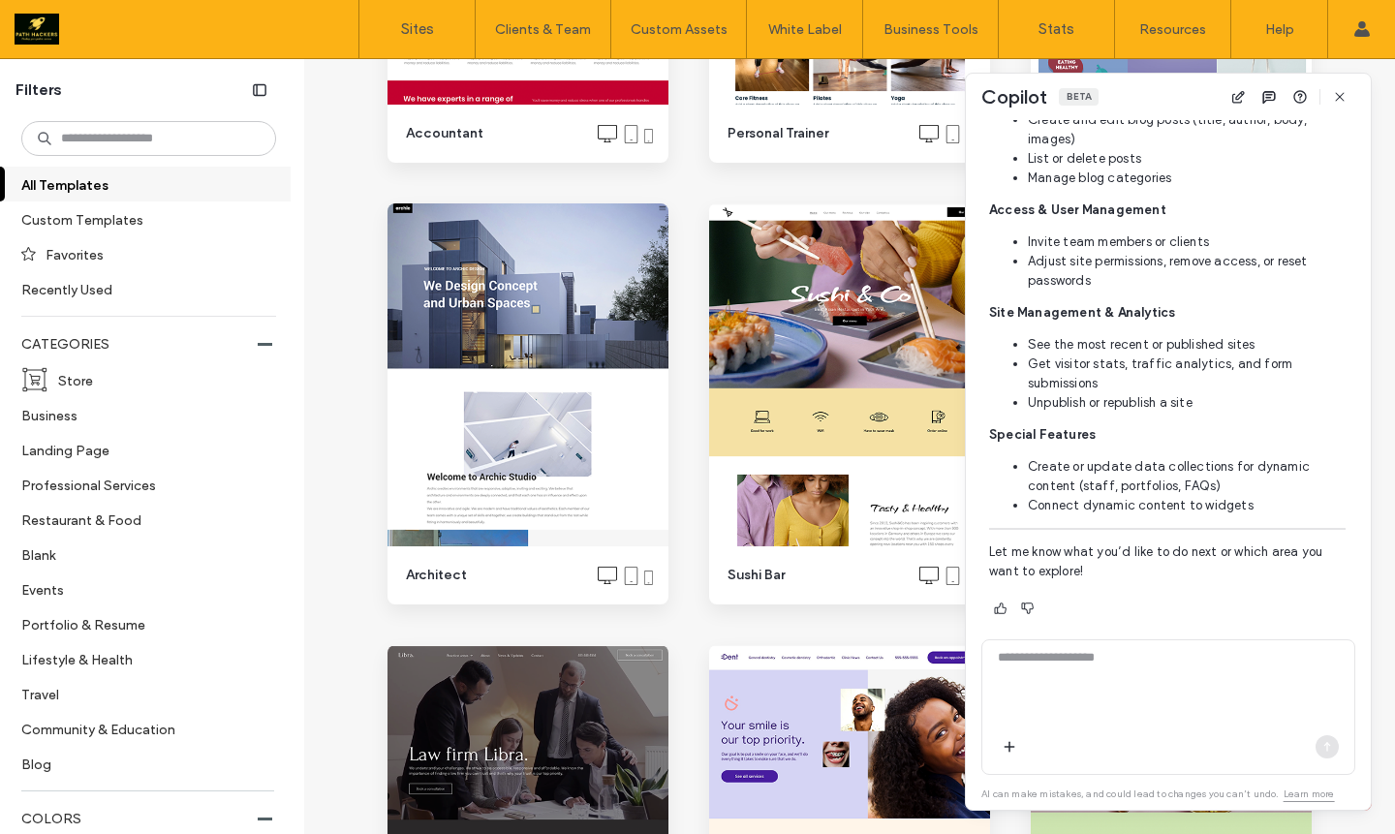
scroll to position [1023, 0]
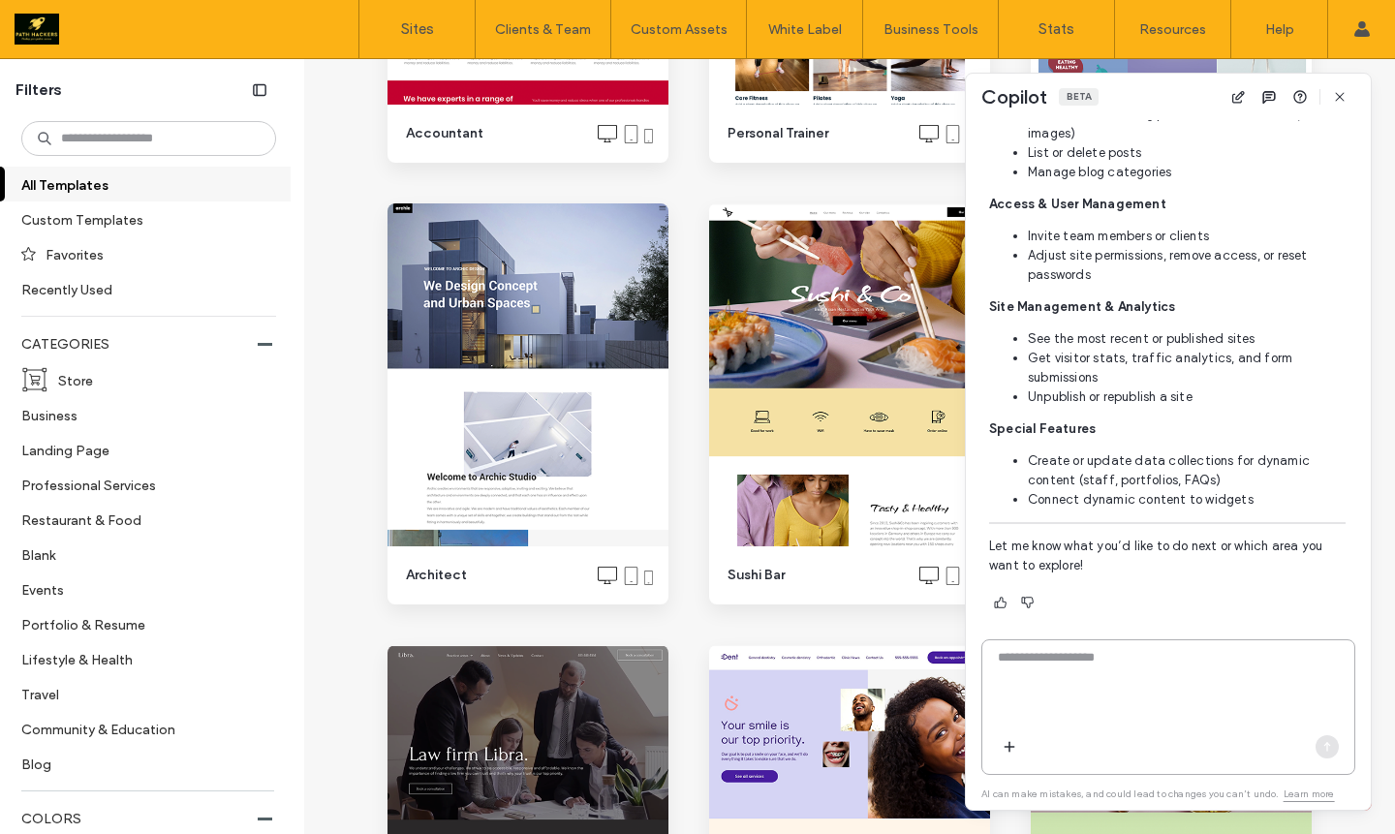
click at [1151, 685] on textarea at bounding box center [1168, 686] width 372 height 76
click at [1206, 671] on textarea "***" at bounding box center [1168, 686] width 372 height 76
type textarea "**********"
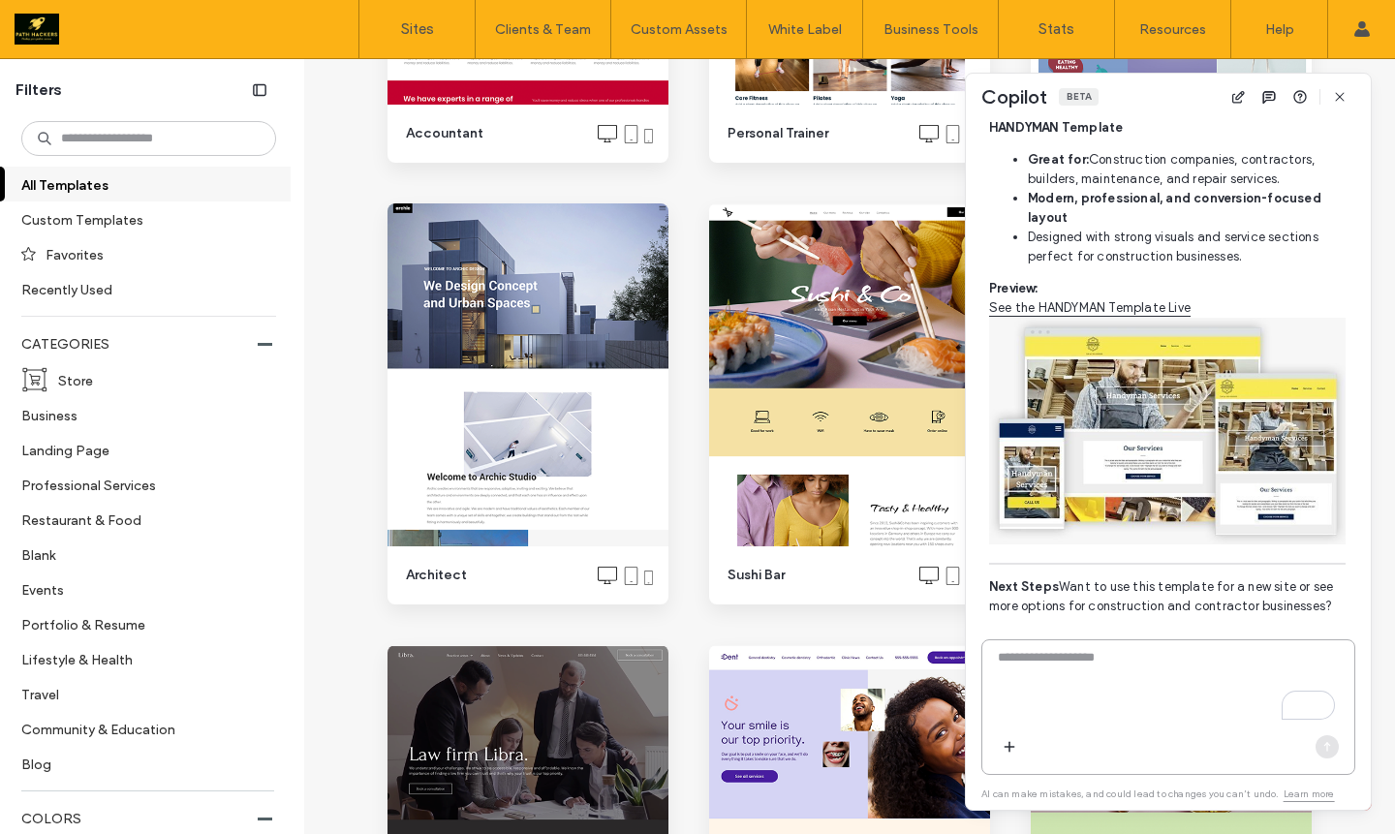
scroll to position [2063, 0]
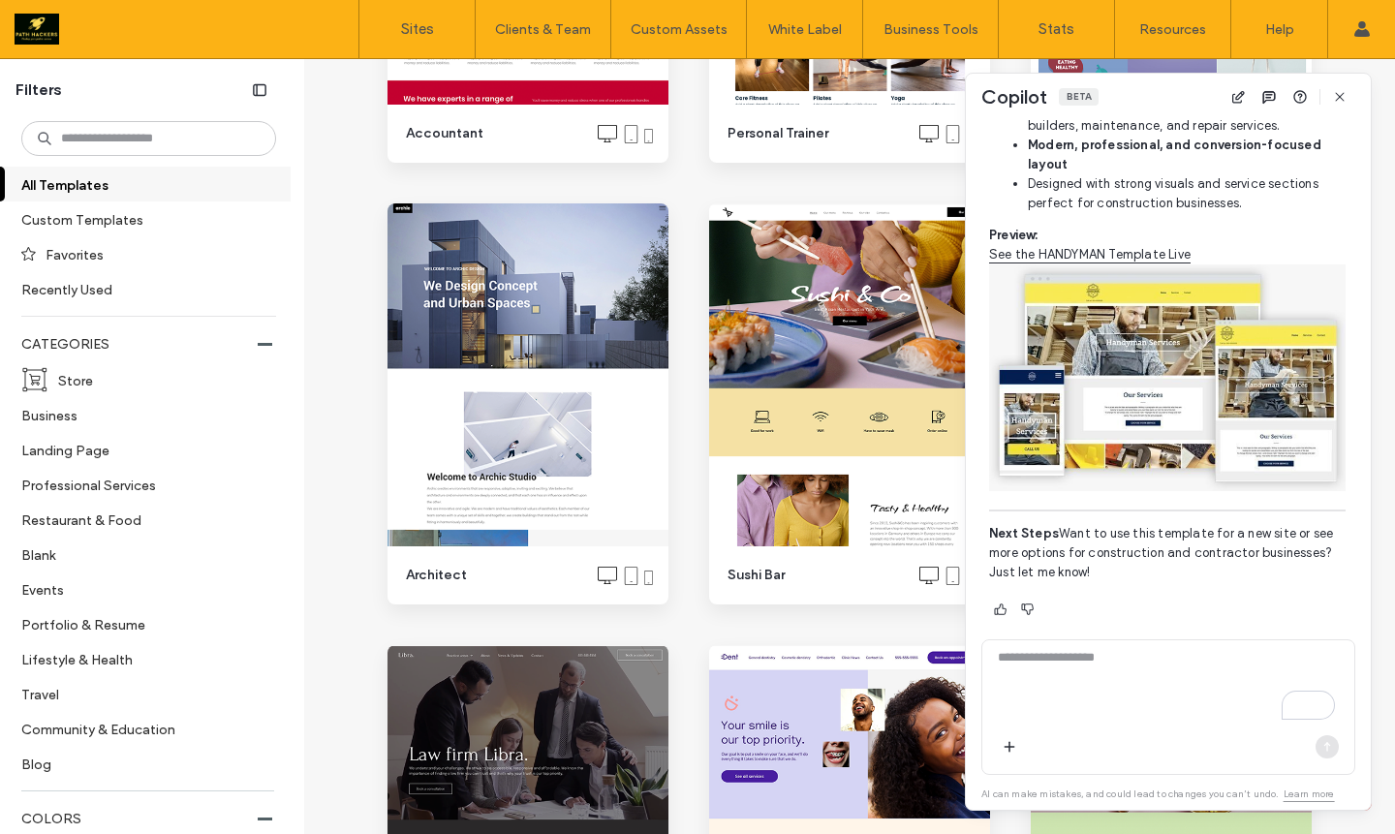
click at [1132, 247] on link "See the HANDYMAN Template Live" at bounding box center [1090, 254] width 202 height 19
click at [1190, 680] on textarea "To enrich screen reader interactions, please activate Accessibility in Grammarl…" at bounding box center [1168, 686] width 372 height 76
type textarea "***"
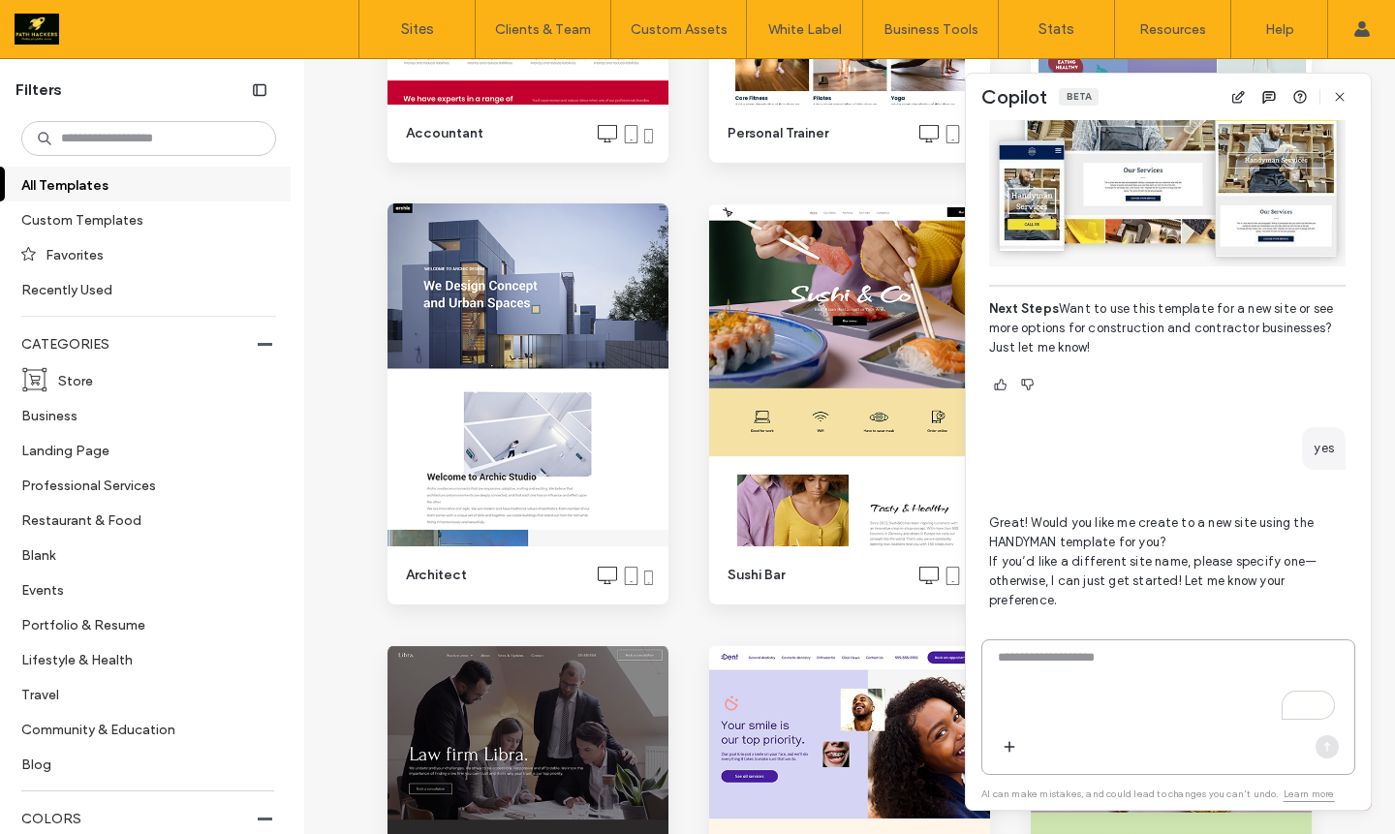
scroll to position [2314, 0]
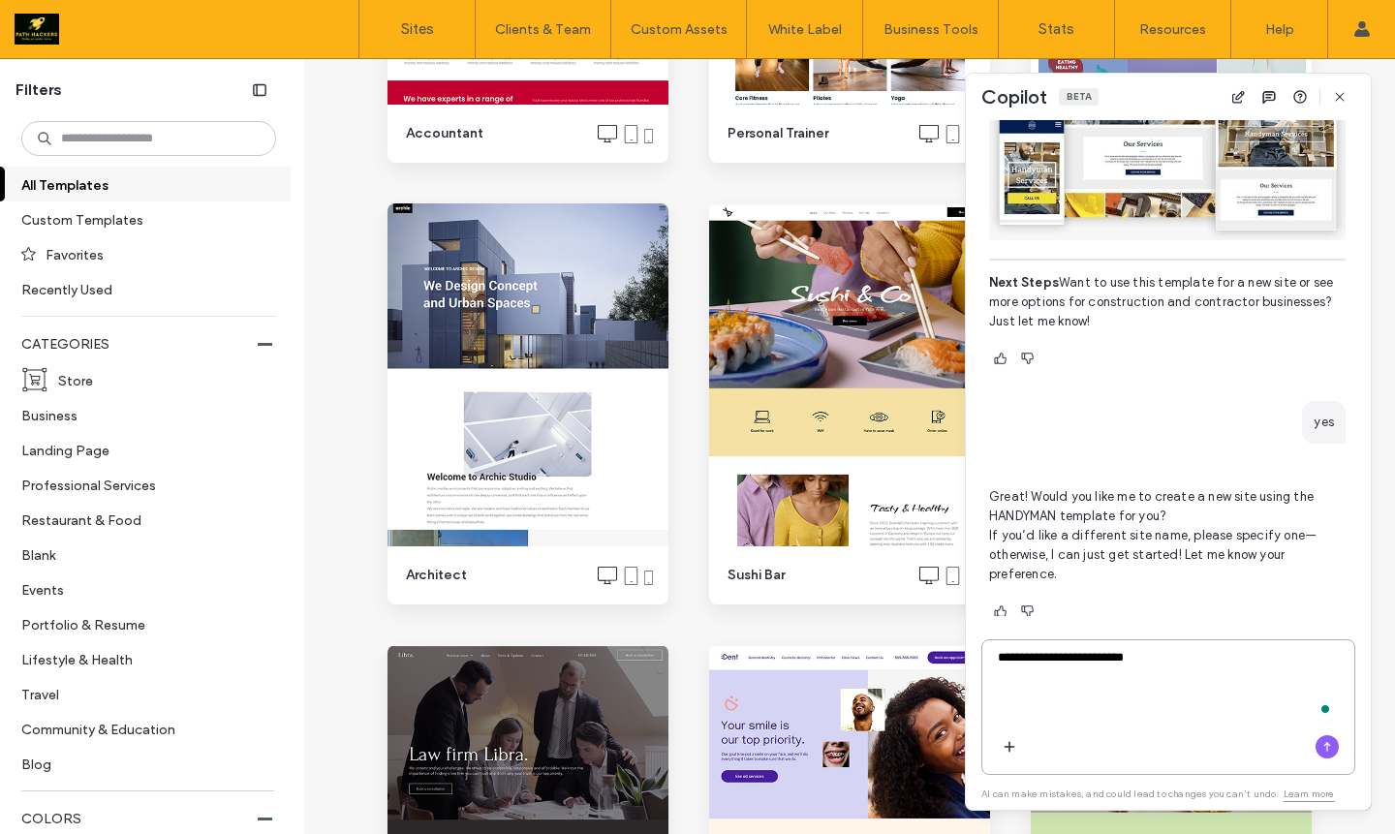
type textarea "**********"
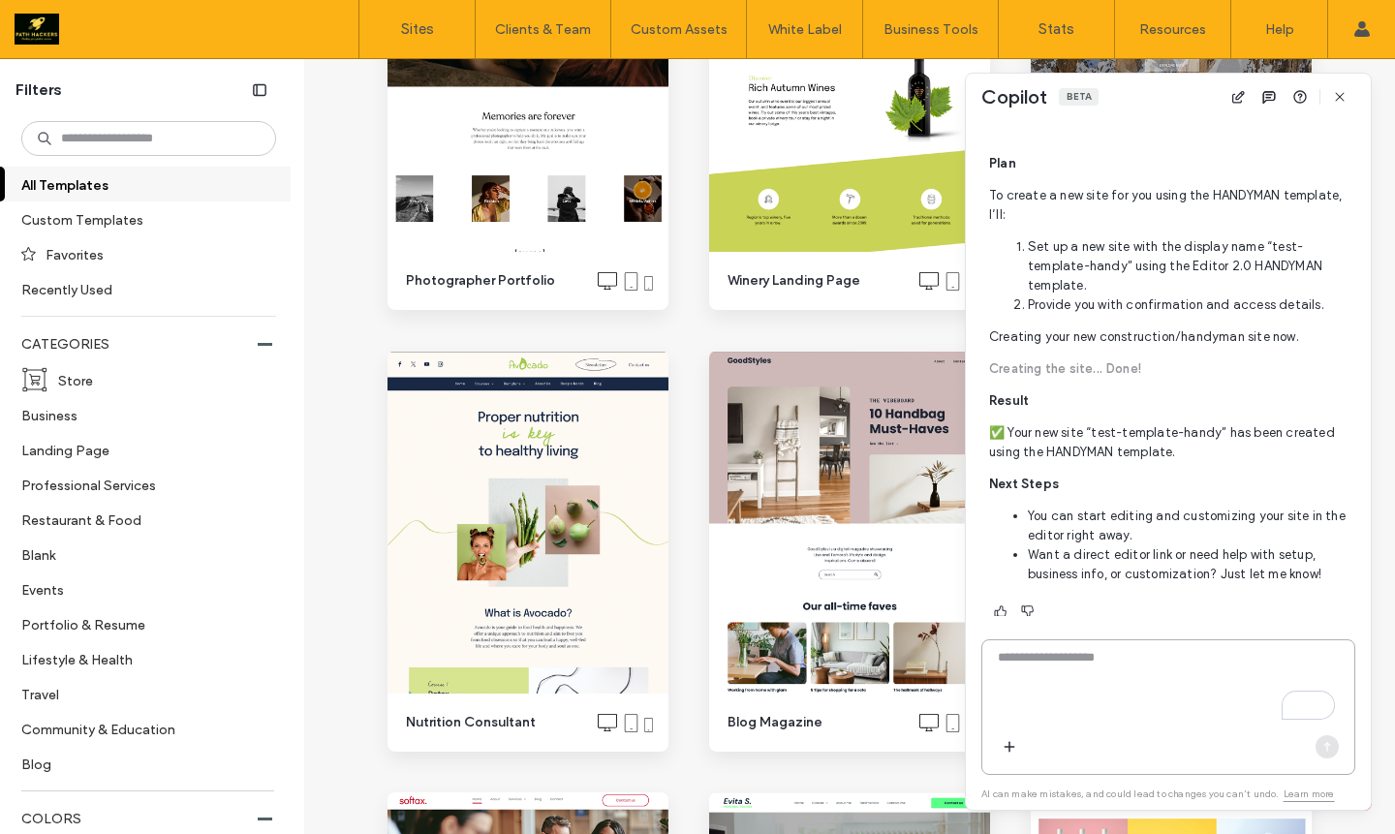
scroll to position [5599, 0]
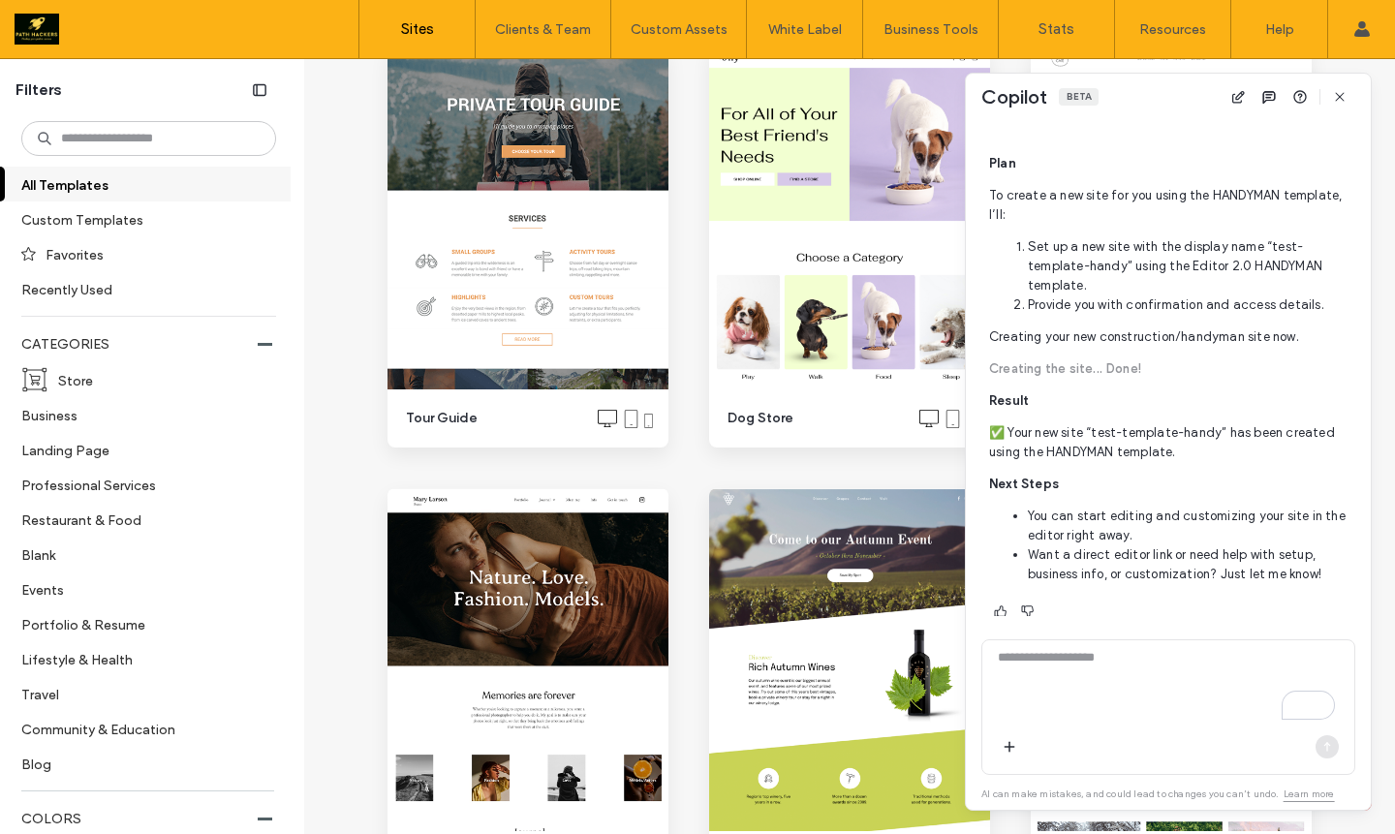
click at [395, 18] on link "Sites" at bounding box center [416, 29] width 115 height 58
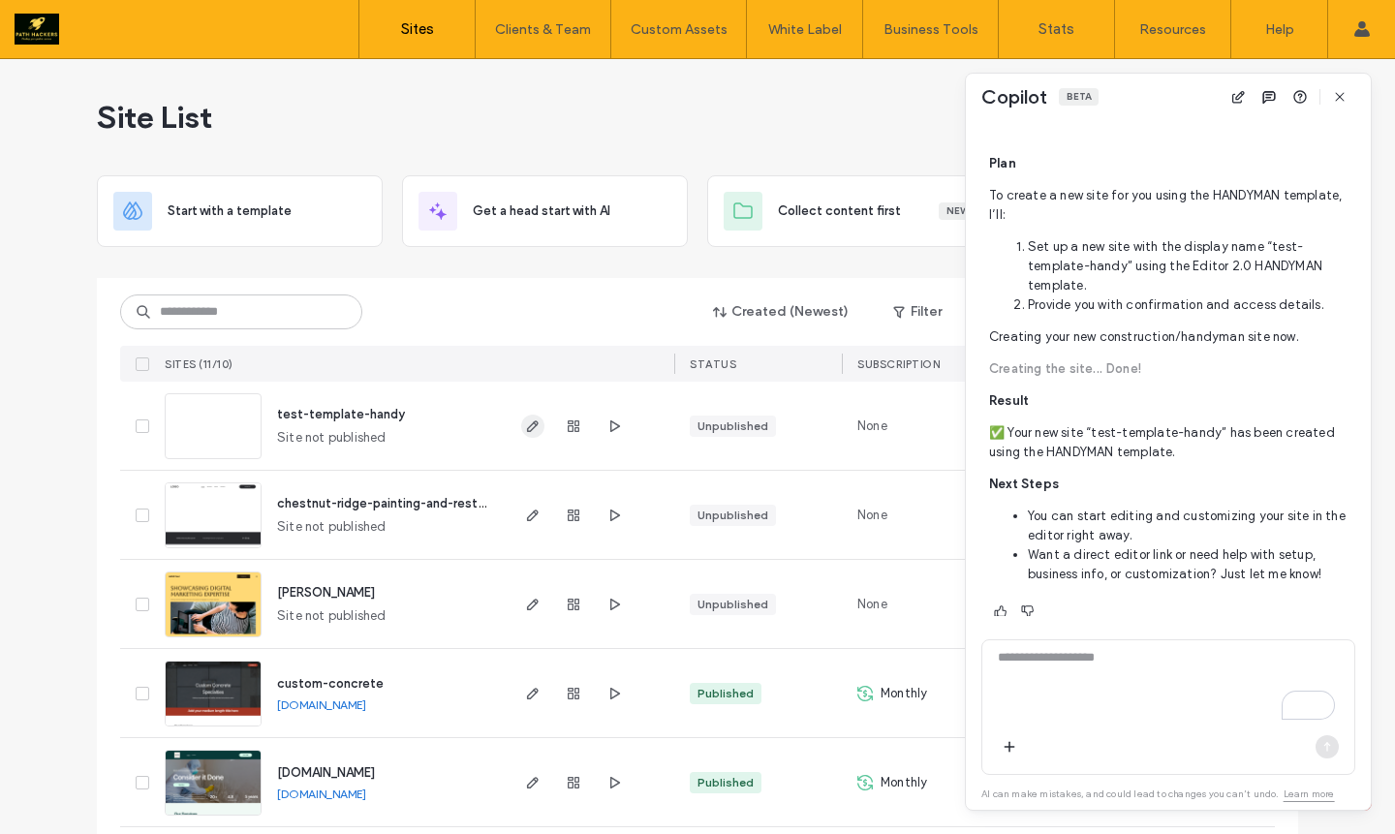
click at [525, 426] on icon "button" at bounding box center [533, 427] width 16 height 16
